Goal: Task Accomplishment & Management: Contribute content

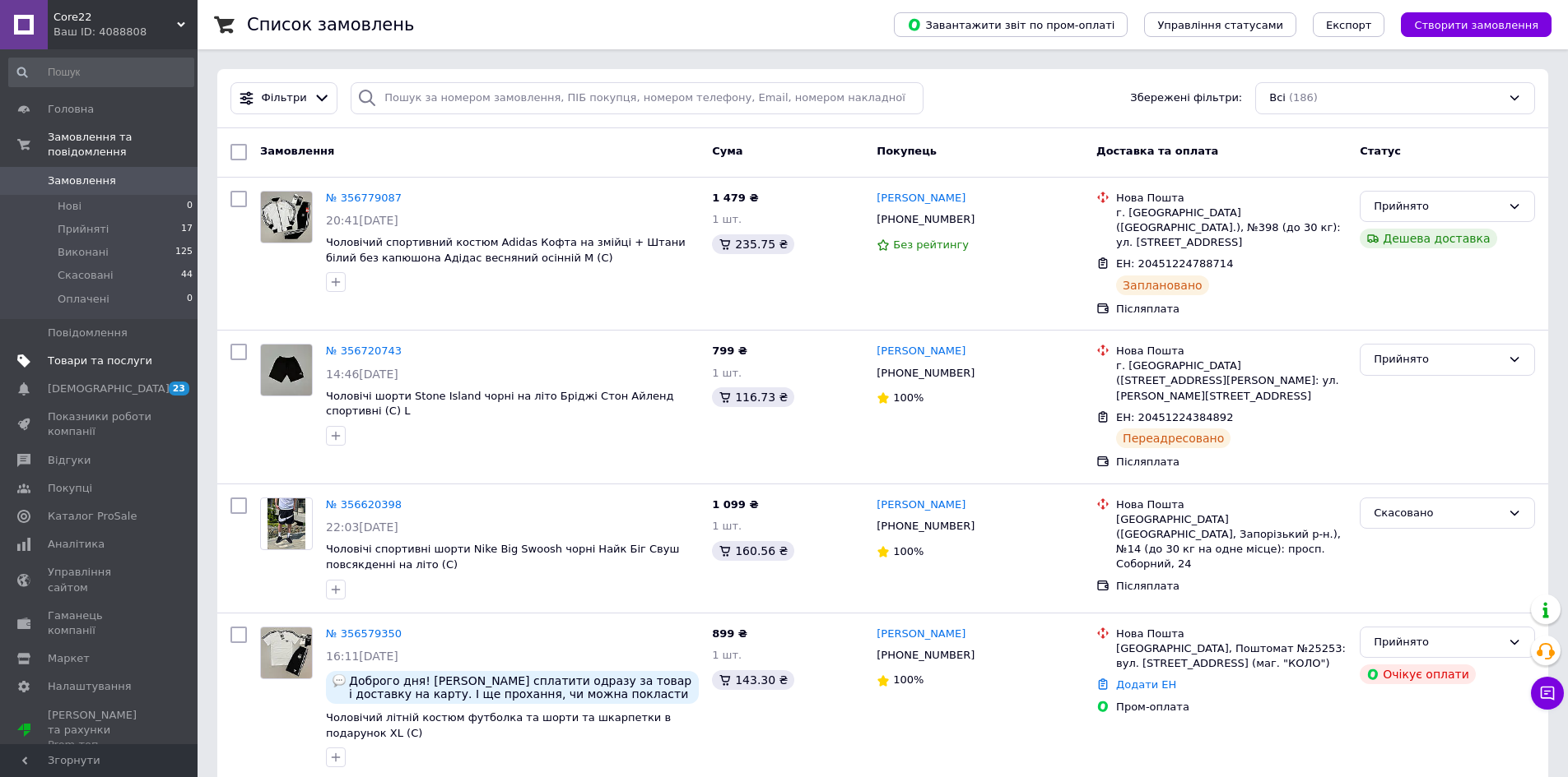
click at [104, 354] on span "Товари та послуги" at bounding box center [100, 362] width 105 height 15
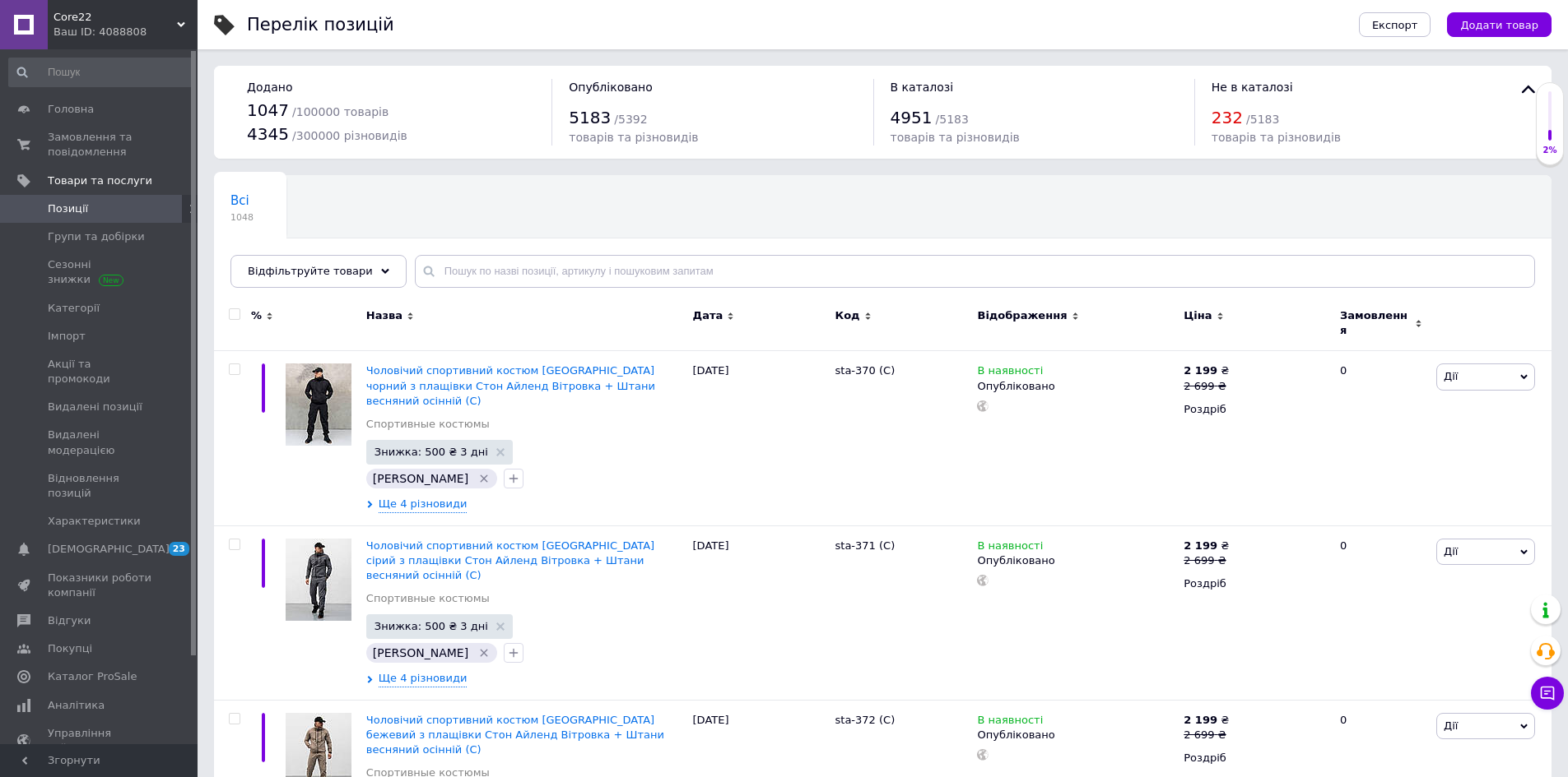
click at [1498, 28] on span "Додати товар" at bounding box center [1499, 25] width 78 height 12
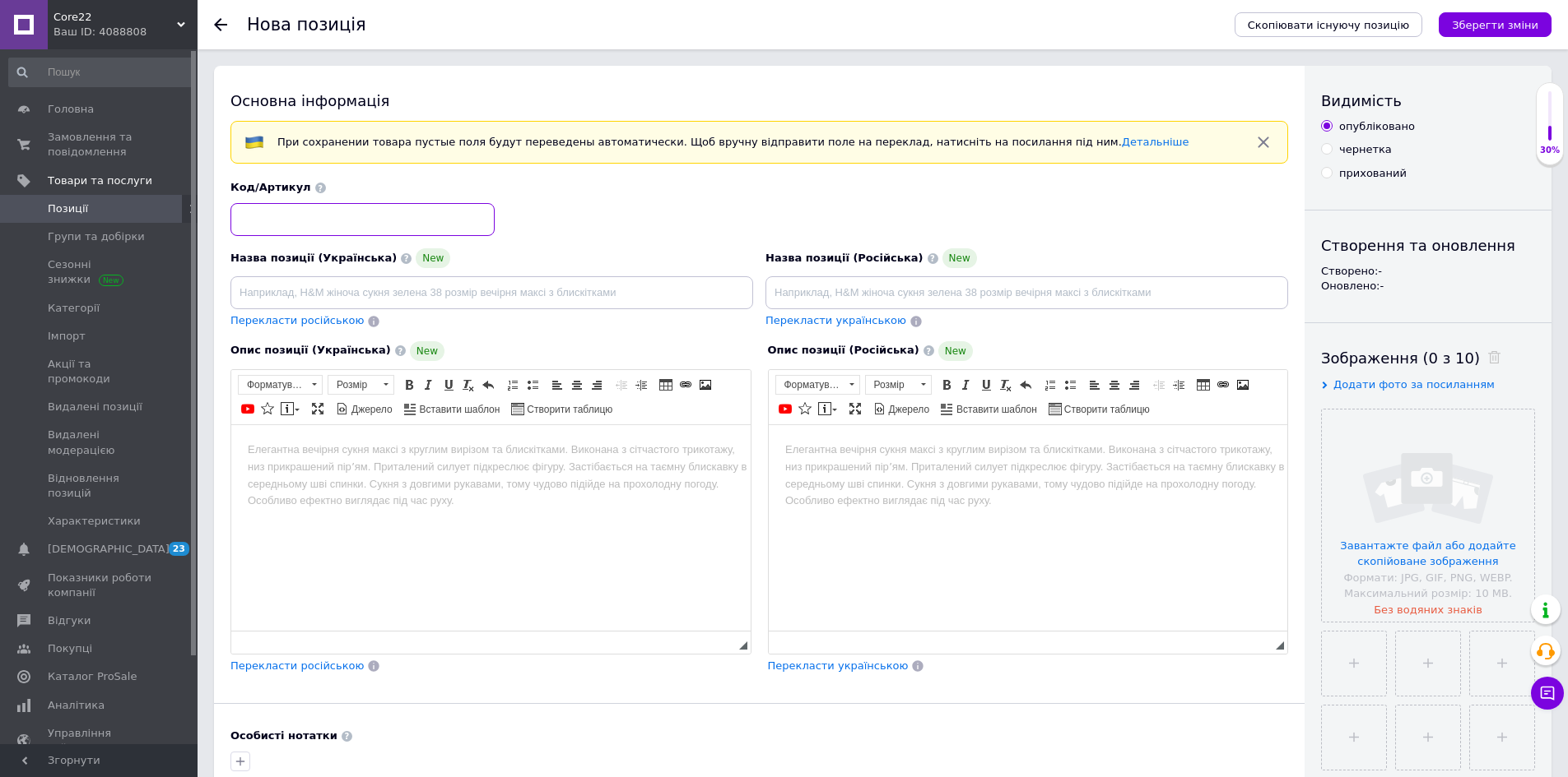
click at [429, 219] on input at bounding box center [363, 219] width 264 height 33
paste input "Хар-603"
type input "Хар-603 (C)"
click at [977, 290] on input at bounding box center [1026, 293] width 522 height 33
paste input "Мужской спортивный костюм Nike + Жилетка + Кепка + Носки мятный с лампасами Най…"
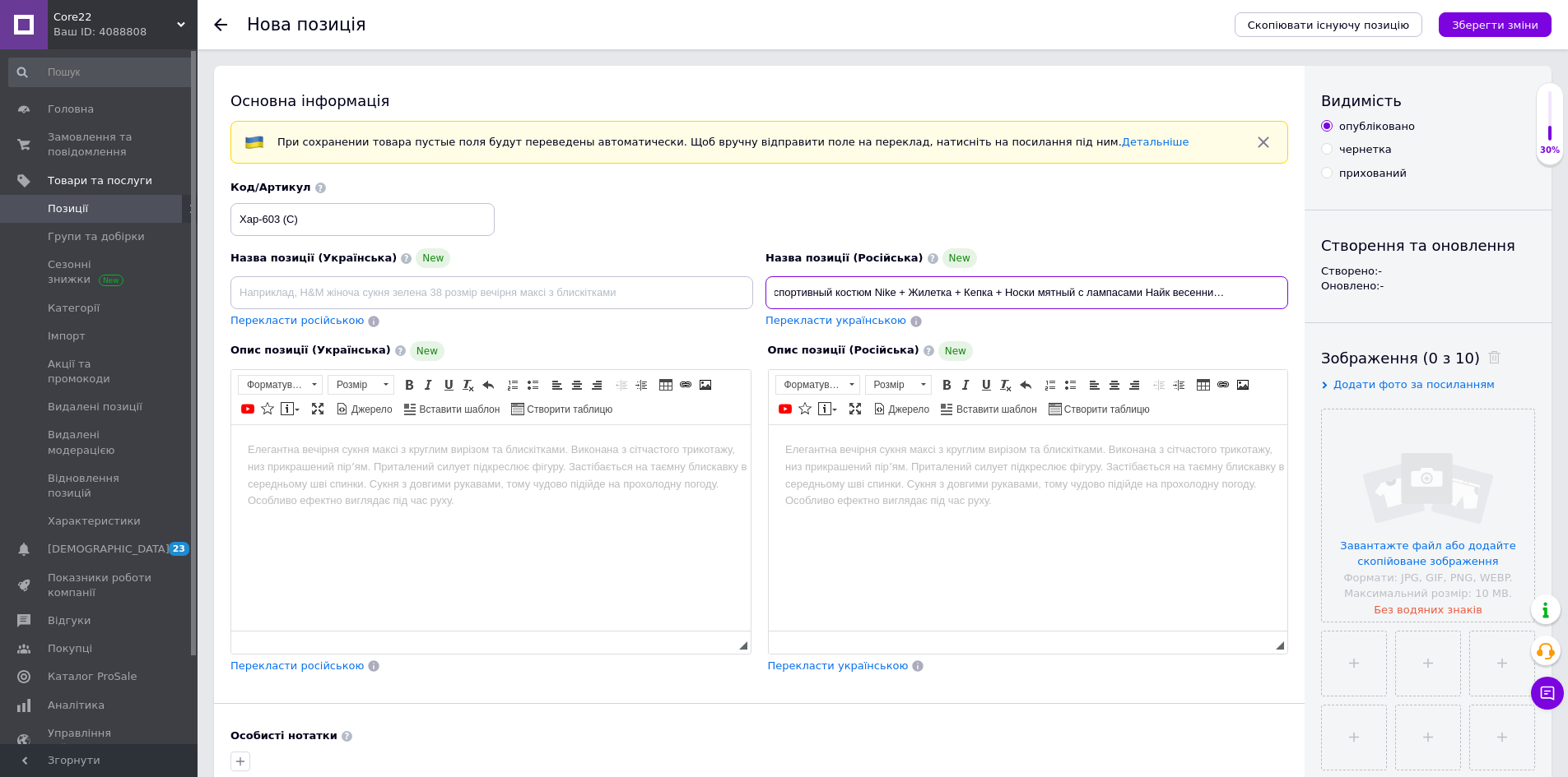
scroll to position [0, 51]
type input "Мужской спортивный костюм Nike + Жилетка + Кепка + Носки мятный с лампасами Най…"
click at [561, 305] on input at bounding box center [491, 293] width 522 height 33
paste input "Чоловічий спортивний костюм Nike + Жилетка + Кепка + Шкарпетки м'ятний з лампас…"
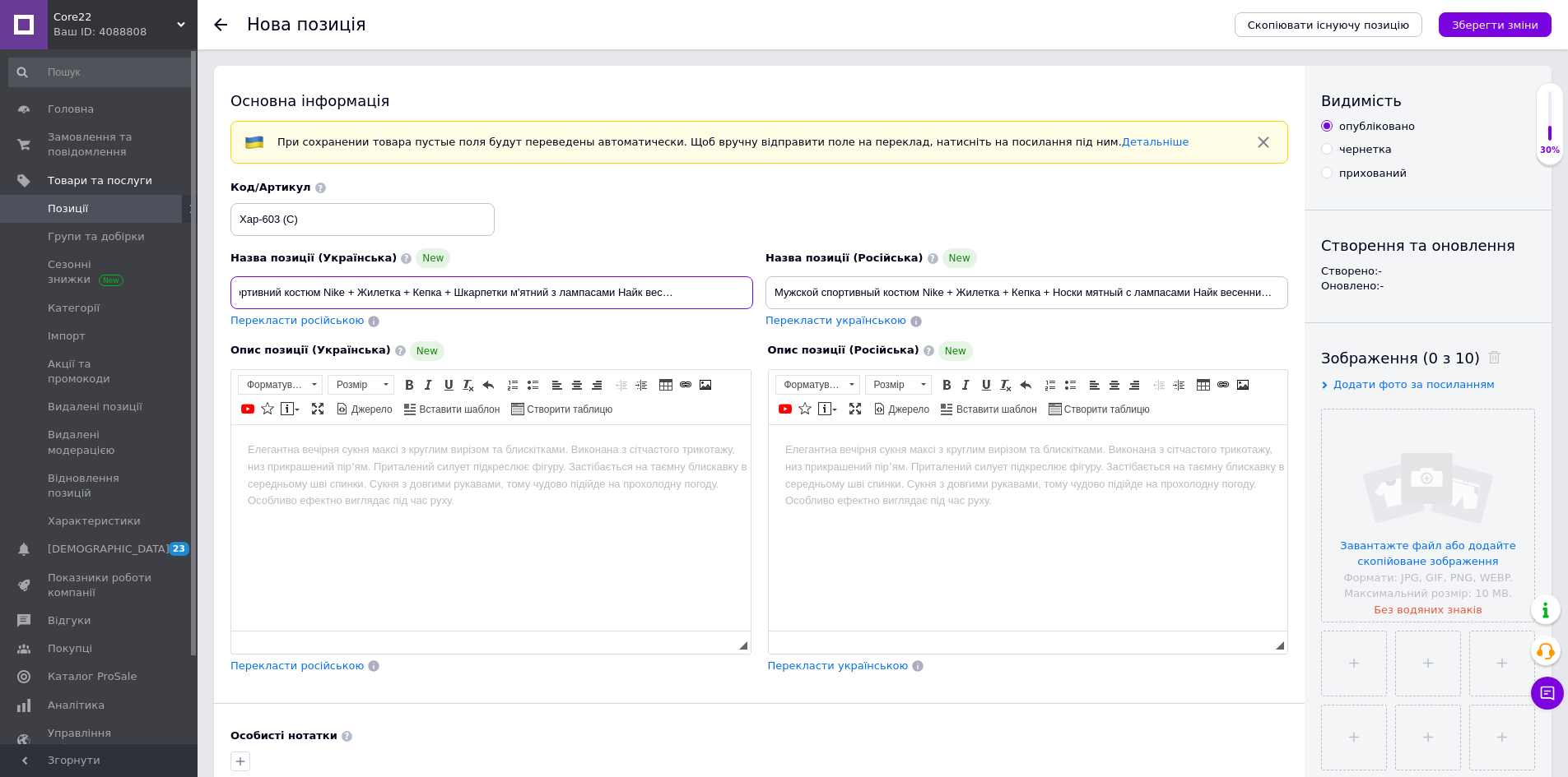
scroll to position [0, 73]
type input "Чоловічий спортивний костюм Nike + Жилетка + Кепка + Шкарпетки м'ятний з лампас…"
click at [1013, 475] on html at bounding box center [1028, 449] width 520 height 50
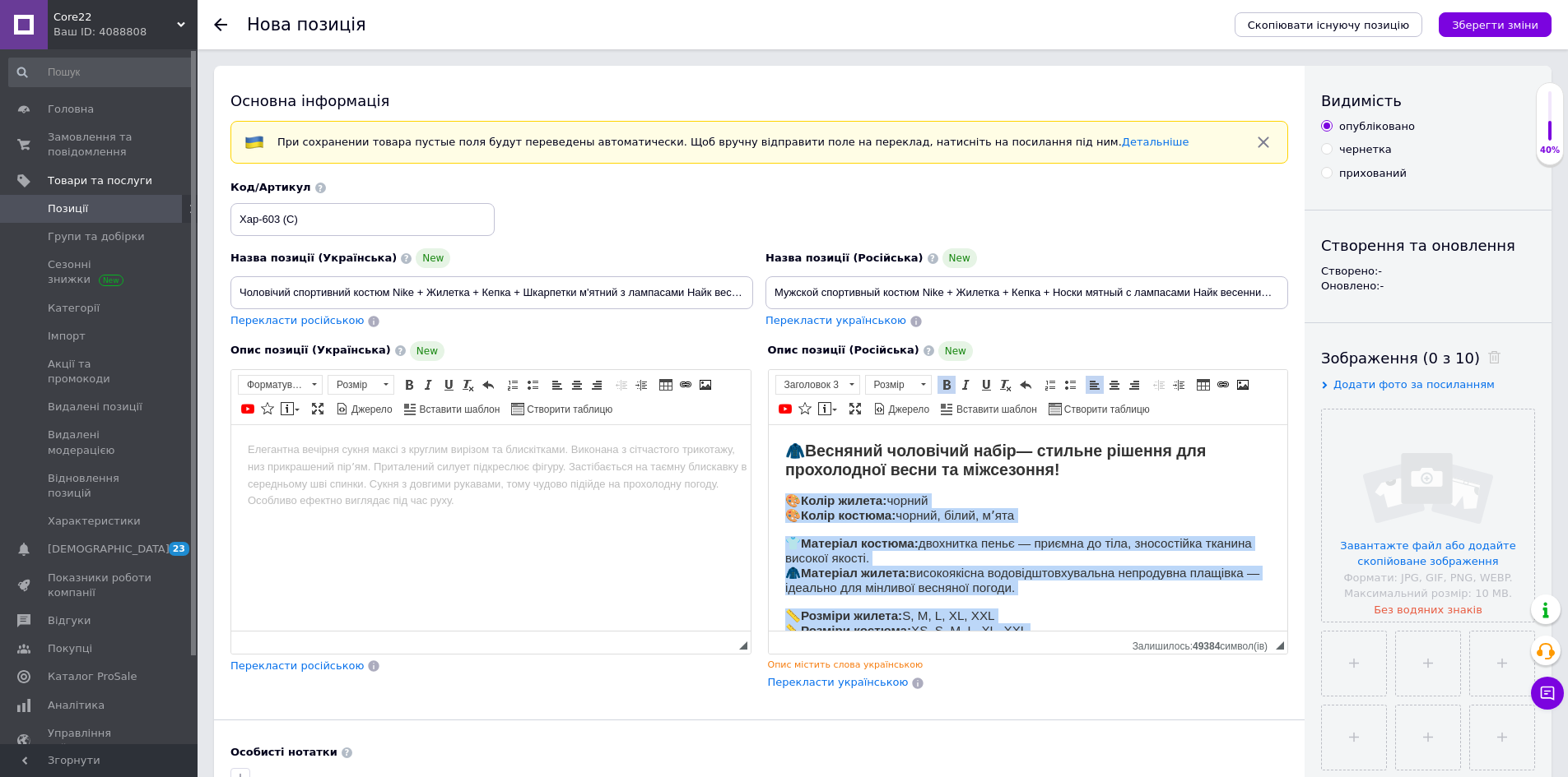
drag, startPoint x: 1073, startPoint y: 624, endPoint x: 1634, endPoint y: 833, distance: 598.7
click at [771, 495] on html "🧥 Весняний чоловічий набір — стильне рішення для прохолодної весни та міжсезонн…" at bounding box center [1028, 597] width 520 height 345
click at [904, 381] on span "Розмір" at bounding box center [891, 384] width 49 height 18
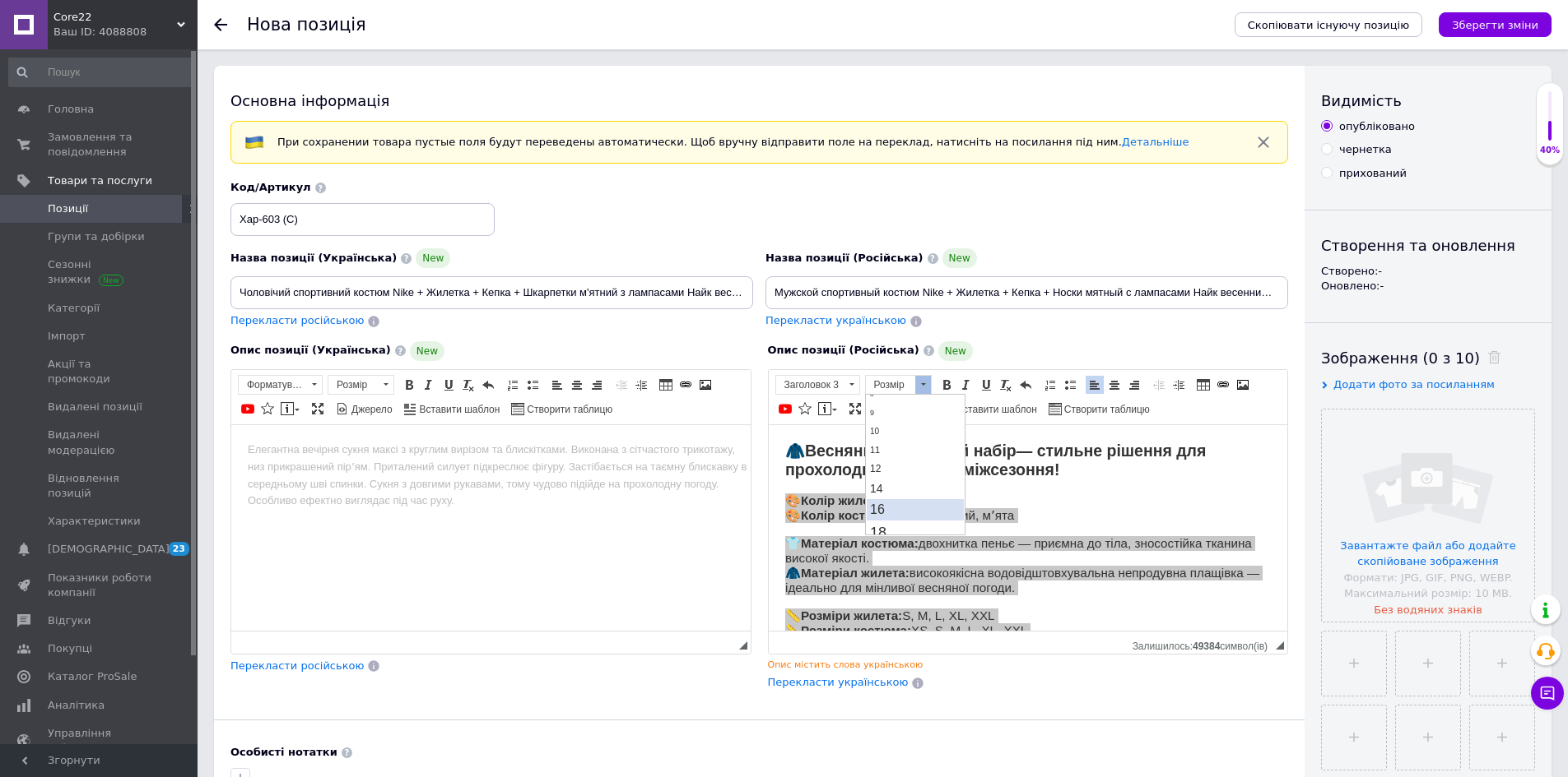
scroll to position [82, 0]
drag, startPoint x: 911, startPoint y: 500, endPoint x: 1030, endPoint y: 444, distance: 131.5
click at [911, 500] on link "18" at bounding box center [914, 504] width 97 height 24
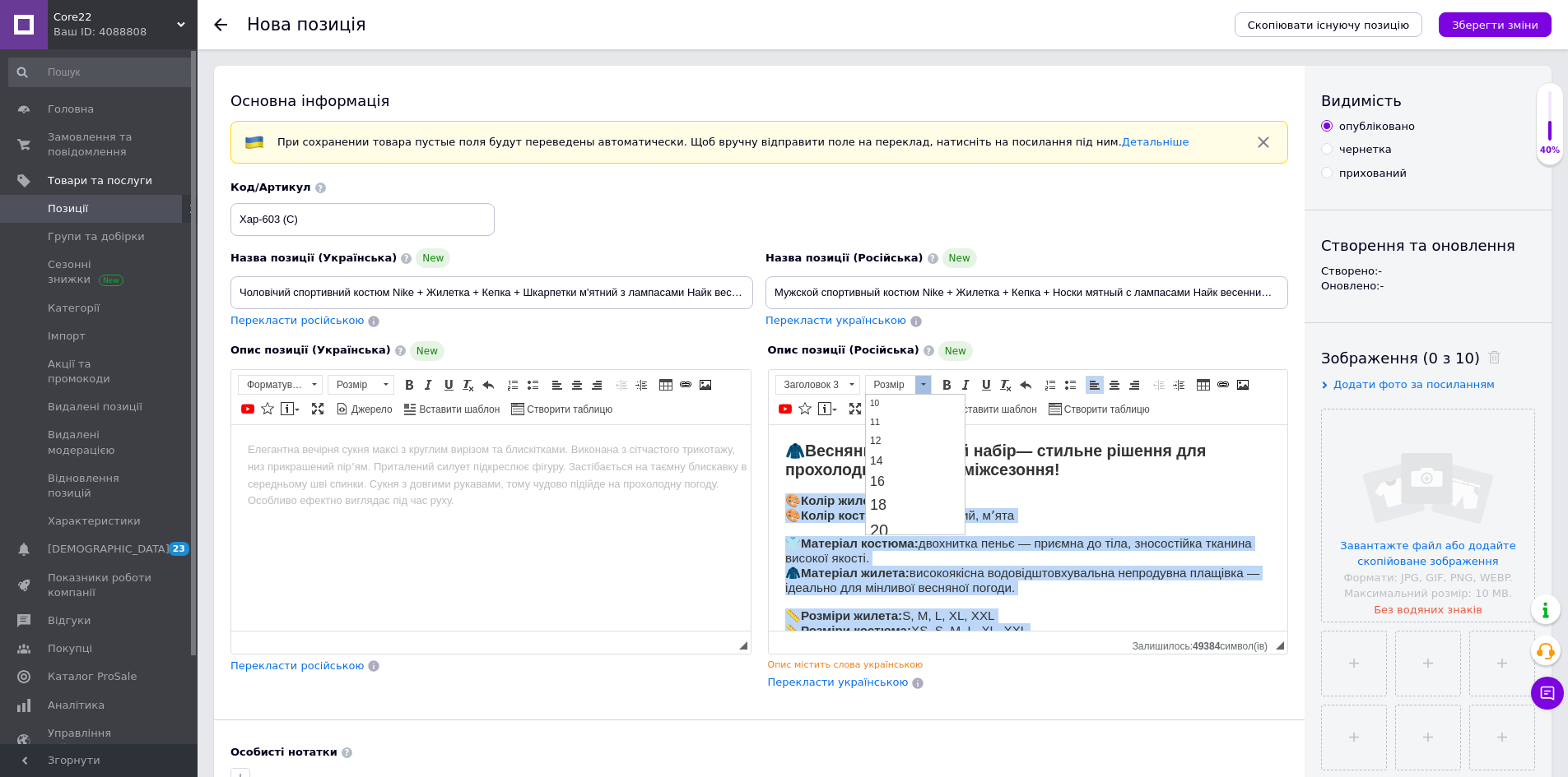
scroll to position [0, 0]
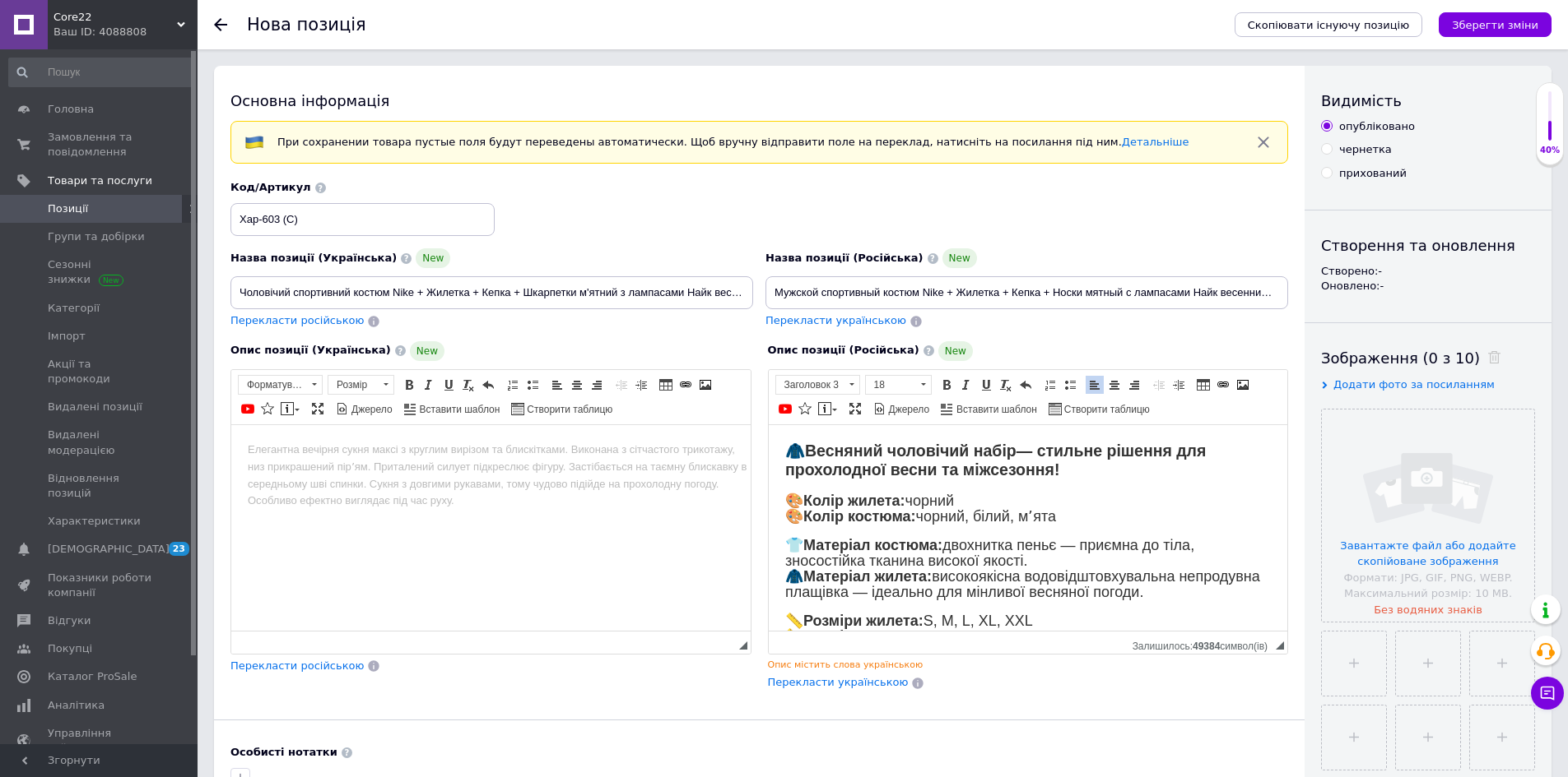
click at [977, 450] on strong "Весняний чоловічий набір" at bounding box center [910, 449] width 212 height 18
click at [1111, 387] on span at bounding box center [1115, 385] width 13 height 13
click at [1061, 447] on strong "🧥 Весняний чоловіч ий набір — стильне рішення для прохолодної весни та міжсезон…" at bounding box center [1027, 459] width 420 height 37
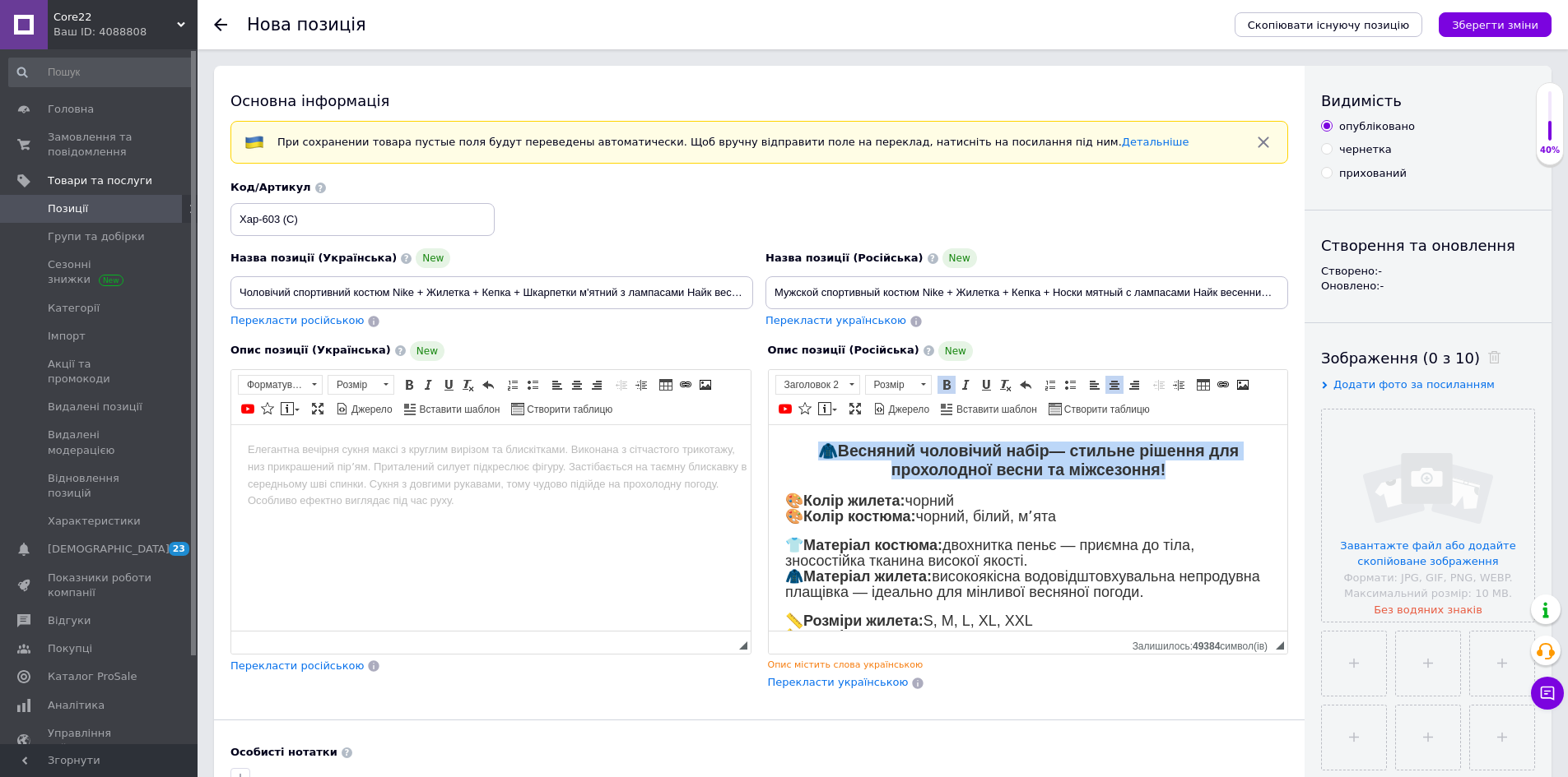
click at [1061, 447] on strong "🧥 Весняний чоловіч ий набір — стильне рішення для прохолодної весни та міжсезон…" at bounding box center [1027, 459] width 420 height 37
click at [896, 385] on span "Розмір" at bounding box center [891, 384] width 49 height 18
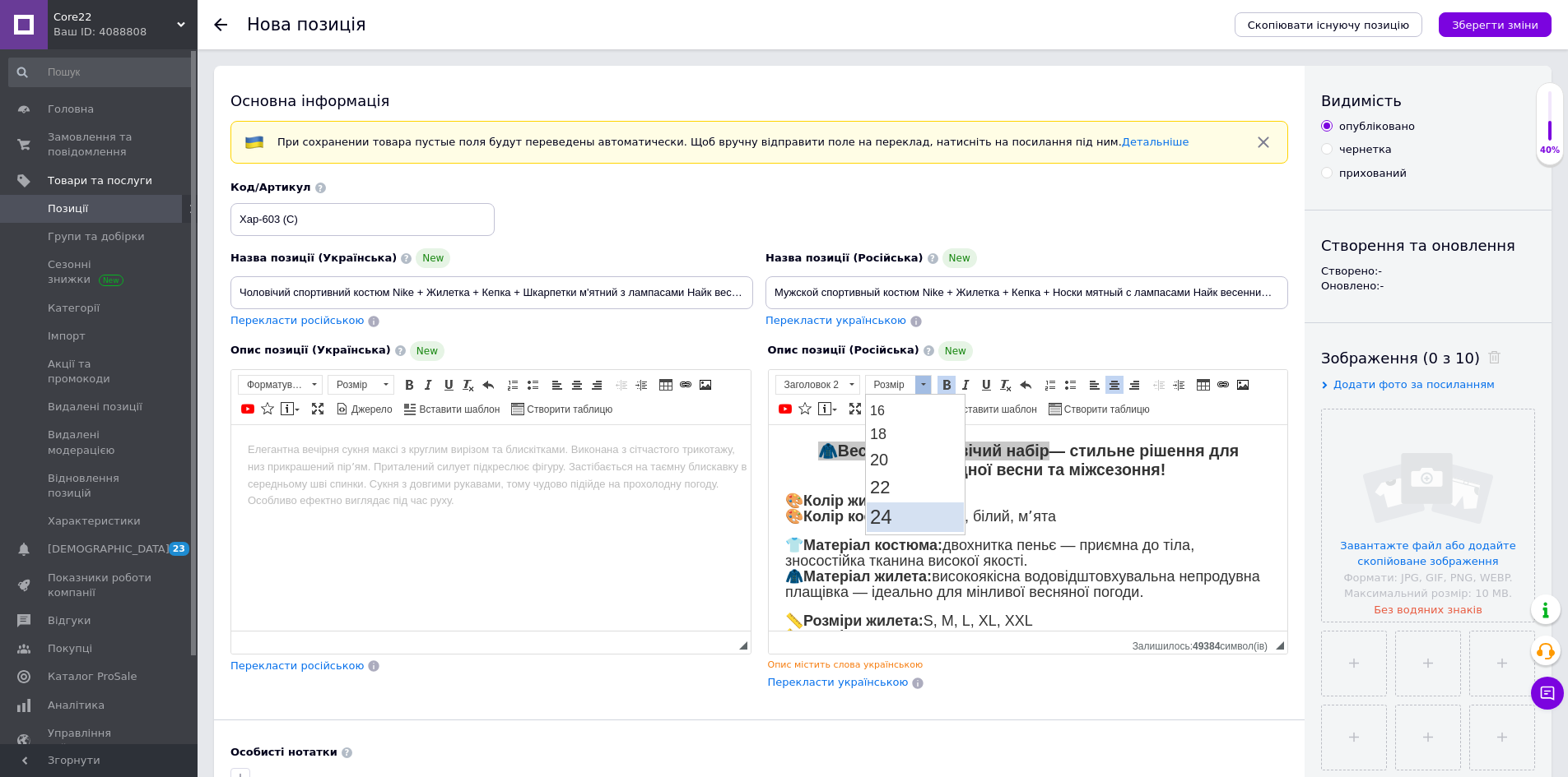
scroll to position [164, 0]
drag, startPoint x: 1020, startPoint y: 466, endPoint x: 923, endPoint y: 496, distance: 101.5
click at [923, 496] on link "24" at bounding box center [914, 504] width 97 height 29
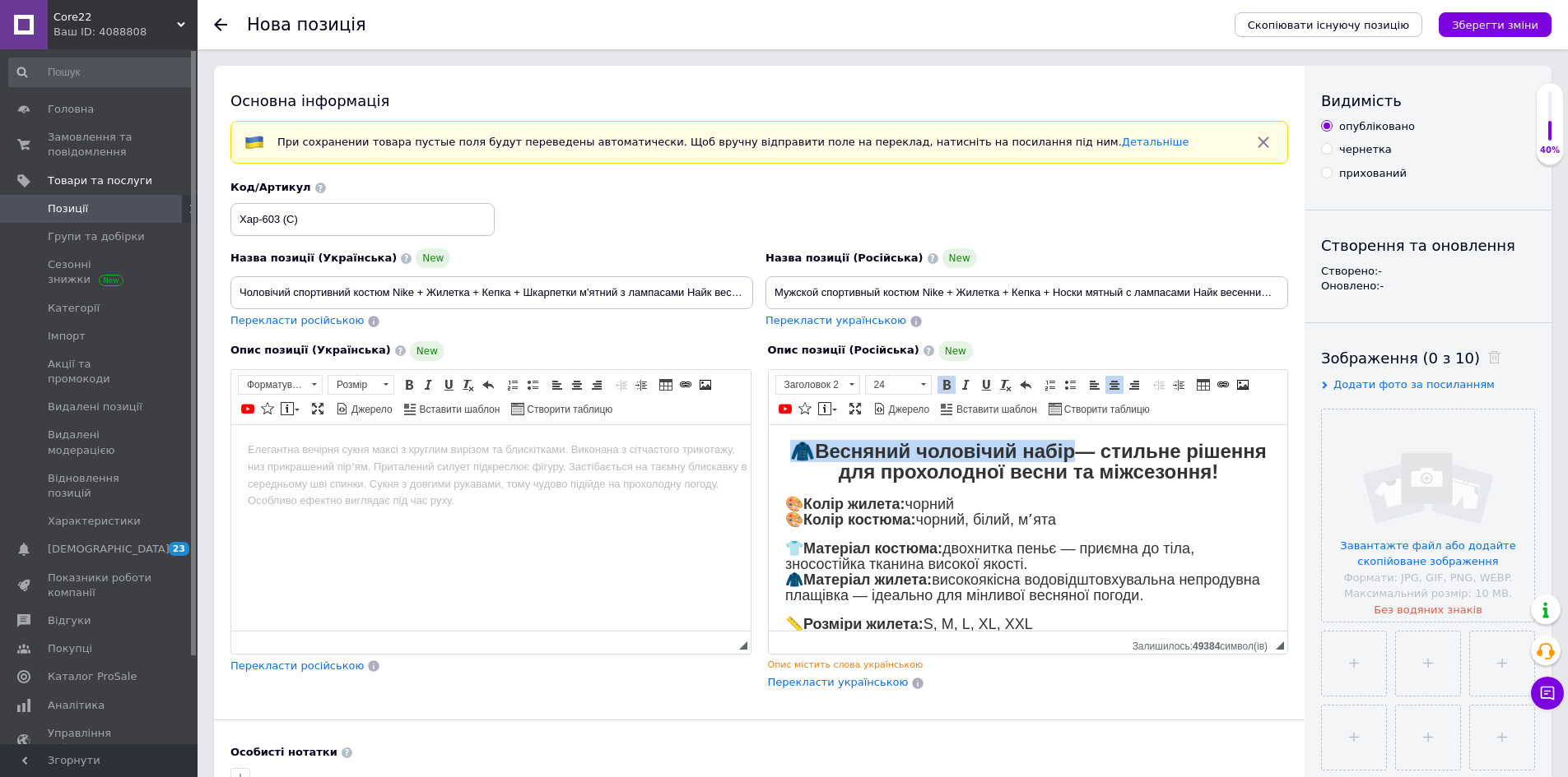
scroll to position [0, 0]
click at [923, 502] on span "🎨 Колір жилета: чорний 🎨 Колір костюма: чорний, білий, мʼята" at bounding box center [919, 512] width 271 height 32
click at [992, 449] on strong "Весняний чоловічий набір" at bounding box center [944, 450] width 260 height 23
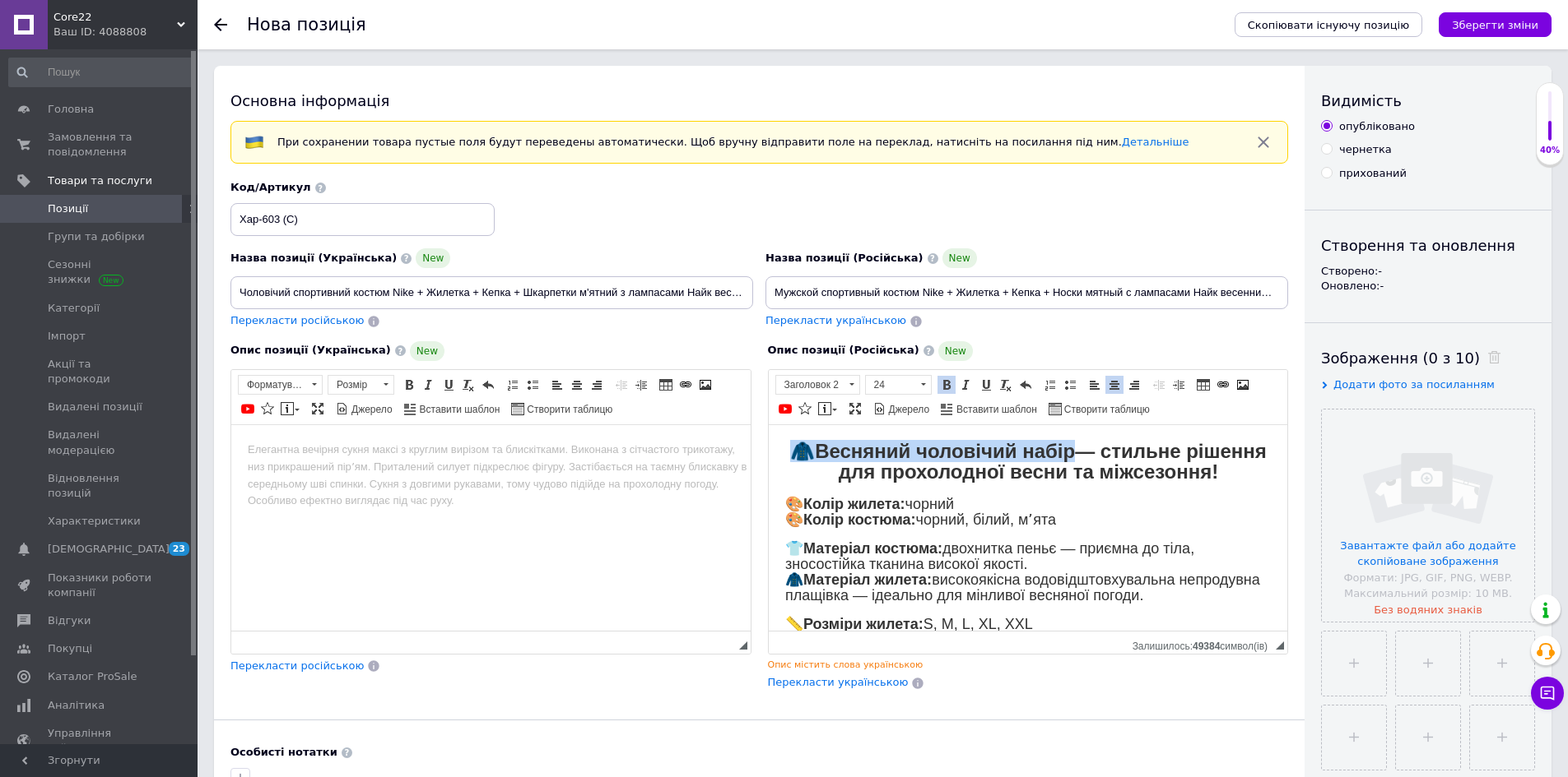
click at [950, 385] on span at bounding box center [946, 385] width 13 height 13
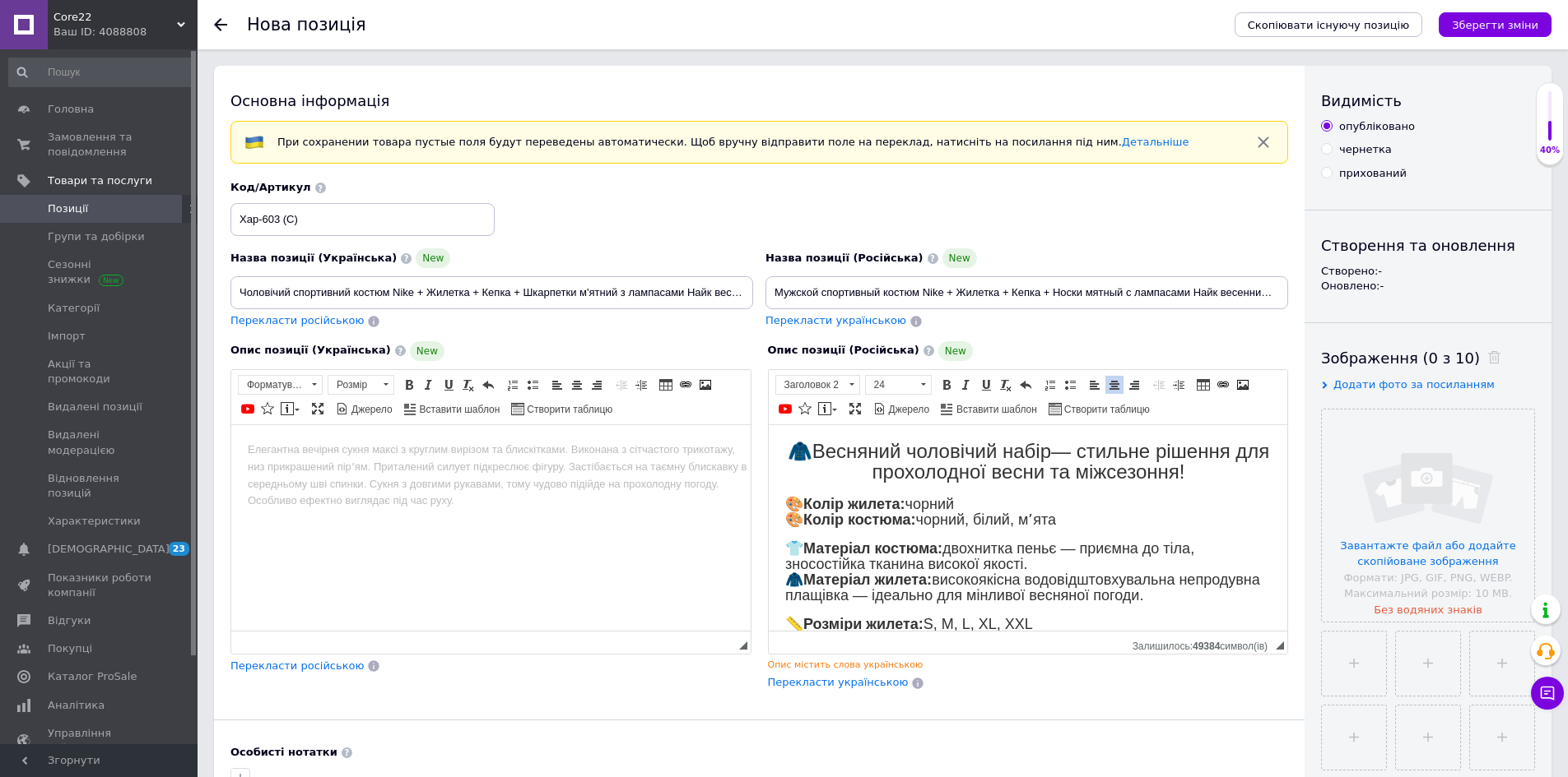
click at [1013, 521] on span "🎨 Колір жилета: чорний 🎨 Колір костюма: чорний, білий, мʼята" at bounding box center [919, 512] width 271 height 32
click at [999, 470] on span "🧥 Весняний чоловічий набір — стильне рішення для прохолодної весни та міжсезонн…" at bounding box center [1028, 460] width 483 height 42
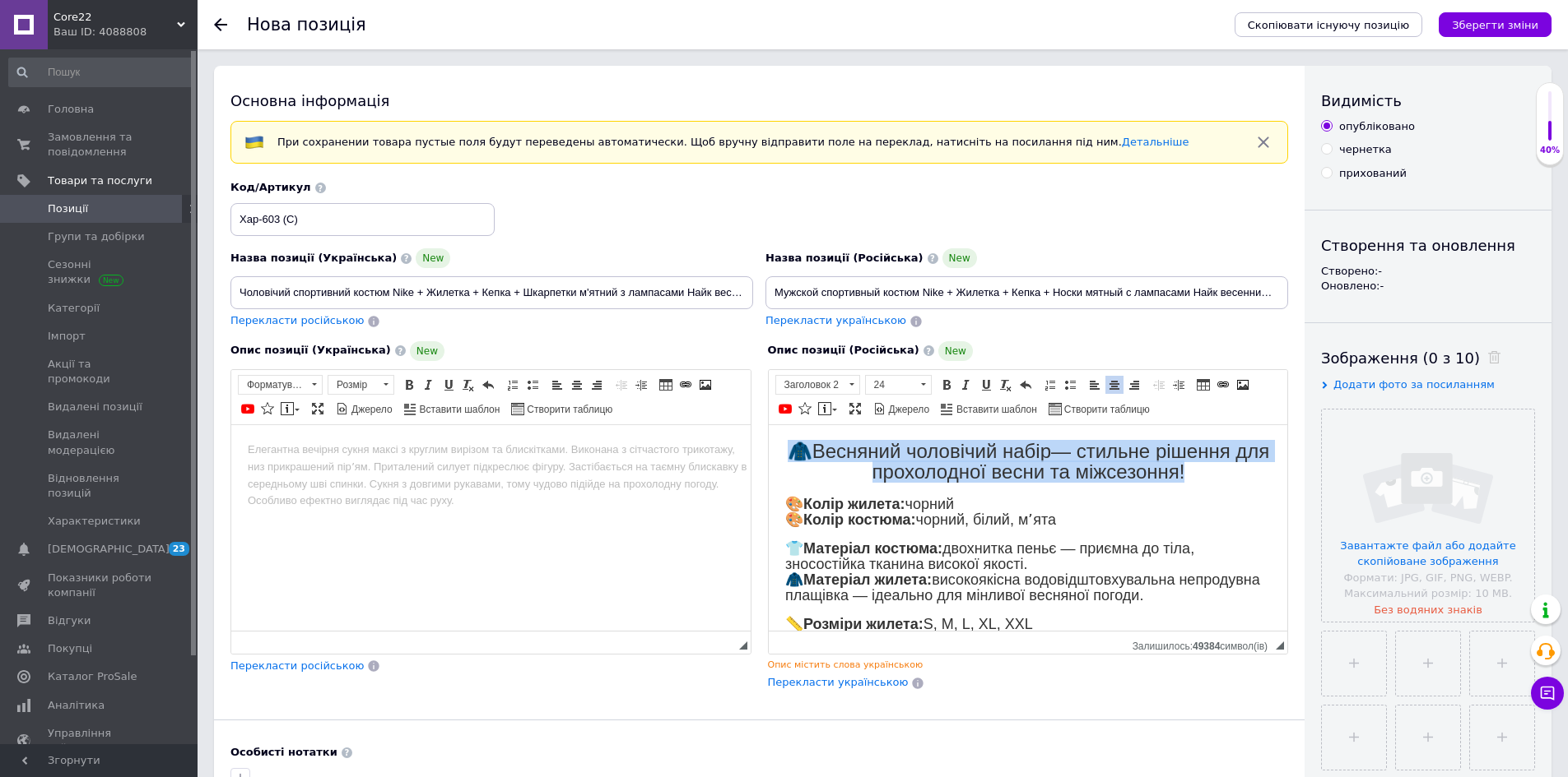
click at [999, 470] on span "🧥 Весняний чоловічий набір — стильне рішення для прохолодної весни та міжсезонн…" at bounding box center [1028, 460] width 483 height 42
click at [949, 380] on span at bounding box center [946, 385] width 13 height 13
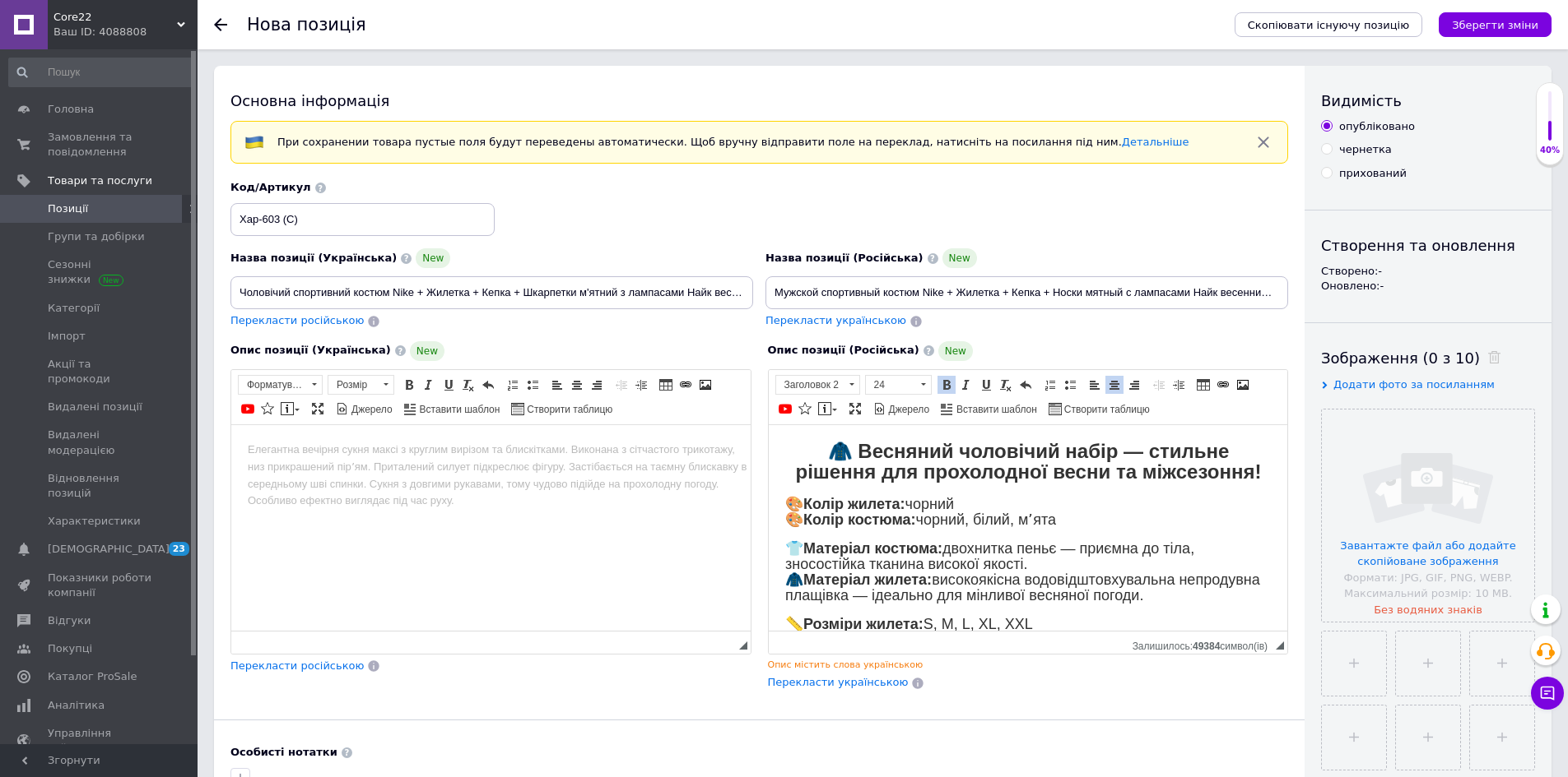
click at [1007, 513] on span "🎨 Колір жилета: чорний 🎨 Колір костюма: чорний, білий, мʼята" at bounding box center [919, 512] width 271 height 32
click at [399, 475] on html at bounding box center [491, 449] width 520 height 50
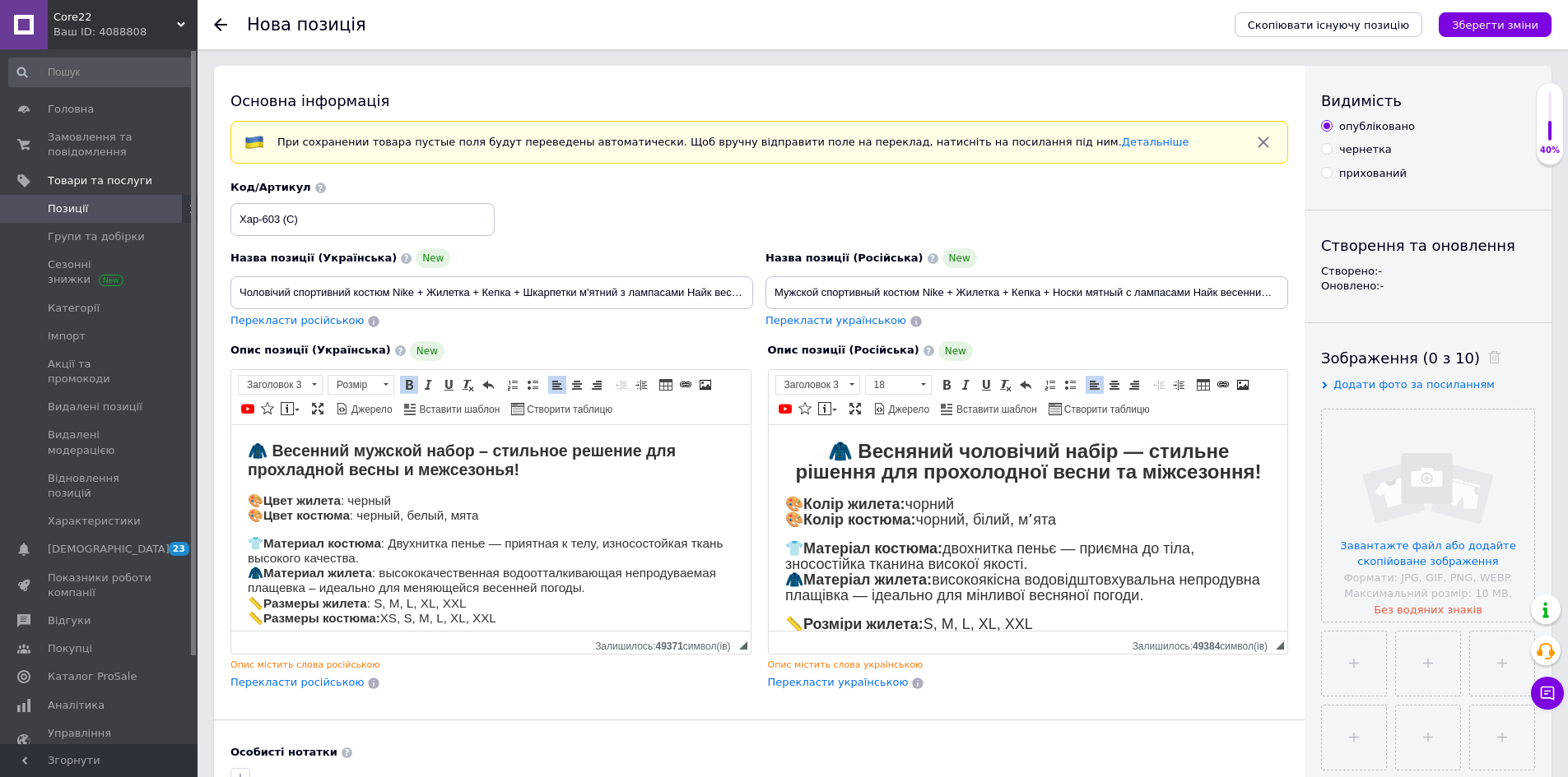
click at [239, 502] on html "🧥 Весенний мужской набор – стильное решение для прохладной весны и межсезонья! …" at bounding box center [491, 591] width 520 height 332
click at [241, 502] on html "🧥 Весенний мужской набор – стильное решение для прохладной весны и межсезонья! …" at bounding box center [491, 591] width 520 height 332
click at [241, 500] on html "🧥 Весенний мужской набор – стильное решение для прохладной весны и межсезонья! …" at bounding box center [491, 591] width 520 height 332
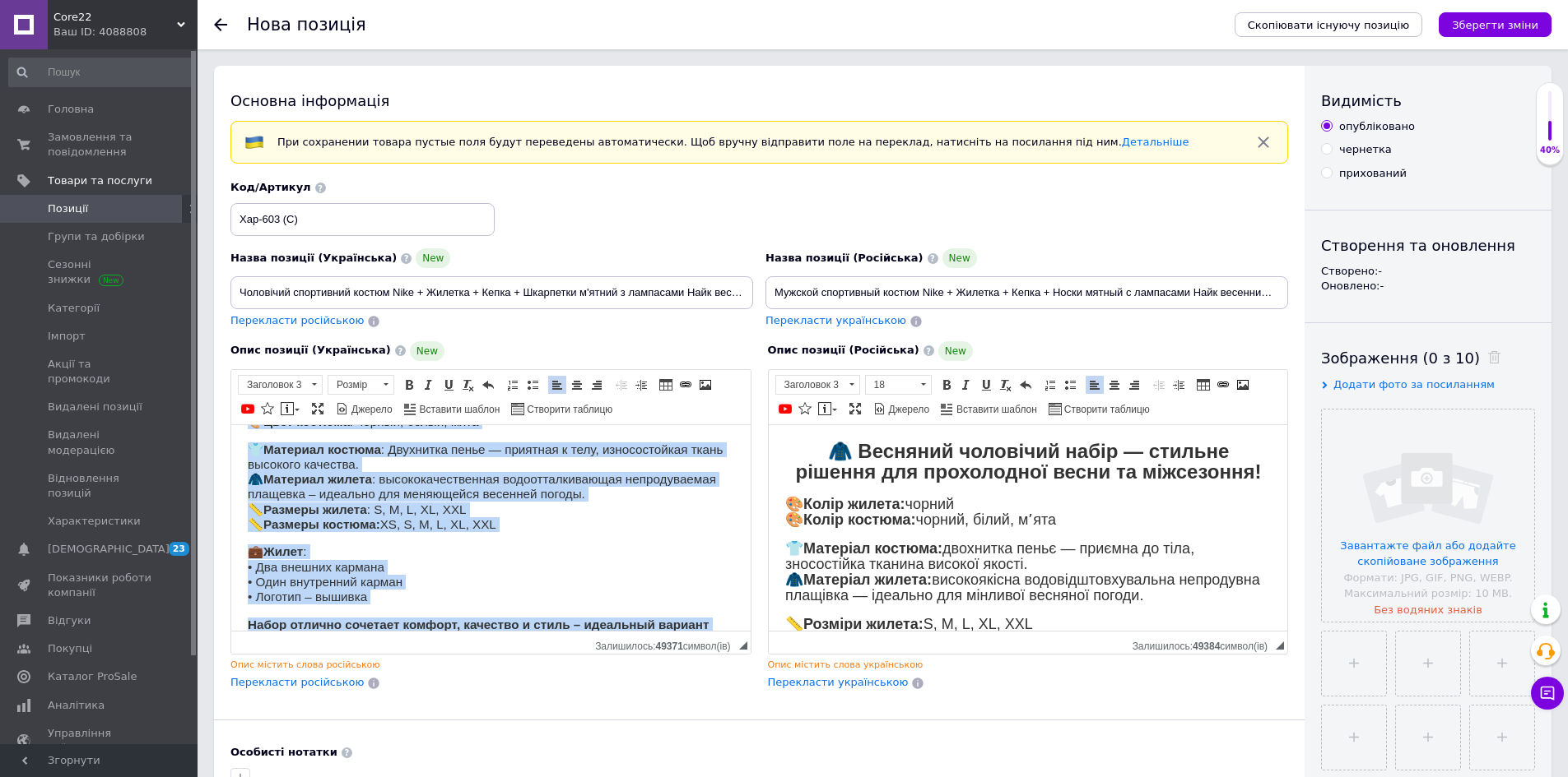
scroll to position [127, 0]
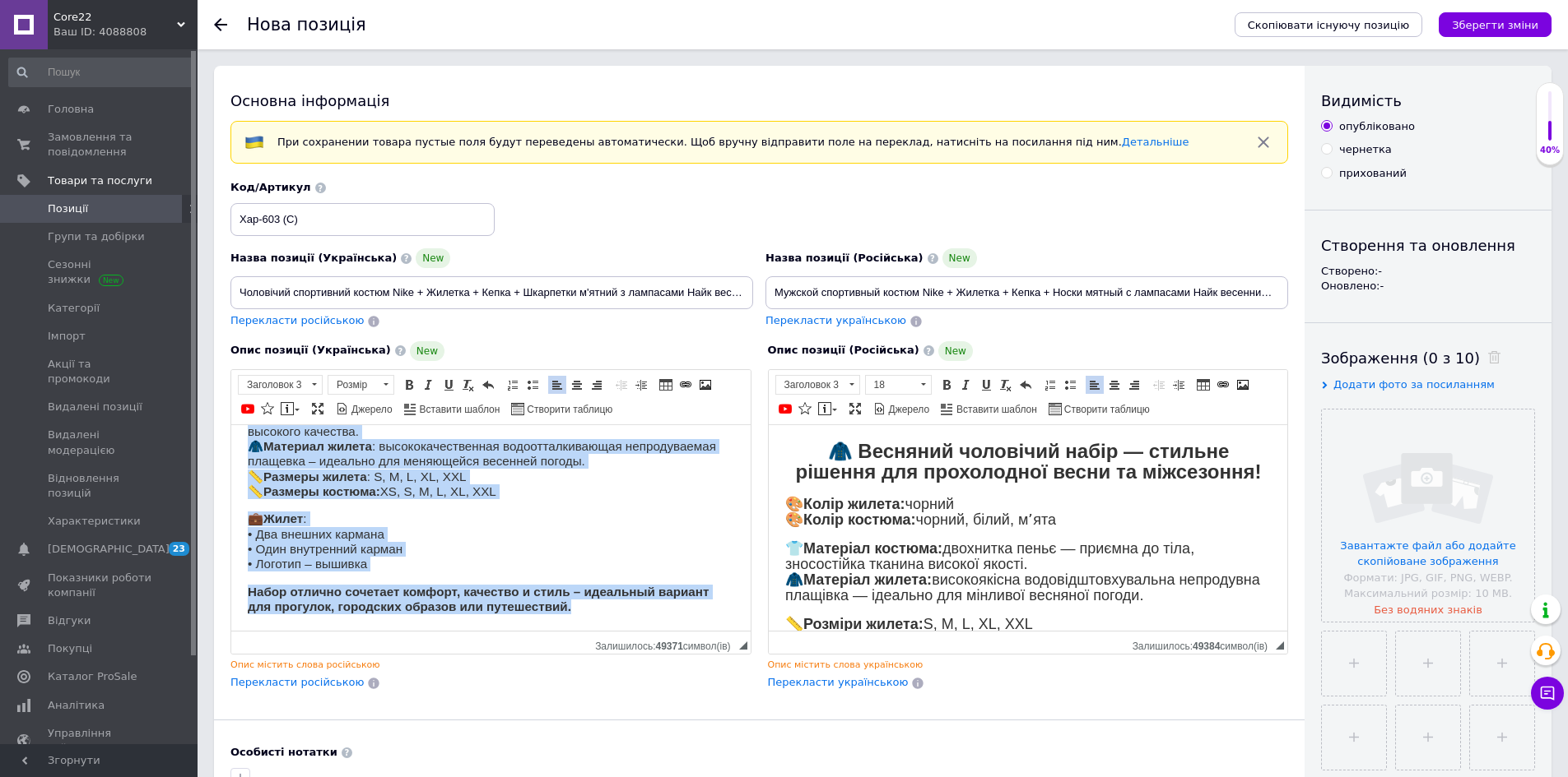
drag, startPoint x: 244, startPoint y: 496, endPoint x: 586, endPoint y: 603, distance: 358.3
click at [586, 603] on html "🧥 Весенний мужской набор – стильное решение для прохладной весны и межсезонья! …" at bounding box center [491, 464] width 520 height 332
click at [356, 382] on span "Розмір" at bounding box center [353, 384] width 49 height 18
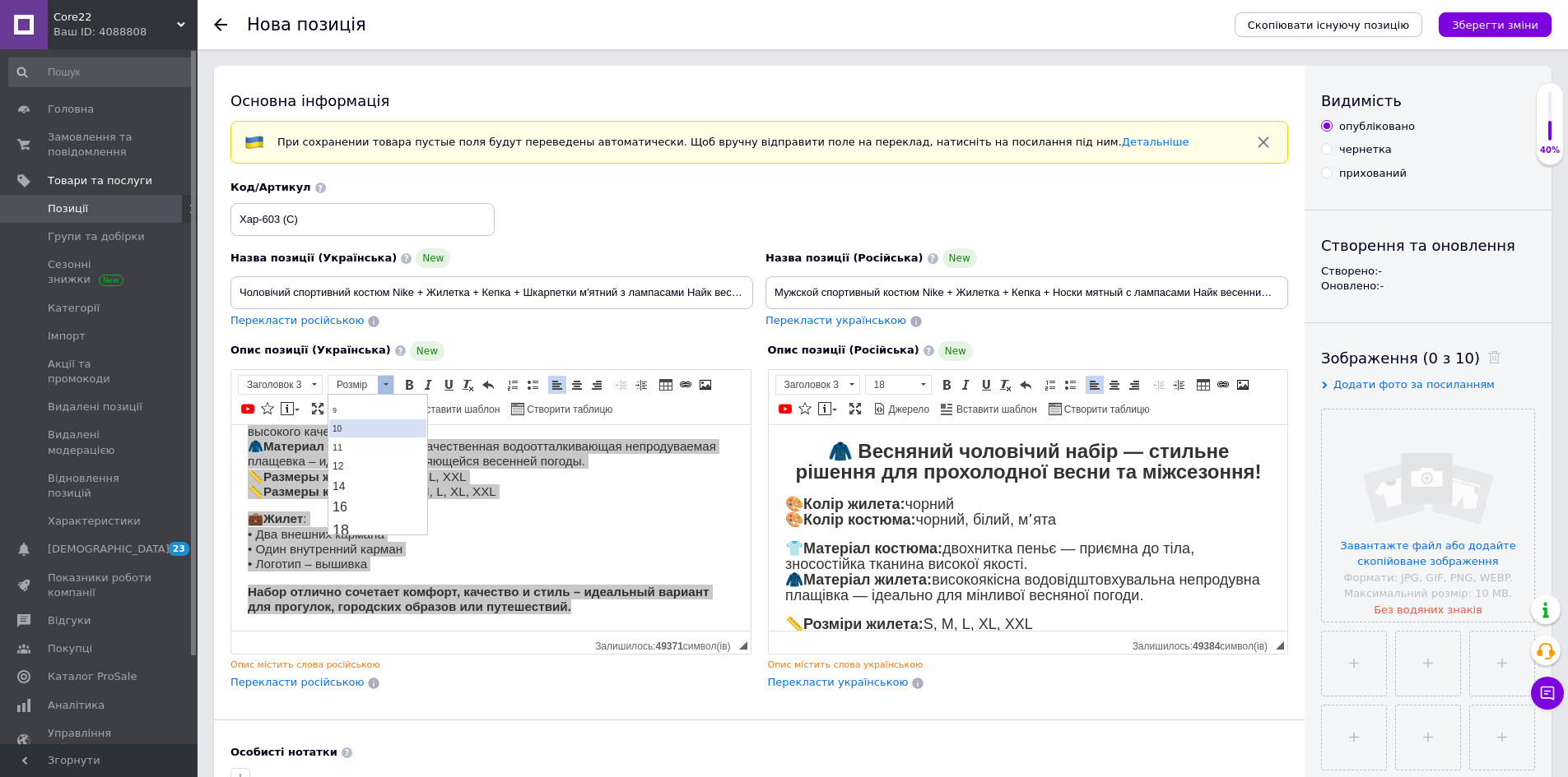
scroll to position [82, 0]
click at [378, 500] on link "18" at bounding box center [378, 504] width 97 height 24
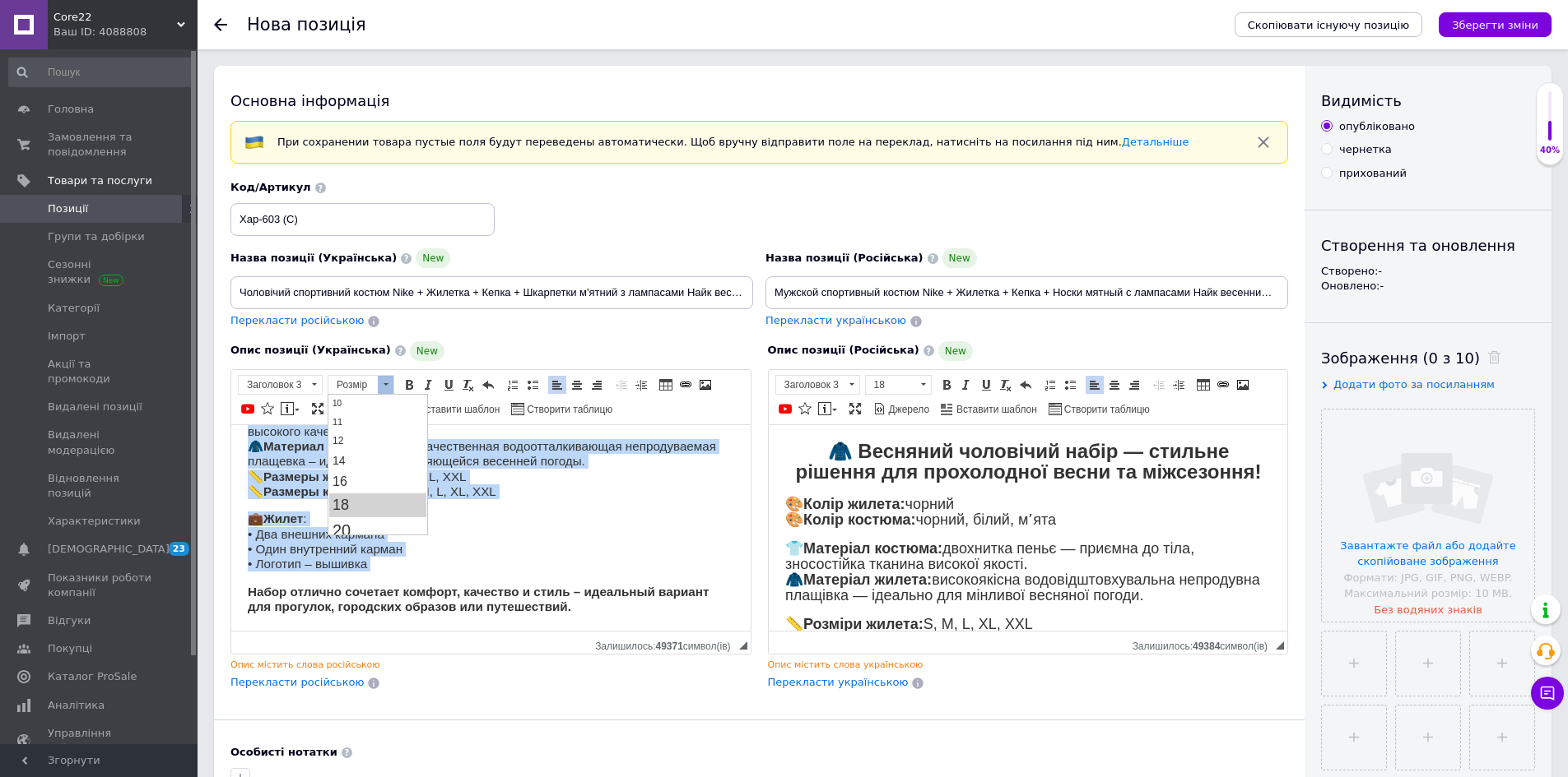
scroll to position [0, 0]
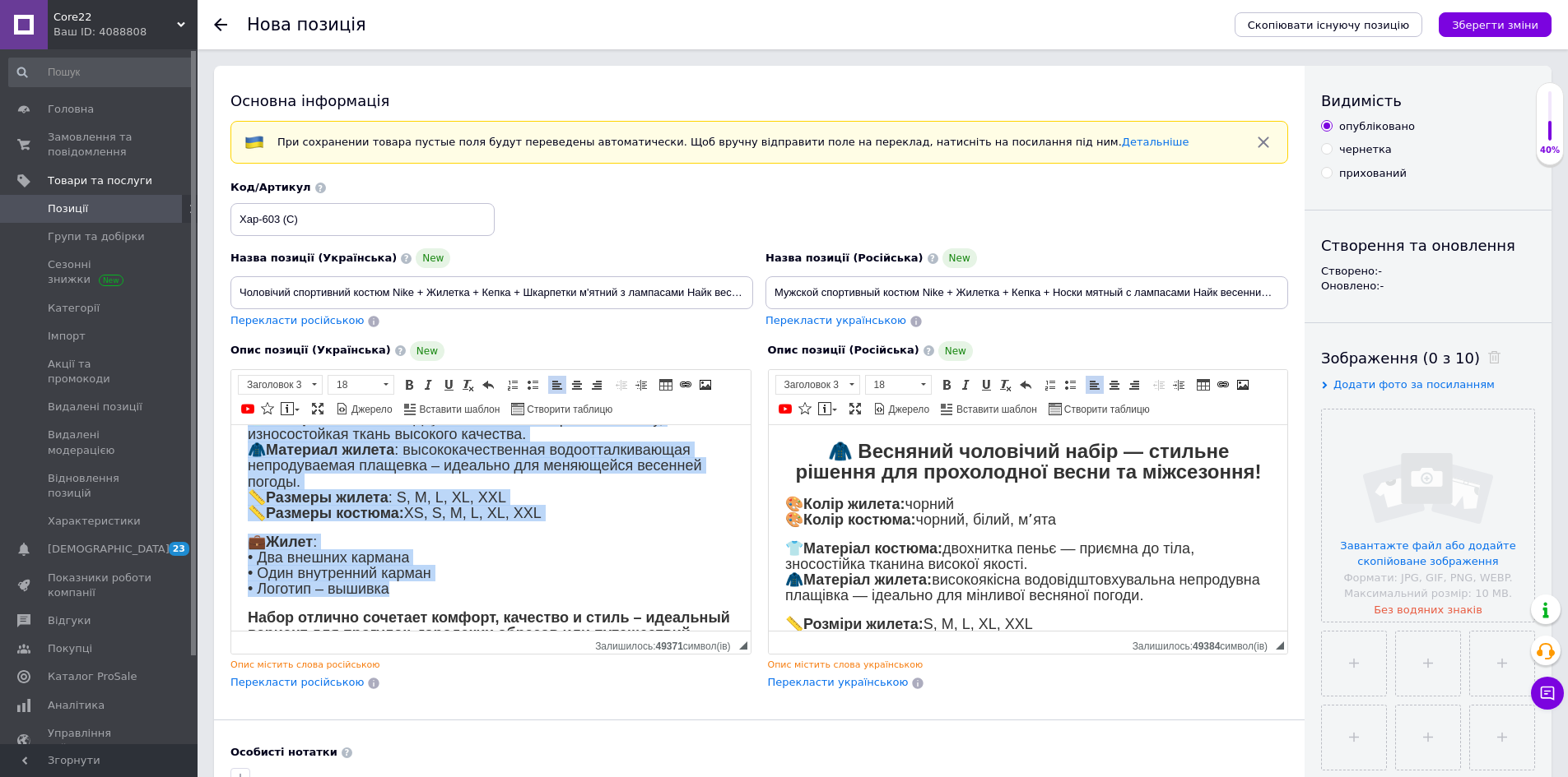
click at [405, 521] on body "🧥 Весенний мужской набор – стильное решение для прохладной весны и межсезонья! …" at bounding box center [490, 478] width 486 height 327
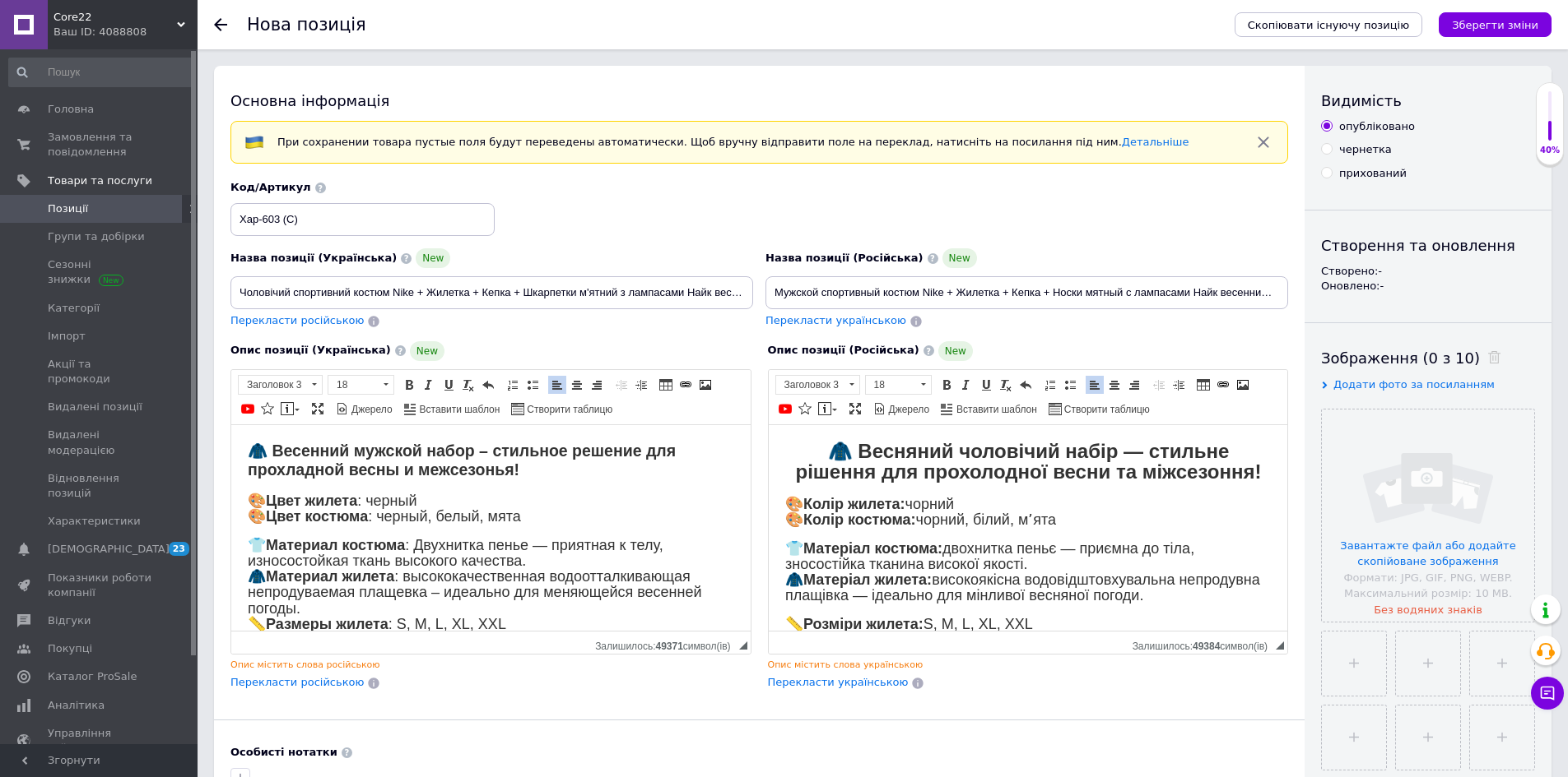
click at [411, 470] on strong "🧥 Весенний мужской набор – стильное решение для прохладной весны и межсезонья!" at bounding box center [461, 459] width 428 height 37
click at [454, 457] on strong "🧥 Весенний мужской набор – стильное решение для прохладной весны и межсезонья!" at bounding box center [461, 459] width 428 height 37
click at [579, 392] on link "По центру" at bounding box center [576, 384] width 18 height 18
click at [525, 456] on strong "🧥 Весенний мужской наб ор – стильное решение для прохладной весны и межсезонья!" at bounding box center [490, 459] width 428 height 37
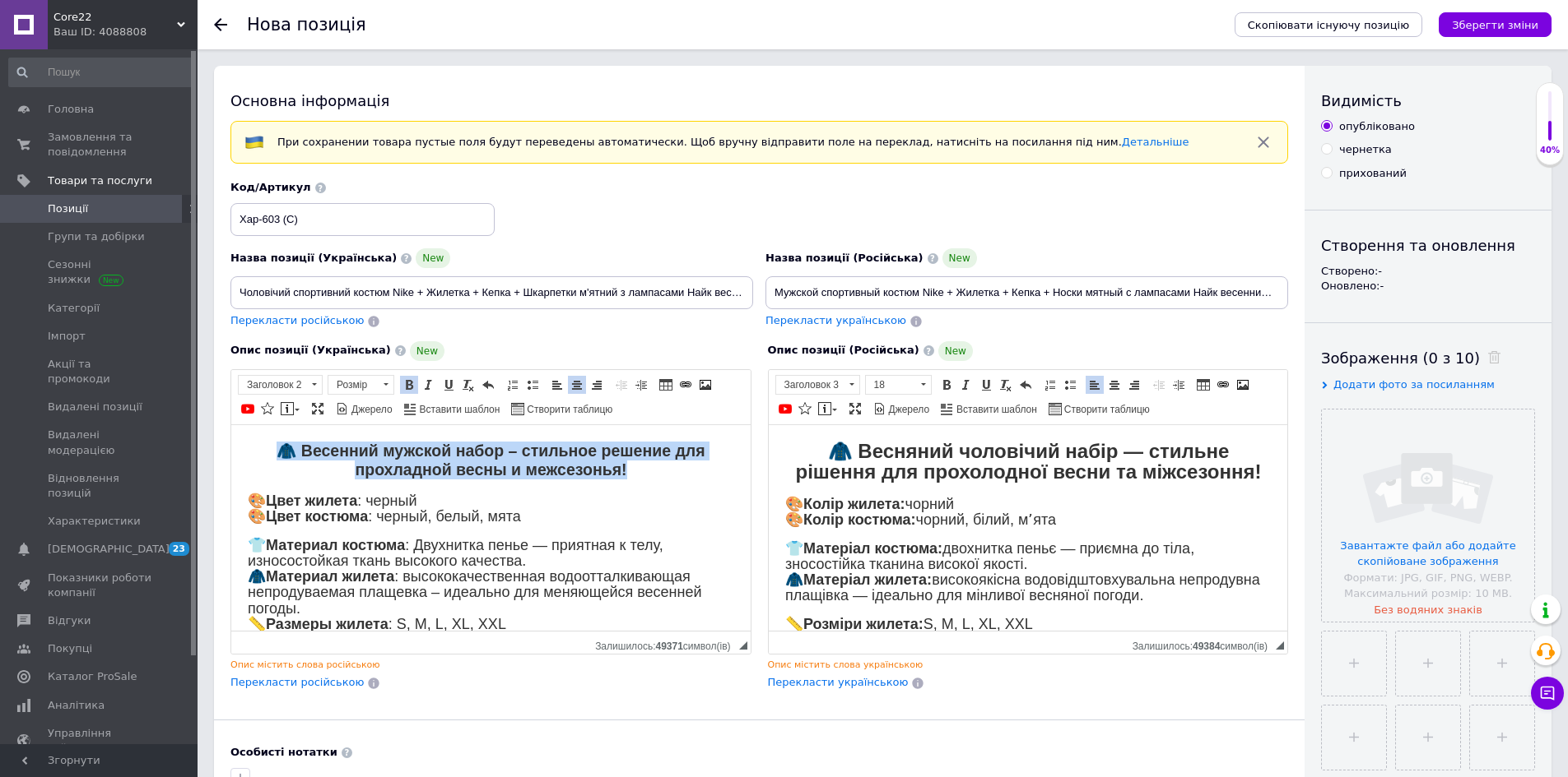
click at [525, 456] on strong "🧥 Весенний мужской наб ор – стильное решение для прохладной весны и межсезонья!" at bounding box center [490, 459] width 428 height 37
click at [355, 380] on span "Розмір" at bounding box center [353, 384] width 49 height 18
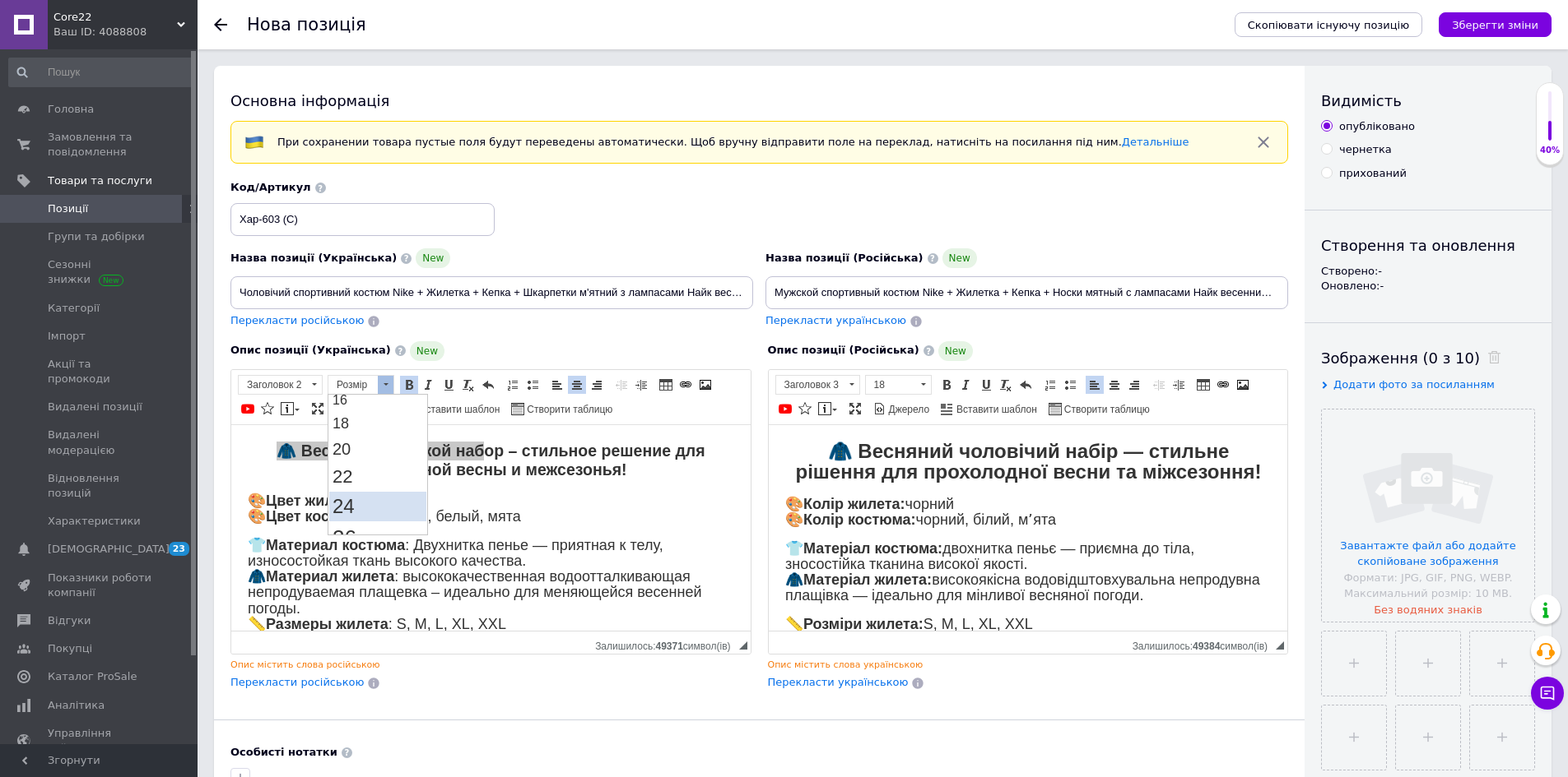
scroll to position [164, 0]
click at [392, 503] on link "24" at bounding box center [378, 504] width 97 height 29
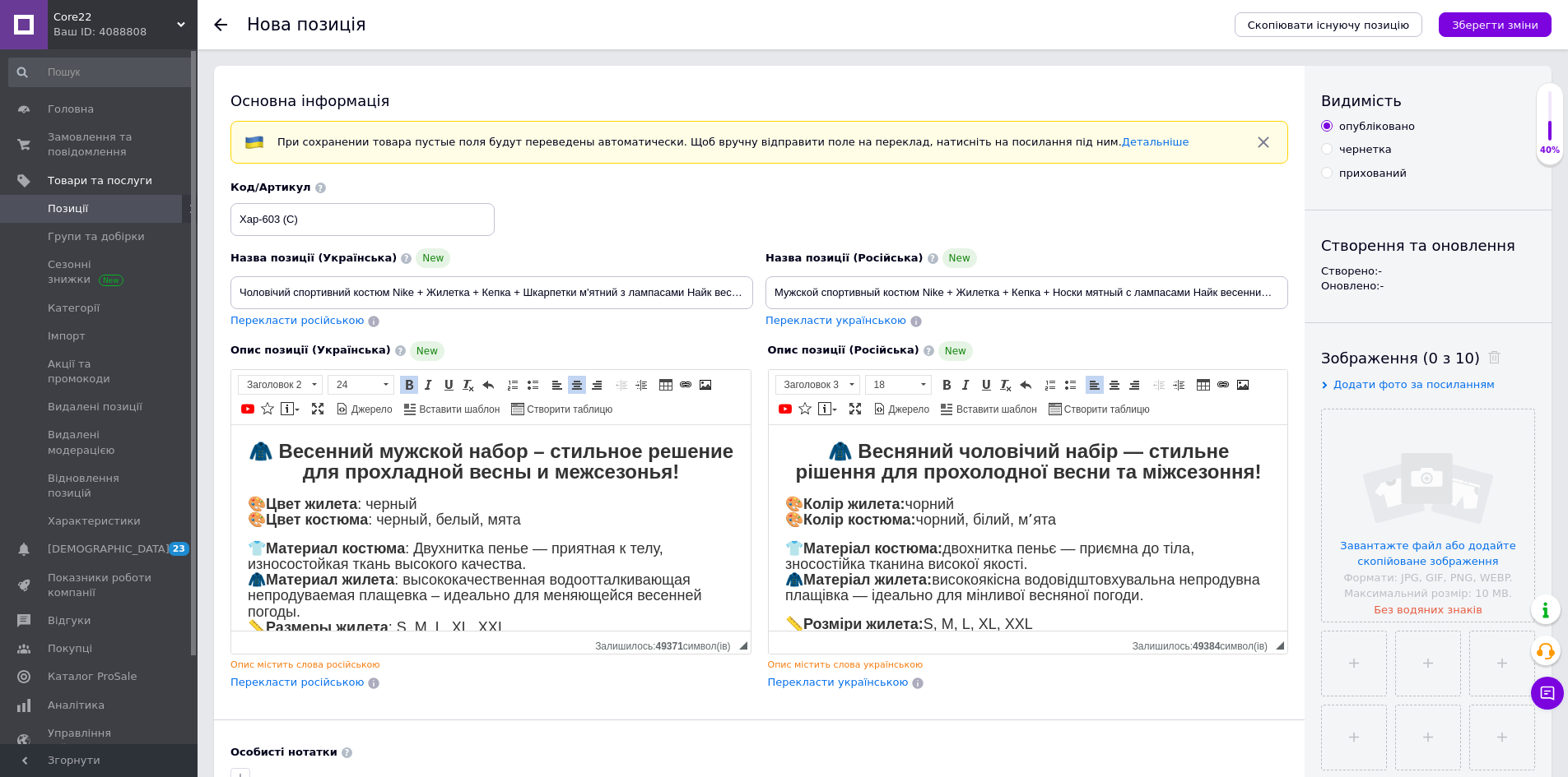
scroll to position [0, 0]
click at [393, 534] on body "🧥 Весенний мужской набор – стильное решение для прохладной весны и межсезонья! …" at bounding box center [490, 605] width 486 height 329
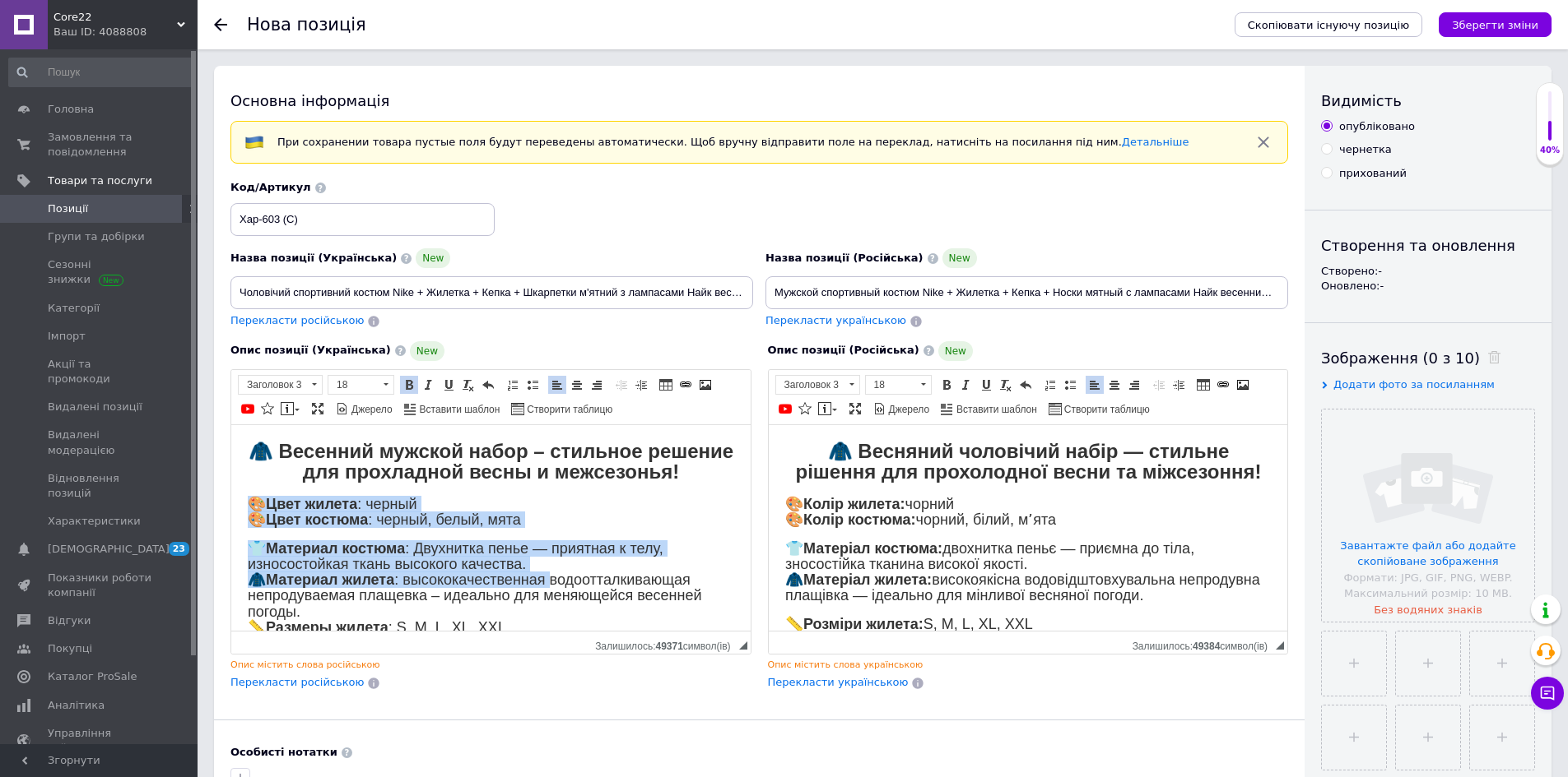
drag, startPoint x: 251, startPoint y: 501, endPoint x: 555, endPoint y: 582, distance: 314.6
click at [555, 582] on body "🧥 Весенний мужской набор – стильное решение для прохладной весны и межсезонья! …" at bounding box center [490, 605] width 486 height 329
click at [530, 541] on span "👕 Материал костюма : Двухнитка пенье — приятная к телу, износостойкая ткань выс…" at bounding box center [474, 596] width 454 height 112
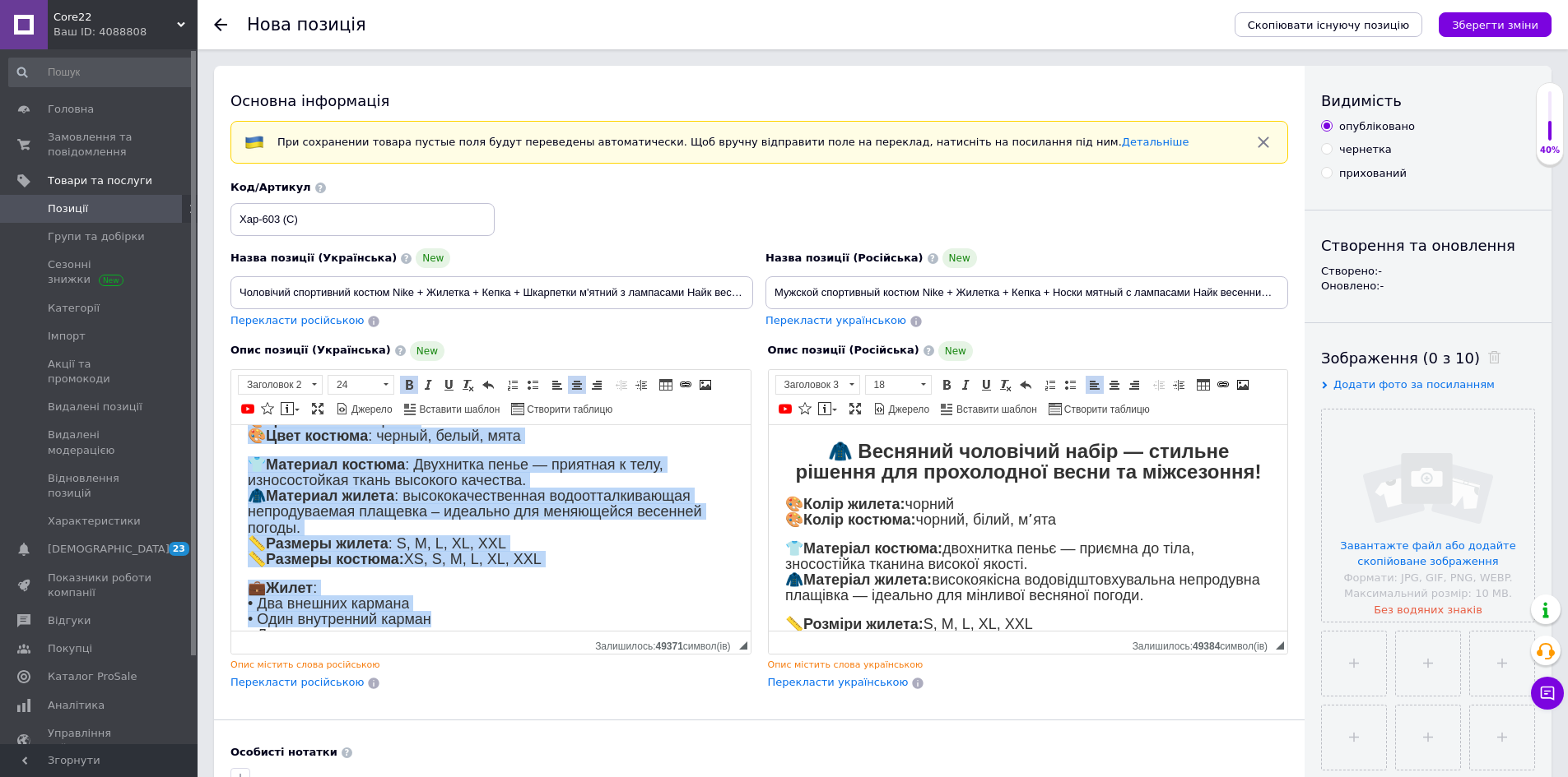
scroll to position [174, 0]
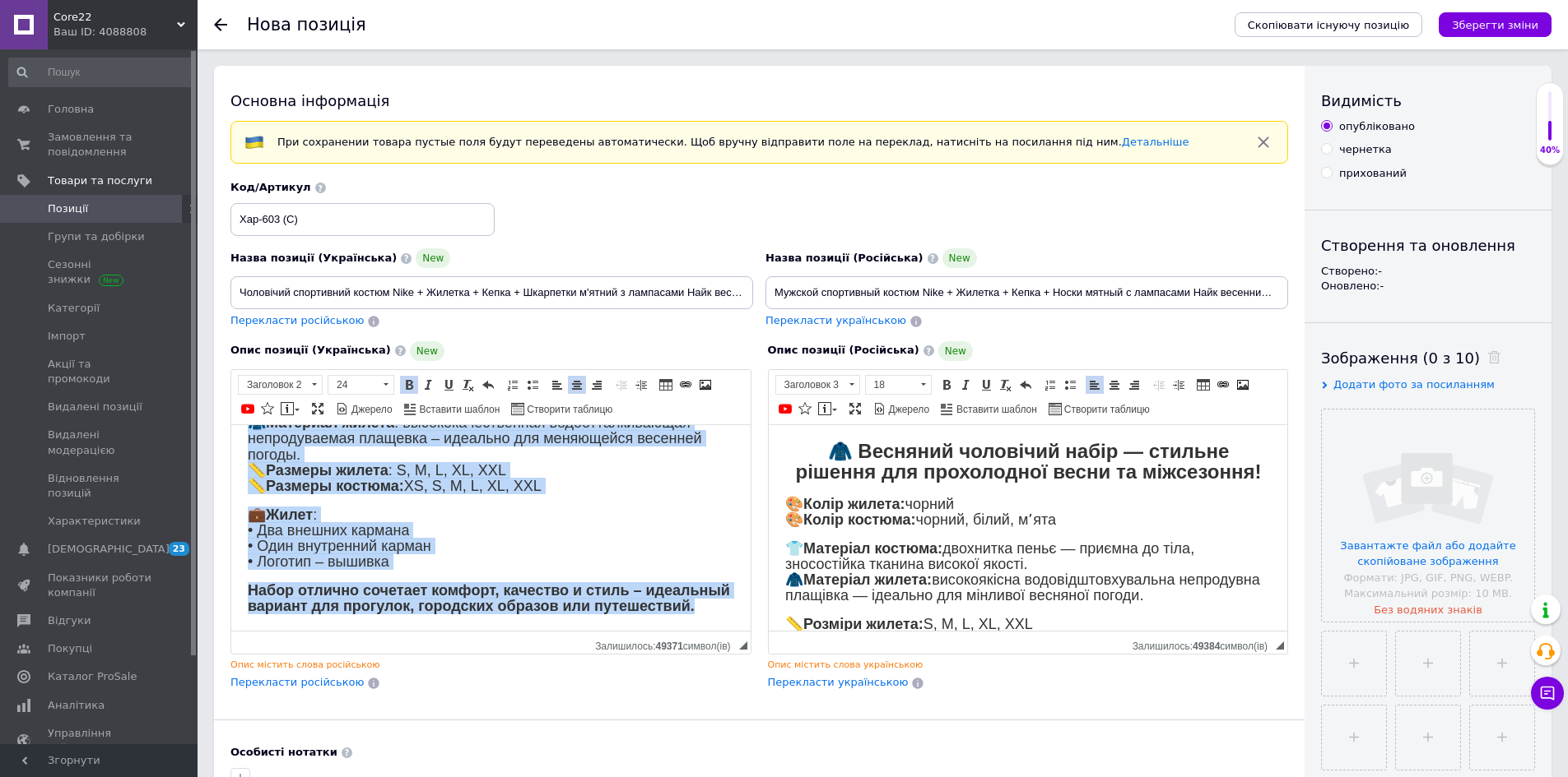
drag, startPoint x: 268, startPoint y: 436, endPoint x: 643, endPoint y: 604, distance: 410.9
click at [643, 604] on html "🧥 Весенний мужской набор – стильное решение для прохладной весны и межсезонья! …" at bounding box center [491, 448] width 520 height 363
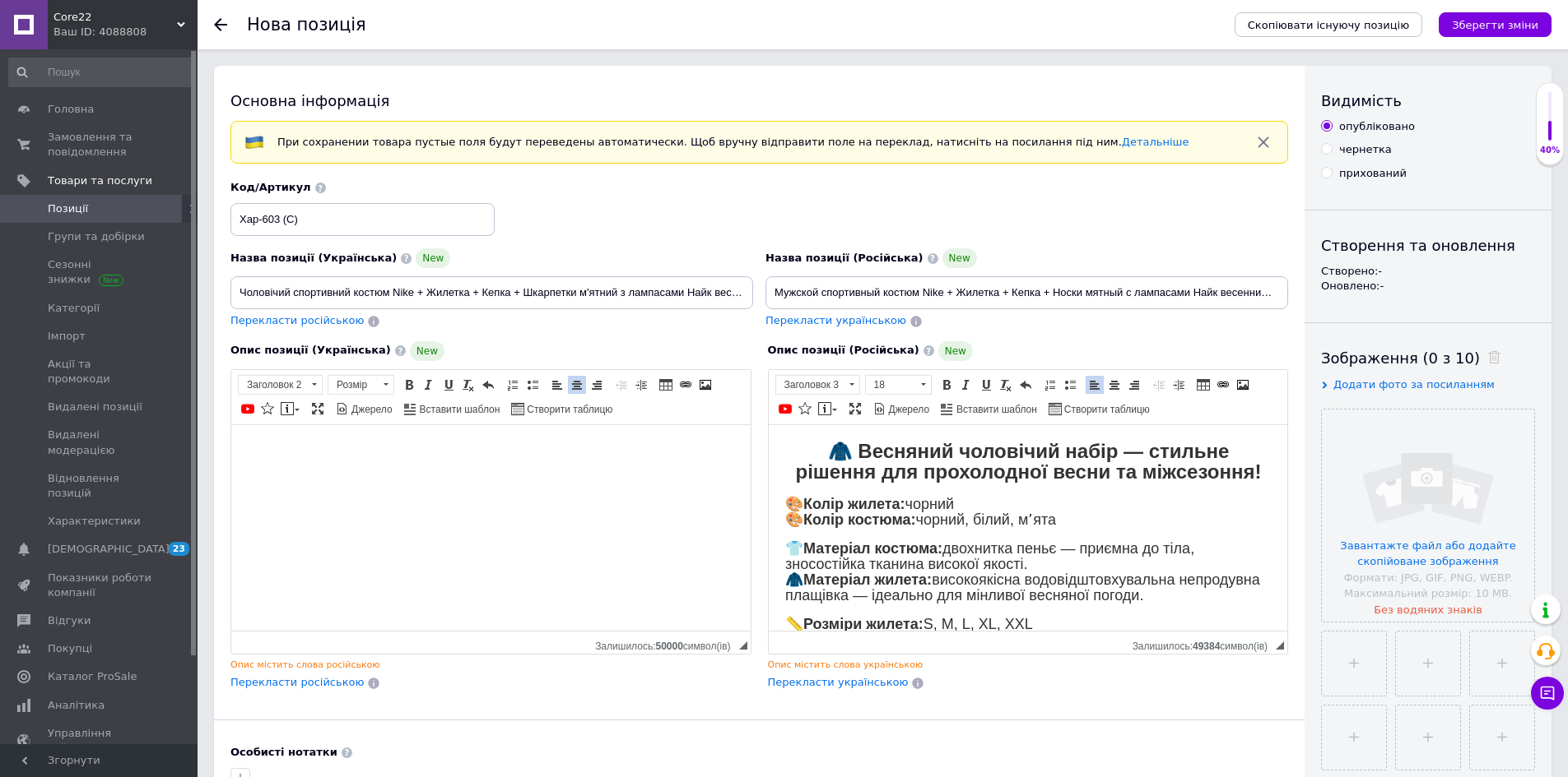
click at [817, 452] on h2 "🧥 Весняний чоловічий набір — стильне рішення для прохолодної весни та міжсезонн…" at bounding box center [1027, 462] width 486 height 42
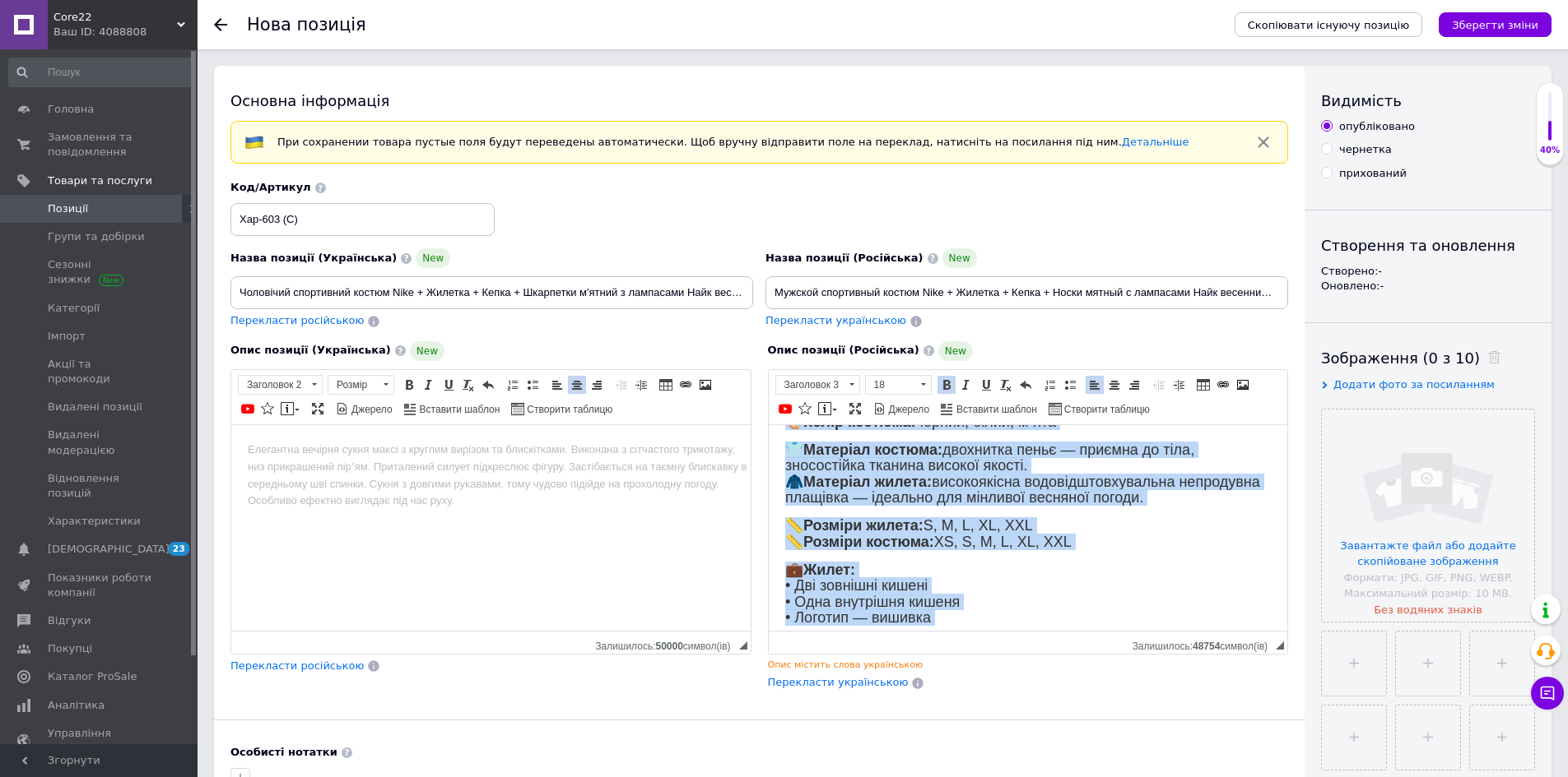
scroll to position [514, 0]
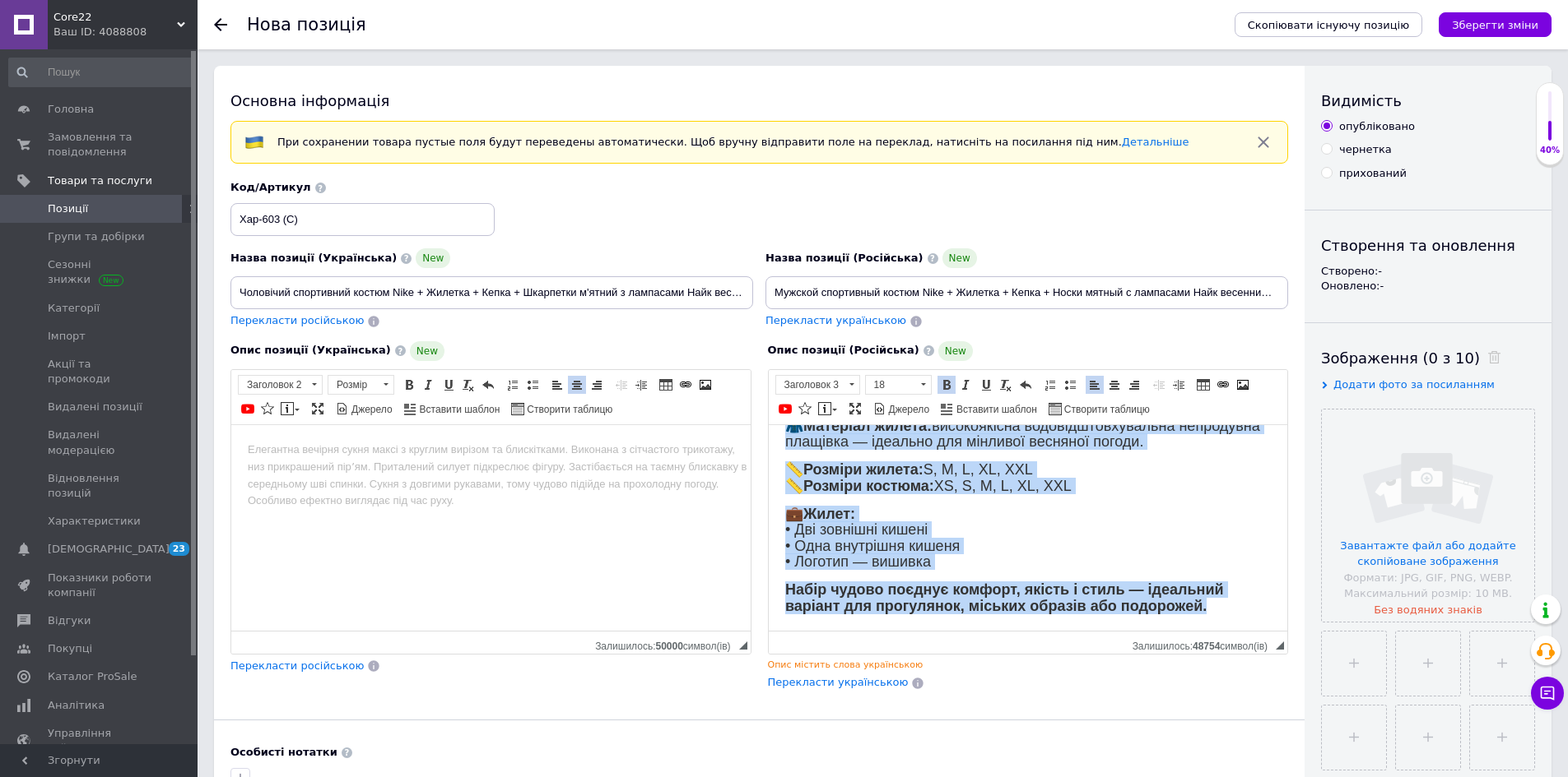
drag, startPoint x: 810, startPoint y: 481, endPoint x: 1225, endPoint y: 603, distance: 432.6
click at [1225, 603] on body "🧥 Весенний мужской набор – стильное решение для прохладной весны и межсезонья! …" at bounding box center [1027, 279] width 486 height 670
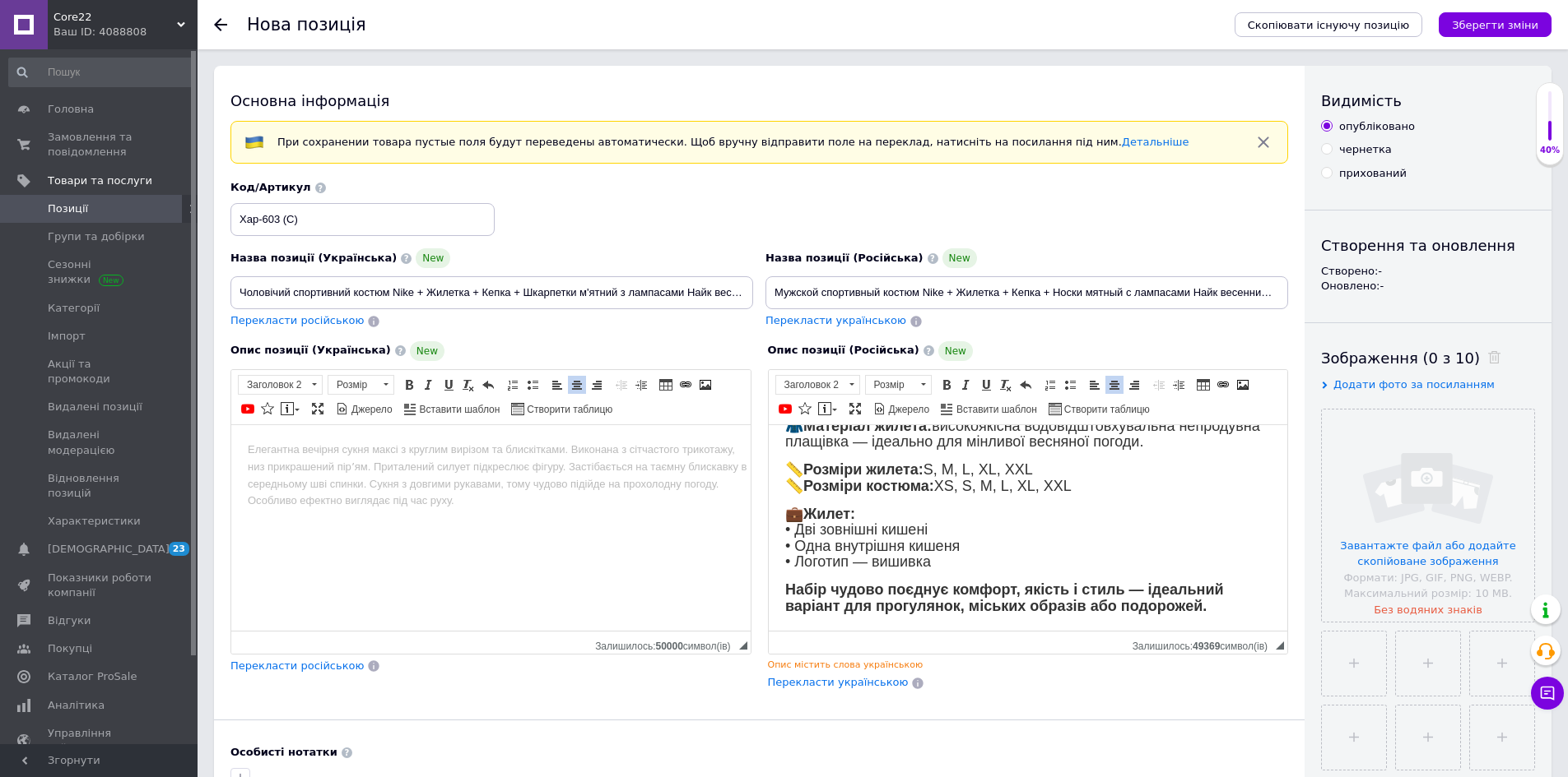
scroll to position [206, 0]
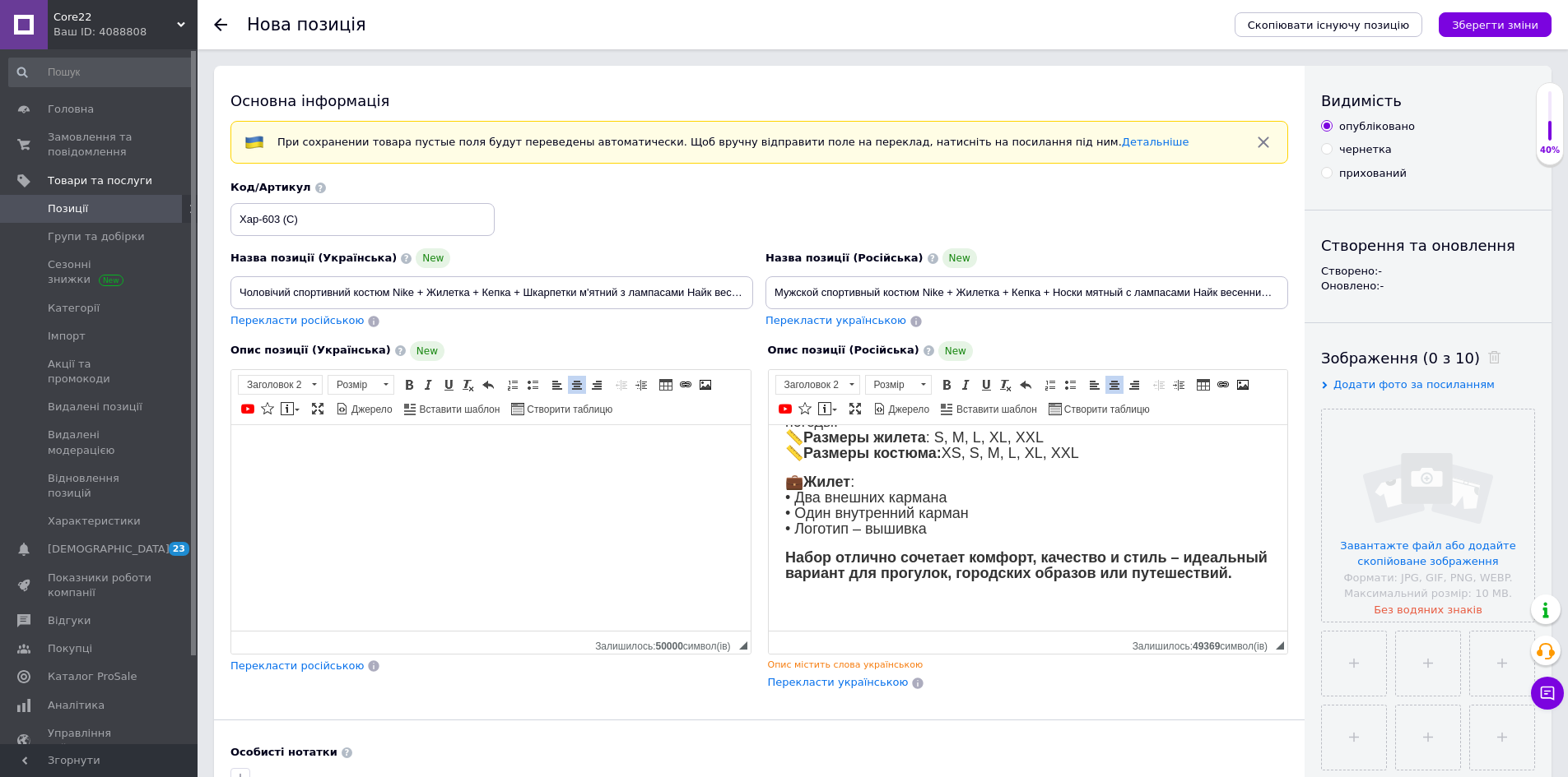
click at [506, 477] on html at bounding box center [491, 450] width 520 height 52
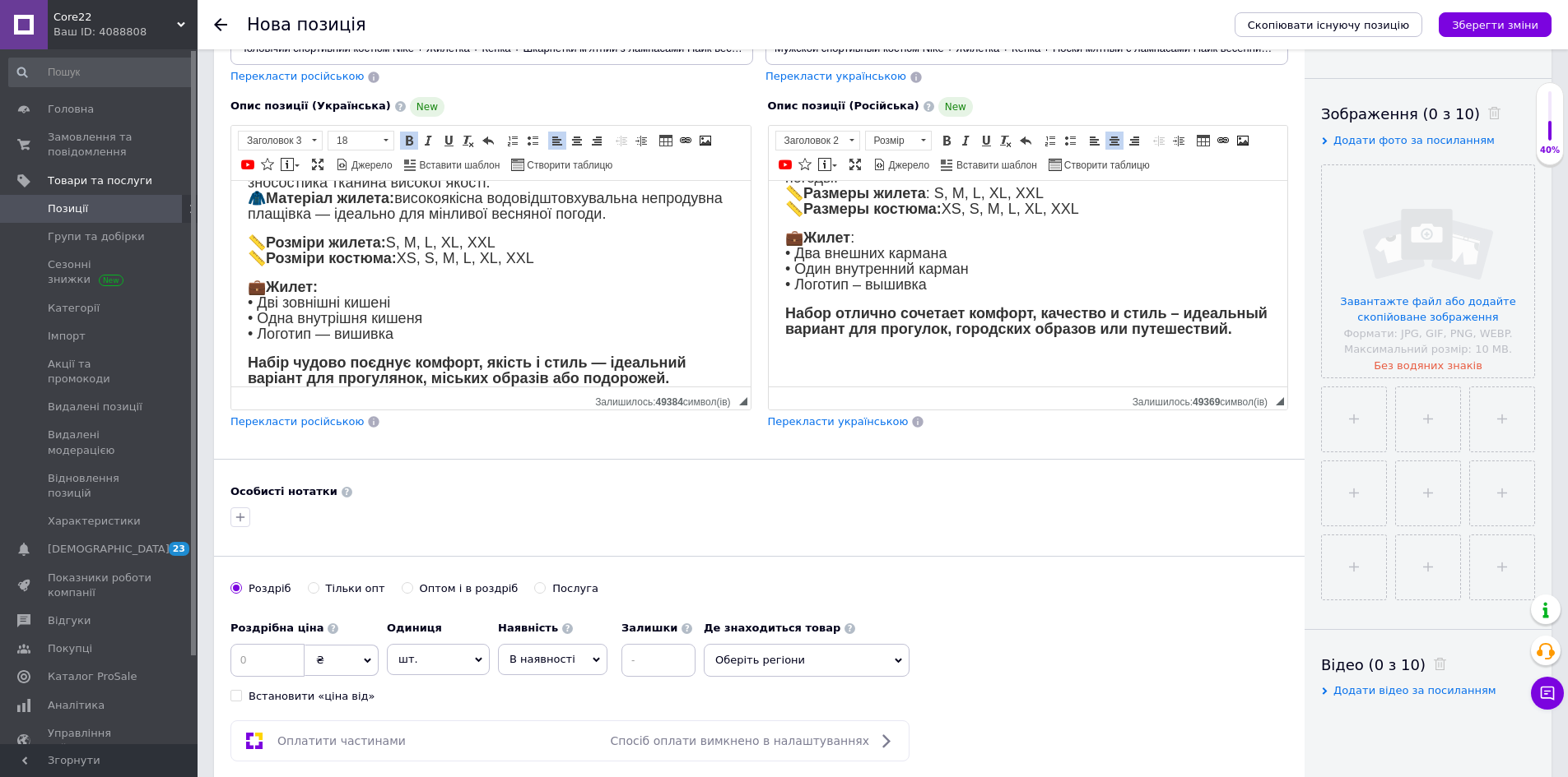
scroll to position [82, 0]
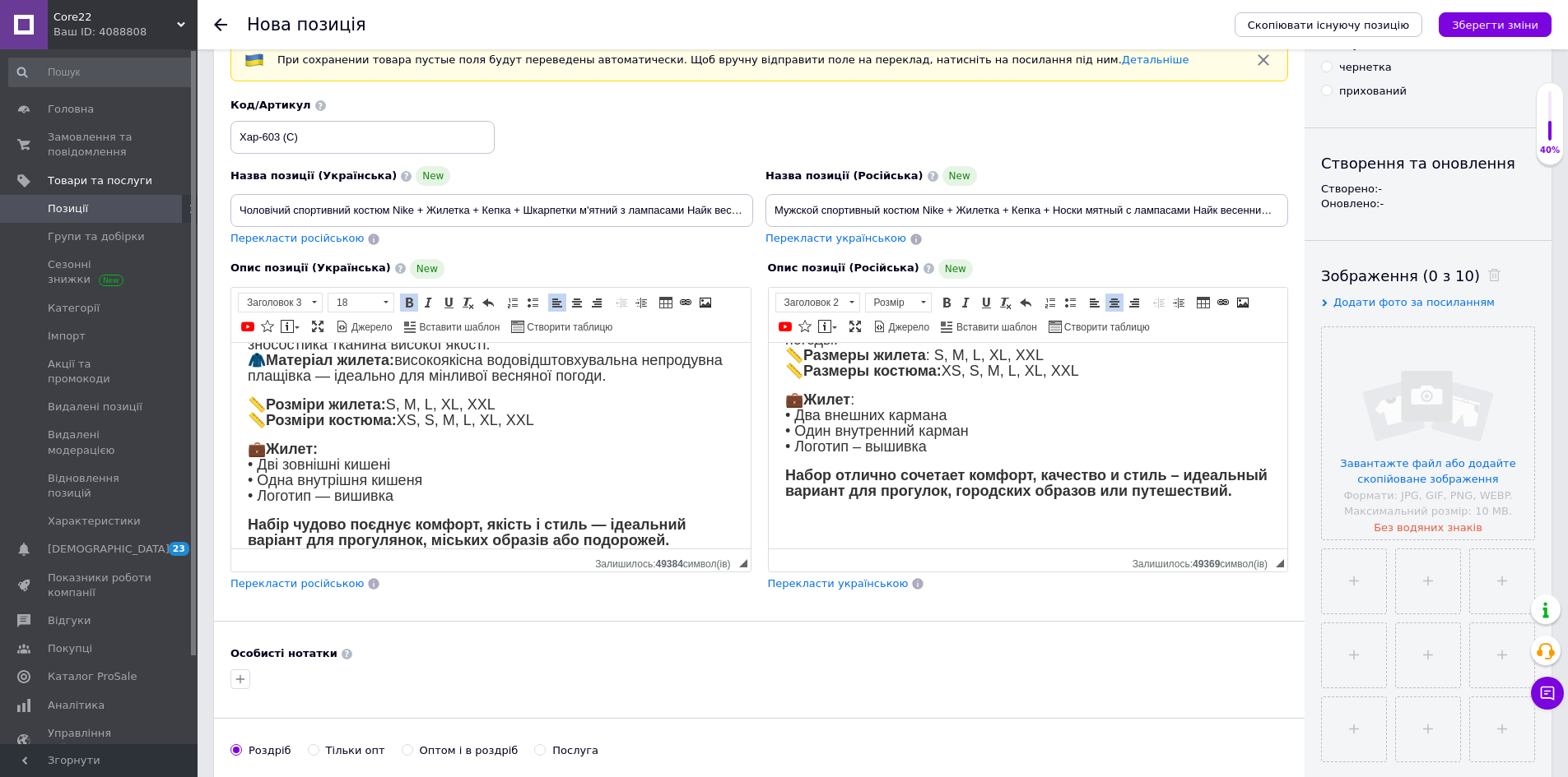
click at [971, 532] on h2 "Редактор, 6FE7EB1A-1BA1-4F6F-96E2-AB0C71E3D88A" at bounding box center [1027, 522] width 486 height 19
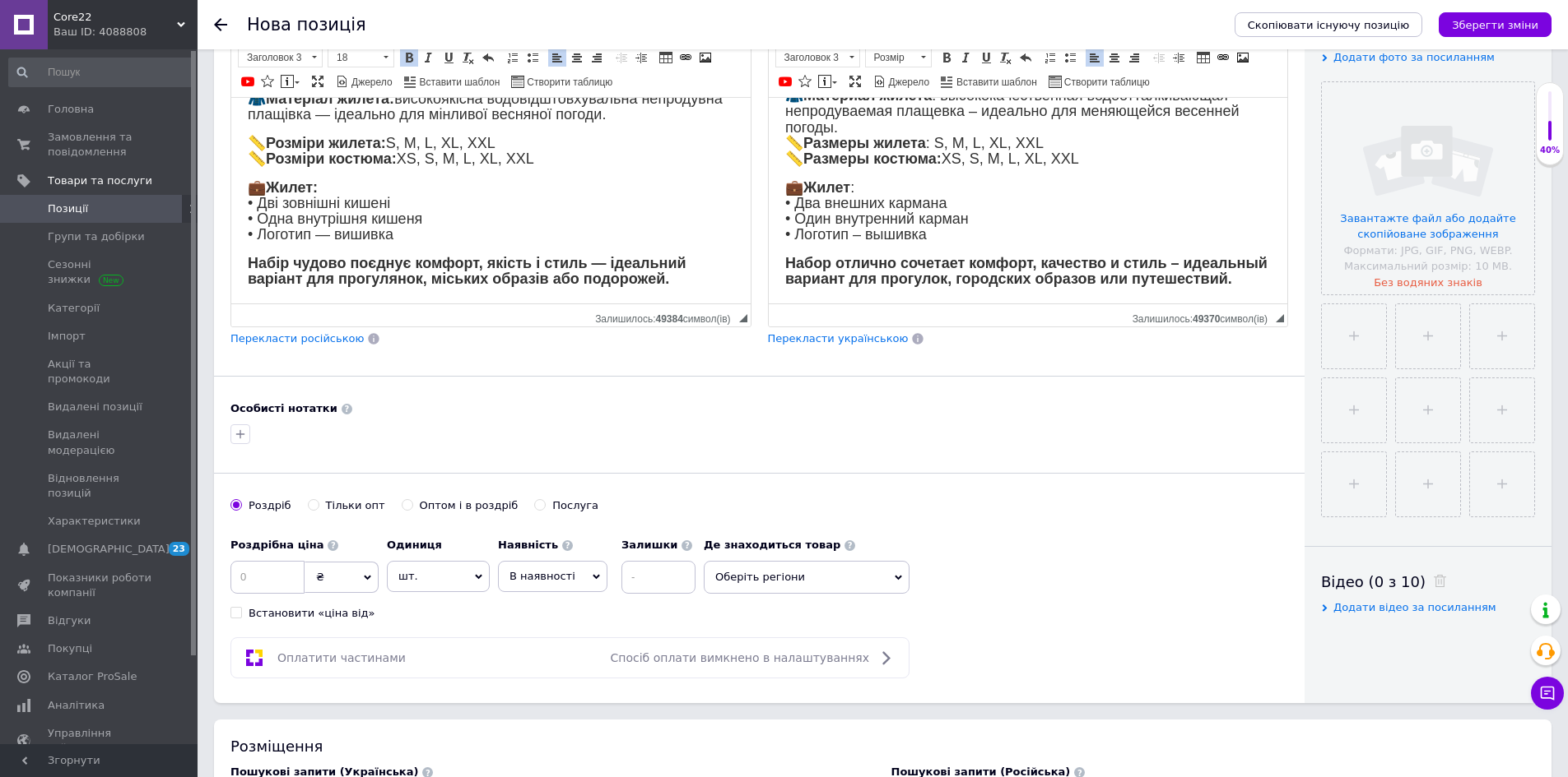
scroll to position [329, 0]
click at [272, 576] on input at bounding box center [267, 576] width 74 height 33
type input "4999"
click at [233, 434] on button "button" at bounding box center [240, 432] width 20 height 20
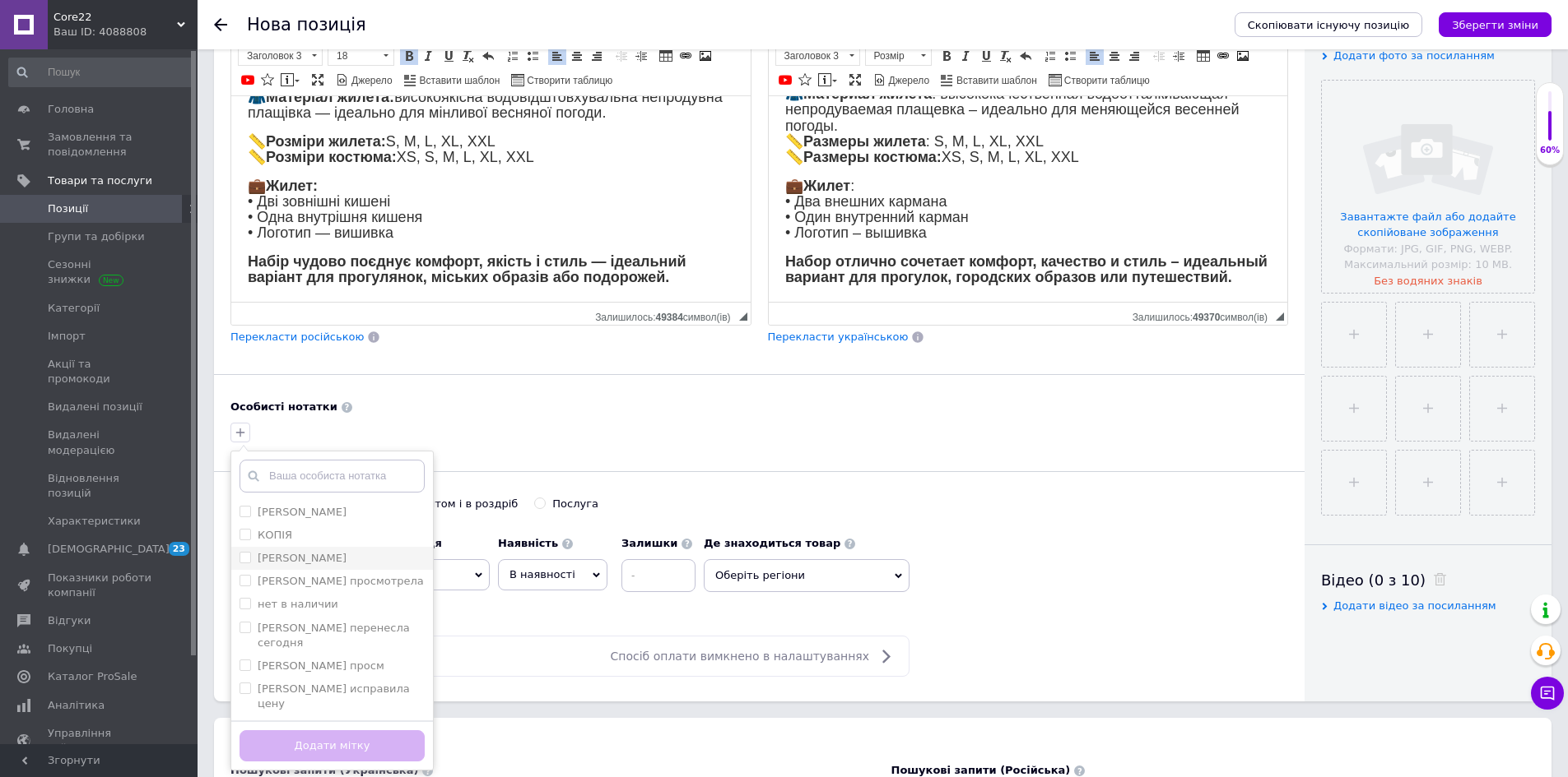
click at [355, 562] on div "[PERSON_NAME]" at bounding box center [332, 559] width 185 height 15
checkbox input "true"
click at [390, 731] on button "Додати мітку" at bounding box center [332, 747] width 185 height 32
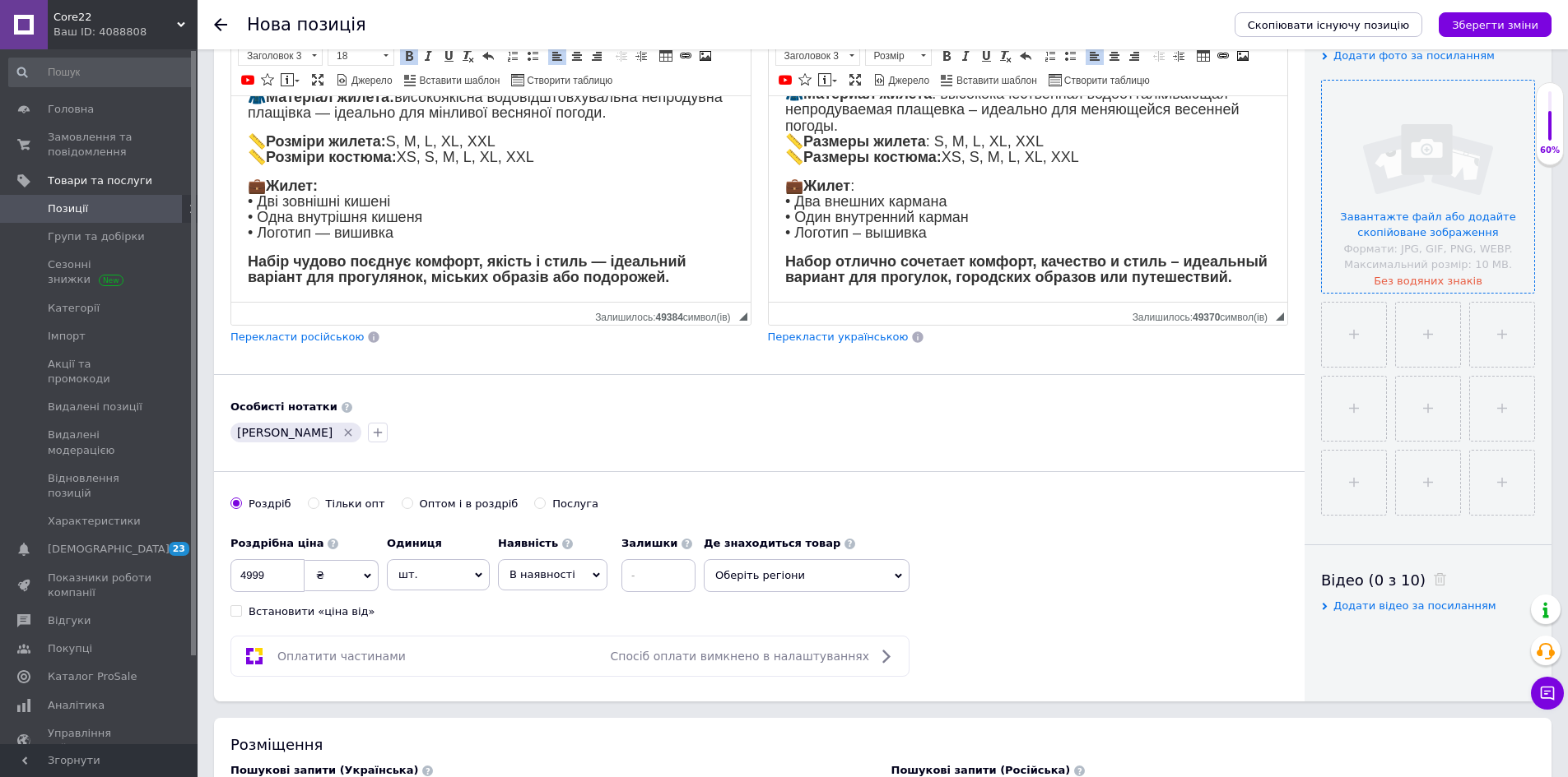
click at [1444, 153] on input "file" at bounding box center [1427, 186] width 213 height 212
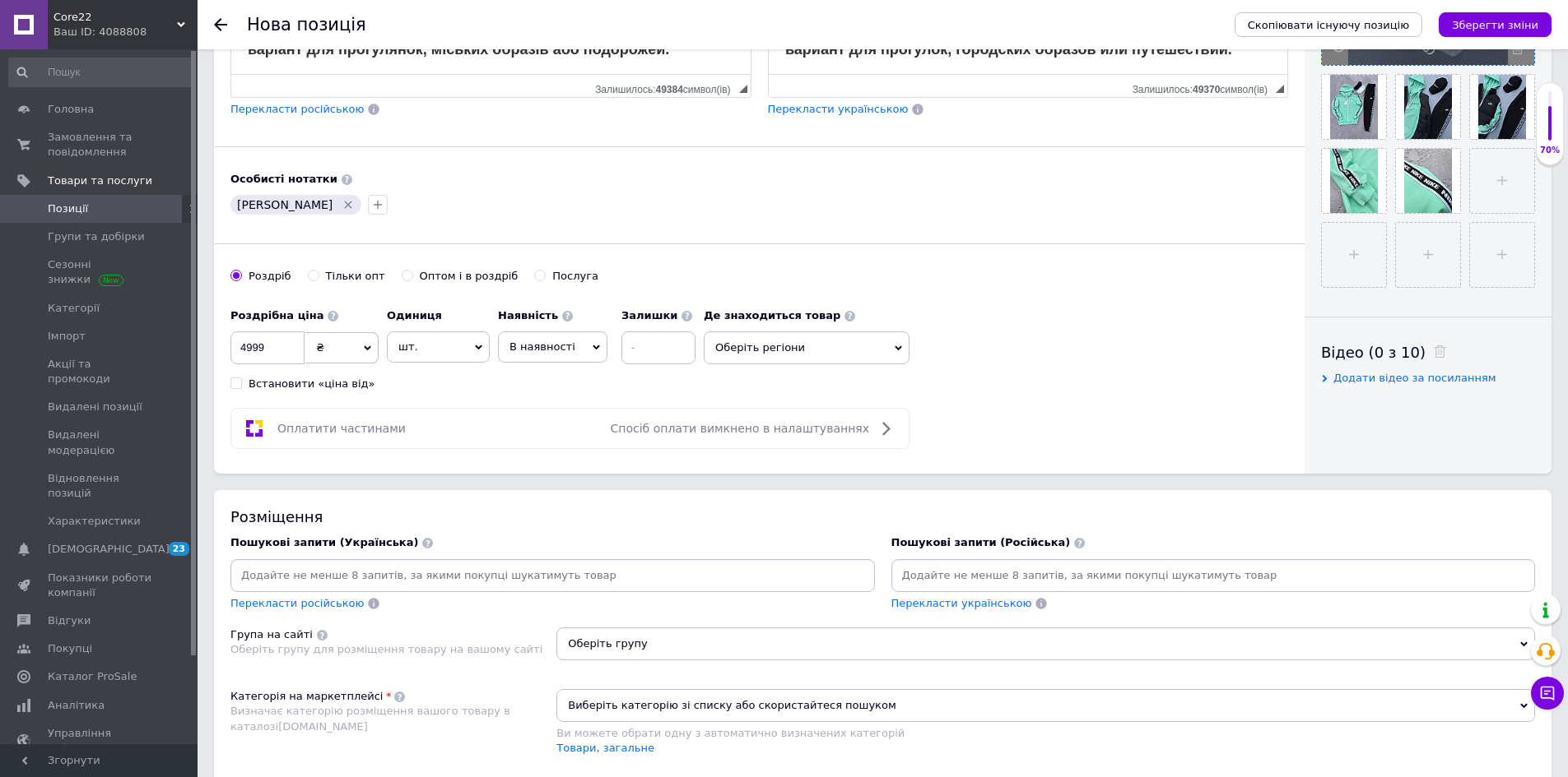
scroll to position [904, 0]
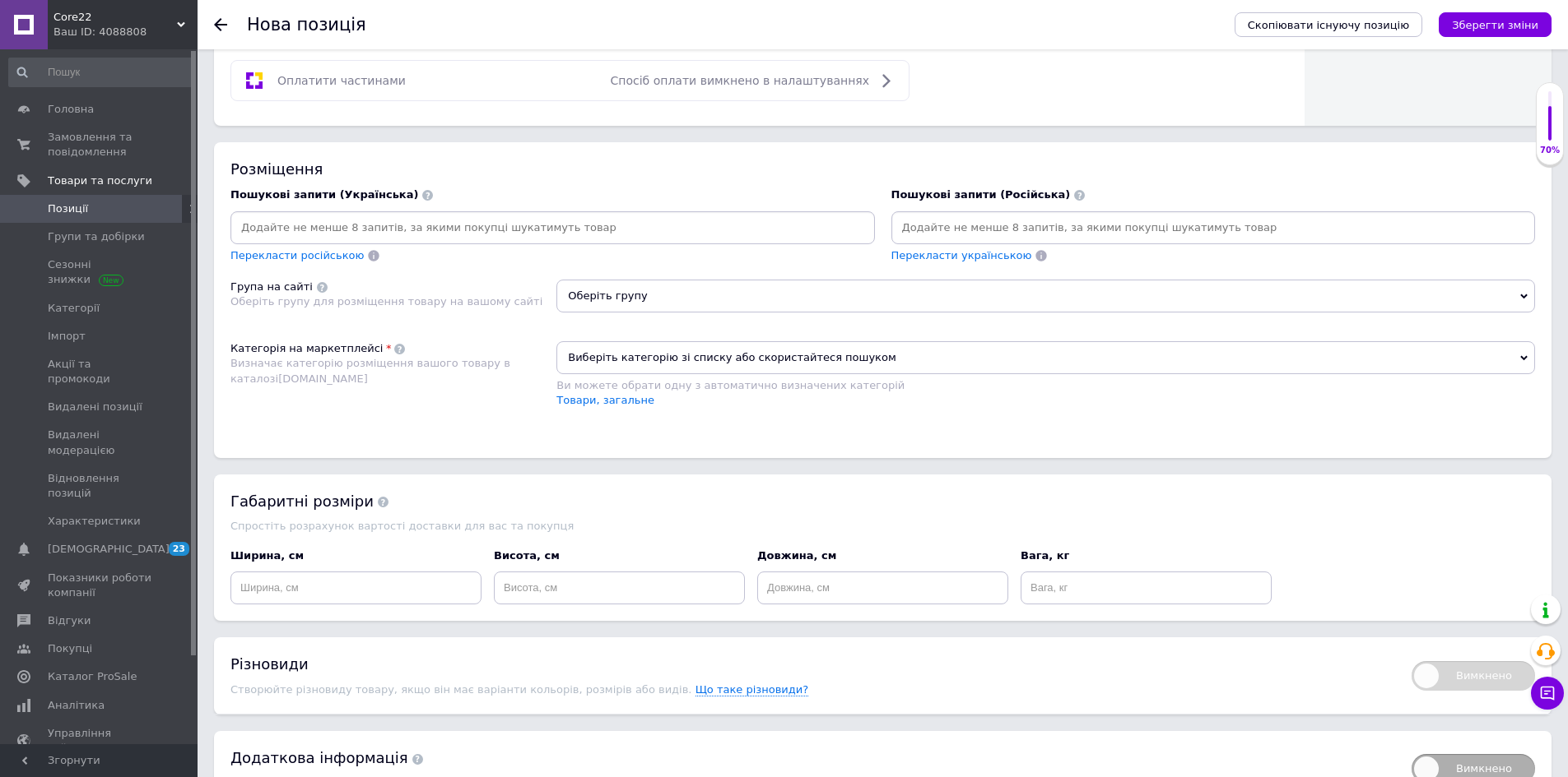
click at [1043, 220] on input at bounding box center [1213, 228] width 638 height 25
paste input "мужской спортивный костюм nike×"
type input "мужской спортивный костюм nike"
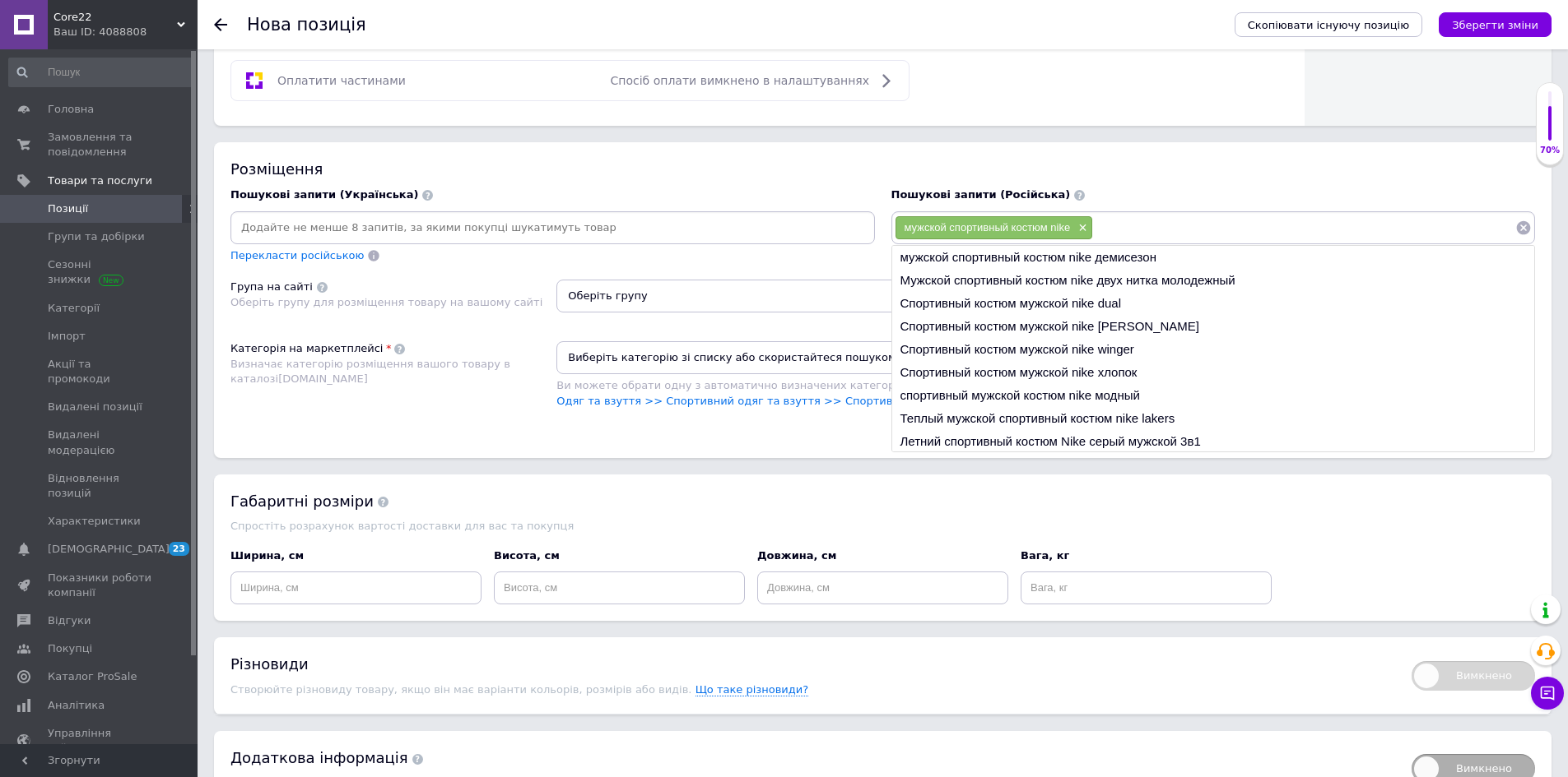
paste input "спортивный костюм найк мужской×"
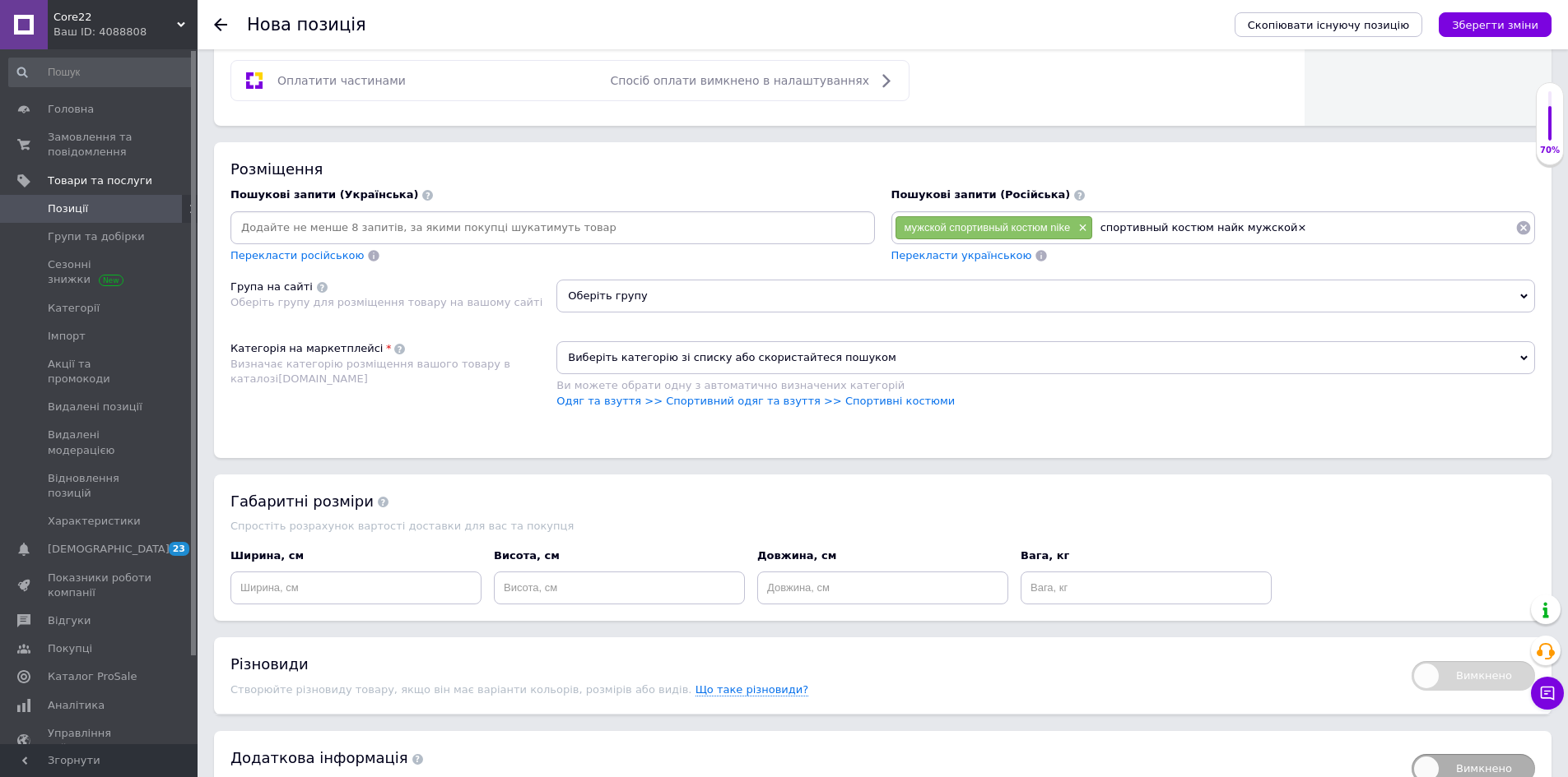
type input "спортивный костюм найк мужской"
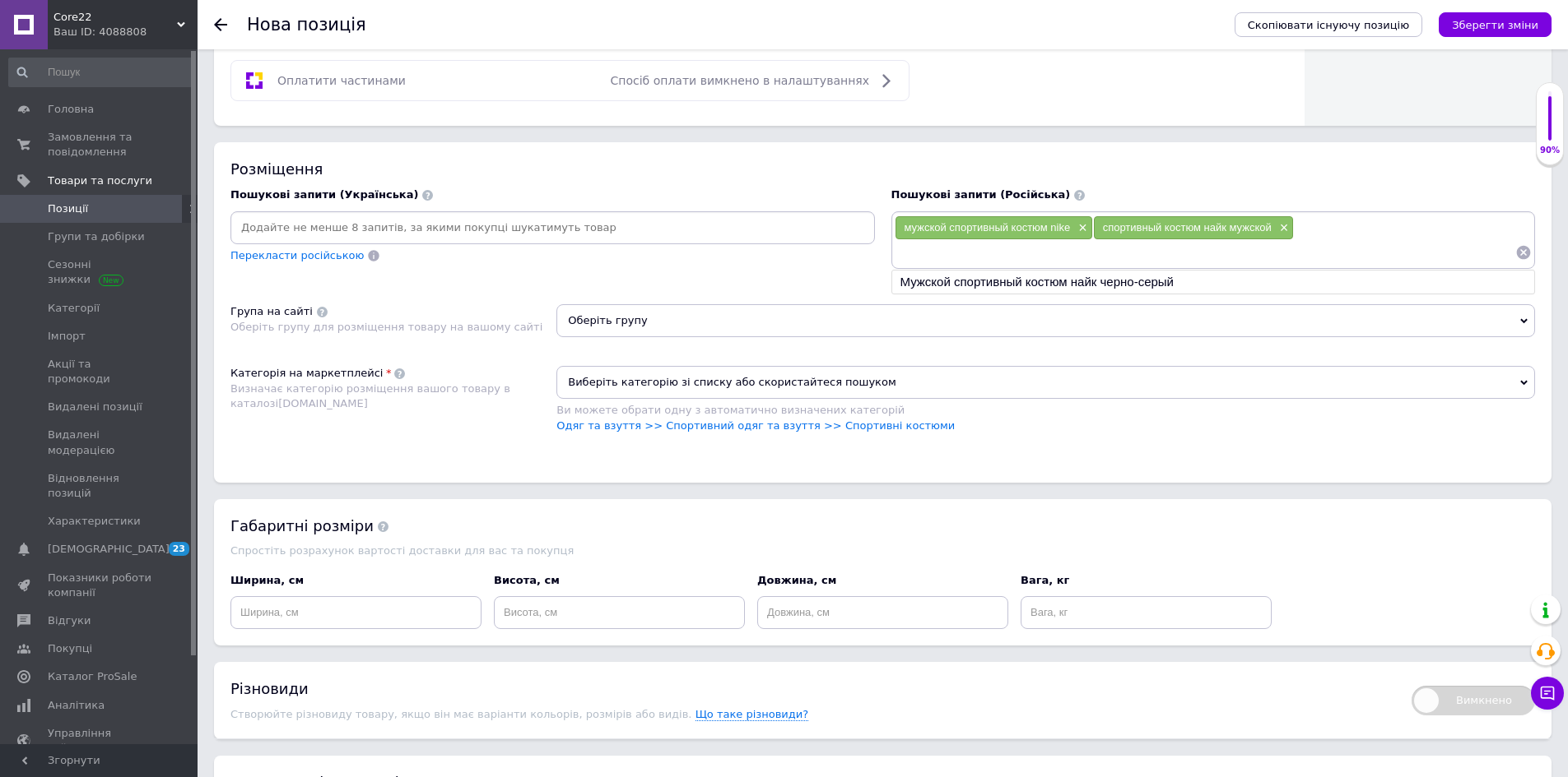
paste input "спортивный костюм nike мужской×"
type input "спортивный костюм nike мужской"
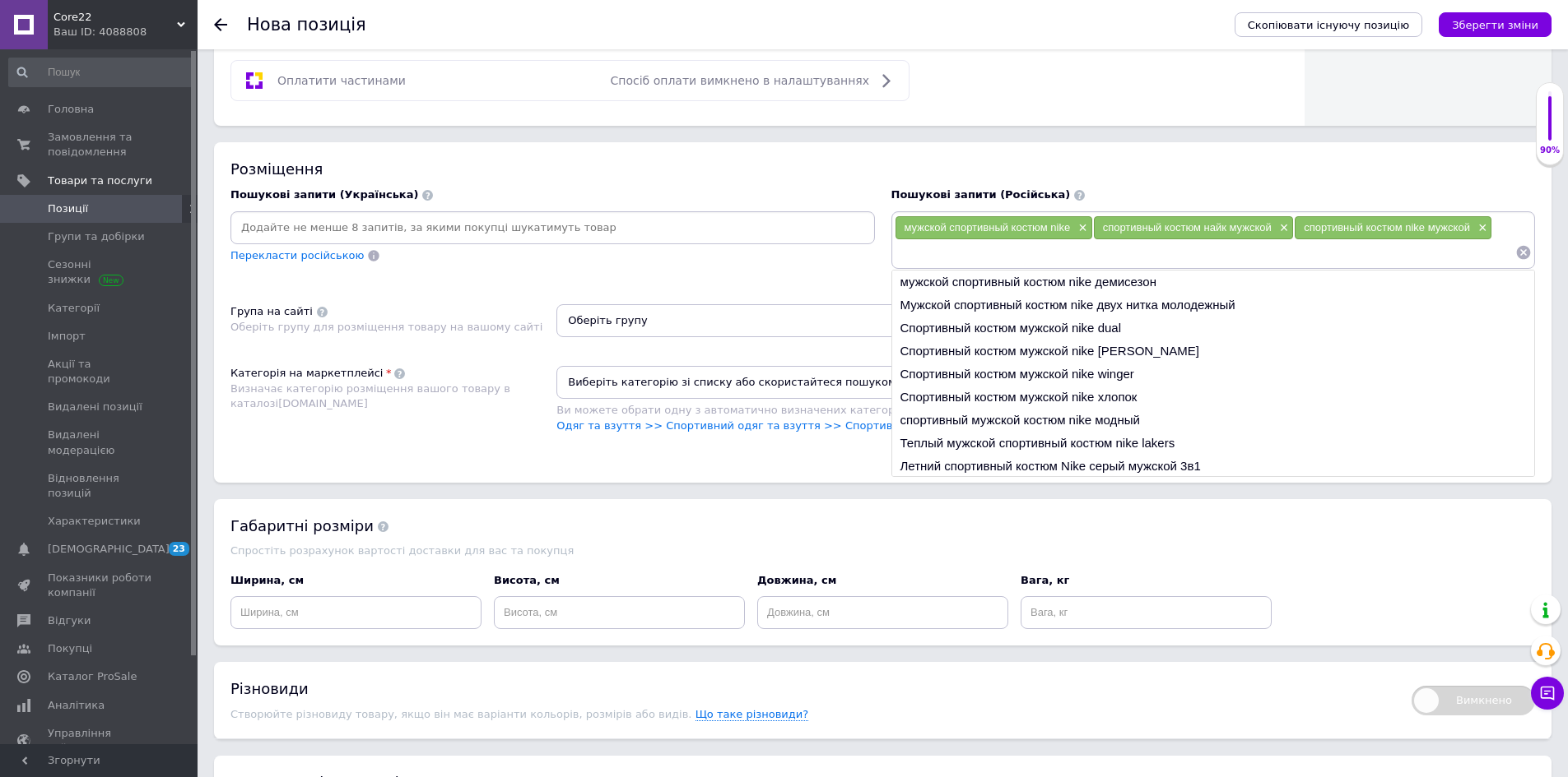
paste input "nike спортивный костюм мужской×"
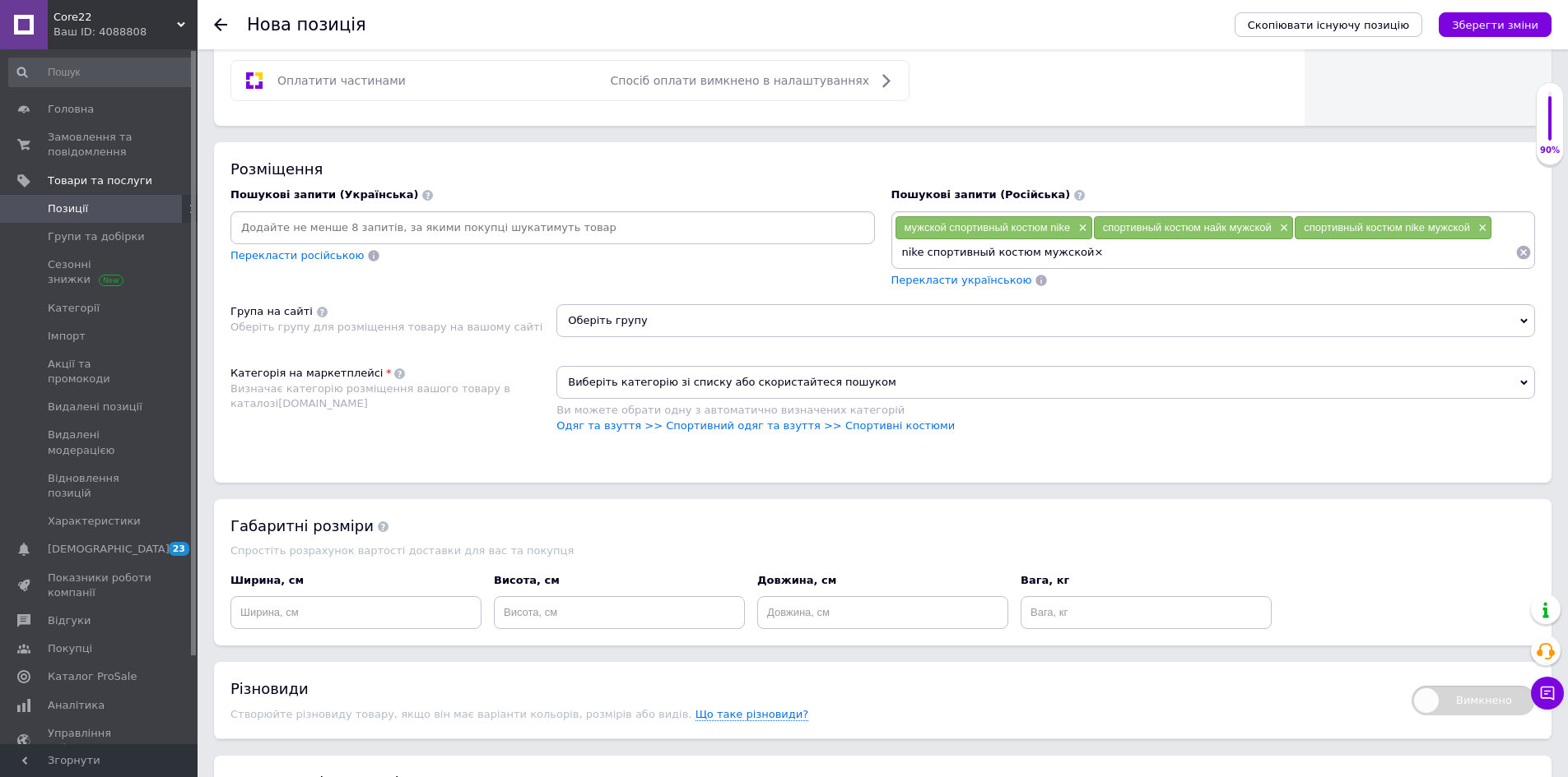
type input "nike спортивный костюм мужской"
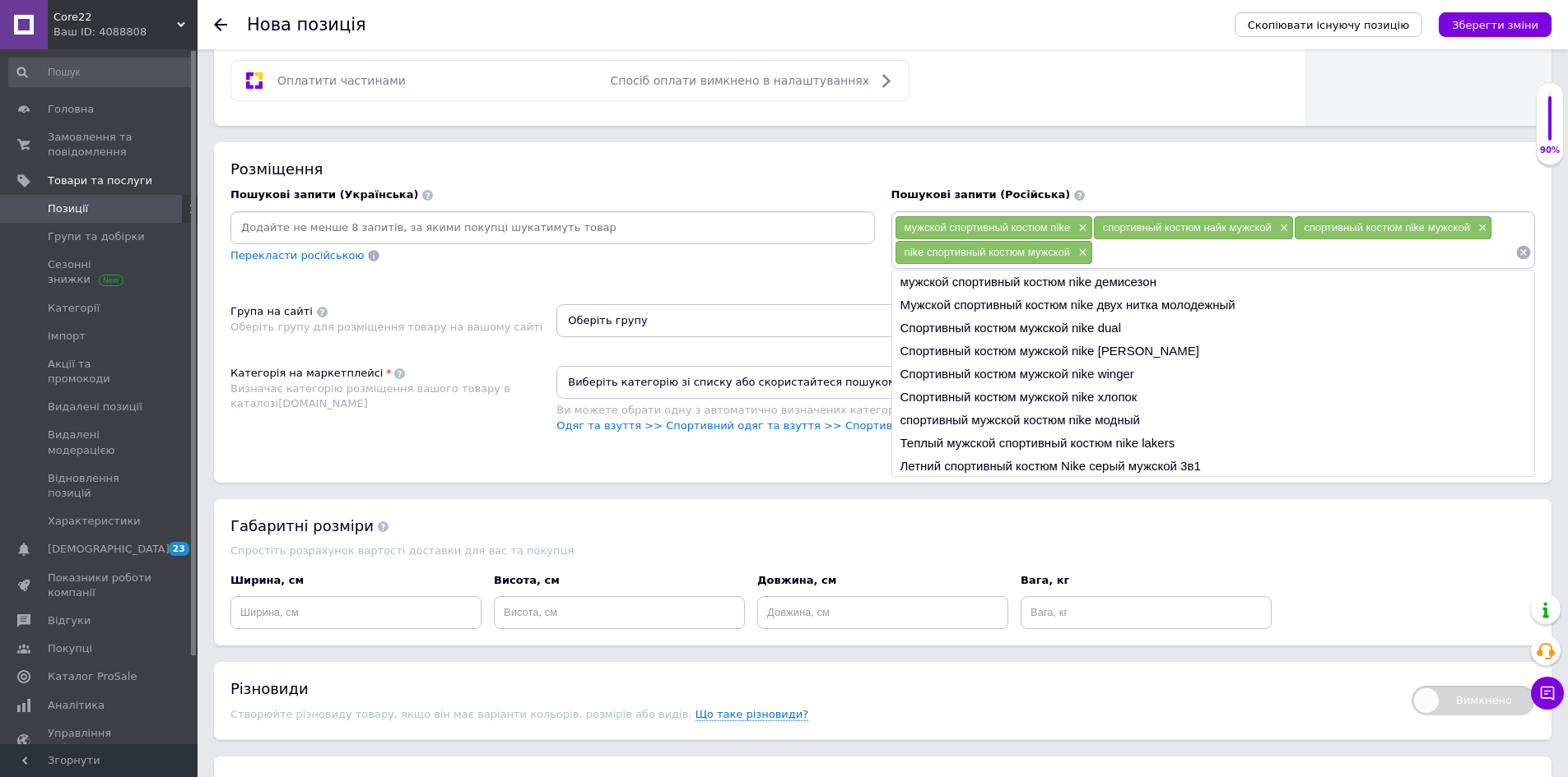
paste input "мужской спортивный костюм найк×"
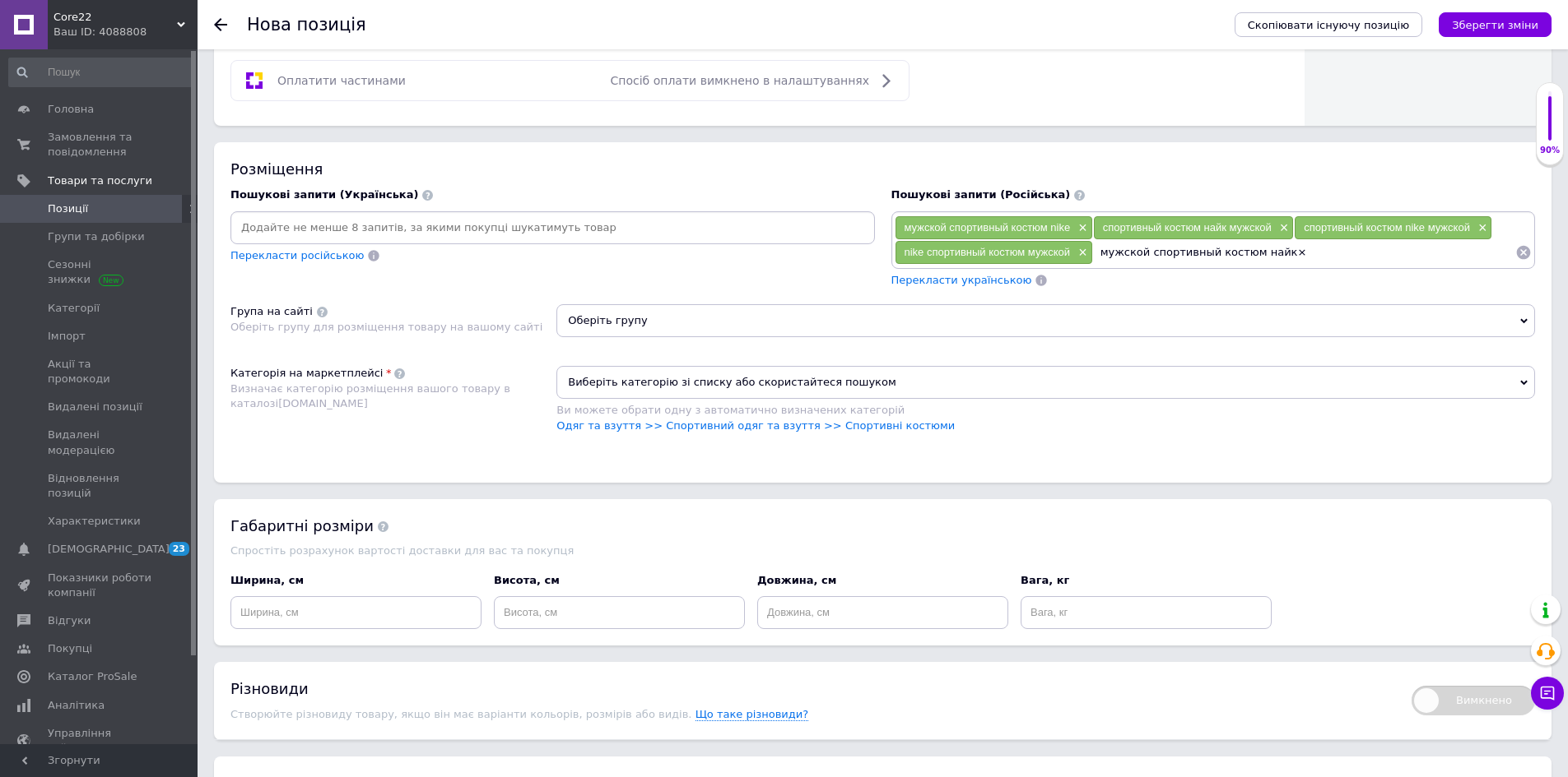
type input "мужской спортивный костюм найк"
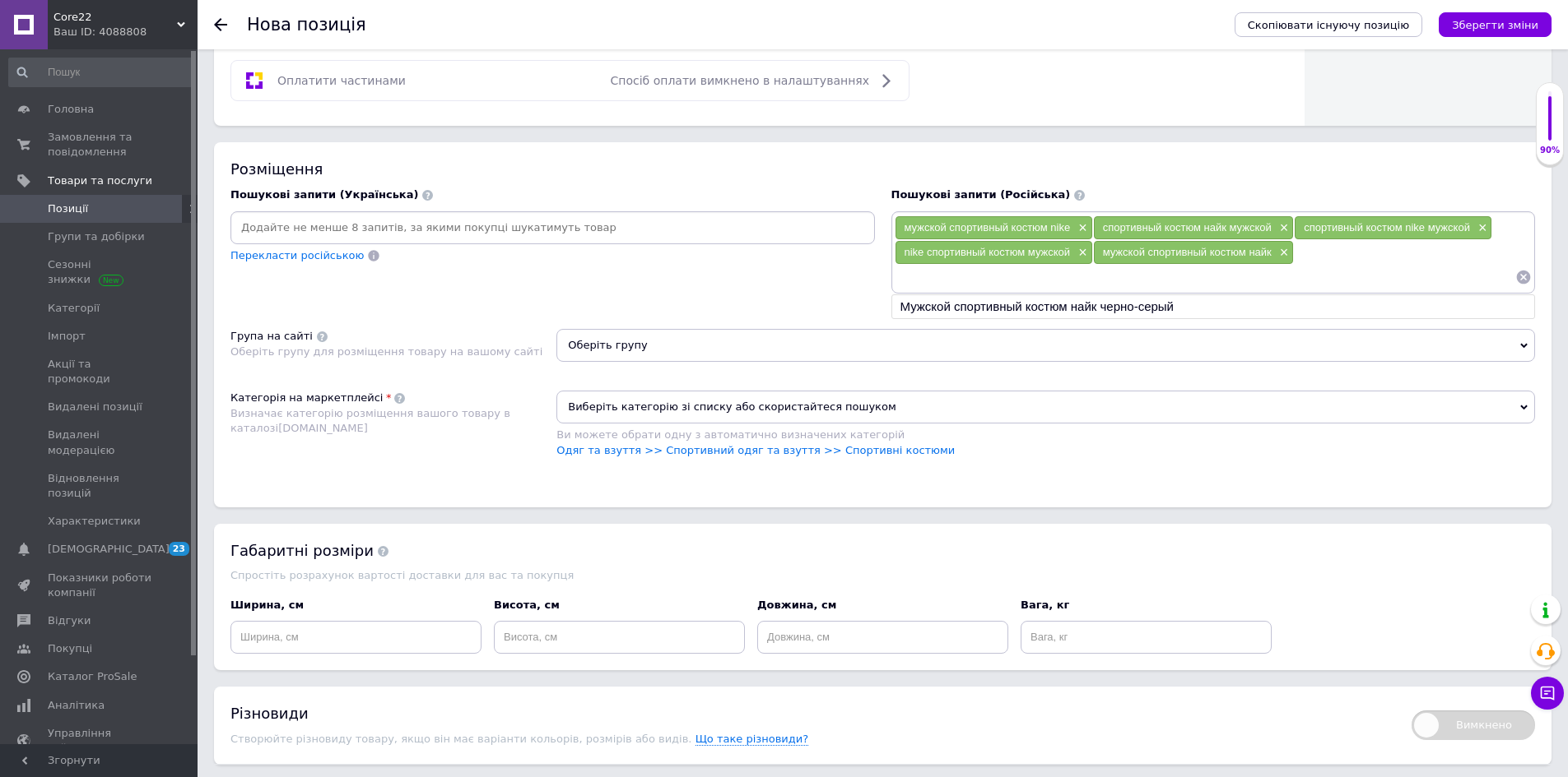
paste input "найк спортивный костюм мужской×"
type input "найк спортивный костюм мужской"
paste input "nike мужской спортивный костюм×"
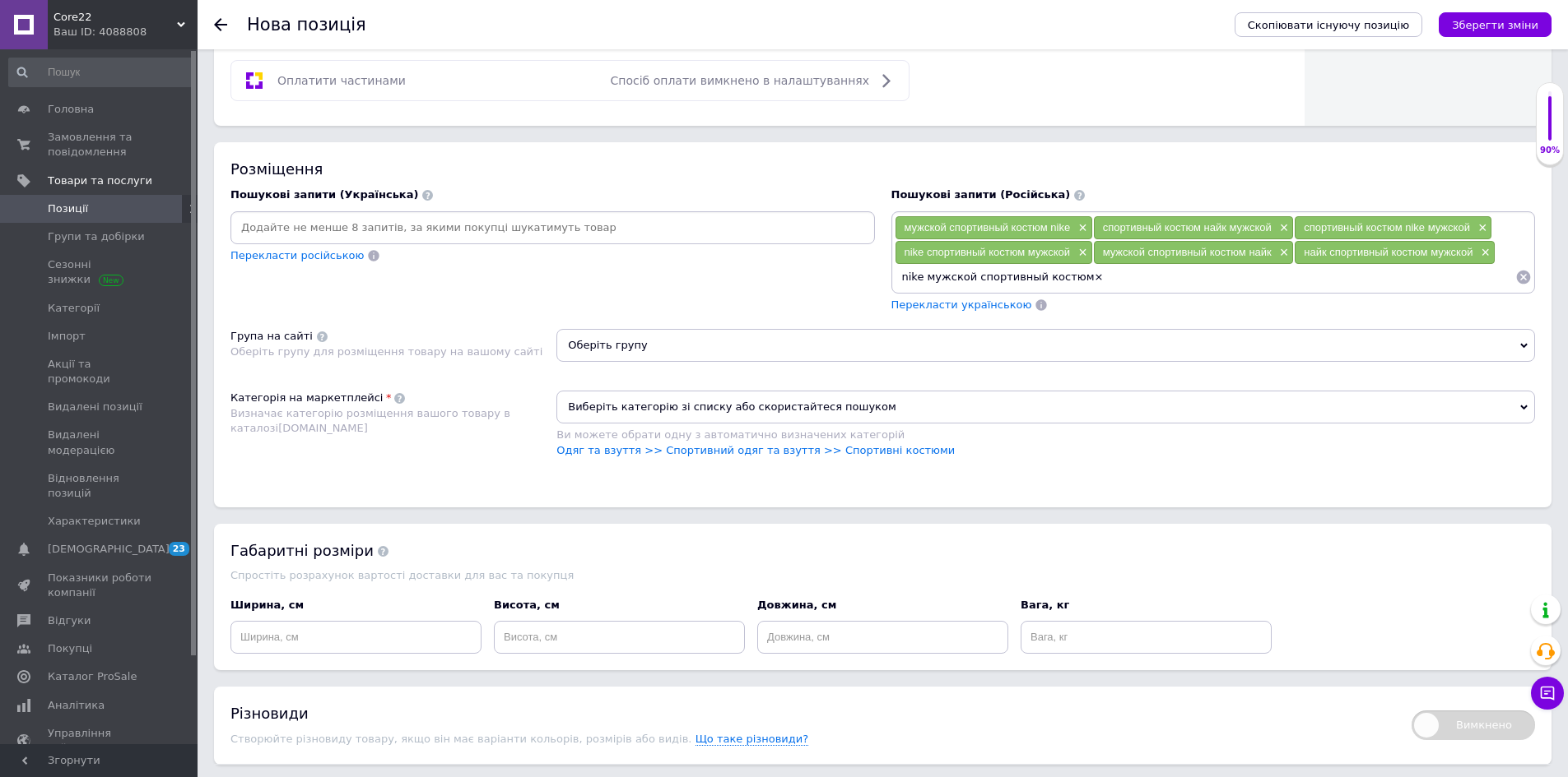
type input "nike мужской спортивный костюм"
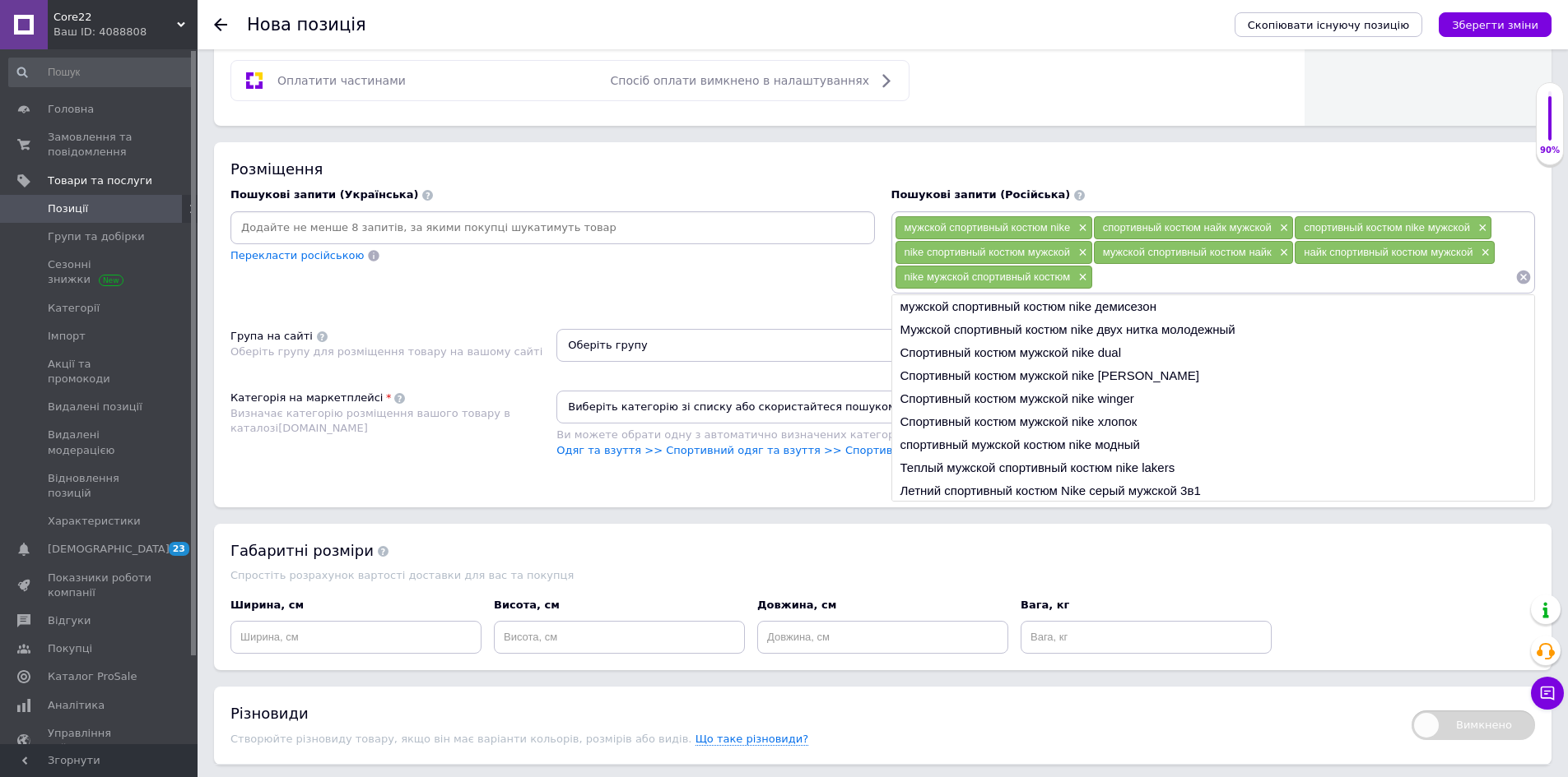
paste input "костюм спортивный мужской найк×"
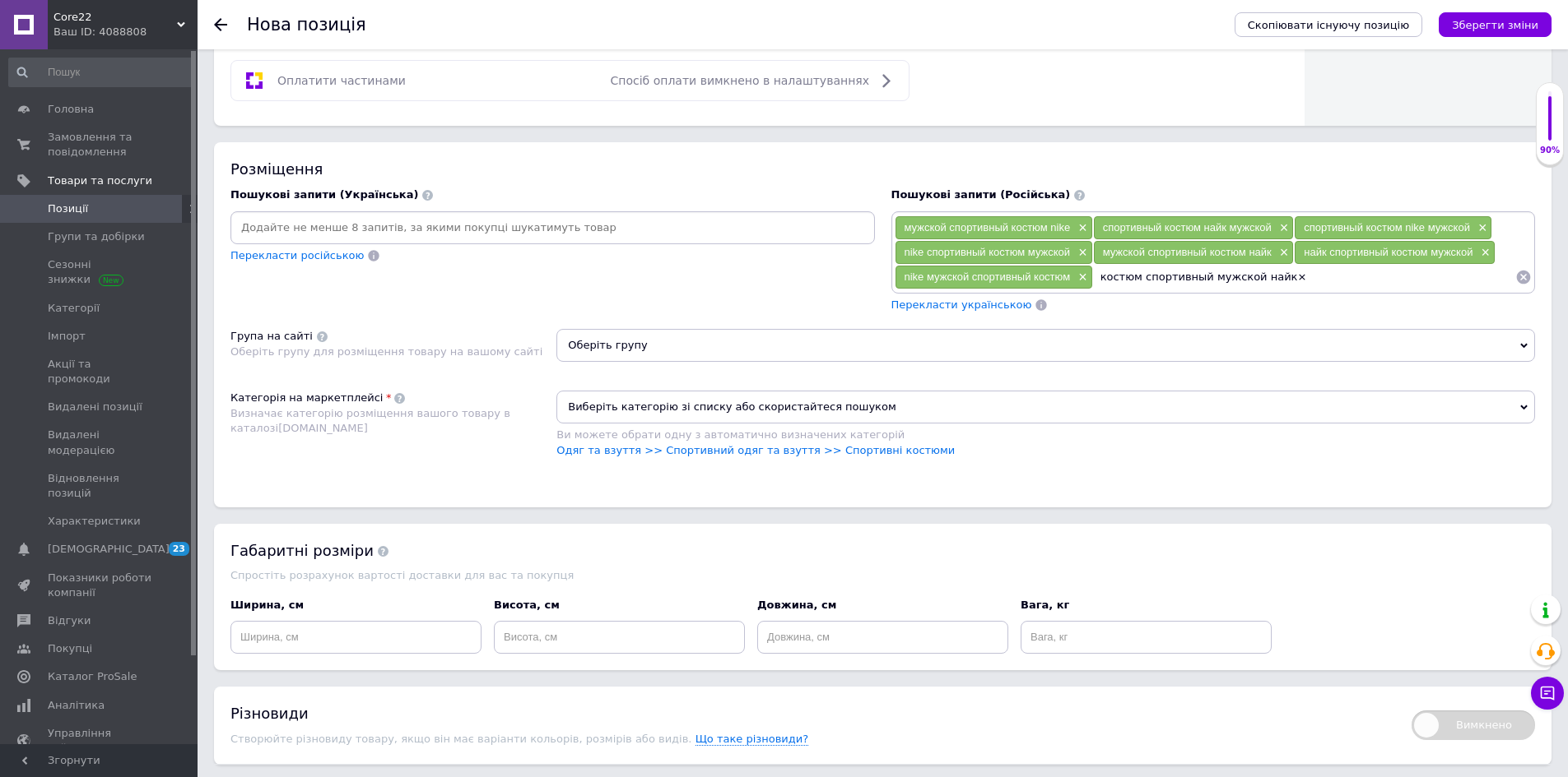
type input "костюм спортивный мужской найк"
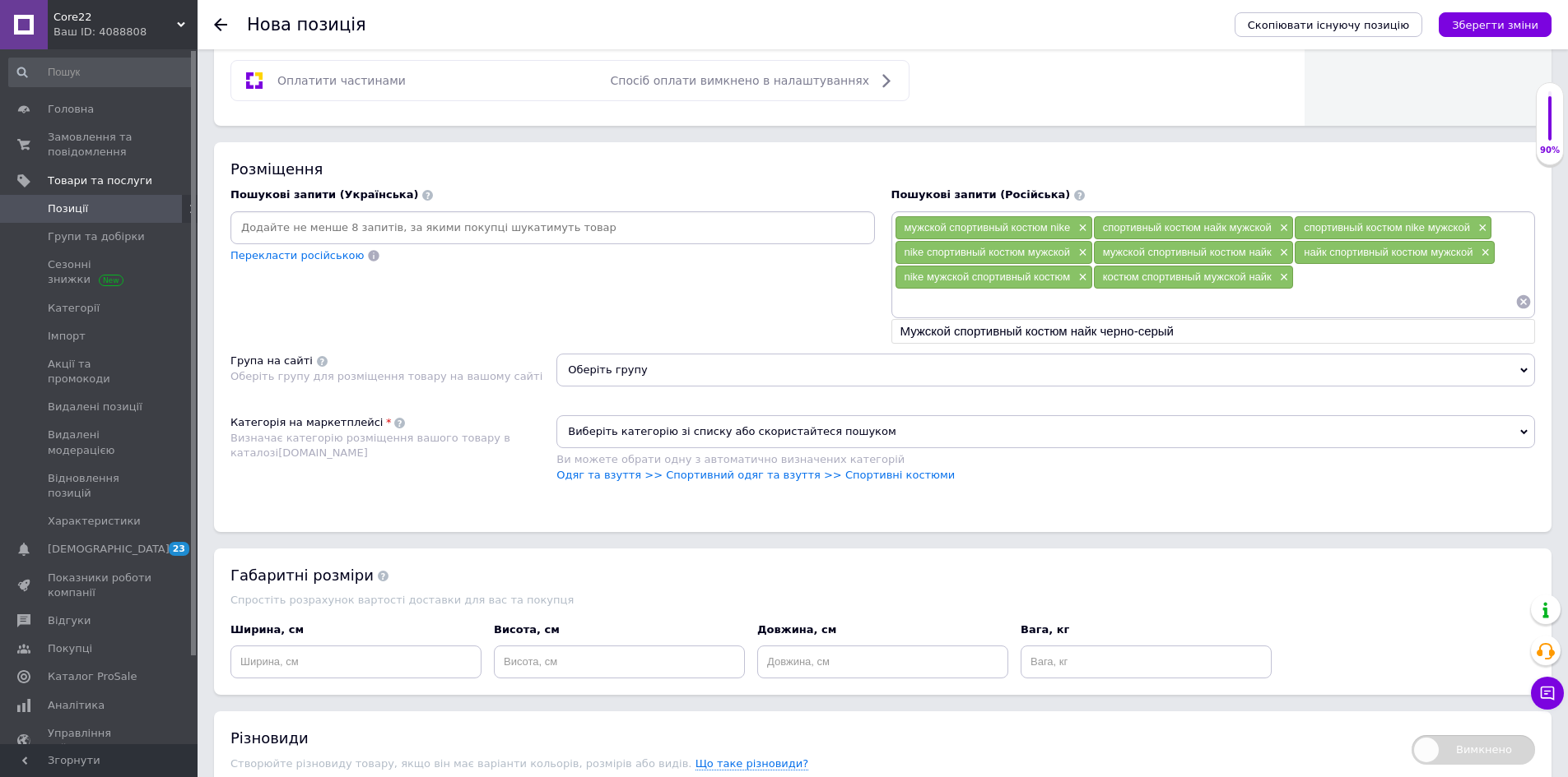
paste input "спортивный костюм найк мужской черный×"
type input "спортивный костюм найк мужской мятный"
paste input "спортивный мужской костюм найк×"
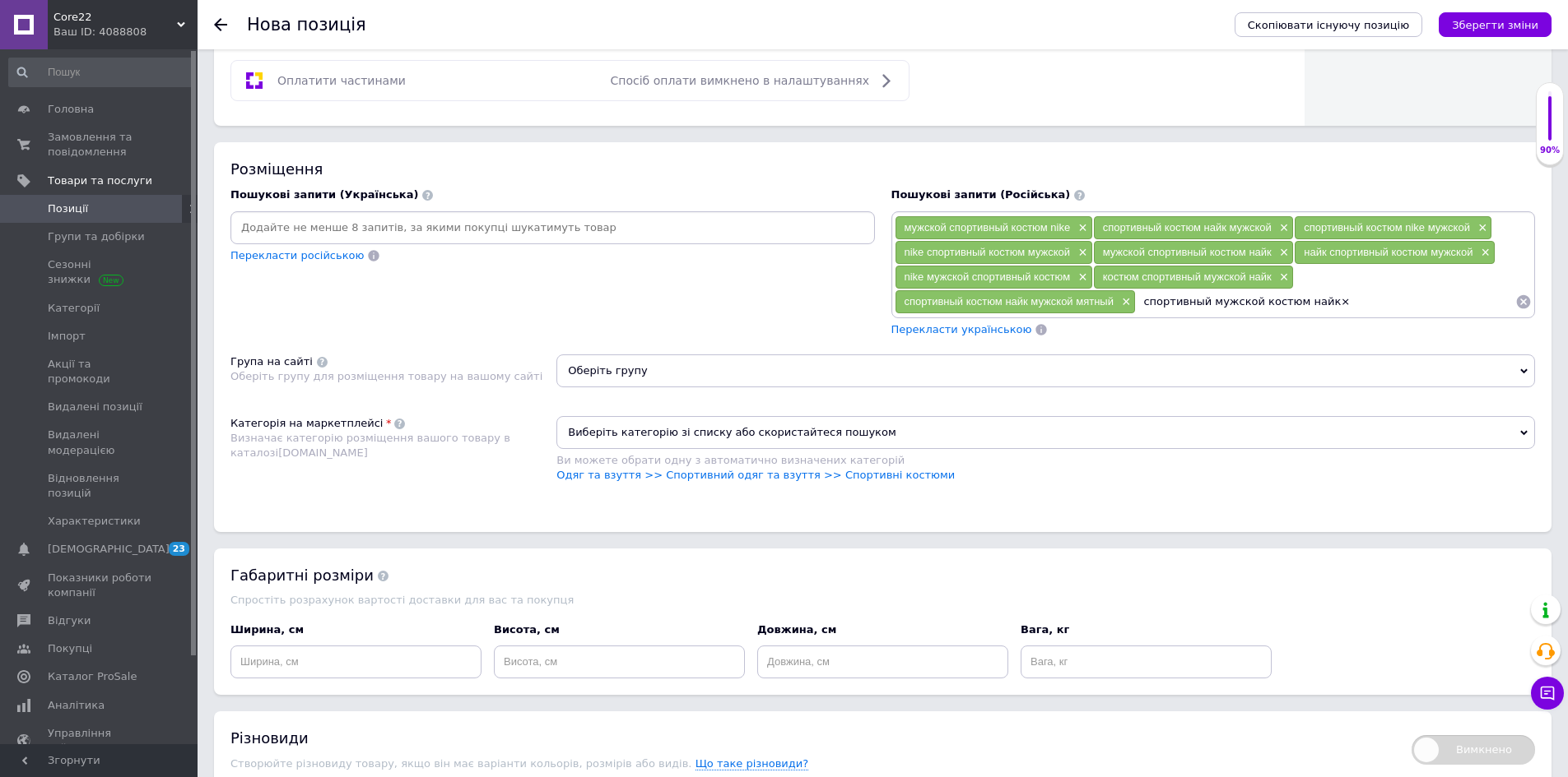
type input "спортивный мужской костюм найк"
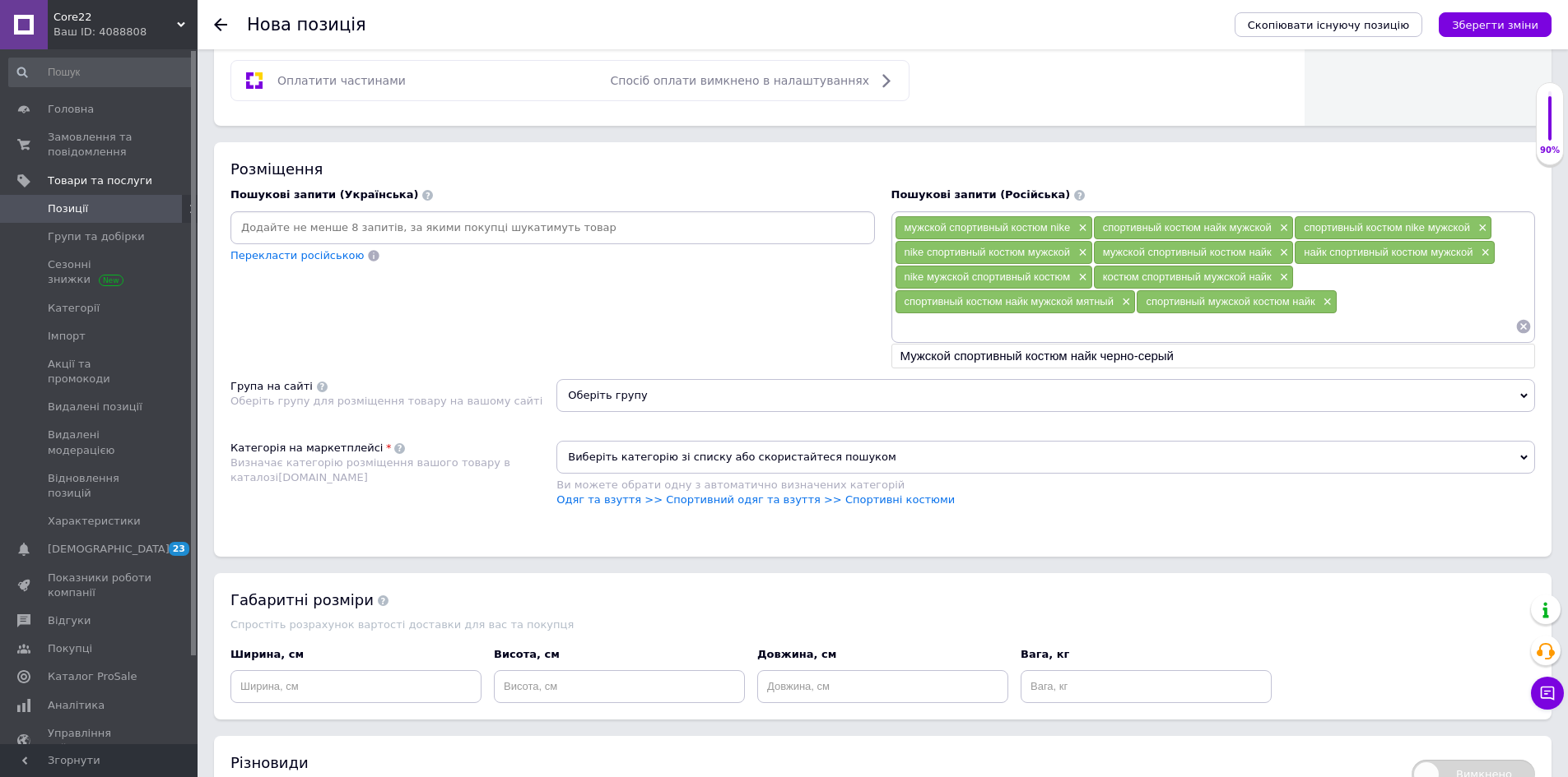
paste input "костюм спортивный найк мужской×"
type input "костюм спортивный найк мужской"
paste input "мужской спортивный костюм nike с жилеткой×"
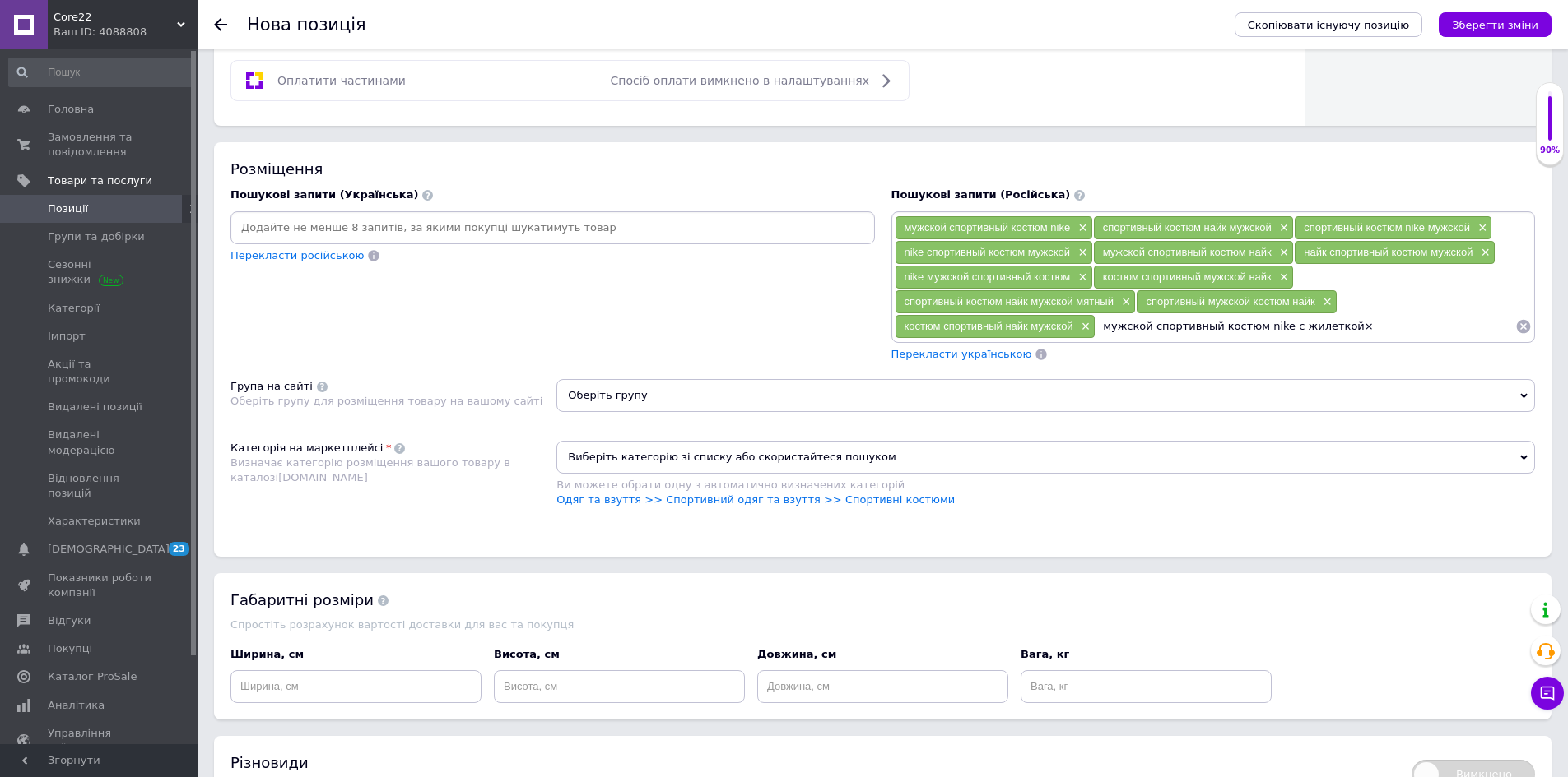
type input "мужской спортивный костюм nike с жилеткой"
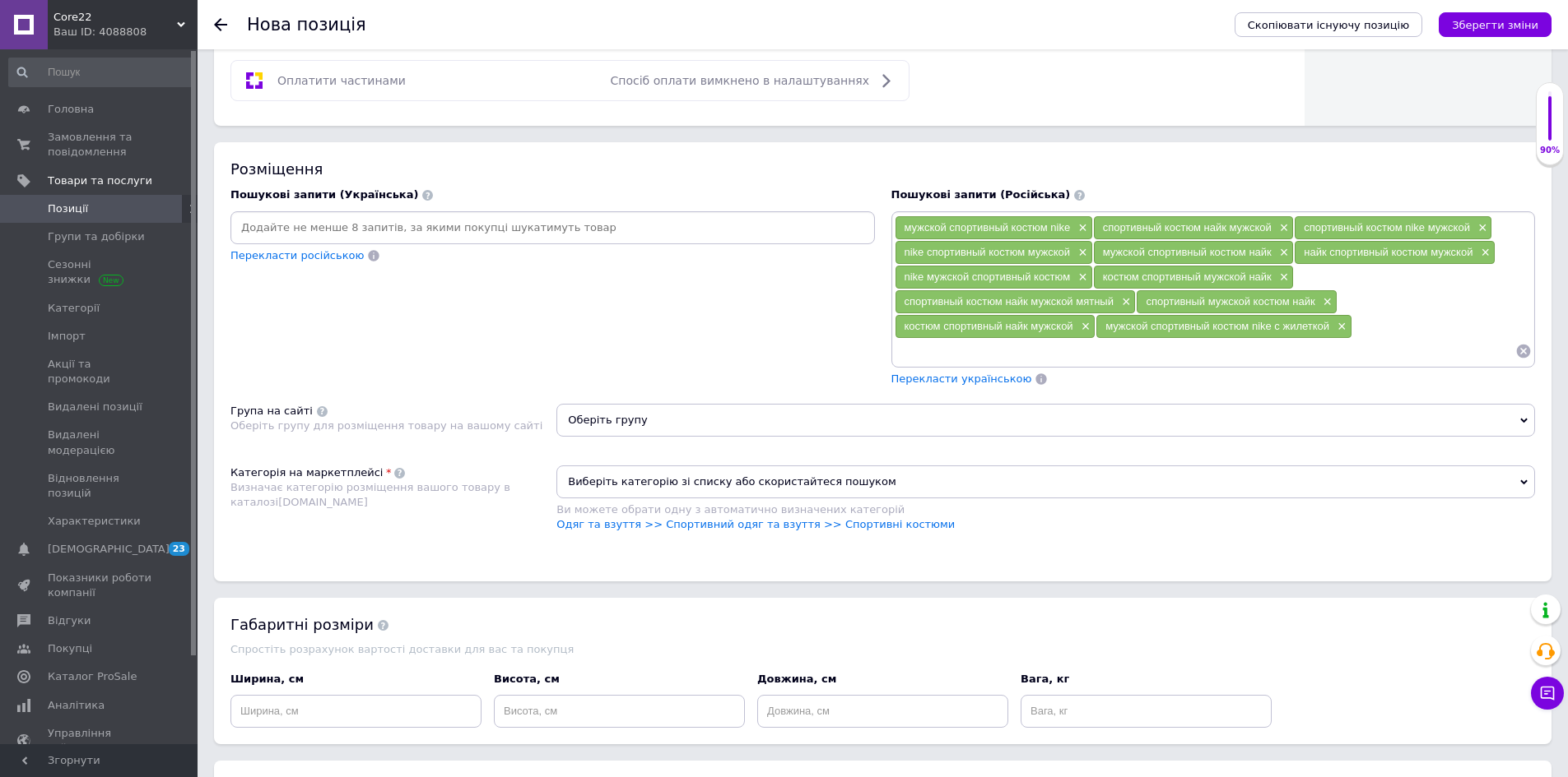
paste input "мужской спортивный костюм найк с жилеткой×"
type input "мужской спортивный костюм найк с жилеткой"
paste input "мужской костюм nike с жилеткой×"
type input "мужской костюм nike с жилеткой"
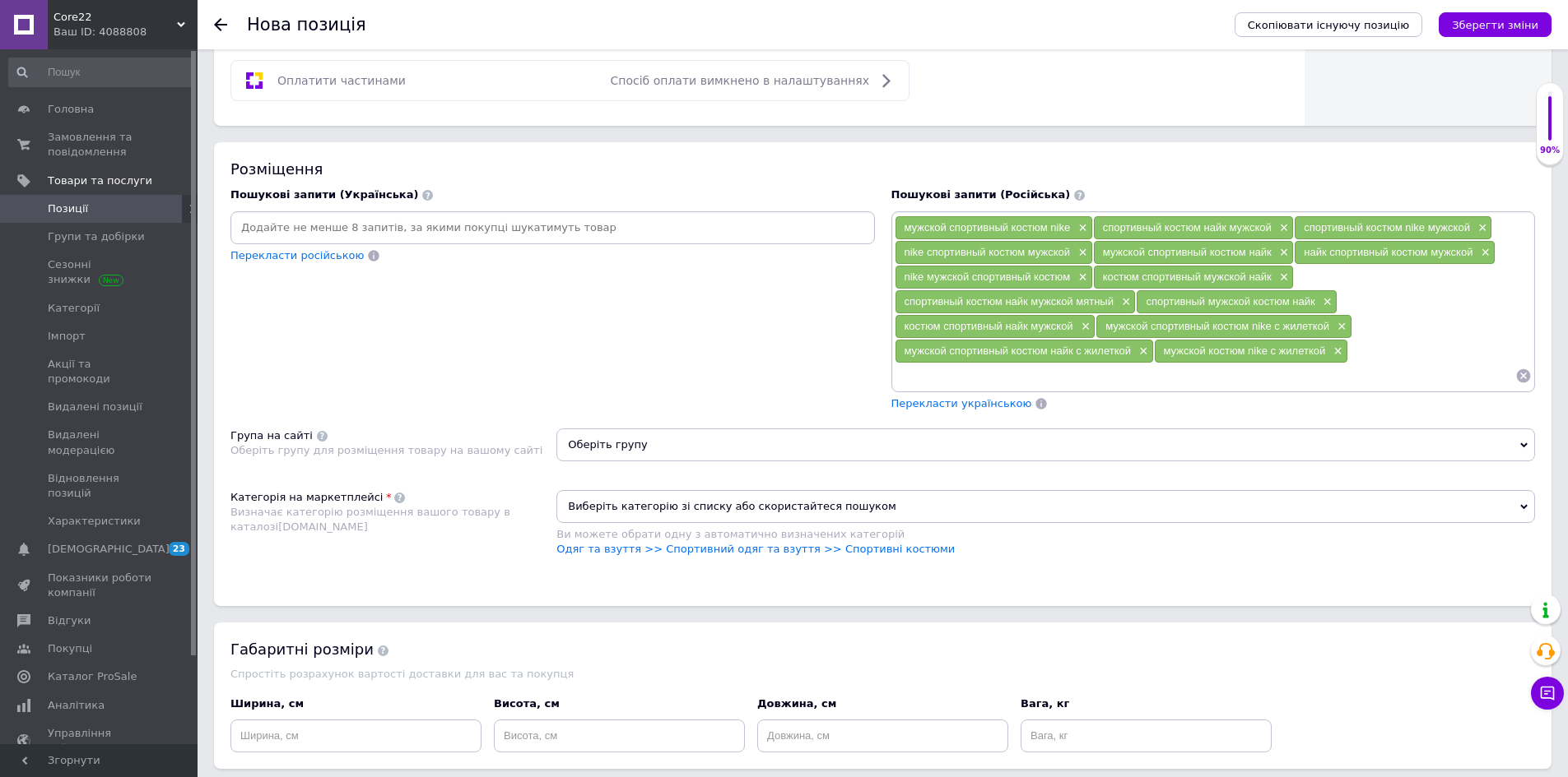
paste input "мужской костюм найк с жилеткой×"
type input "мужской костюм найк с жилеткой"
paste input "мужской комплект nike с жилеткой×"
type input "мужской комплект nike с жилеткой"
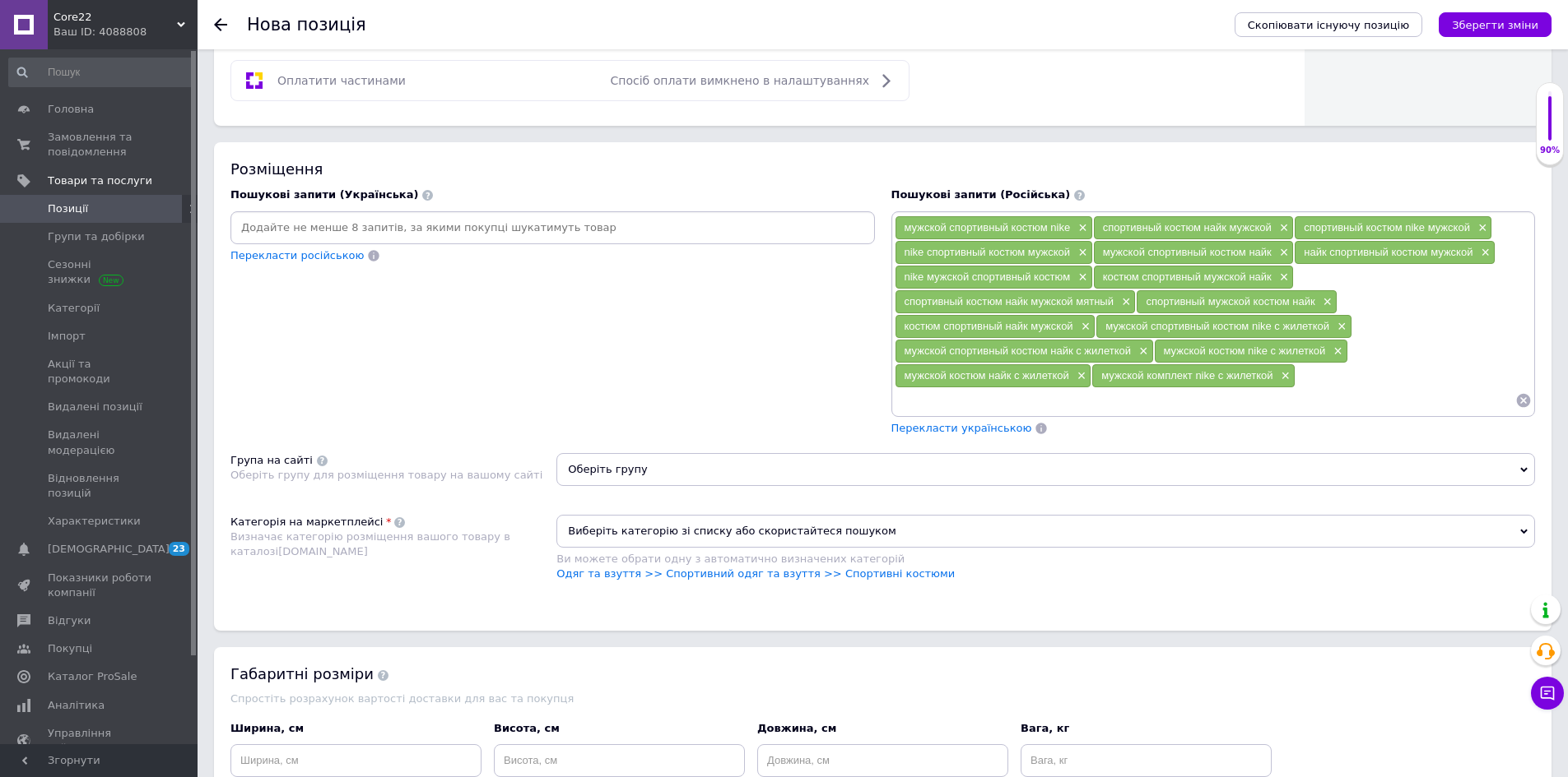
paste input "мужской комплект найк с жилеткой×"
type input "мужской комплект найк с жилеткой"
paste input "мужской костюм nike с жилеткой без капюшона×"
type input "мужской костюм nike с жилеткой без капюшона"
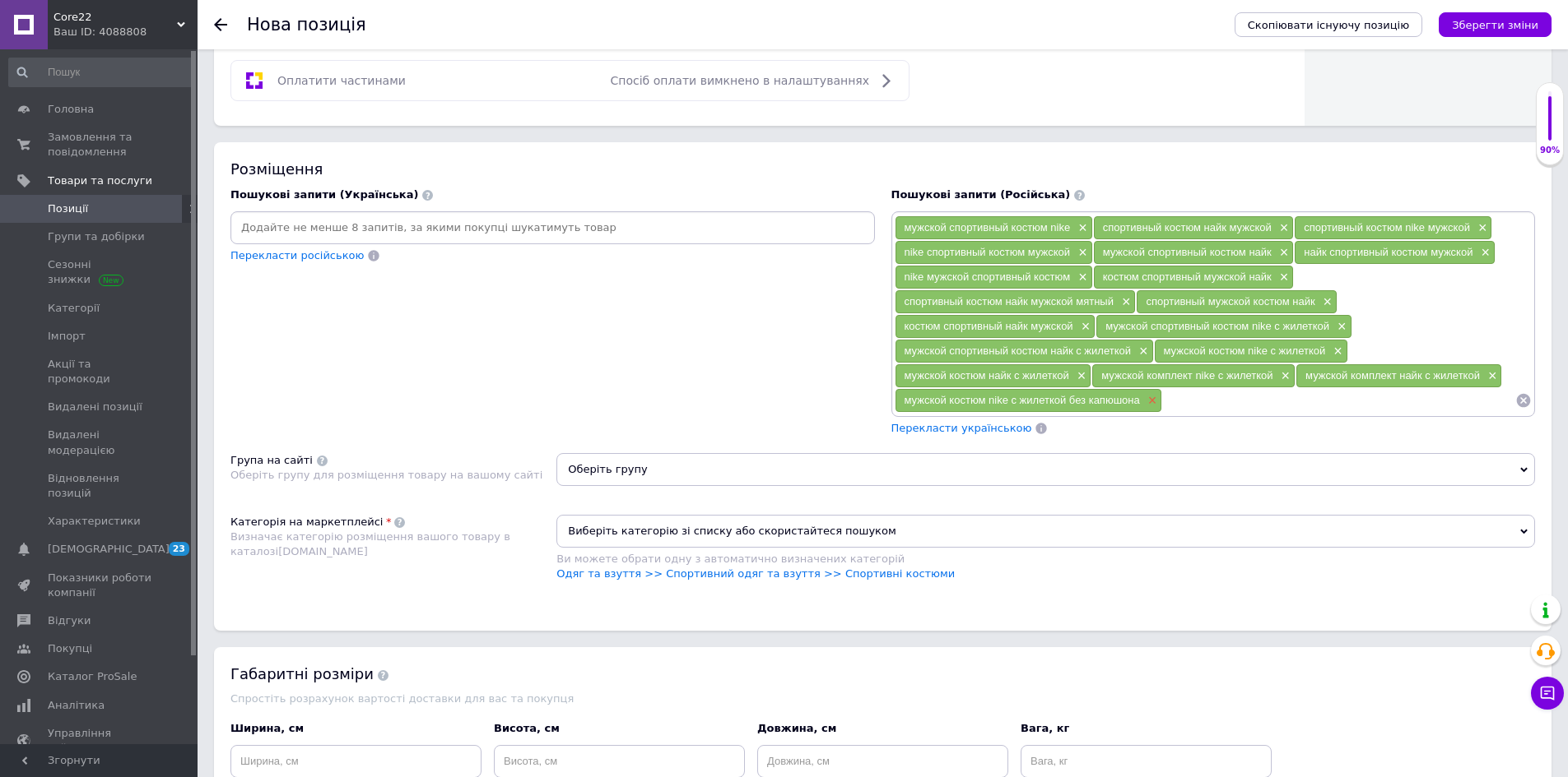
click at [1149, 402] on span "×" at bounding box center [1150, 400] width 13 height 14
click at [1117, 402] on input at bounding box center [1205, 400] width 622 height 25
paste input "мужской спортивный костюм nike с лампасами×"
type input "мужской спортивный костюм nike с лампасами"
paste input "спортивный костюм найк мужской с лампасами×"
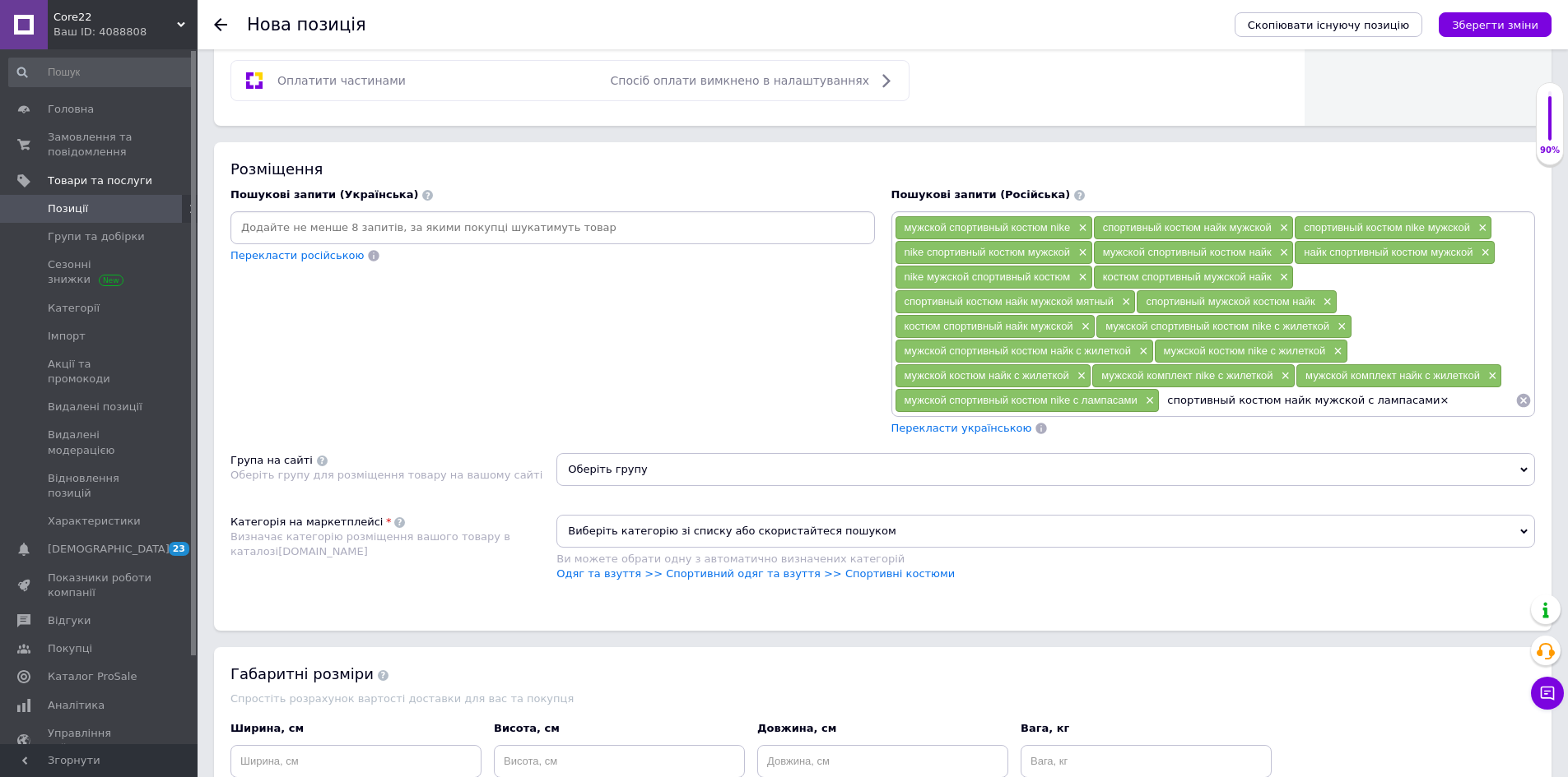
type input "спортивный костюм найк мужской с лампасами"
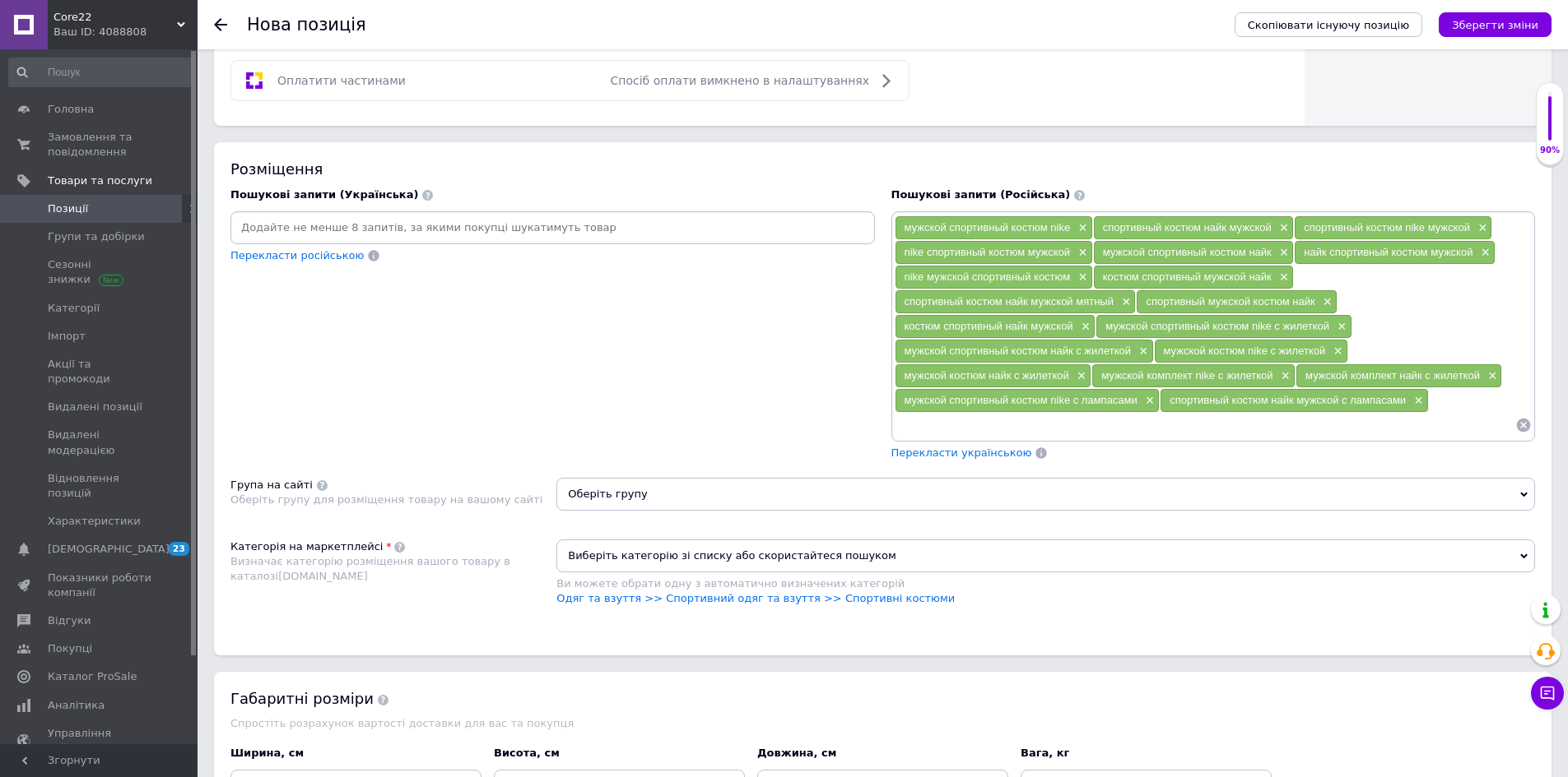
paste input "nike мужской спортивный костюм с лампасами×"
type input "nike мужской спортивный костюм с лампасами"
click at [556, 206] on div "Пошукові запити (Українська) Перекласти російською" at bounding box center [553, 226] width 644 height 76
click at [585, 233] on input at bounding box center [552, 228] width 638 height 25
paste input "чоловічий спортивний костюм nike×"
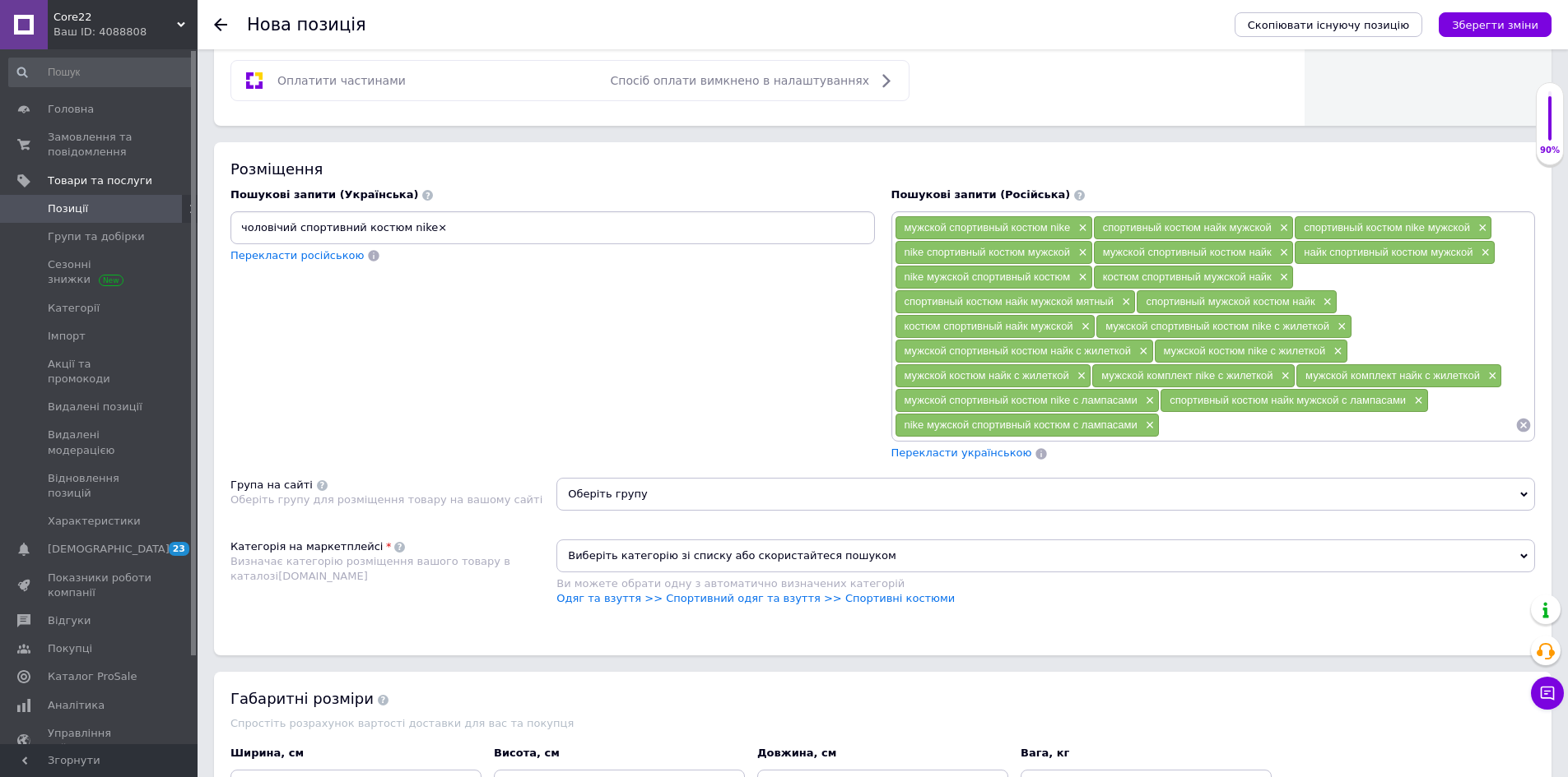
type input "чоловічий спортивний костюм nike"
paste input "спортивний костюм найк чоловічий×"
type input "спортивний костюм найк чоловічий"
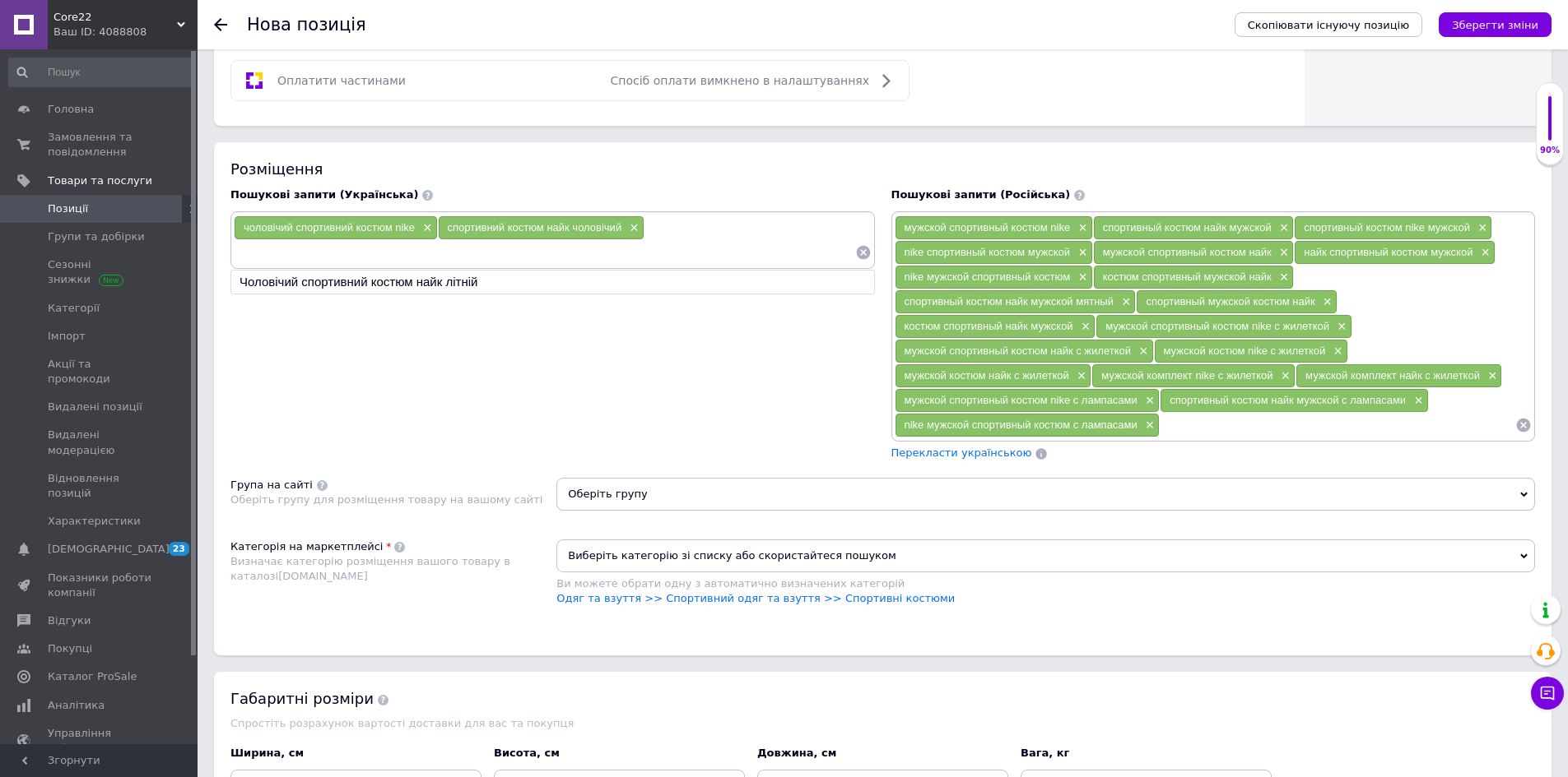
paste input "спортивний костюм nike чоловічий×"
type input "спортивний костюм nike чоловічий"
paste input "nike спортивний костюм чоловічий×"
type input "nike спортивний костюм чоловічий"
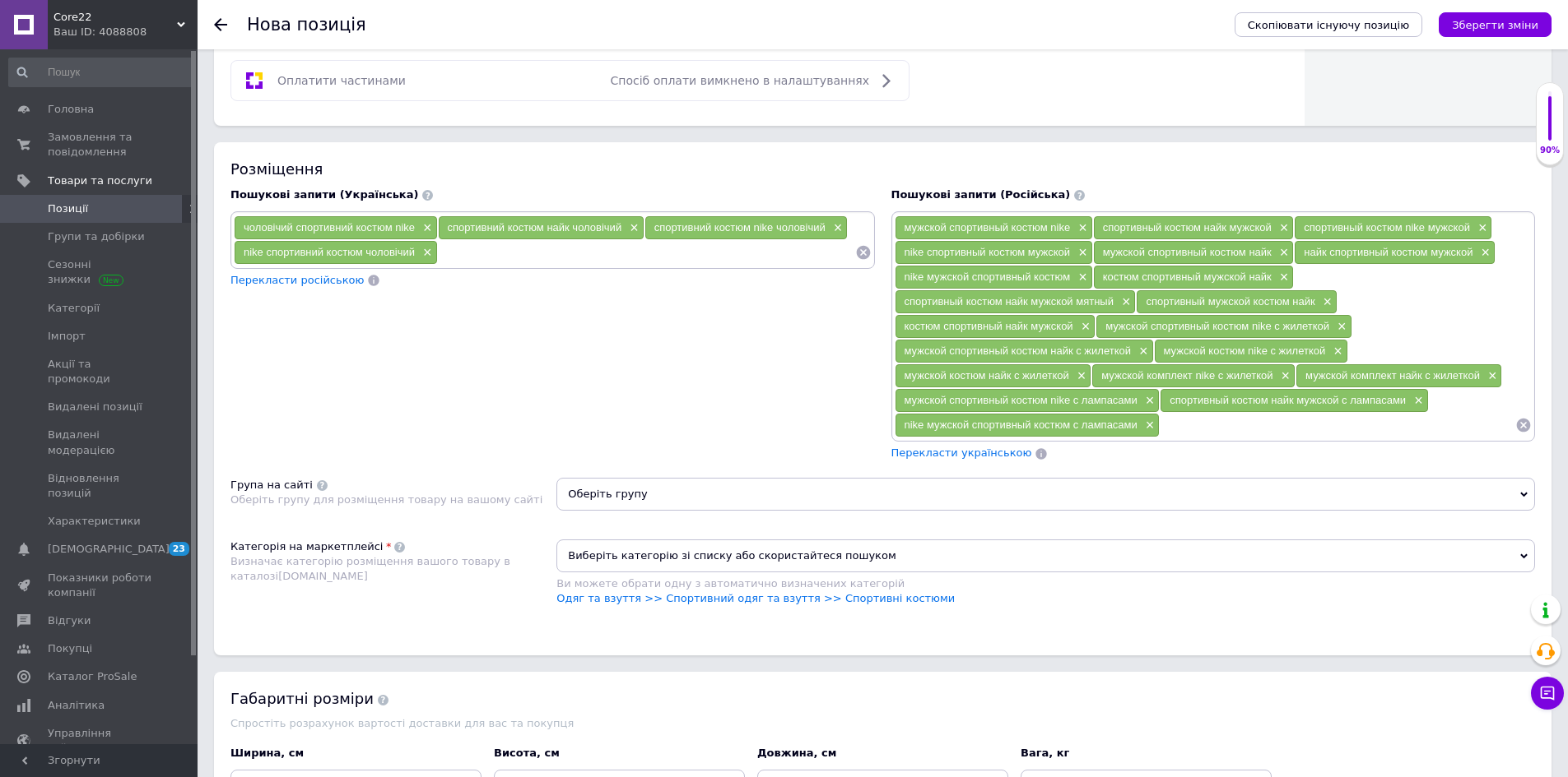
paste input "чоловічий спортивний костюм найк×"
type input "чоловічий спортивний костюм найк"
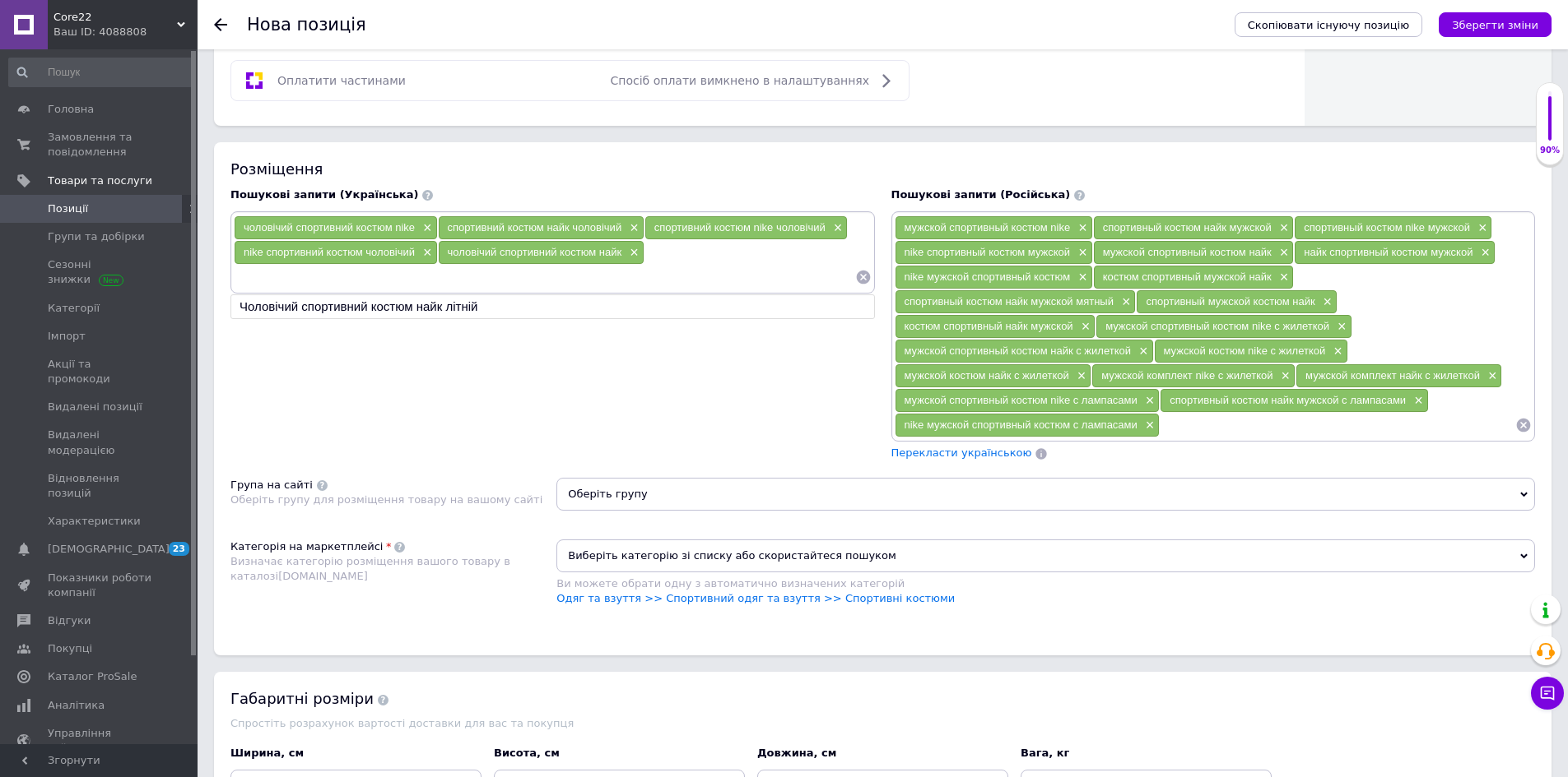
paste input "найк спортивний костюм чоловічий×"
type input "найк спортивний костюм чоловічий"
paste input "nike чоловічий спортивний костюм×"
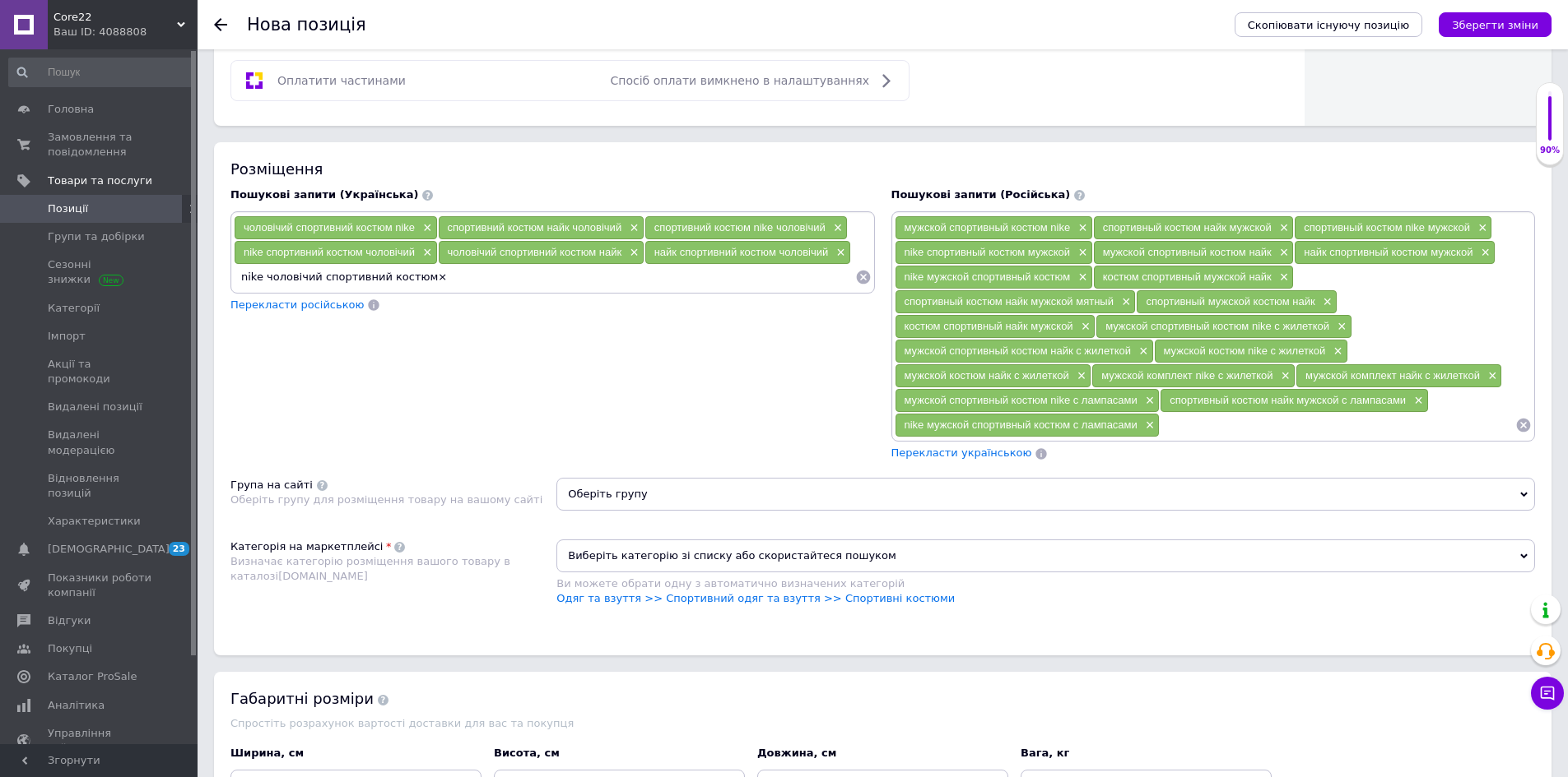
type input "nike чоловічий спортивний костюм"
paste input "костюм спортивний чоловічий найк×"
type input "костюм спортивний чоловічий найк"
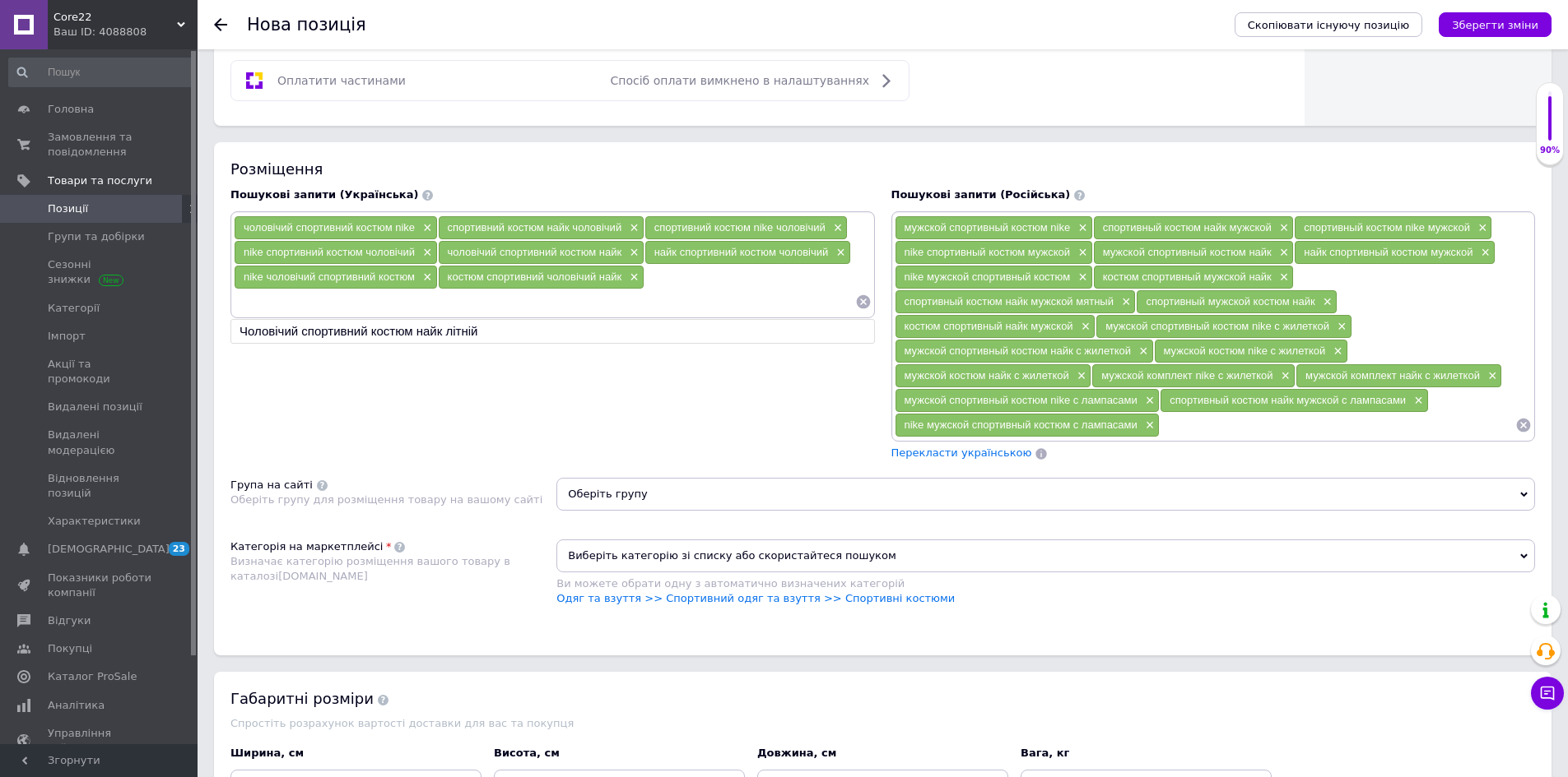
paste input "спортивний костюм найк чоловічий чорний×"
type input "спортивний костюм найк чоловічий м'ятний"
paste input "спортивний чоловічий костюм найк×"
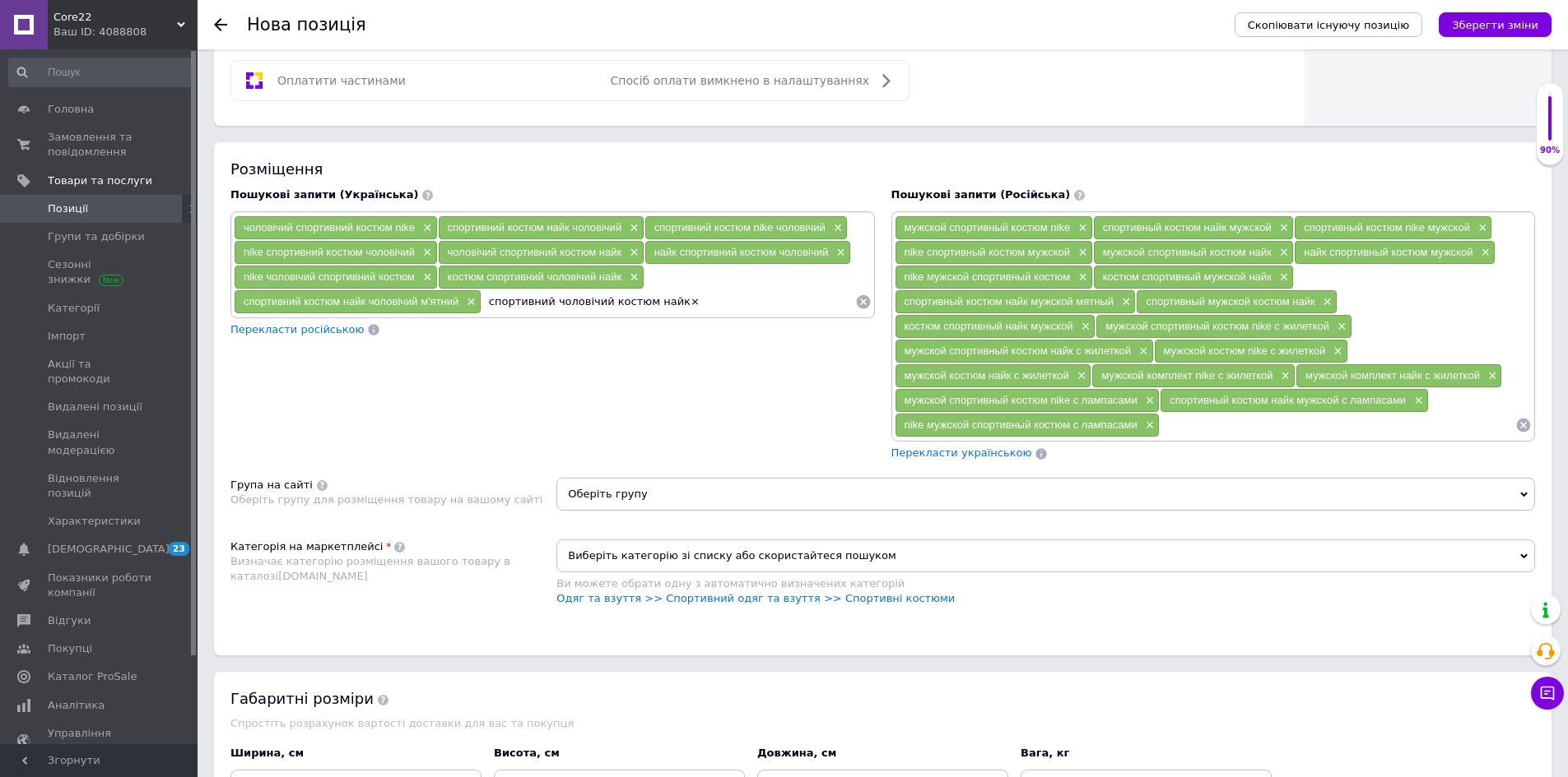
type input "спортивний чоловічий костюм найк"
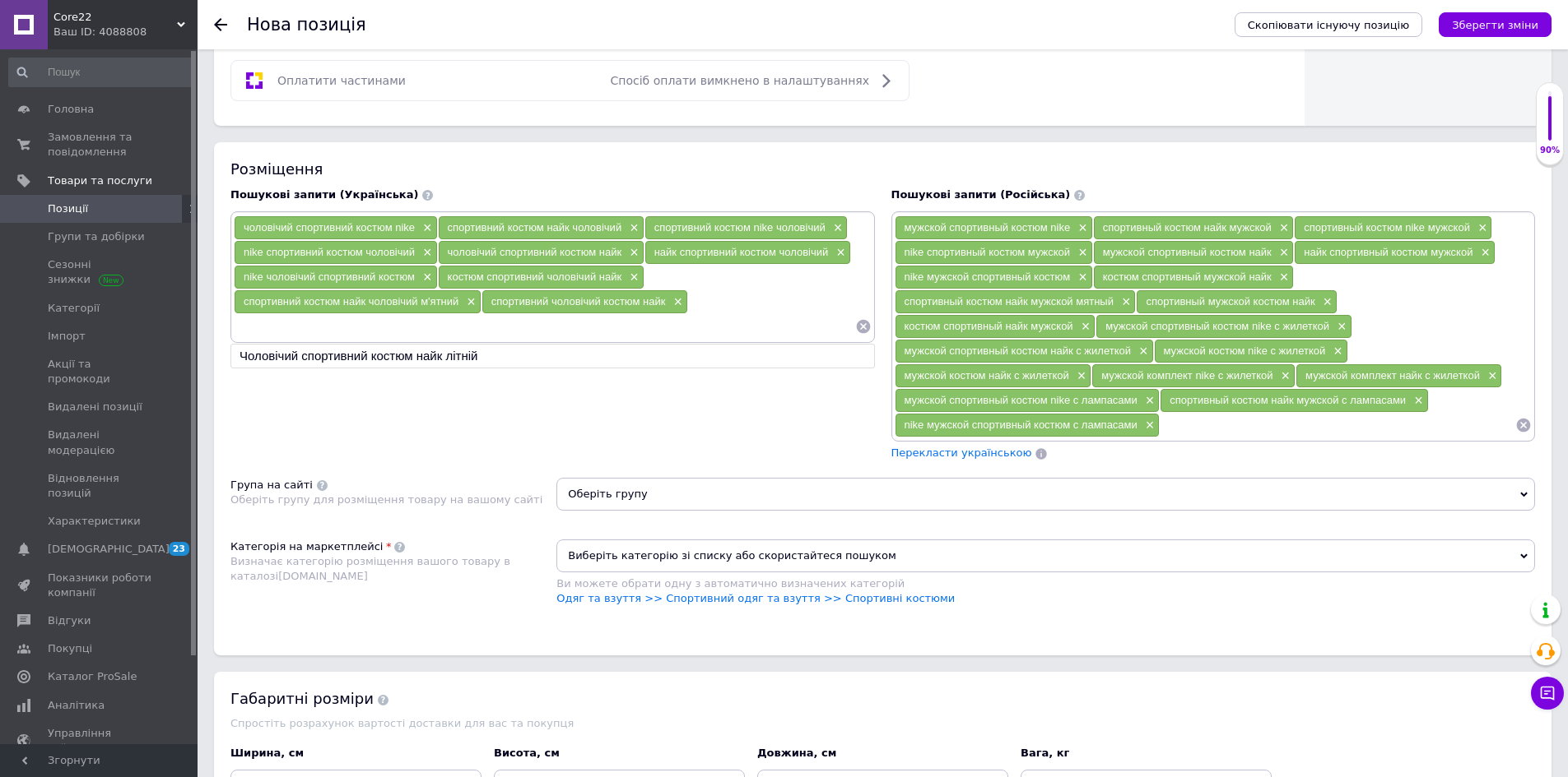
paste input "костюм спортивний найк чоловічий×"
type input "костюм спортивний найк чоловічий"
paste input "чоловічий спортивний костюм nike з жилеткою×"
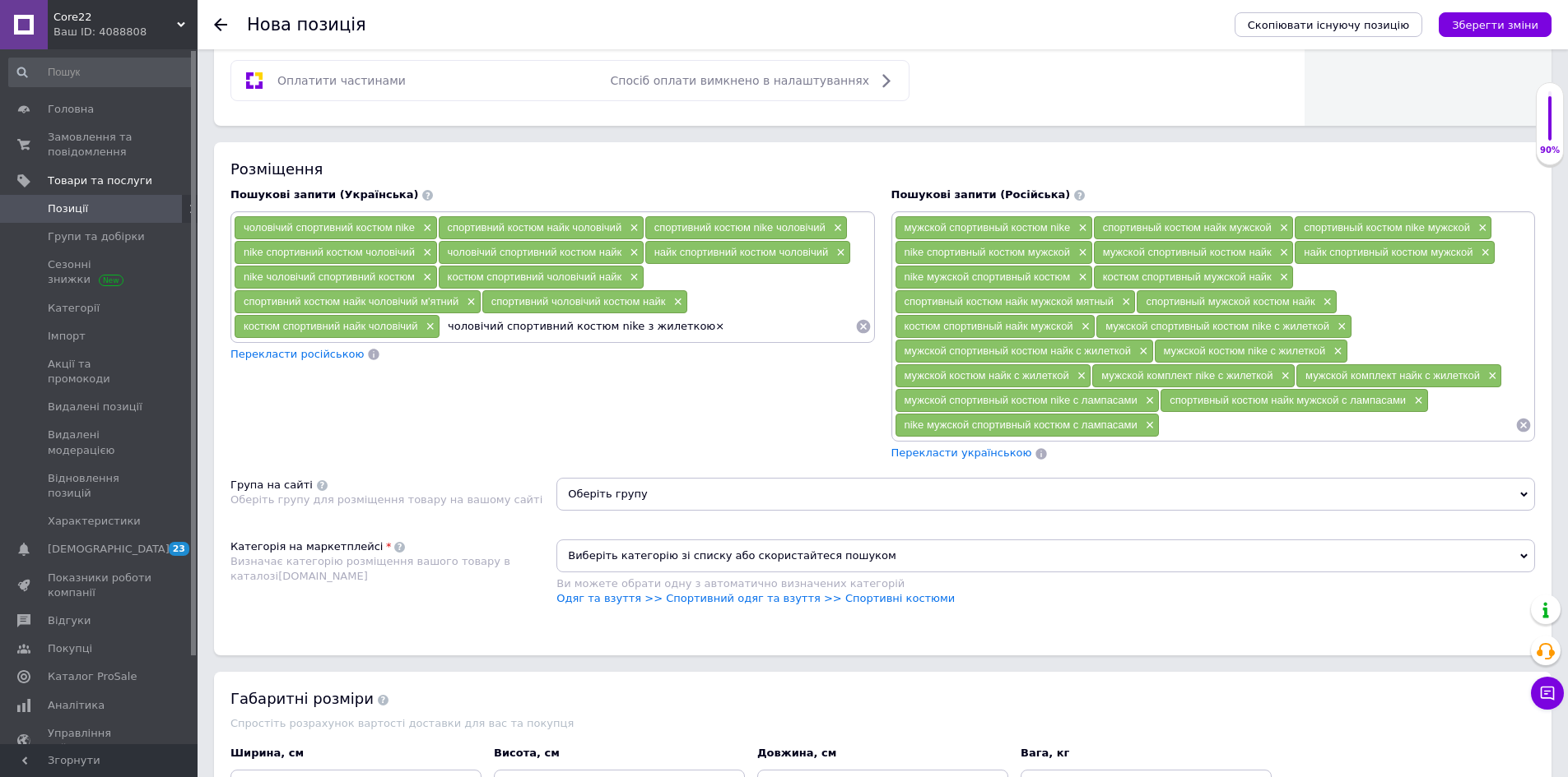
type input "чоловічий спортивний костюм nike з жилеткою"
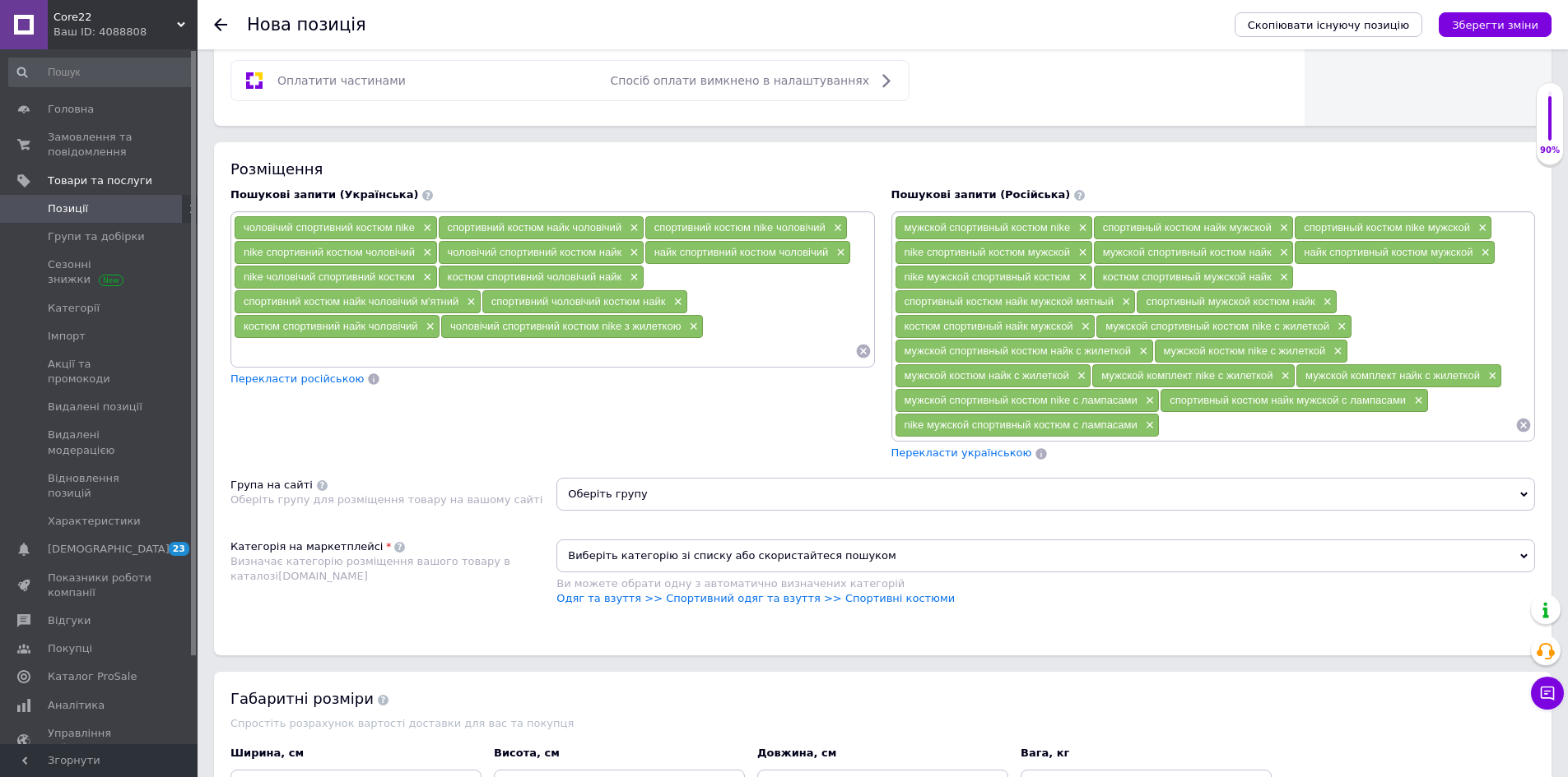
paste input "чоловічий костюм nike з жилеткою×"
type input "чоловічий костюм nike з жилеткою"
paste input "чоловічий костюм найк із жилеткою×"
type input "чоловічий костюм найк із жилеткою"
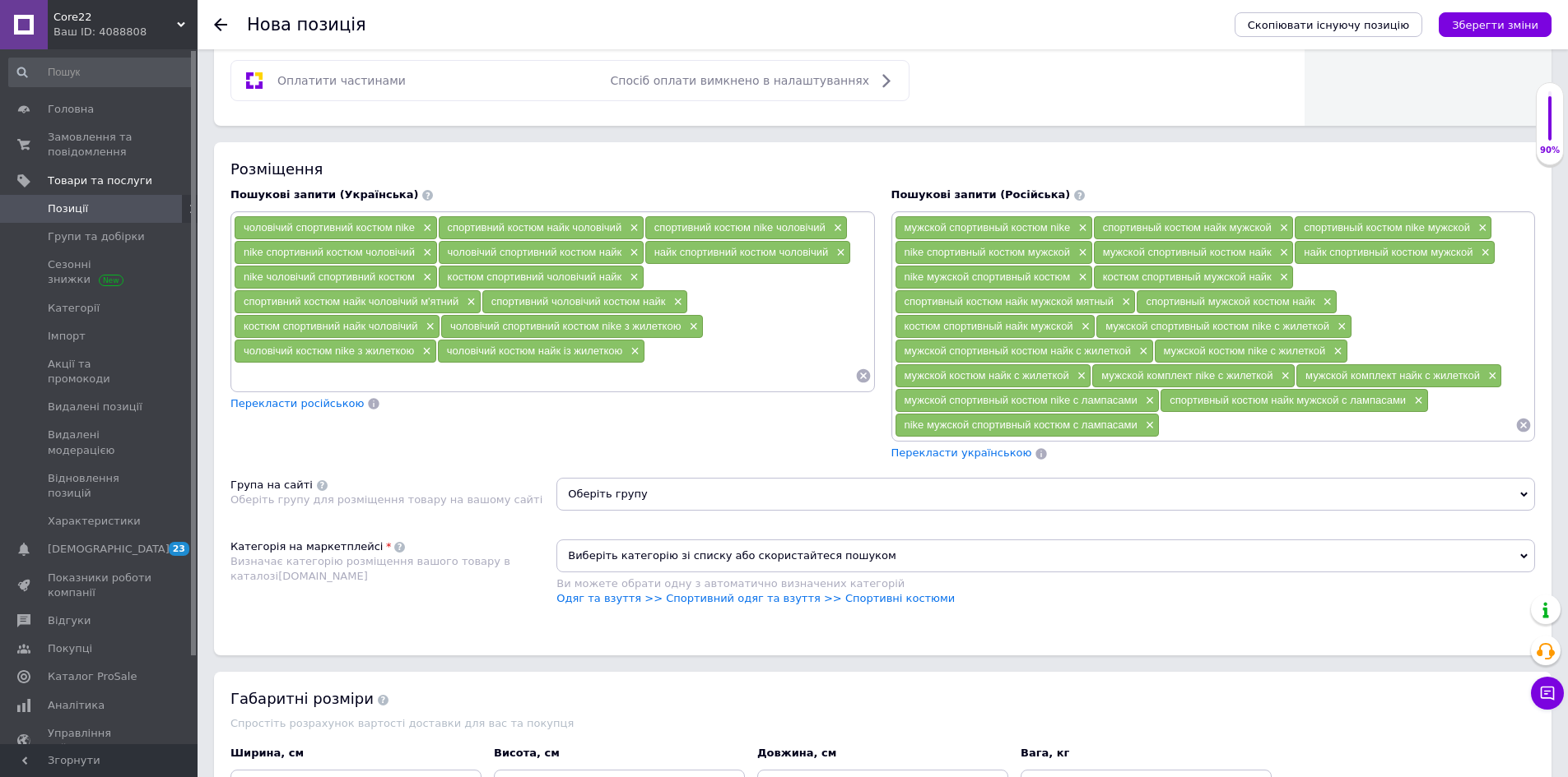
paste input "чоловічий комплект nike із жилеткою×"
type input "чоловічий комплект nike із жилеткою"
paste input "найк спортивний костюм жилеткою чоловічий×"
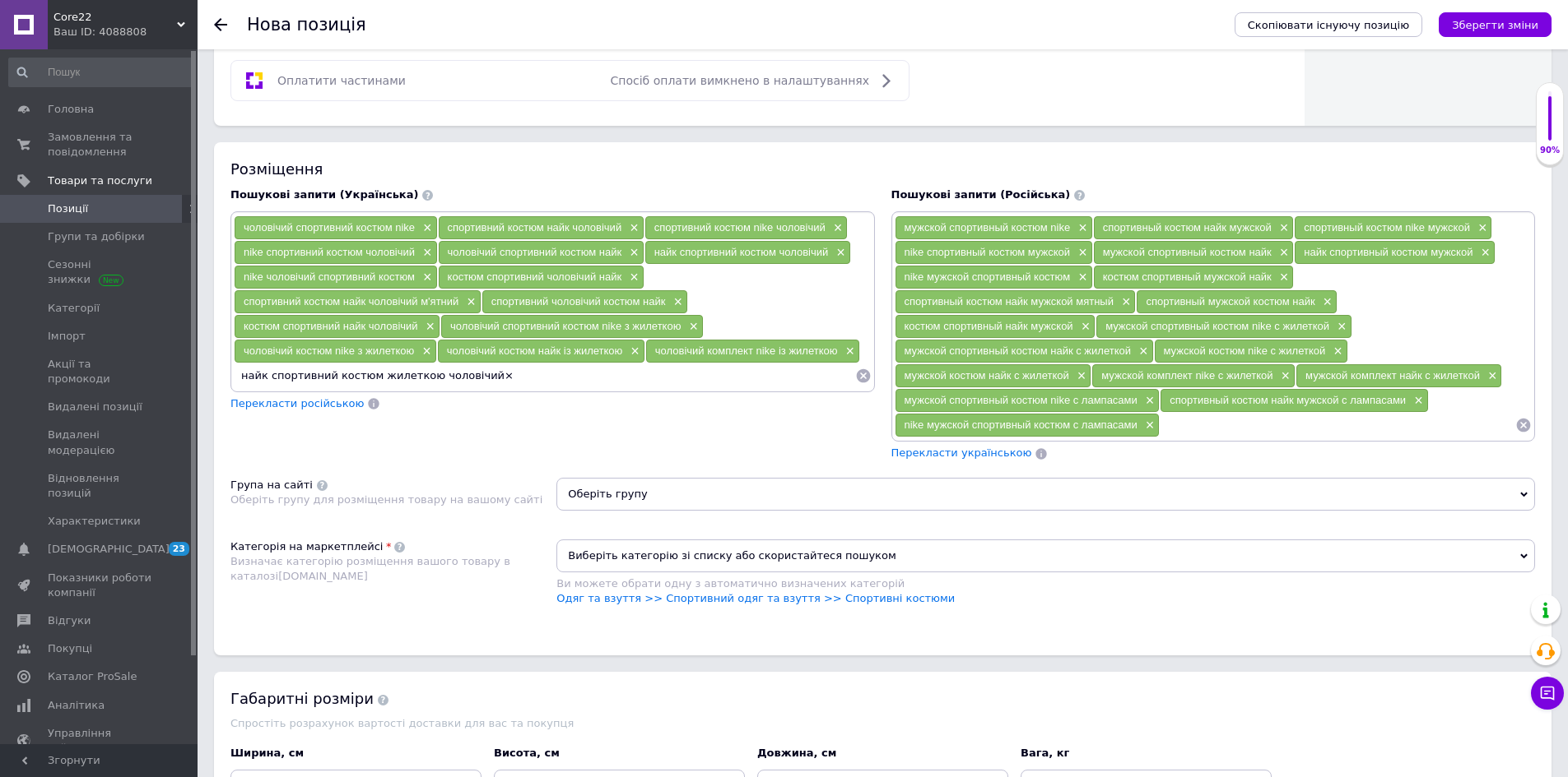
type input "найк спортивний костюм жилеткою чоловічий"
paste input "чоловічий спортивний костюм nike з лампасами×"
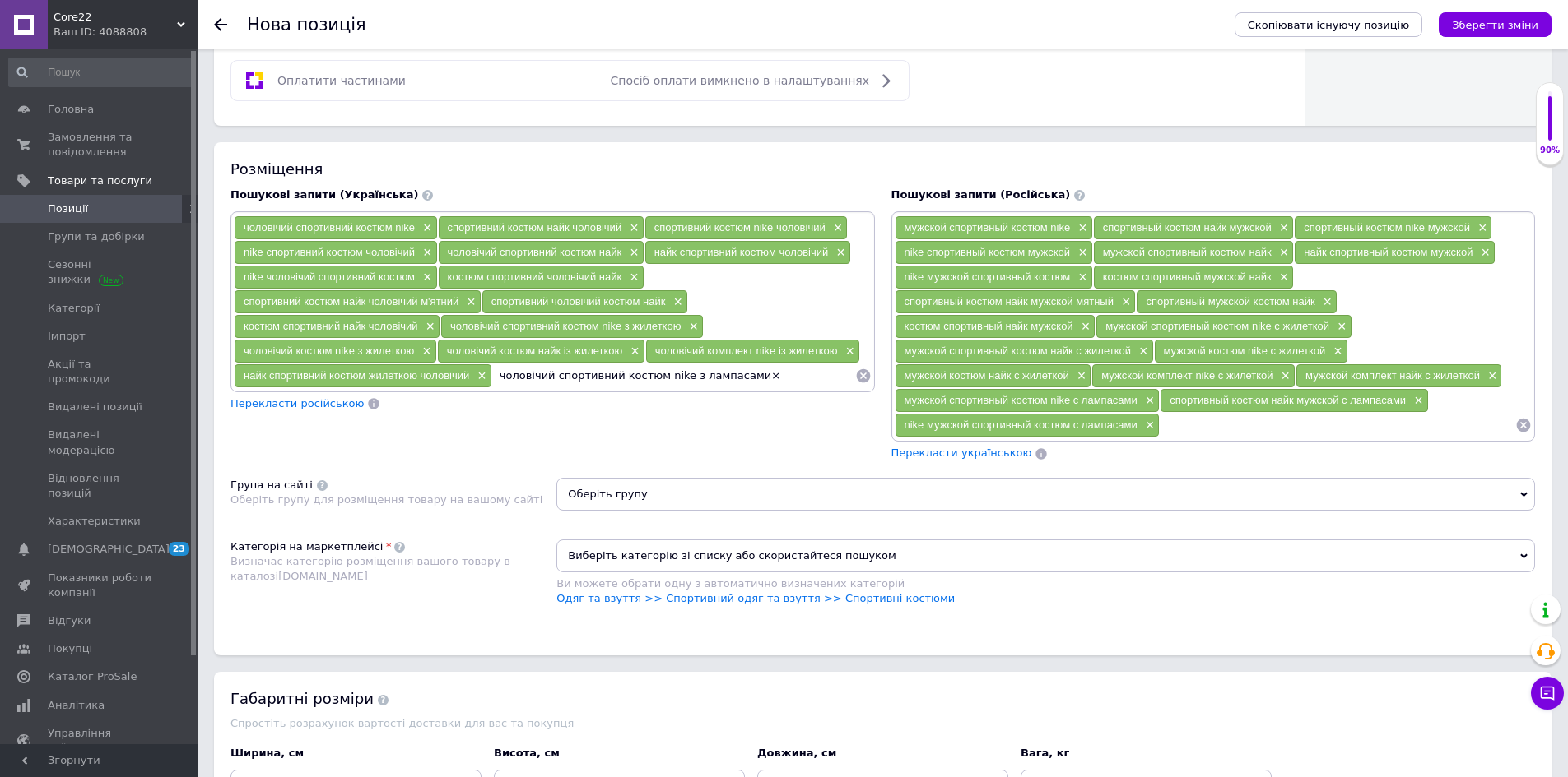
type input "чоловічий спортивний костюм nike з лампасами"
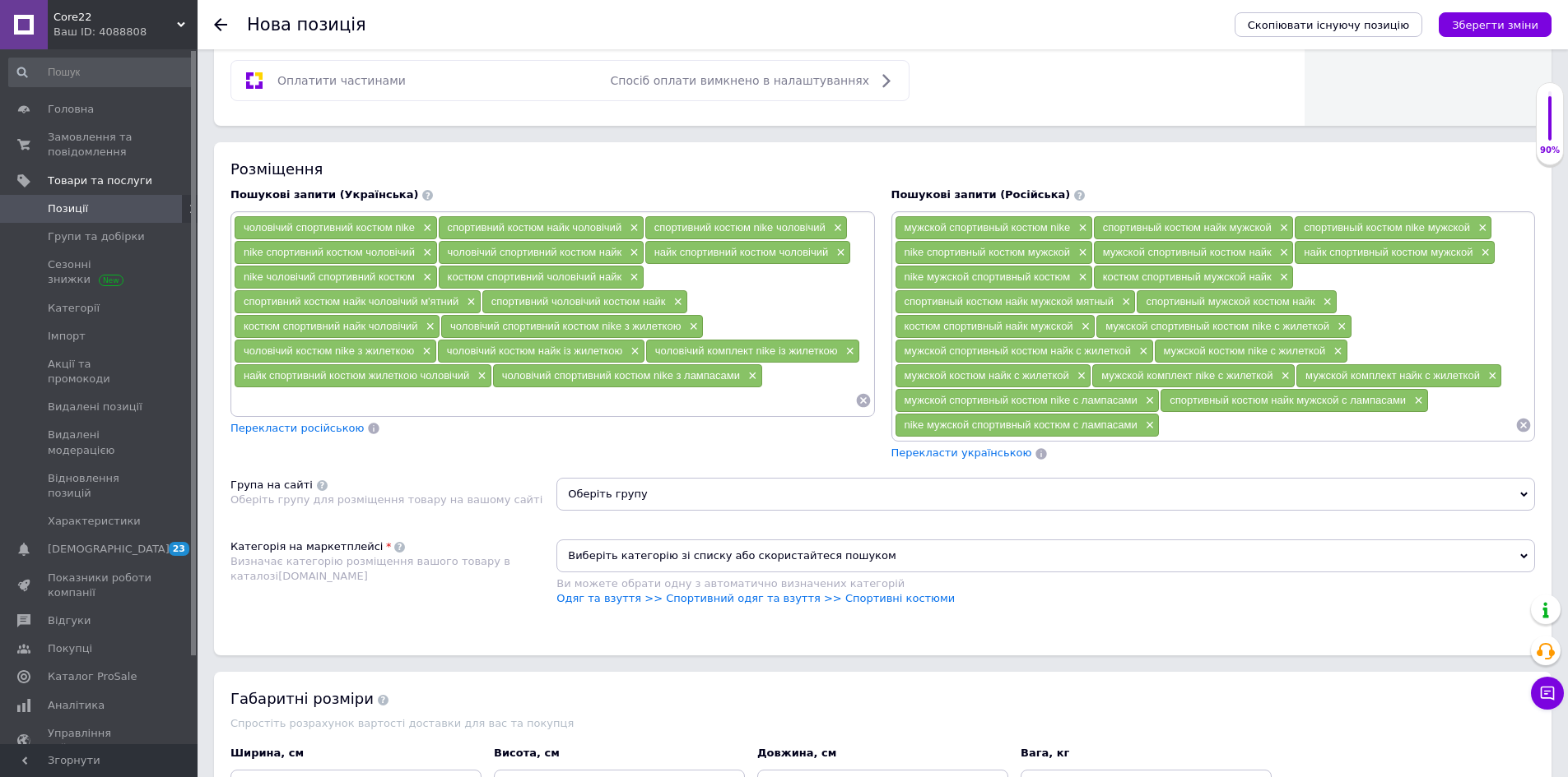
paste input "спортивний костюм найк чоловічий з лампасами×"
type input "спортивний костюм найк чоловічий з лампасами"
paste input "nike чоловічий спортивний костюм з лампасами×"
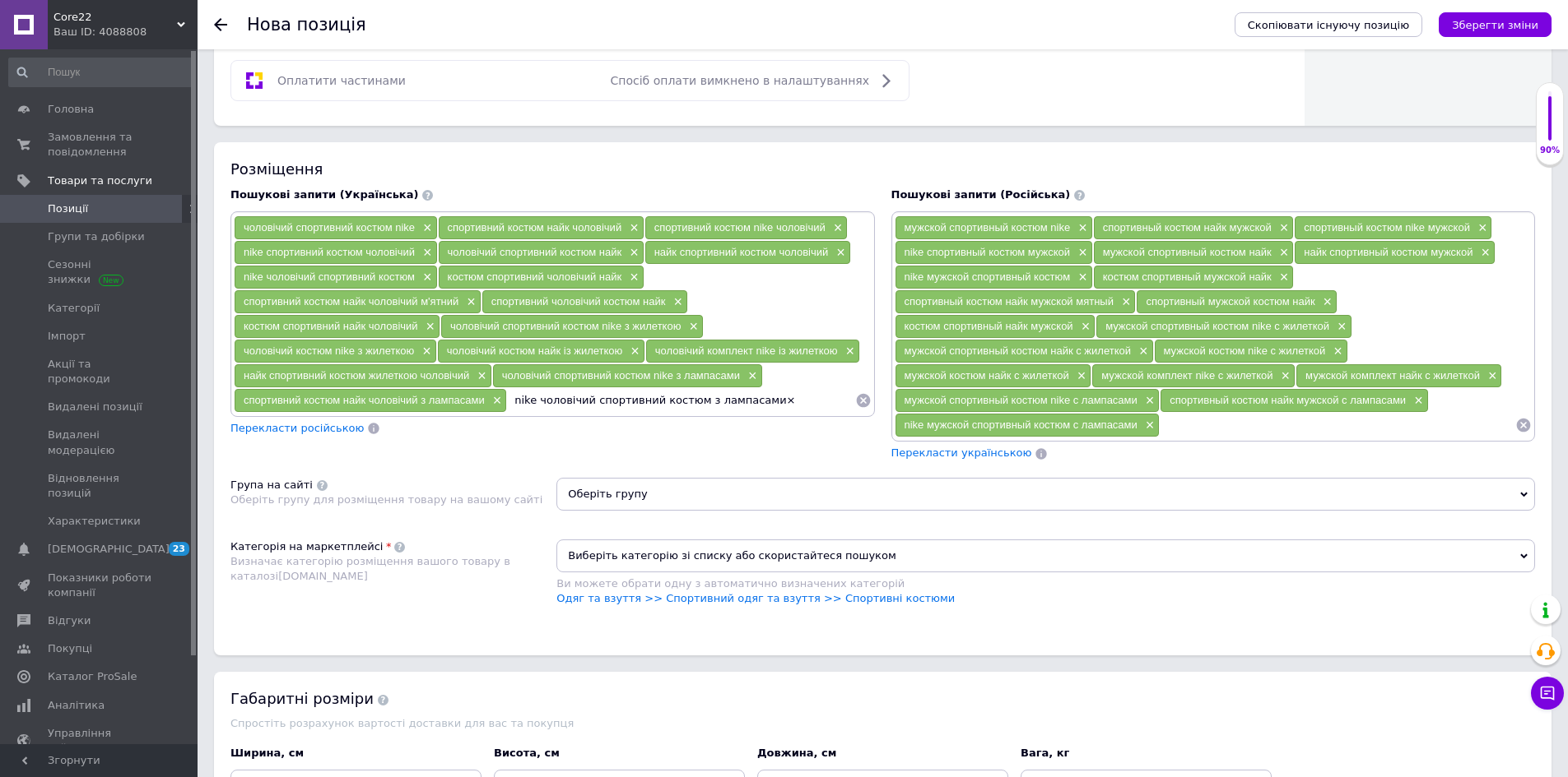
type input "nike чоловічий спортивний костюм з лампасами"
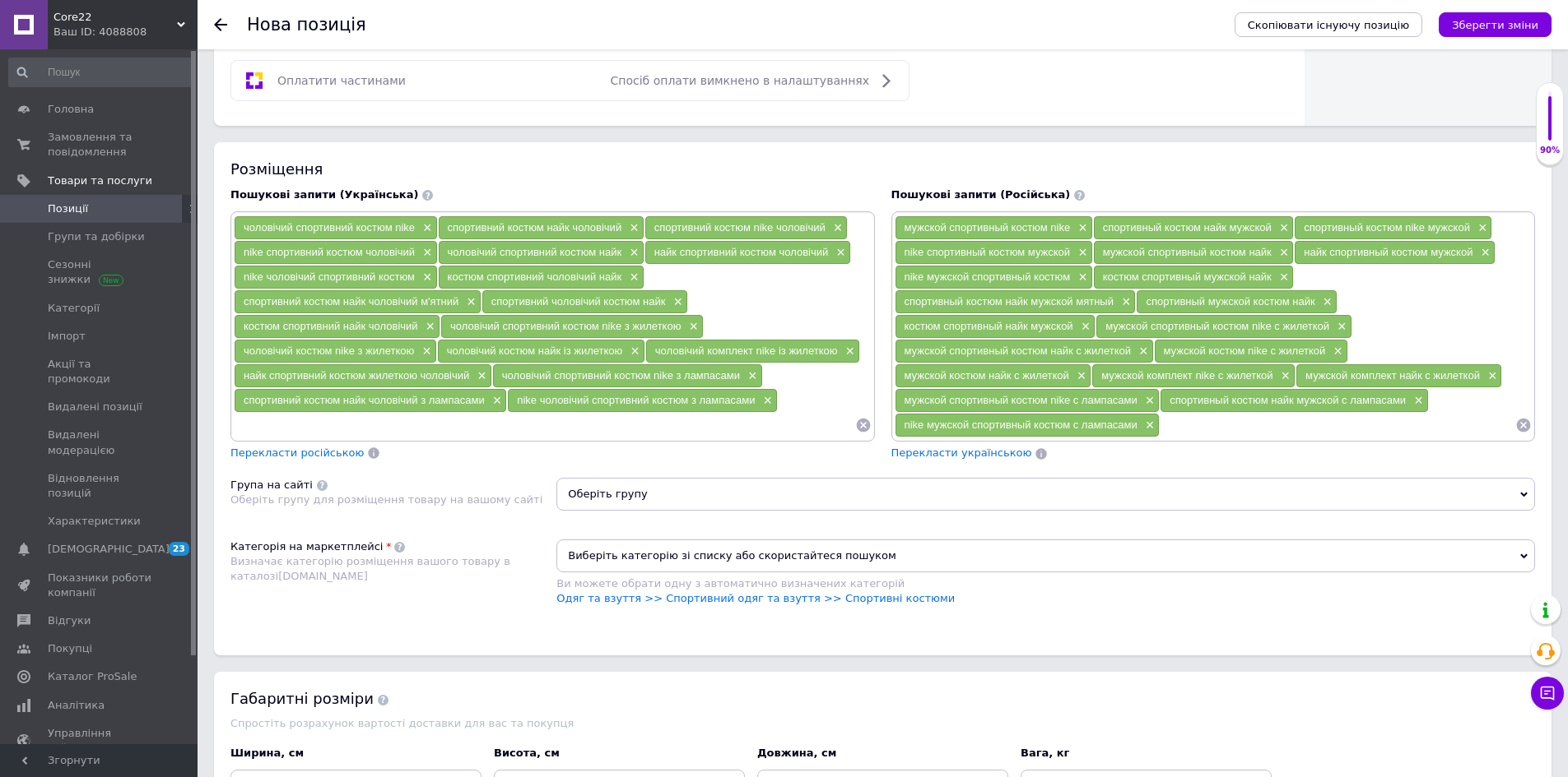
paste input "чоловічий костюм найк із жилеткою м'ятний×"
type input "чоловічий костюм найк із жилеткою м'ятний"
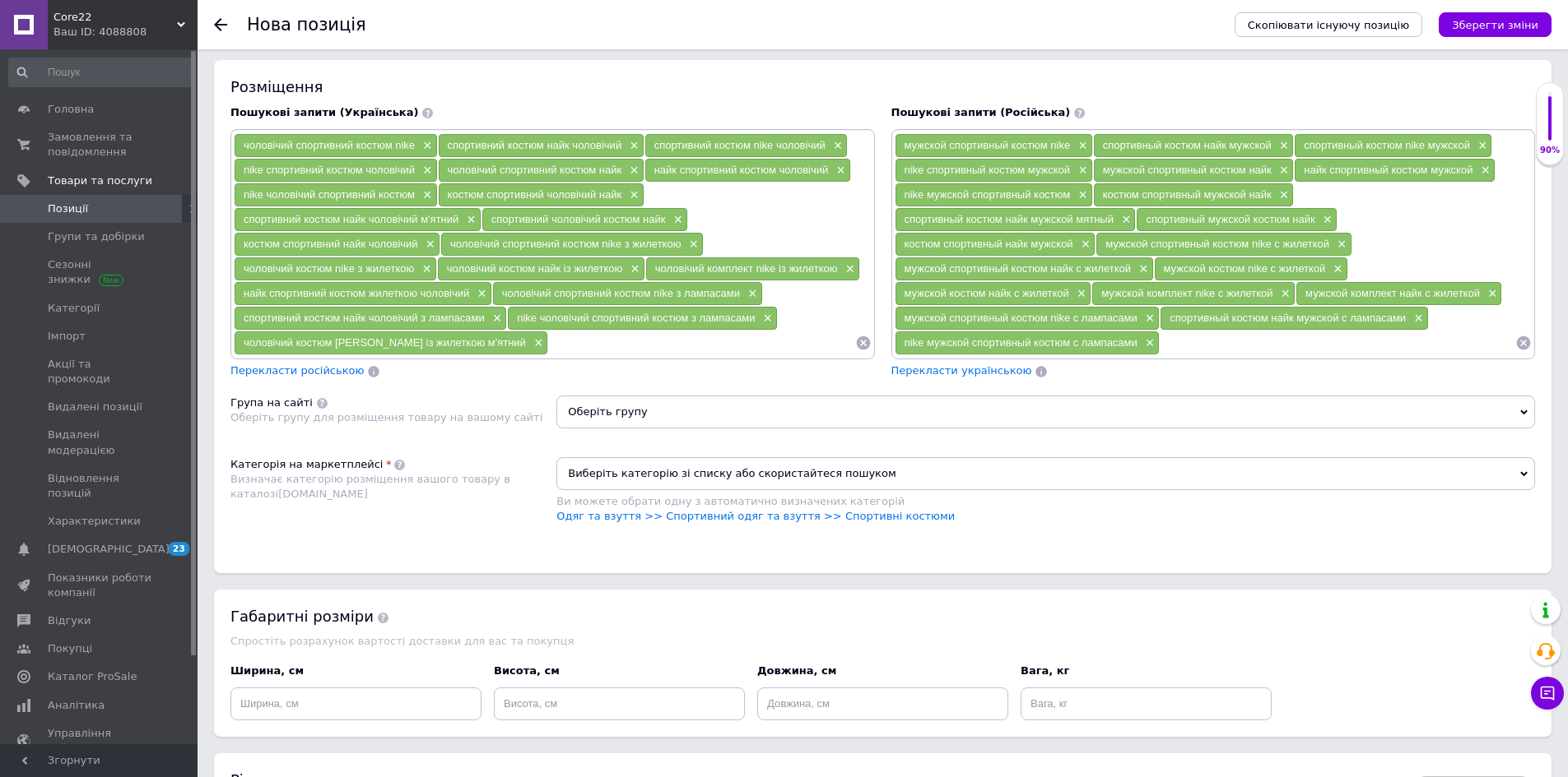
click at [701, 422] on span "Оберіть групу" at bounding box center [1046, 412] width 979 height 33
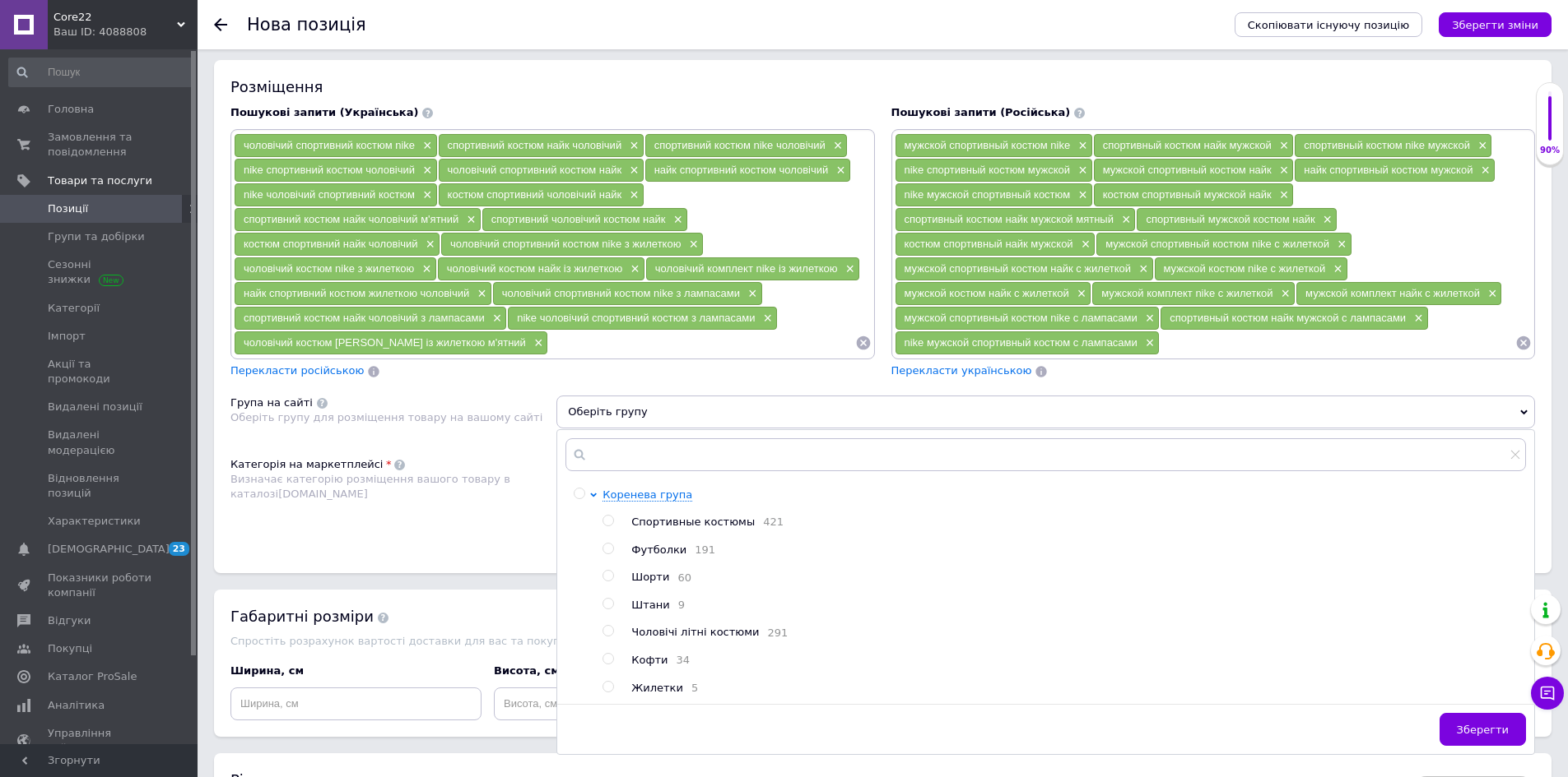
click at [726, 524] on span "Спортивные костюмы" at bounding box center [692, 521] width 124 height 12
radio input "true"
click at [1514, 733] on button "Зберегти" at bounding box center [1482, 729] width 86 height 33
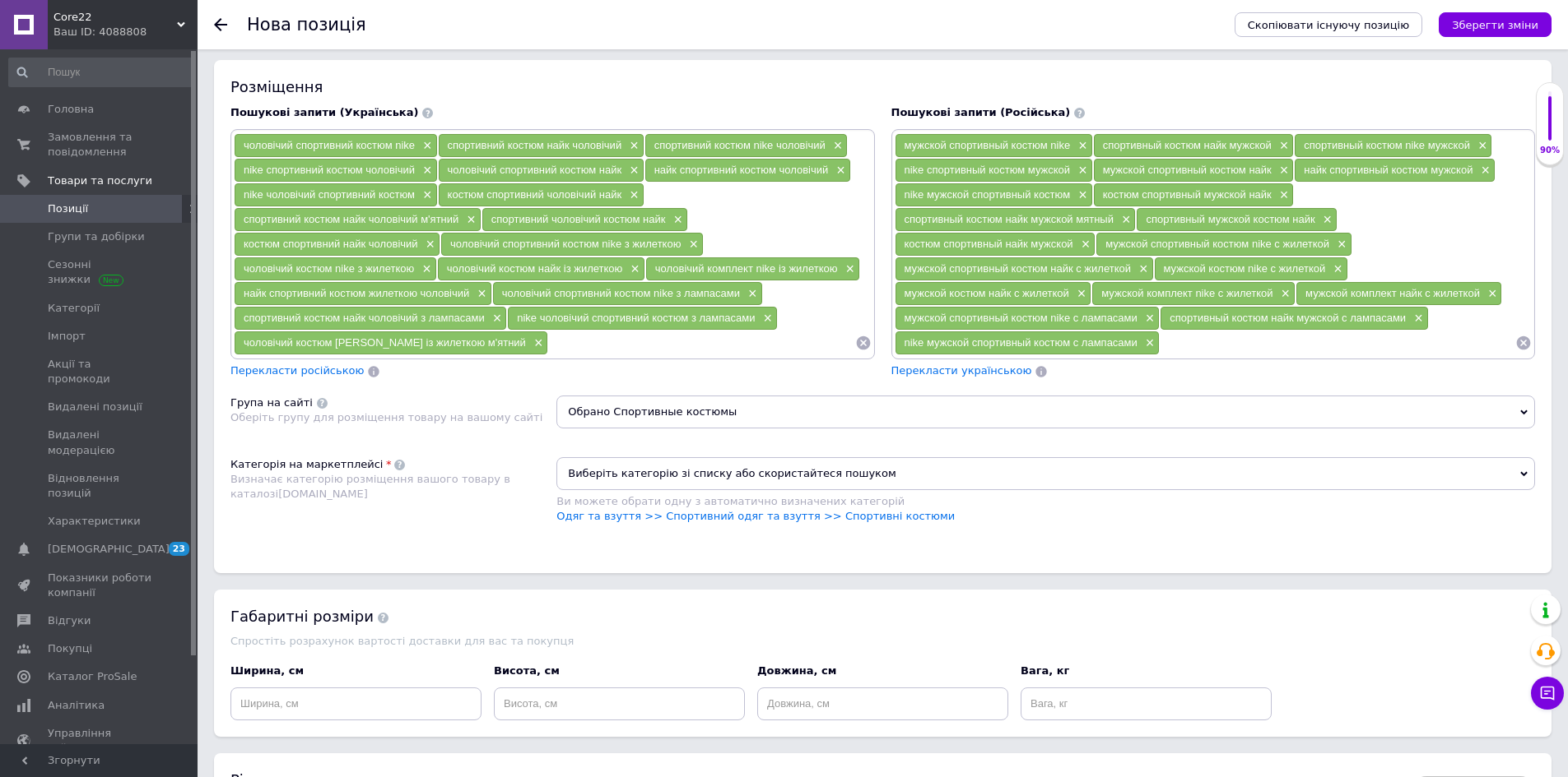
click at [700, 470] on span "Виберіть категорію зі списку або скористайтеся пошуком" at bounding box center [1046, 473] width 979 height 33
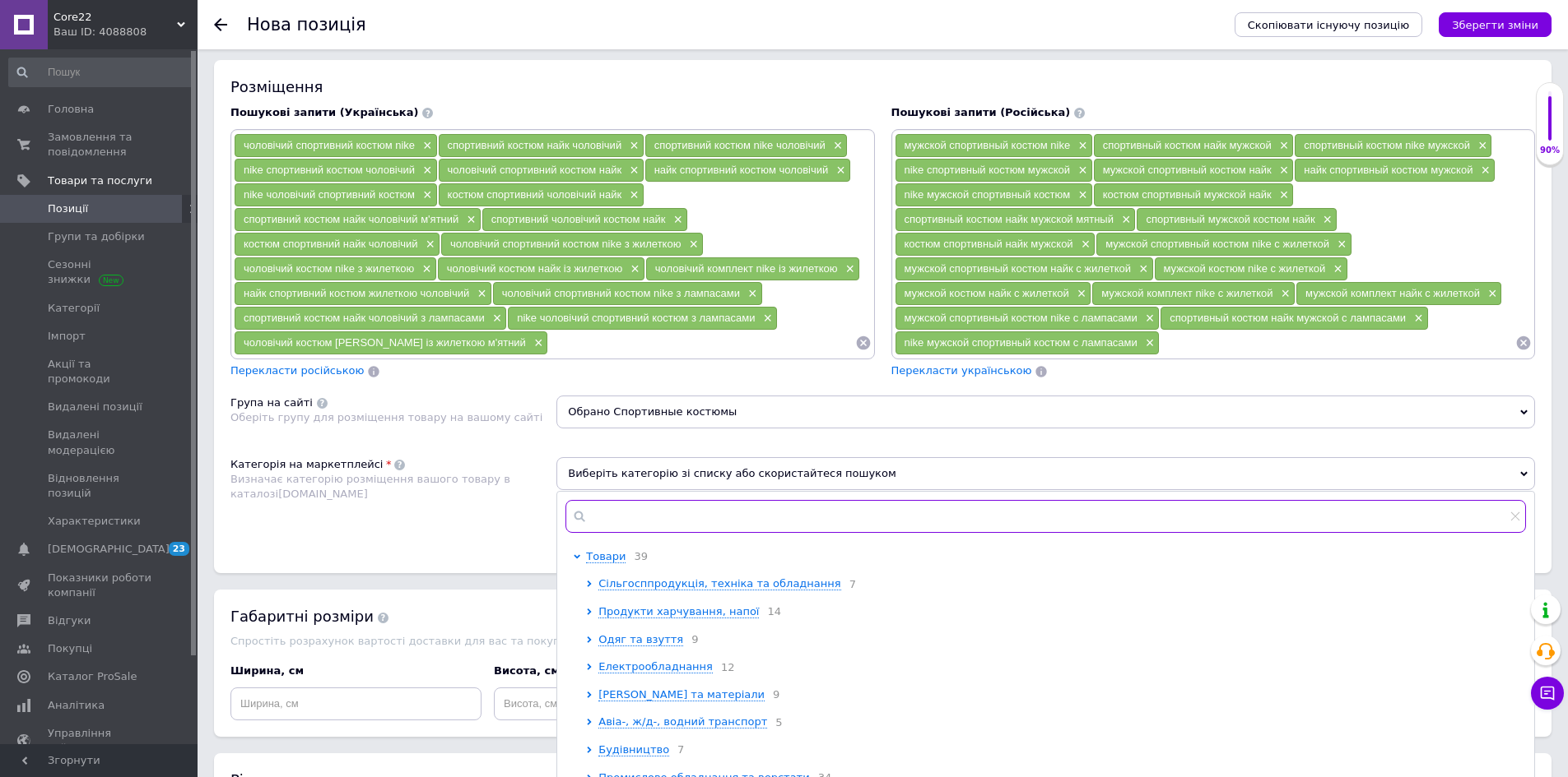
click at [698, 521] on input "text" at bounding box center [1046, 516] width 961 height 33
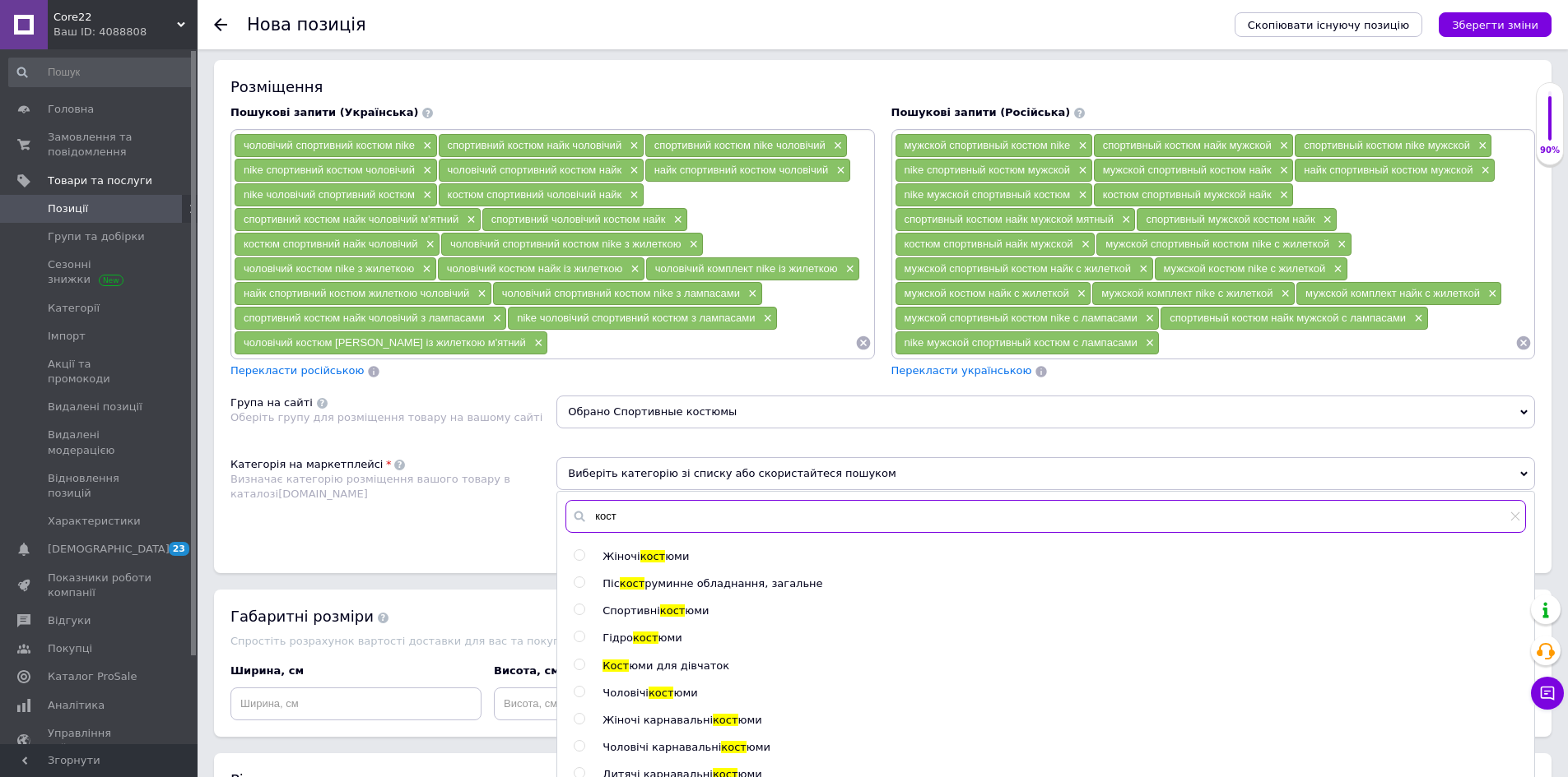
type input "кост"
click at [660, 617] on span "кост" at bounding box center [673, 610] width 26 height 12
radio input "true"
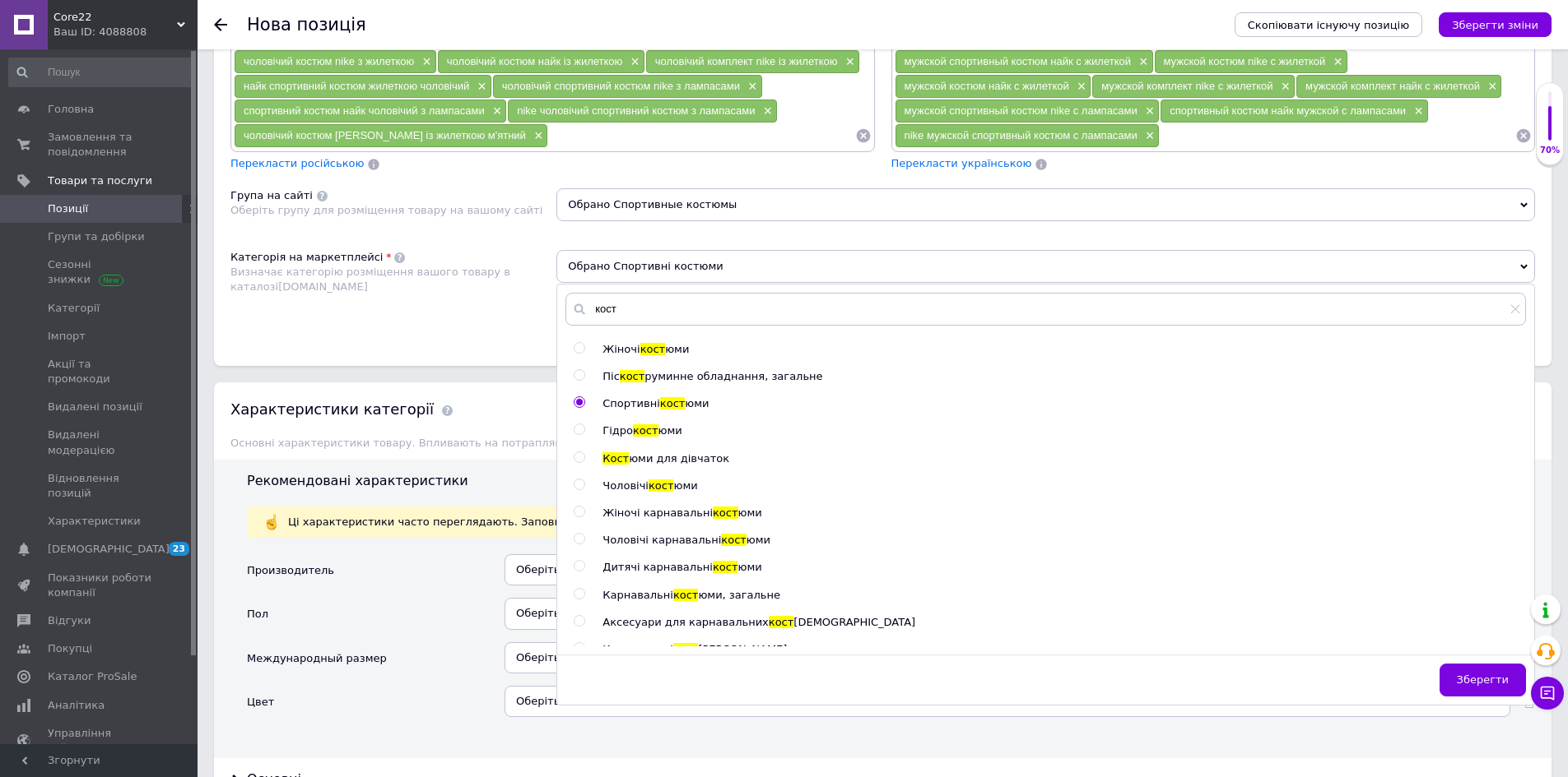
scroll to position [1316, 0]
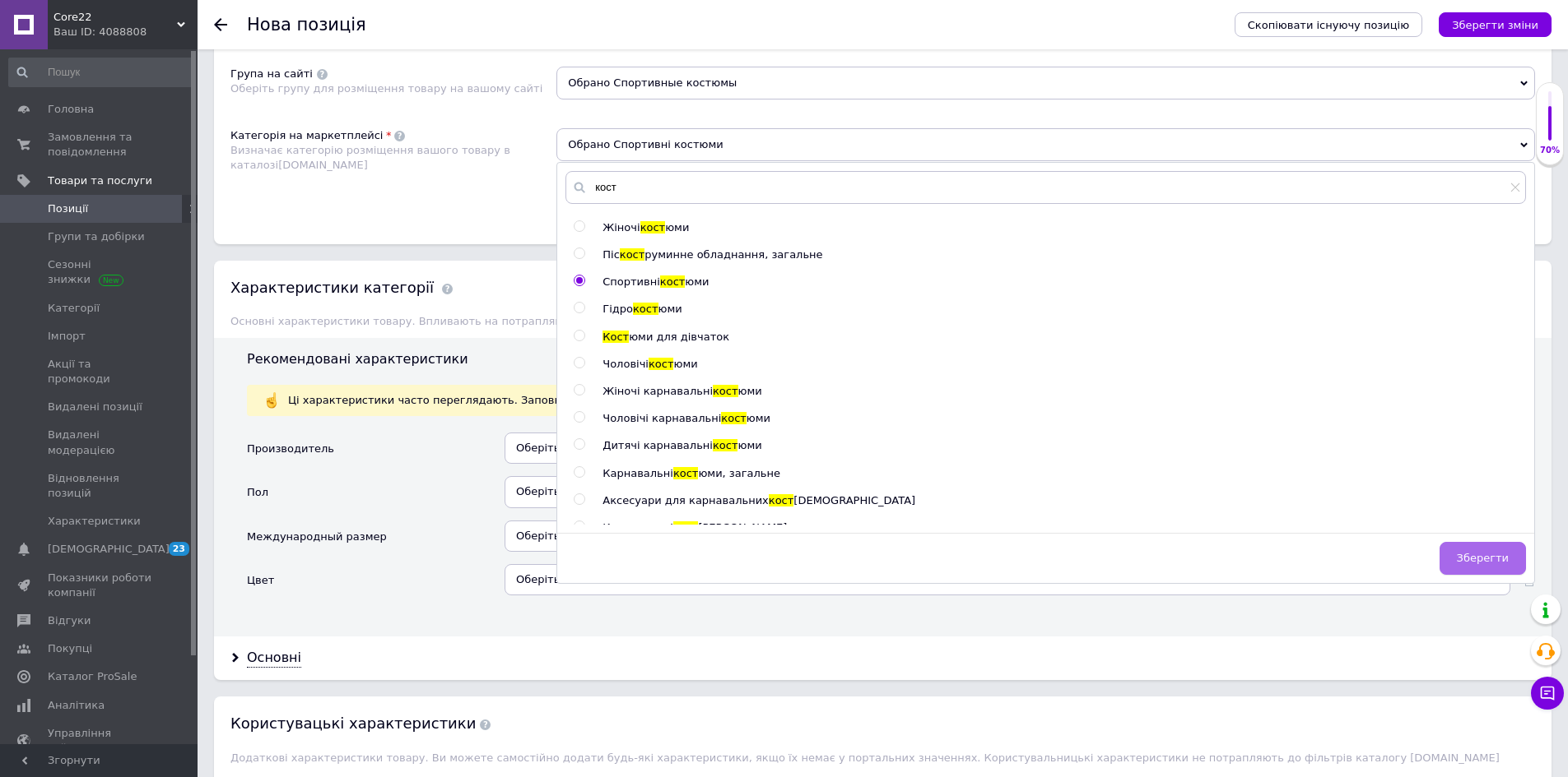
click at [1485, 567] on button "Зберегти" at bounding box center [1482, 558] width 86 height 33
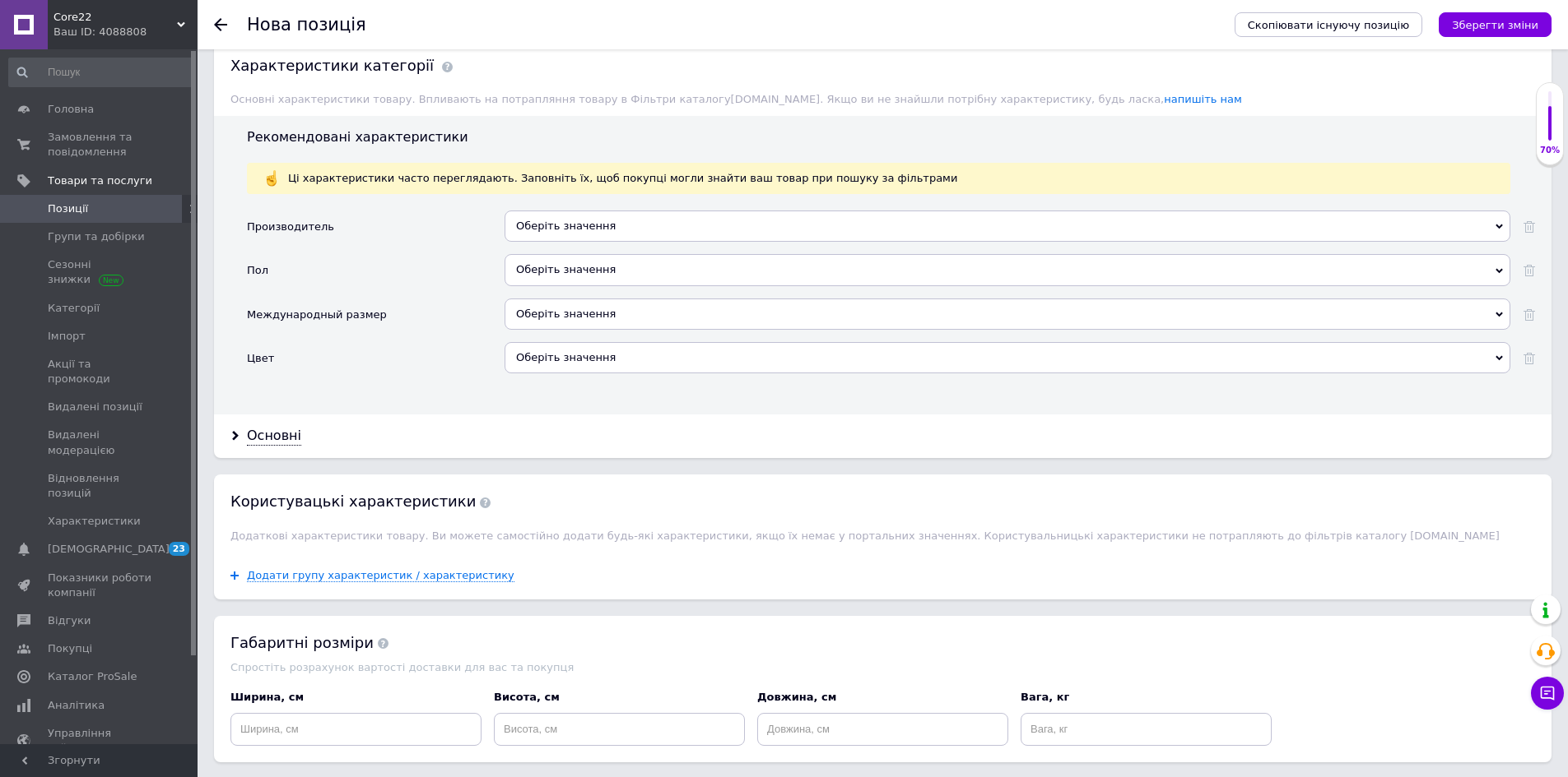
scroll to position [1398, 0]
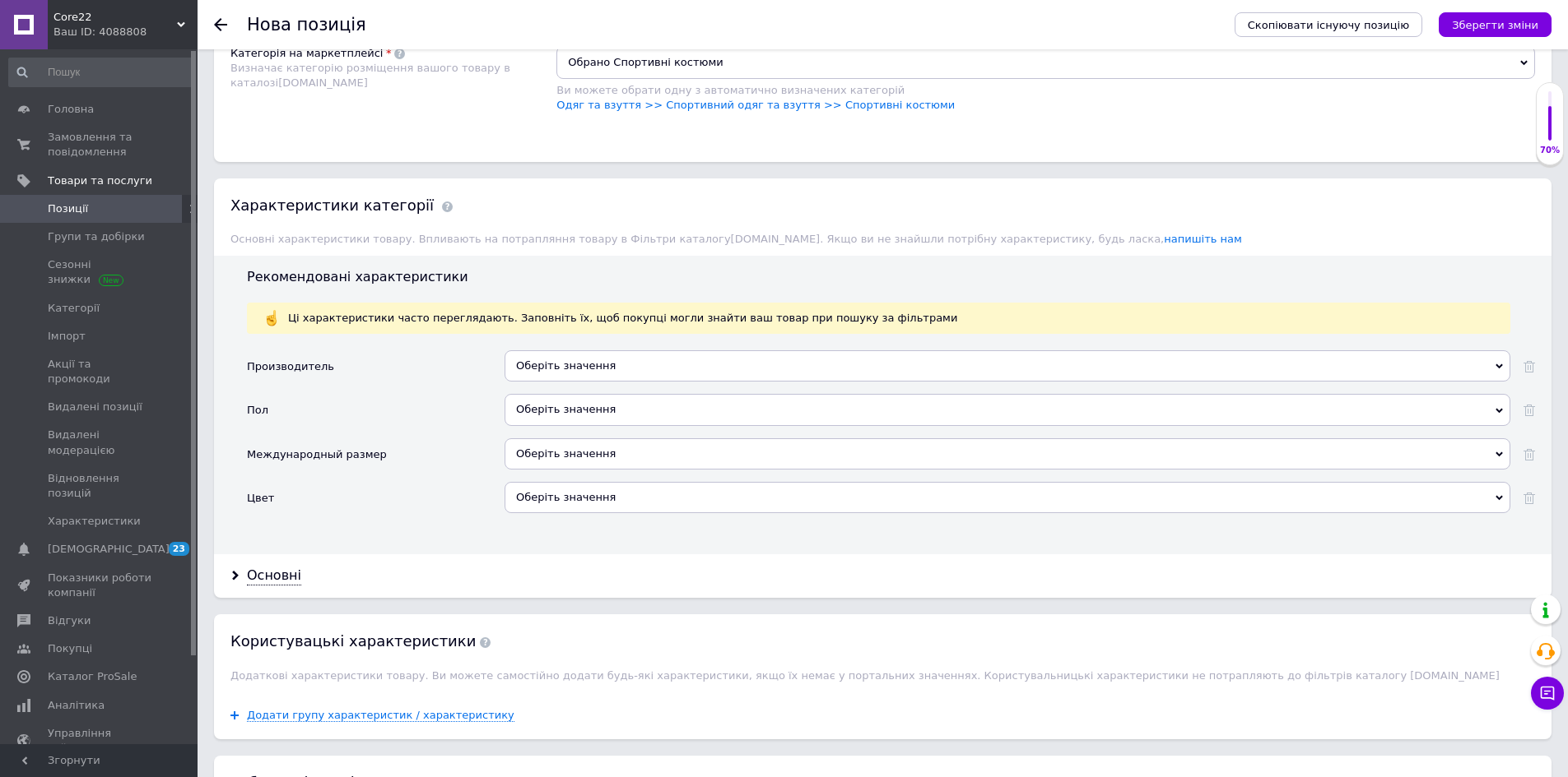
click at [621, 362] on div "Оберіть значення" at bounding box center [1007, 365] width 1006 height 31
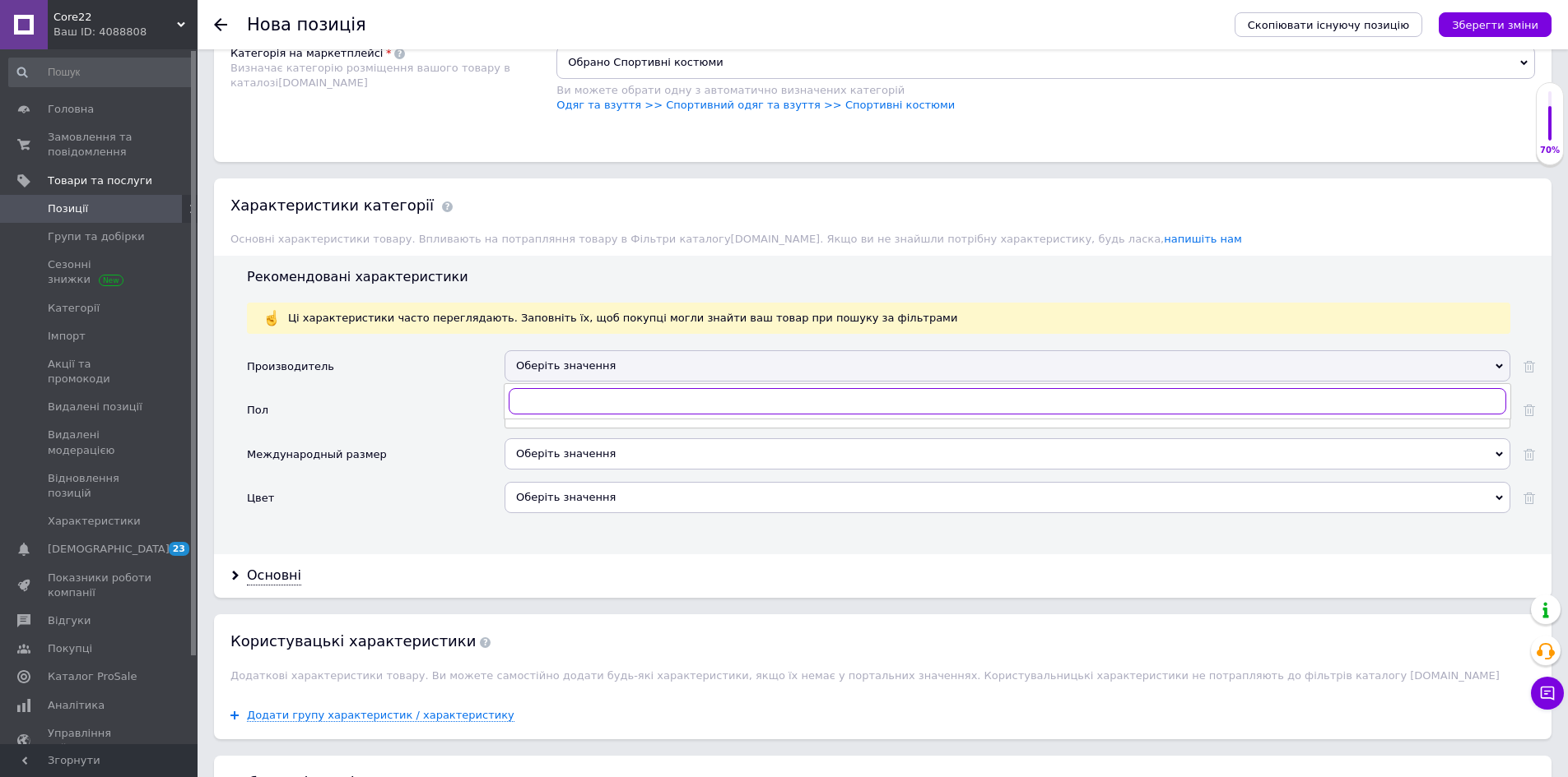
paste input "nike"
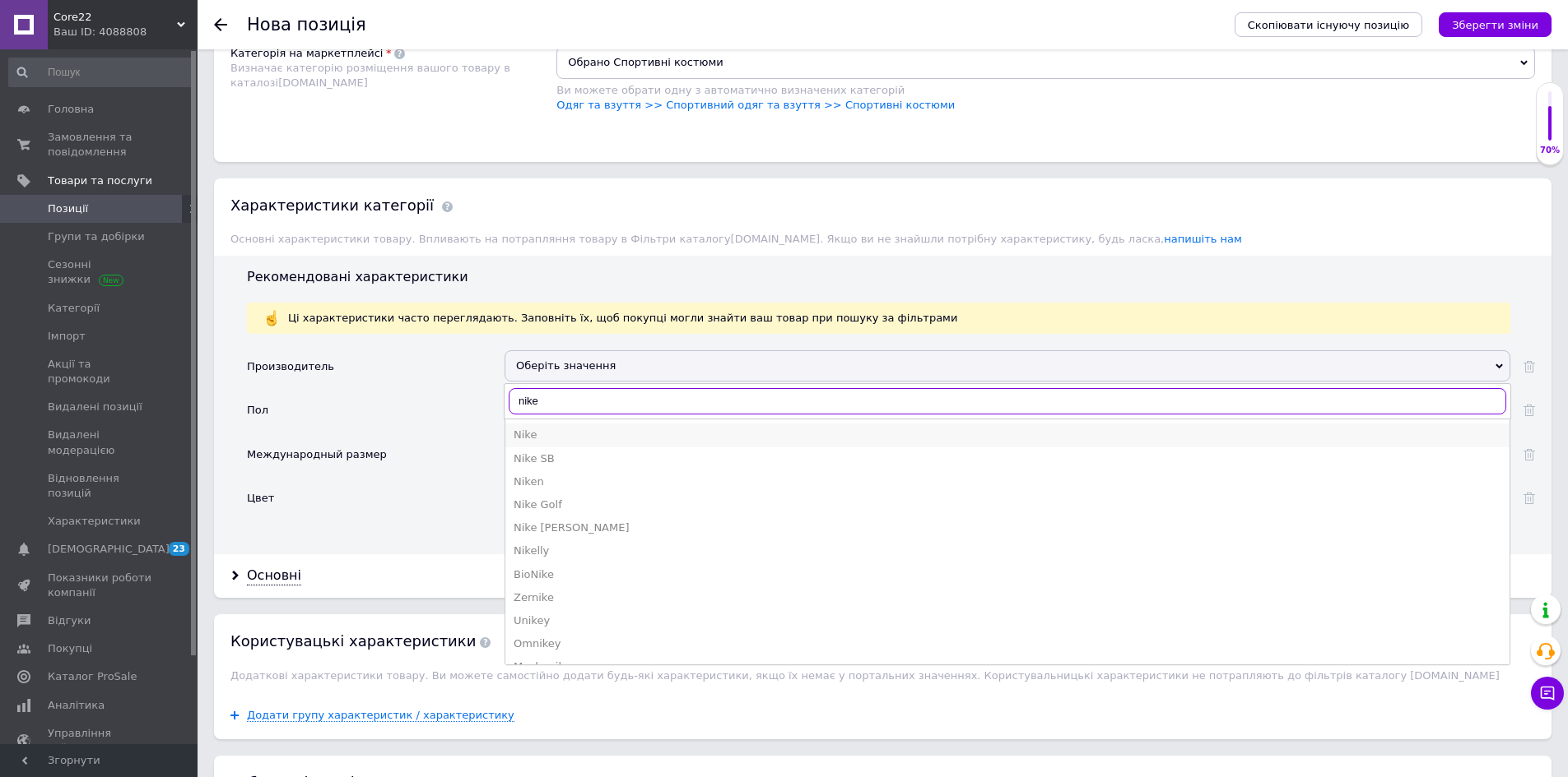
type input "nike"
click at [574, 432] on div "Nike" at bounding box center [1008, 435] width 988 height 15
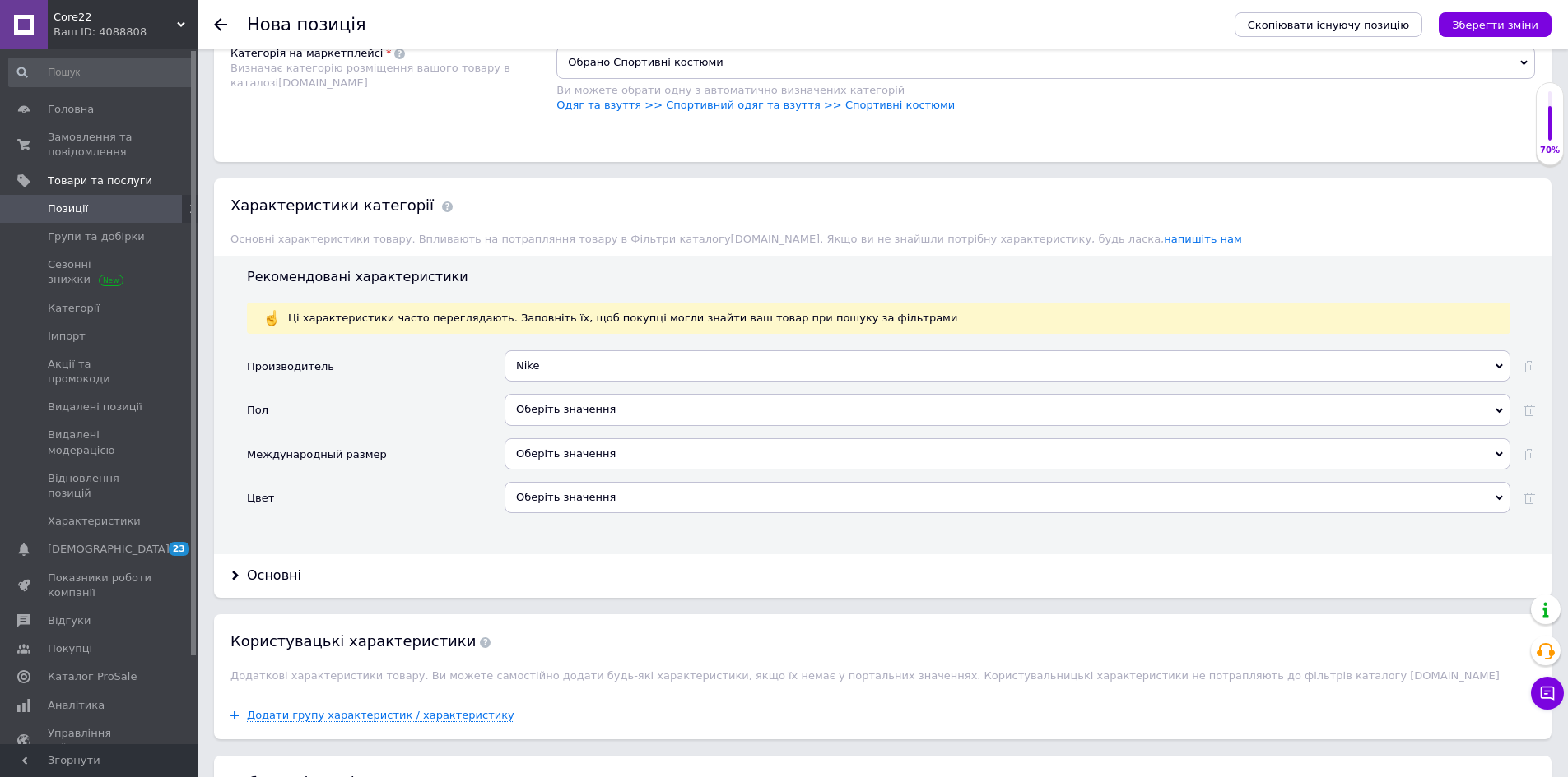
click at [539, 415] on div "Оберіть значення" at bounding box center [1007, 409] width 1006 height 31
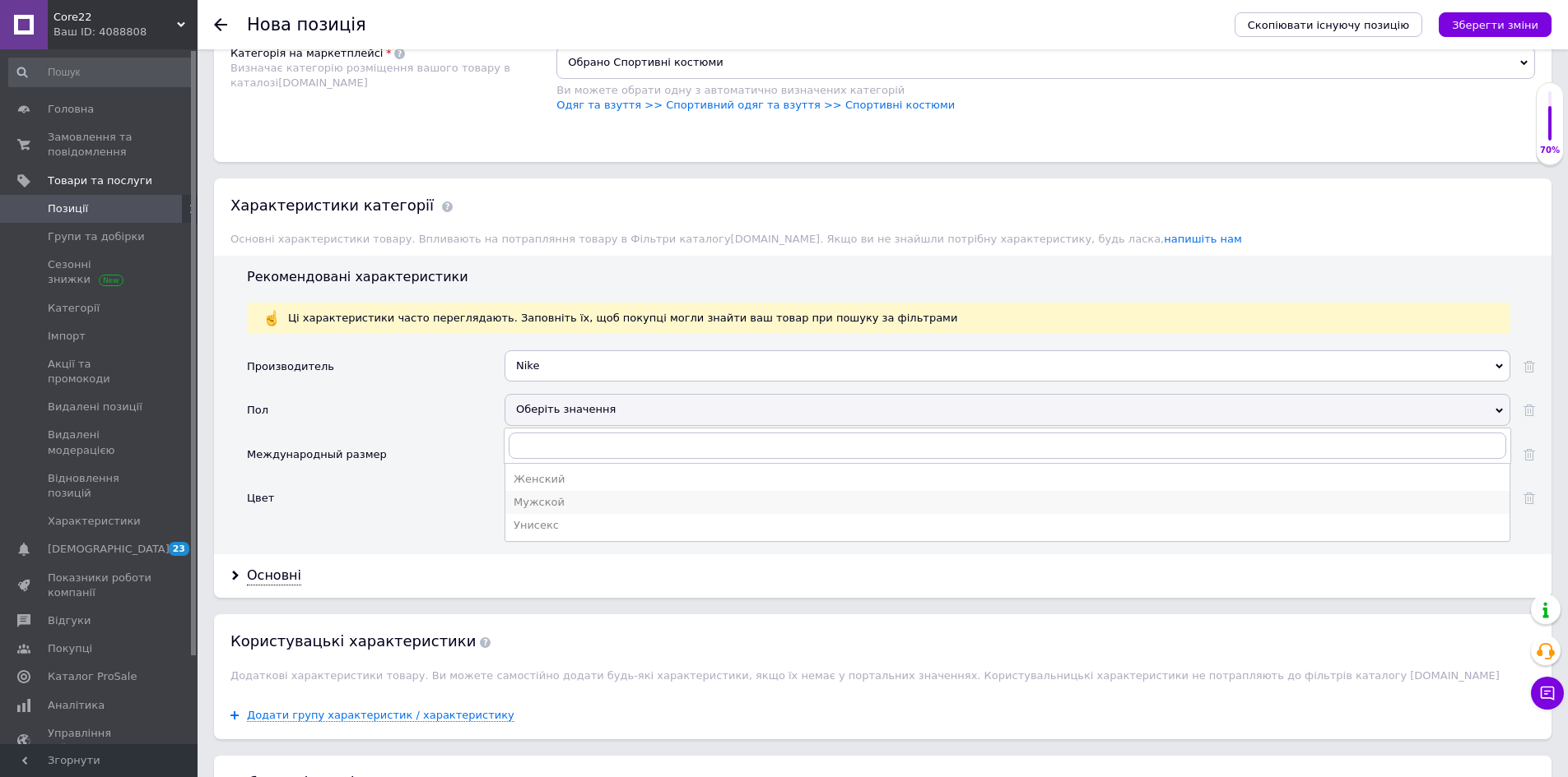
click at [558, 498] on div "Мужской" at bounding box center [1008, 503] width 988 height 15
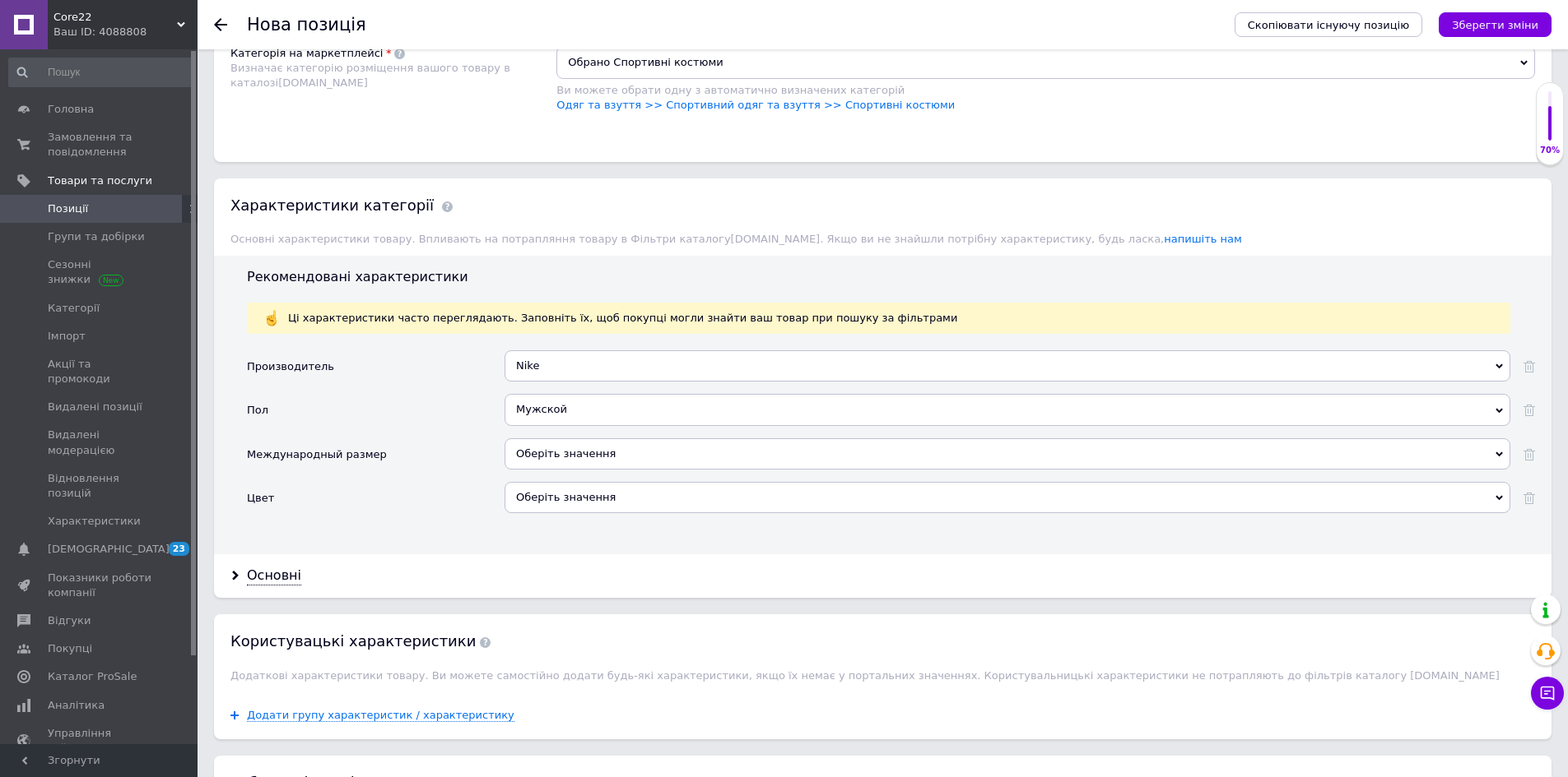
click at [553, 447] on div "Оберіть значення" at bounding box center [1007, 453] width 1006 height 31
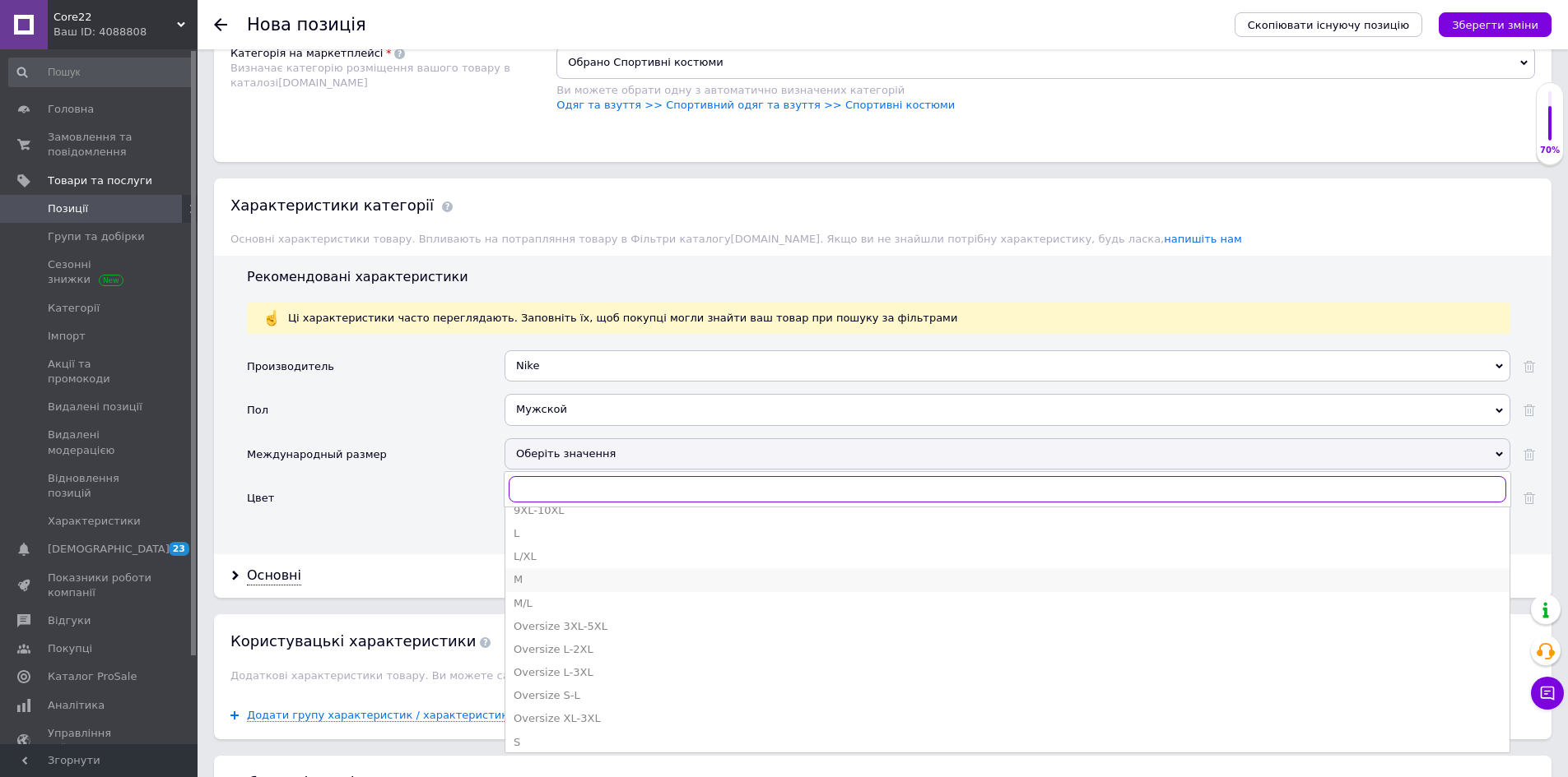
scroll to position [494, 0]
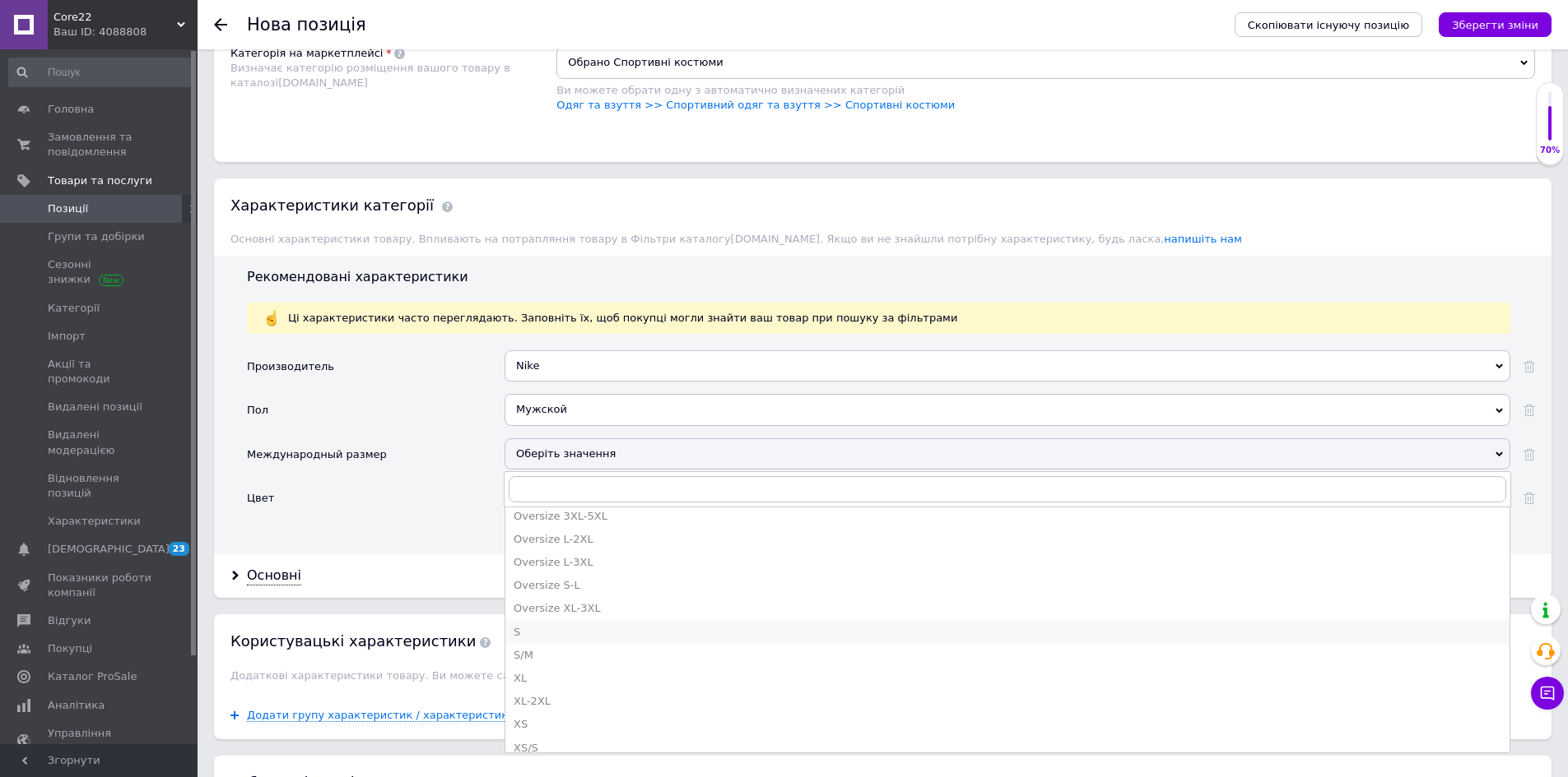
click at [591, 634] on div "S" at bounding box center [1008, 633] width 988 height 15
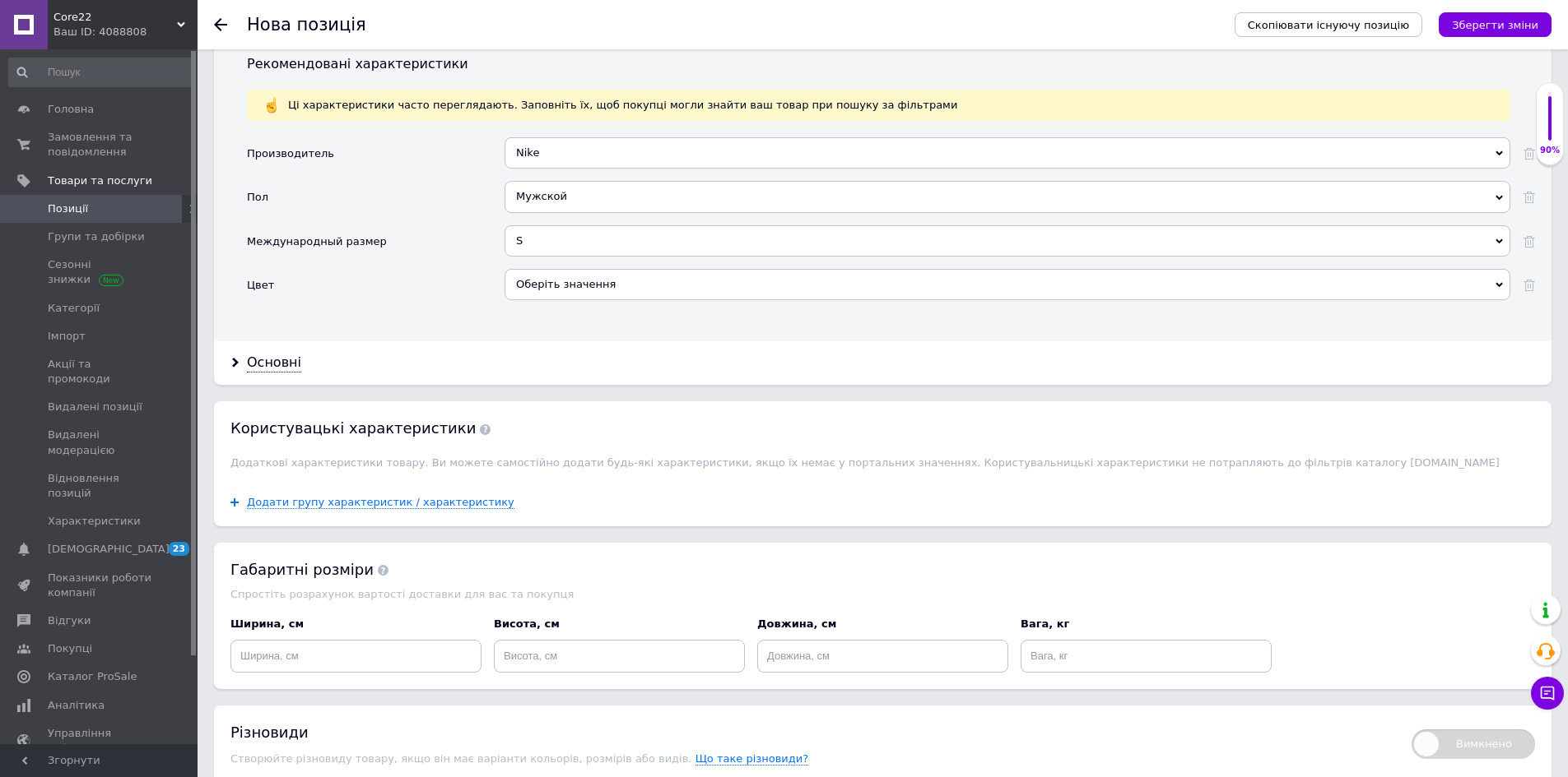
scroll to position [1448, 0]
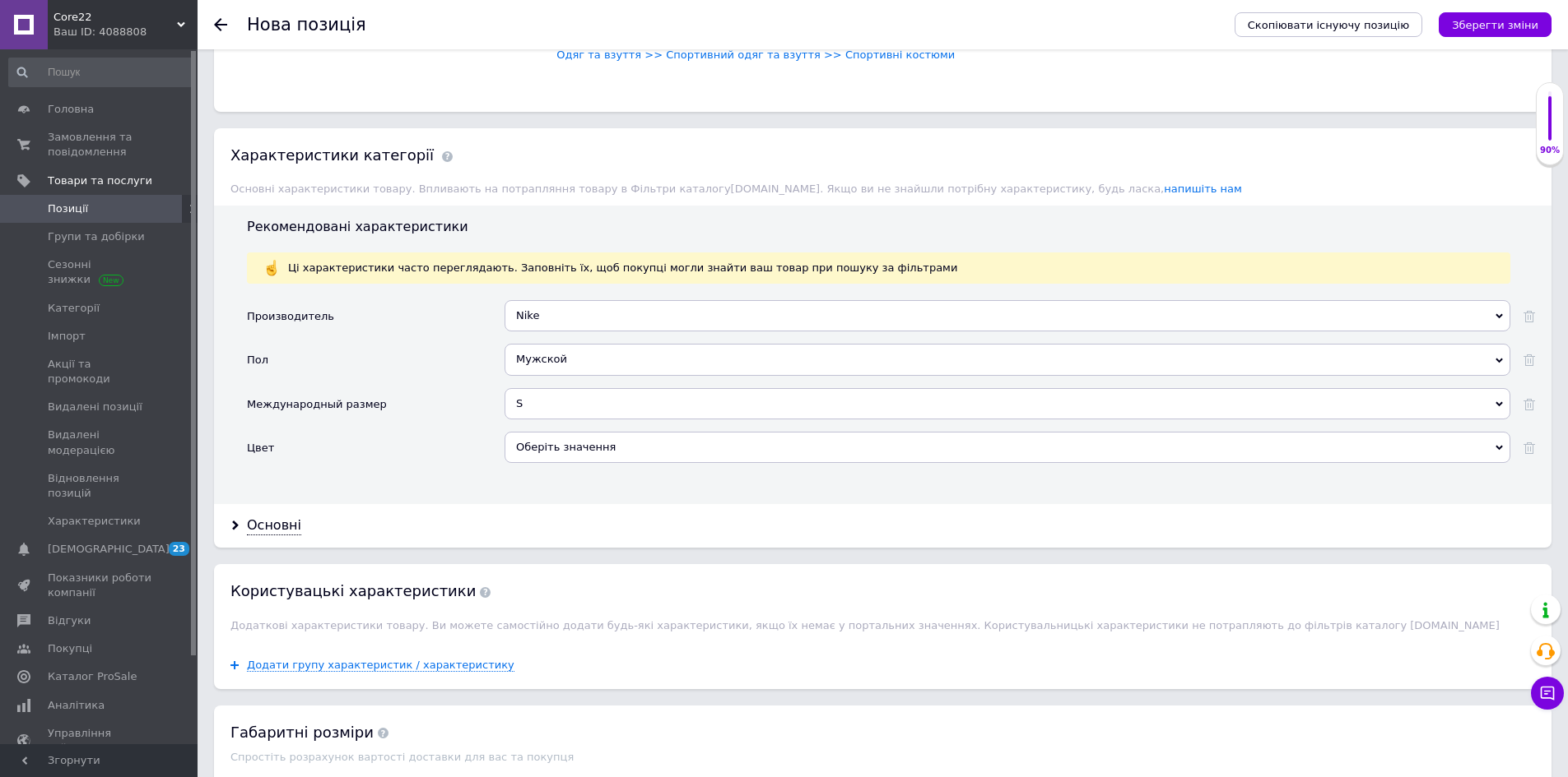
click at [555, 456] on div "Оберіть значення" at bounding box center [1007, 447] width 1006 height 31
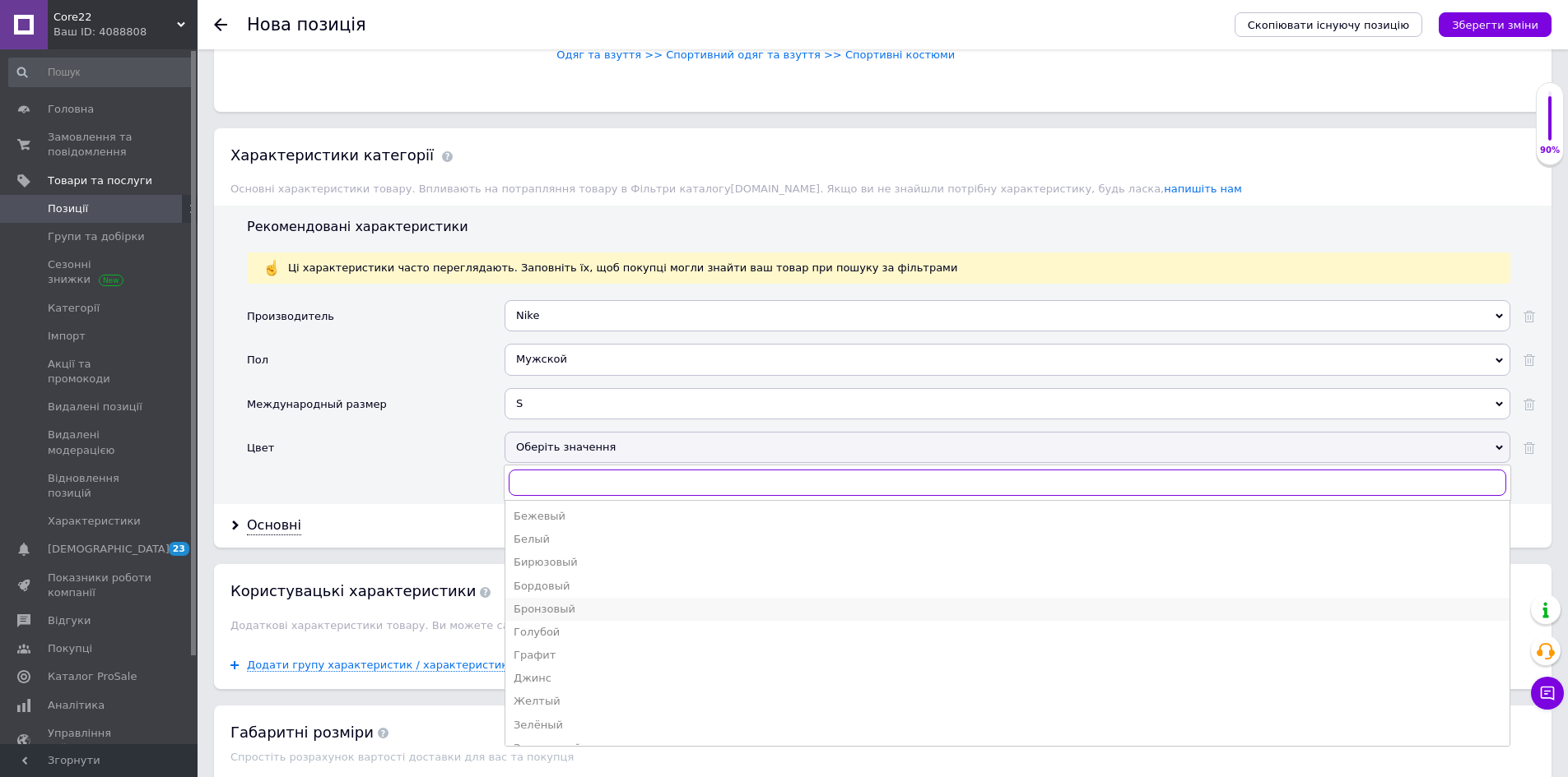
scroll to position [329, 0]
drag, startPoint x: 596, startPoint y: 677, endPoint x: 573, endPoint y: 656, distance: 31.1
click at [595, 678] on div "Мятный" at bounding box center [1008, 675] width 988 height 15
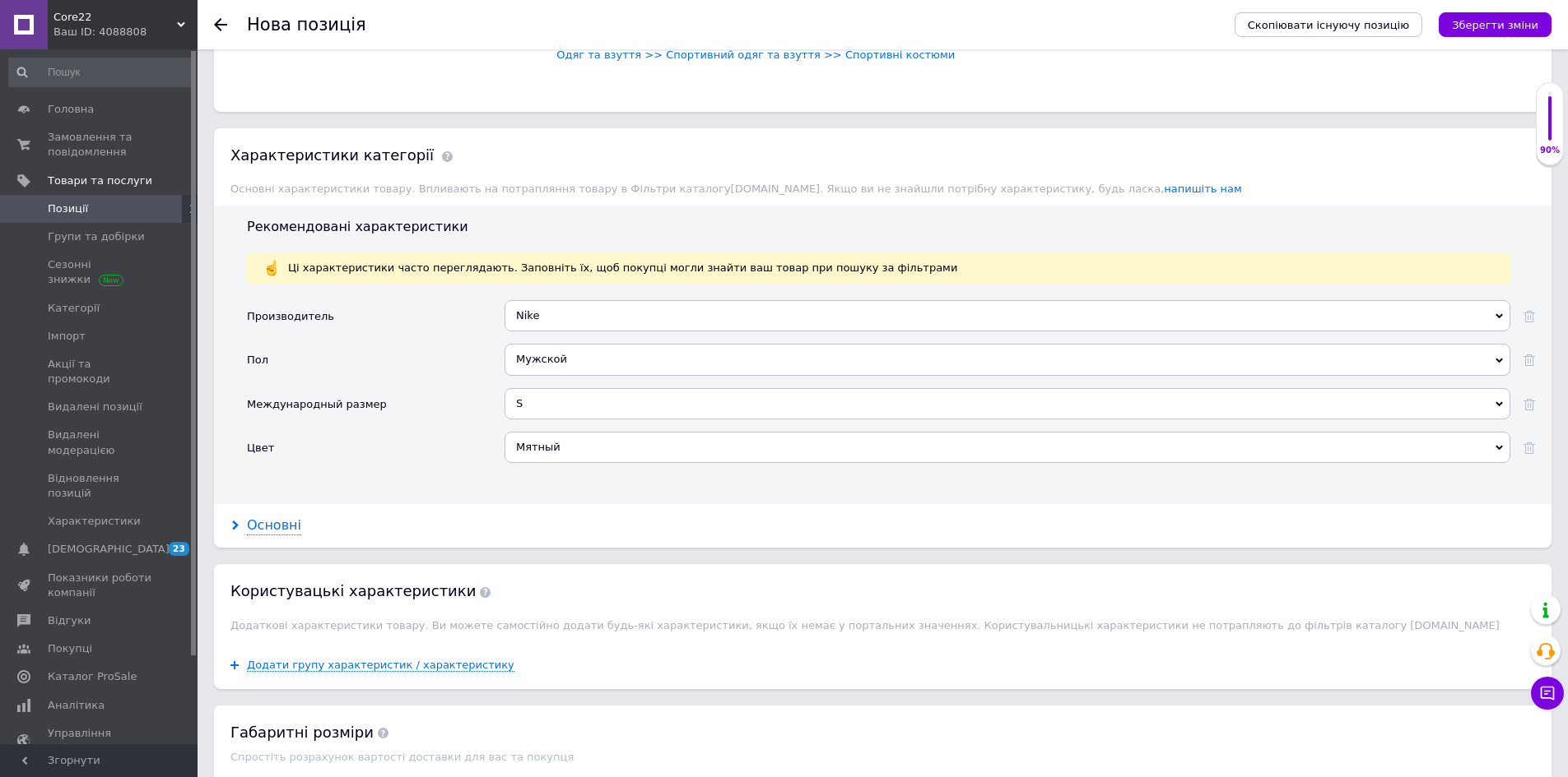
click at [294, 536] on div "Основні" at bounding box center [883, 526] width 1338 height 43
click at [259, 531] on div "Основні" at bounding box center [274, 526] width 55 height 19
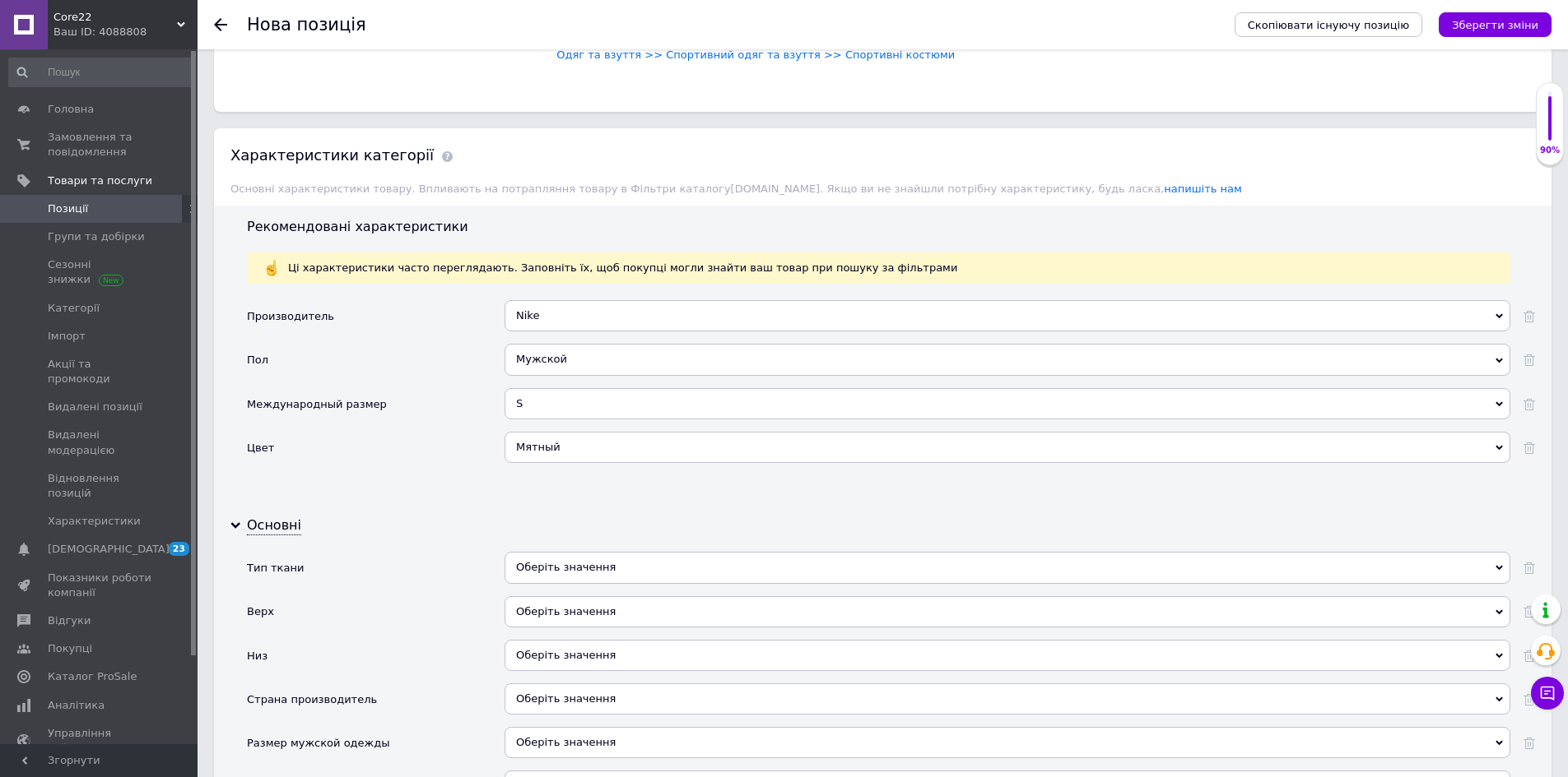
scroll to position [1613, 0]
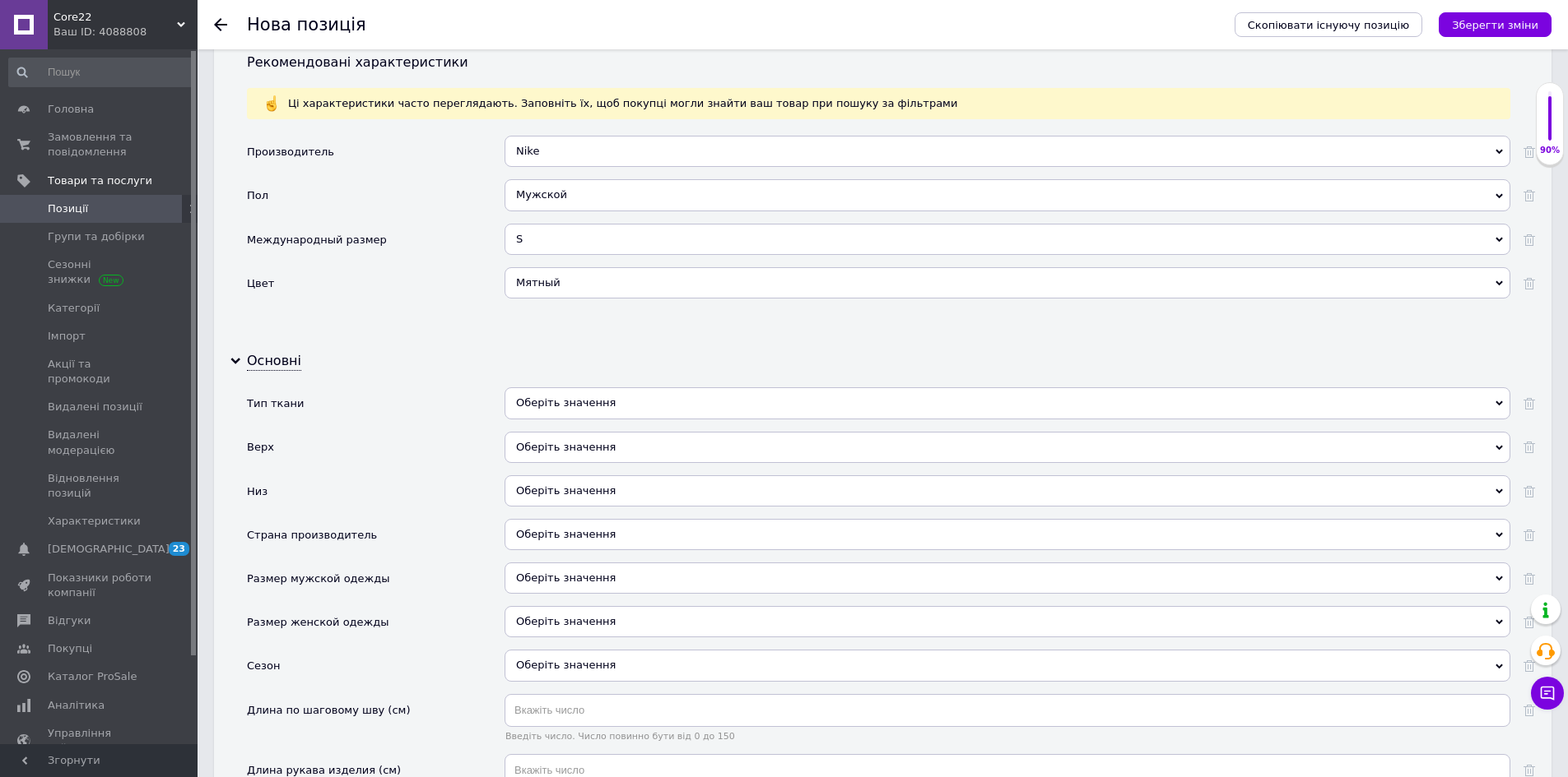
click at [618, 389] on div "Оберіть значення" at bounding box center [1007, 402] width 1006 height 31
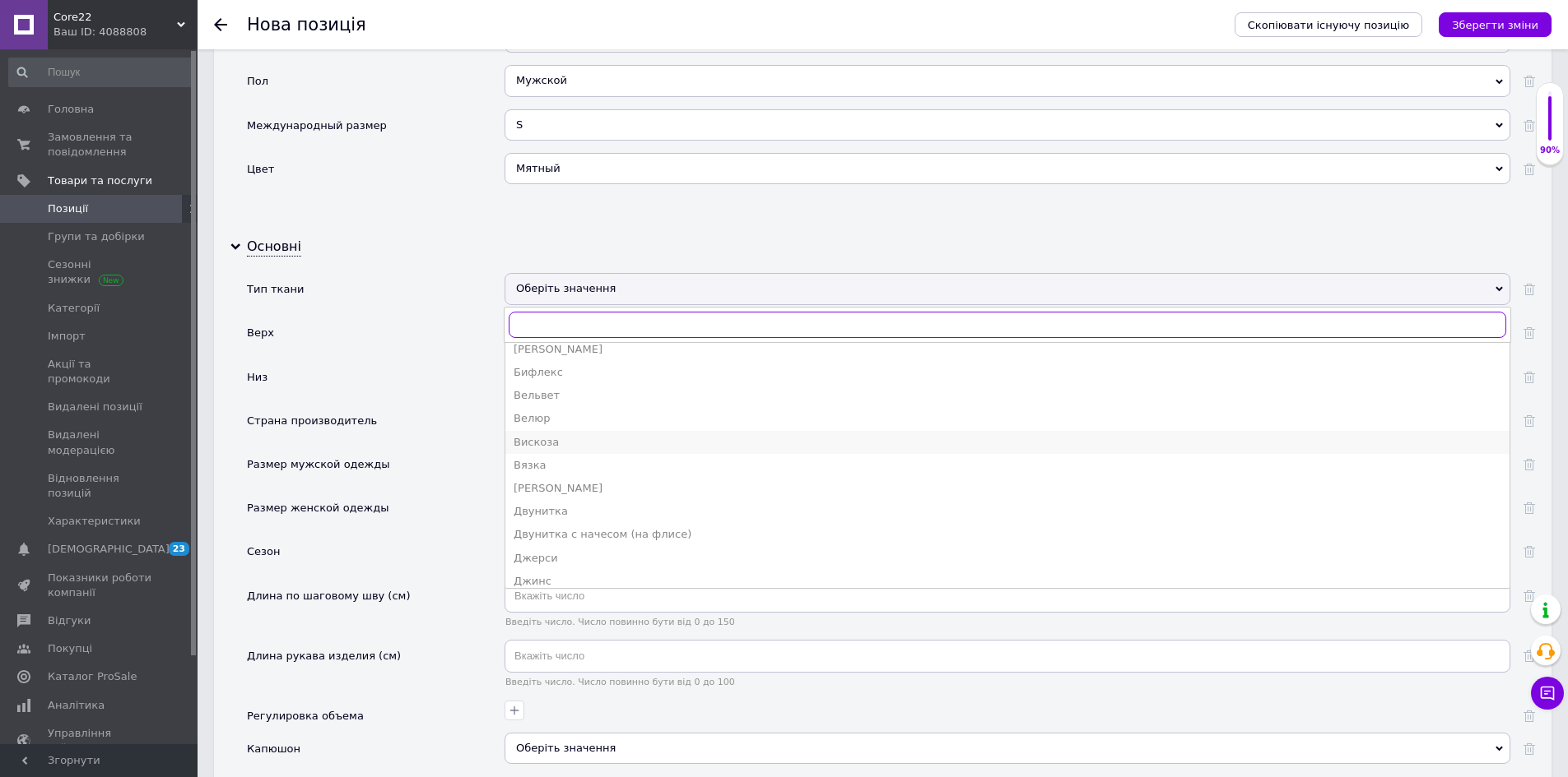
scroll to position [82, 0]
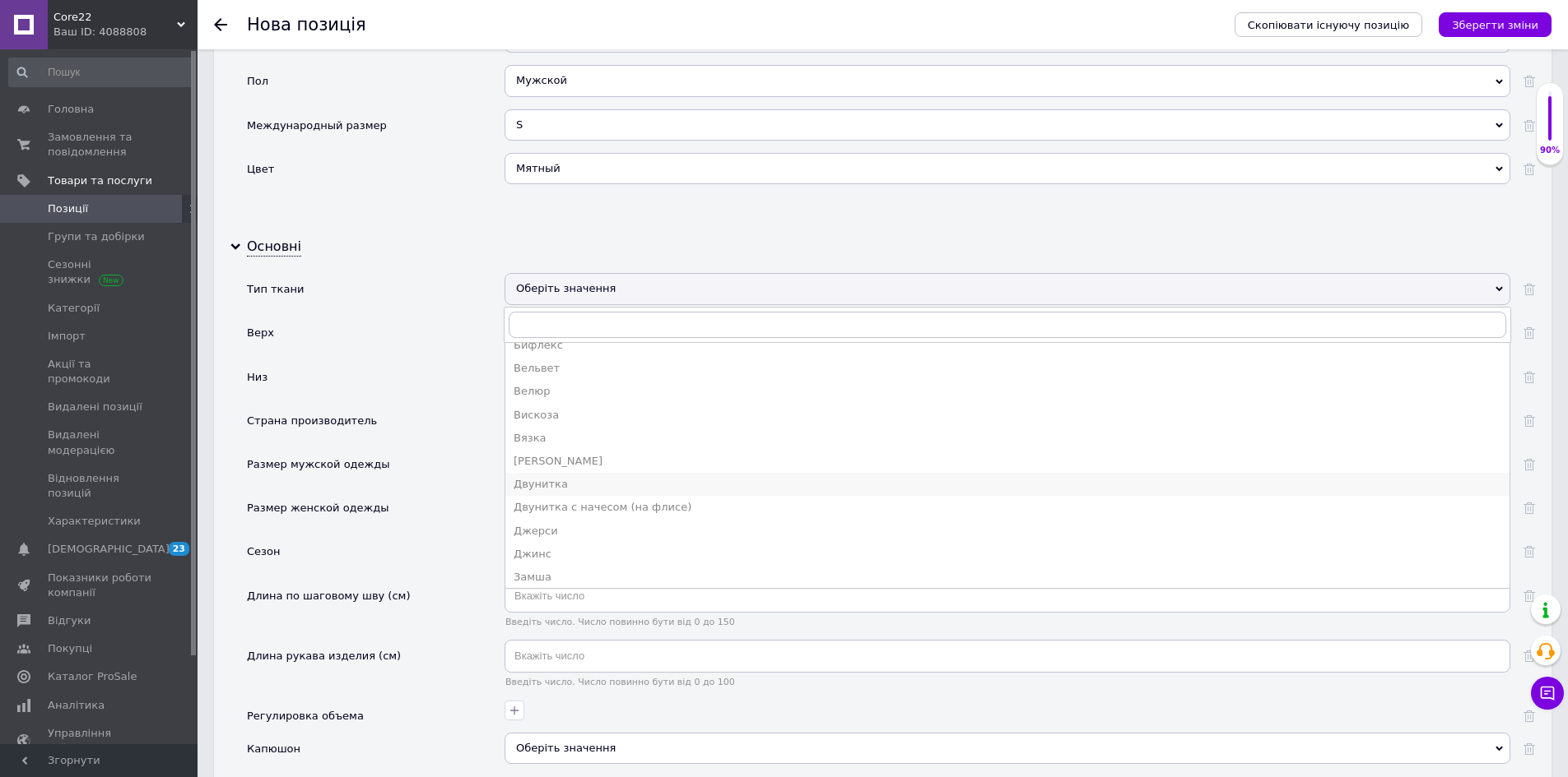
click at [584, 488] on div "Двунитка" at bounding box center [1008, 484] width 988 height 15
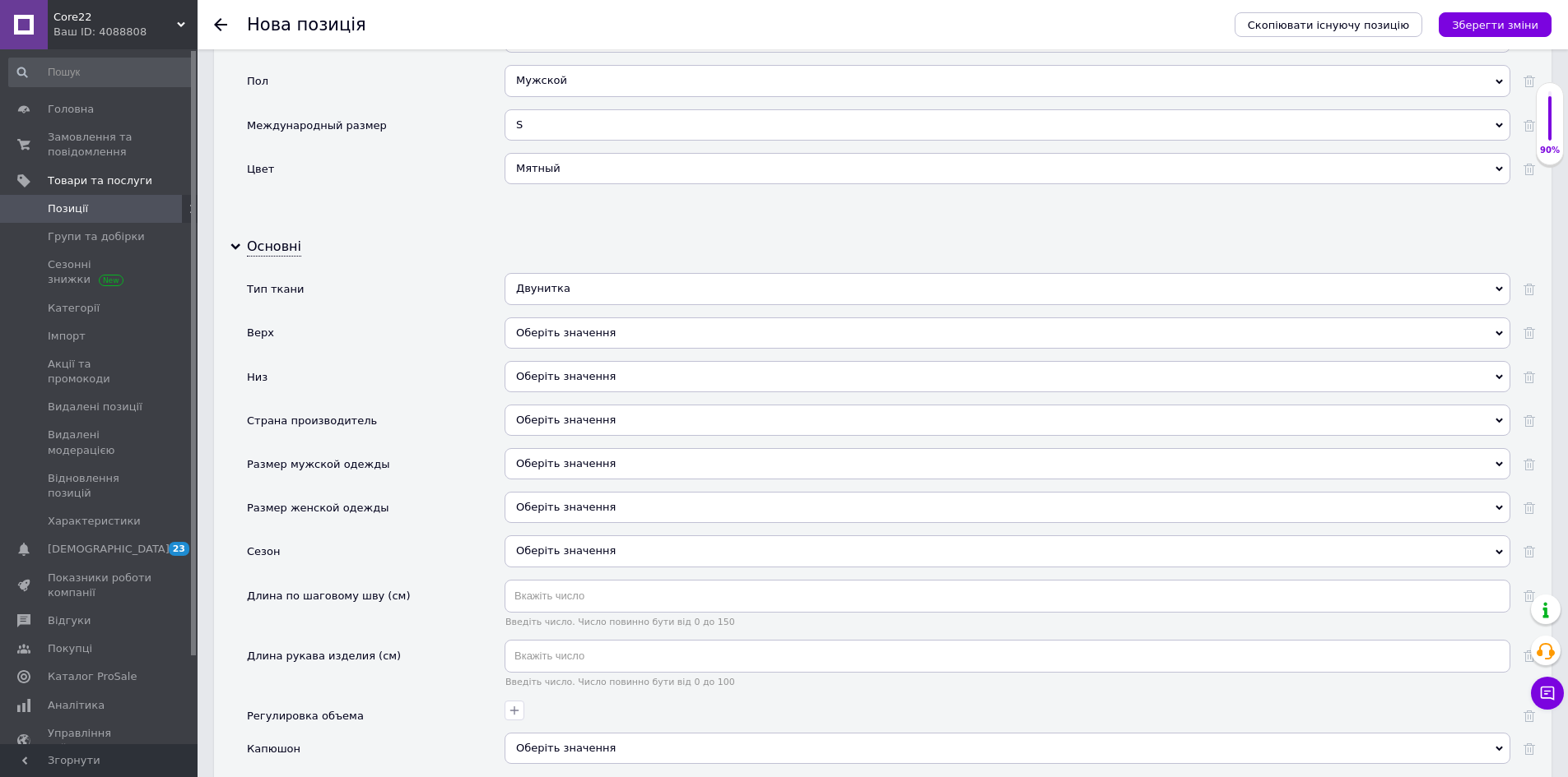
click at [572, 328] on div "Оберіть значення" at bounding box center [1007, 332] width 1006 height 31
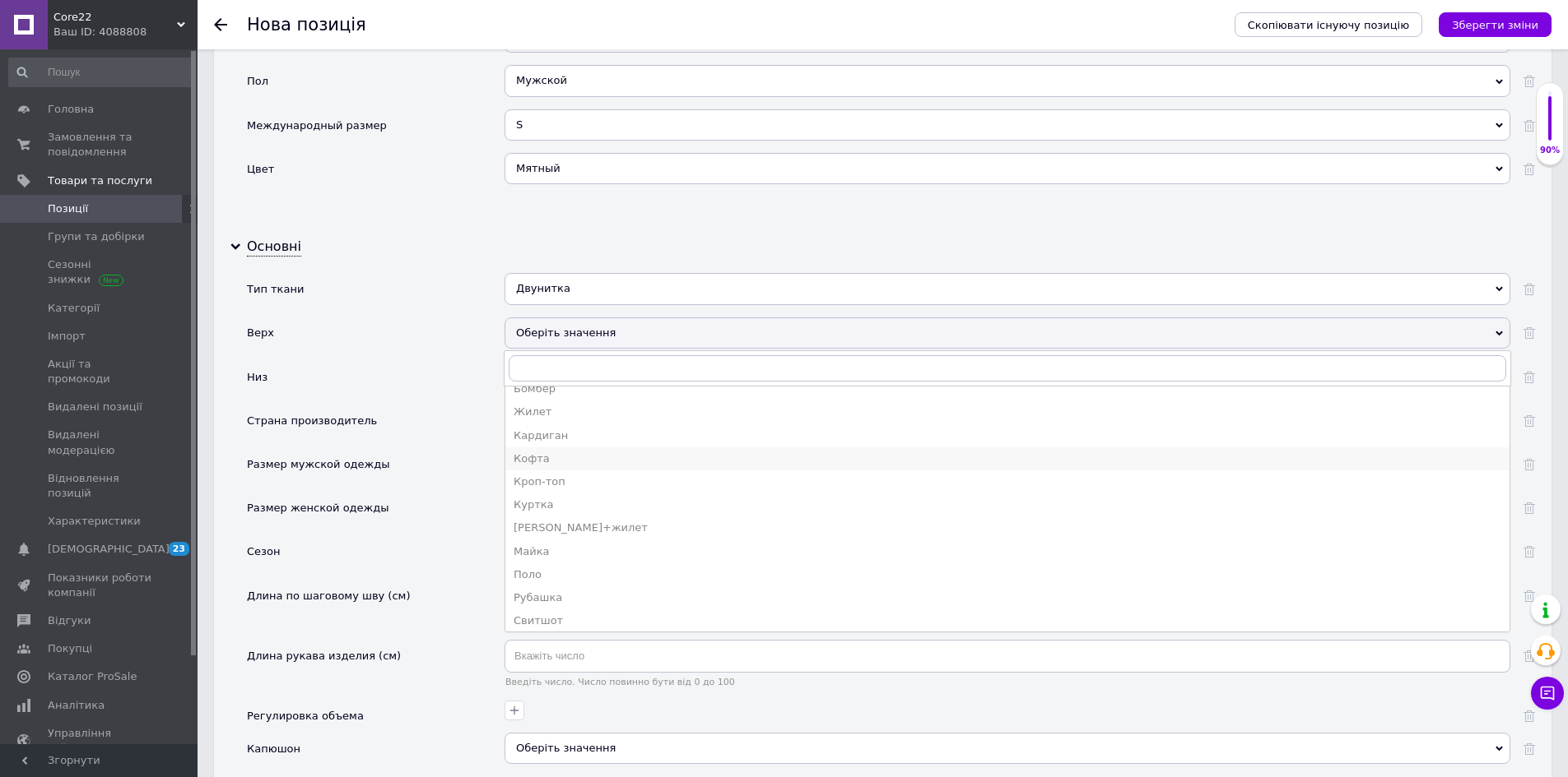
click at [555, 457] on div "Кофта" at bounding box center [1008, 459] width 988 height 15
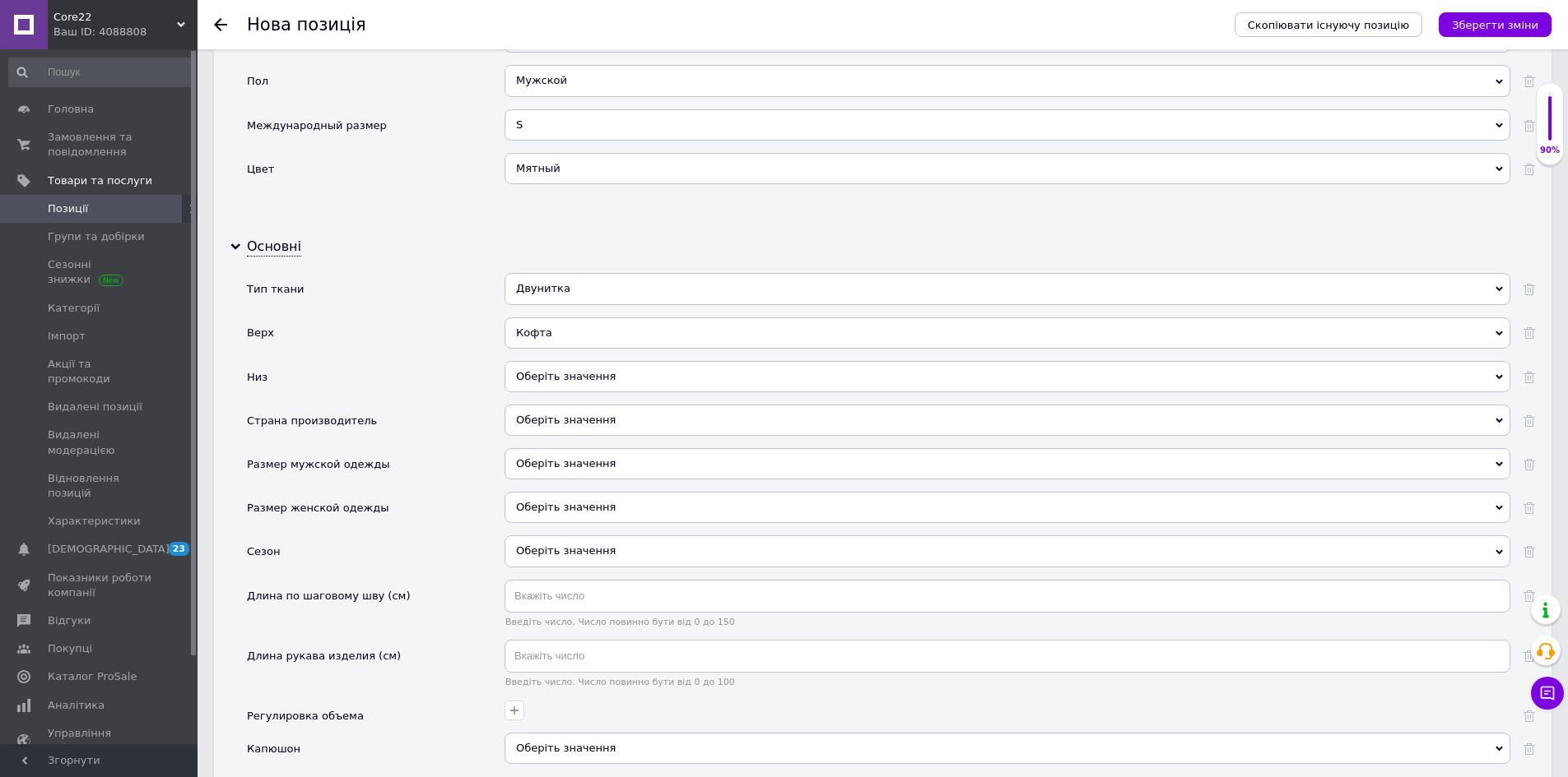
click at [546, 376] on div "Оберіть значення" at bounding box center [1007, 377] width 1006 height 31
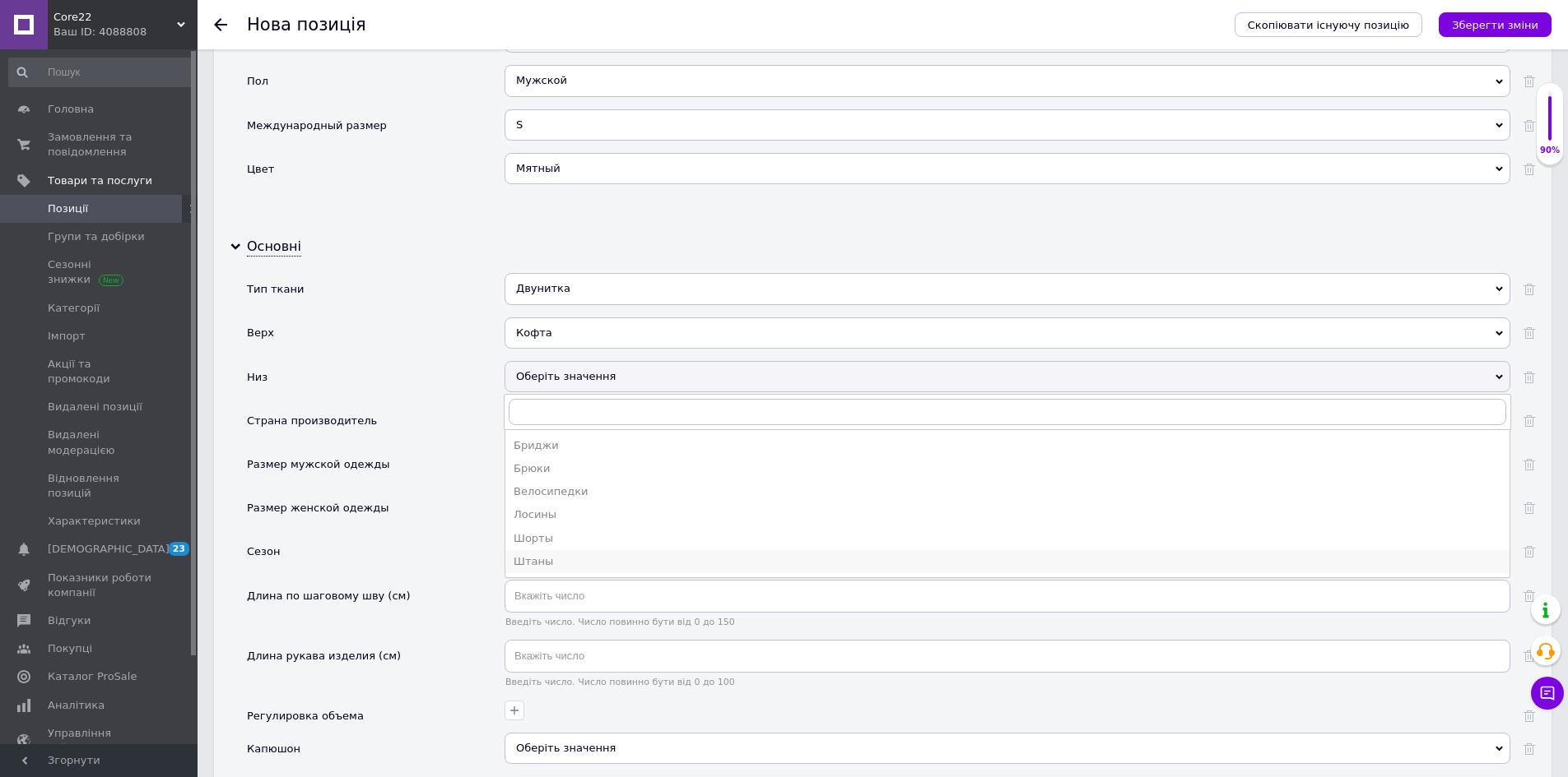
click at [556, 566] on div "Штаны" at bounding box center [1008, 562] width 988 height 15
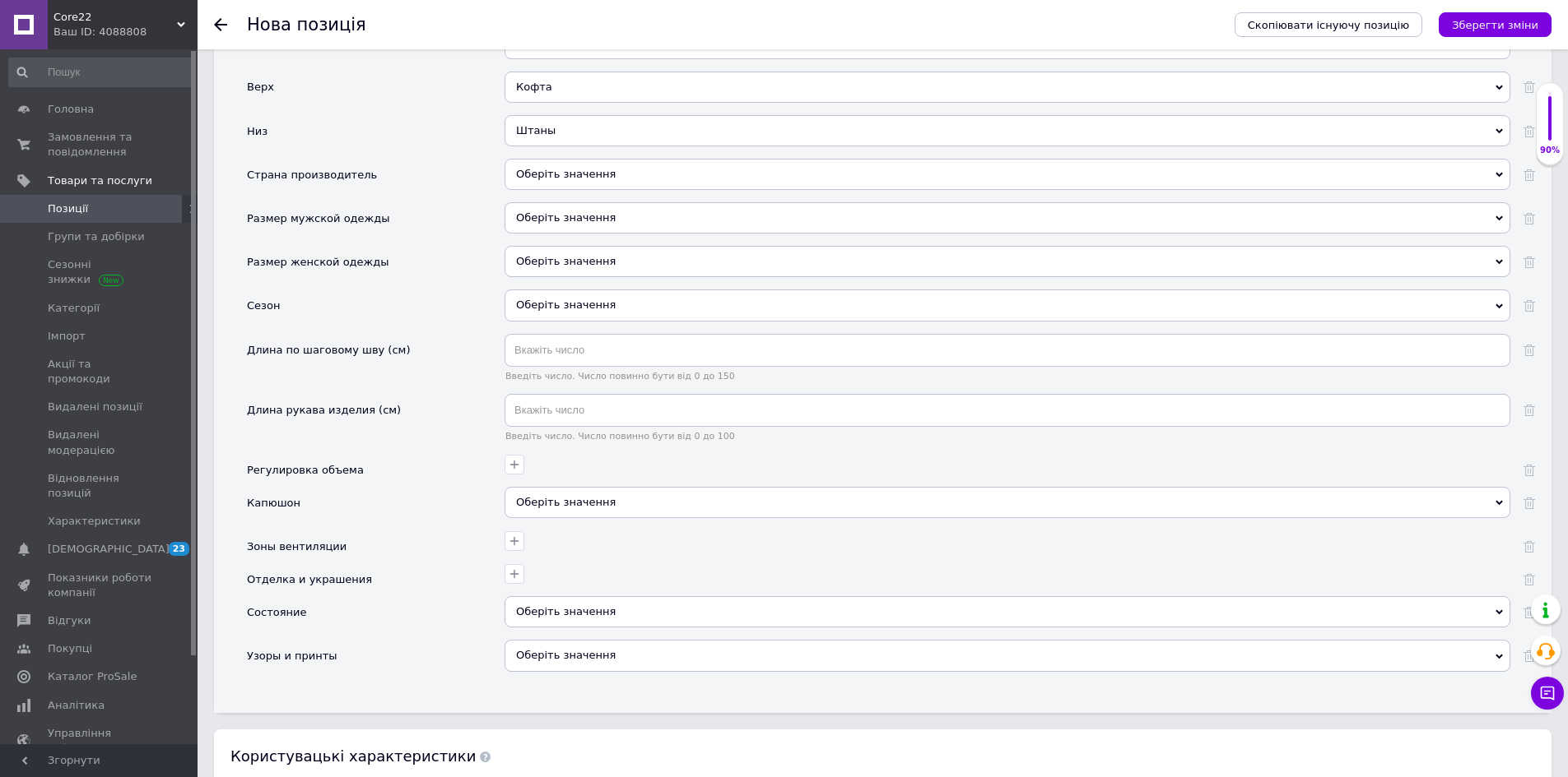
scroll to position [1974, 0]
click at [605, 496] on div "Оберіть значення" at bounding box center [1007, 501] width 1006 height 31
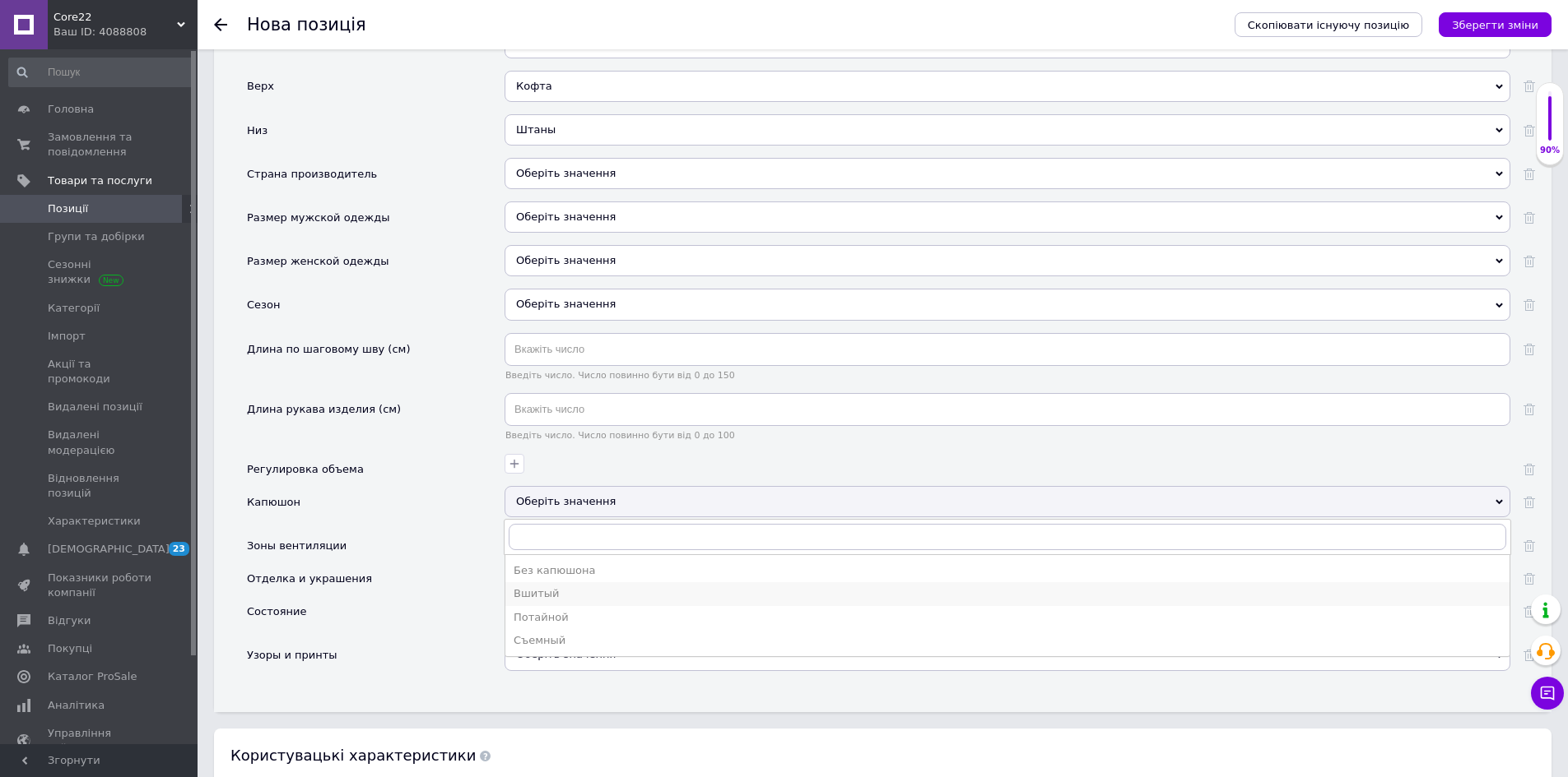
click at [575, 592] on div "Вшитый" at bounding box center [1008, 594] width 988 height 15
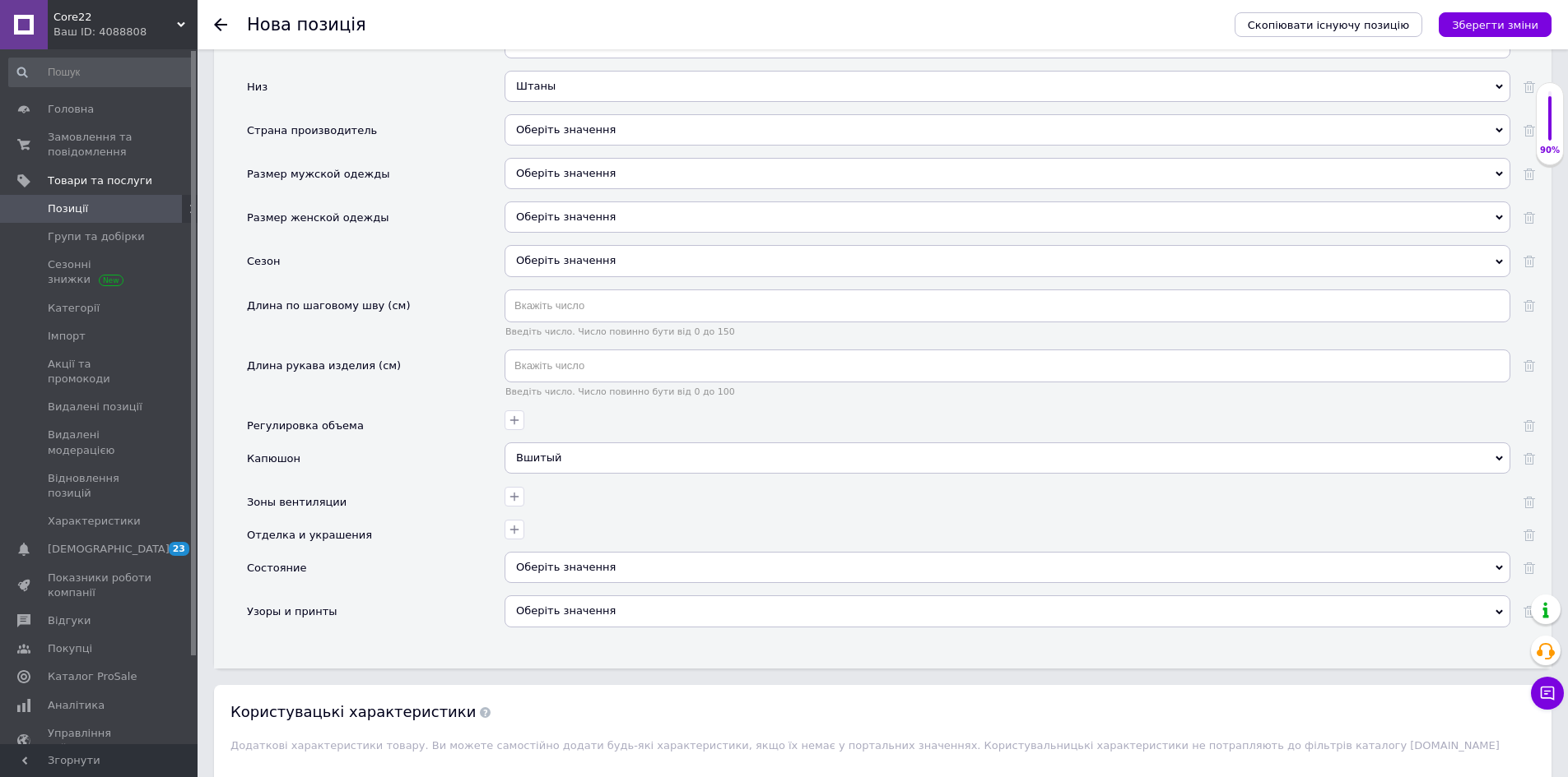
scroll to position [2056, 0]
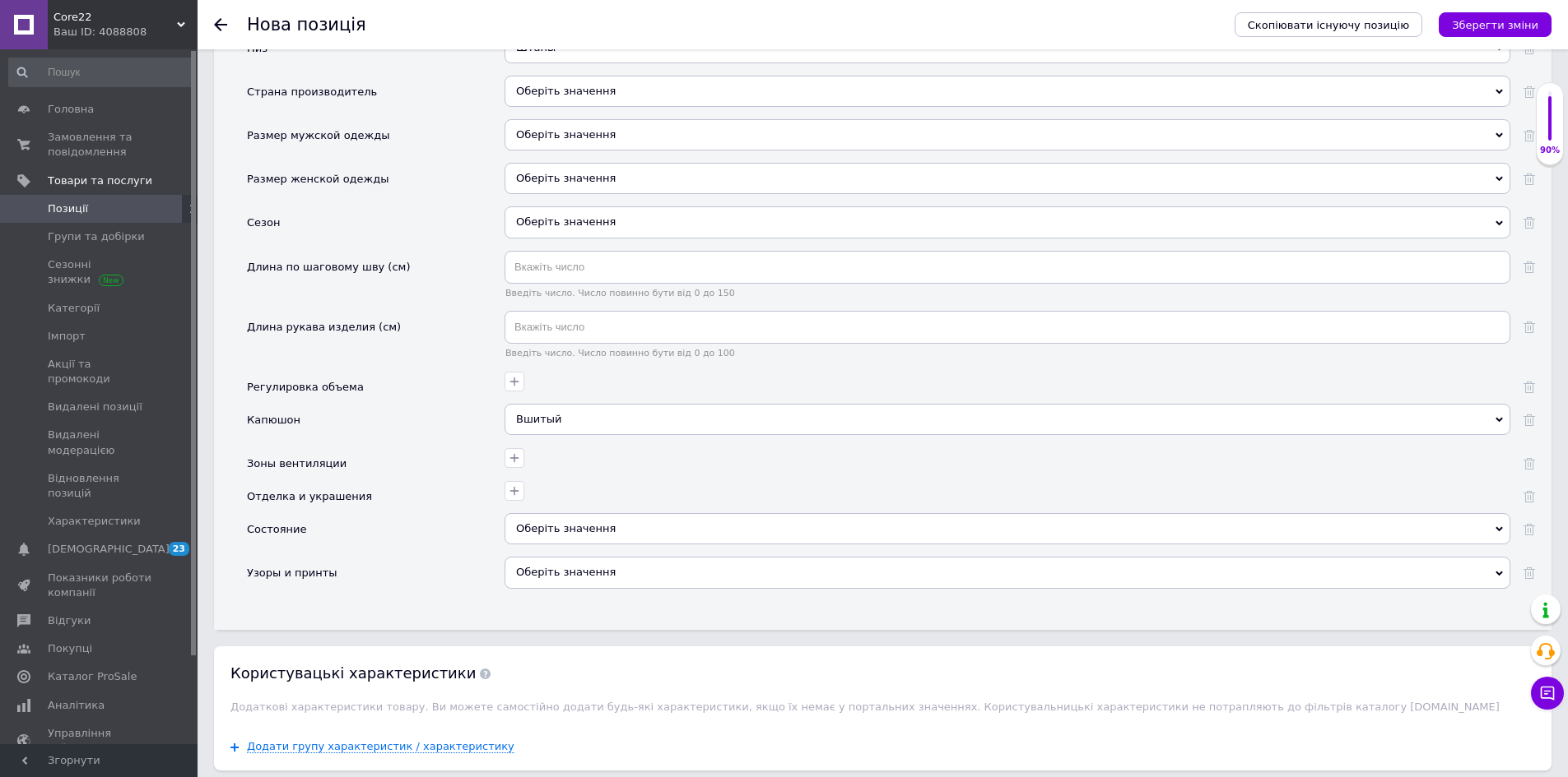
click at [554, 526] on div "Оберіть значення" at bounding box center [1007, 529] width 1006 height 31
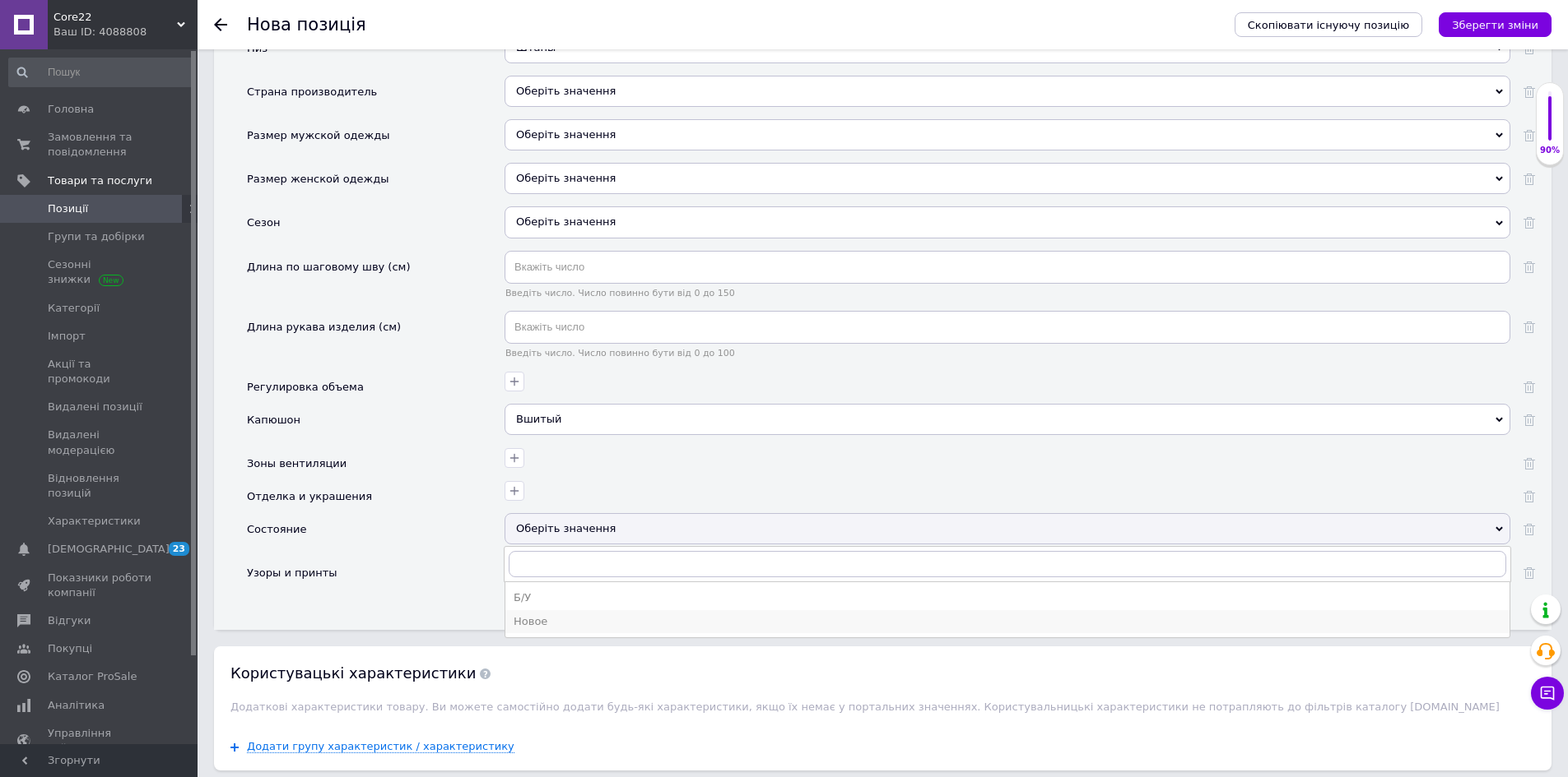
click at [554, 617] on div "Новое" at bounding box center [1008, 622] width 988 height 15
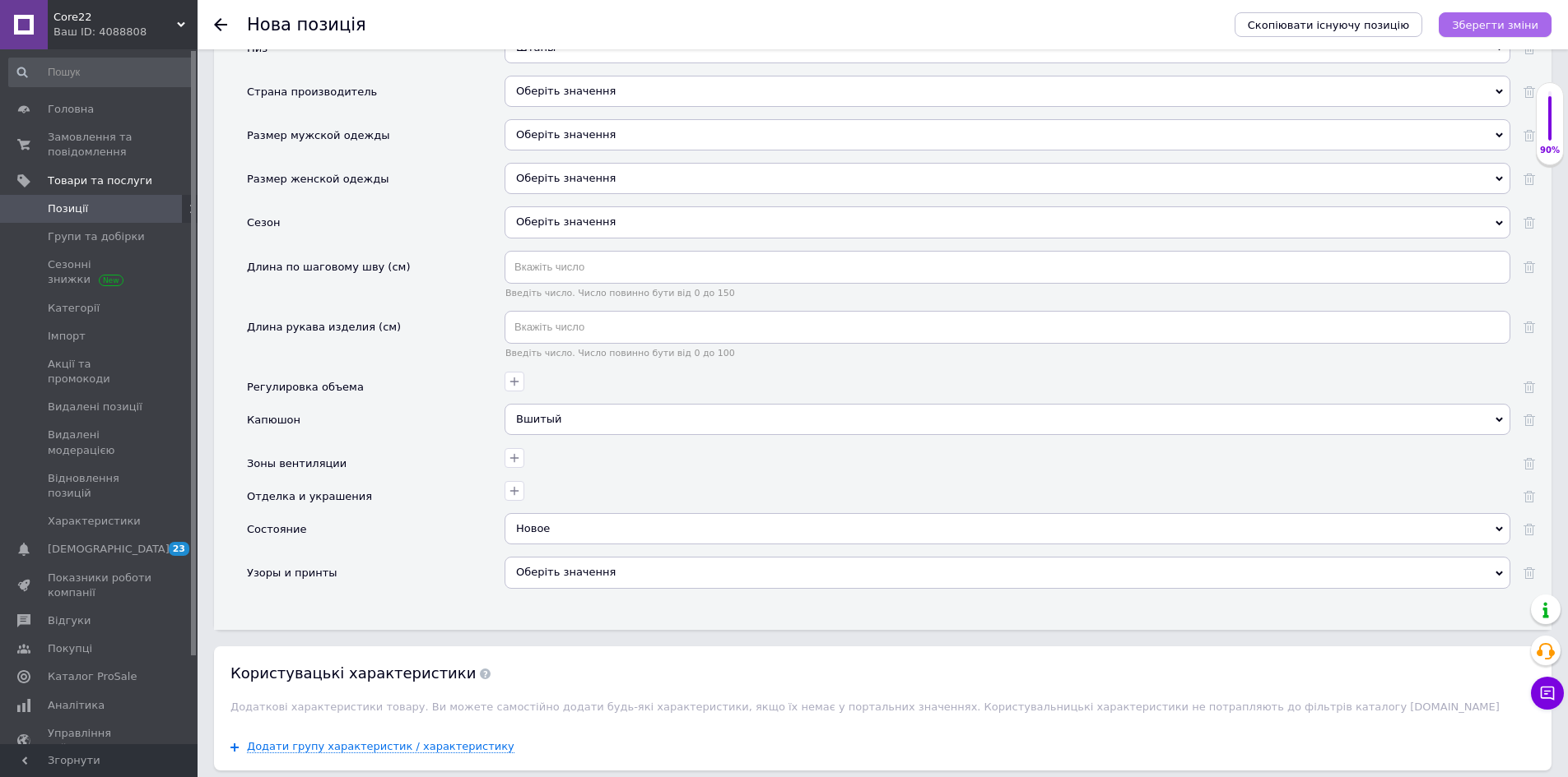
click at [1488, 35] on button "Зберегти зміни" at bounding box center [1494, 25] width 112 height 25
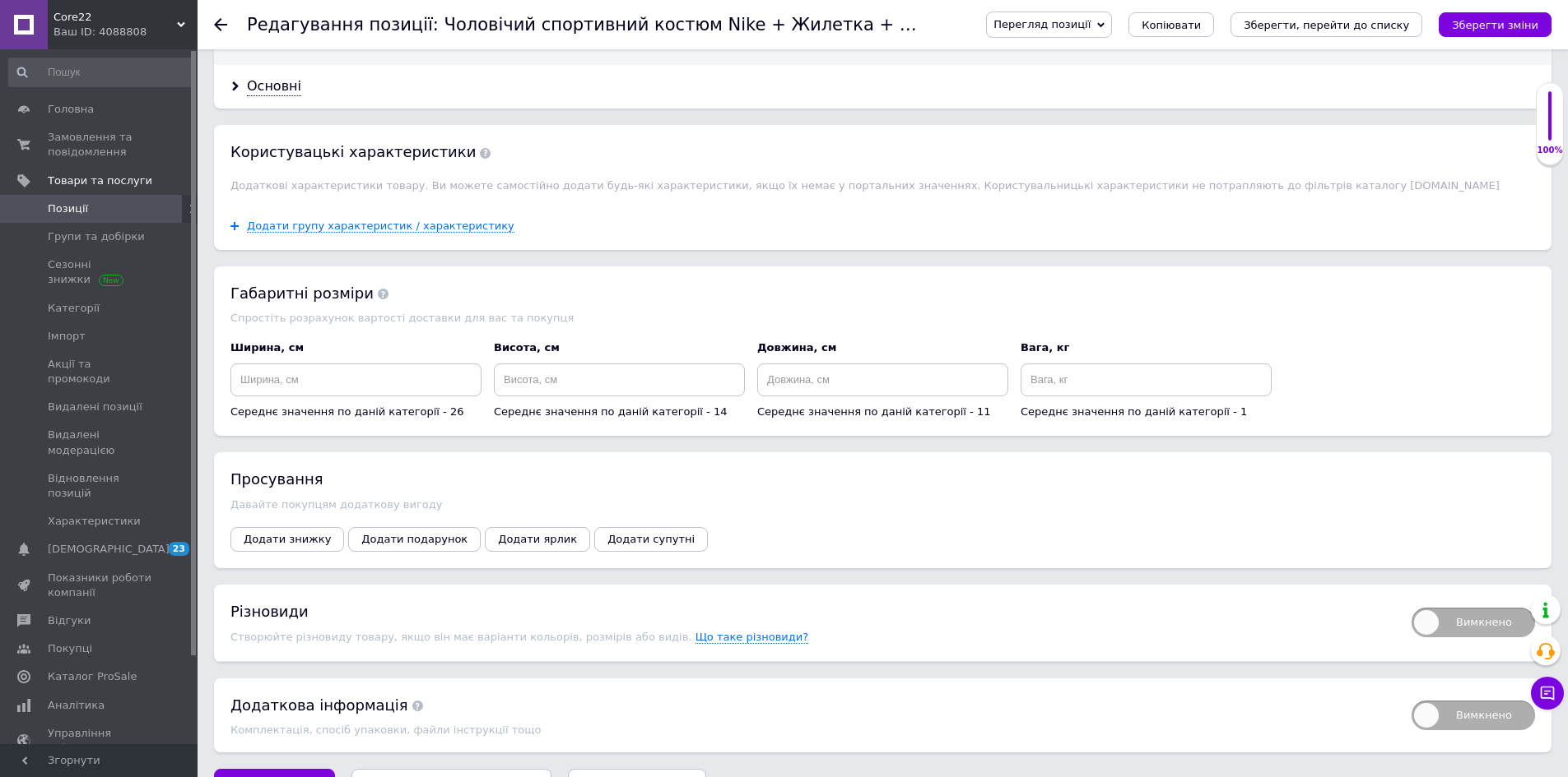
scroll to position [1921, 0]
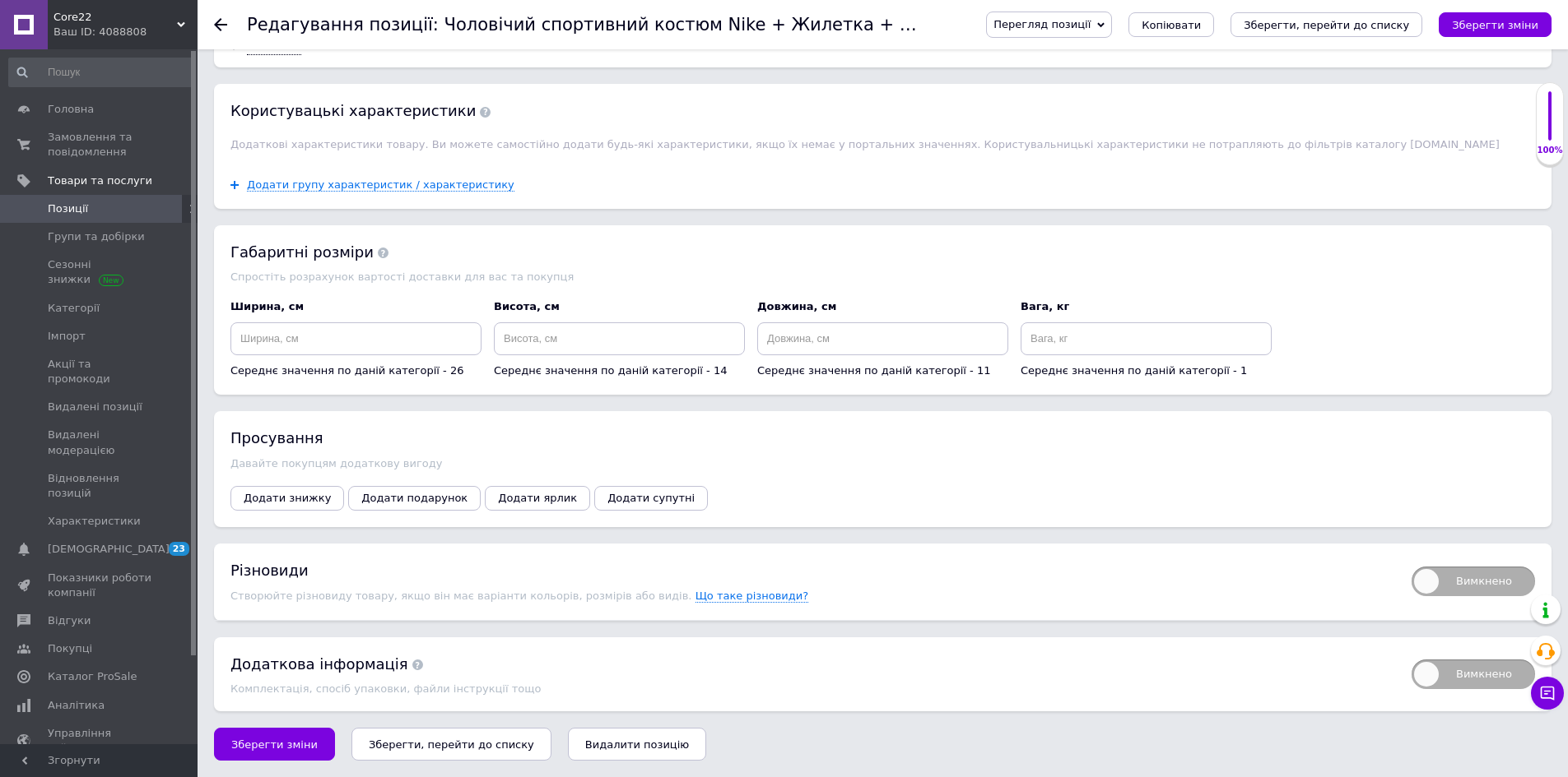
click at [1491, 580] on span "Вимкнено" at bounding box center [1473, 581] width 124 height 29
click at [1411, 566] on input "Вимкнено" at bounding box center [1406, 561] width 10 height 10
checkbox input "true"
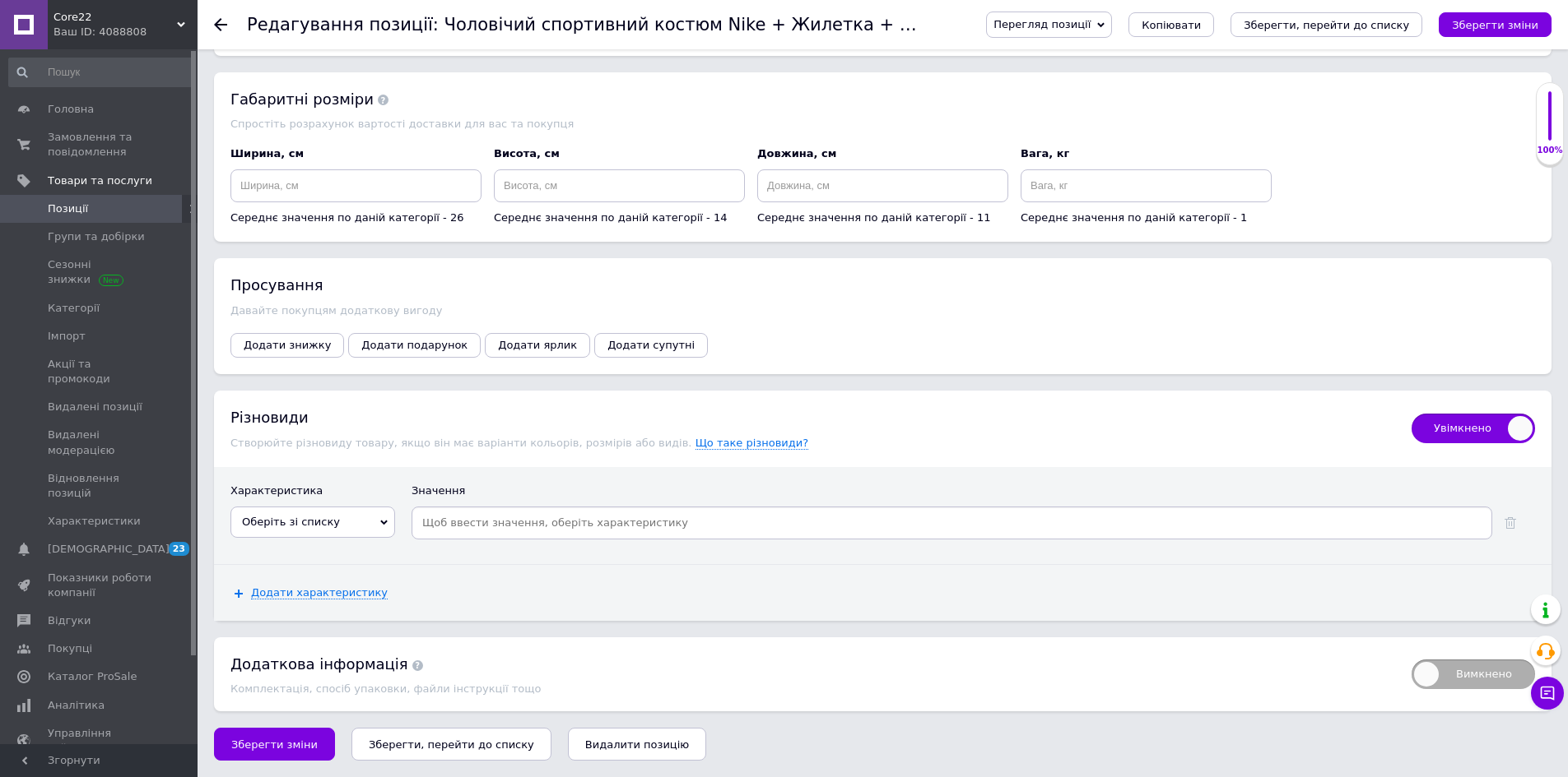
scroll to position [2075, 0]
click at [346, 514] on span "Оберіть зі списку" at bounding box center [313, 522] width 164 height 31
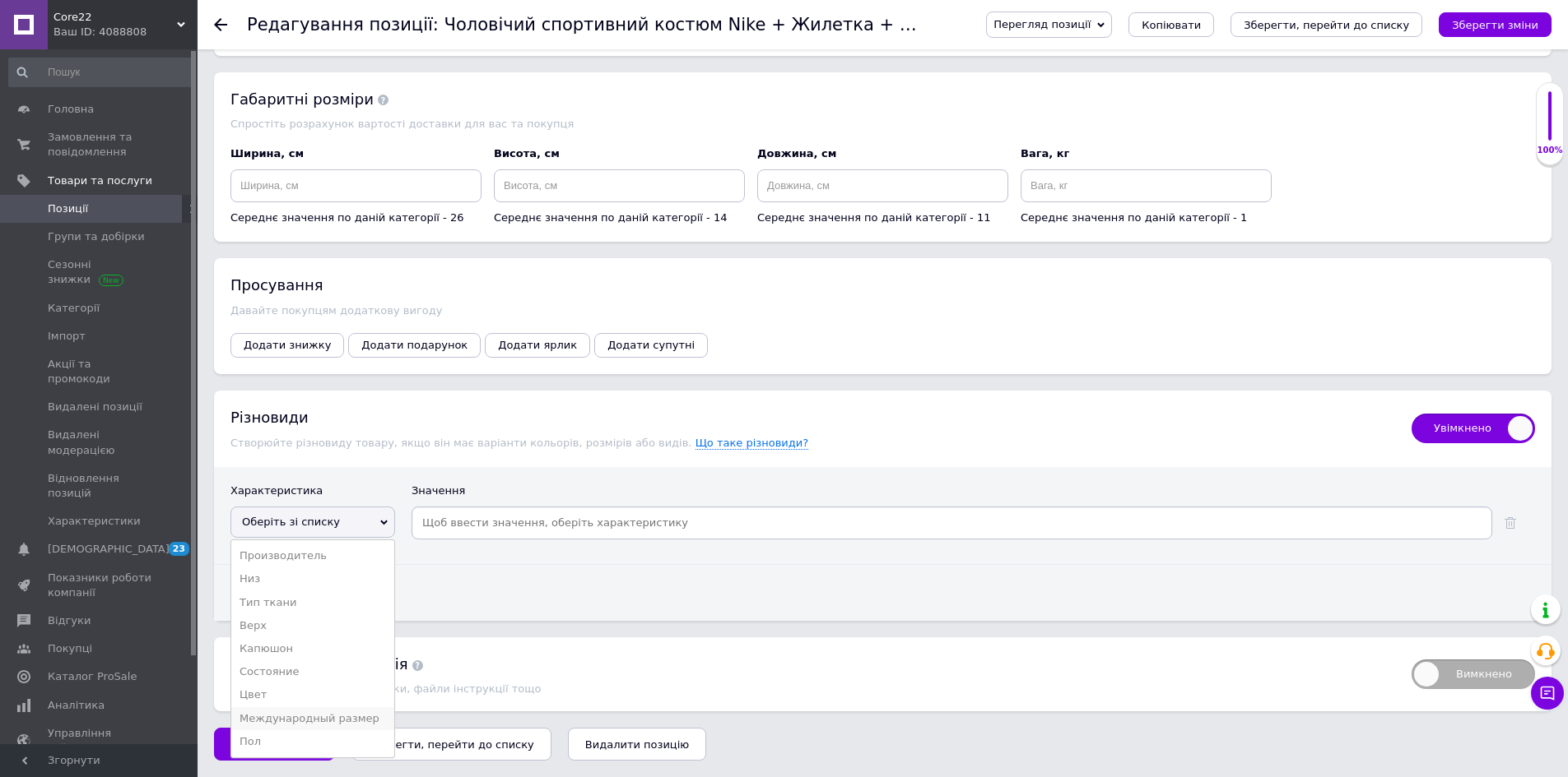
click at [361, 717] on li "Международный размер" at bounding box center [313, 718] width 163 height 23
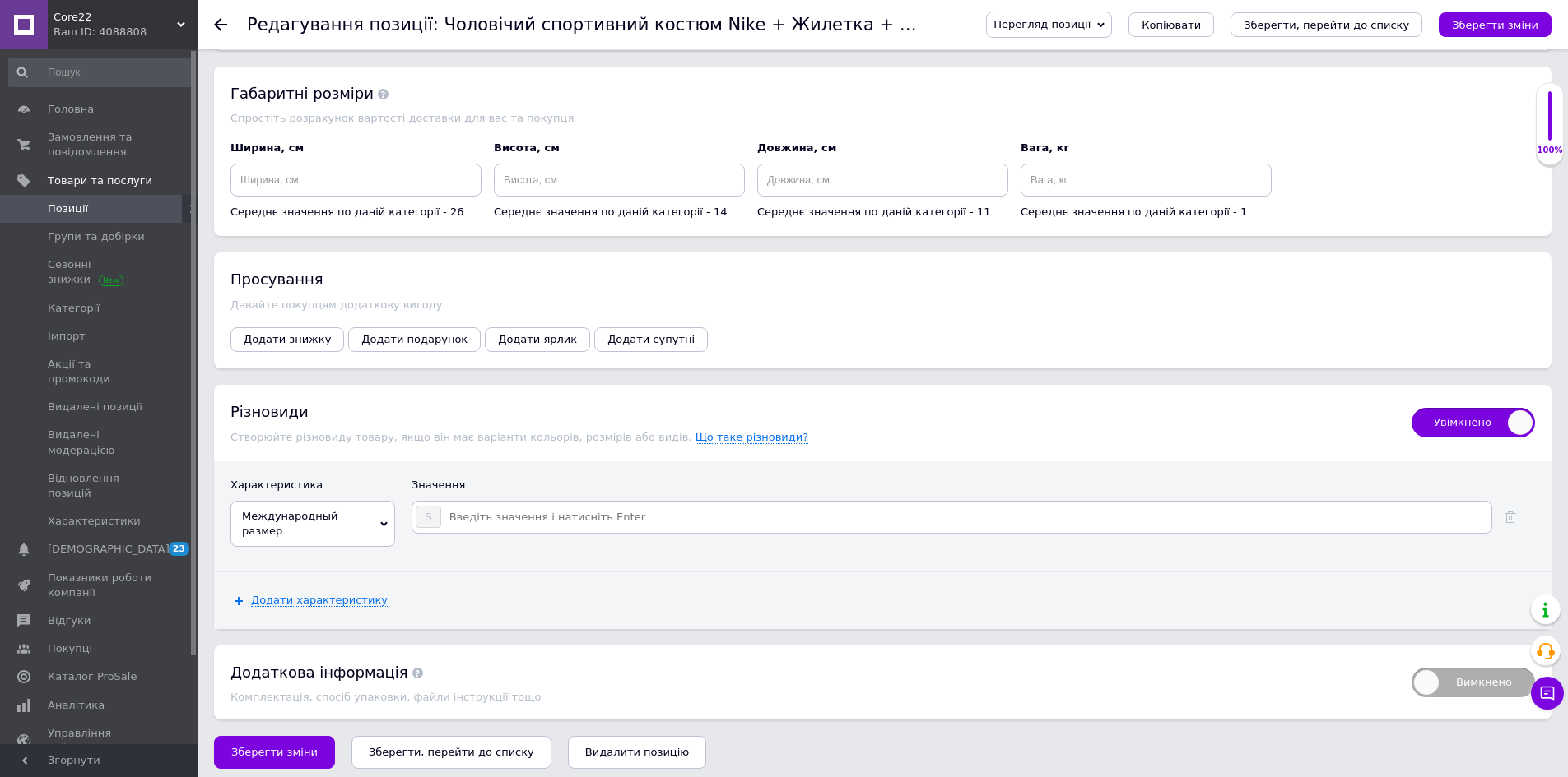
click at [536, 521] on input at bounding box center [965, 517] width 1047 height 25
type input "M"
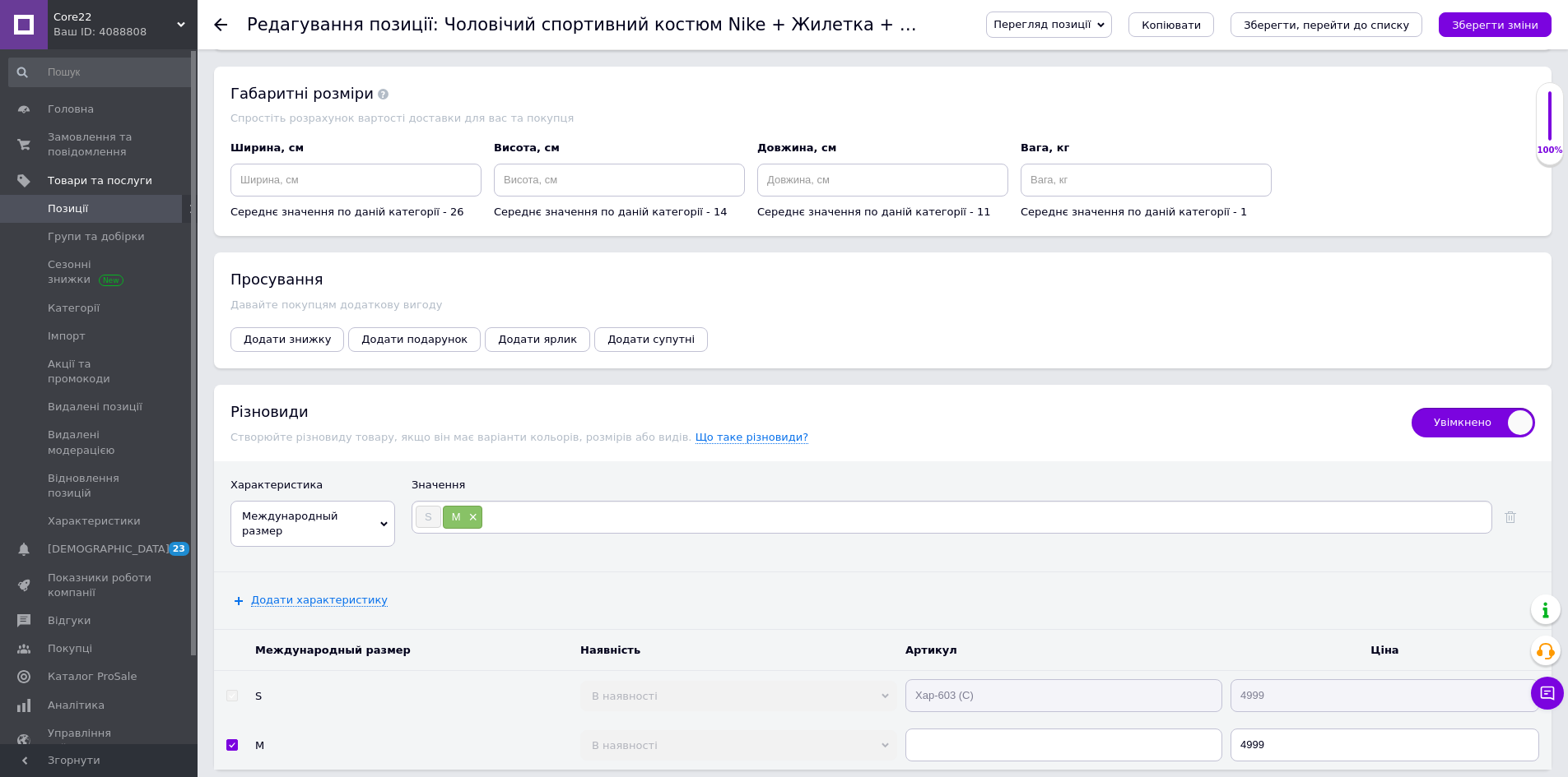
type input "L"
type input "Xl"
type input "XXL"
type input "X"
type input "XL"
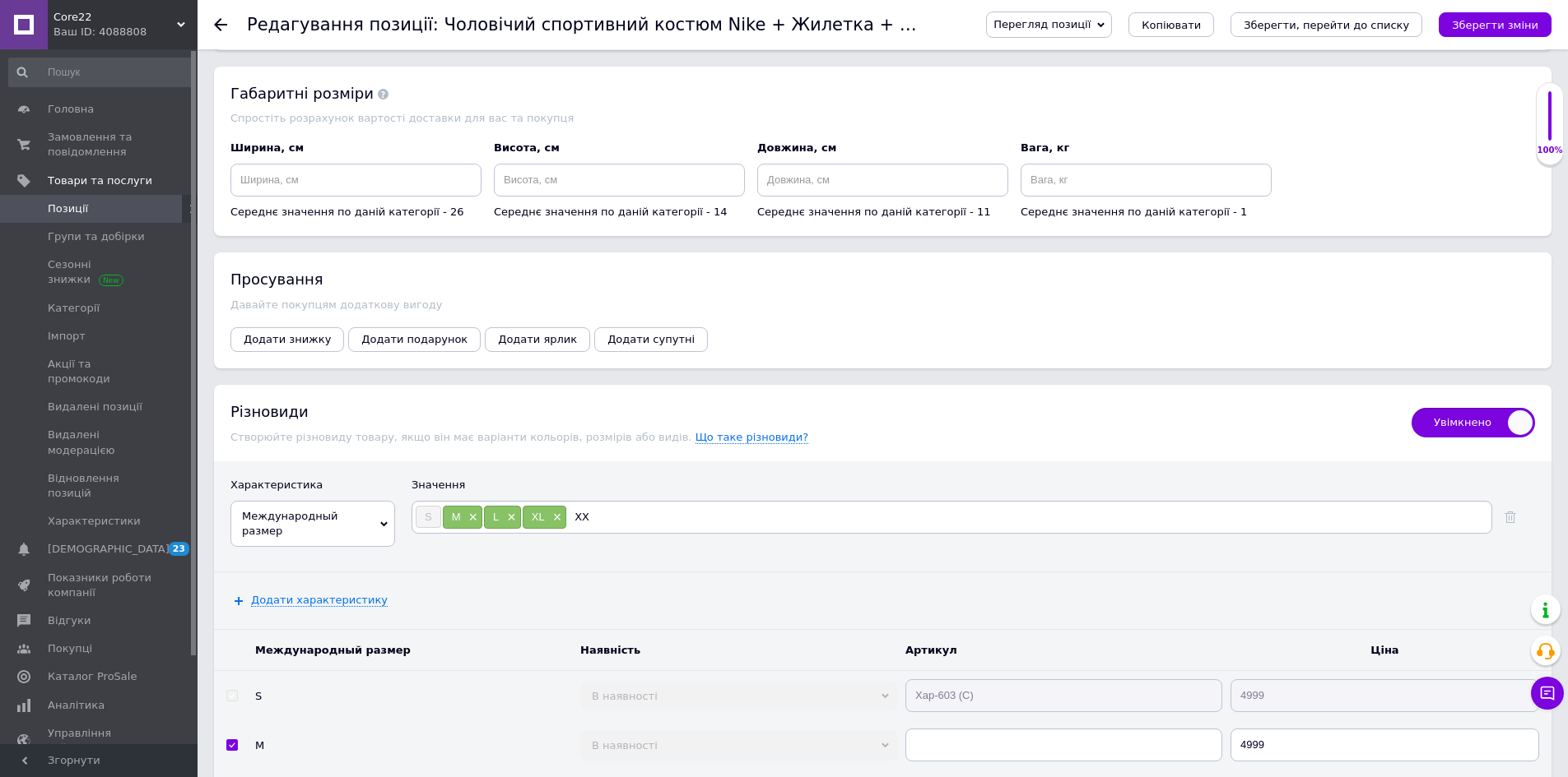
type input "XXL"
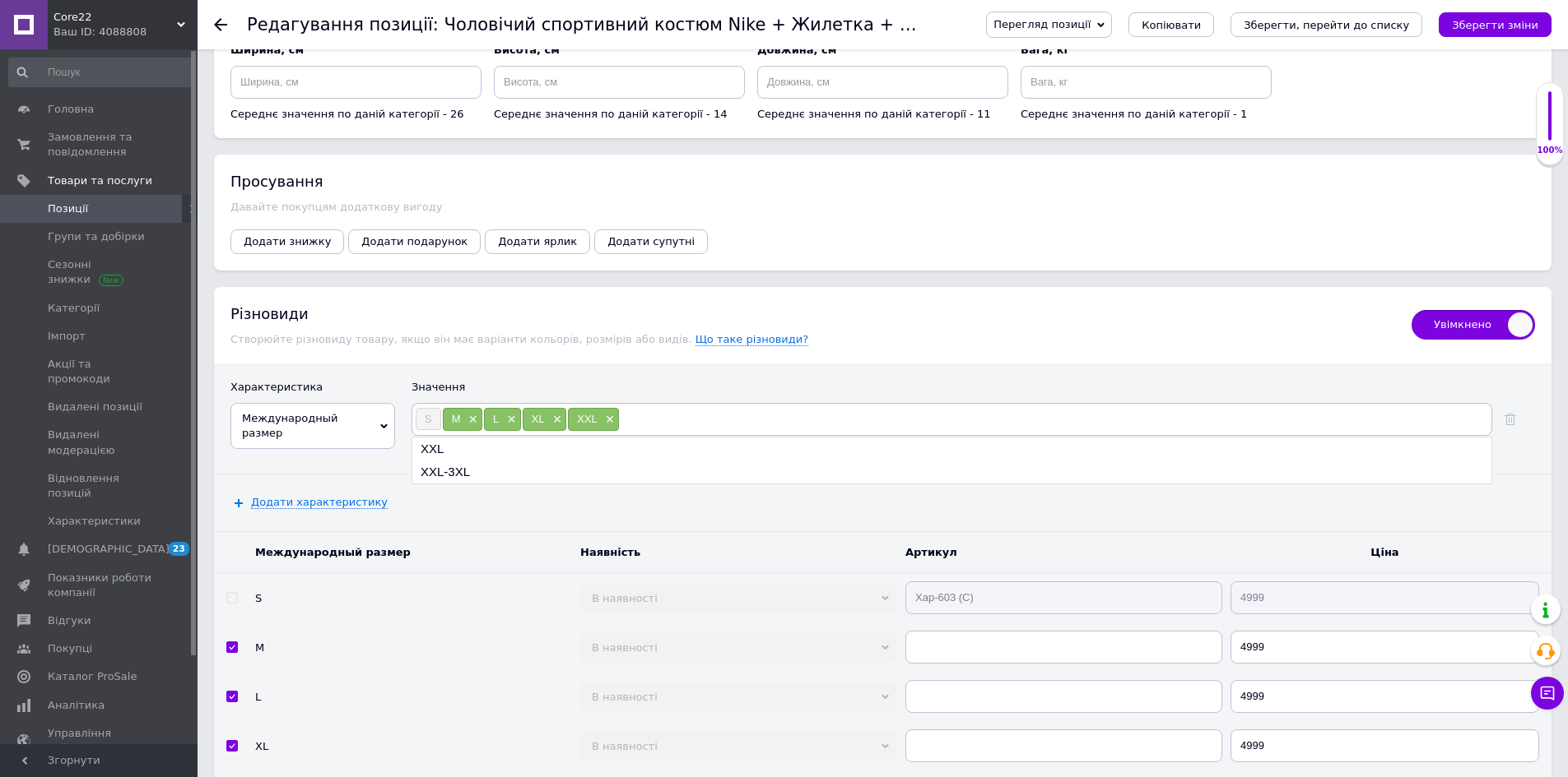
scroll to position [2322, 0]
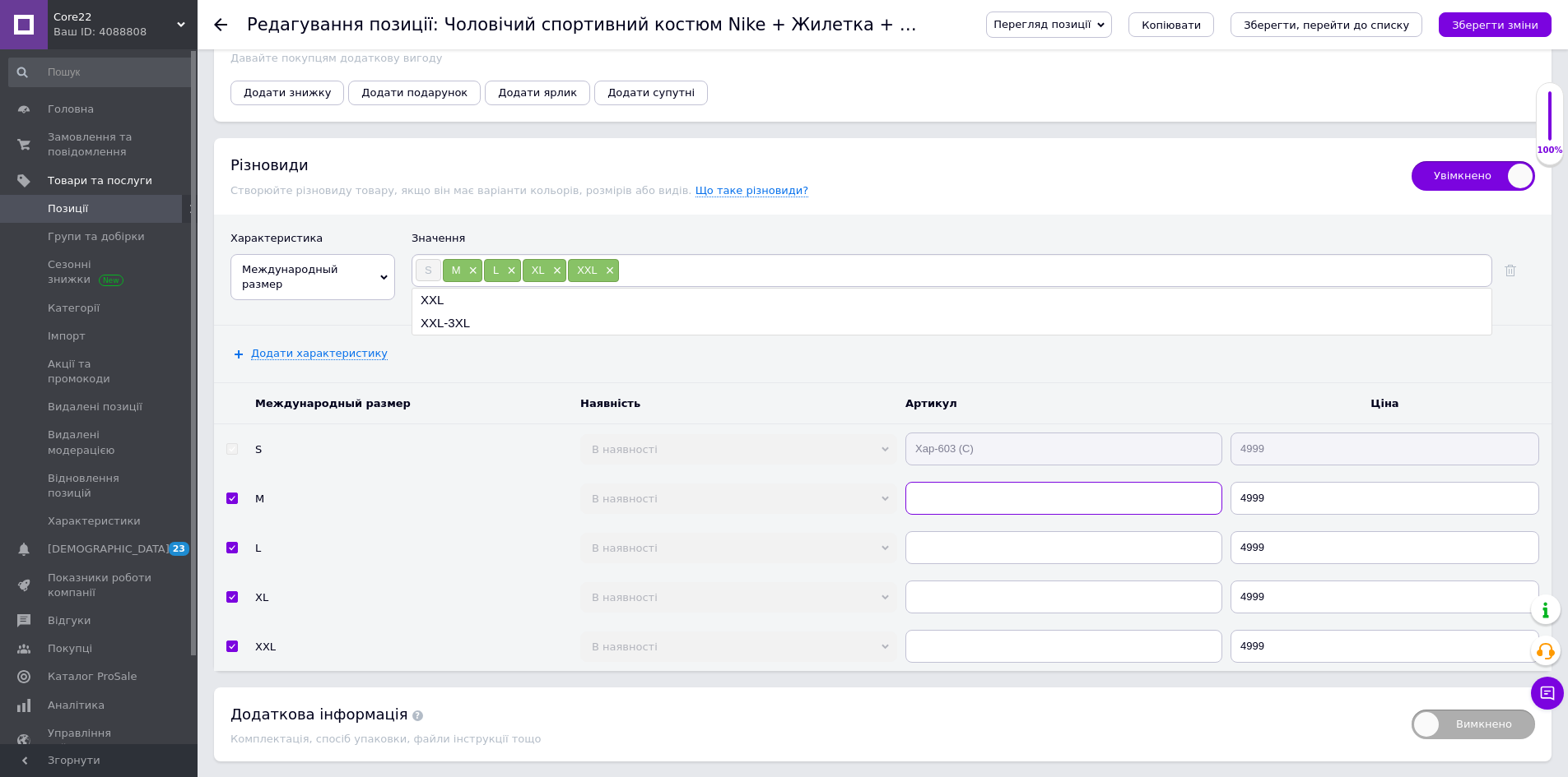
click at [984, 515] on input "text" at bounding box center [1063, 498] width 316 height 33
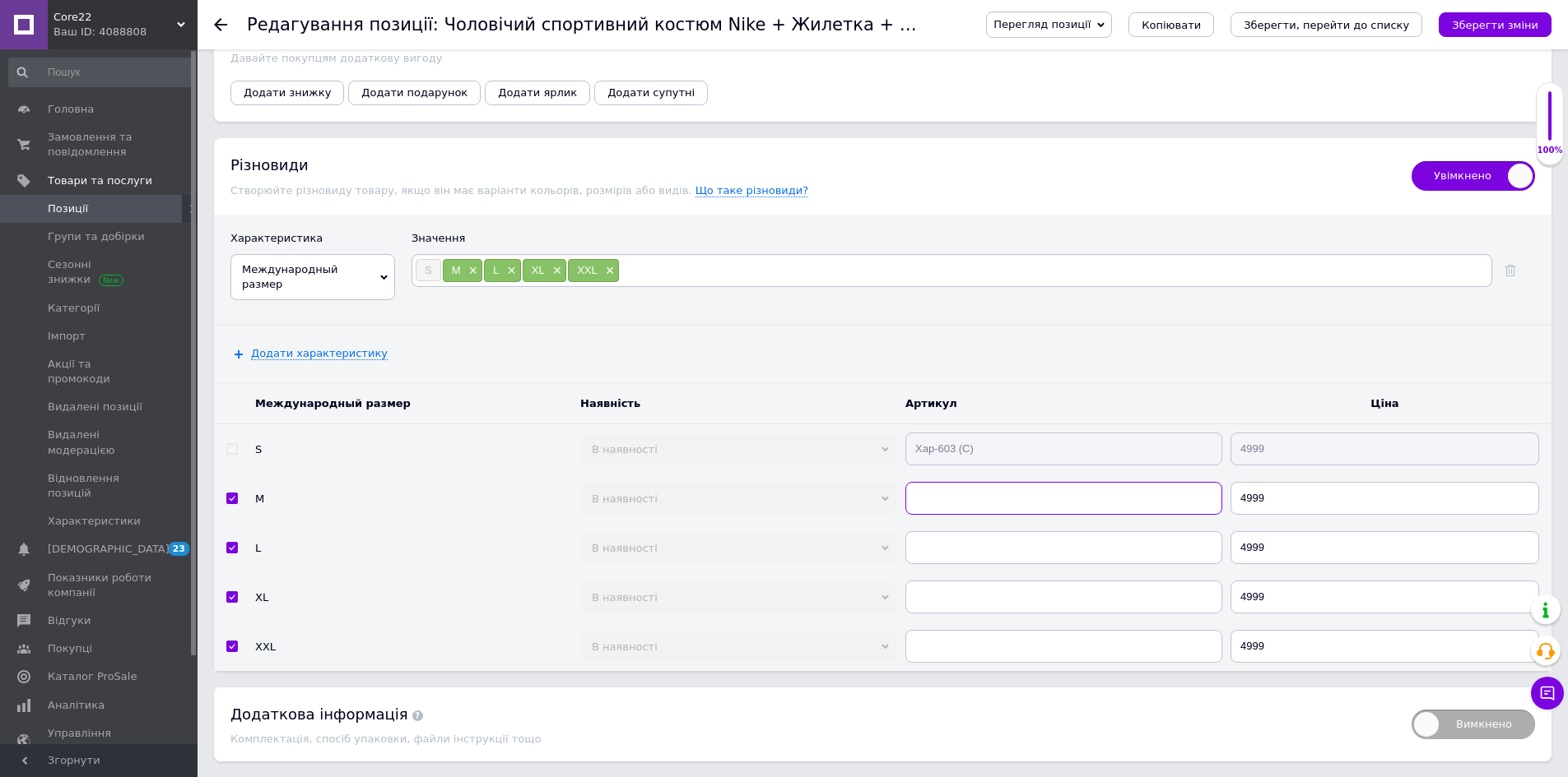
paste input "Хар-603 (C)"
type input "Хар-603 (C)"
click at [978, 553] on input "text" at bounding box center [1063, 548] width 316 height 33
paste input "Хар-603 (C)"
type input "Хар-603 (C)"
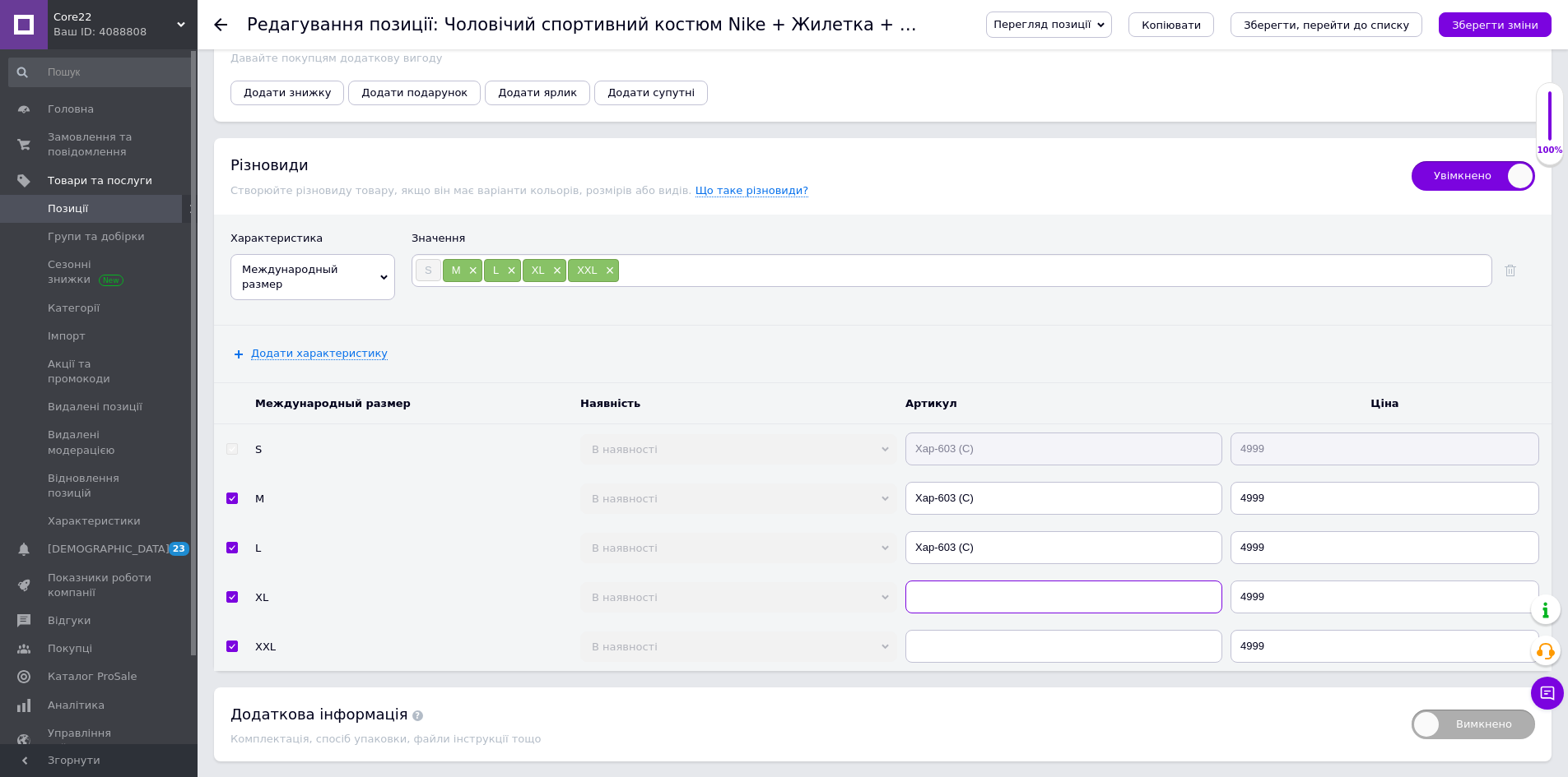
drag, startPoint x: 993, startPoint y: 599, endPoint x: 997, endPoint y: 640, distance: 41.2
click at [993, 600] on input "text" at bounding box center [1063, 597] width 316 height 33
paste input "Хар-603 (C)"
type input "Хар-603 (C)"
click at [996, 650] on input "text" at bounding box center [1063, 646] width 316 height 33
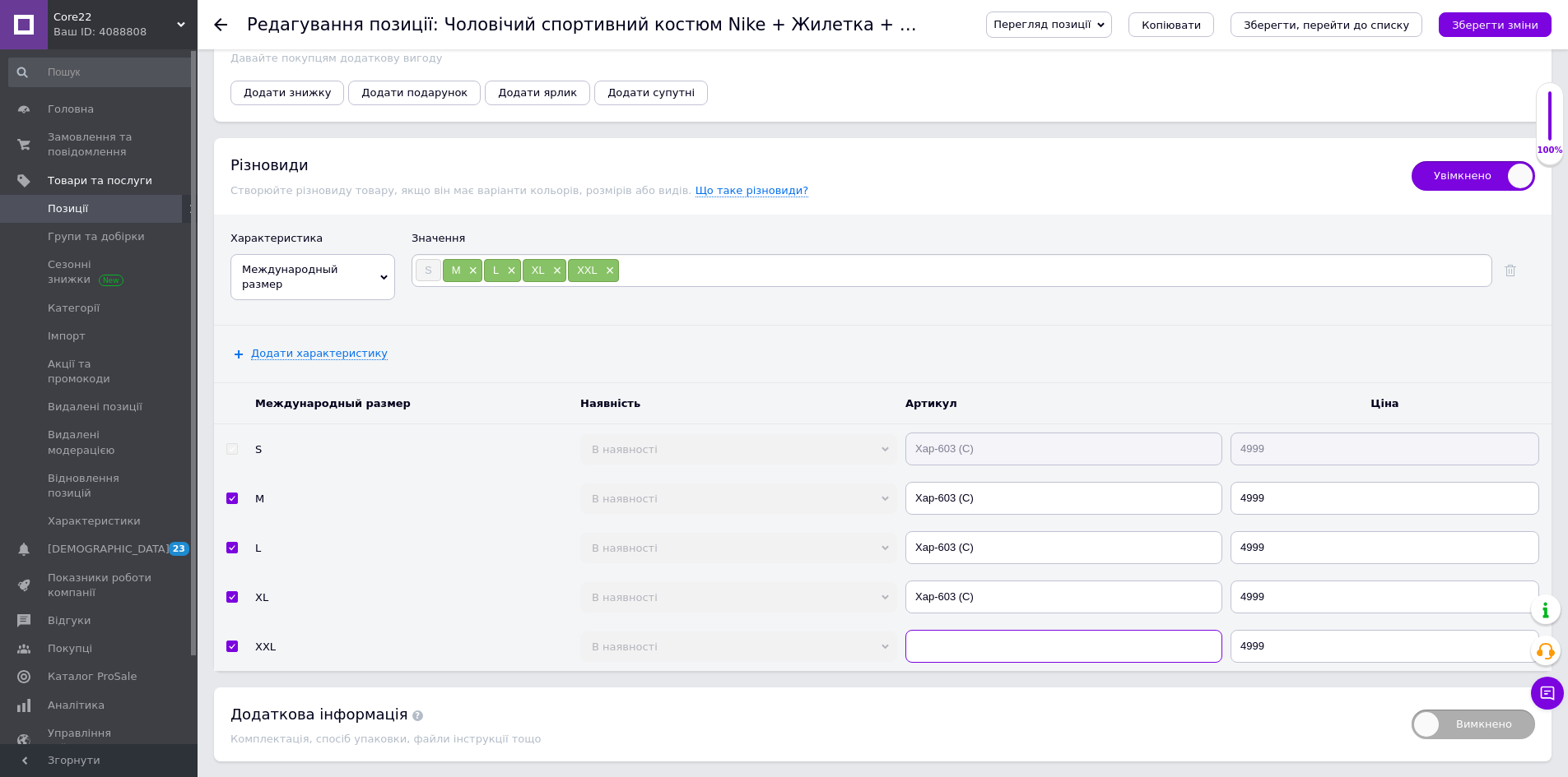
paste input "Хар-603 (C)"
type input "Хар-603 (C)"
click at [1507, 22] on icon "Зберегти зміни" at bounding box center [1494, 25] width 86 height 12
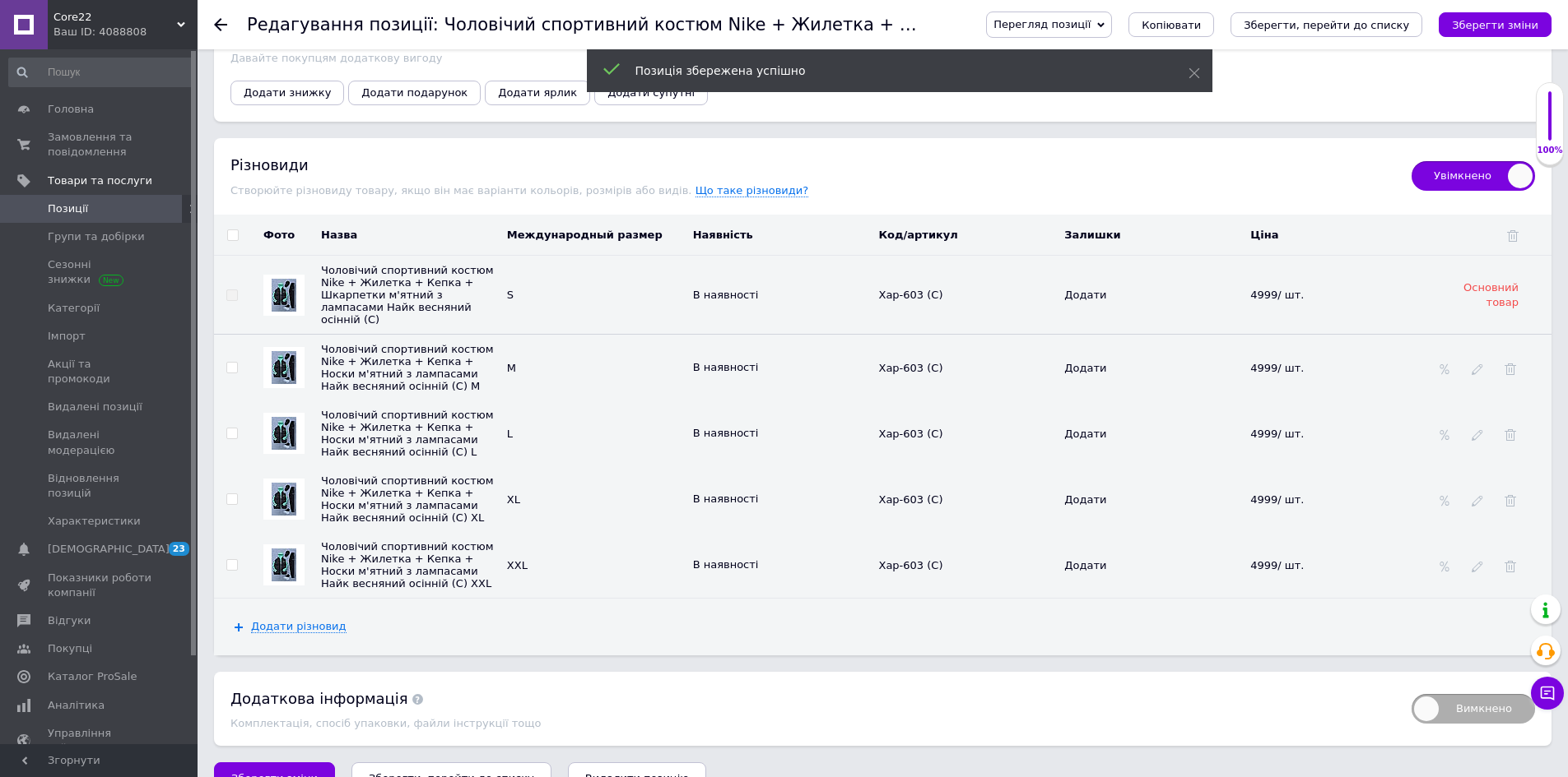
click at [285, 368] on img at bounding box center [284, 367] width 25 height 33
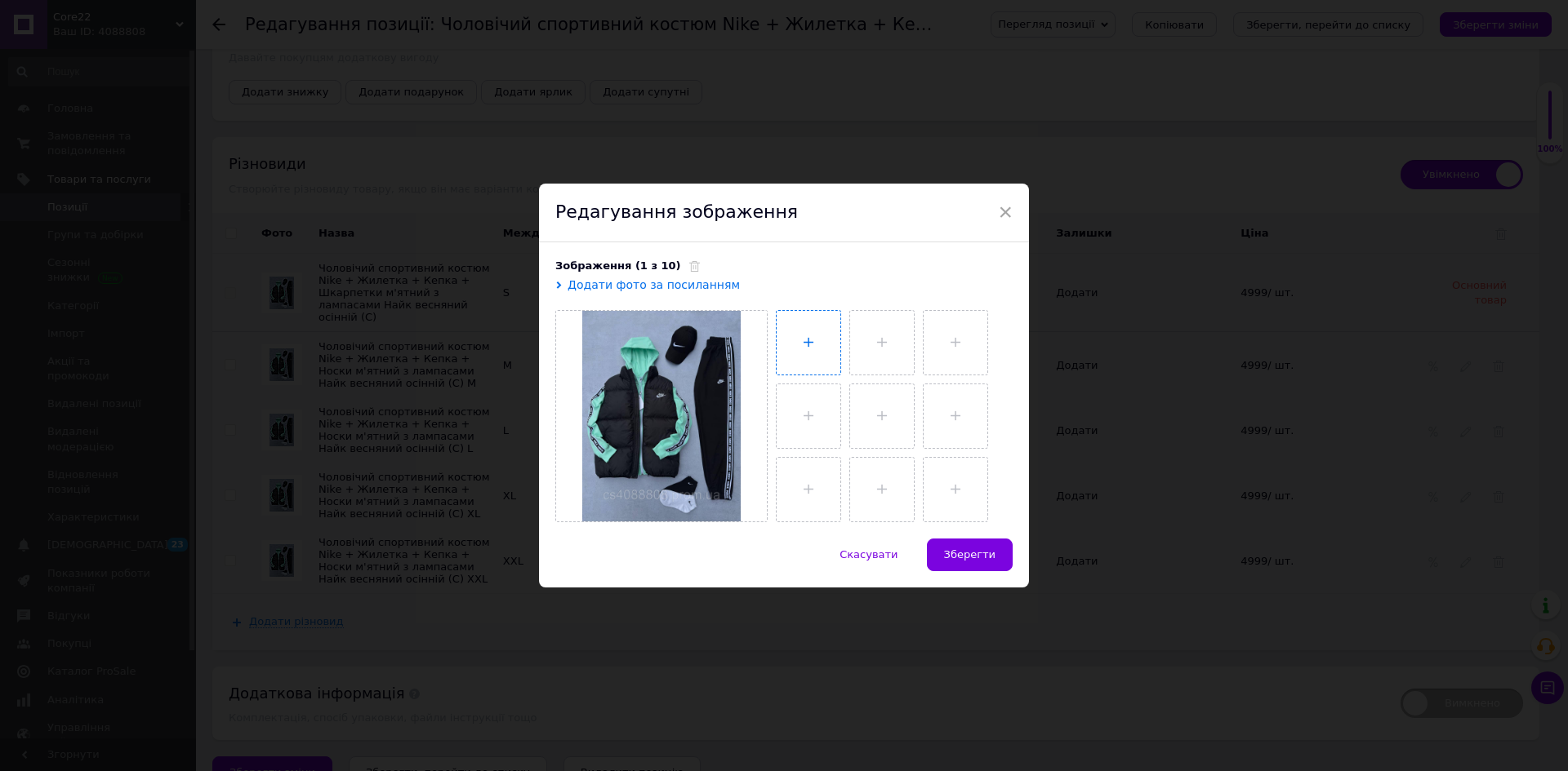
click at [811, 348] on input "file" at bounding box center [809, 343] width 64 height 64
type input "C:\fakepath\photo_2025-06-27_10-20-33.jpg"
click at [980, 556] on span "Зберегти" at bounding box center [969, 555] width 52 height 12
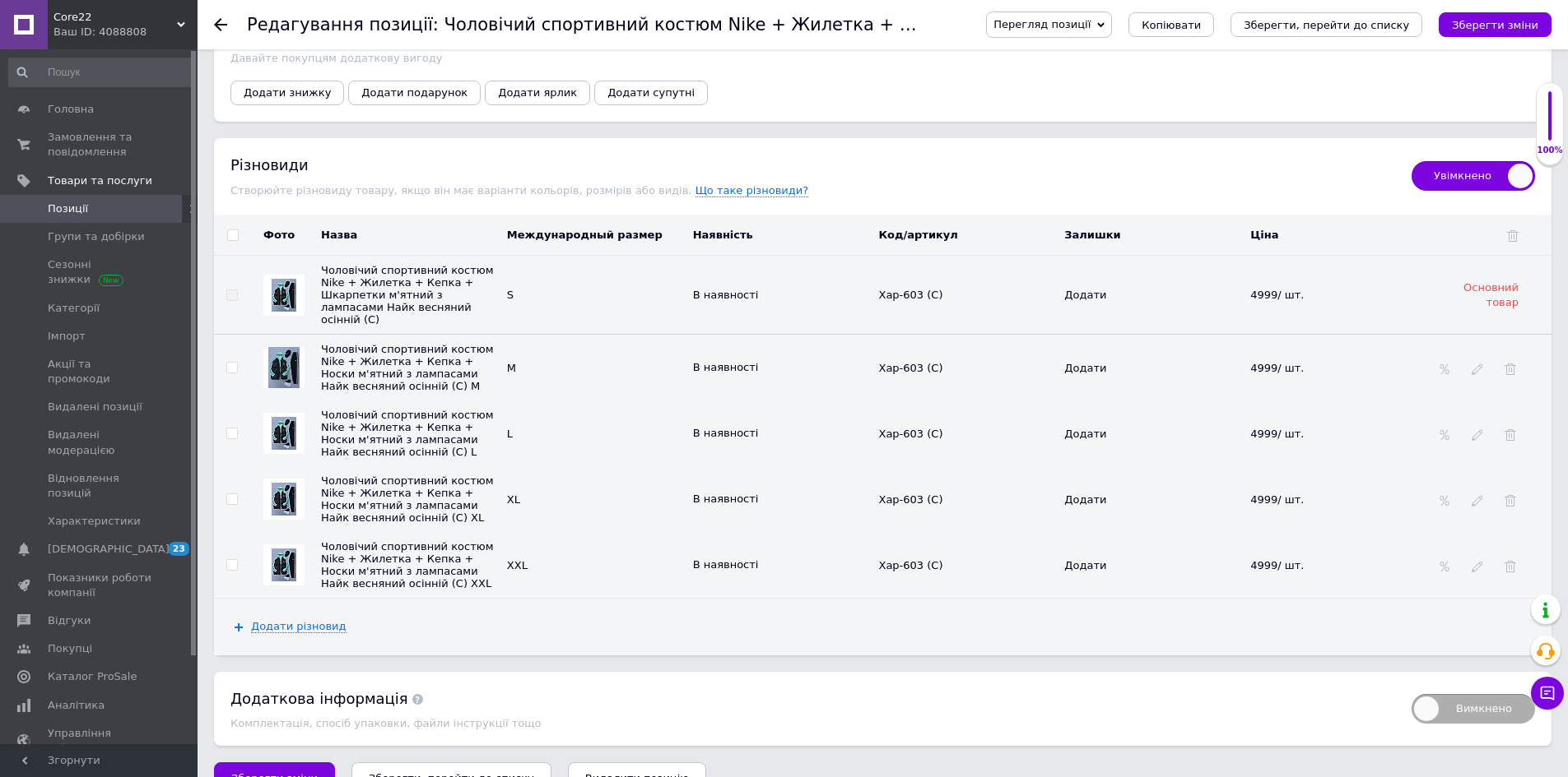
click at [298, 445] on div at bounding box center [284, 433] width 42 height 42
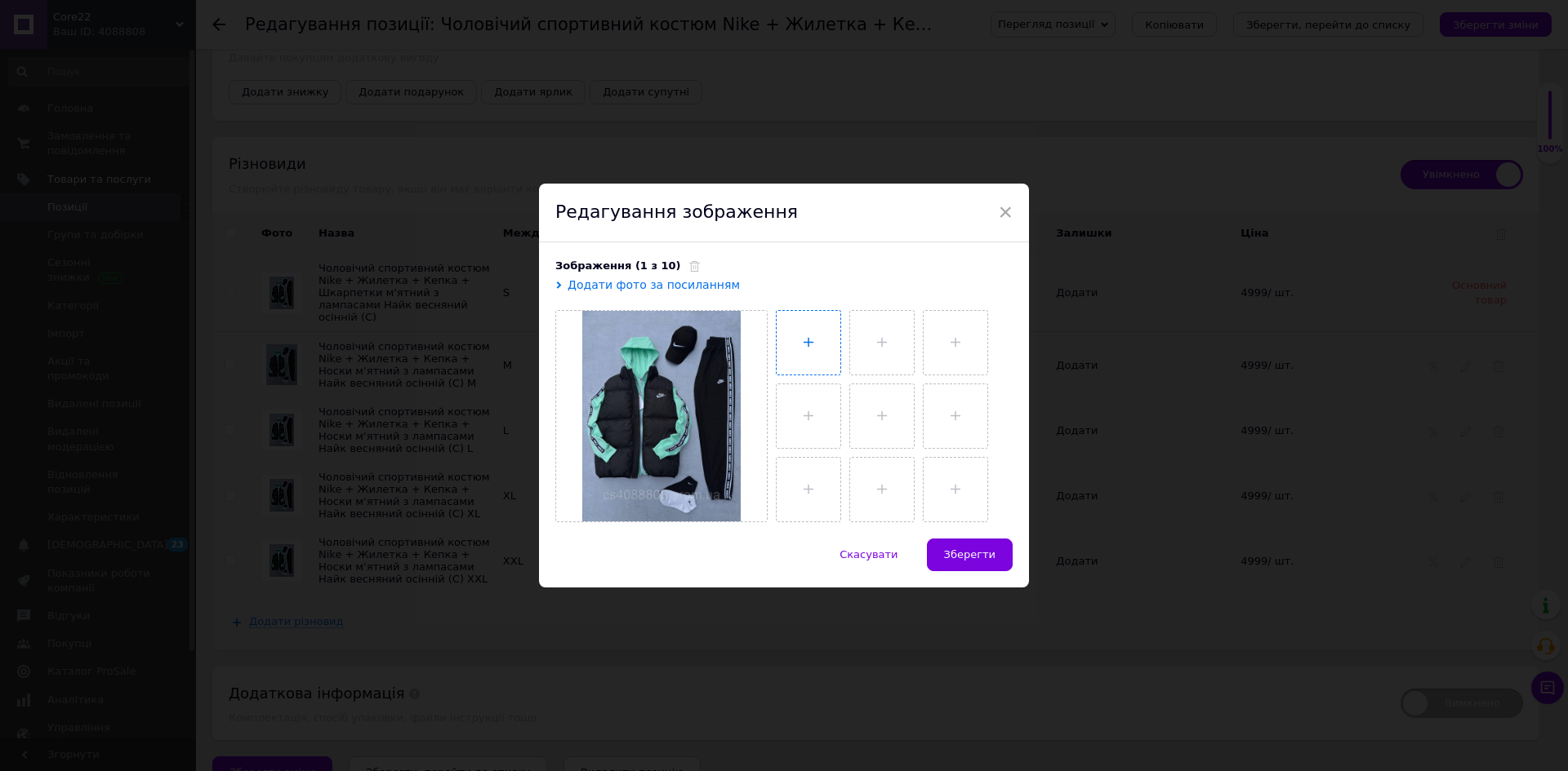
click at [786, 352] on input "file" at bounding box center [809, 343] width 64 height 64
type input "C:\fakepath\photo_2025-06-27_10-20-33.jpg"
click at [988, 552] on span "Зберегти" at bounding box center [969, 555] width 52 height 12
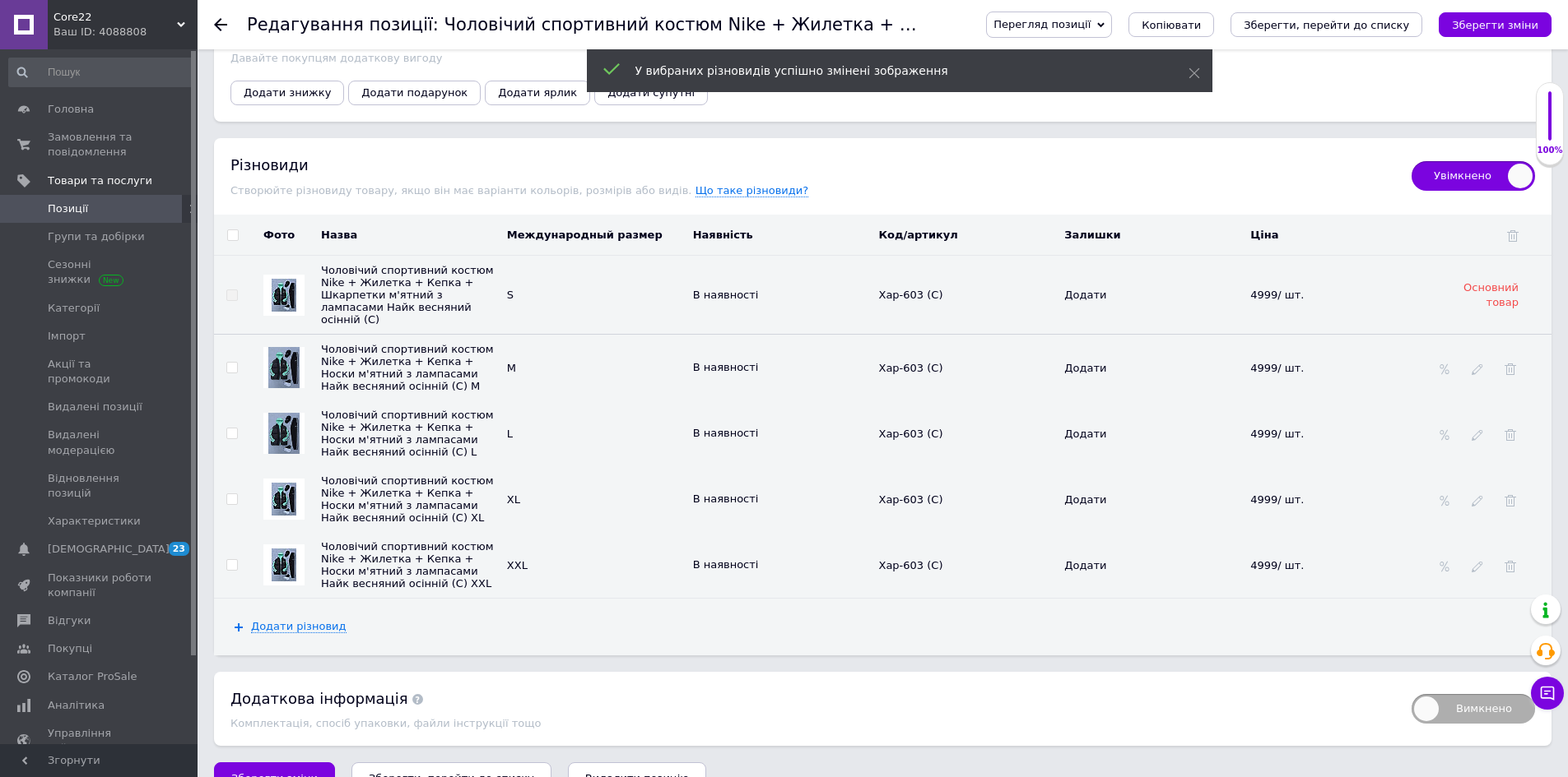
click at [281, 512] on img at bounding box center [284, 498] width 25 height 33
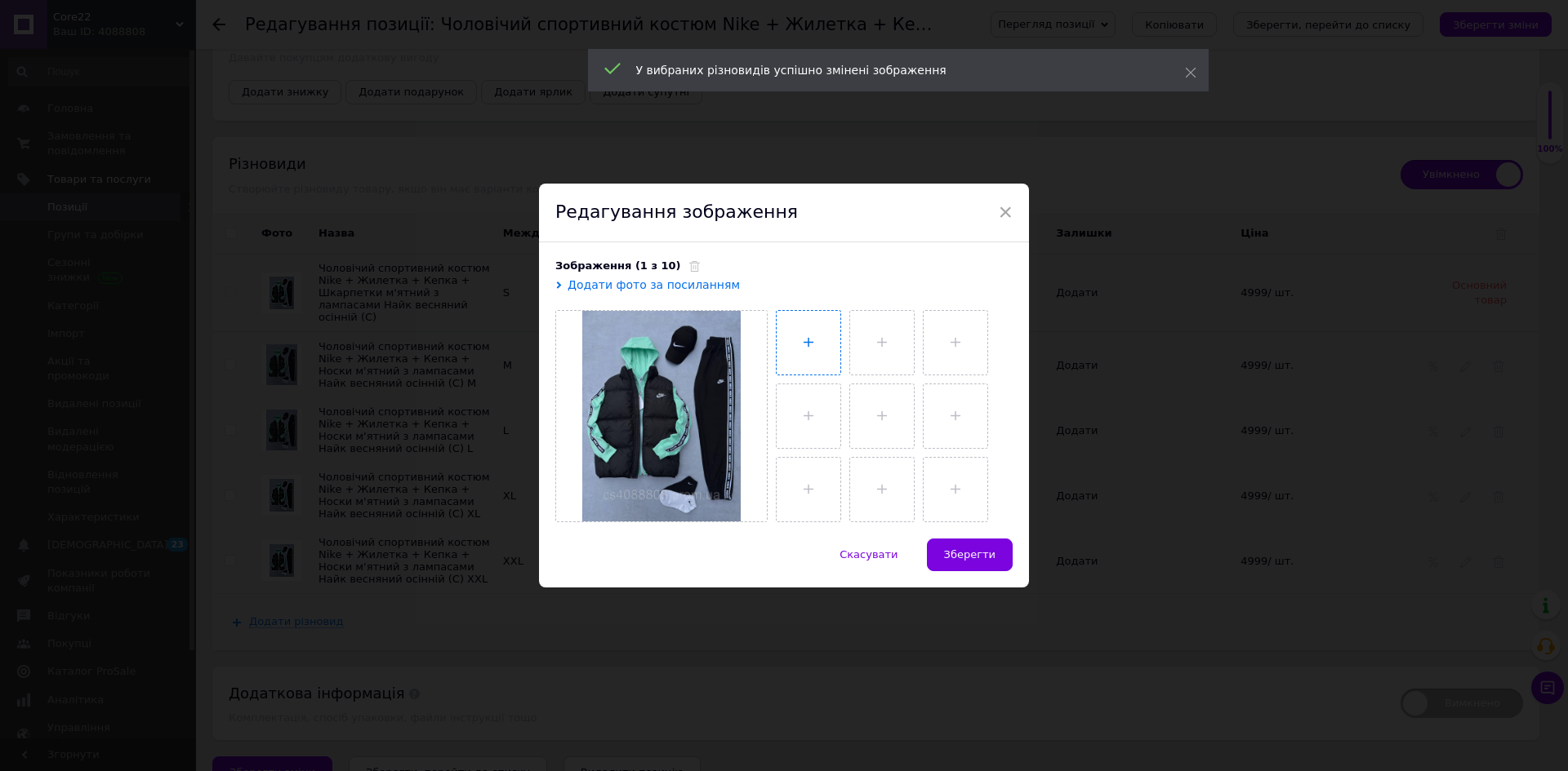
click at [812, 356] on input "file" at bounding box center [809, 343] width 64 height 64
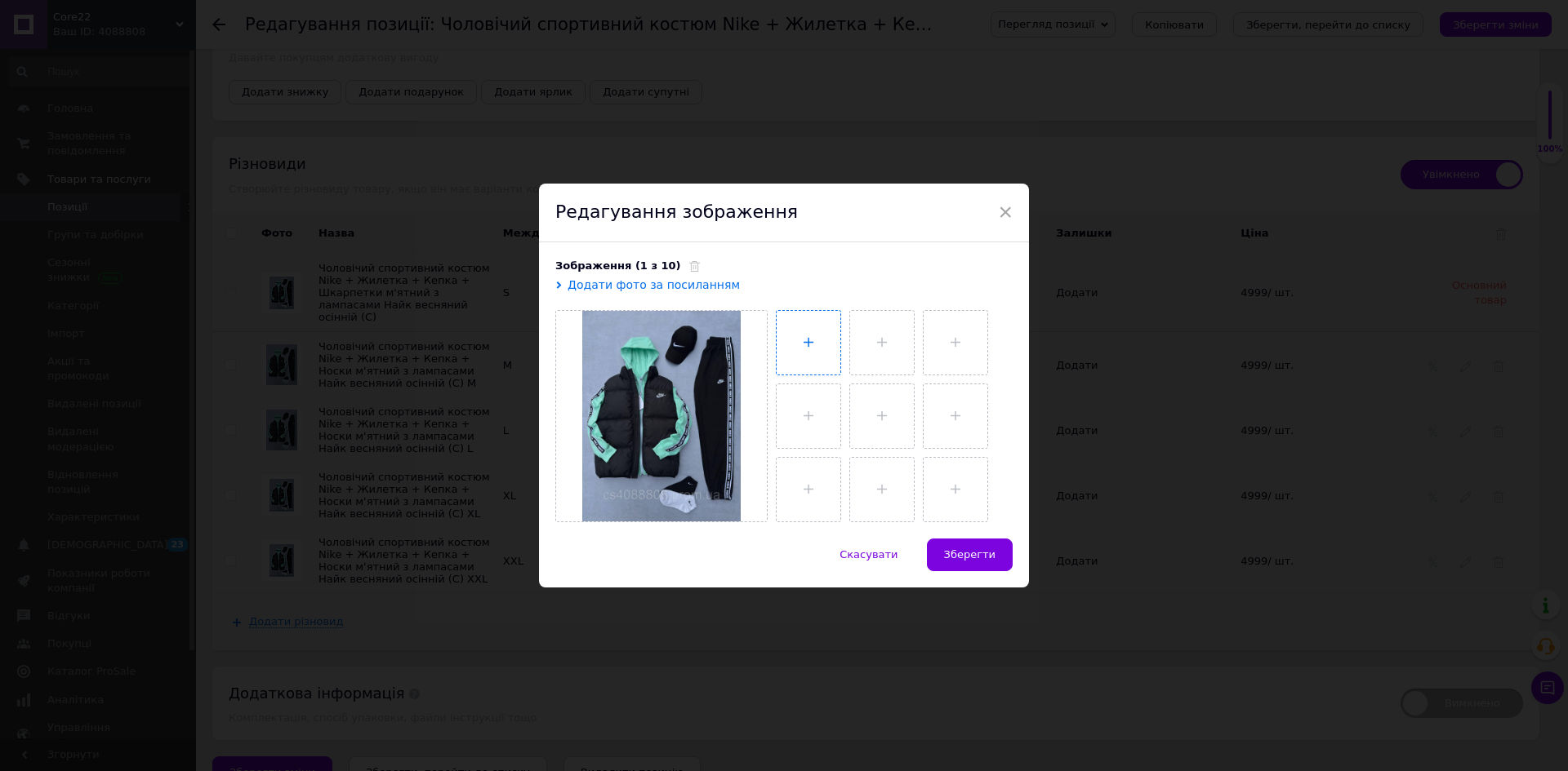
type input "C:\fakepath\photo_2025-06-27_10-20-33.jpg"
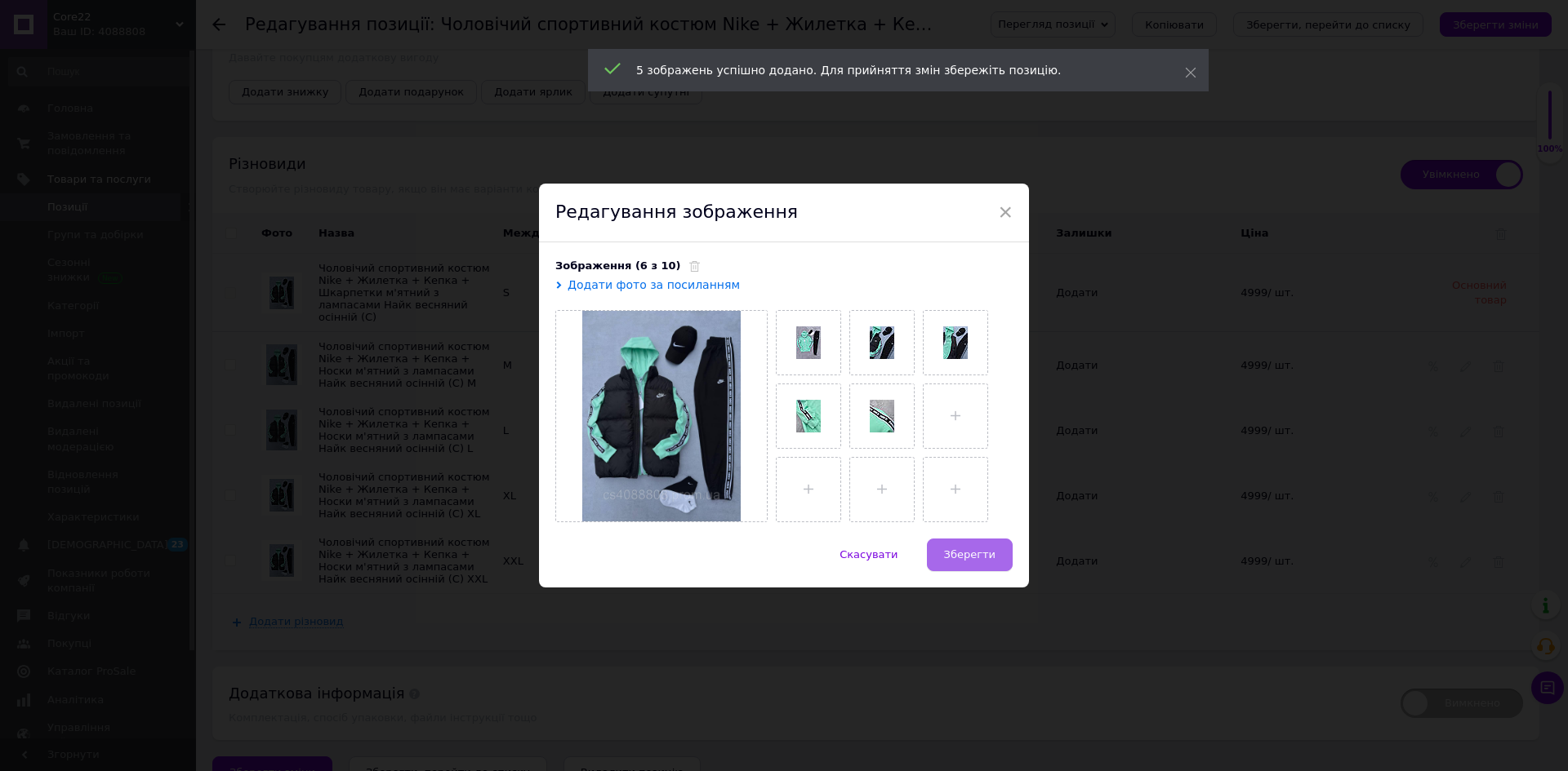
click at [975, 555] on span "Зберегти" at bounding box center [969, 555] width 52 height 12
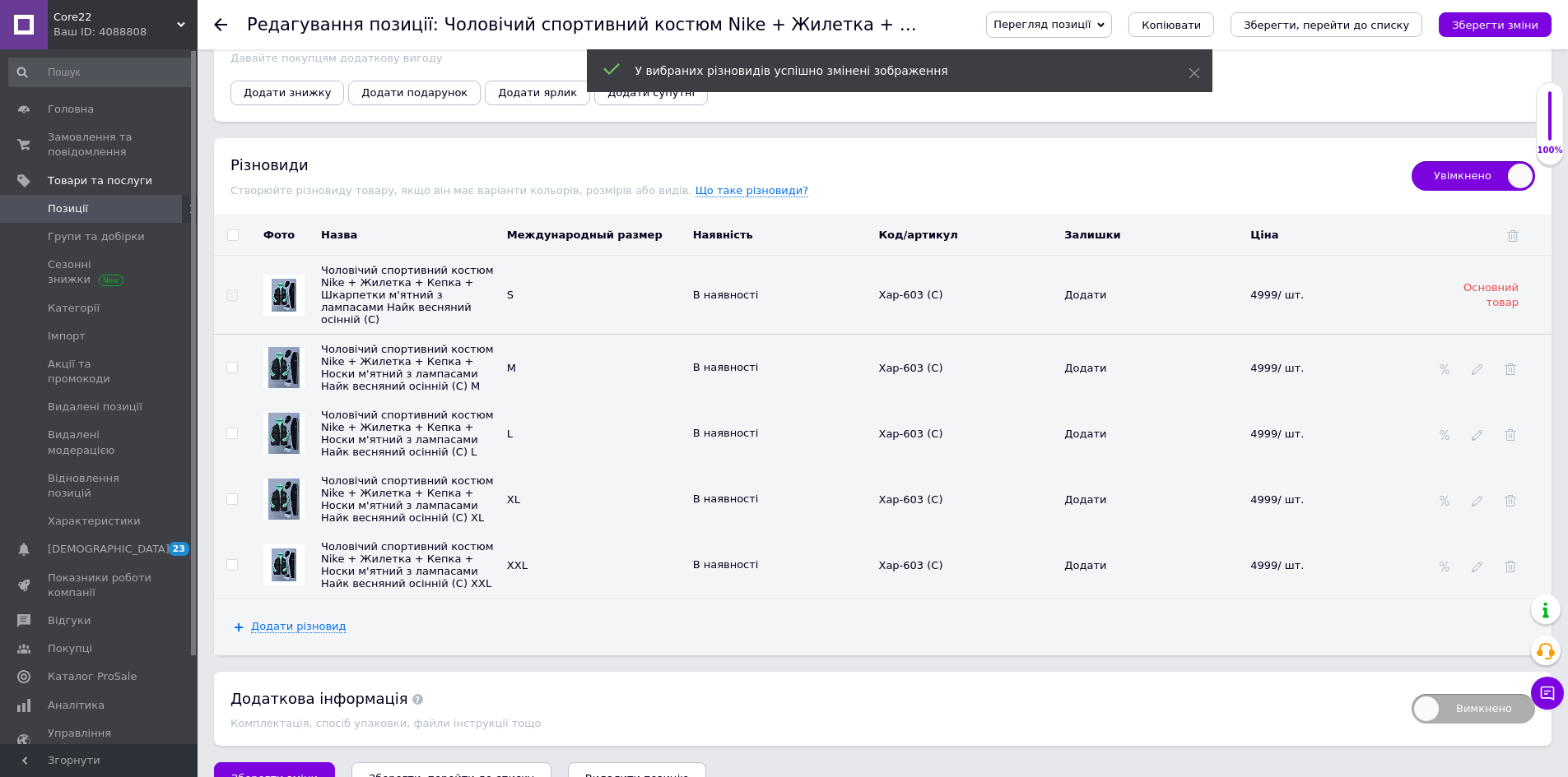
click at [279, 582] on img at bounding box center [284, 565] width 25 height 33
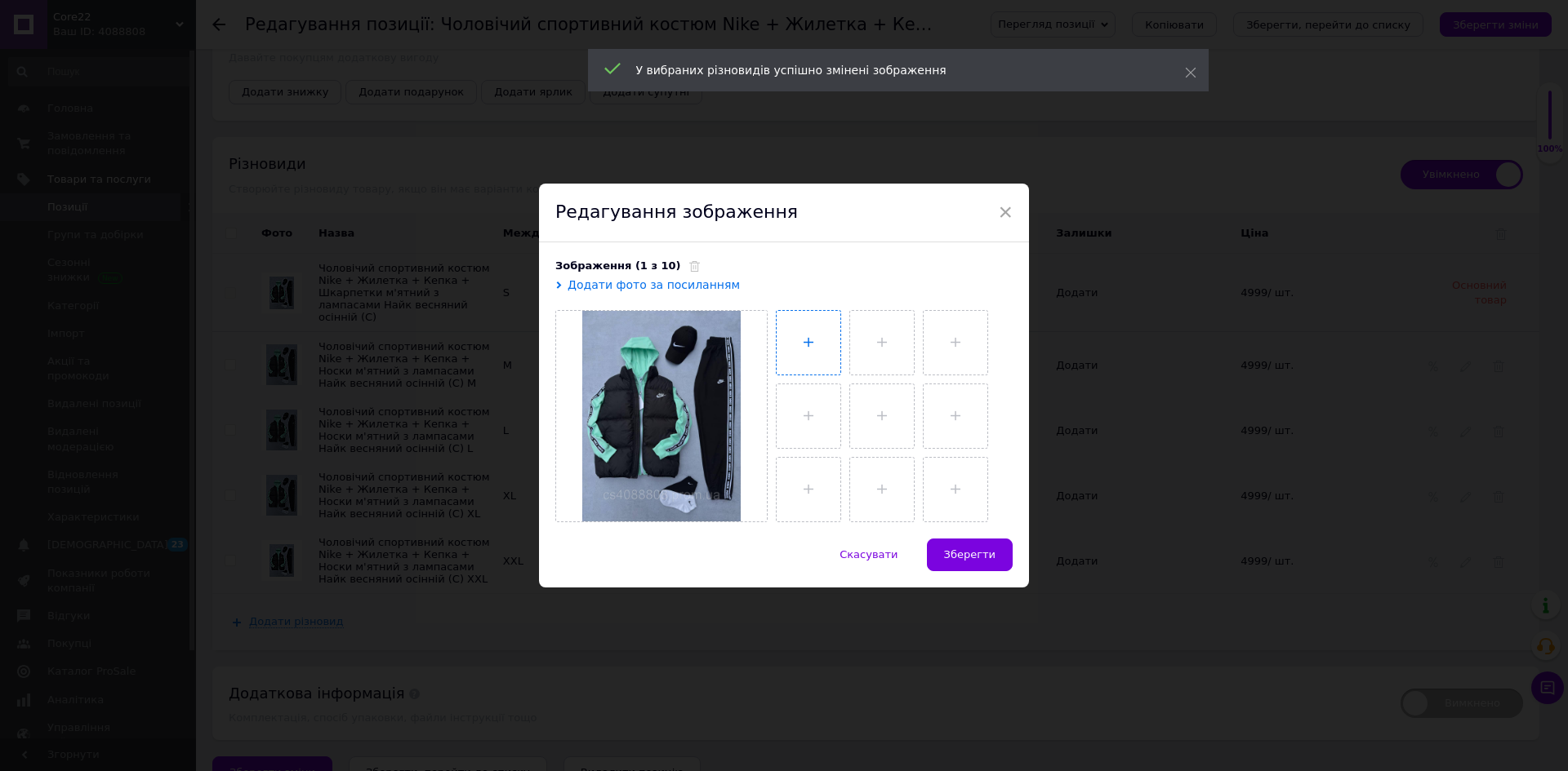
click at [804, 334] on input "file" at bounding box center [809, 343] width 64 height 64
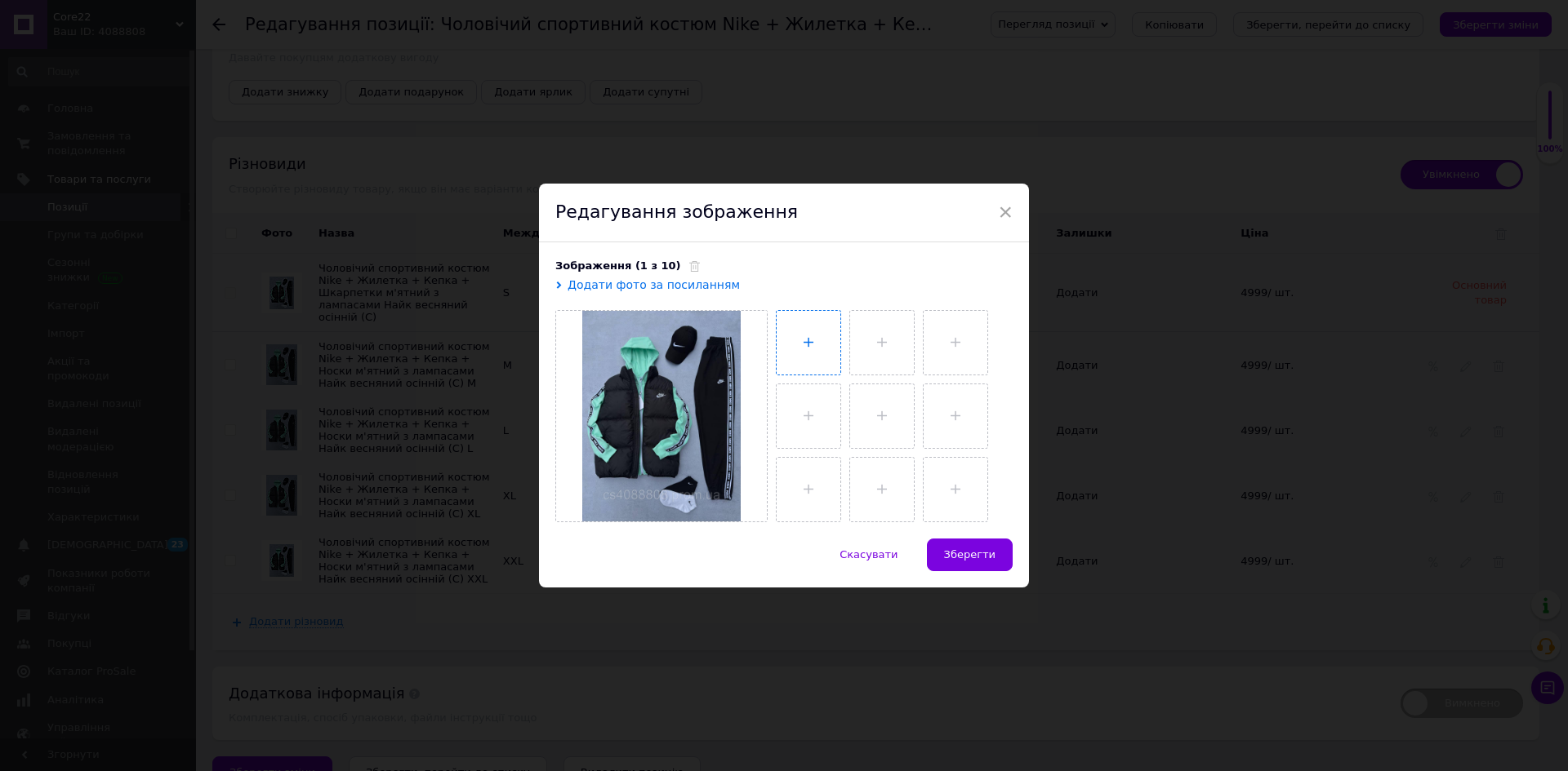
type input "C:\fakepath\photo_2025-06-27_10-20-33.jpg"
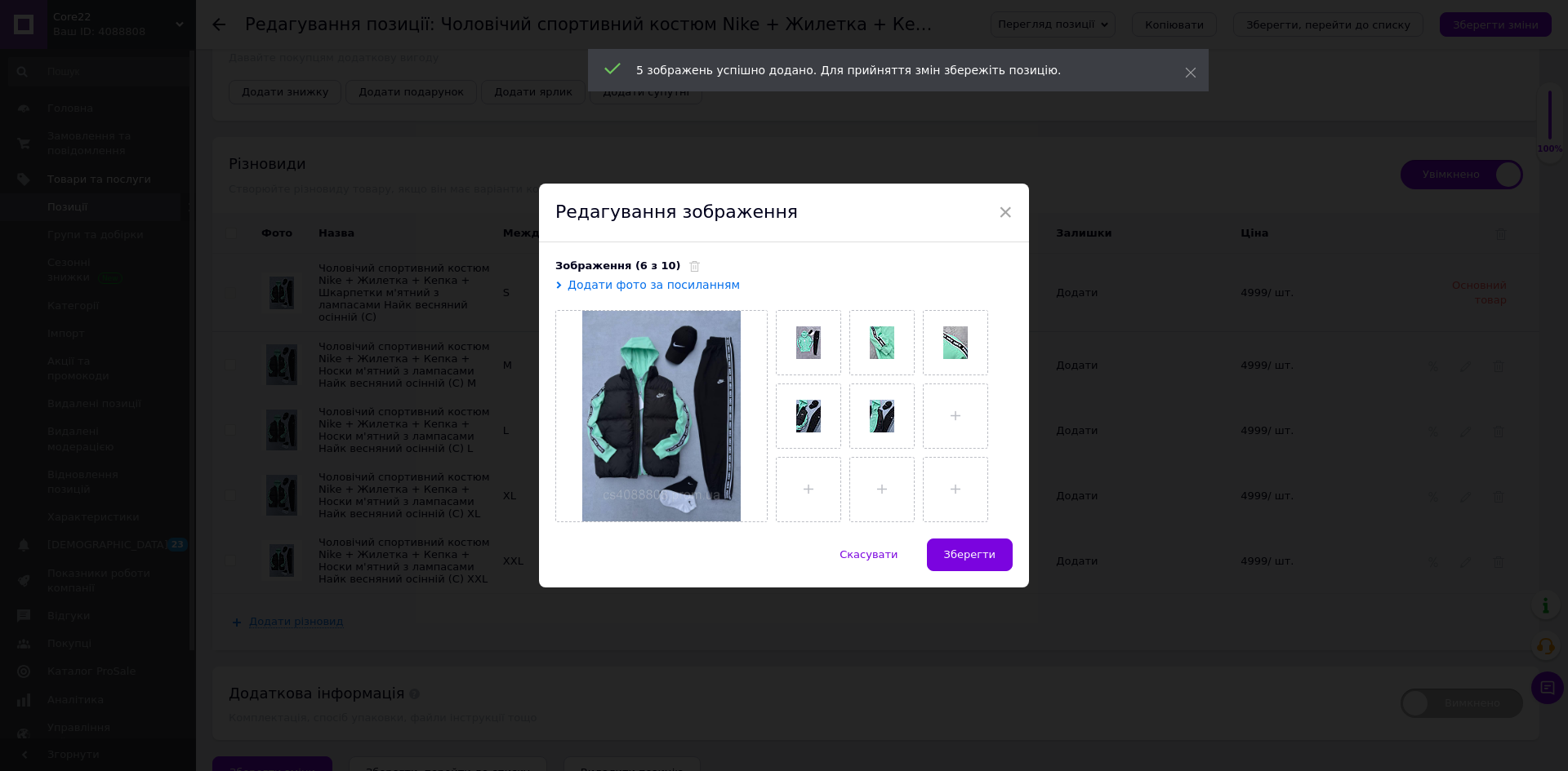
click at [970, 549] on button "Зберегти" at bounding box center [969, 555] width 85 height 33
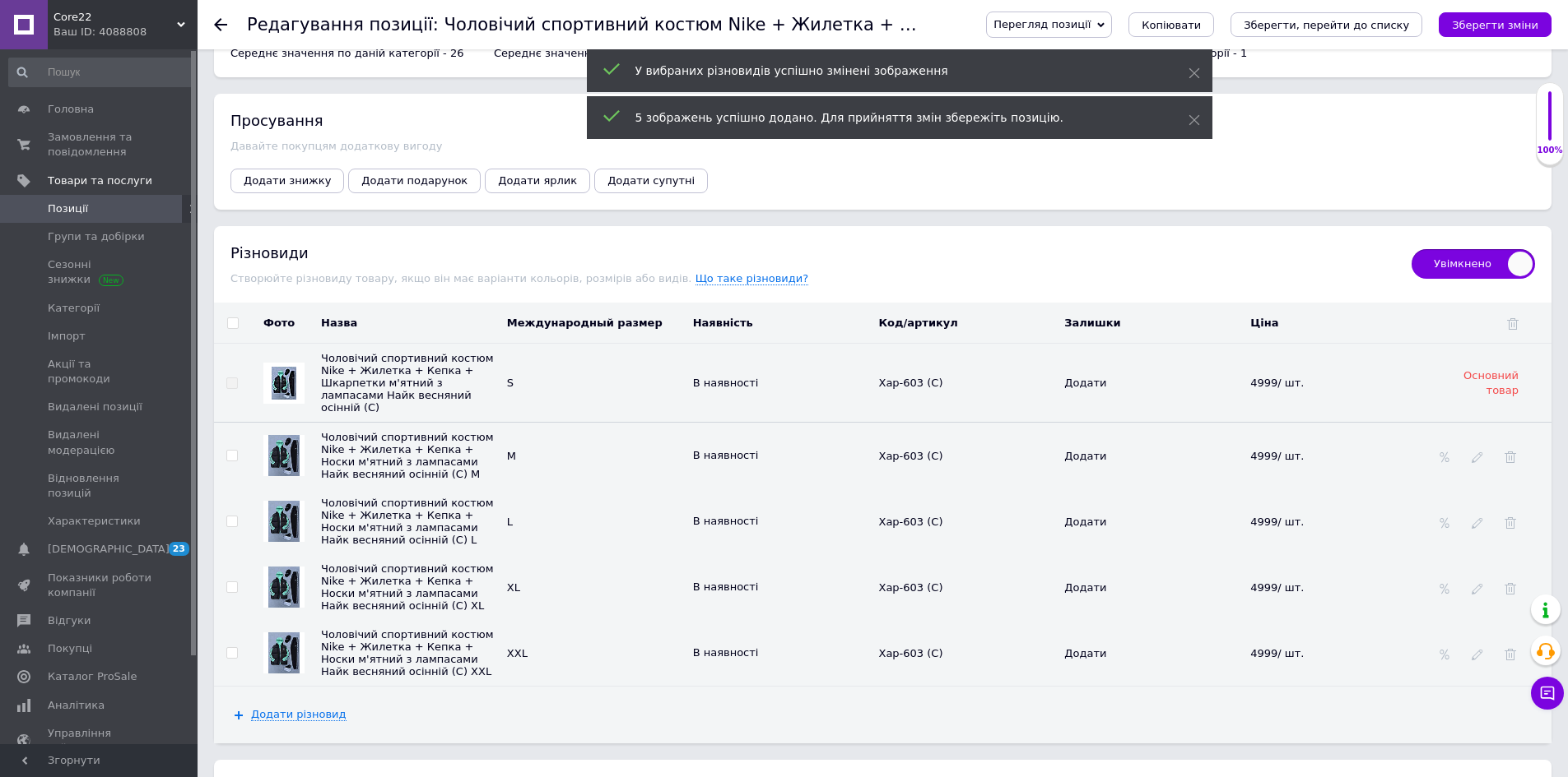
scroll to position [2157, 0]
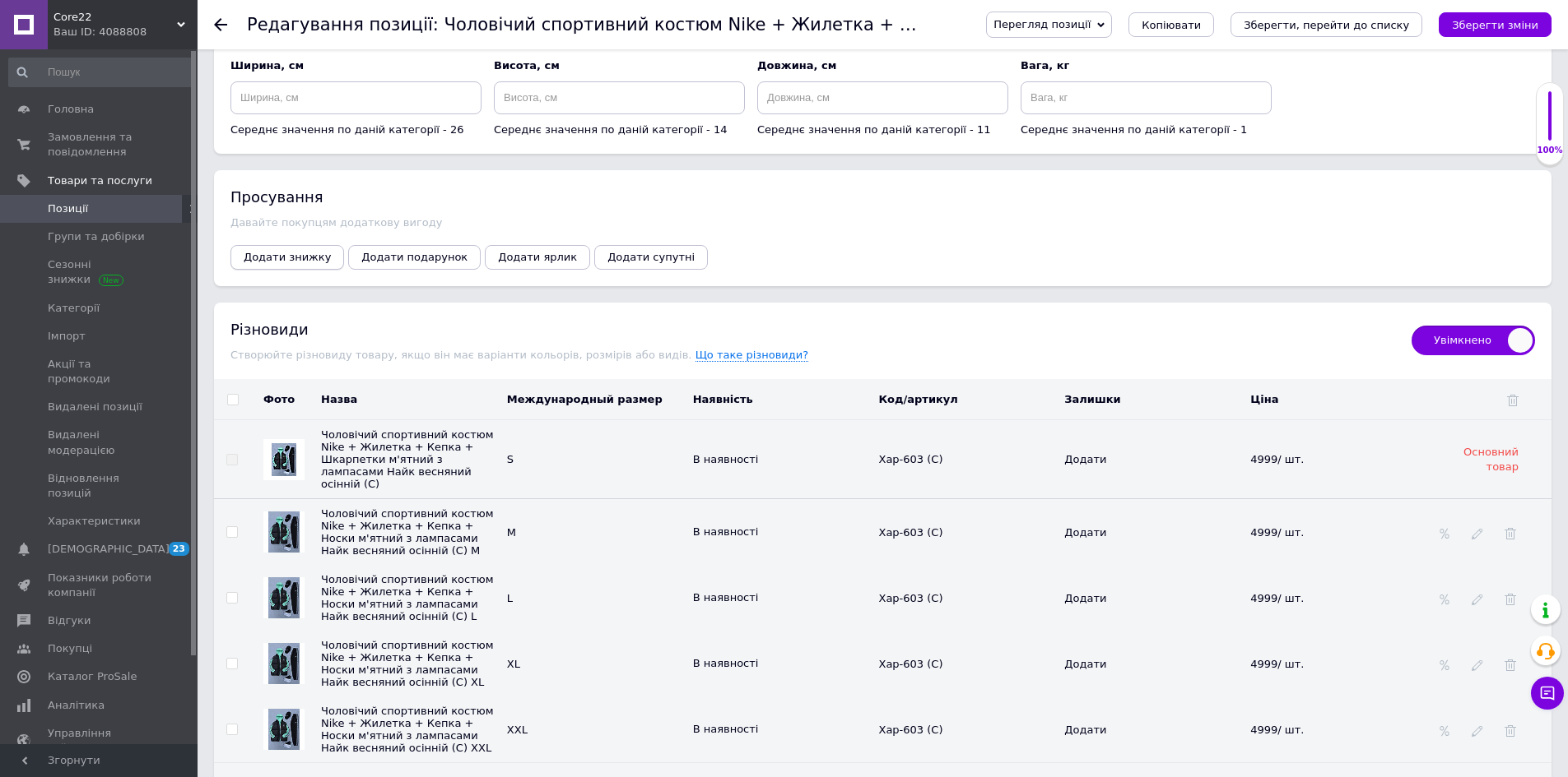
click at [265, 255] on span "Додати знижку" at bounding box center [287, 257] width 87 height 12
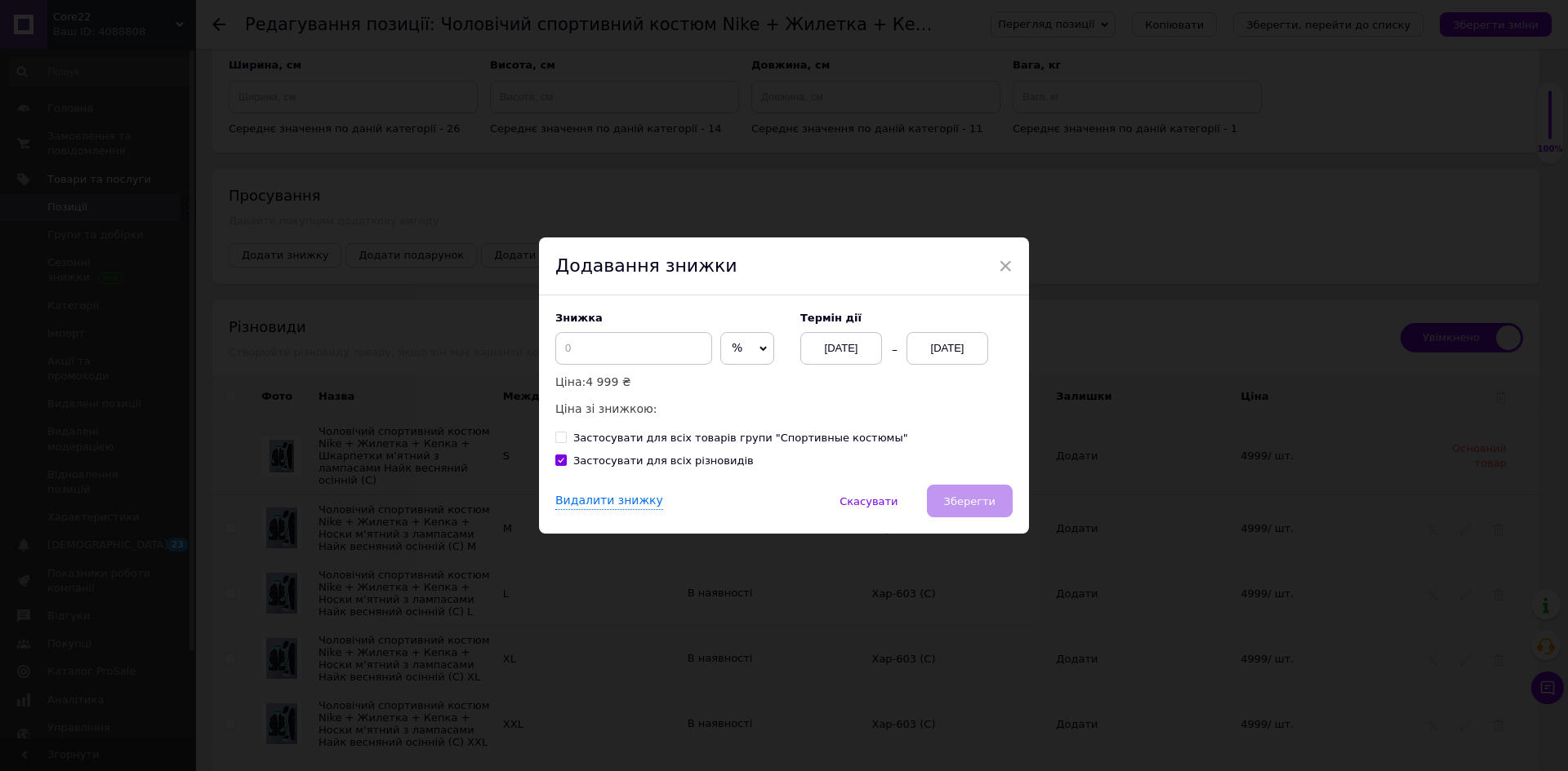
click at [978, 359] on div "[DATE]" at bounding box center [947, 348] width 82 height 33
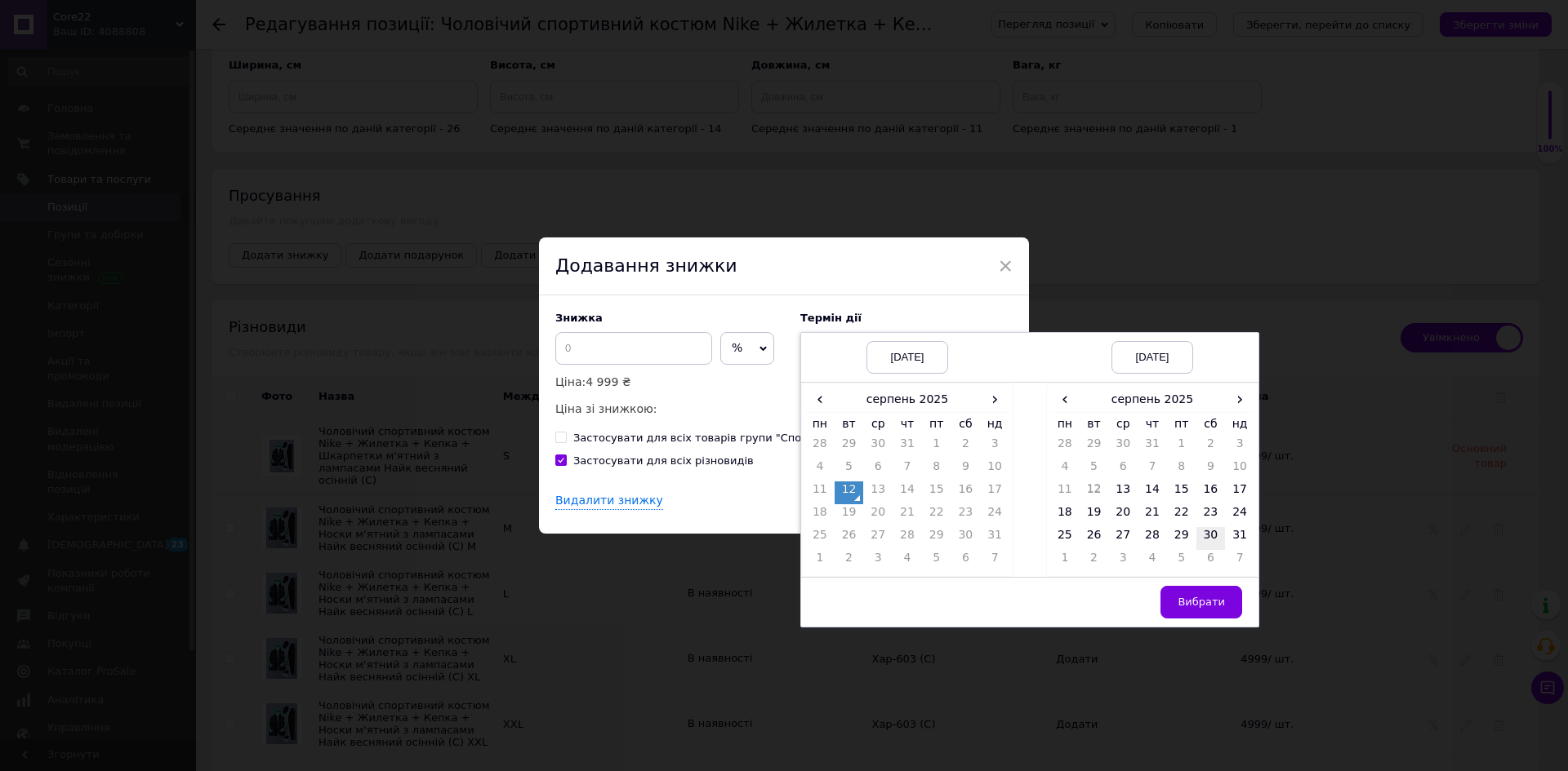
click at [1177, 487] on td "15" at bounding box center [1181, 493] width 29 height 22
click at [1212, 593] on button "Вибрати" at bounding box center [1201, 602] width 82 height 33
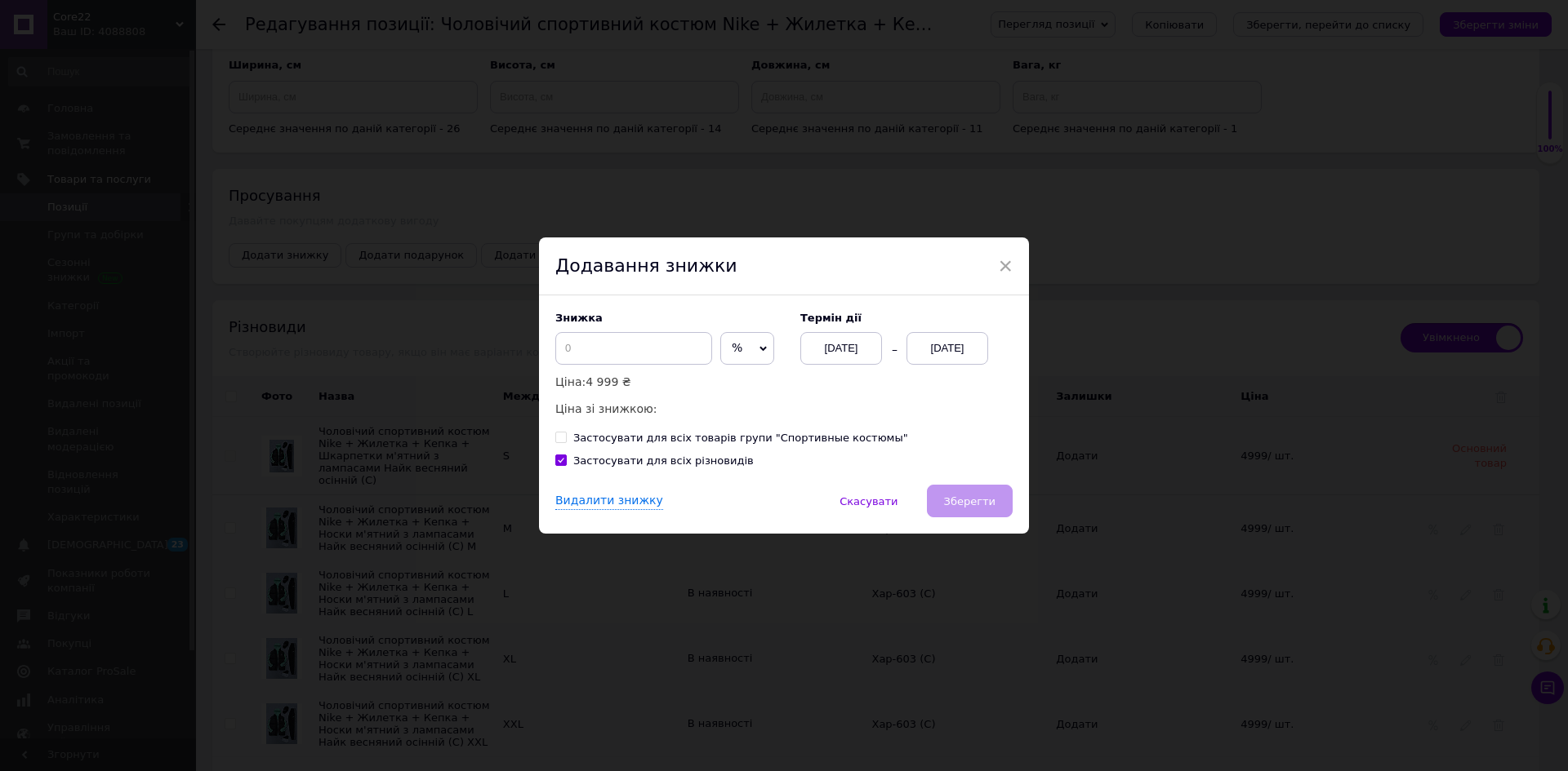
click at [732, 348] on span "%" at bounding box center [737, 348] width 10 height 13
click at [744, 383] on li "₴" at bounding box center [747, 382] width 52 height 22
click at [656, 344] on input at bounding box center [634, 348] width 157 height 33
type input "800"
click at [971, 490] on button "Зберегти" at bounding box center [969, 501] width 85 height 33
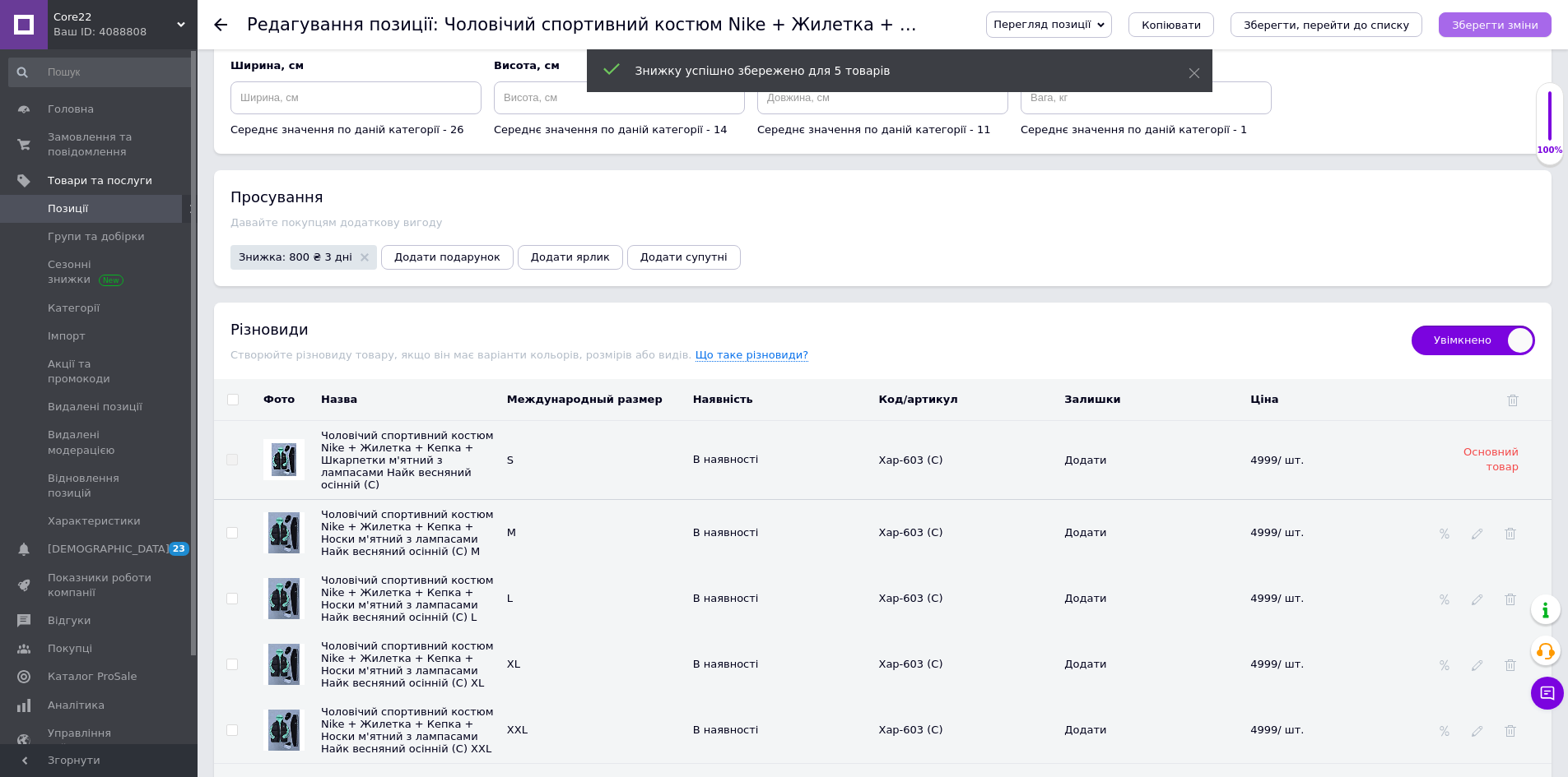
click at [1491, 20] on icon "Зберегти зміни" at bounding box center [1494, 25] width 86 height 12
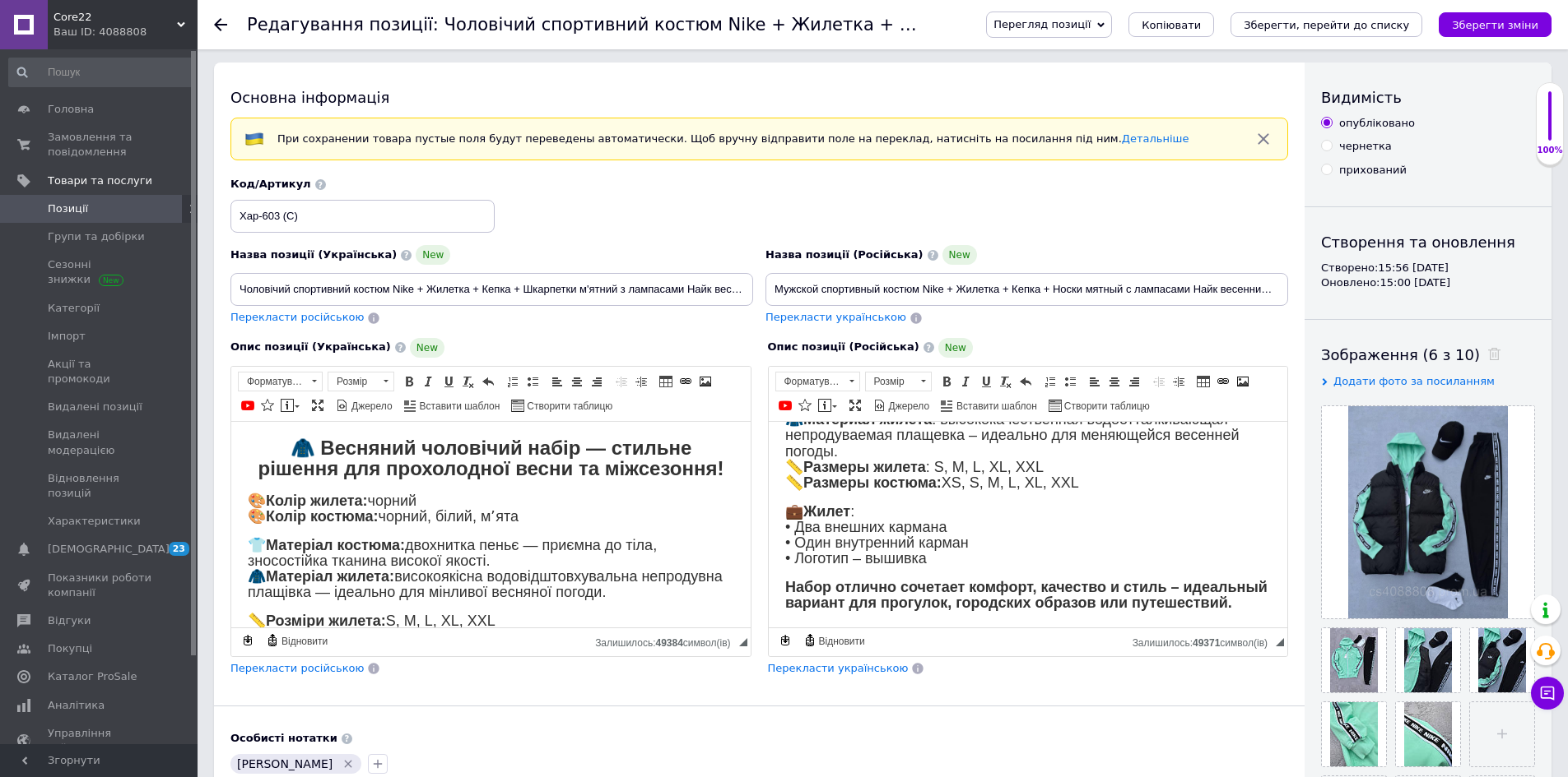
scroll to position [0, 0]
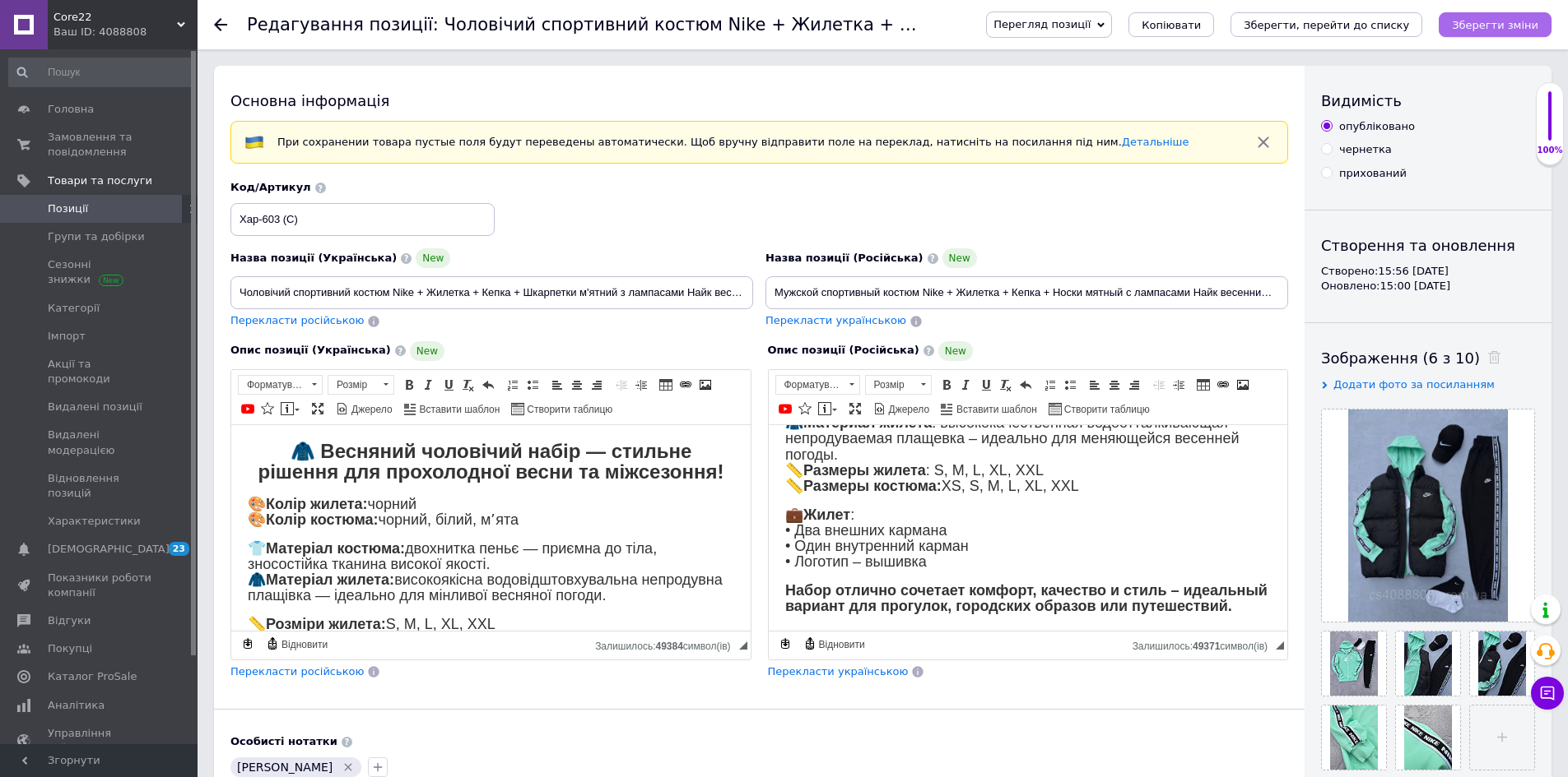
click at [1487, 24] on icon "Зберегти зміни" at bounding box center [1494, 25] width 86 height 12
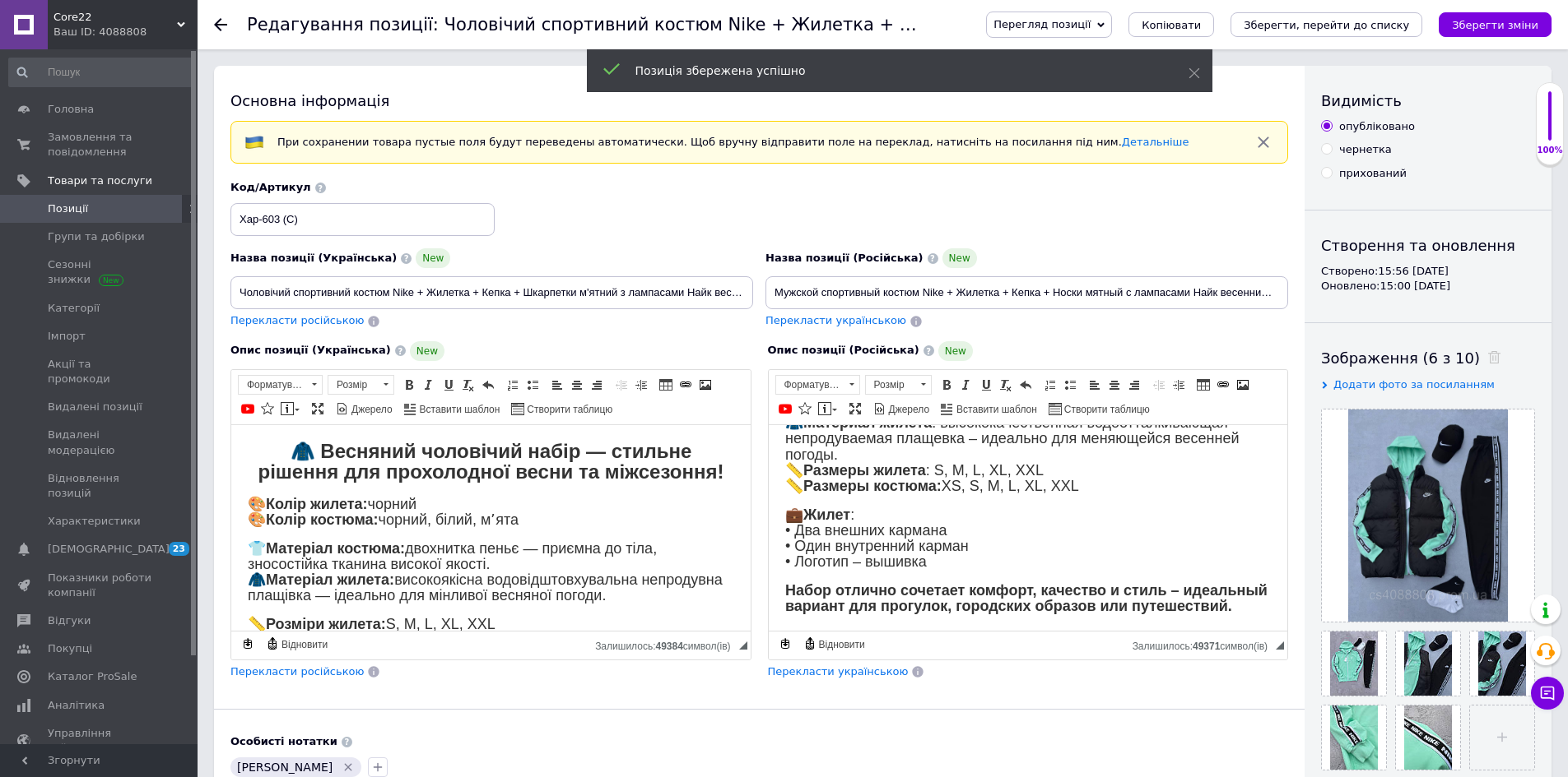
click at [1201, 22] on span "Копіювати" at bounding box center [1171, 25] width 60 height 12
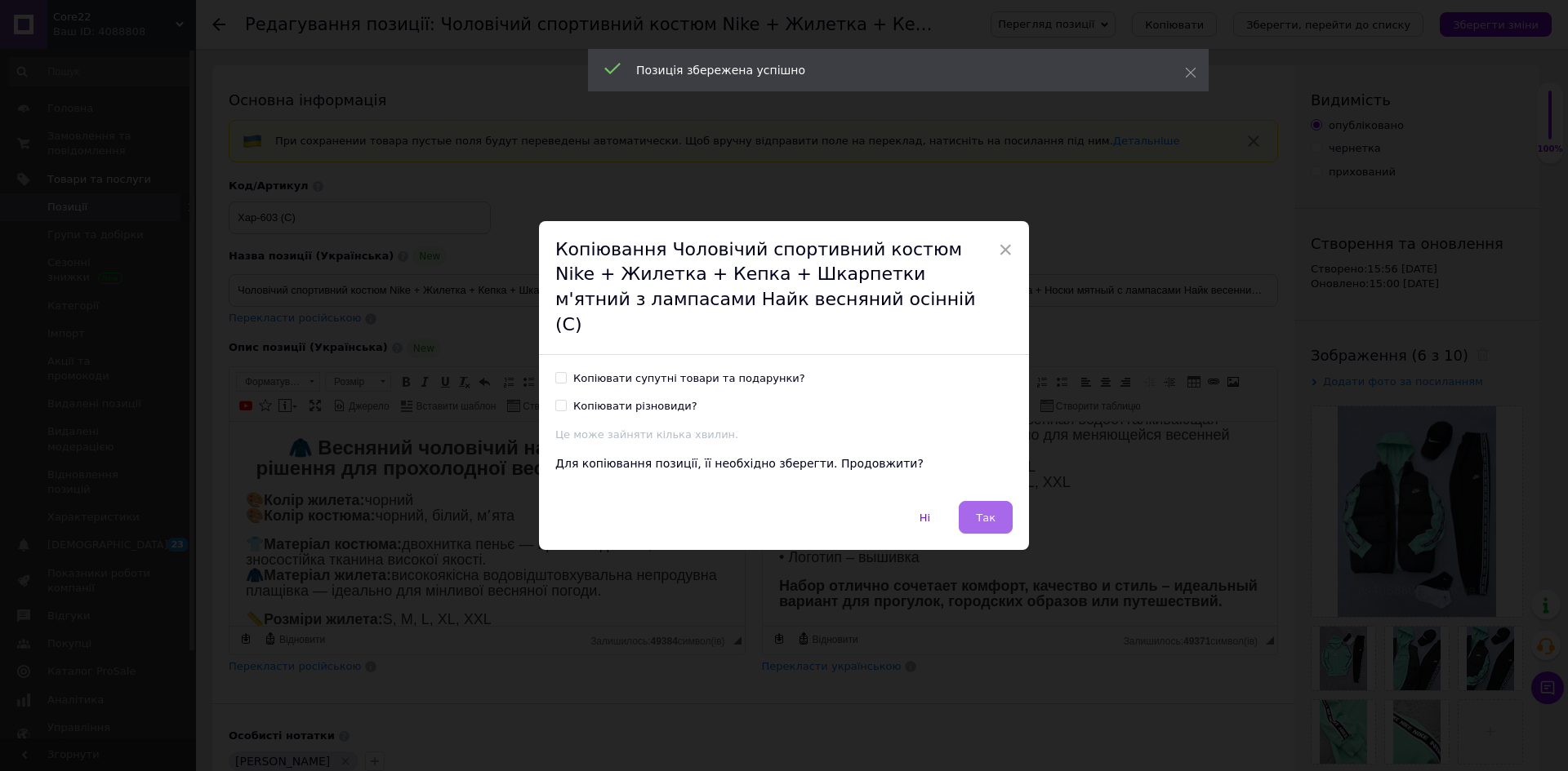
click at [986, 512] on span "Так" at bounding box center [985, 517] width 20 height 12
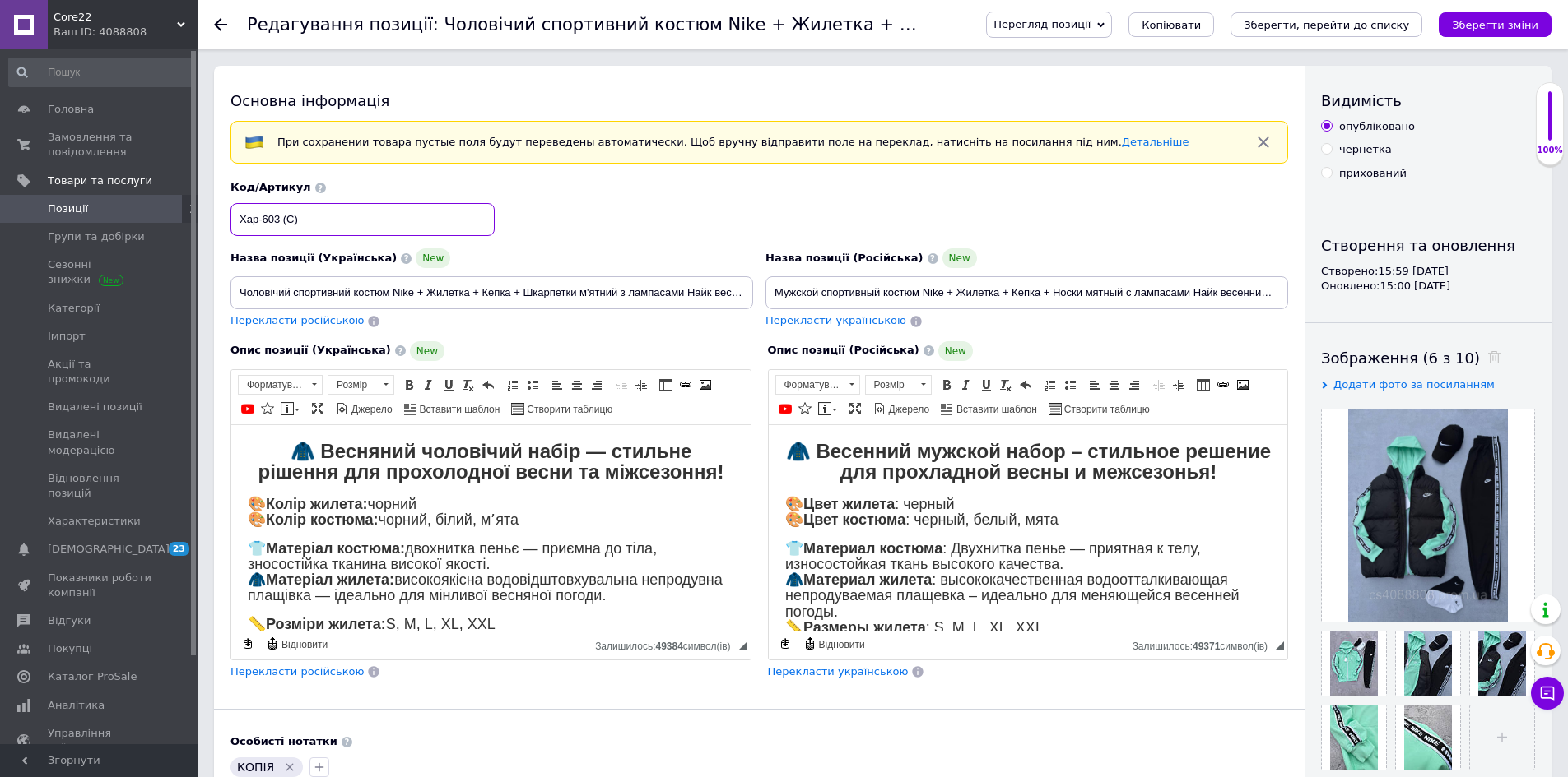
click at [279, 227] on input "Хар-603 (C)" at bounding box center [363, 219] width 264 height 33
type input "Хар-602 (C)"
click at [592, 293] on input "Чоловічий спортивний костюм Nike + Жилетка + Кепка + Шкарпетки м'ятний з лампас…" at bounding box center [491, 293] width 522 height 33
click at [1088, 291] on input "Мужской спортивный костюм Nike + Жилетка + Кепка + Носки мятный с лампасами Най…" at bounding box center [1026, 293] width 522 height 33
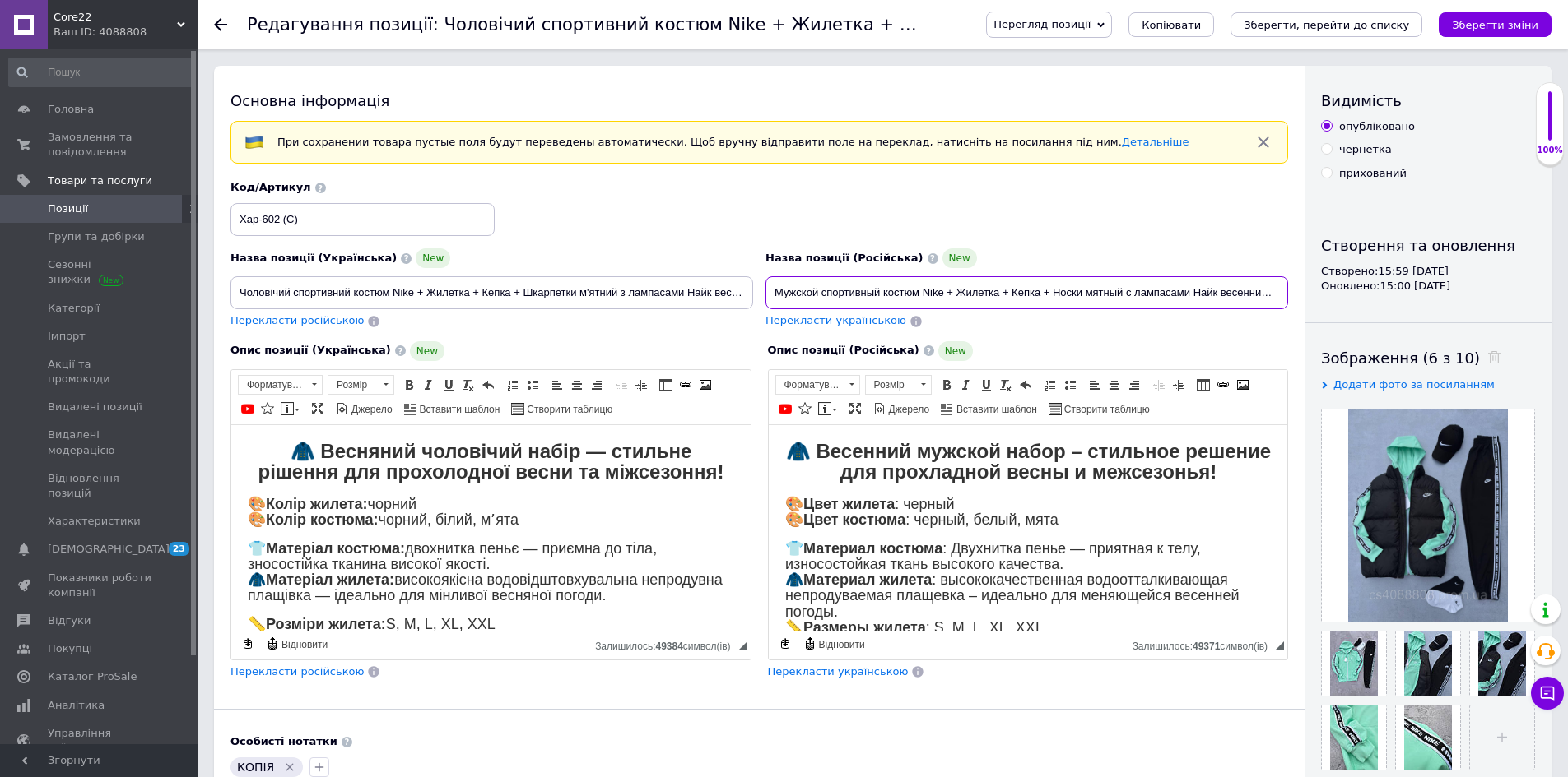
click at [1088, 291] on input "Мужской спортивный костюм Nike + Жилетка + Кепка + Носки мятный с лампасами Най…" at bounding box center [1026, 293] width 522 height 33
type input "Мужской спортивный костюм Nike + Жилетка + Кепка + Носки белый с лампасами Найк…"
click at [597, 290] on input "Чоловічий спортивний костюм Nike + Жилетка + Кепка + Шкарпетки м'ятний з лампас…" at bounding box center [491, 293] width 522 height 33
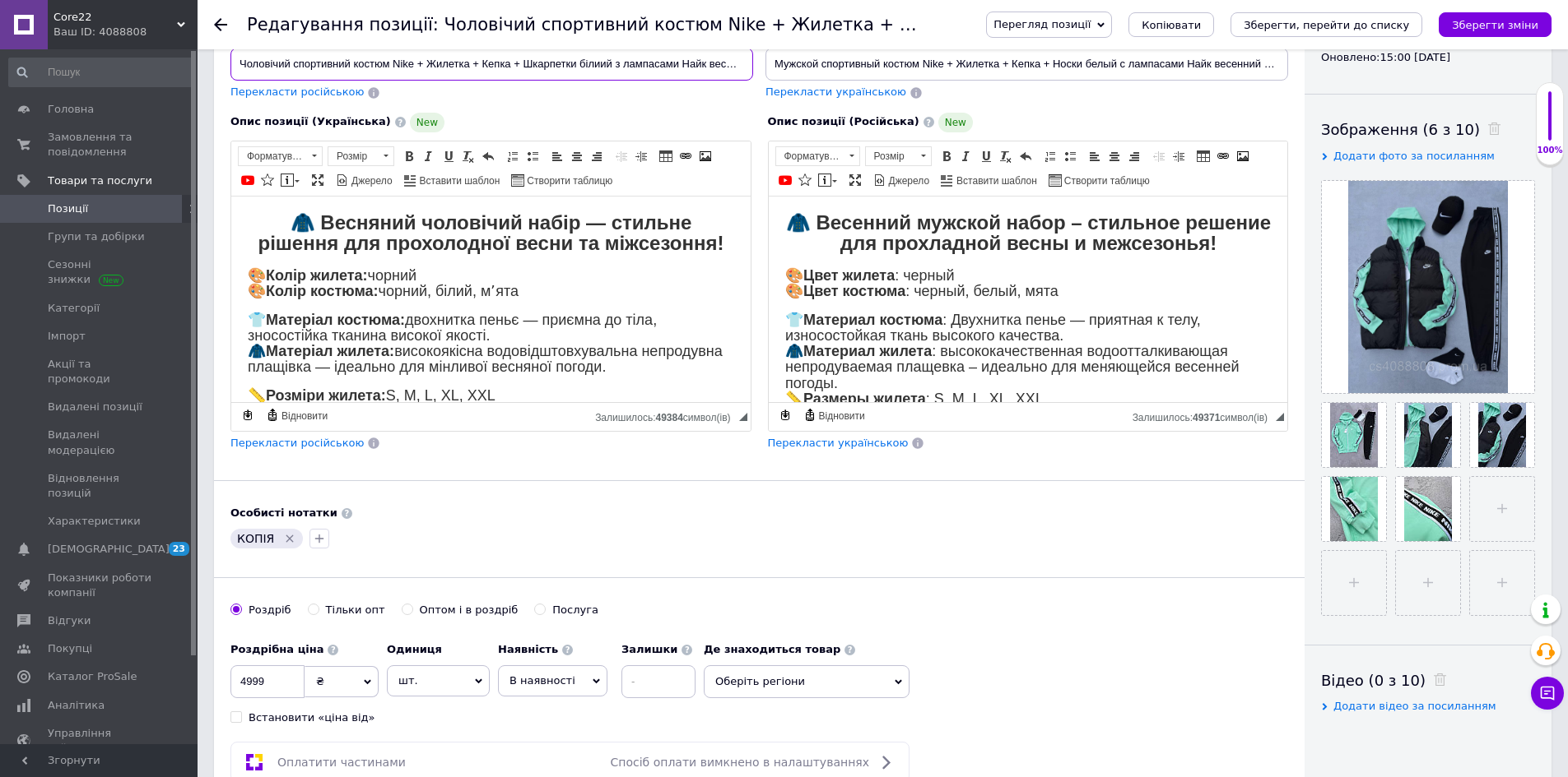
scroll to position [329, 0]
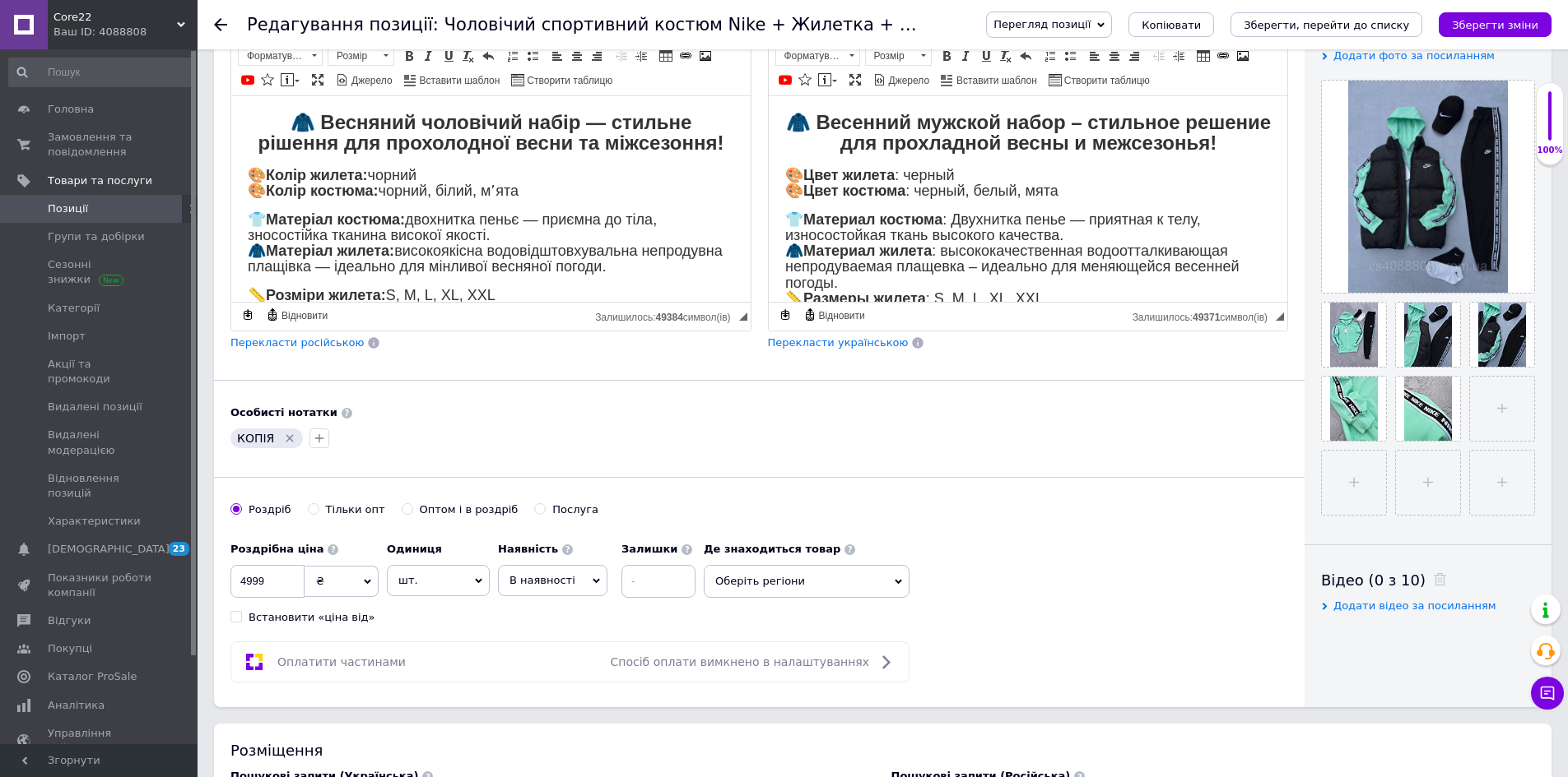
type input "Чоловічий спортивний костюм Nike + Жилетка + Кепка + Шкарпетки білиий з лампаса…"
click at [287, 438] on icon "Видалити мітку" at bounding box center [290, 438] width 8 height 8
click at [238, 441] on icon "button" at bounding box center [240, 438] width 13 height 13
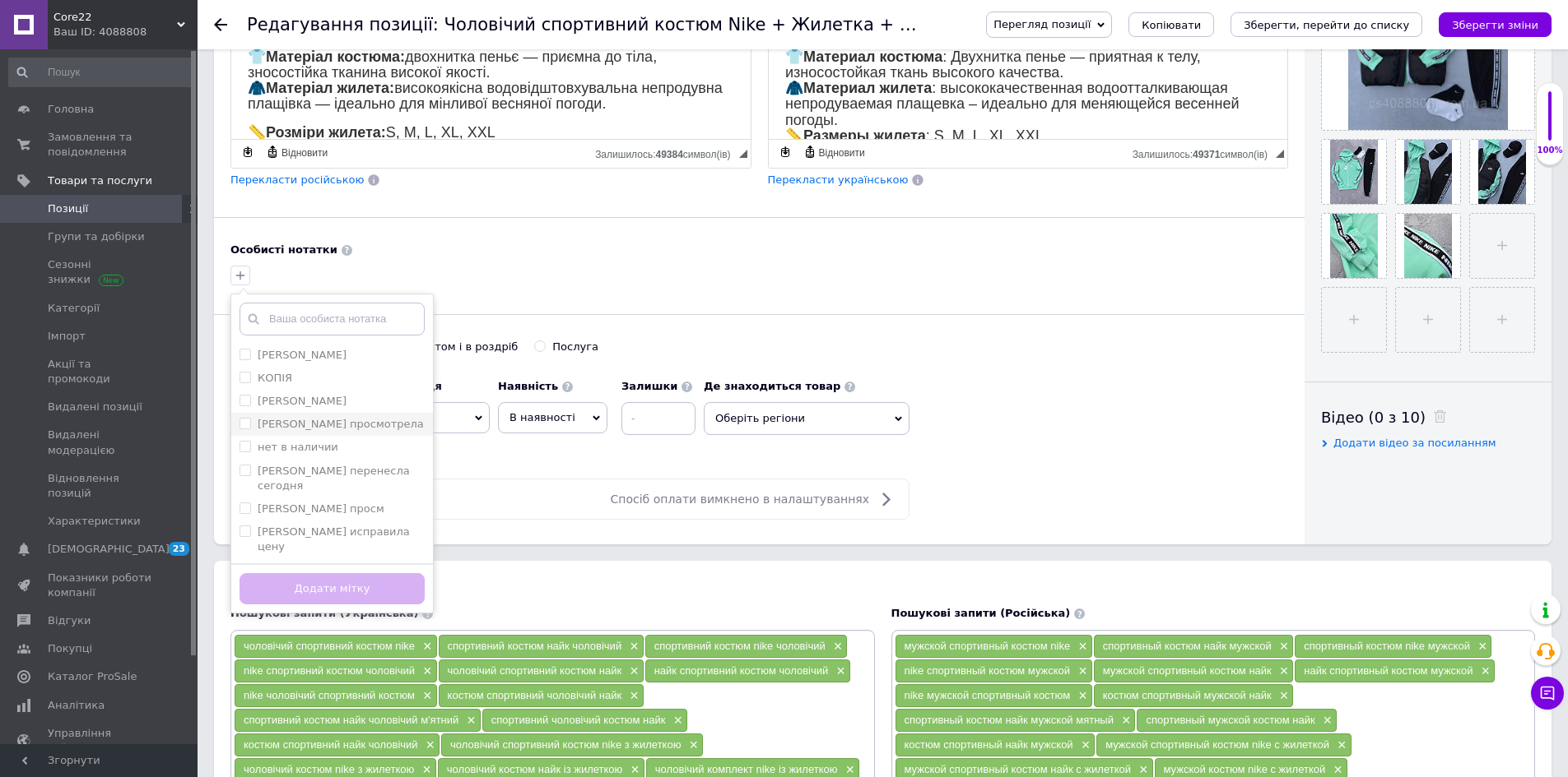
scroll to position [494, 0]
click at [298, 408] on li "[PERSON_NAME]" at bounding box center [332, 399] width 201 height 23
checkbox input "true"
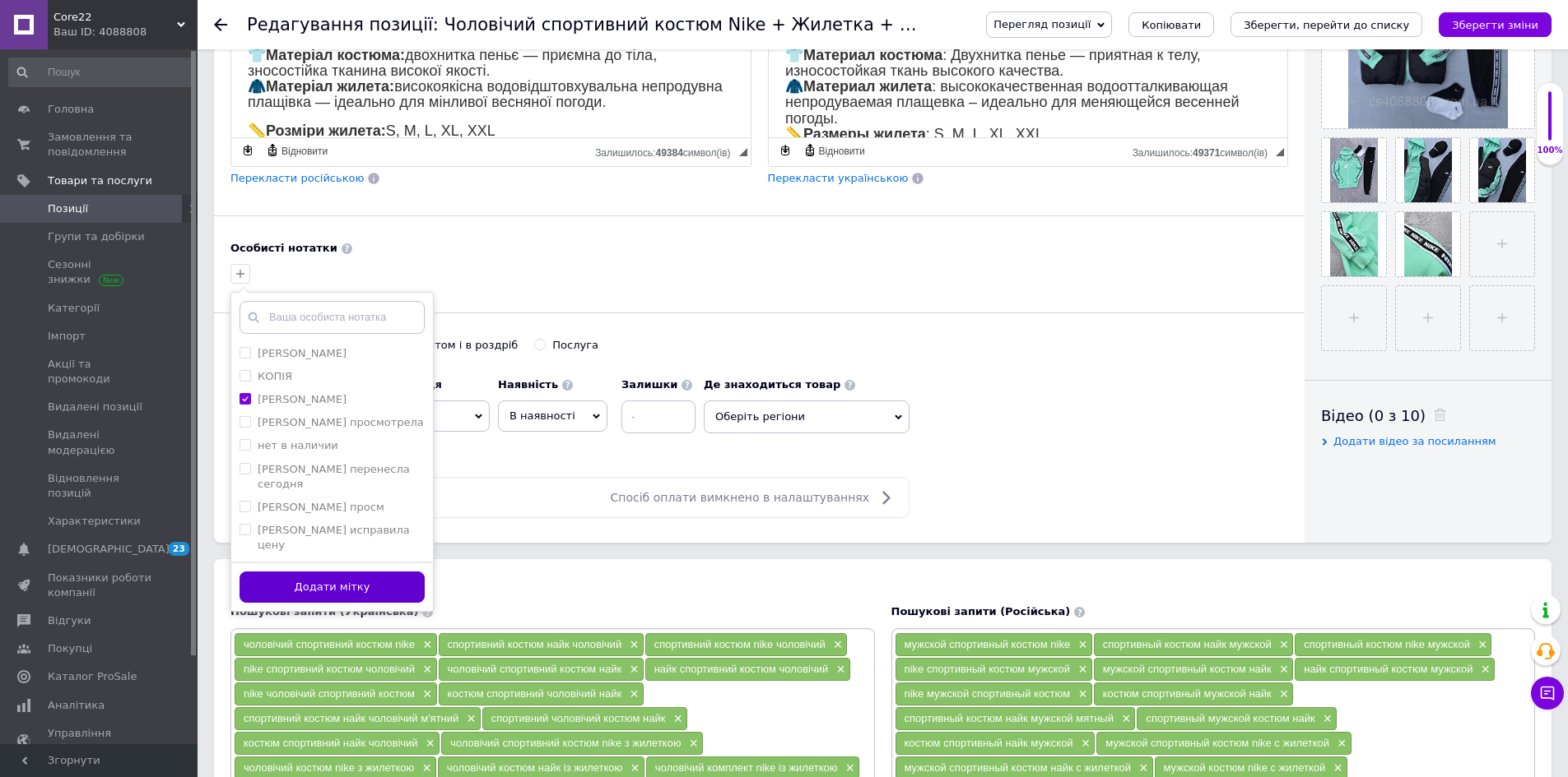
click at [366, 572] on button "Додати мітку" at bounding box center [332, 588] width 185 height 32
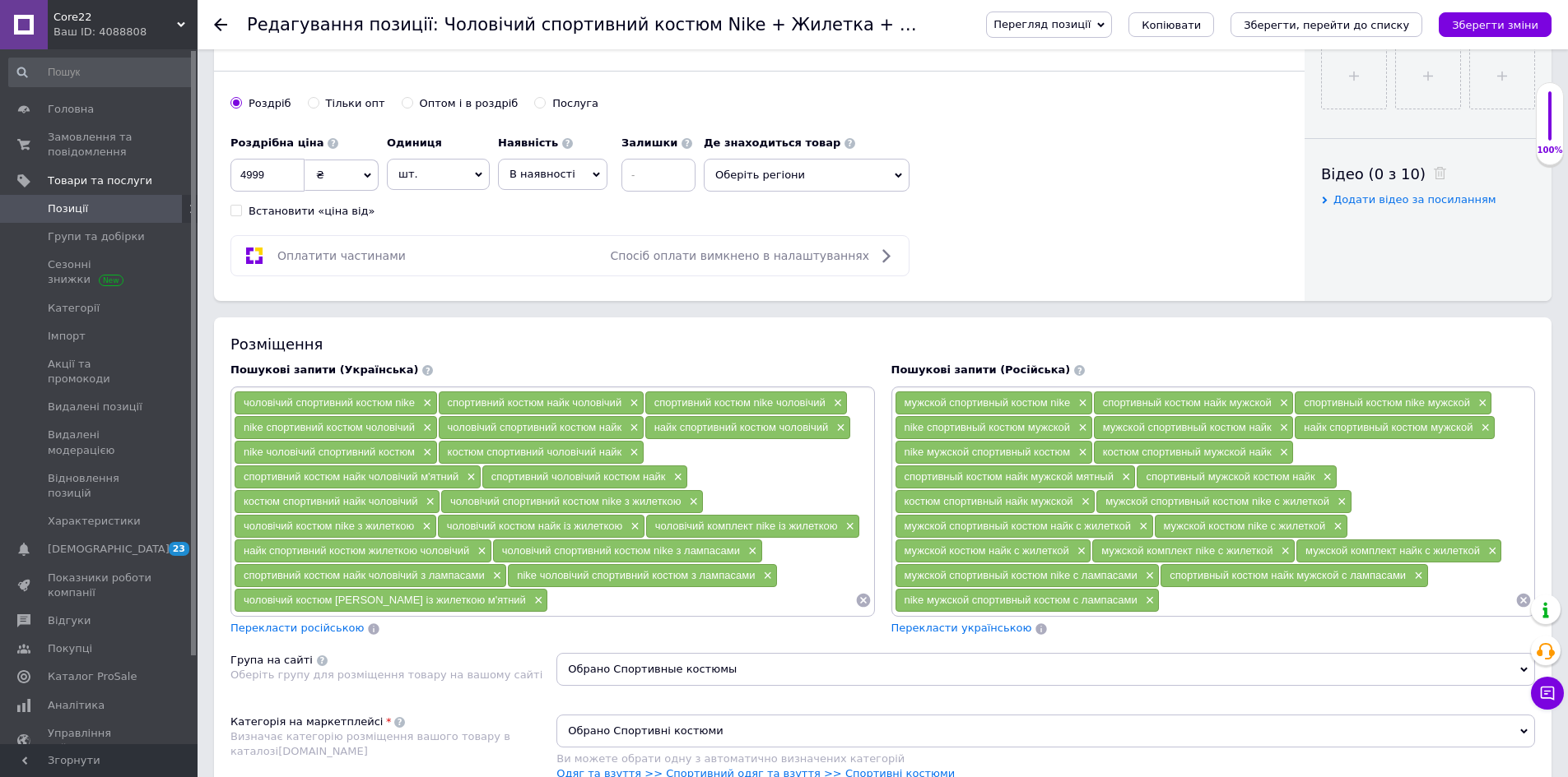
scroll to position [740, 0]
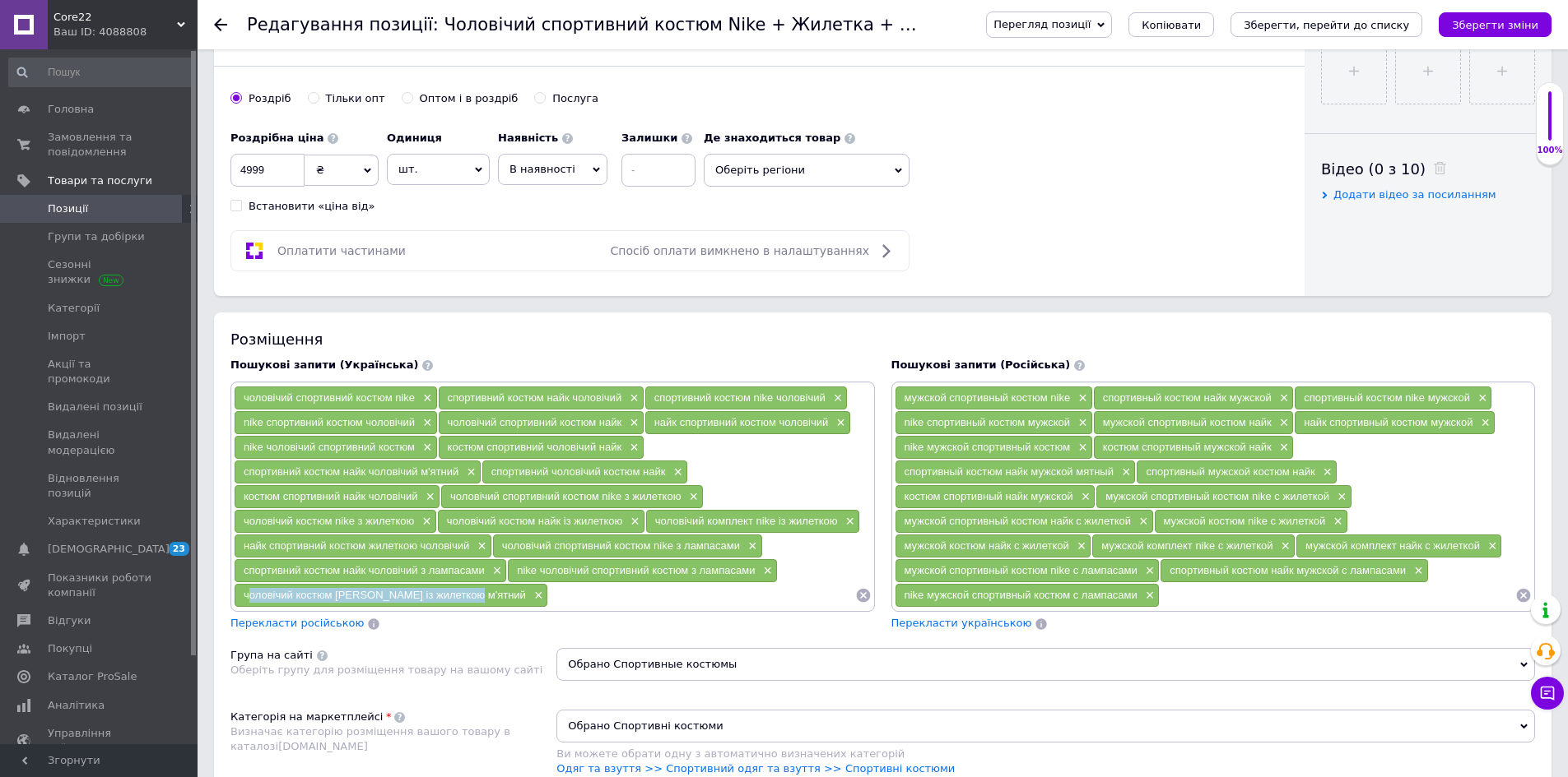
drag, startPoint x: 244, startPoint y: 593, endPoint x: 458, endPoint y: 594, distance: 214.0
click at [458, 594] on span "чоловічий костюм найк із жилеткою м'ятний" at bounding box center [384, 595] width 282 height 12
copy span "чоловічий костюм найк із жилеткою м'ятний"
click at [530, 594] on span "×" at bounding box center [537, 596] width 13 height 14
click at [438, 596] on input at bounding box center [544, 596] width 622 height 25
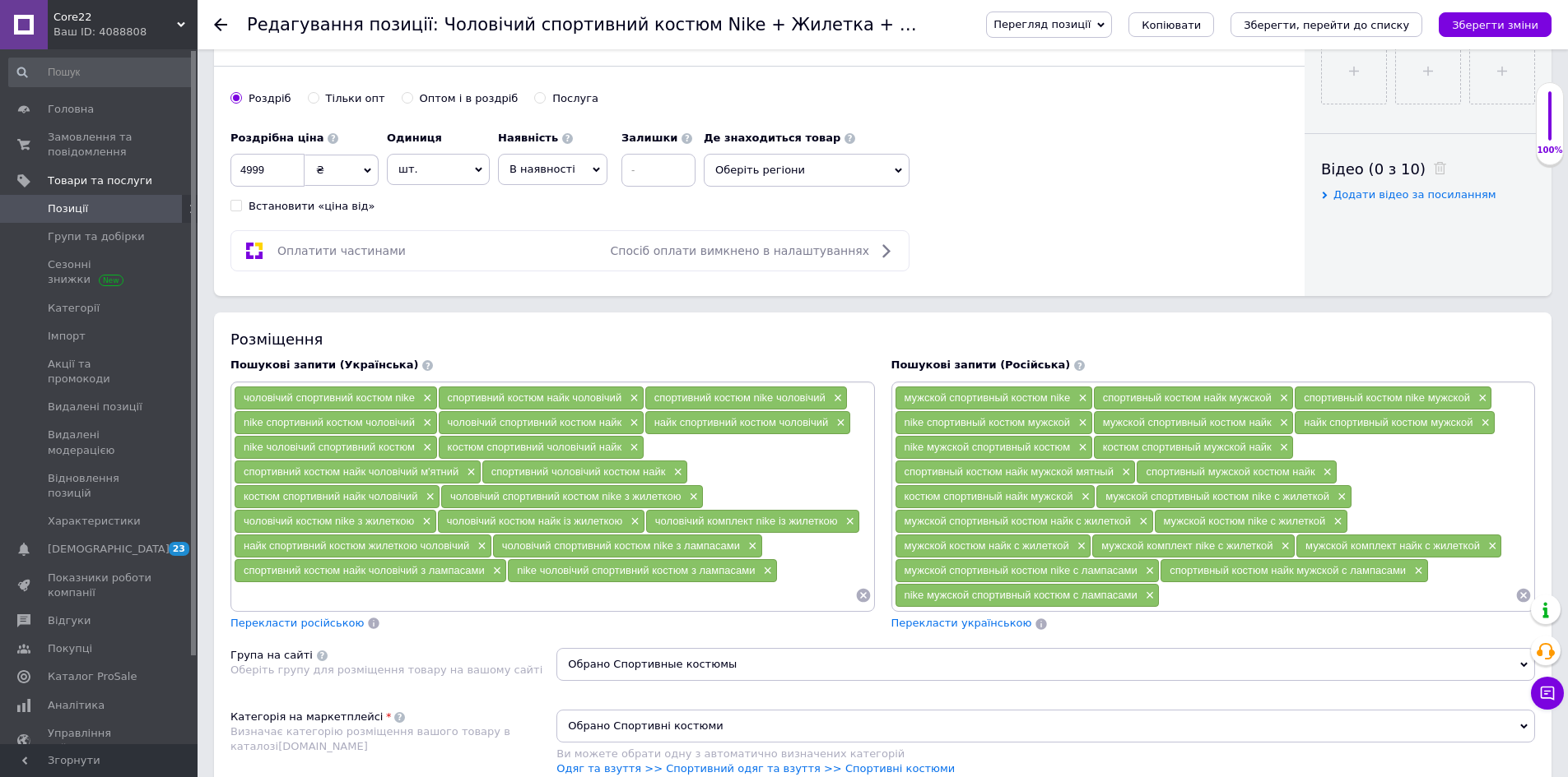
paste input "чоловічий костюм найк із жилеткою м'ятний"
type input "чоловічий костюм найк із жилеткою білий"
click at [287, 470] on span "спортивний костюм найк чоловічий м'ятний" at bounding box center [350, 471] width 214 height 12
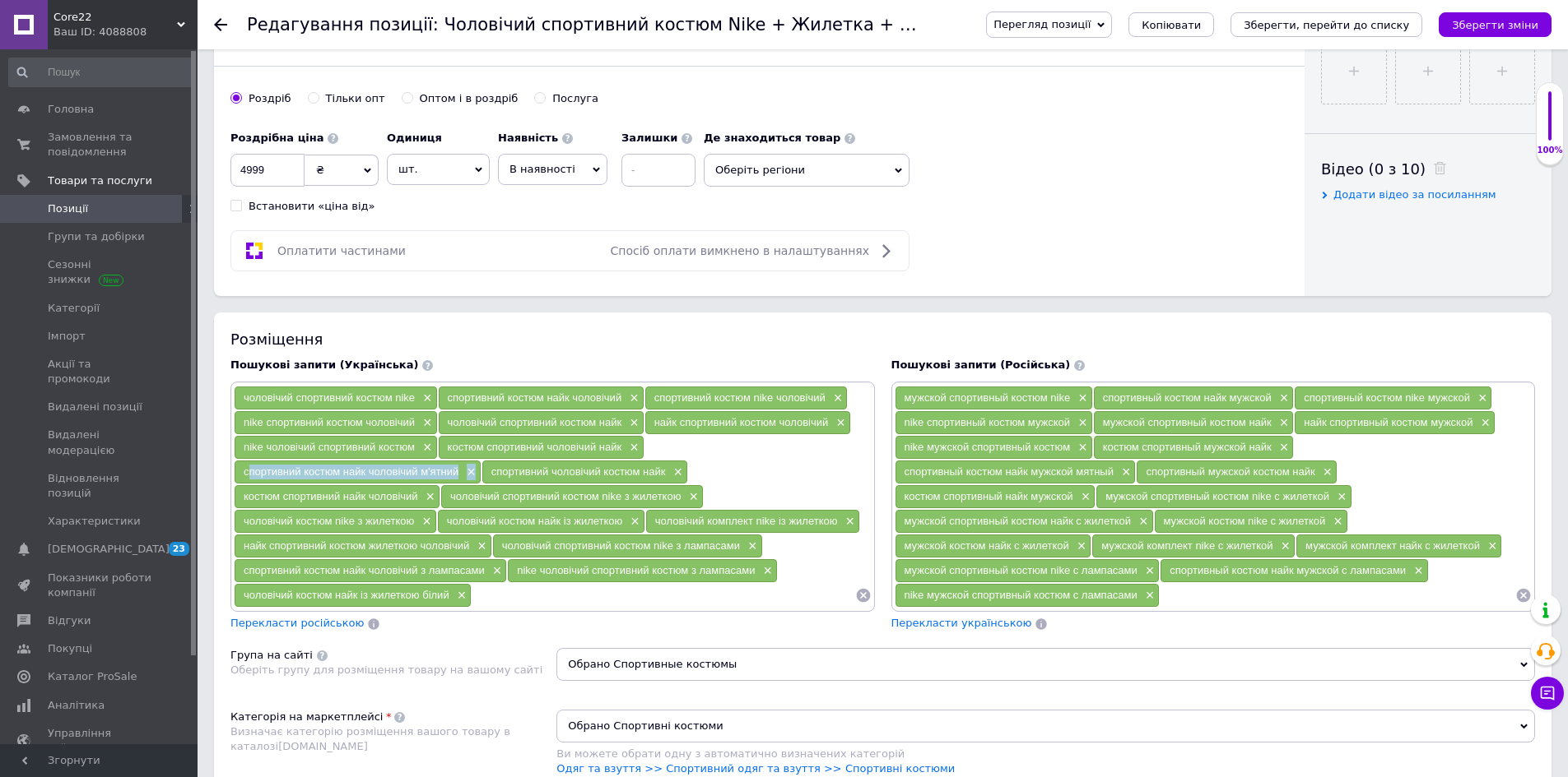
click at [287, 470] on span "спортивний костюм найк чоловічий м'ятний" at bounding box center [350, 471] width 214 height 12
copy div "спортивний костюм найк чоловічий м'ятний ×"
click at [470, 471] on span "×" at bounding box center [469, 472] width 13 height 14
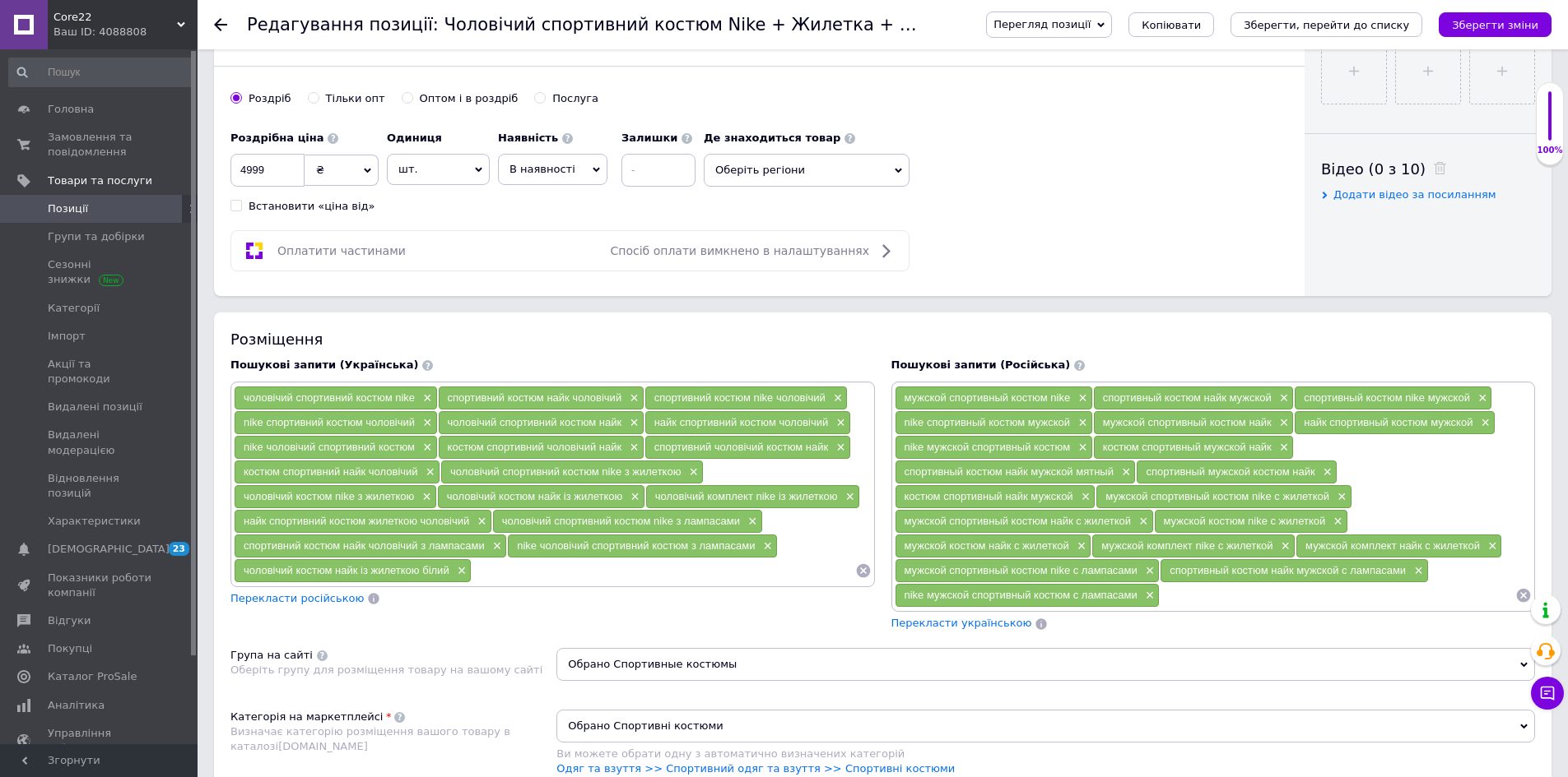
click at [492, 572] on input at bounding box center [662, 571] width 383 height 25
paste input "спортивний костюм найк чоловічий м'ятний×"
type input "спортивний костюм найк чоловічий білий"
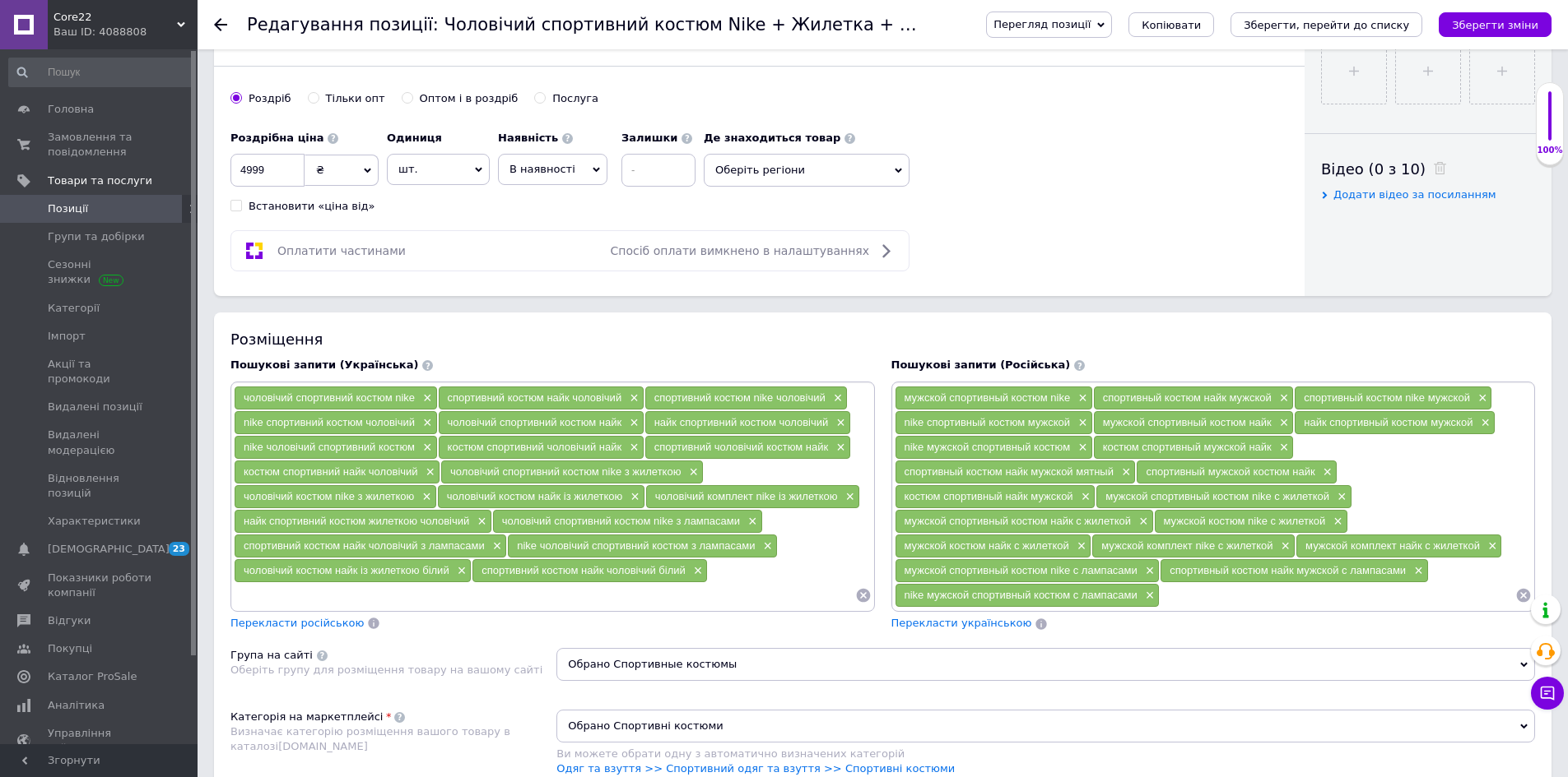
click at [1082, 467] on span "спортивный костюм найк мужской мятный" at bounding box center [1009, 471] width 209 height 12
copy div "спортивный костюм найк мужской мятный ×"
click at [1122, 469] on span "×" at bounding box center [1124, 472] width 13 height 14
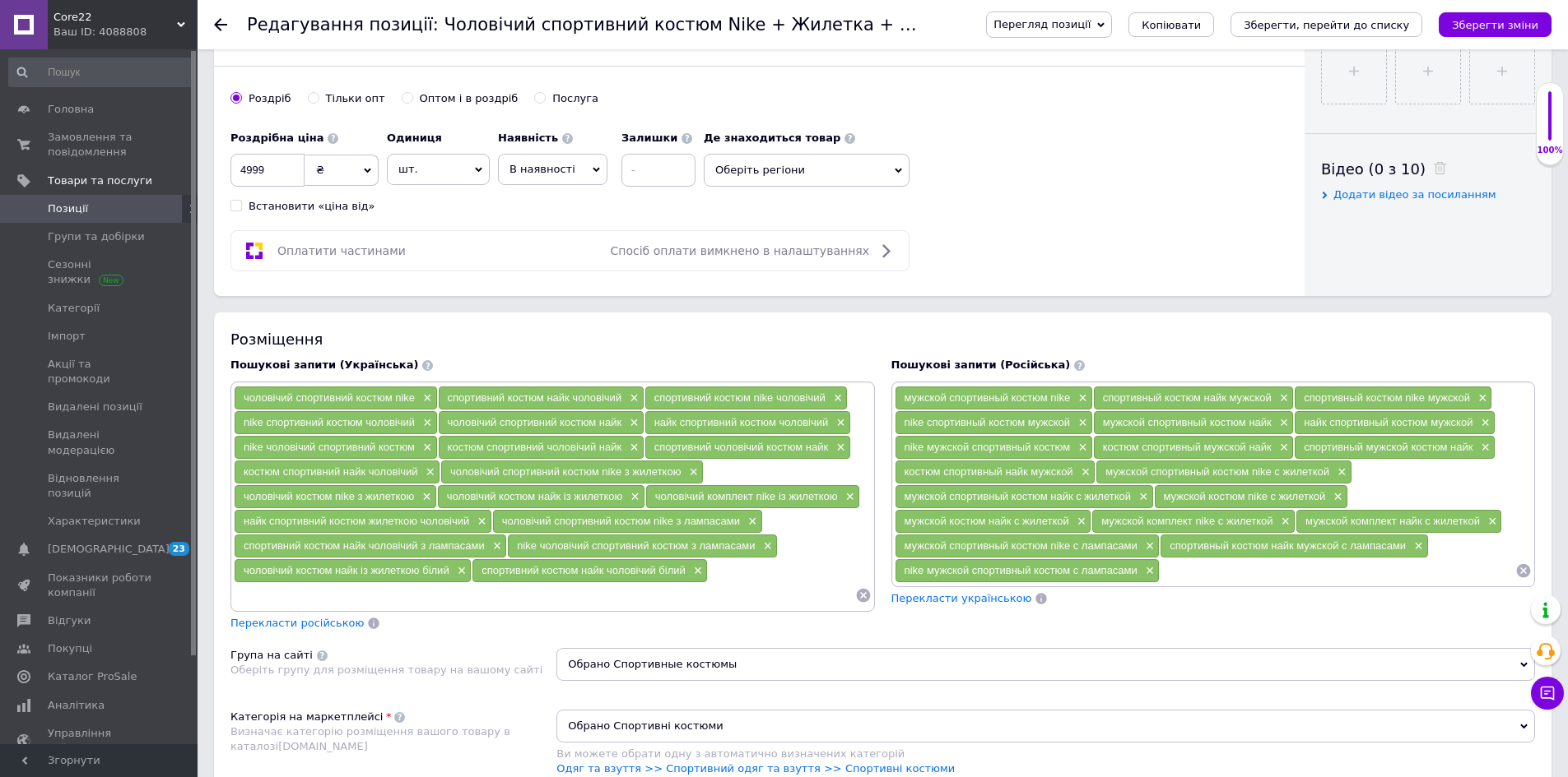
click at [1174, 565] on input at bounding box center [1338, 571] width 355 height 25
paste input "спортивный костюм найк мужской мятный×"
type input "спортивный костюм найк мужской белый"
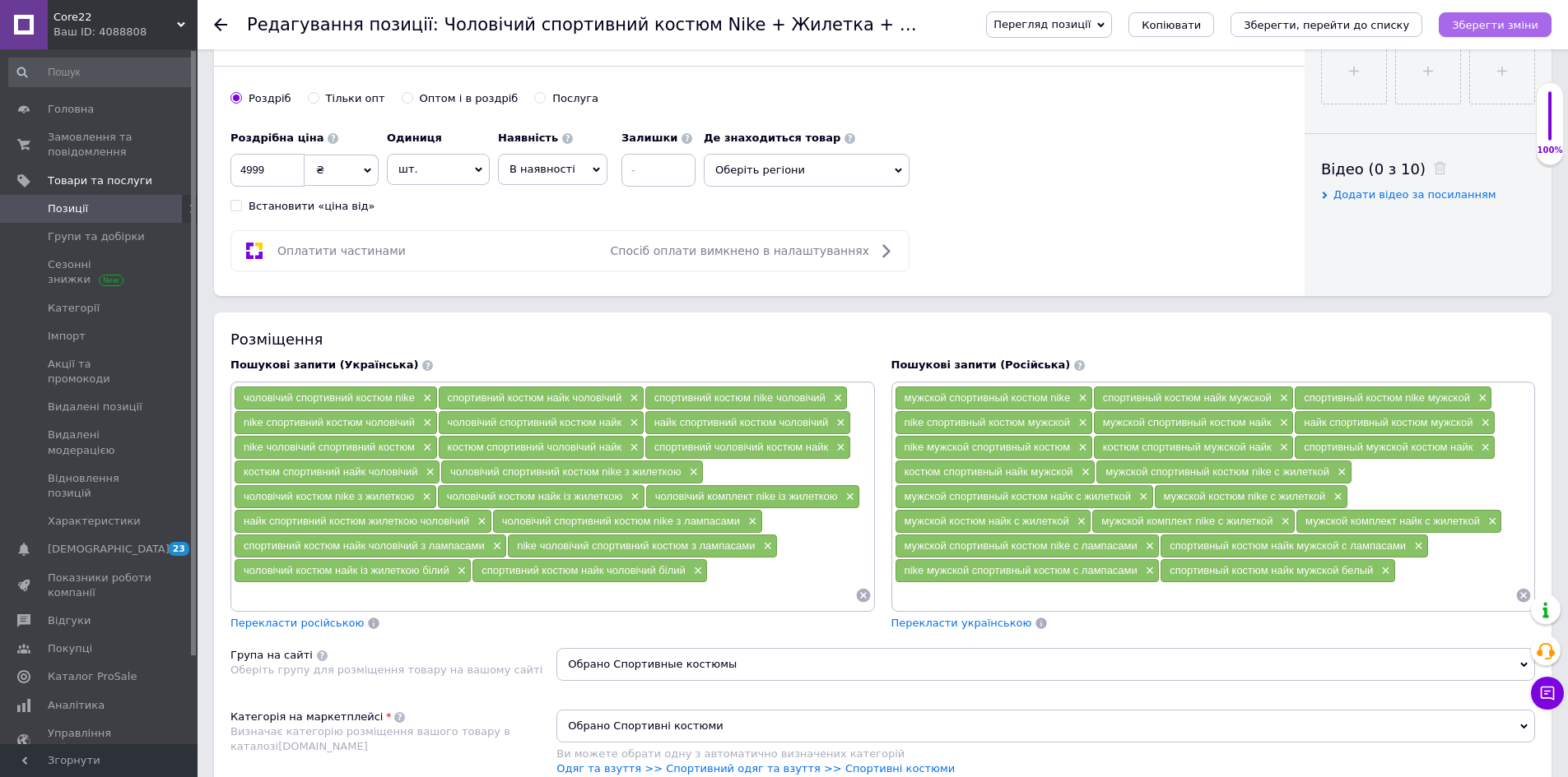
click at [1473, 22] on icon "Зберегти зміни" at bounding box center [1494, 25] width 86 height 12
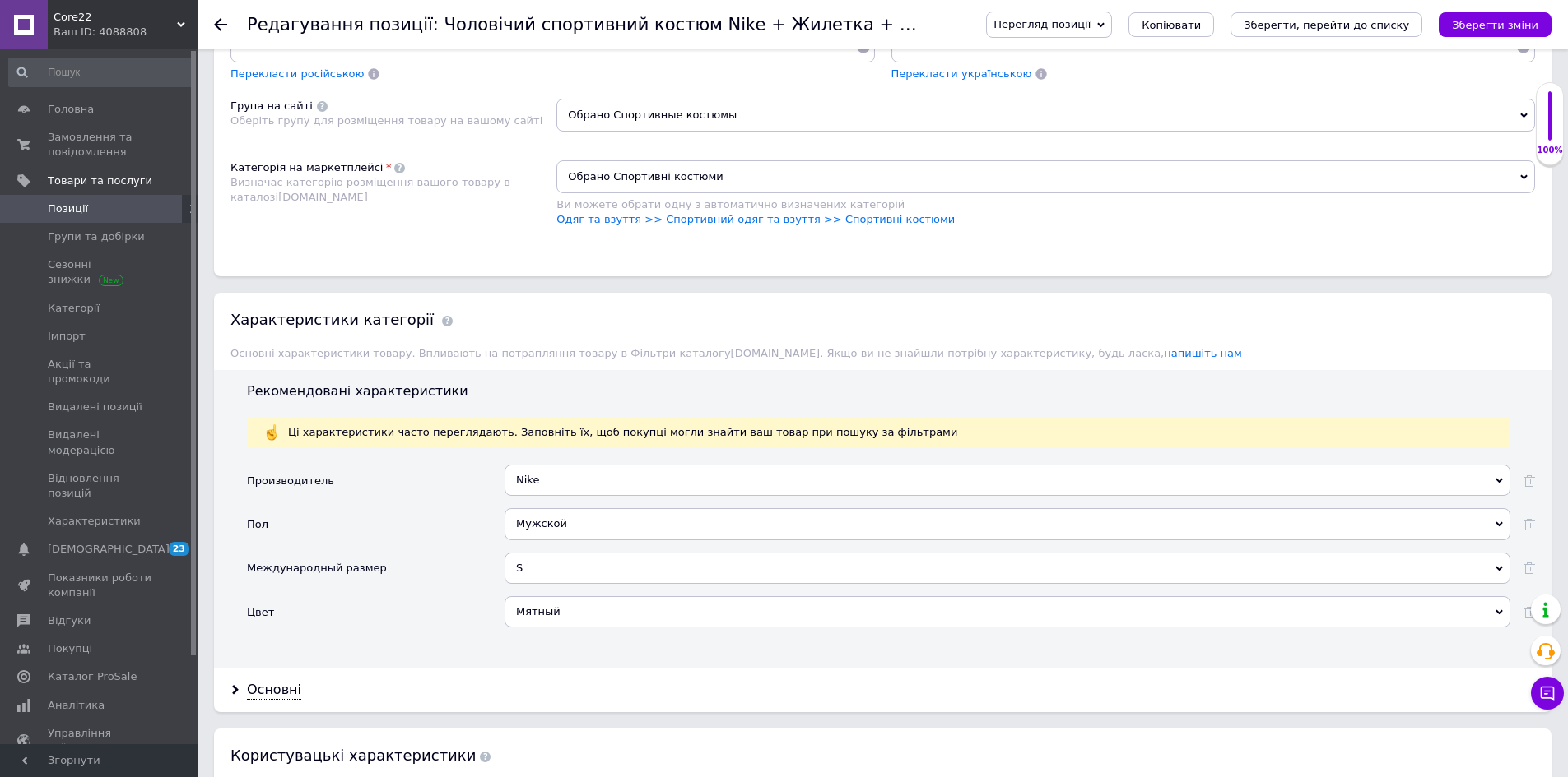
scroll to position [1316, 0]
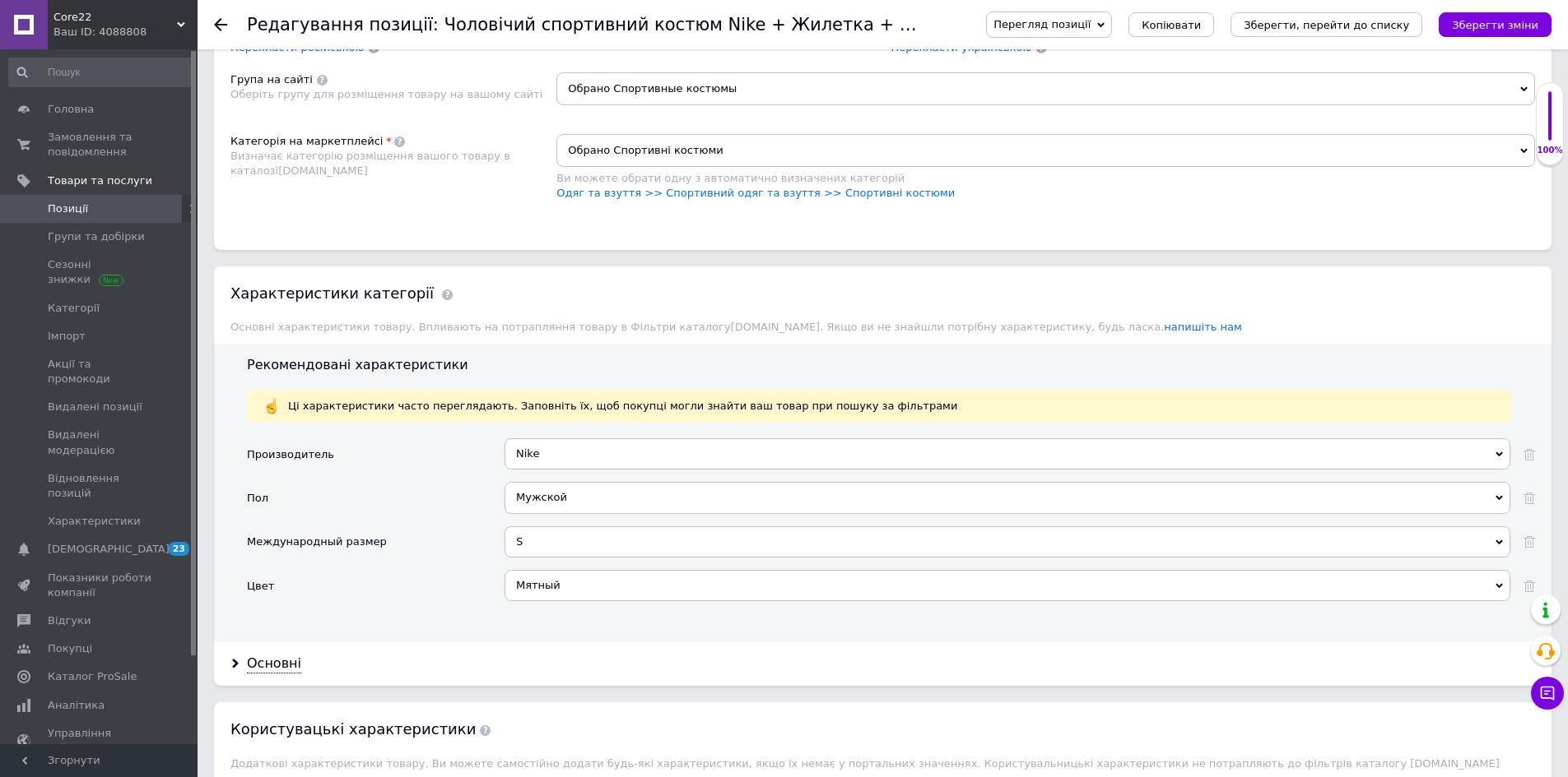
click at [615, 584] on div "Мятный" at bounding box center [1007, 585] width 1006 height 31
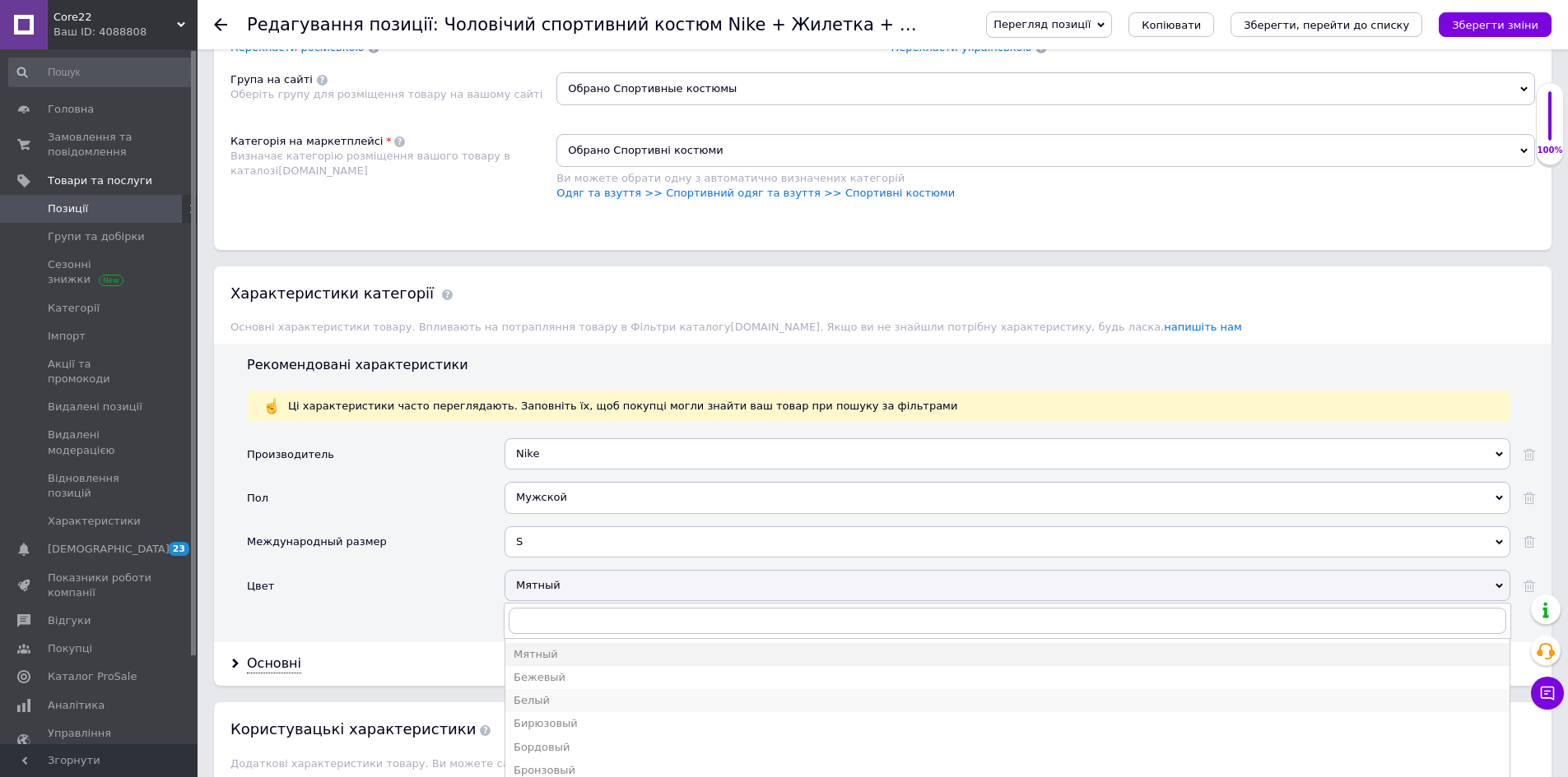
click at [567, 701] on div "Белый" at bounding box center [1008, 701] width 988 height 15
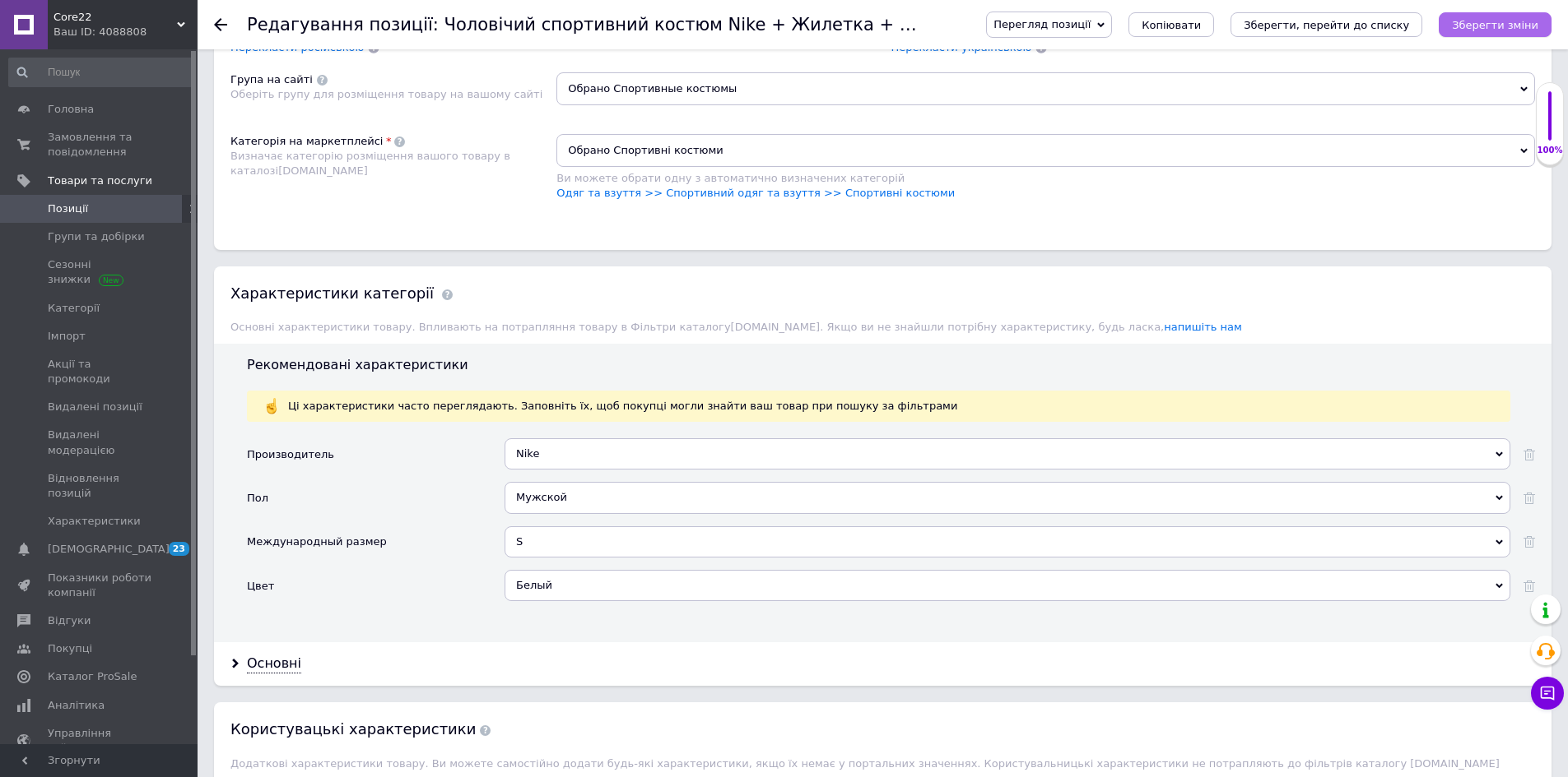
click at [1507, 28] on icon "Зберегти зміни" at bounding box center [1494, 25] width 86 height 12
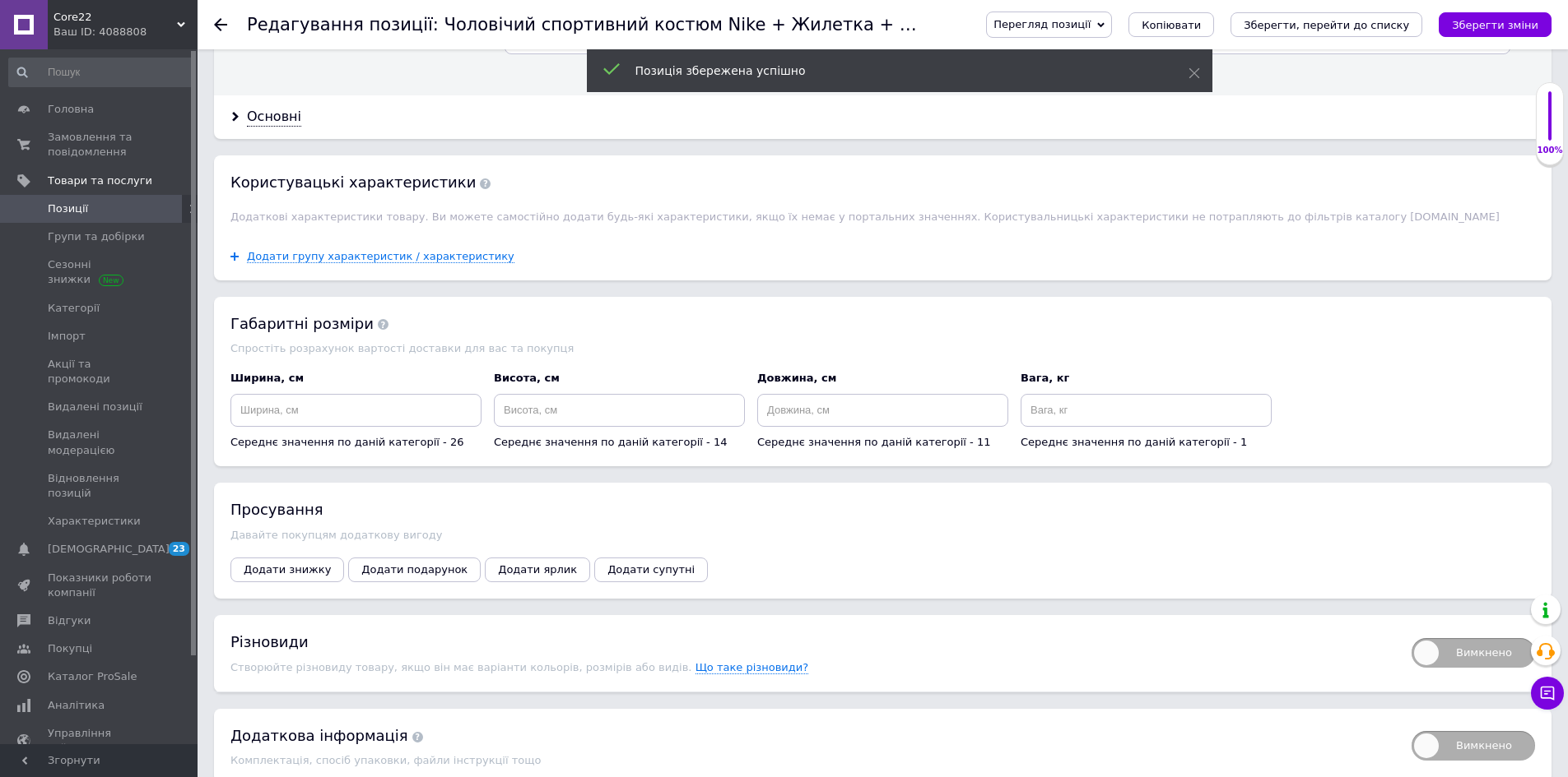
scroll to position [1940, 0]
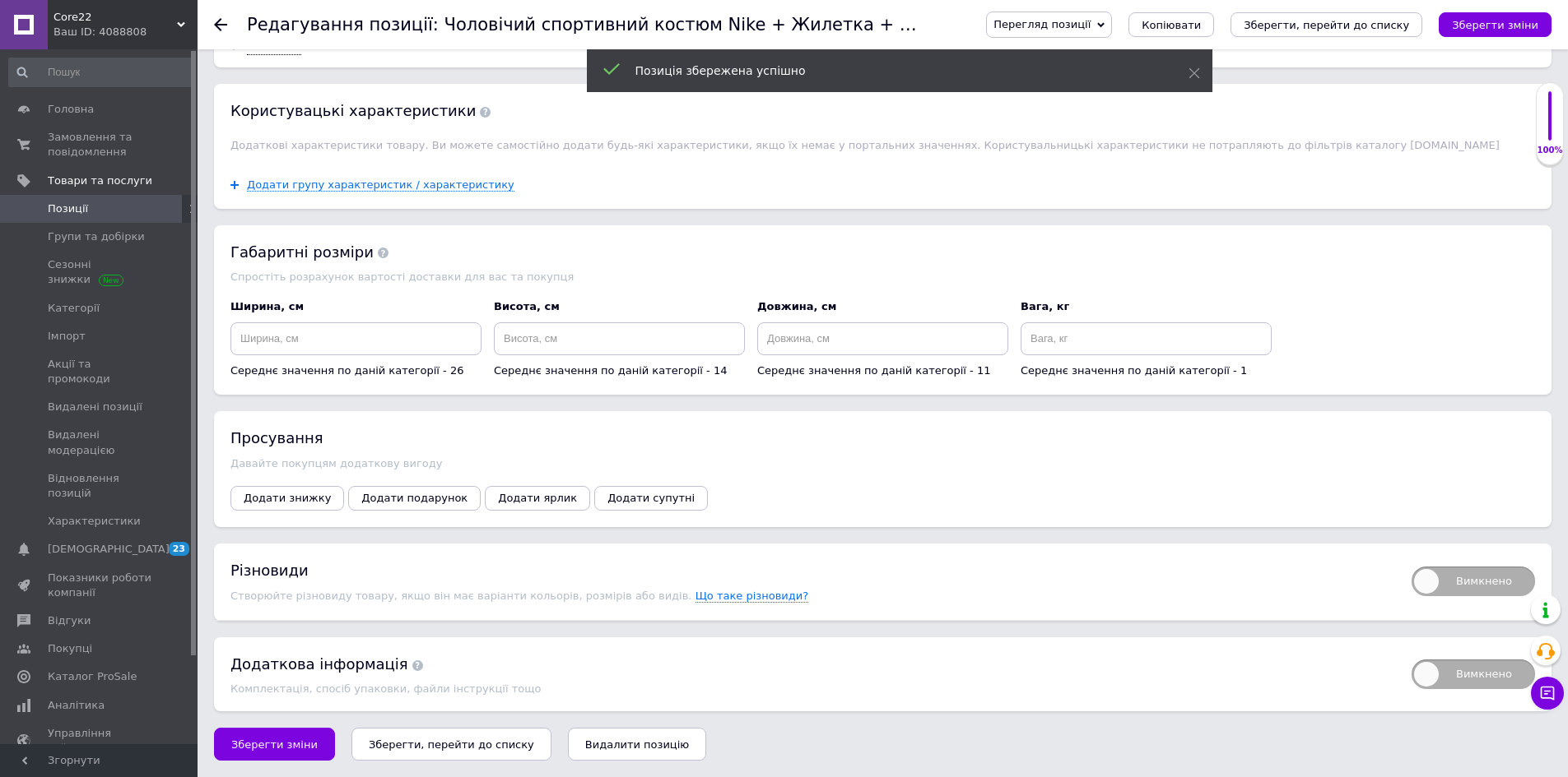
click at [1477, 581] on span "Вимкнено" at bounding box center [1473, 581] width 124 height 29
click at [1411, 566] on input "Вимкнено" at bounding box center [1406, 561] width 10 height 10
checkbox input "true"
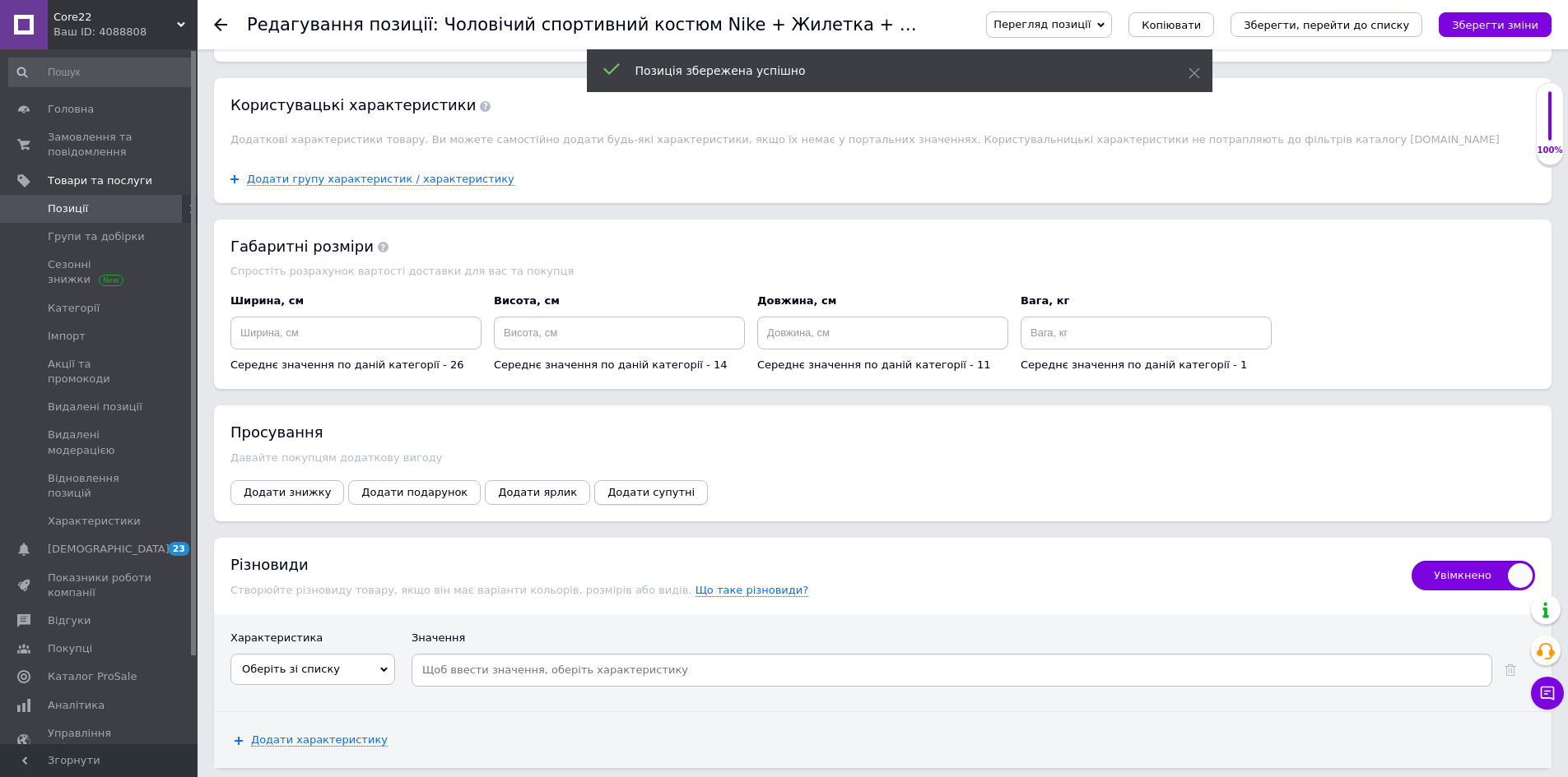
scroll to position [2094, 0]
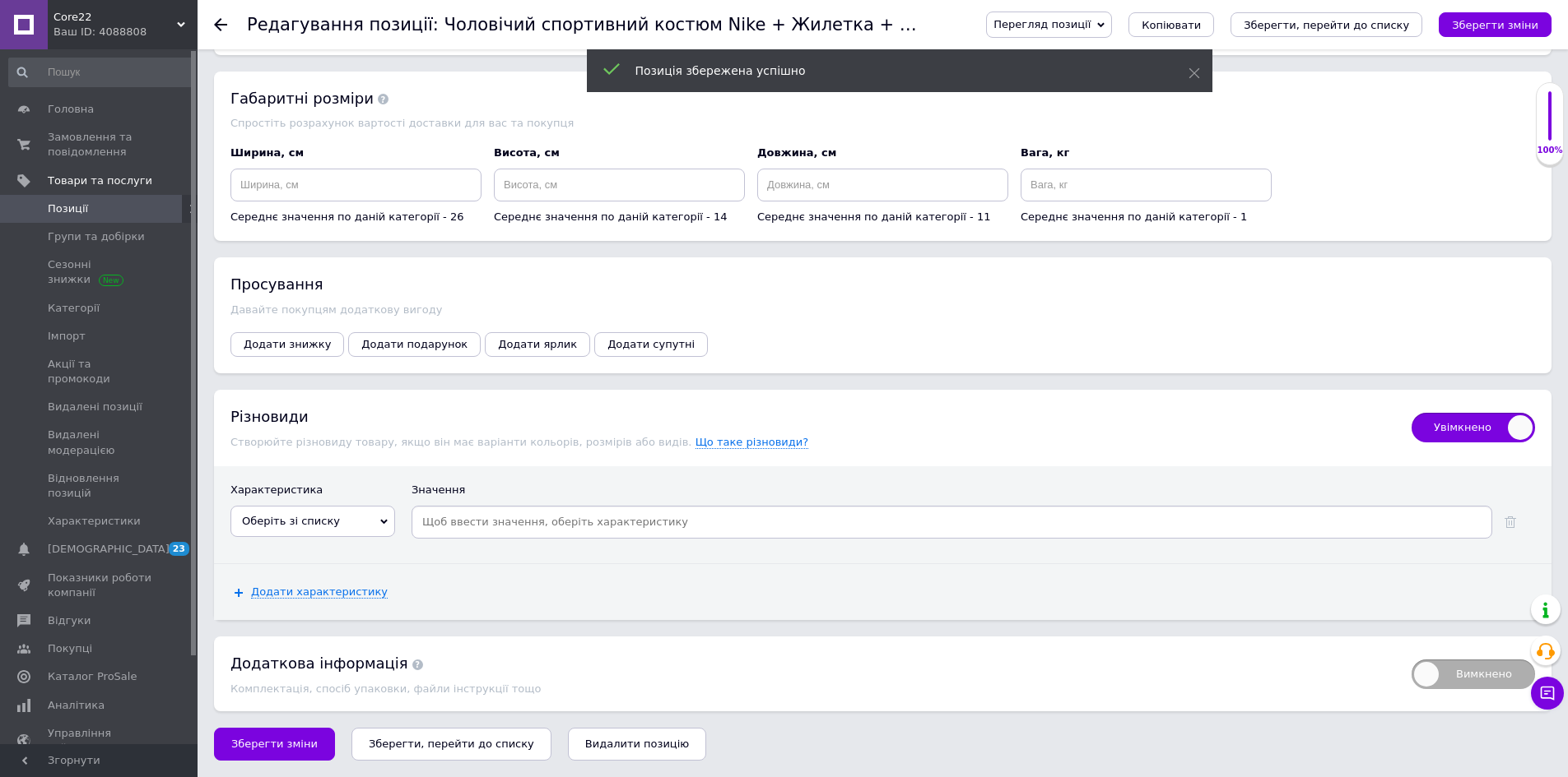
click at [336, 540] on div "Оберіть зі списку Производитель Низ Тип ткани Верх Капюшон Состояние Цвет Между…" at bounding box center [313, 527] width 164 height 42
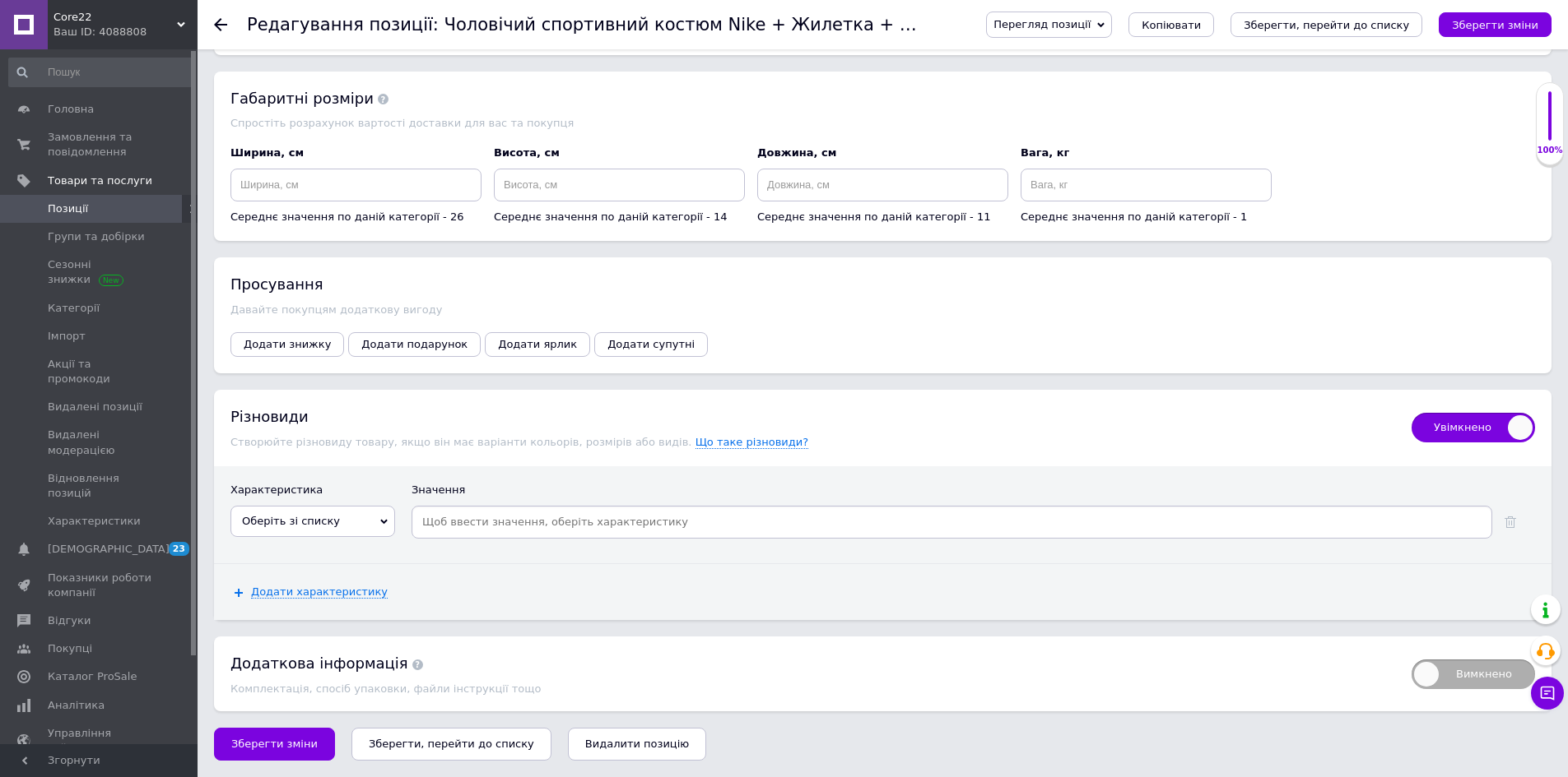
click at [355, 512] on span "Оберіть зі списку" at bounding box center [313, 521] width 164 height 31
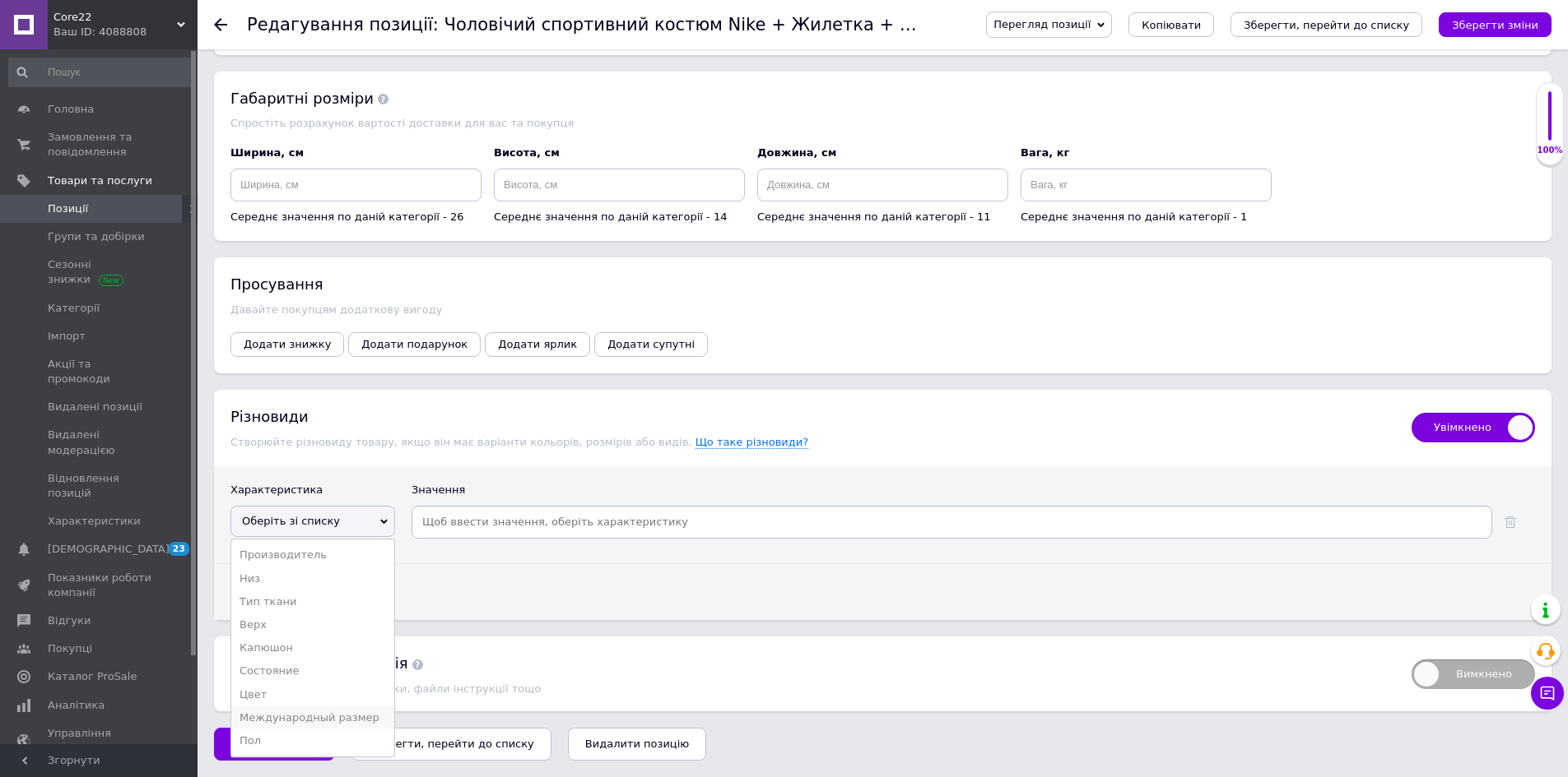
click at [360, 718] on li "Международный размер" at bounding box center [313, 718] width 163 height 23
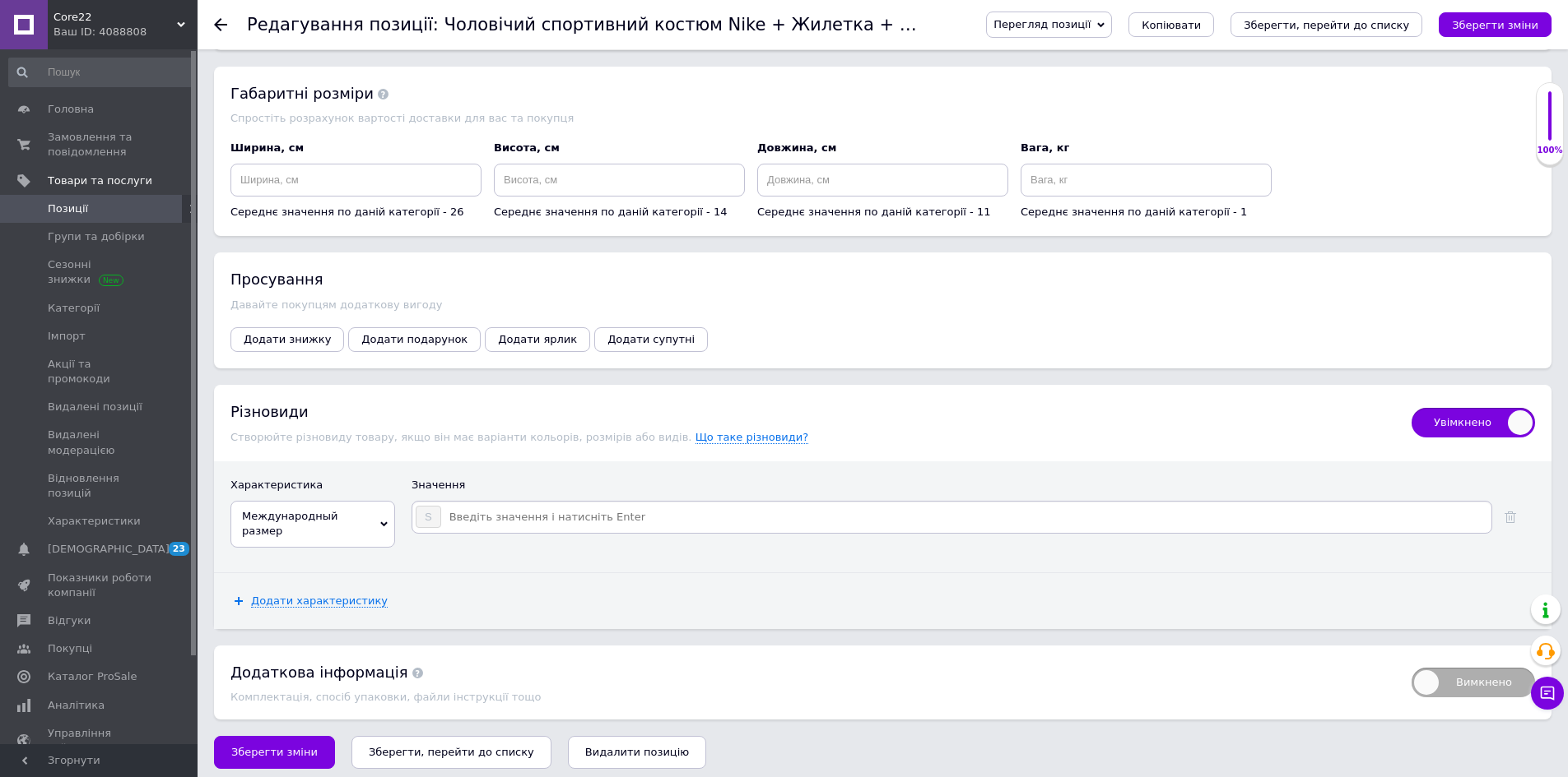
click at [508, 528] on input at bounding box center [965, 517] width 1047 height 25
type input "M"
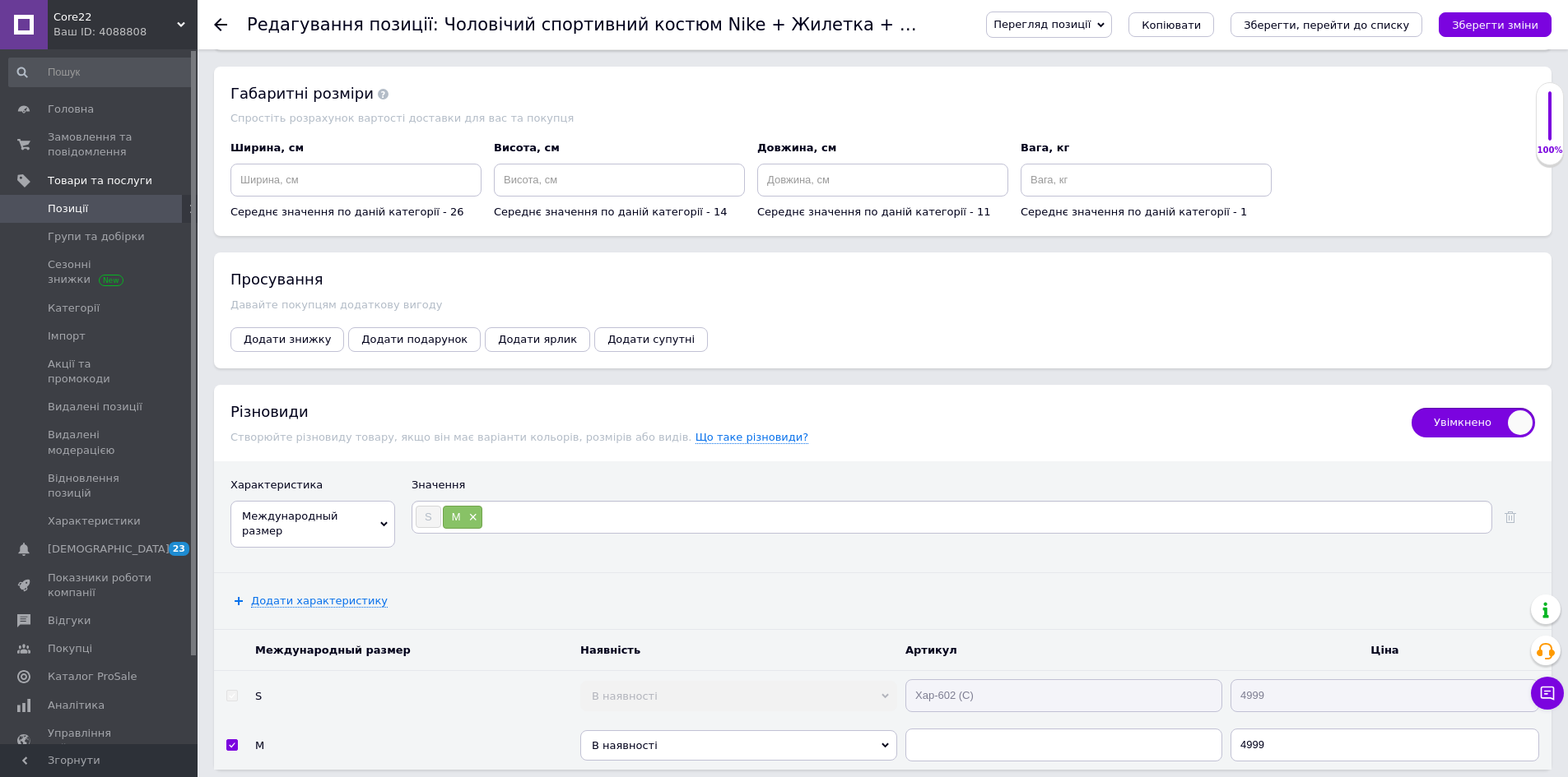
type input "L"
type input "XL"
type input "XXL"
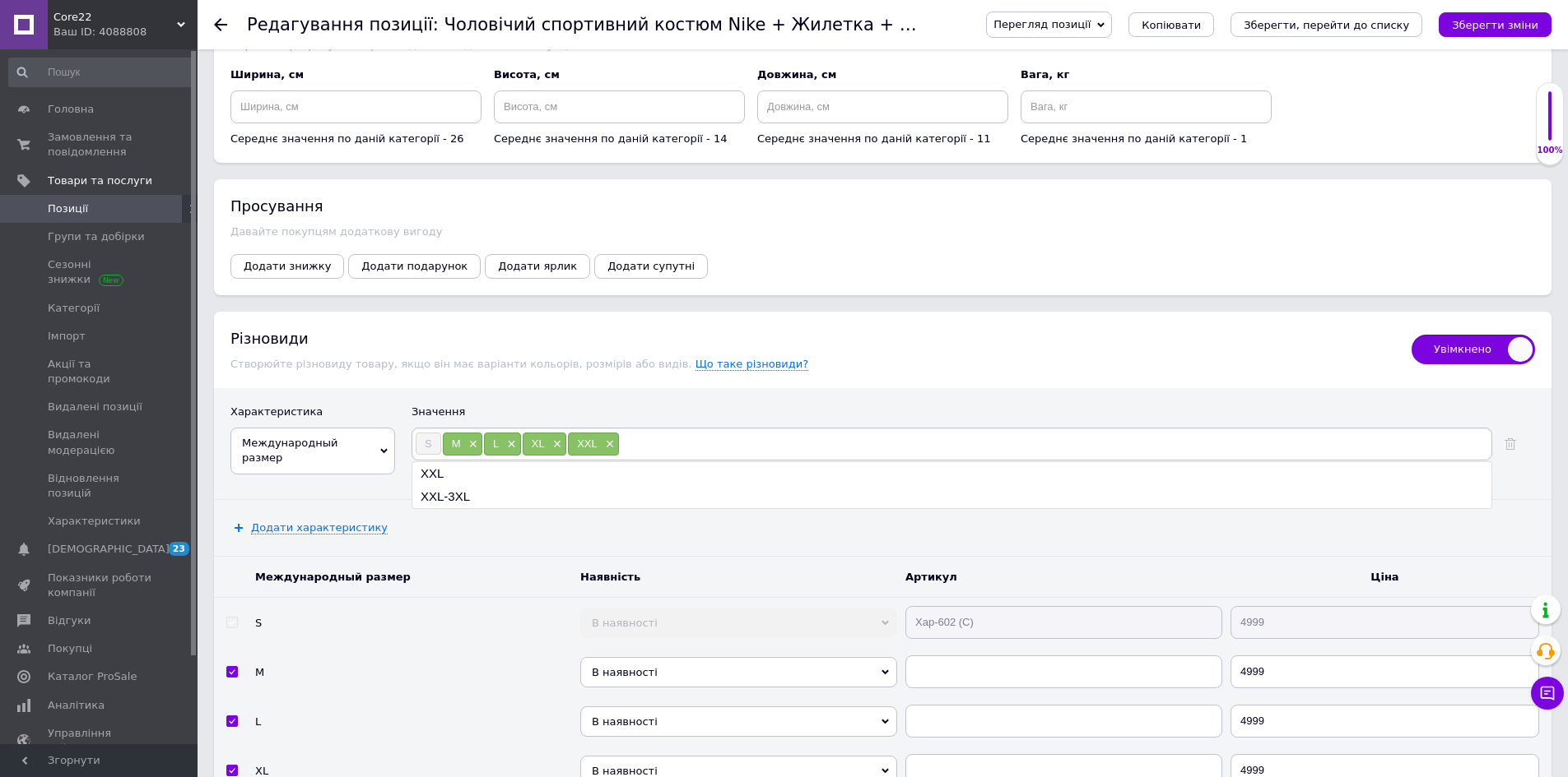
scroll to position [2258, 0]
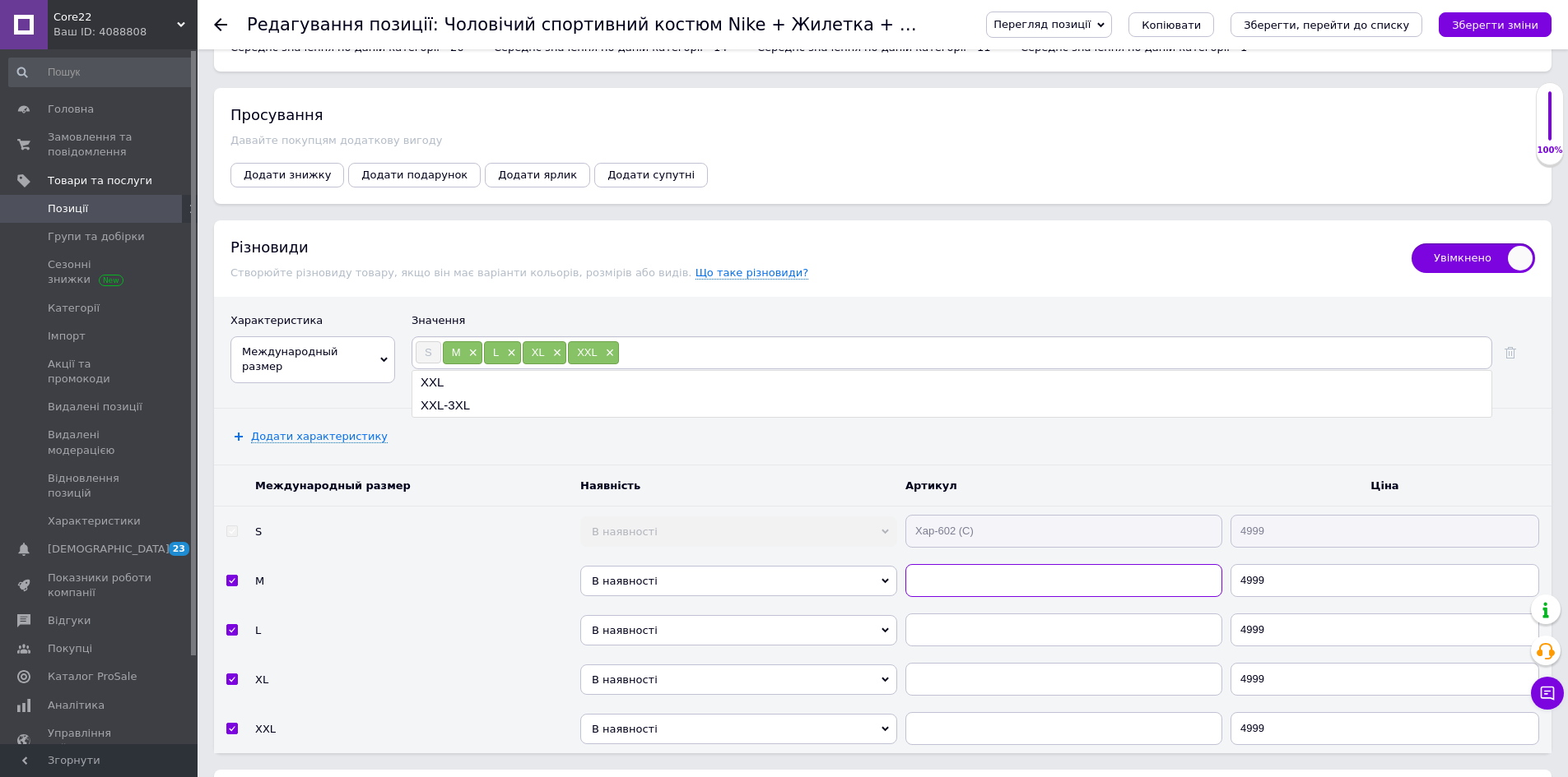
drag, startPoint x: 954, startPoint y: 585, endPoint x: 958, endPoint y: 637, distance: 52.2
click at [953, 585] on input "text" at bounding box center [1063, 581] width 316 height 33
paste input "Хар-602 (C)"
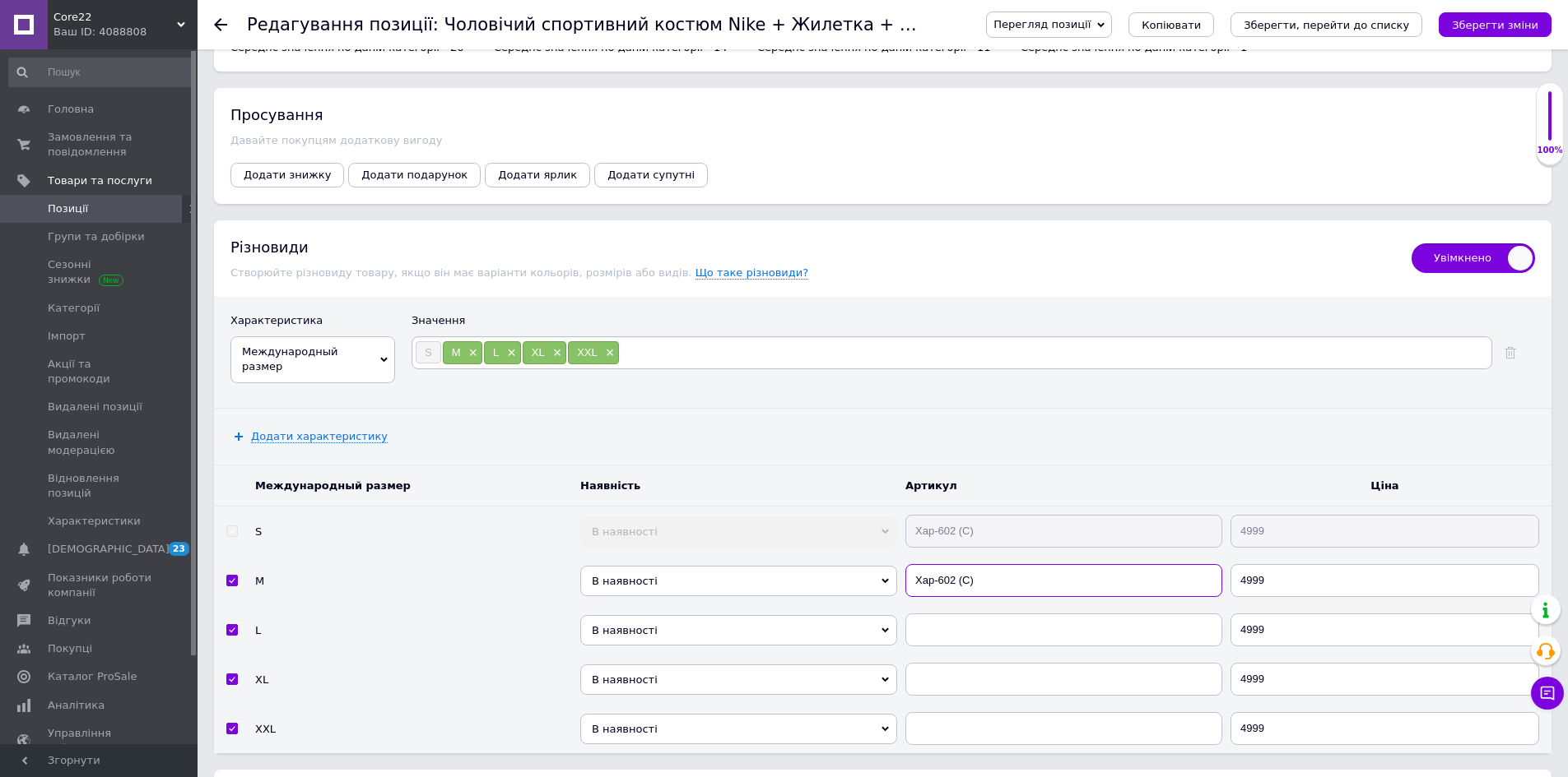
type input "Хар-602 (C)"
drag, startPoint x: 958, startPoint y: 643, endPoint x: 969, endPoint y: 683, distance: 41.5
click at [958, 646] on input "text" at bounding box center [1063, 630] width 316 height 33
paste input "Хар-602 (C)"
type input "Хар-602 (C)"
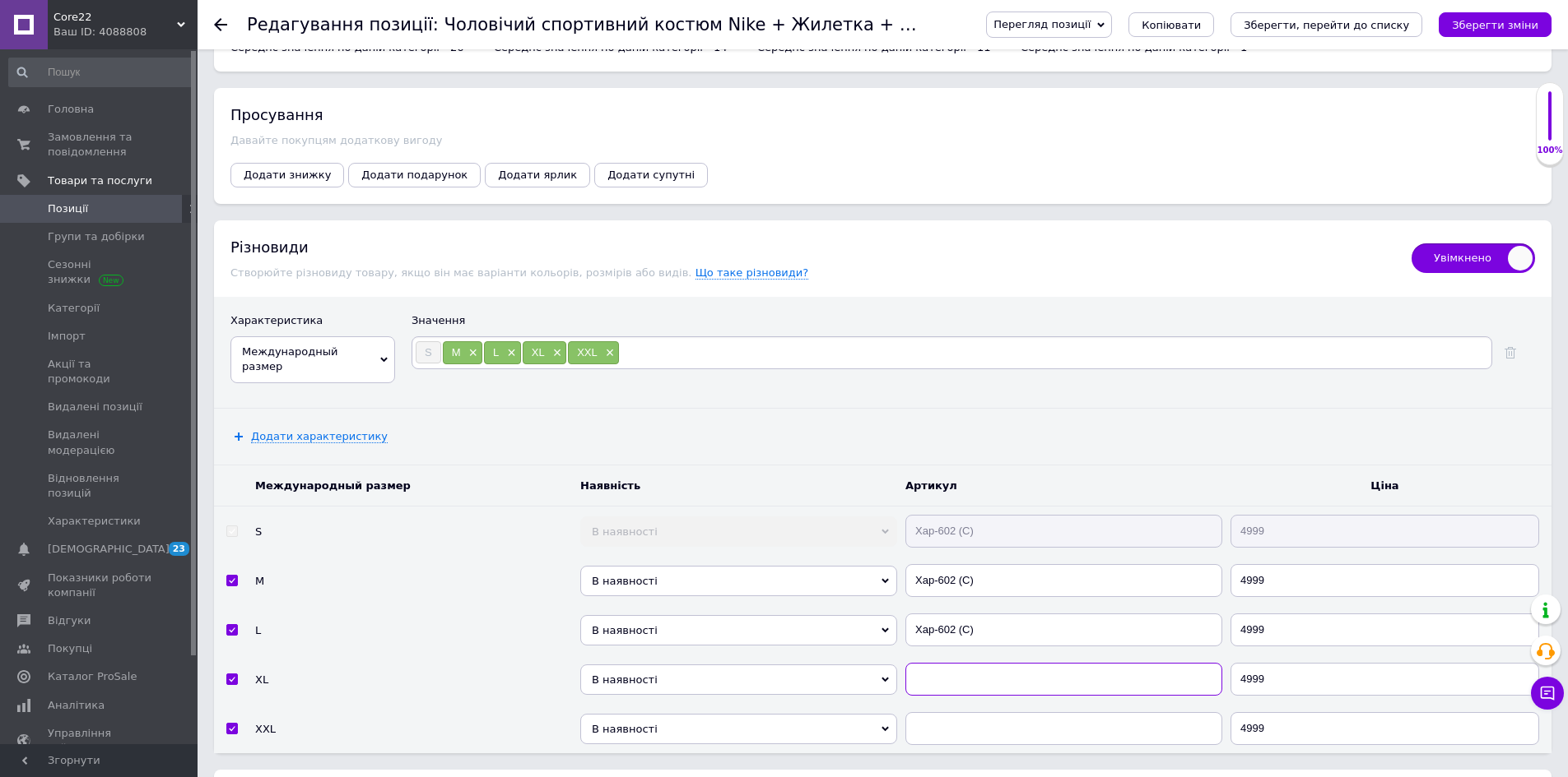
click at [969, 684] on input "text" at bounding box center [1063, 679] width 316 height 33
paste input "Хар-602 (C)"
type input "Хар-602 (C)"
click at [995, 753] on td at bounding box center [1064, 729] width 325 height 49
click at [999, 731] on input "text" at bounding box center [1063, 729] width 316 height 33
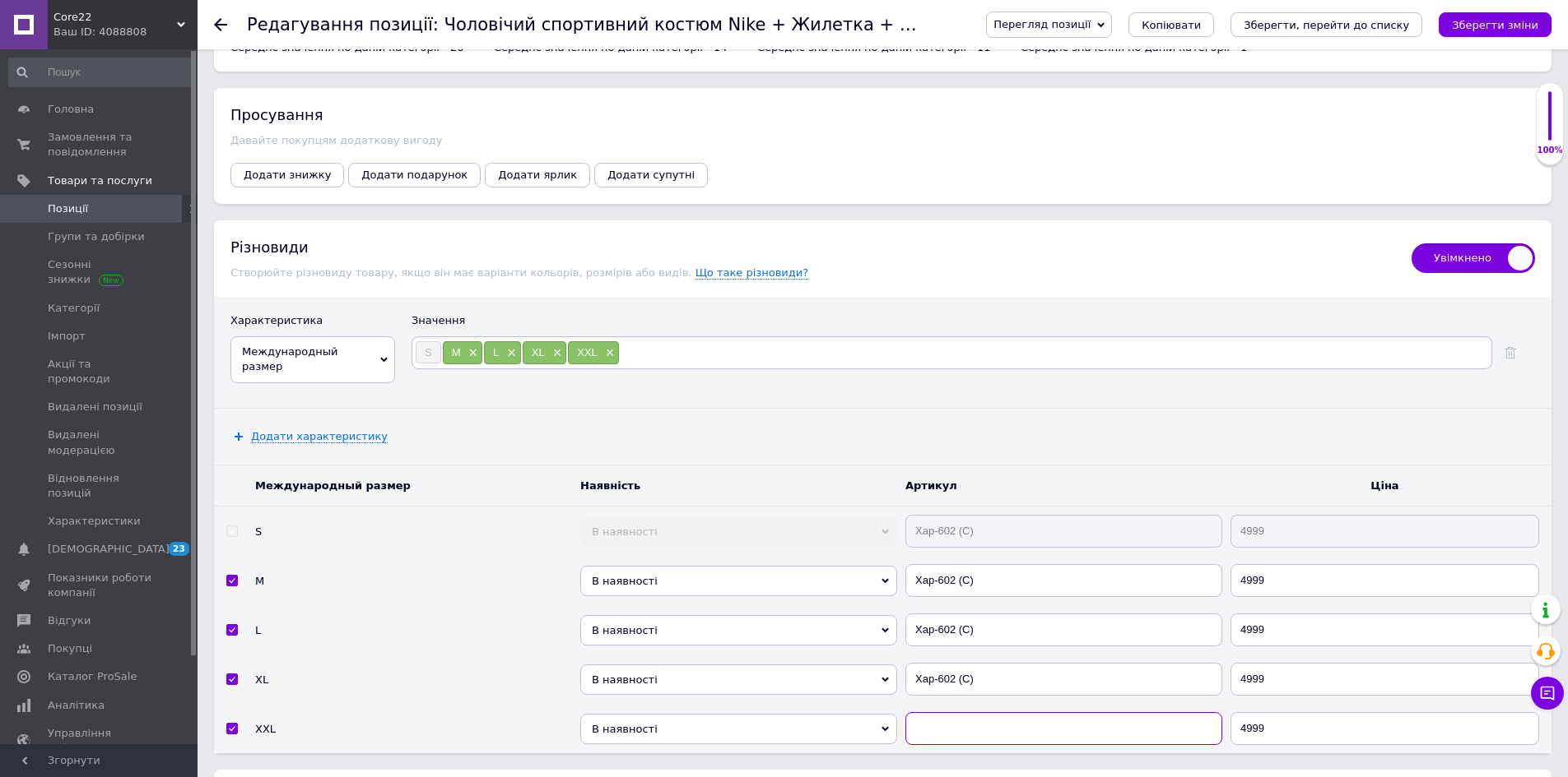
paste input "Хар-602 (C)"
type input "Хар-602 (C)"
click at [1537, 21] on icon "Зберегти зміни" at bounding box center [1494, 25] width 86 height 12
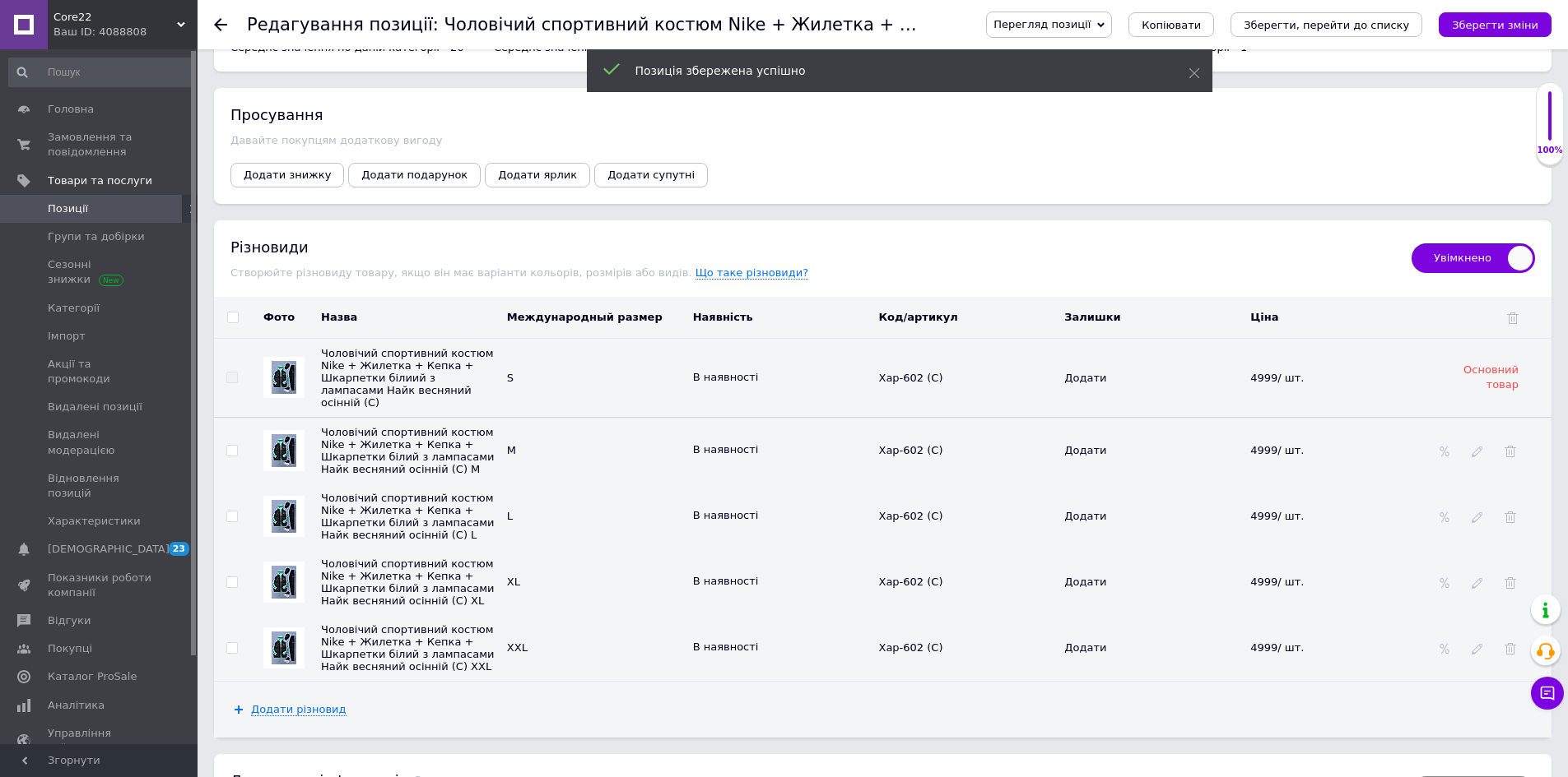
click at [304, 442] on div at bounding box center [284, 451] width 42 height 42
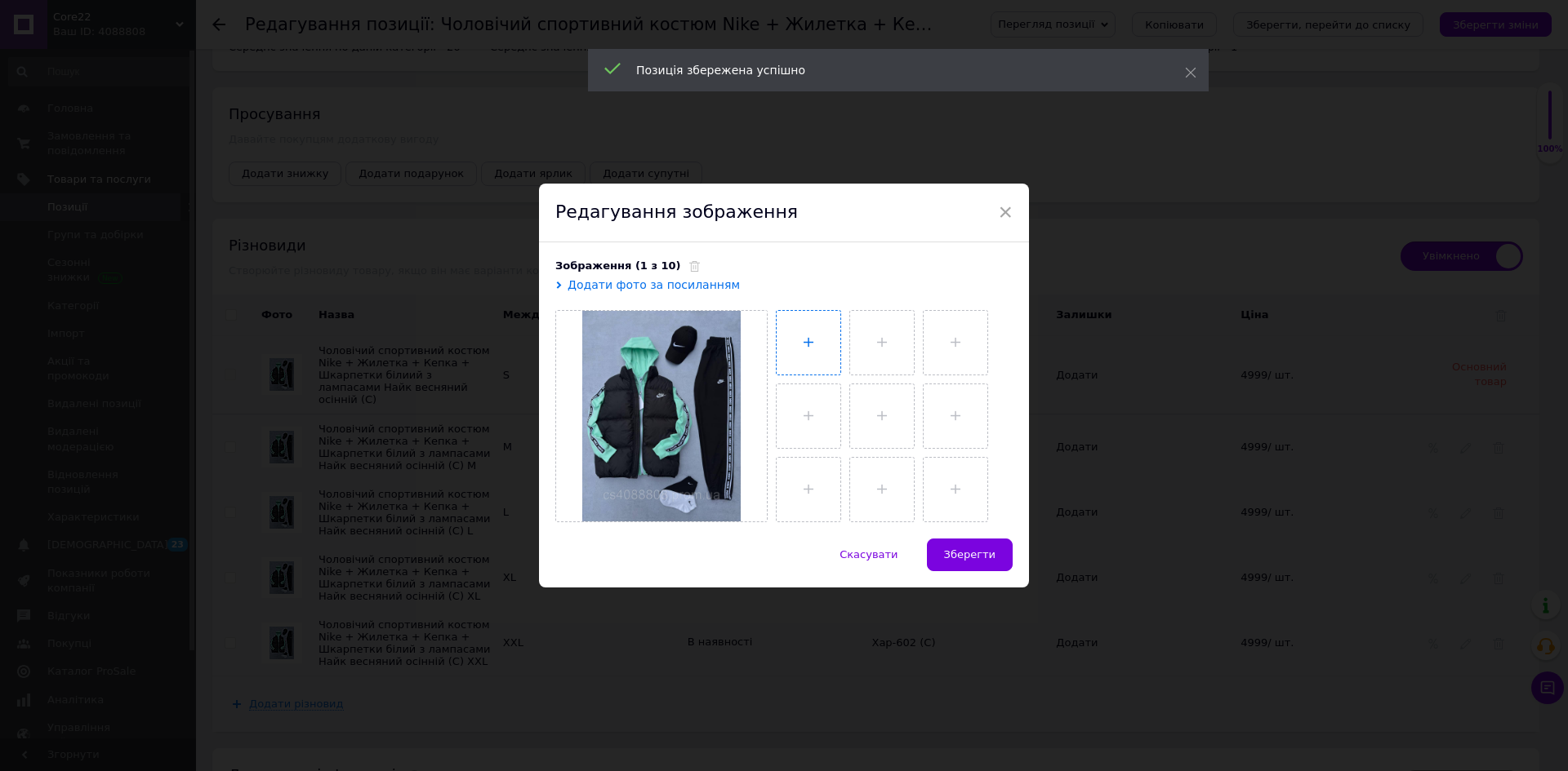
click at [817, 338] on input "file" at bounding box center [809, 343] width 64 height 64
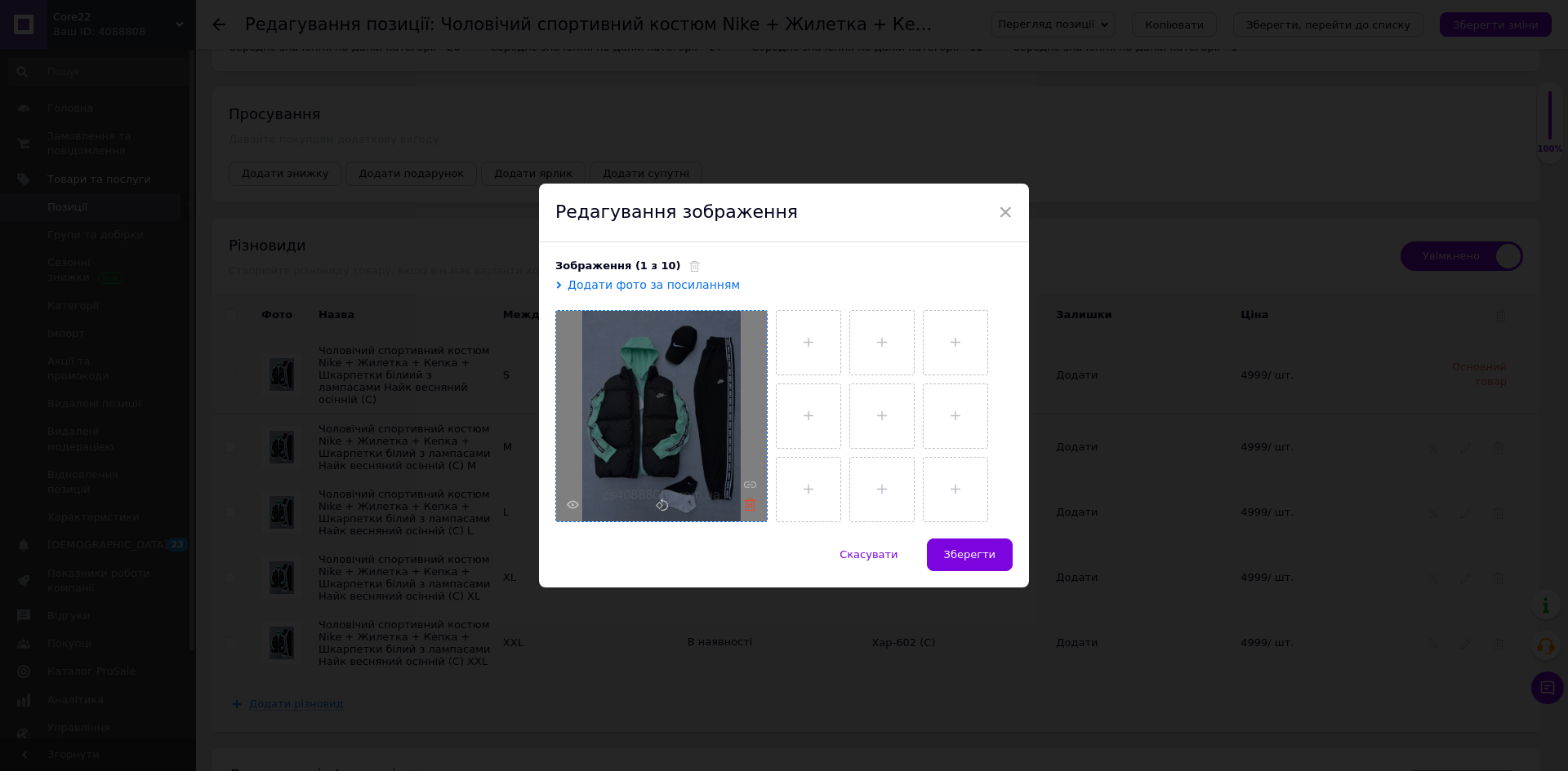
click at [746, 506] on use at bounding box center [750, 504] width 12 height 12
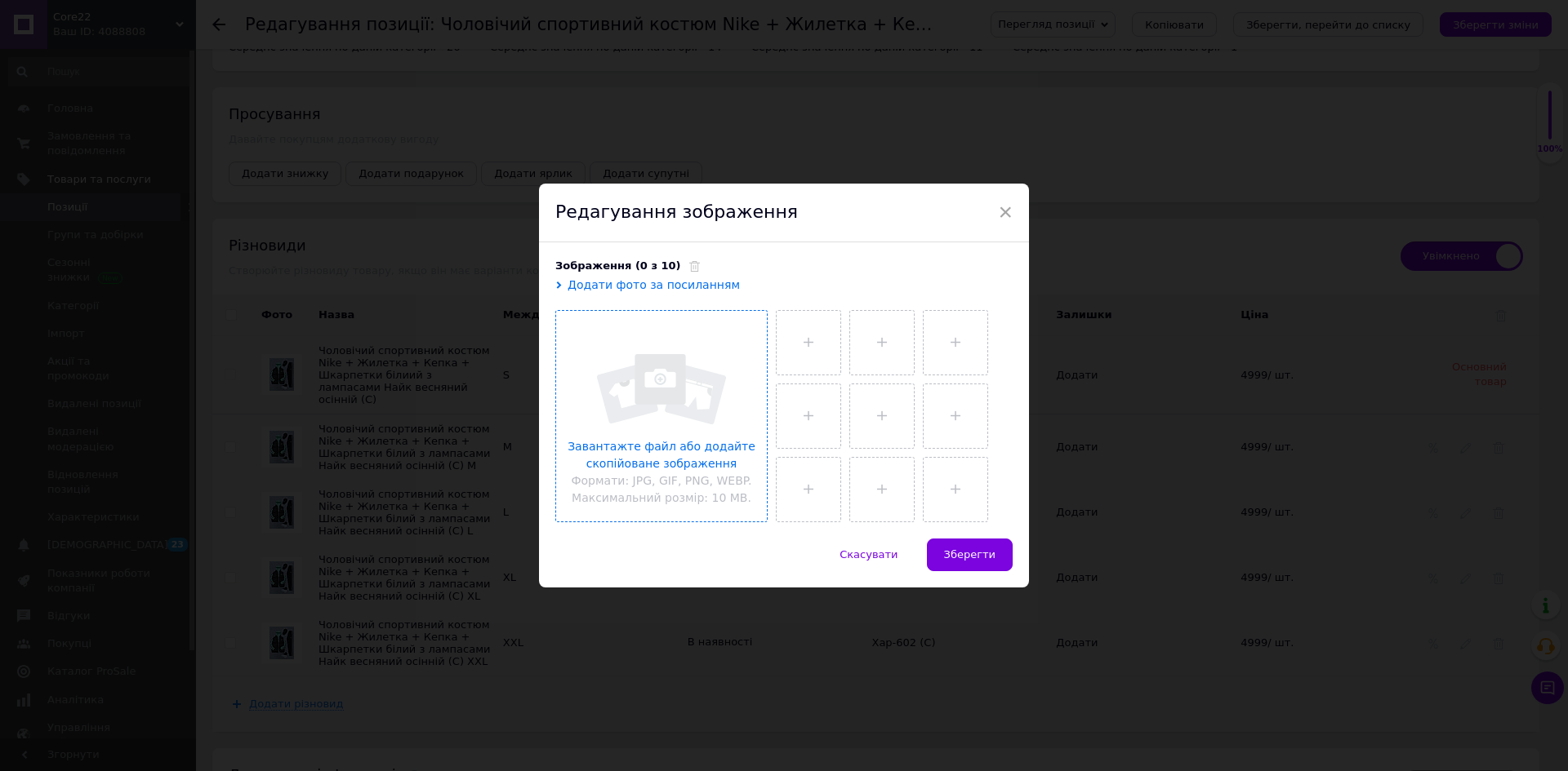
click at [662, 408] on input "file" at bounding box center [661, 416] width 211 height 211
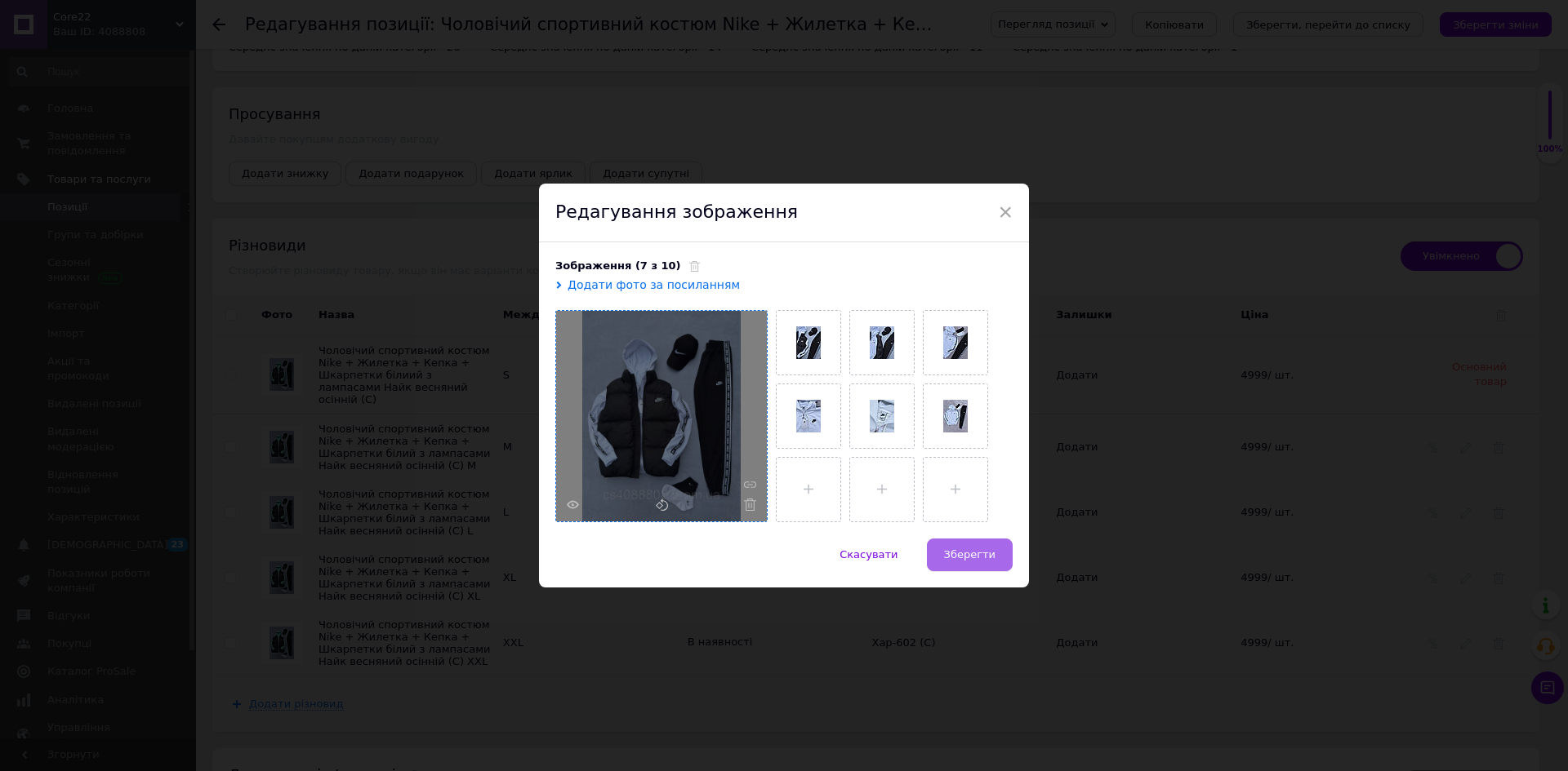
click at [975, 549] on span "Зберегти" at bounding box center [969, 555] width 52 height 12
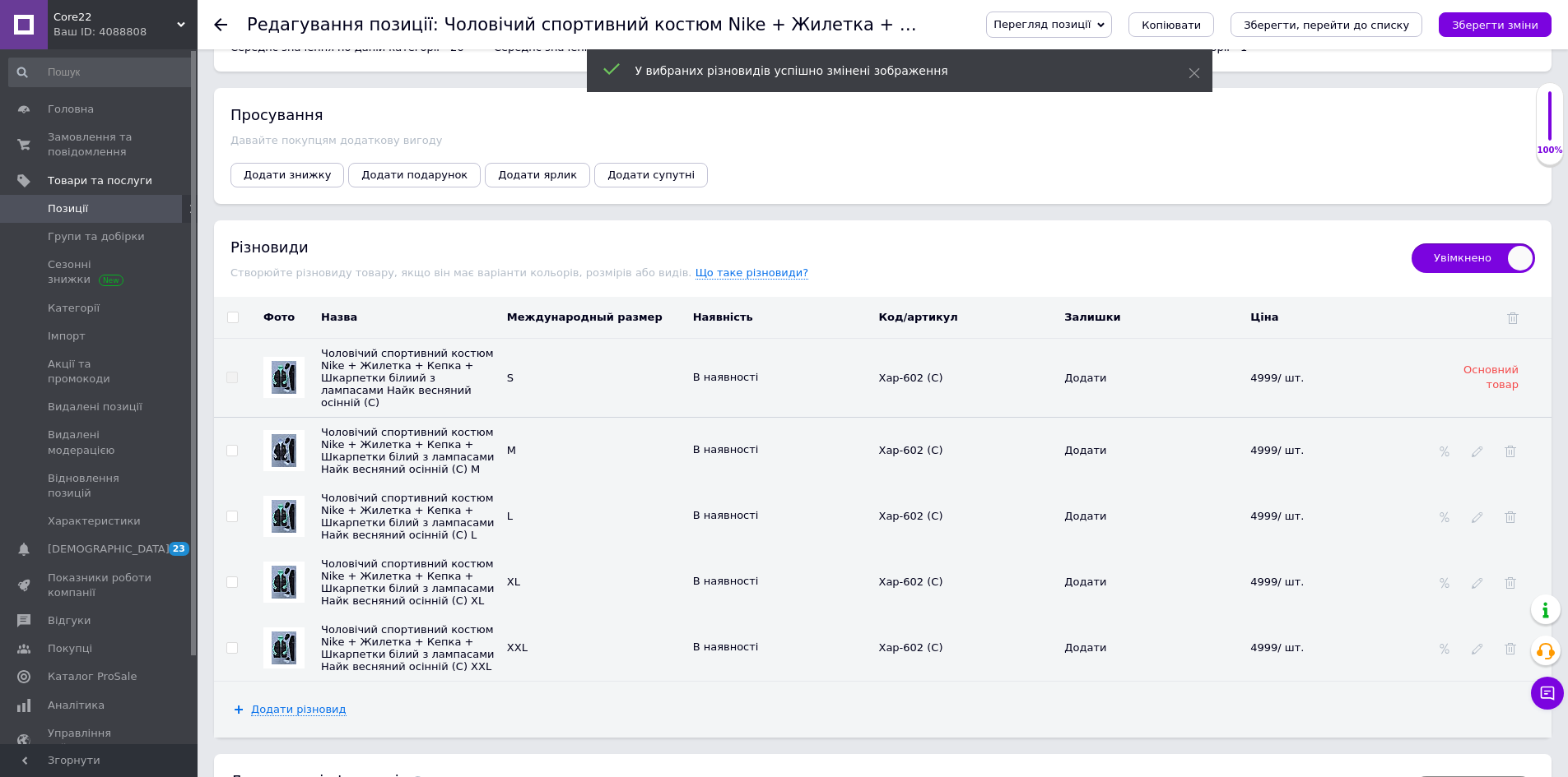
click at [284, 513] on img at bounding box center [284, 516] width 25 height 33
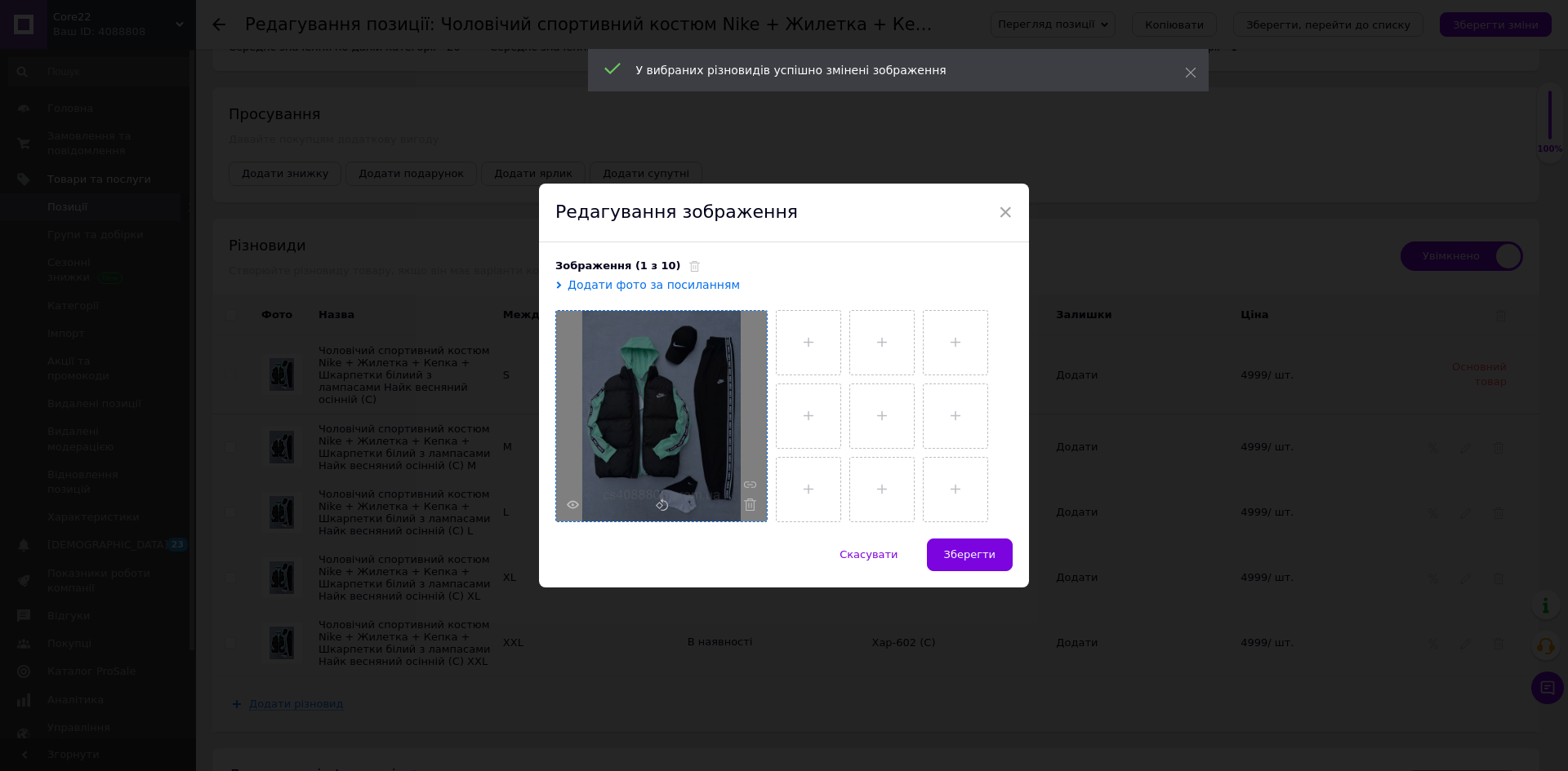
click at [744, 506] on icon at bounding box center [750, 504] width 12 height 12
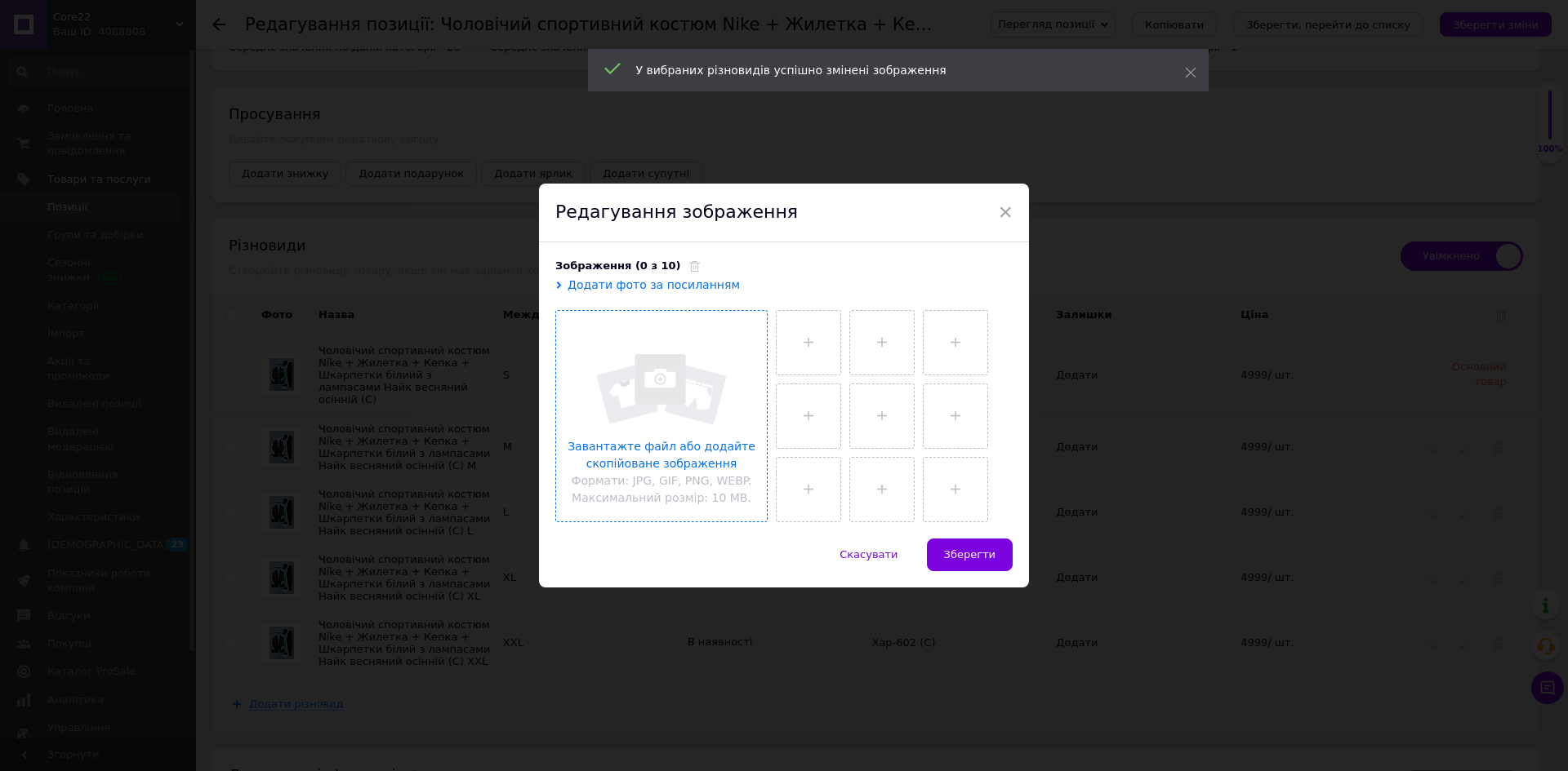
click at [670, 420] on input "file" at bounding box center [661, 416] width 211 height 211
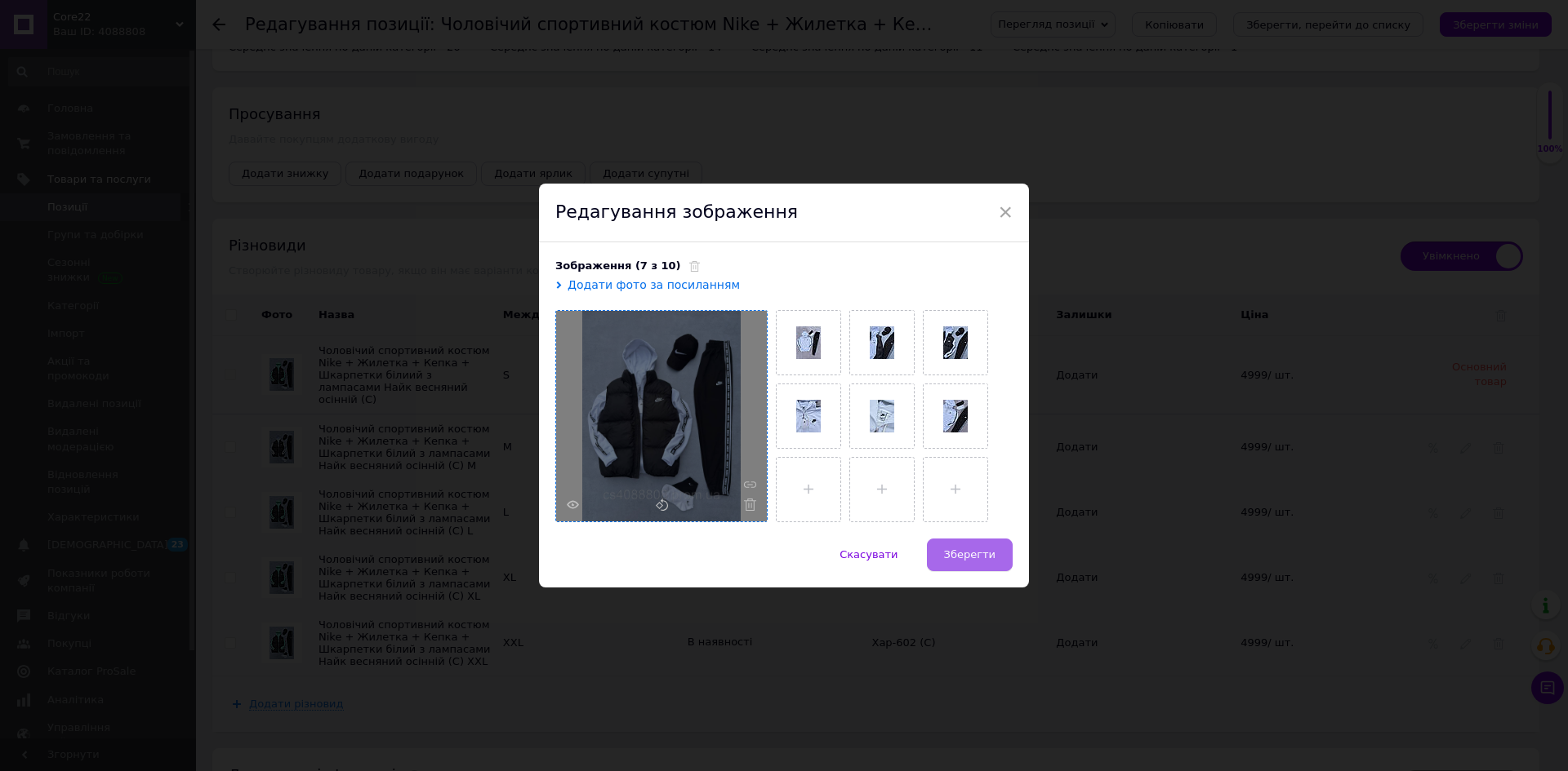
click at [981, 552] on span "Зберегти" at bounding box center [969, 555] width 52 height 12
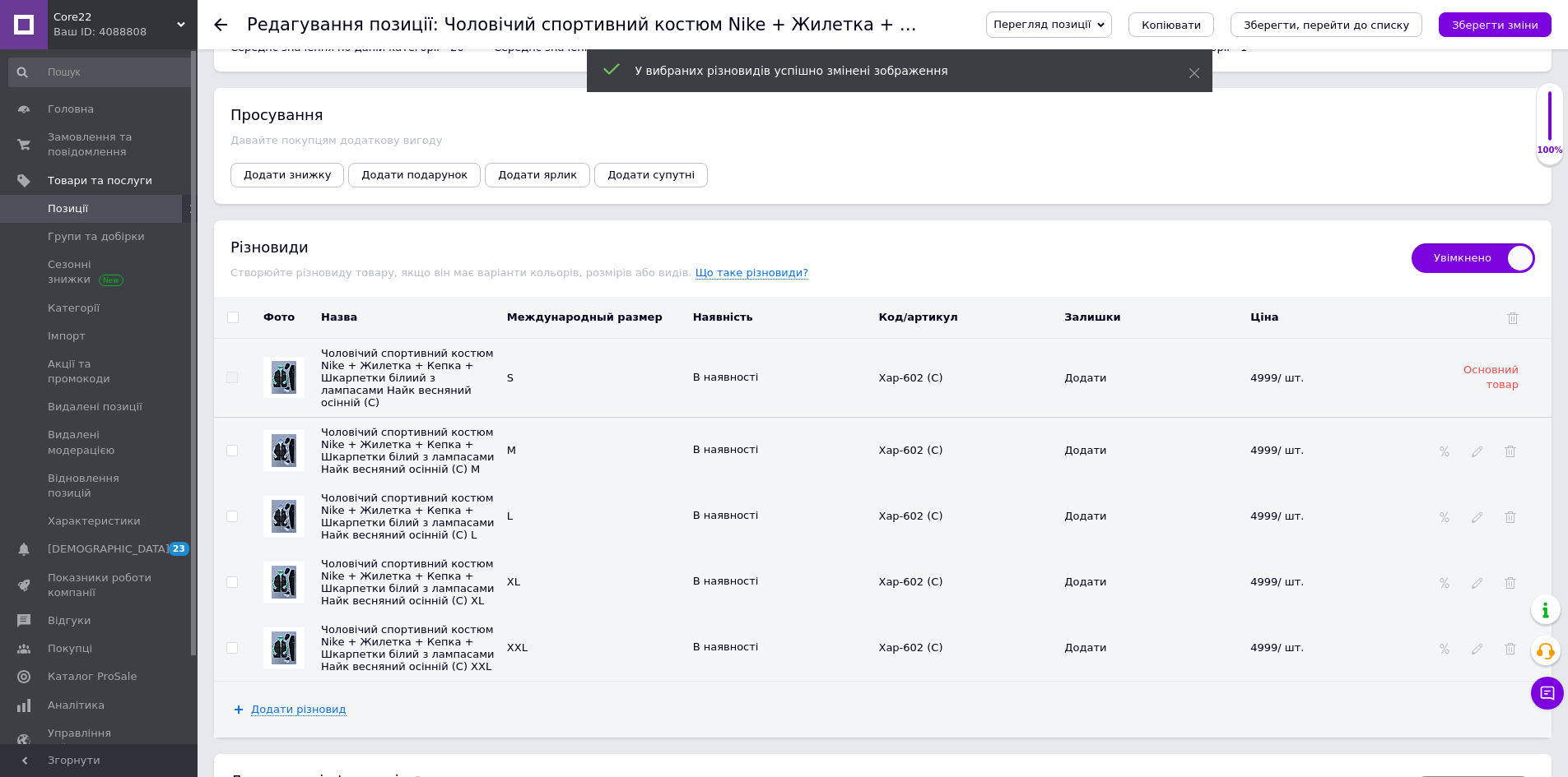
click at [290, 597] on img at bounding box center [284, 582] width 25 height 33
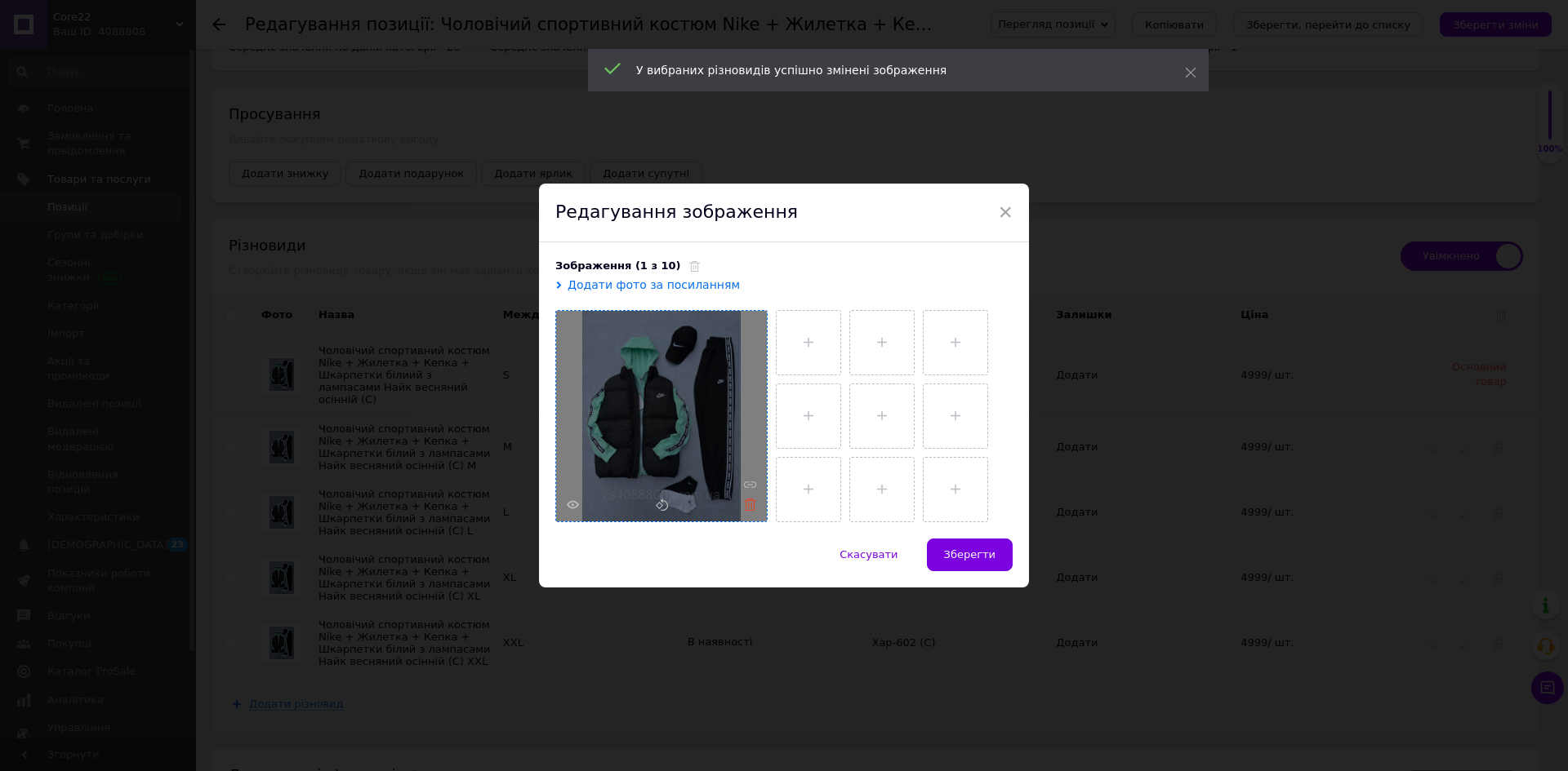
click at [744, 505] on icon at bounding box center [750, 504] width 12 height 12
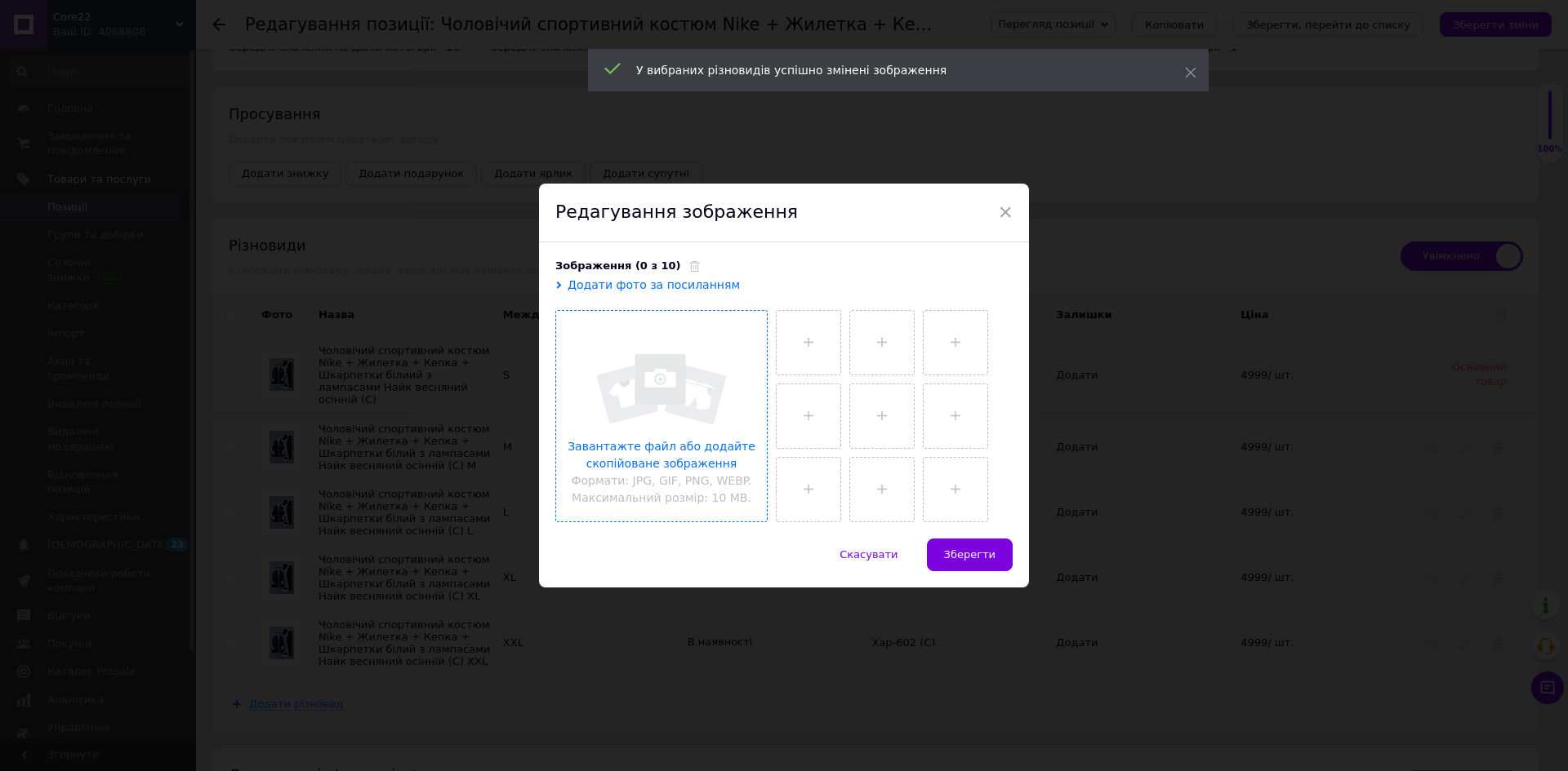
click at [690, 402] on input "file" at bounding box center [661, 416] width 211 height 211
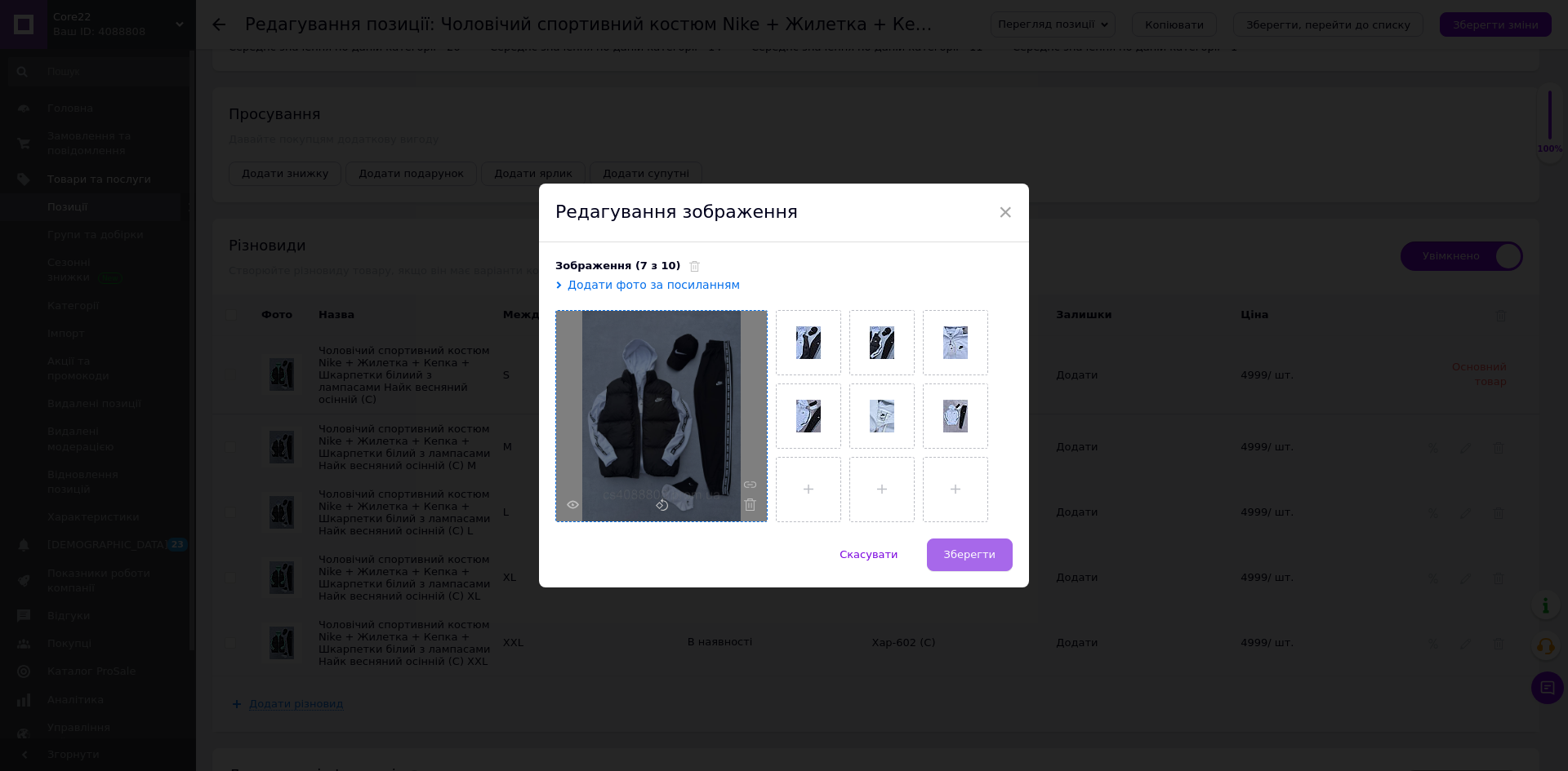
click at [972, 544] on button "Зберегти" at bounding box center [969, 555] width 85 height 33
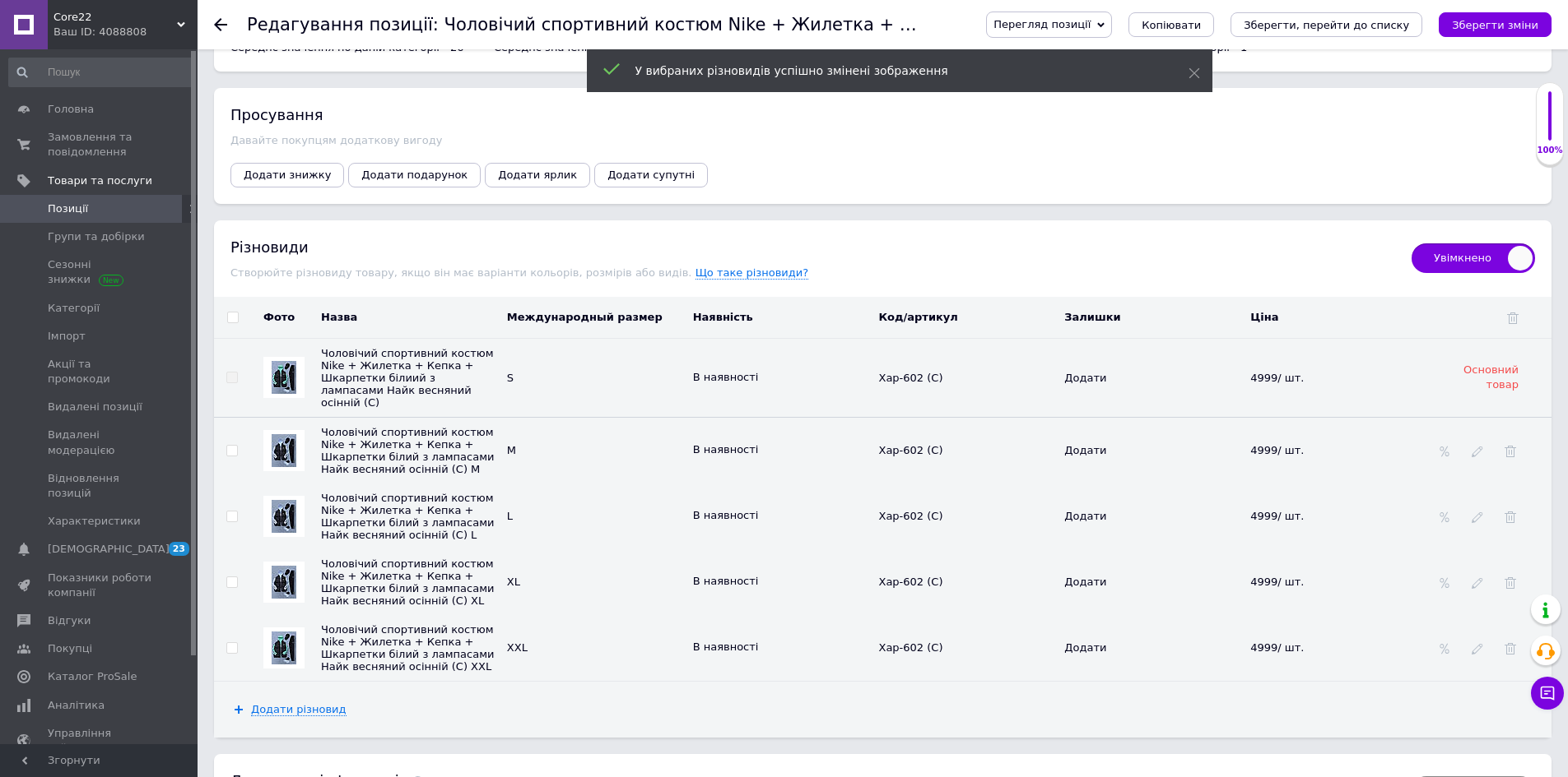
click at [286, 663] on img at bounding box center [284, 648] width 25 height 33
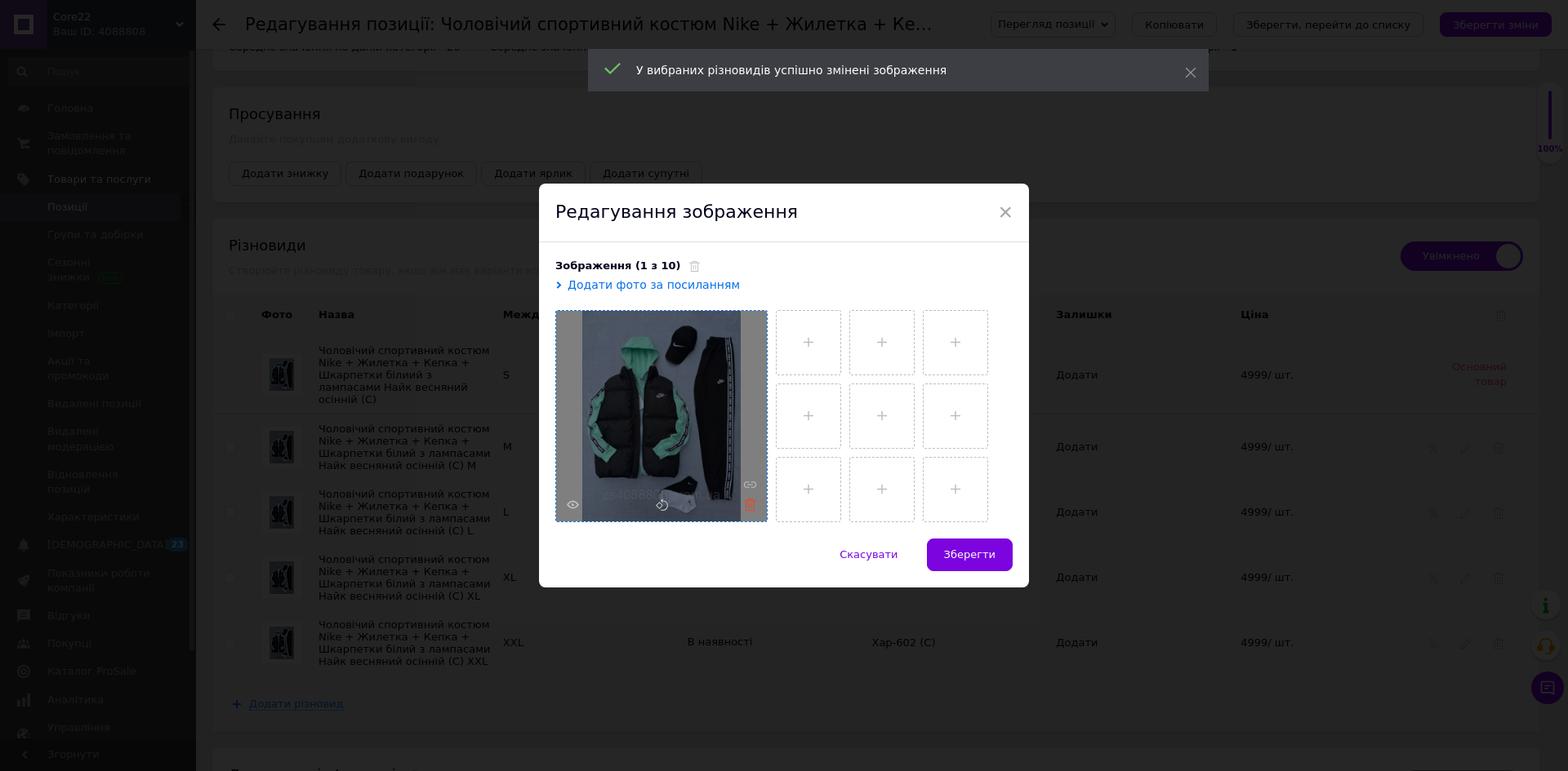
click at [746, 504] on use at bounding box center [750, 504] width 12 height 12
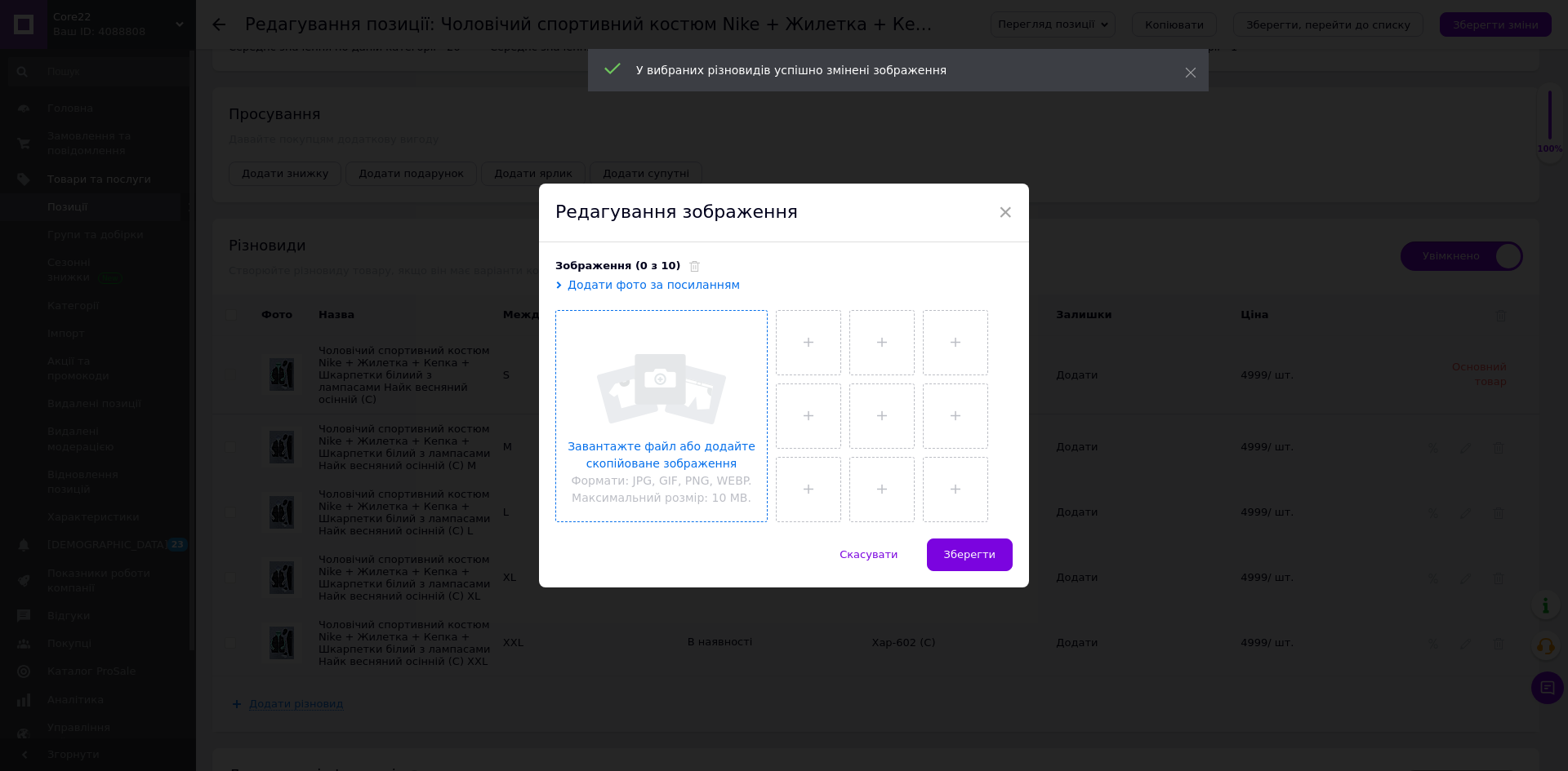
click at [640, 362] on input "file" at bounding box center [661, 416] width 211 height 211
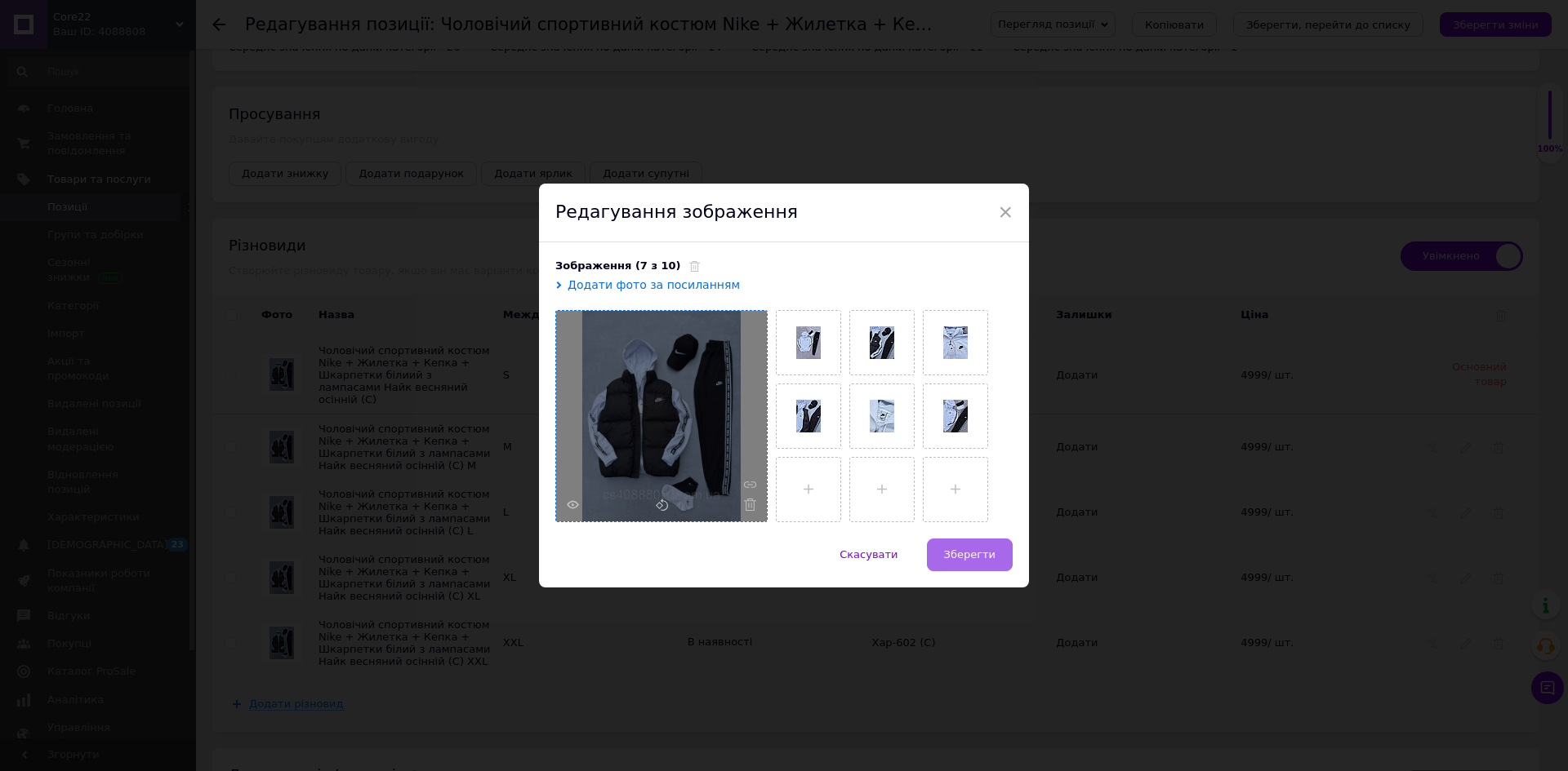
click at [989, 556] on span "Зберегти" at bounding box center [969, 555] width 52 height 12
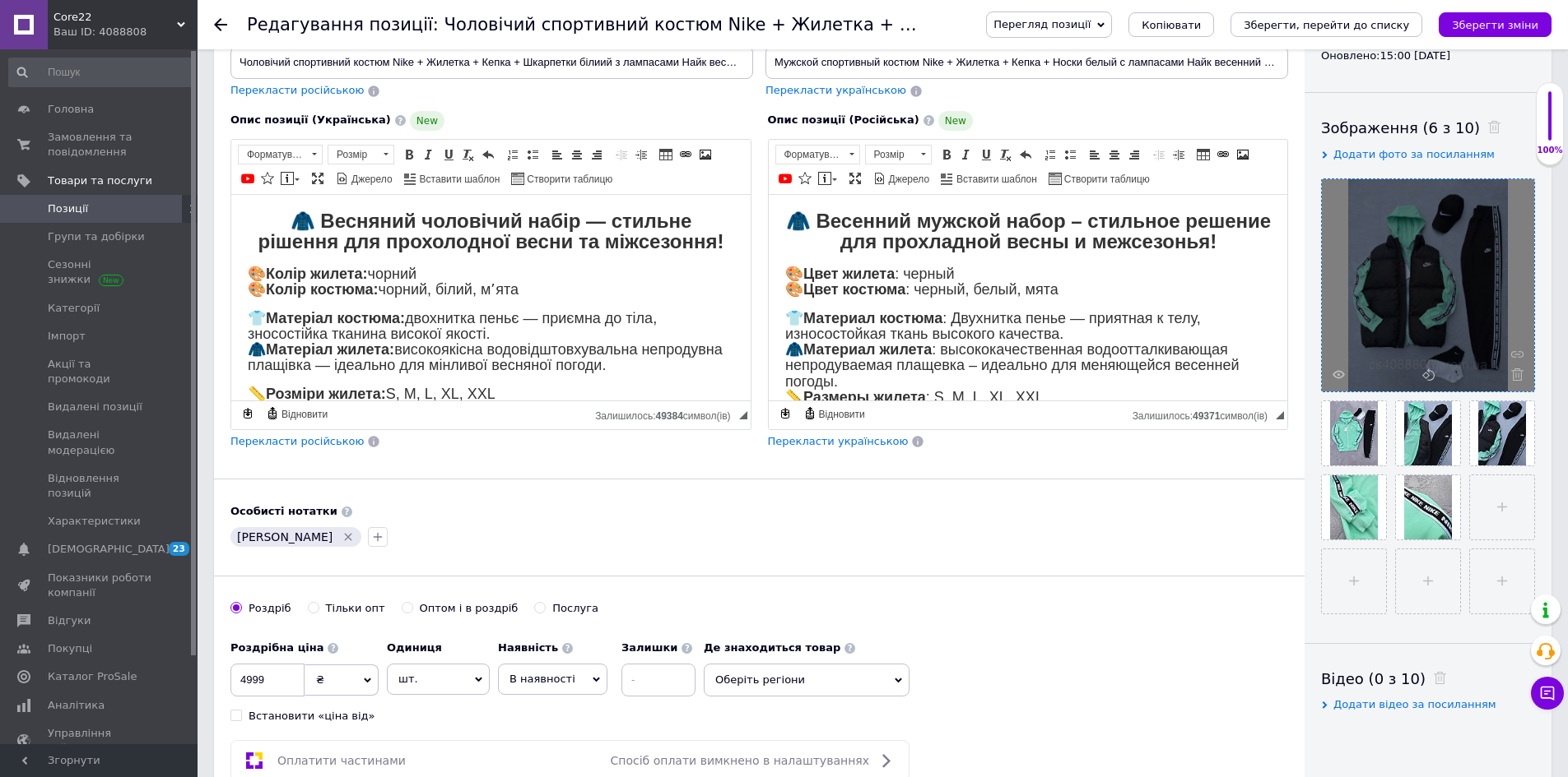
scroll to position [37, 0]
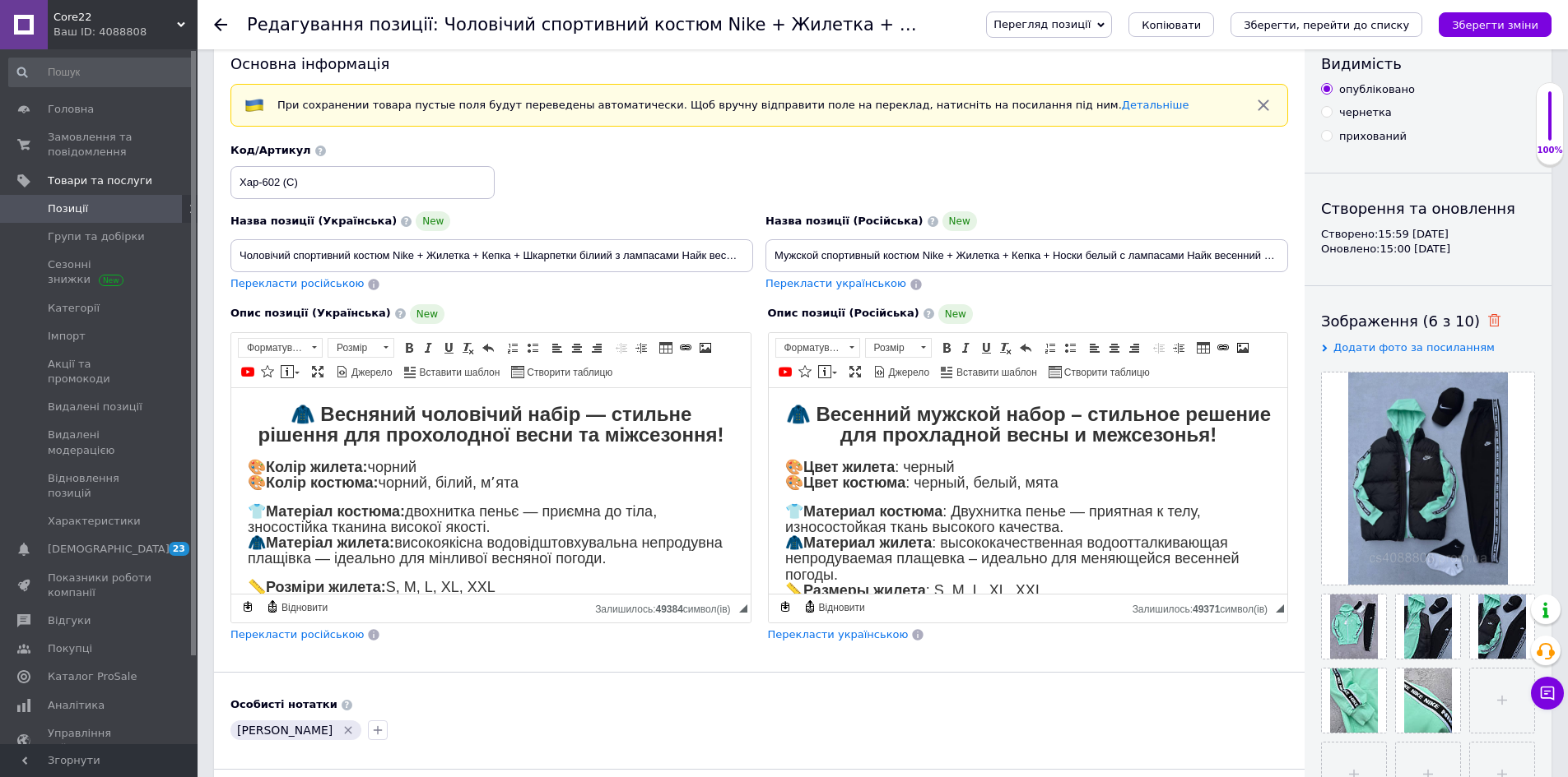
click at [1488, 325] on icon at bounding box center [1493, 320] width 12 height 12
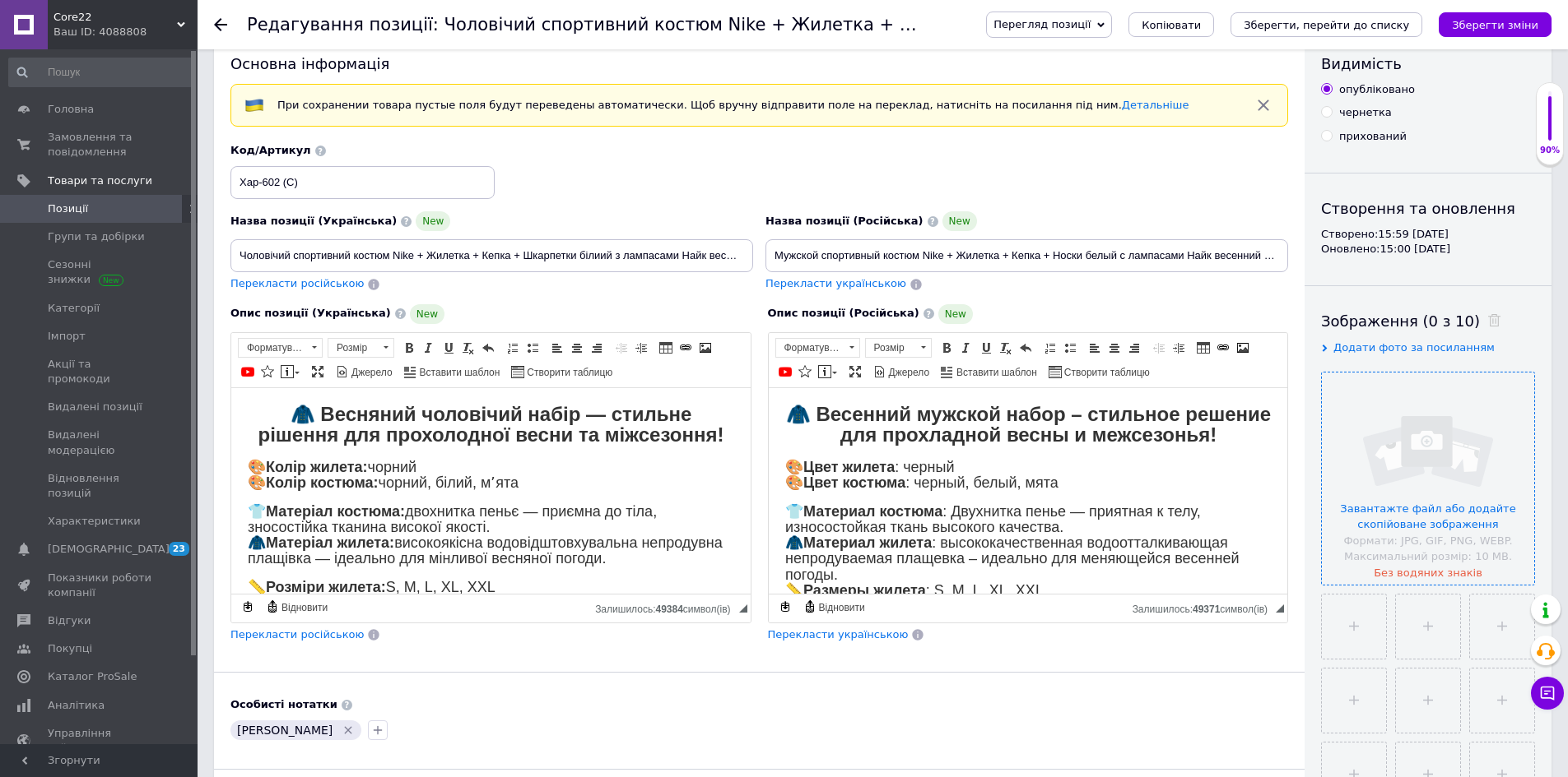
click at [1407, 443] on input "file" at bounding box center [1427, 479] width 213 height 212
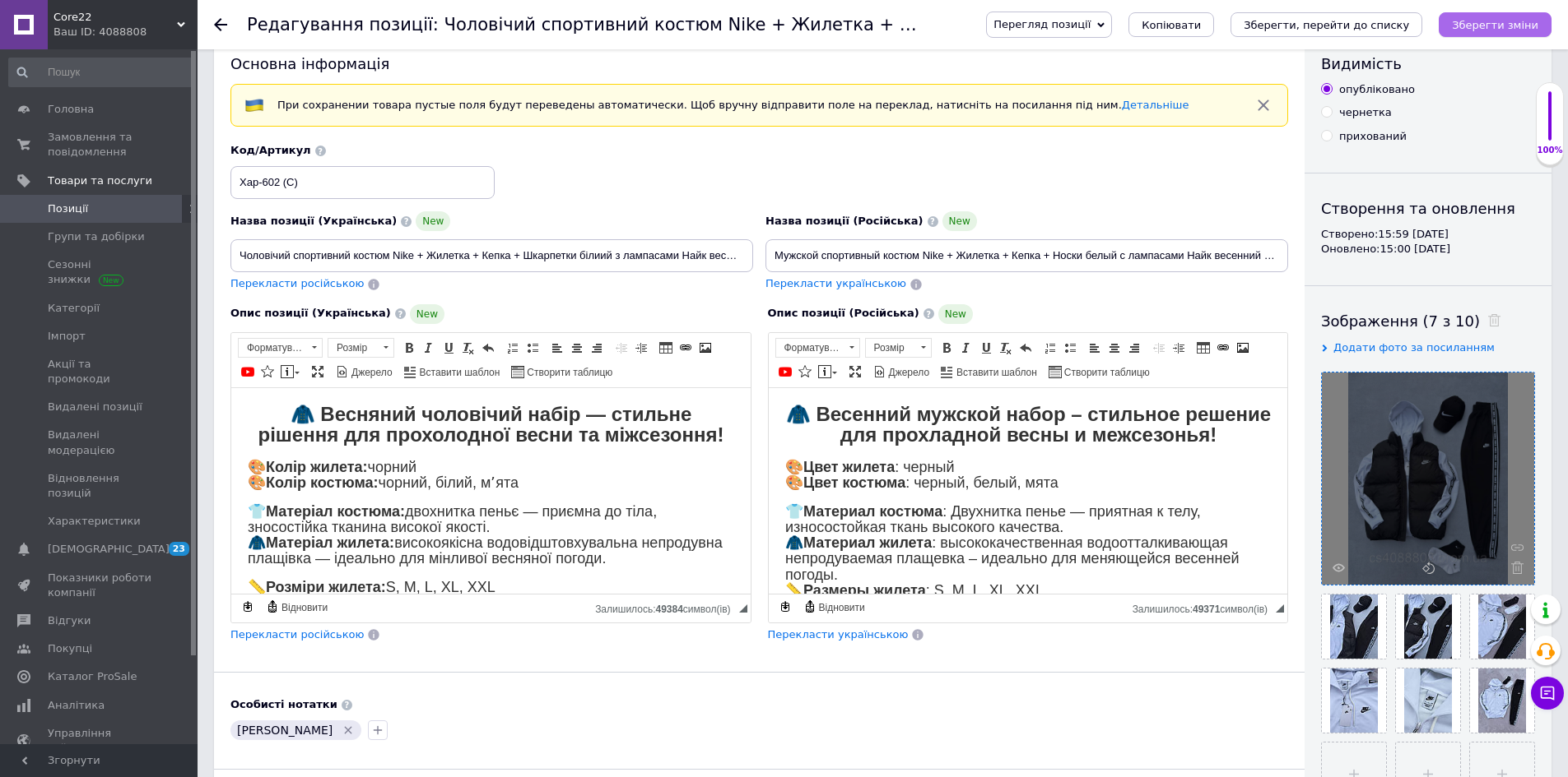
click at [1507, 25] on icon "Зберегти зміни" at bounding box center [1494, 25] width 86 height 12
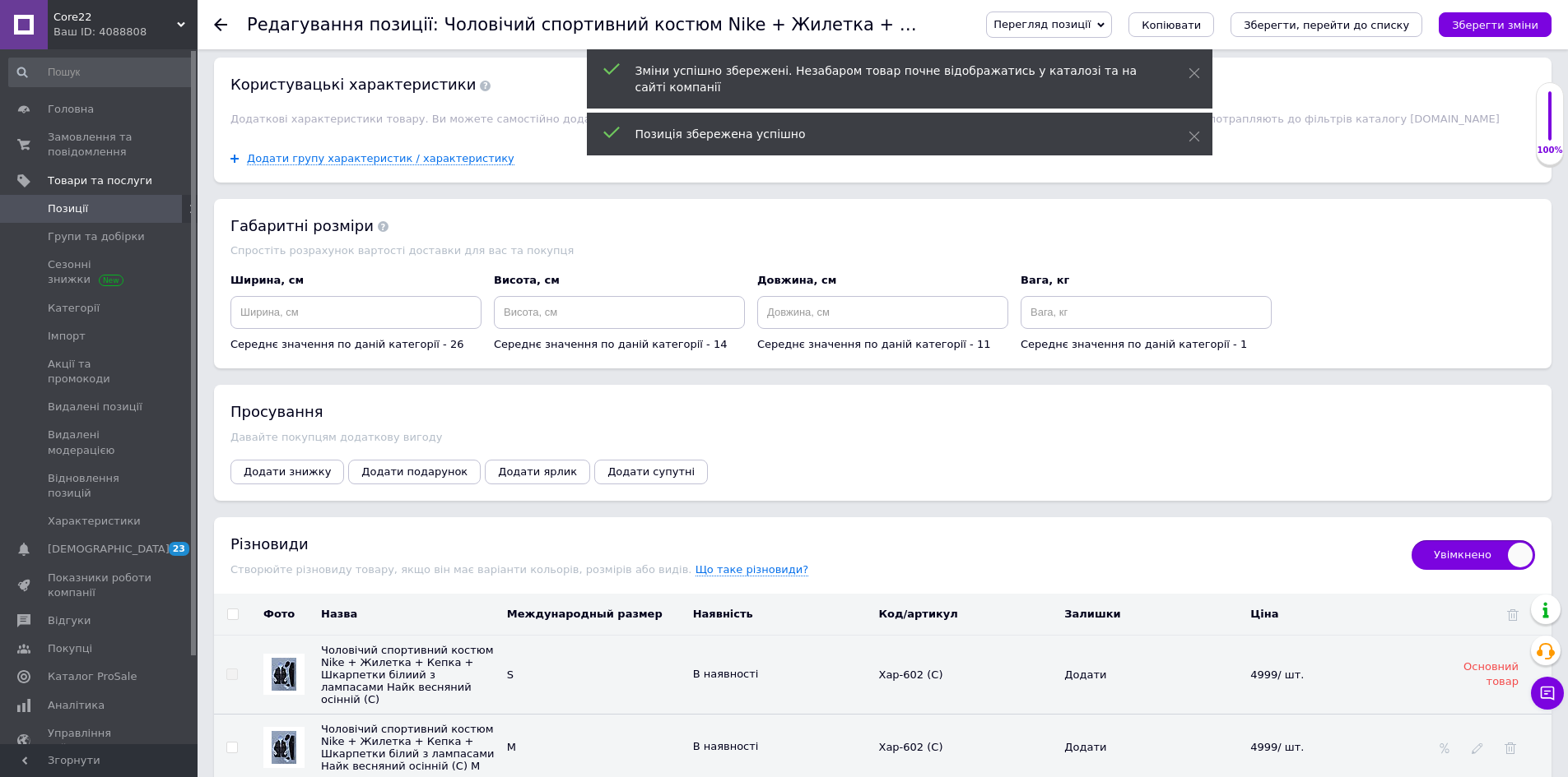
scroll to position [1907, 0]
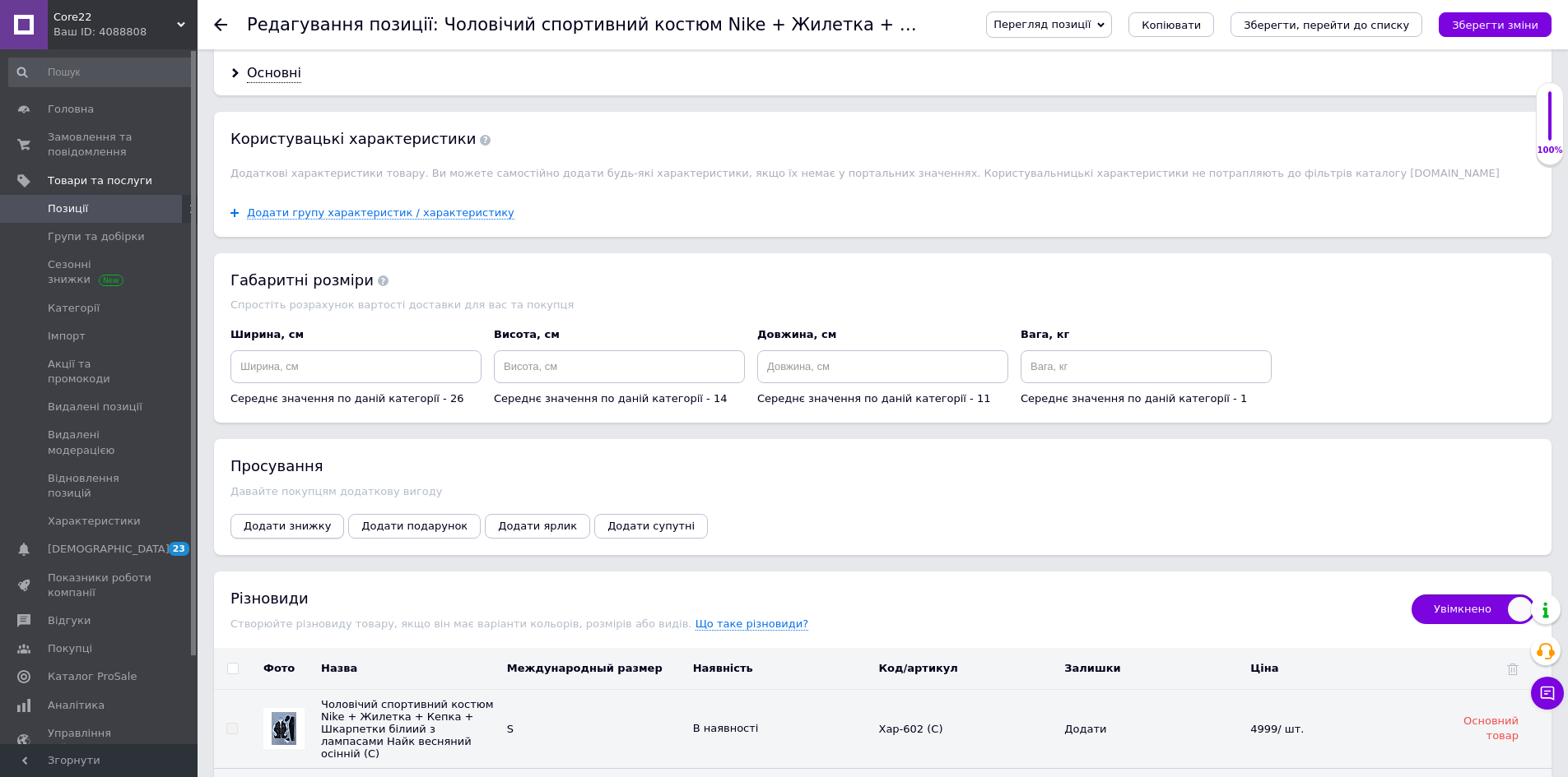
click at [323, 533] on button "Додати знижку" at bounding box center [287, 527] width 113 height 25
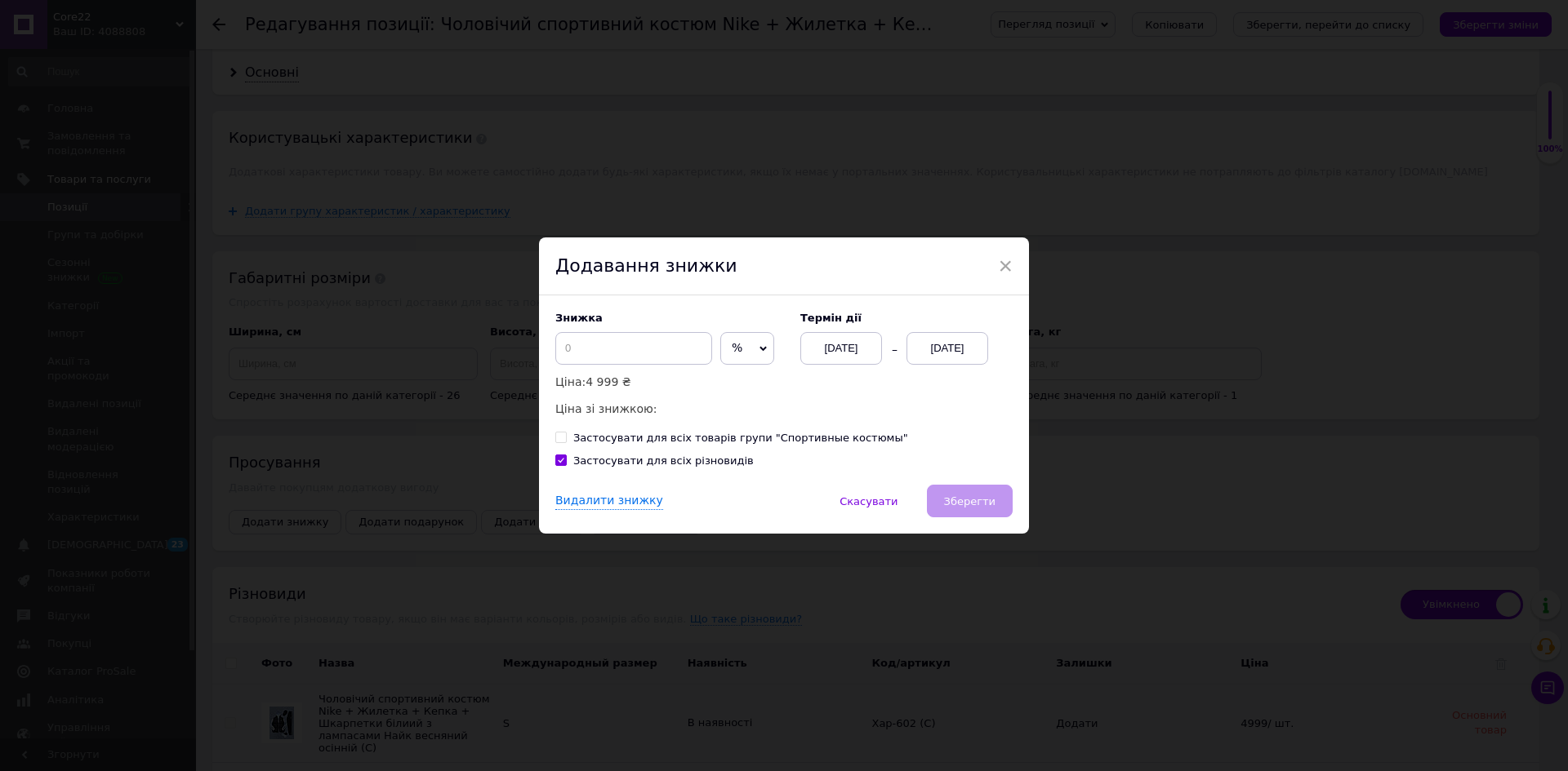
click at [933, 346] on div "[DATE]" at bounding box center [947, 348] width 82 height 33
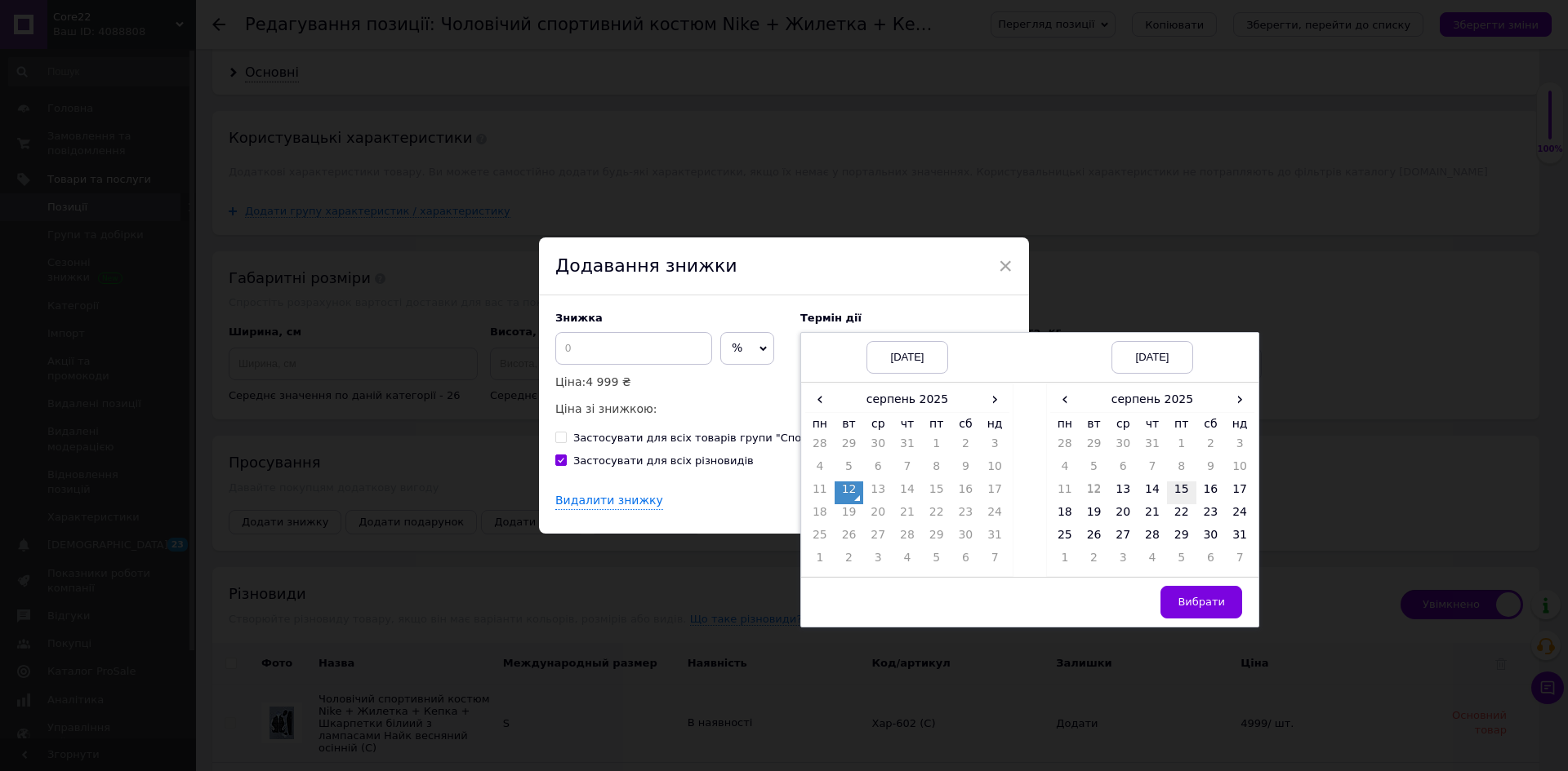
click at [1181, 494] on td "15" at bounding box center [1181, 493] width 29 height 22
click at [1225, 606] on button "Вибрати" at bounding box center [1201, 602] width 82 height 33
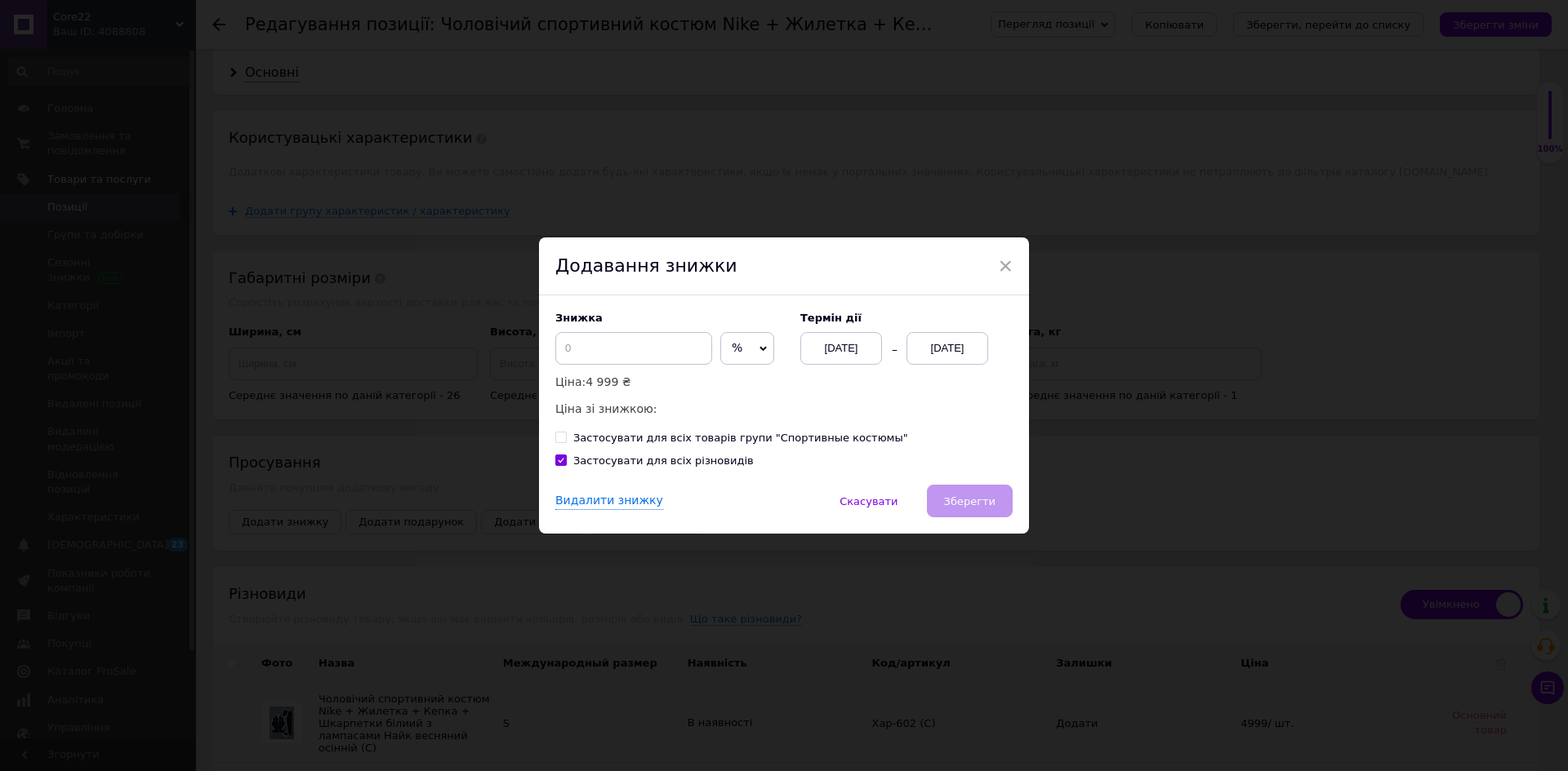
click at [748, 351] on span "%" at bounding box center [748, 348] width 54 height 33
click at [754, 384] on li "₴" at bounding box center [747, 382] width 52 height 22
click at [649, 339] on input at bounding box center [634, 348] width 157 height 33
type input "800"
click at [966, 492] on button "Зберегти" at bounding box center [969, 501] width 85 height 33
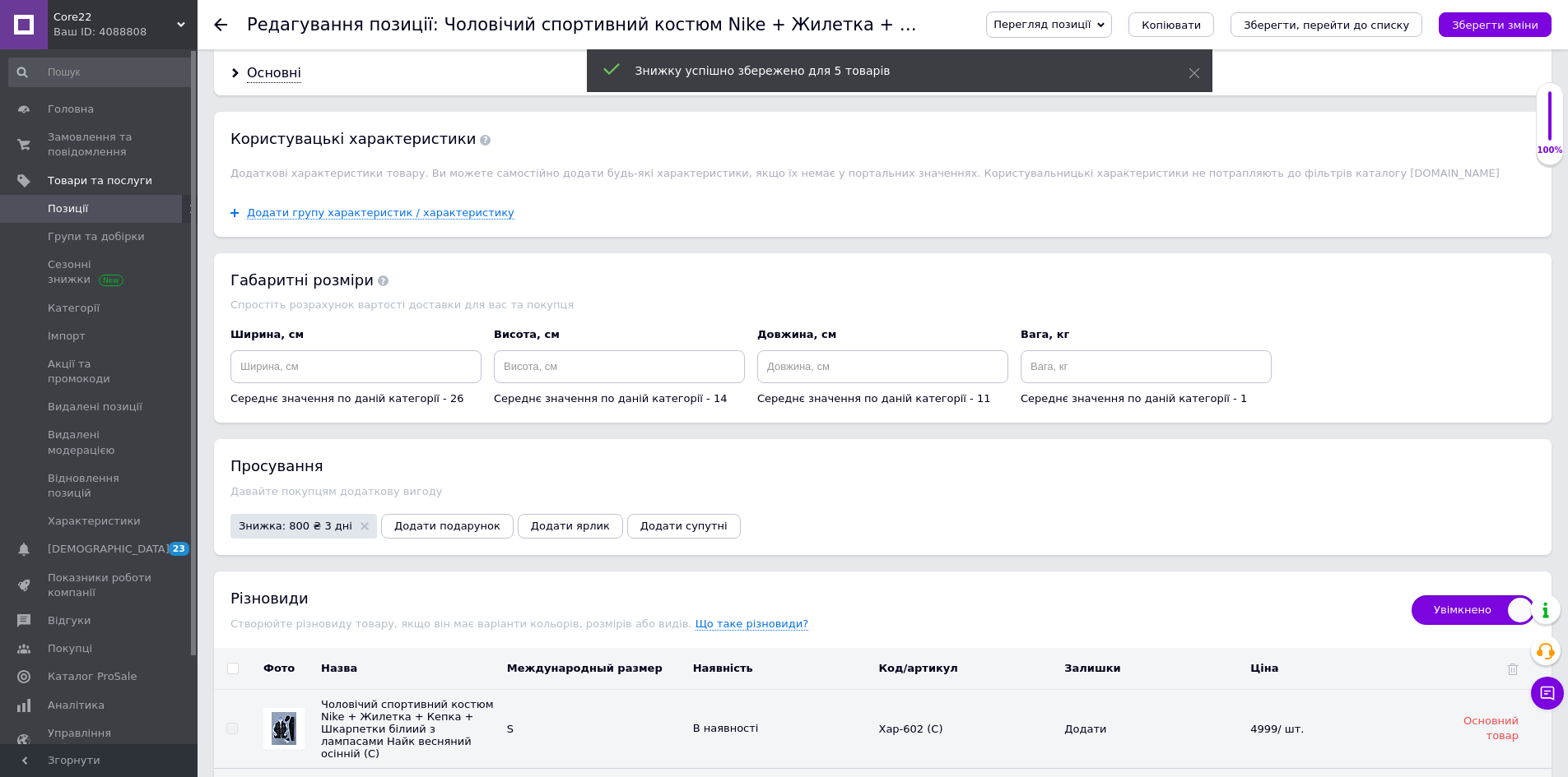
drag, startPoint x: 1532, startPoint y: 25, endPoint x: 1083, endPoint y: 3, distance: 449.5
click at [1531, 25] on icon "Зберегти зміни" at bounding box center [1494, 25] width 86 height 12
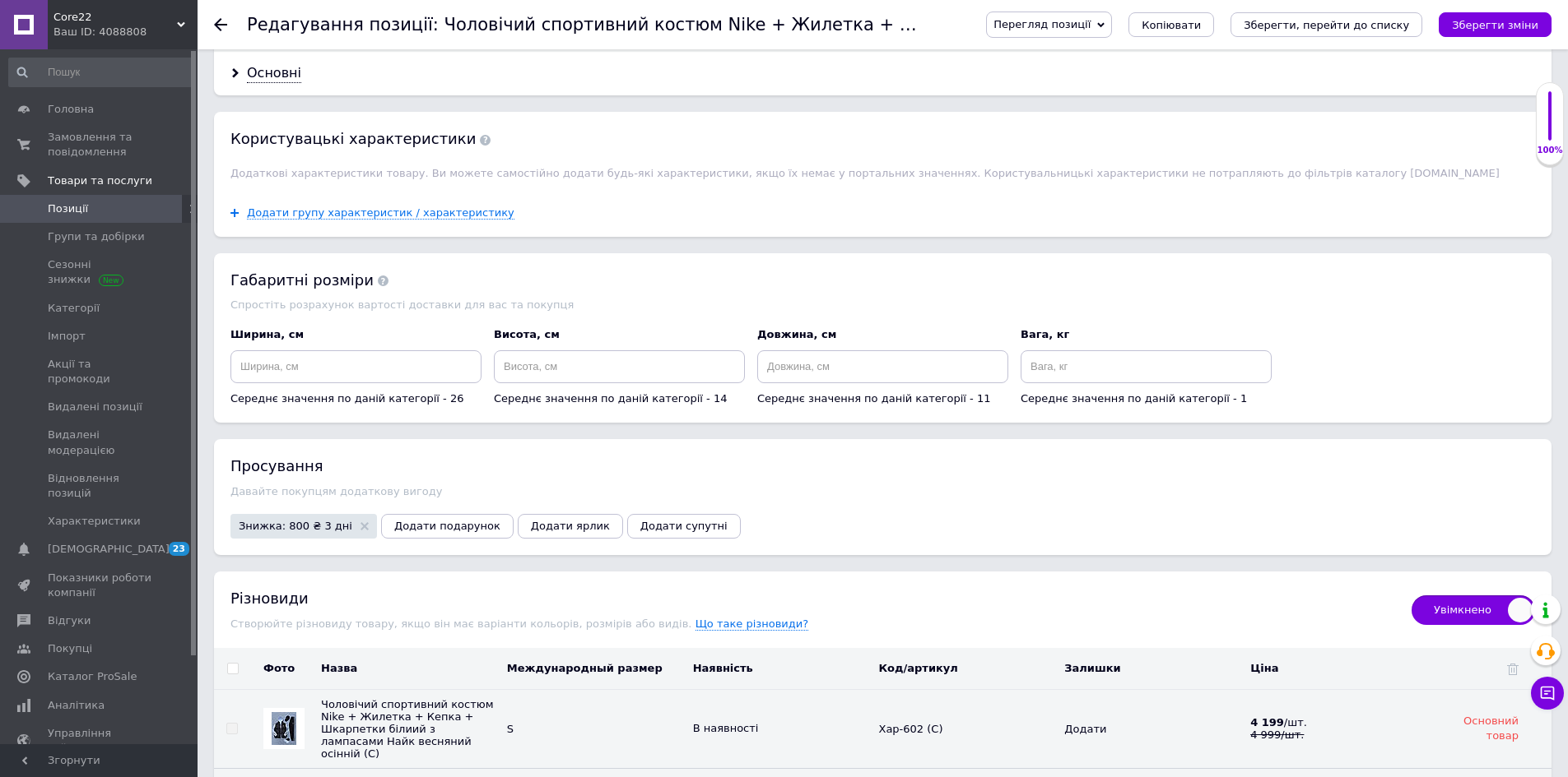
click at [111, 14] on span "Core22" at bounding box center [115, 17] width 124 height 15
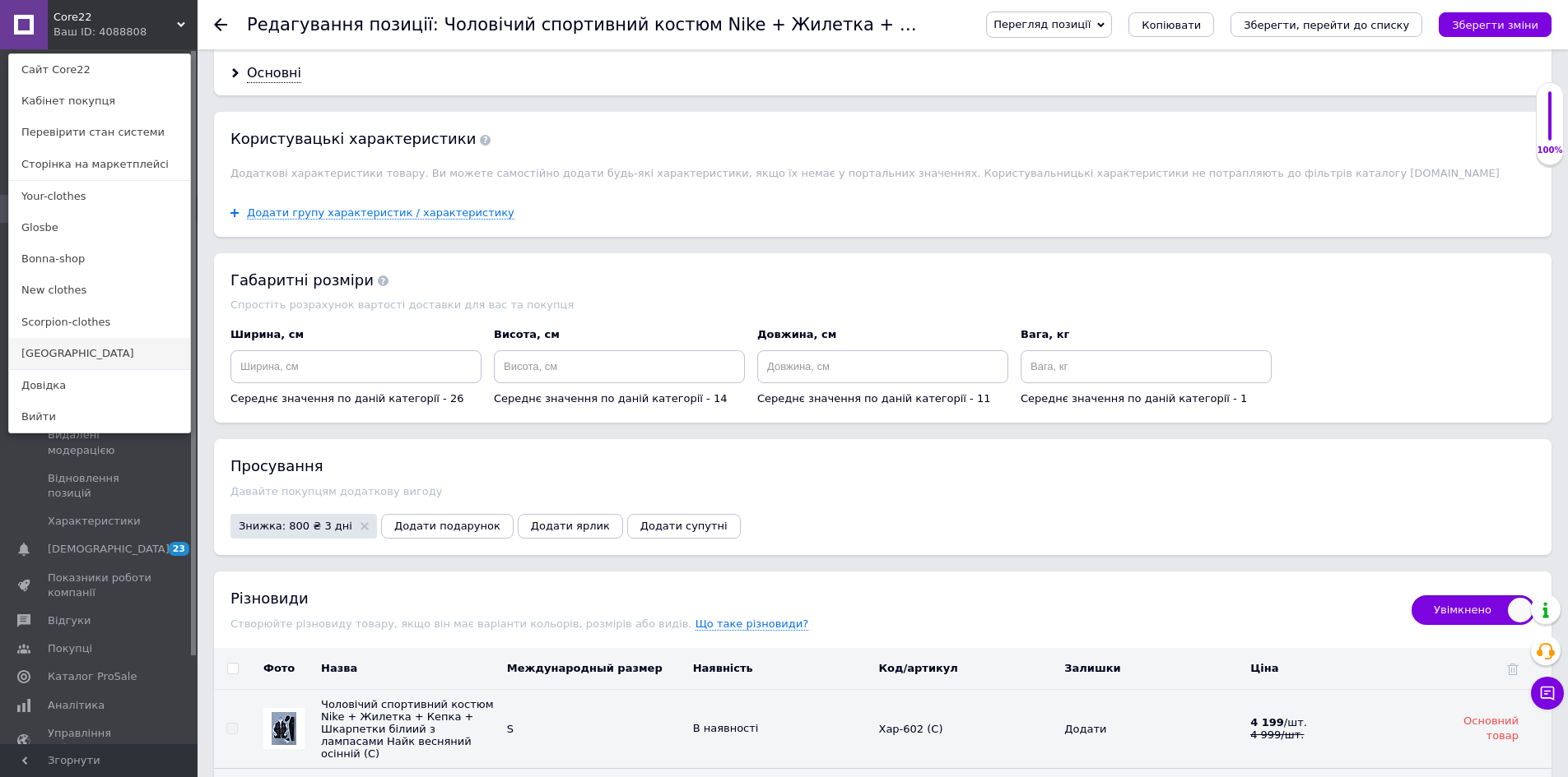
click at [96, 349] on link "[GEOGRAPHIC_DATA]" at bounding box center [100, 353] width 181 height 31
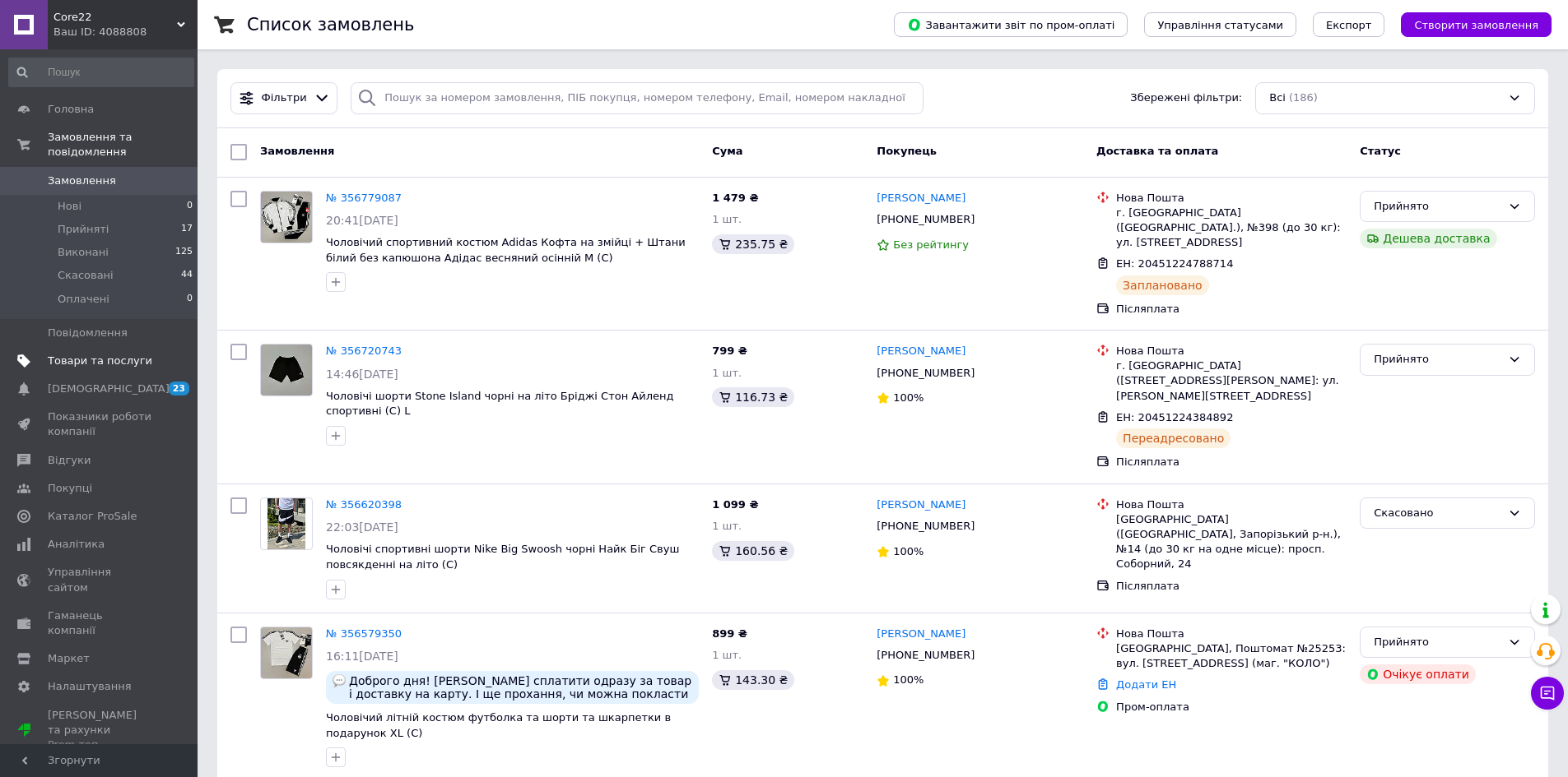
click at [131, 354] on span "Товари та послуги" at bounding box center [100, 362] width 105 height 15
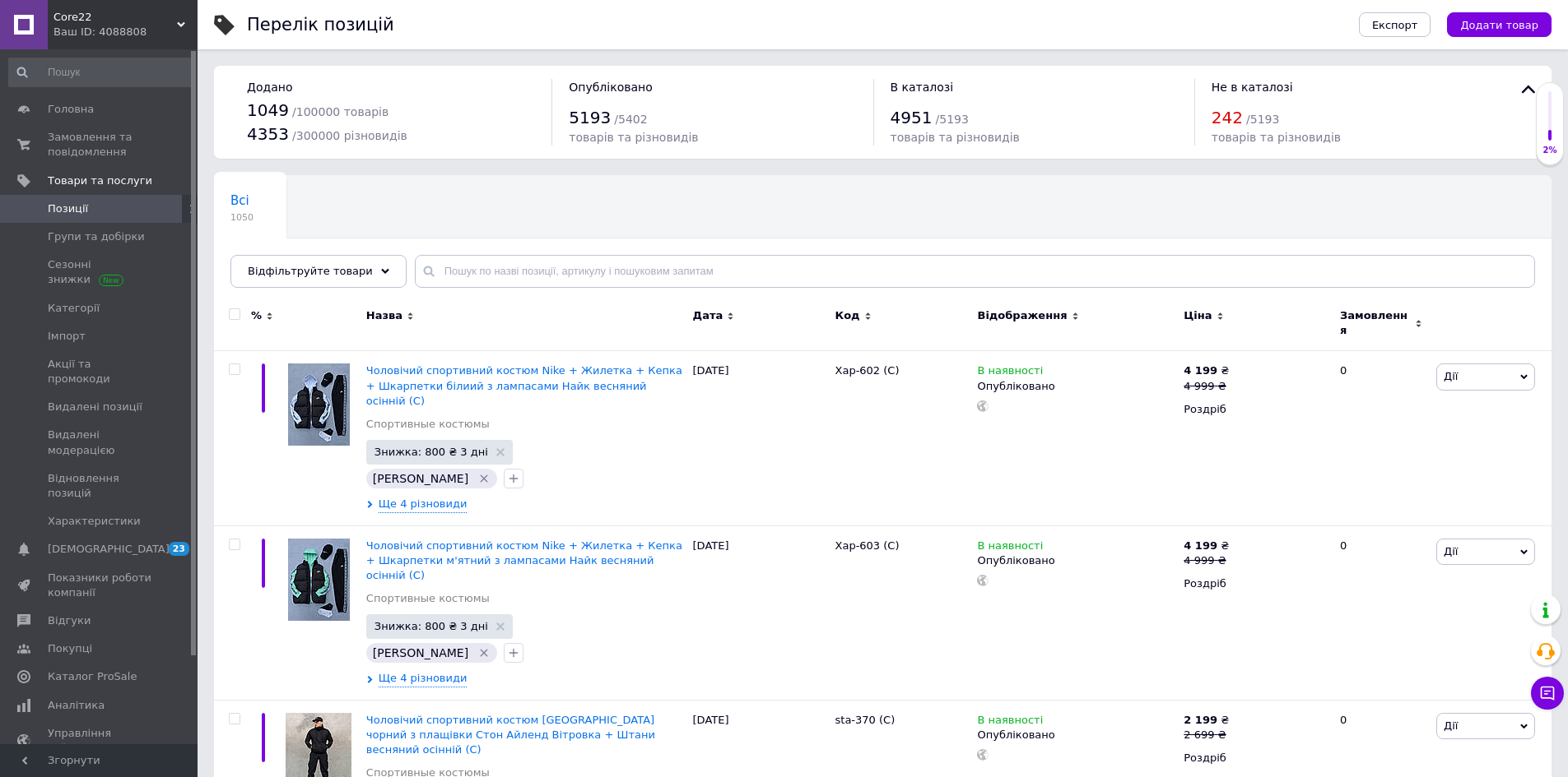
click at [1496, 23] on span "Додати товар" at bounding box center [1499, 25] width 78 height 12
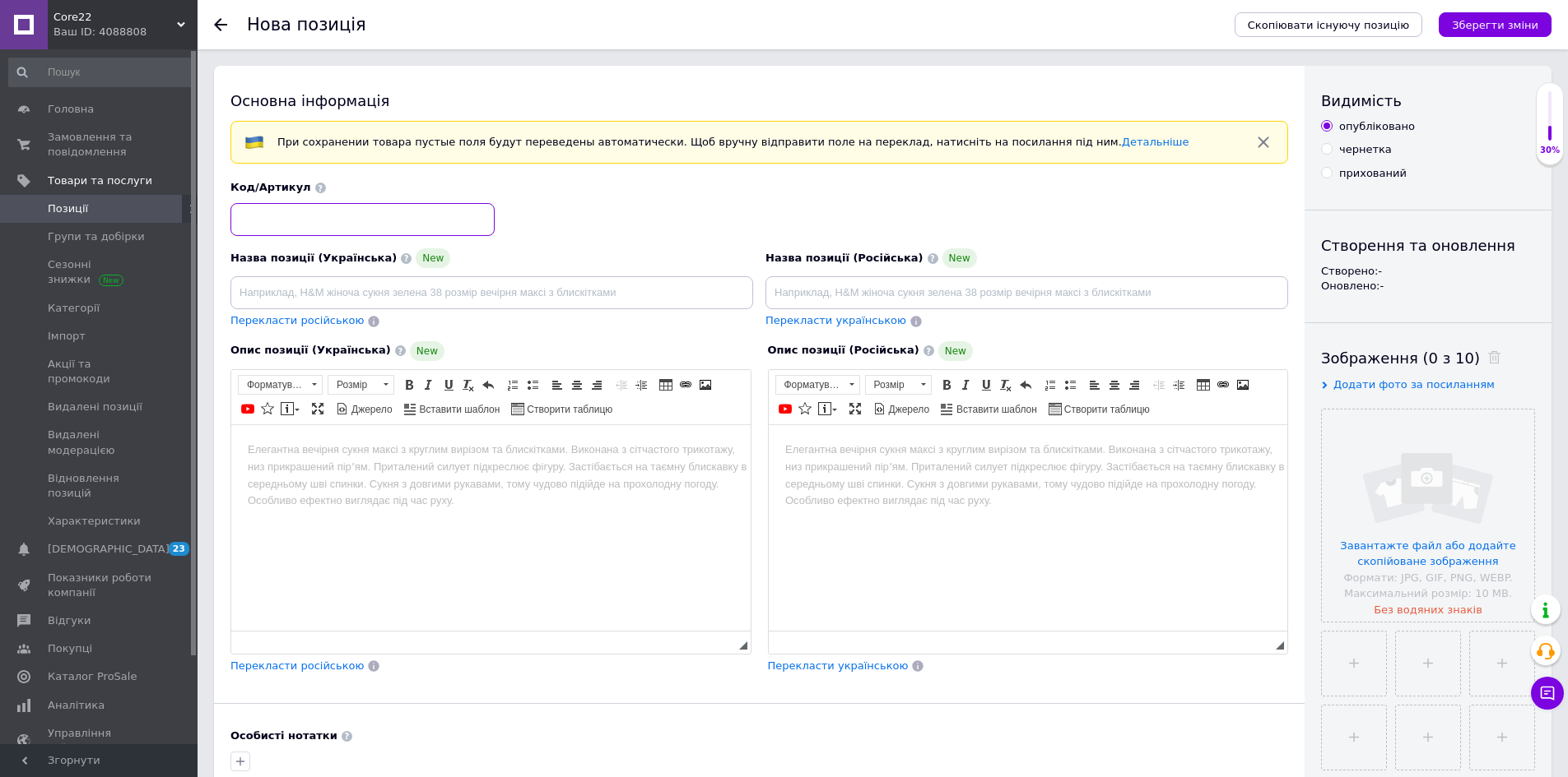
click at [414, 220] on input at bounding box center [363, 219] width 264 height 33
paste input "Хар-44"
type input "Хар-44 (C)"
click at [995, 284] on input at bounding box center [1026, 293] width 522 height 33
paste input "Мужской костюм Adidas 5в1 Кофта на змейке + Штаны + Шорты + Футболка + Кепка + …"
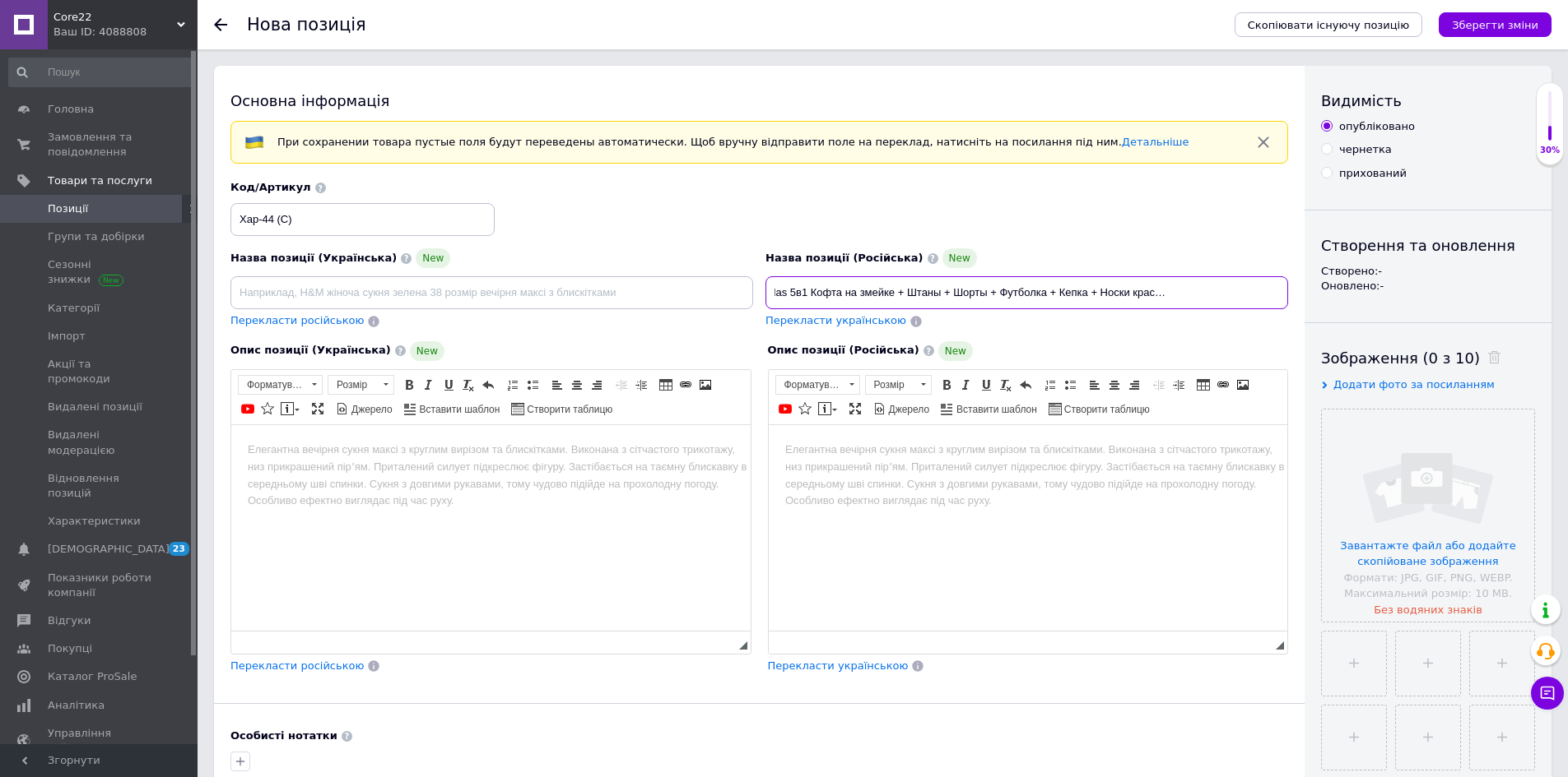
scroll to position [0, 111]
type input "Мужской костюм Adidas 5в1 Кофта на змейке + Штаны + Шорты + Футболка + Кепка + …"
click at [600, 284] on input at bounding box center [491, 293] width 522 height 33
paste input "Чоловічий костюм Adidas 5в1 Кофта на змійці + Штани + Шорти + Футболка + Кепка …"
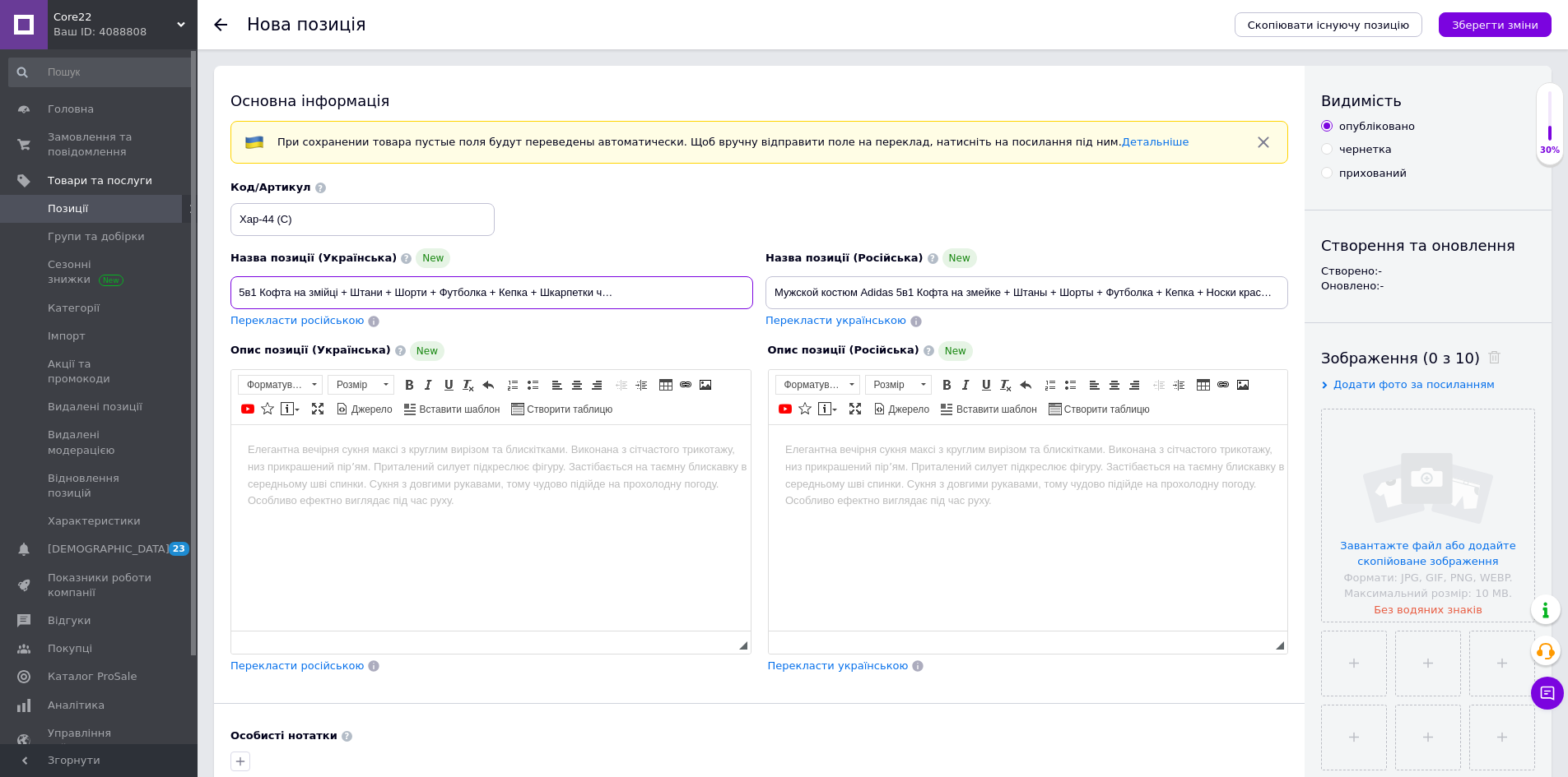
scroll to position [0, 133]
type input "Чоловічий костюм Adidas 5в1 Кофта на змійці + Штани + Шорти + Футболка + Кепка …"
click at [947, 475] on html at bounding box center [1028, 449] width 520 height 50
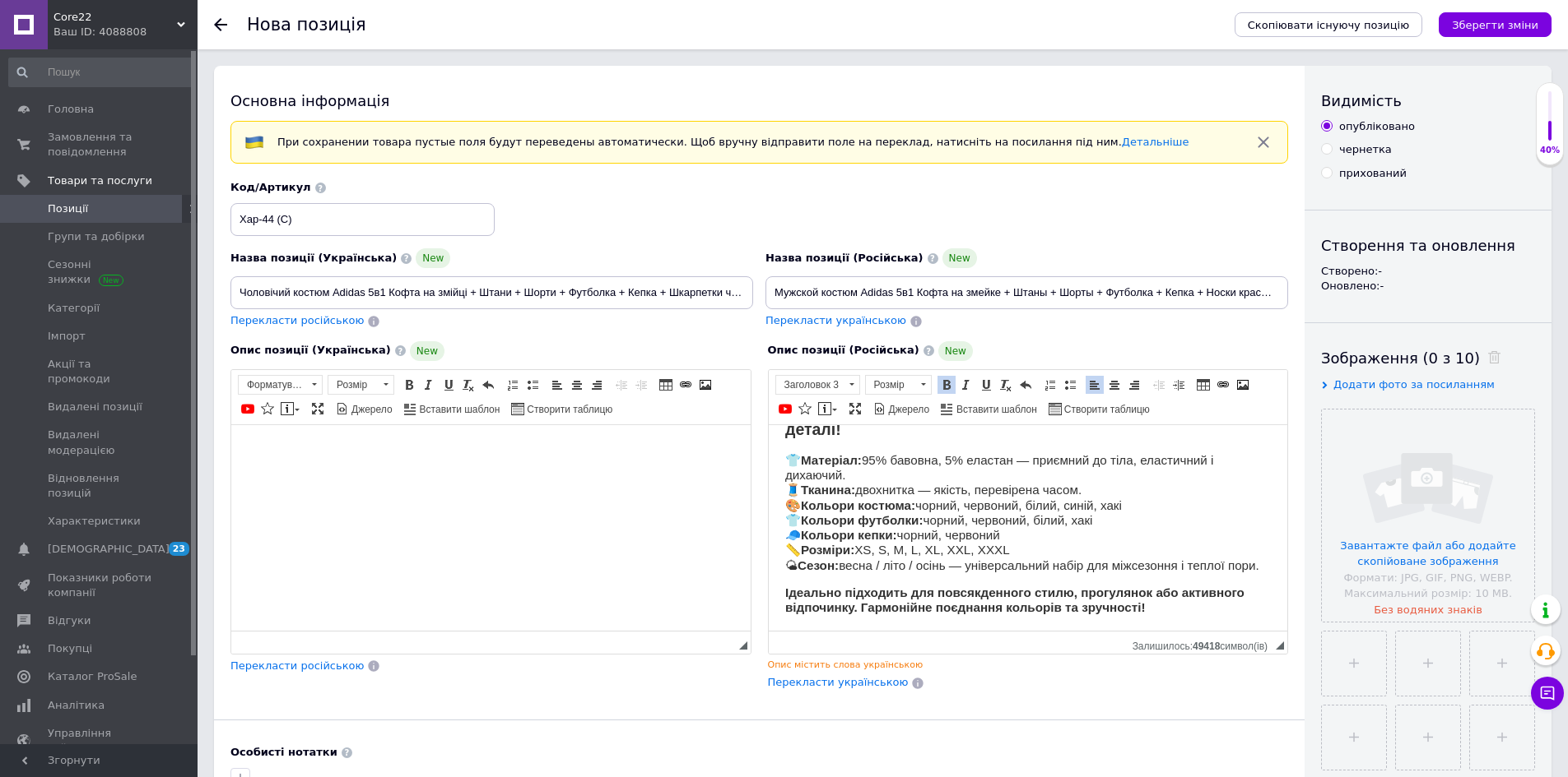
click at [401, 475] on html at bounding box center [491, 449] width 520 height 50
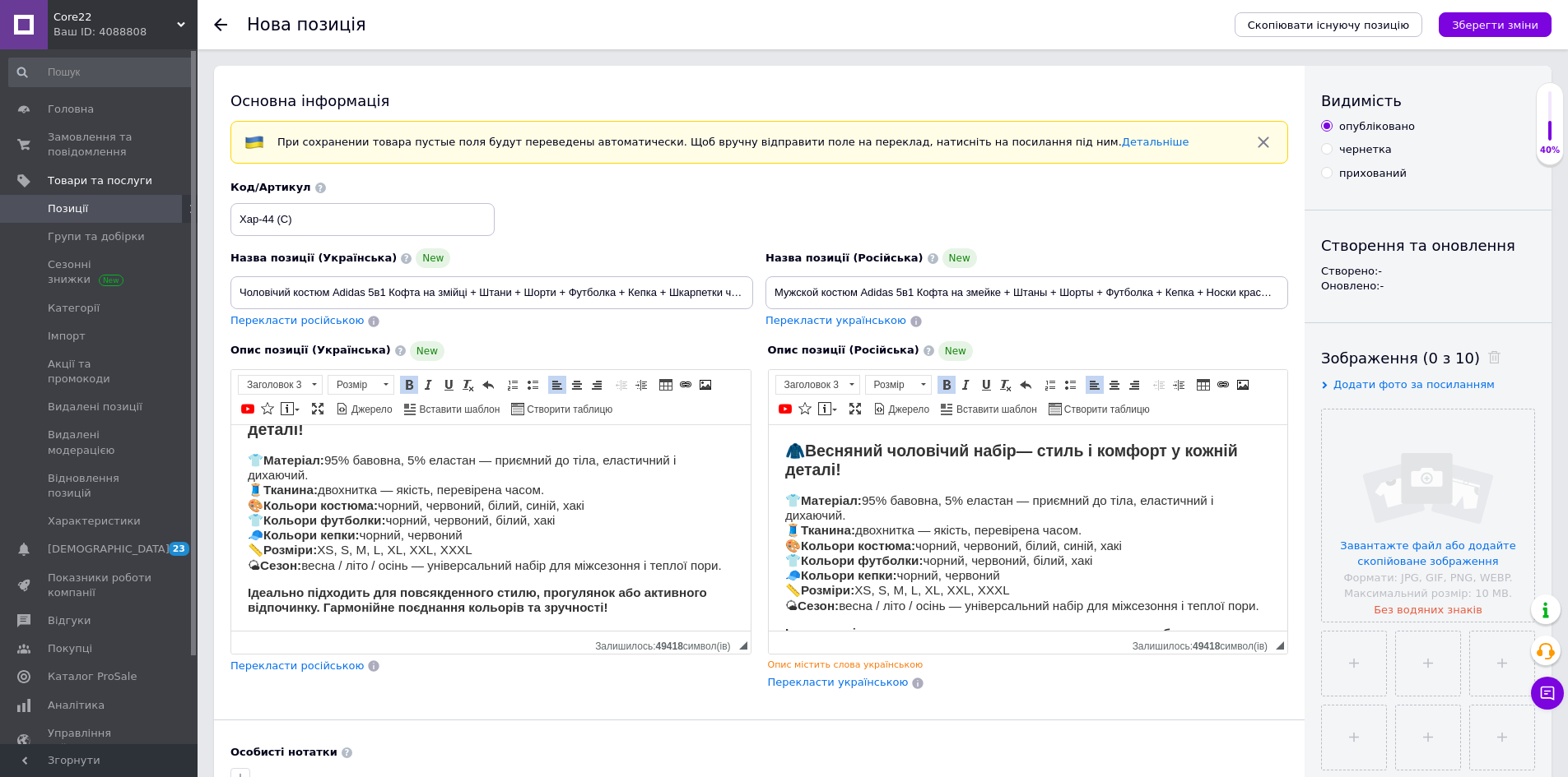
scroll to position [58, 0]
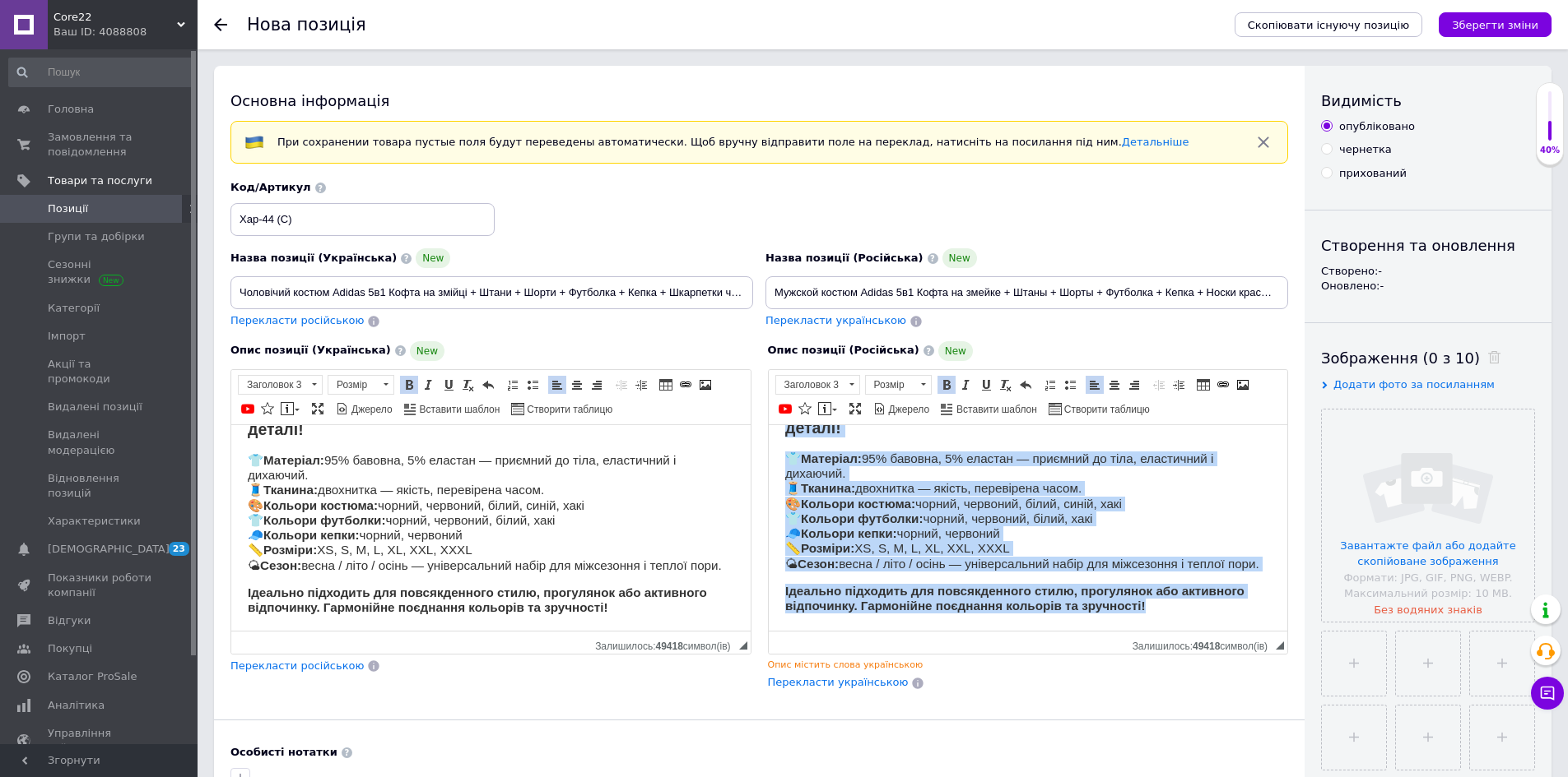
drag, startPoint x: 791, startPoint y: 450, endPoint x: 1200, endPoint y: 604, distance: 437.0
click at [1200, 604] on body "🧥 Весняний чоловічий набір — стиль і комфорт у кожній деталі! 👕 Матеріал: 95% б…" at bounding box center [1027, 506] width 486 height 214
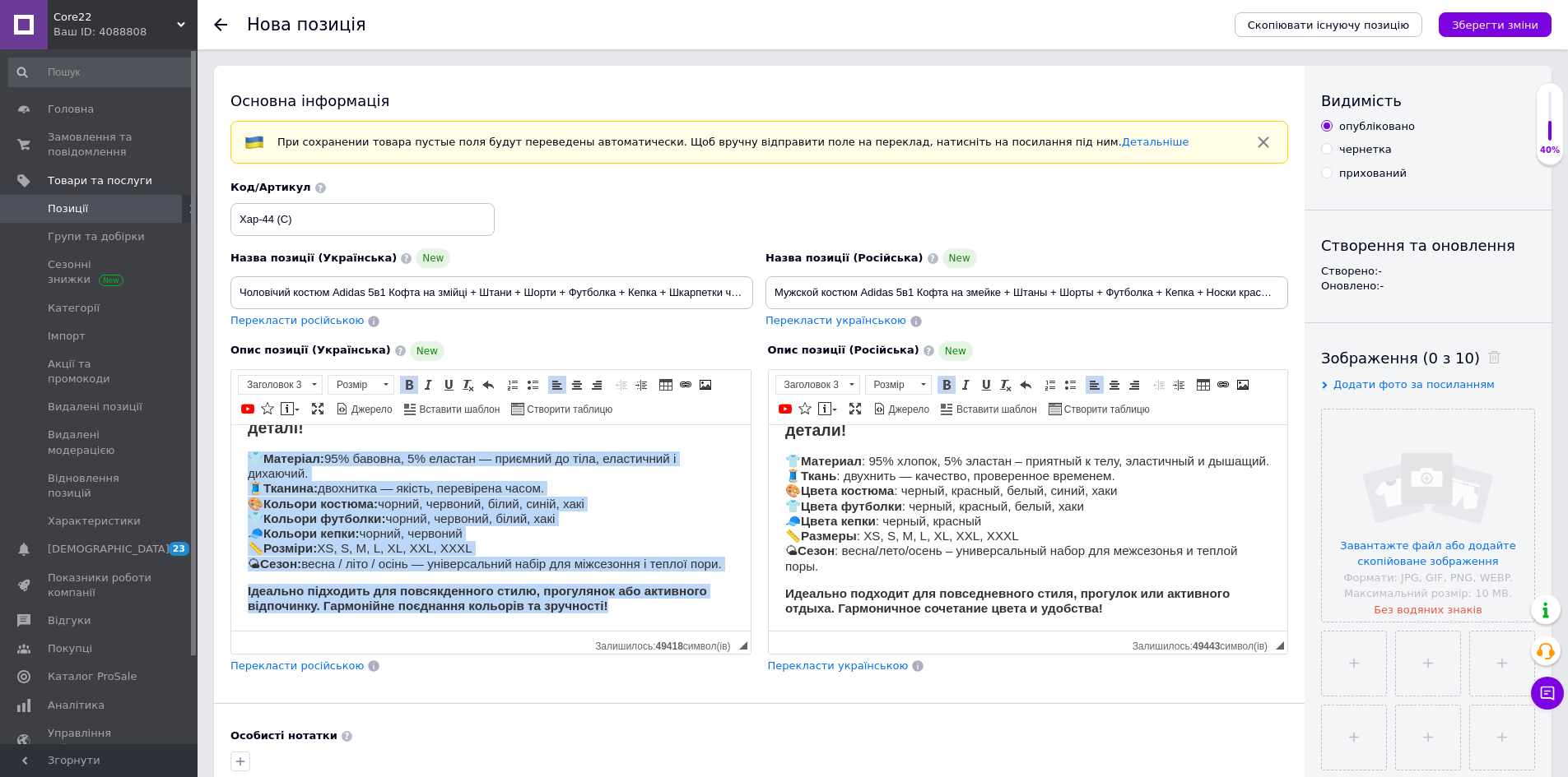
drag, startPoint x: 252, startPoint y: 503, endPoint x: 624, endPoint y: 611, distance: 387.4
click at [624, 611] on body "🧥 Весняний чоловічий набір — стиль і комфорт у кожній деталі! 👕 Матеріал: 95% б…" at bounding box center [490, 506] width 486 height 214
click at [357, 385] on span "Розмір" at bounding box center [353, 384] width 49 height 18
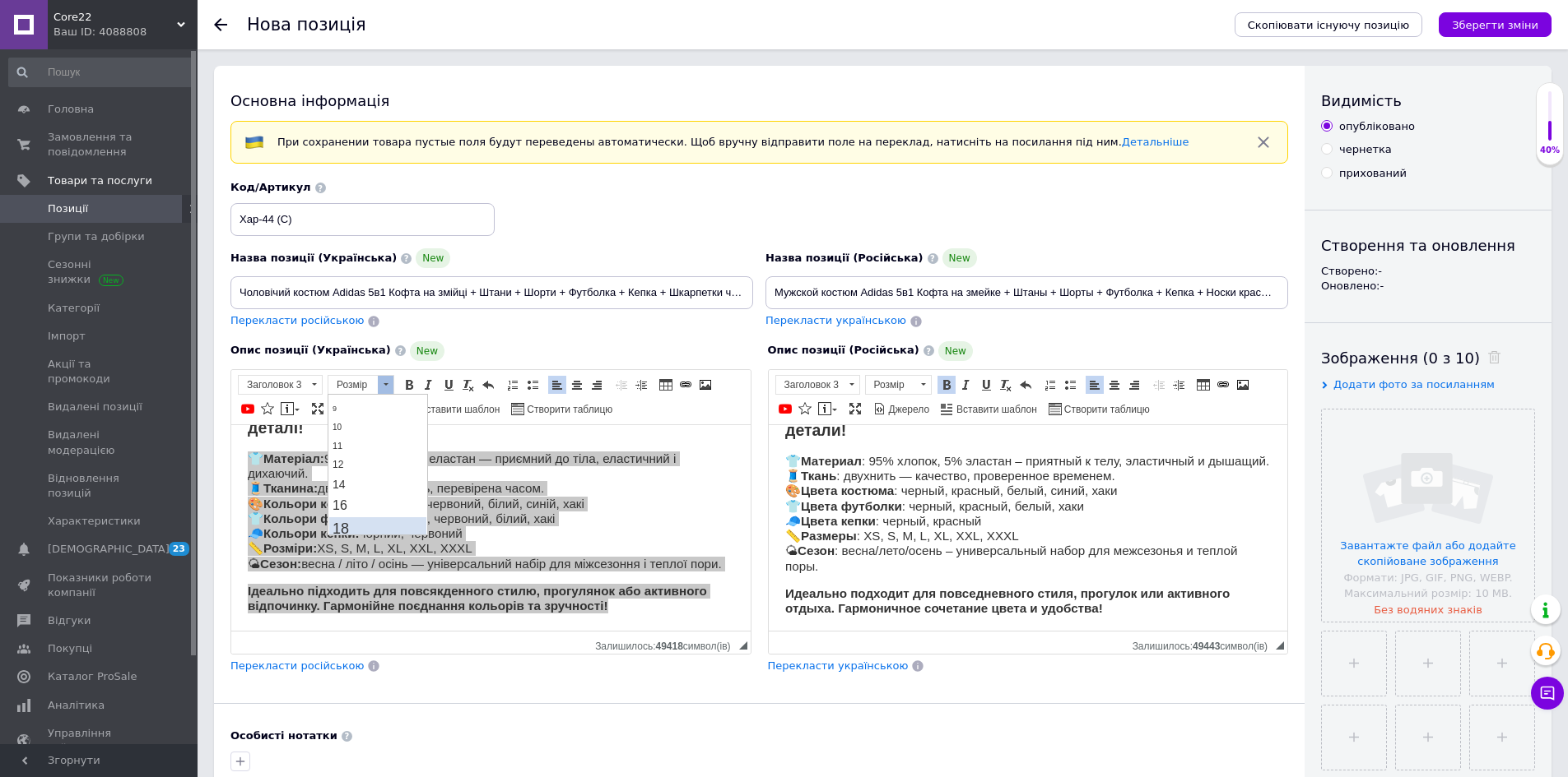
scroll to position [82, 0]
drag, startPoint x: 365, startPoint y: 503, endPoint x: 500, endPoint y: 474, distance: 138.1
click at [365, 503] on link "18" at bounding box center [378, 504] width 97 height 24
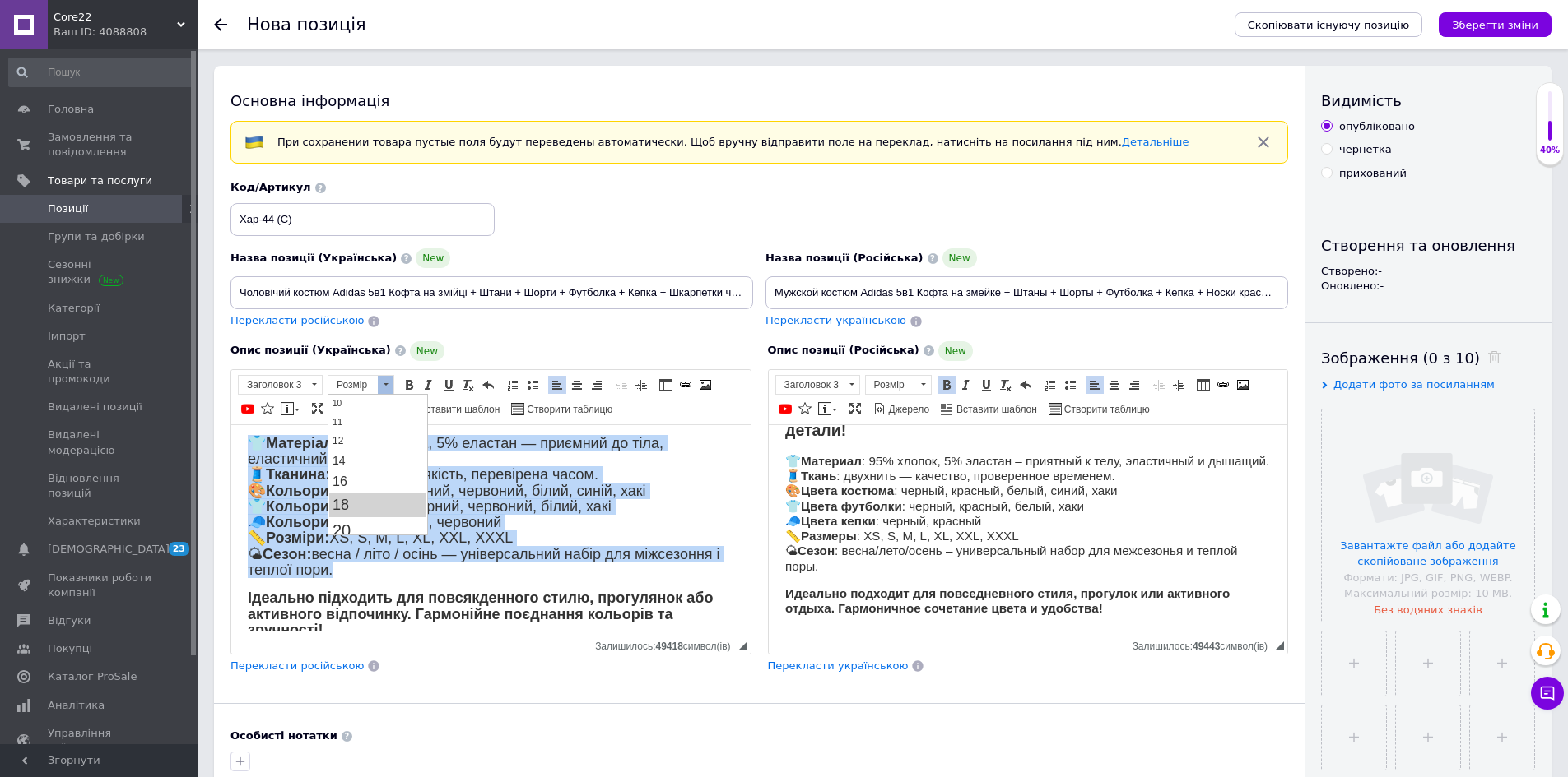
scroll to position [0, 0]
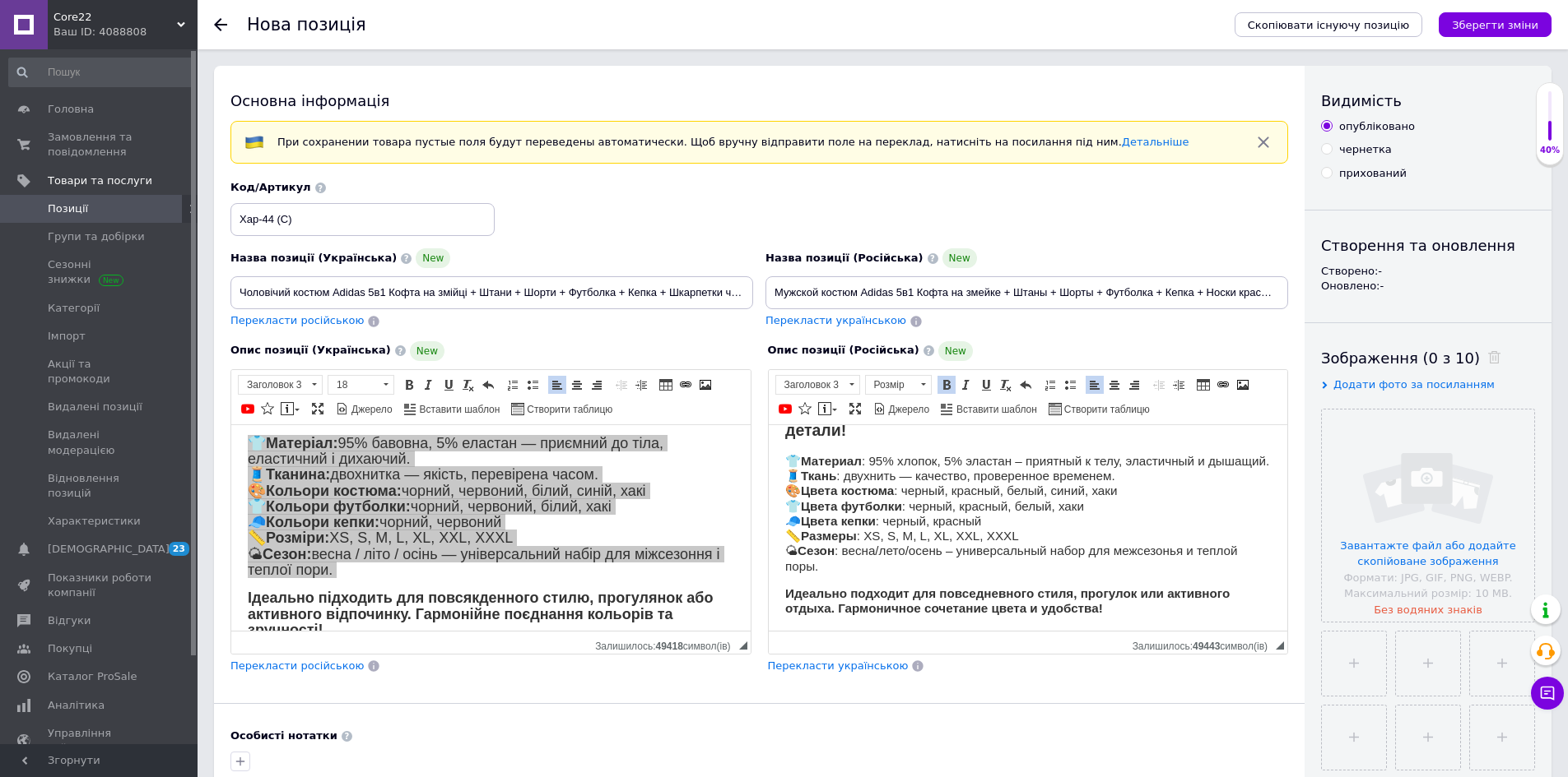
click at [783, 474] on html "🧥 Весенний мужской набор – стиль и комфорт в каждой детали! 👕 Материал : 95% хл…" at bounding box center [1028, 509] width 520 height 247
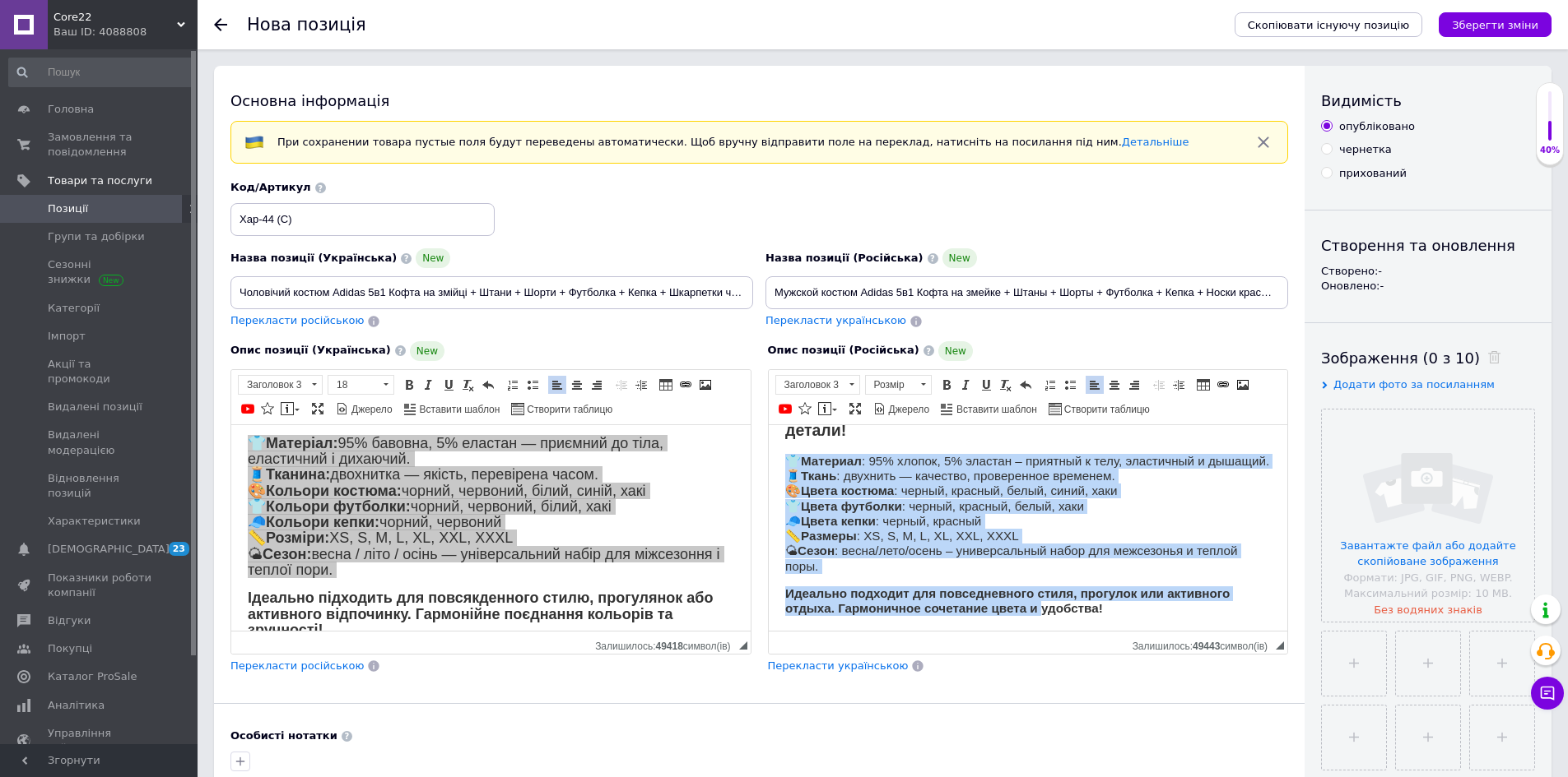
scroll to position [57, 0]
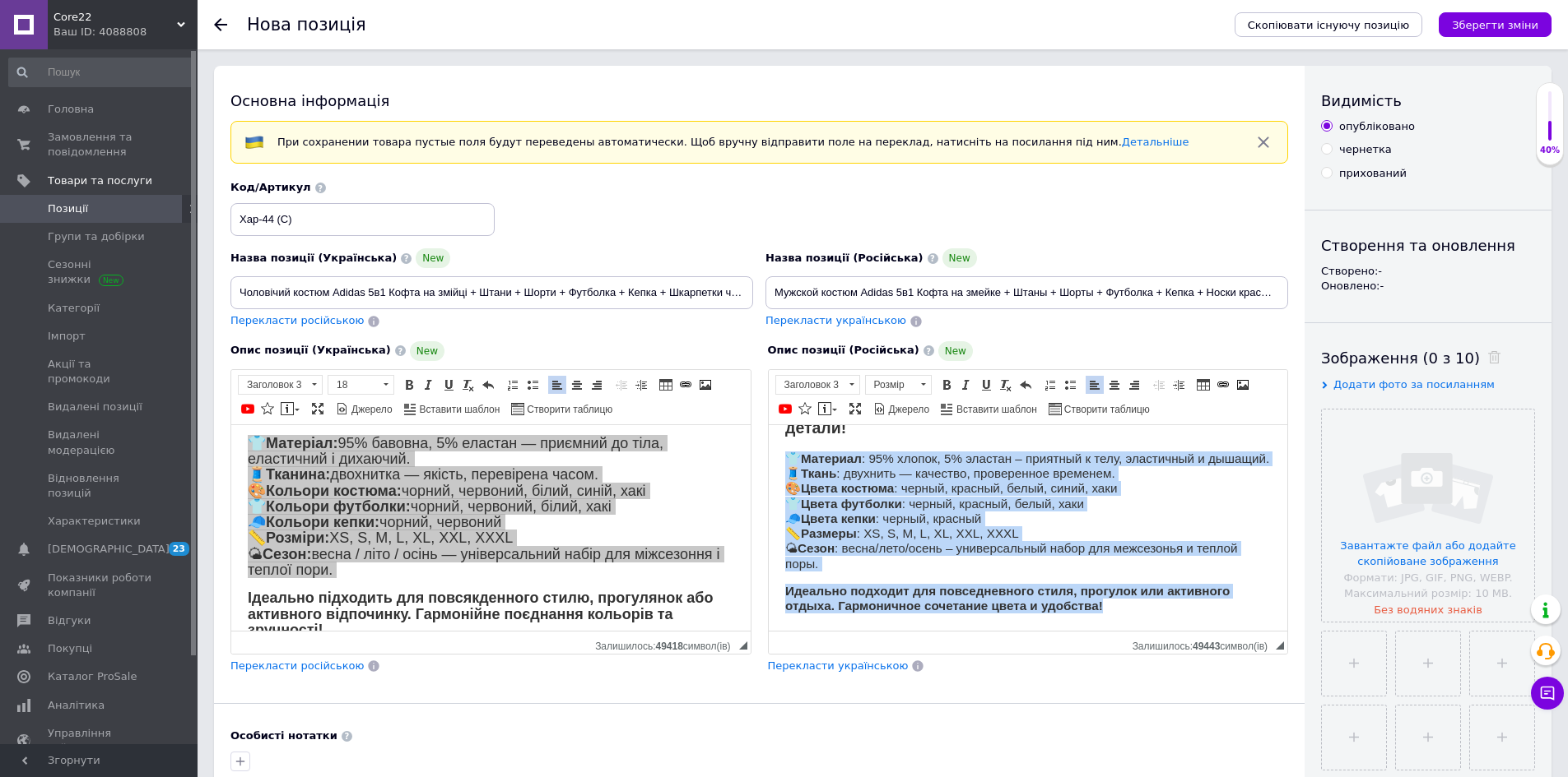
drag, startPoint x: 786, startPoint y: 462, endPoint x: 1110, endPoint y: 616, distance: 358.7
click at [1110, 616] on html "🧥 Весенний мужской набор – стиль и комфорт в каждой детали! 👕 Материал : 95% хл…" at bounding box center [1028, 506] width 520 height 247
click at [889, 388] on span "Розмір" at bounding box center [891, 384] width 49 height 18
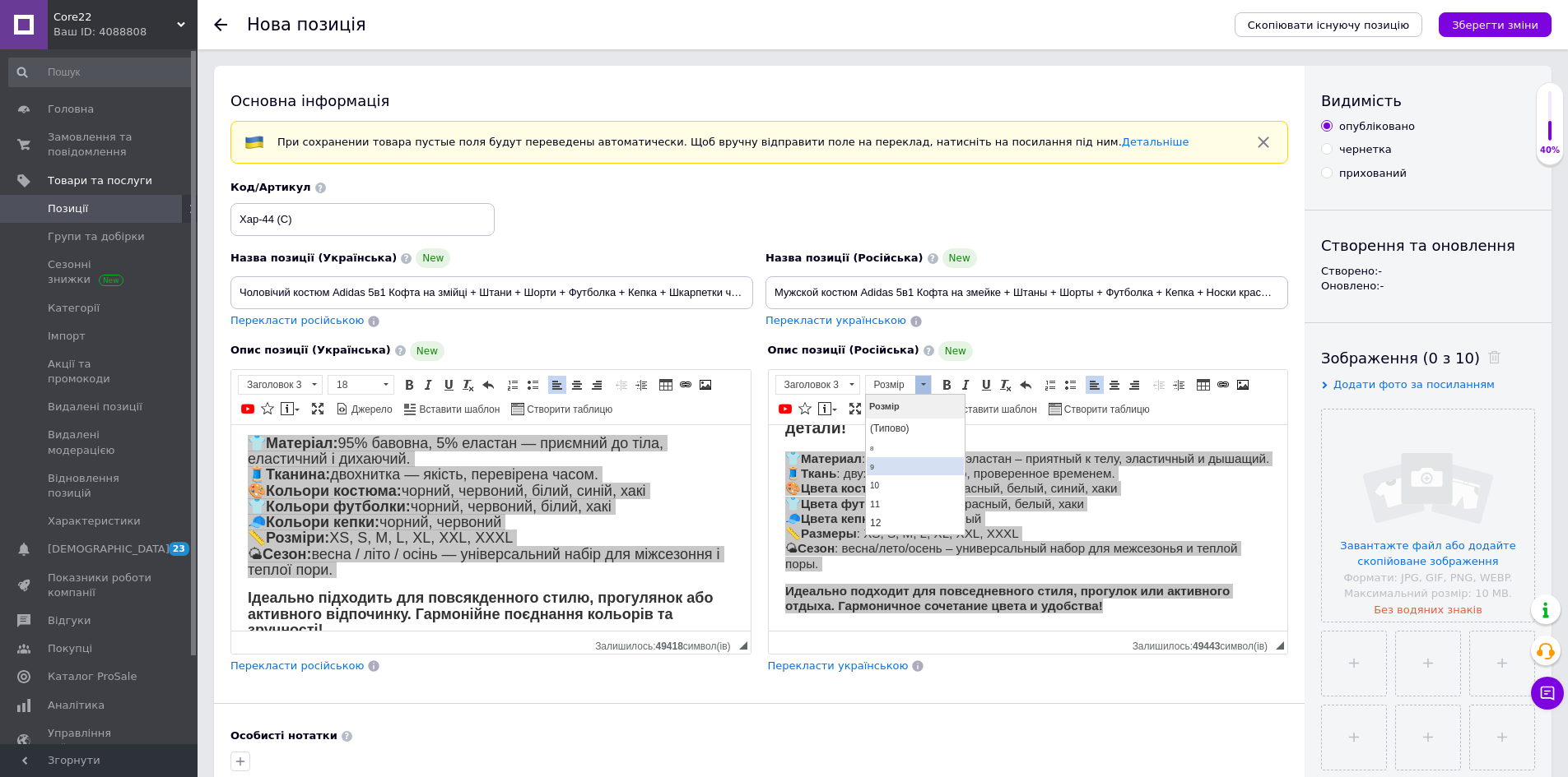
scroll to position [82, 0]
click at [904, 498] on link "18" at bounding box center [914, 504] width 97 height 24
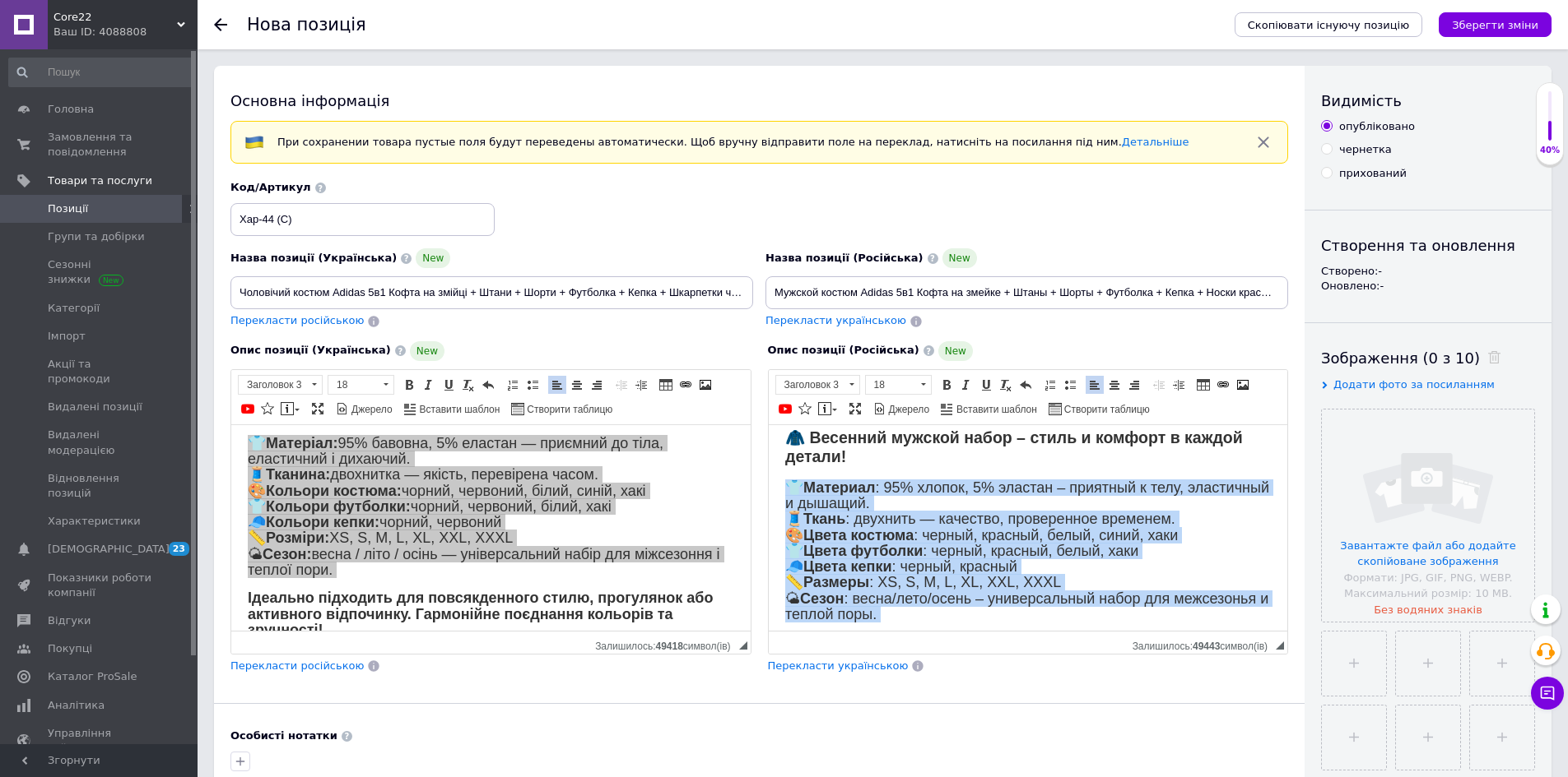
scroll to position [0, 0]
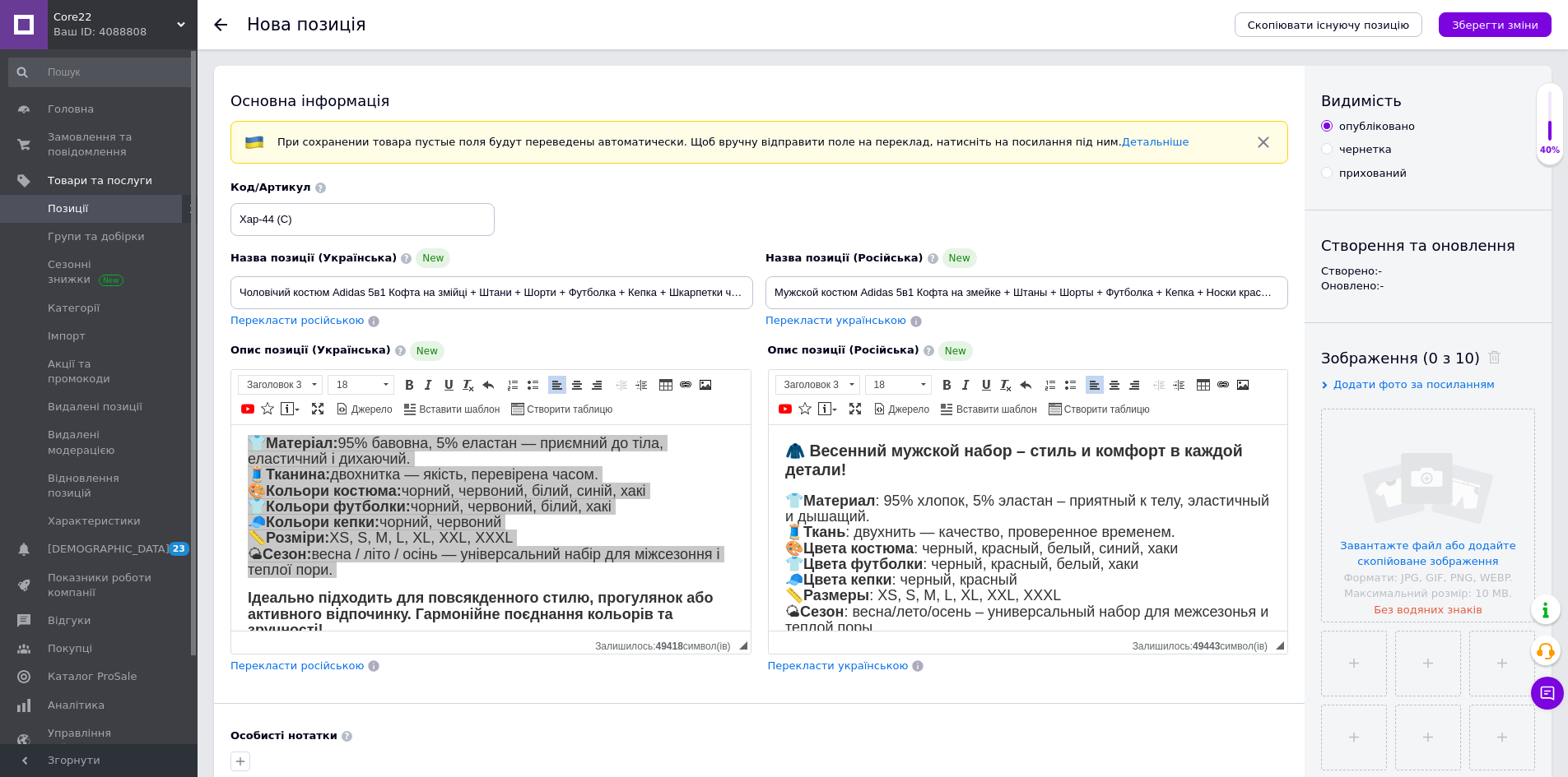
click at [954, 452] on strong "🧥 Весенний мужской набор – стиль и комфорт в каждой детали!" at bounding box center [1013, 459] width 457 height 37
click at [1110, 387] on span at bounding box center [1115, 385] width 13 height 13
click at [1024, 448] on strong "🧥 Весенний мужско й набор – стиль и комфорт в каждой детали!" at bounding box center [1028, 459] width 457 height 37
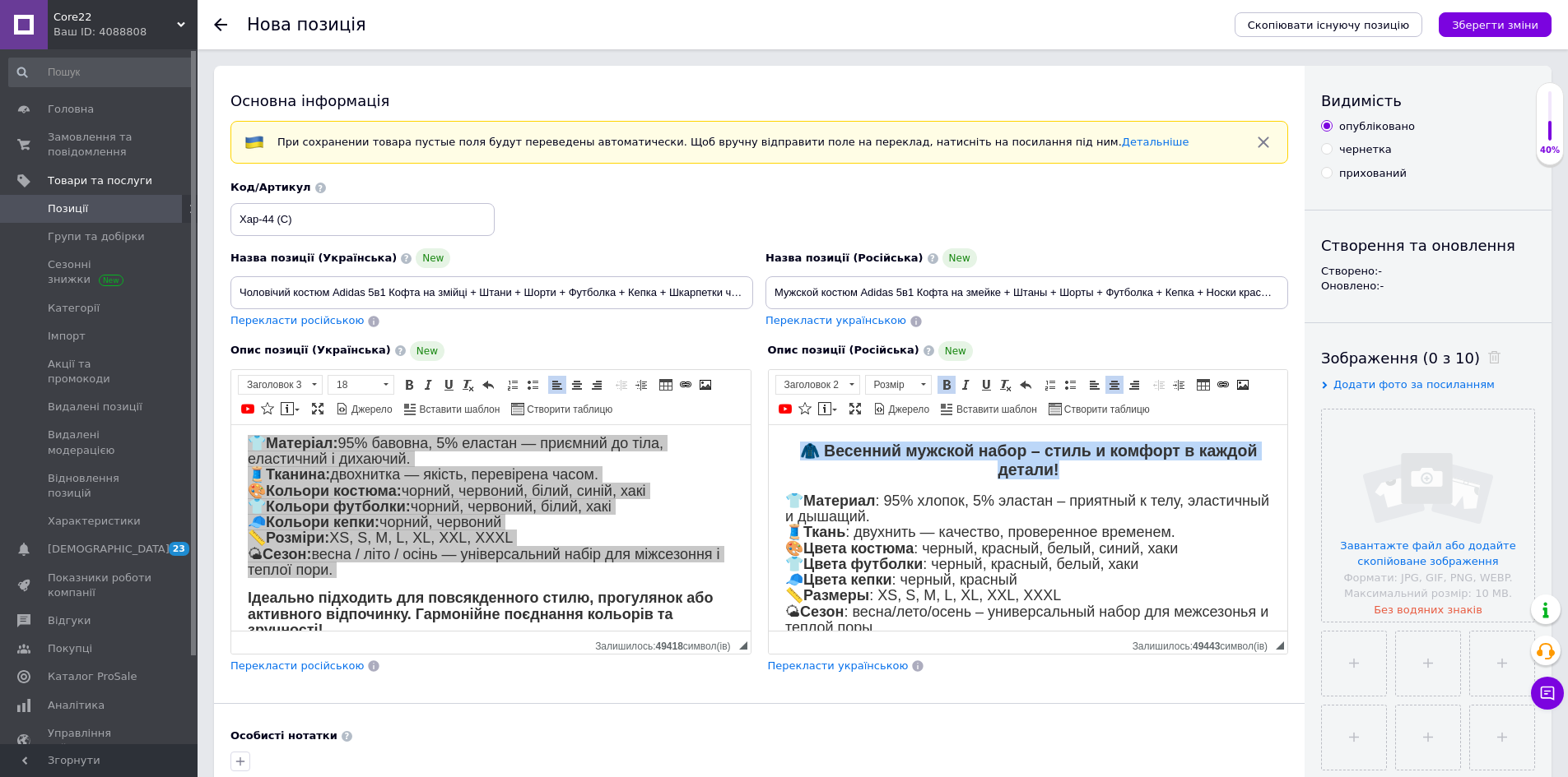
drag, startPoint x: 1024, startPoint y: 448, endPoint x: 1688, endPoint y: 811, distance: 756.7
click at [1024, 448] on strong "🧥 Весенний мужско й набор – стиль и комфорт в каждой детали!" at bounding box center [1028, 459] width 457 height 37
click at [900, 380] on span "Розмір" at bounding box center [891, 384] width 49 height 18
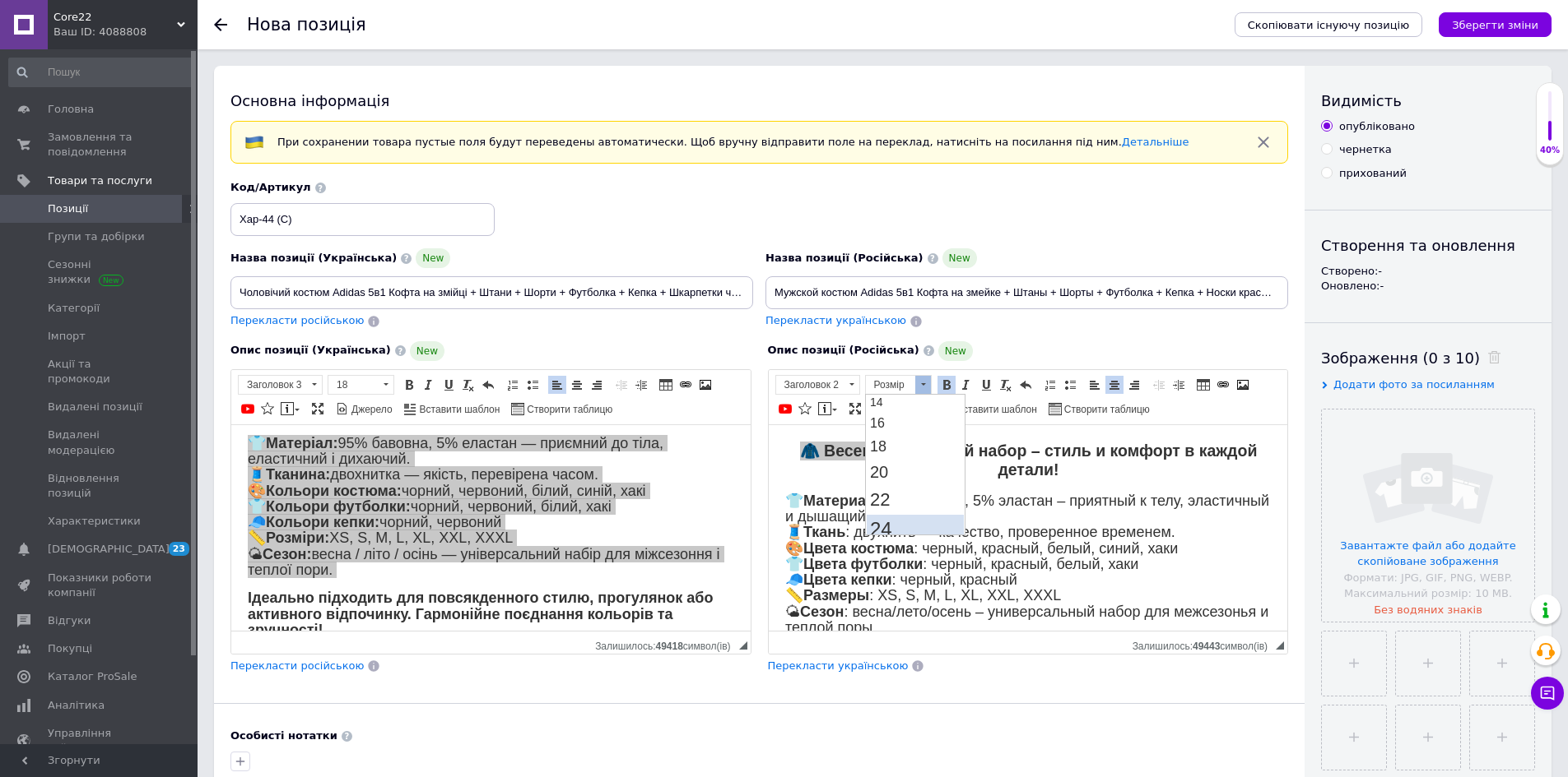
scroll to position [164, 0]
click at [906, 499] on link "24" at bounding box center [914, 504] width 97 height 29
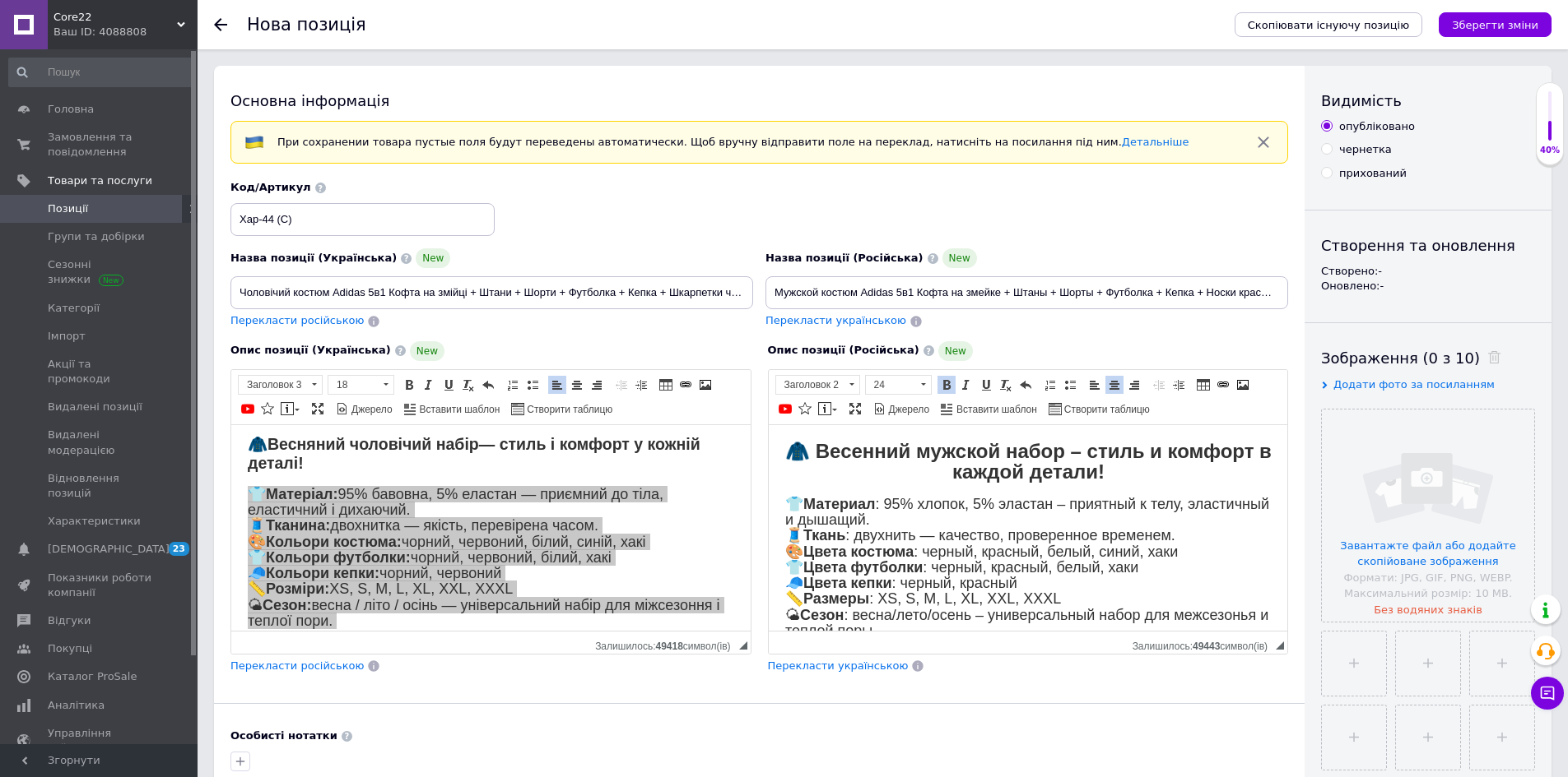
scroll to position [0, 0]
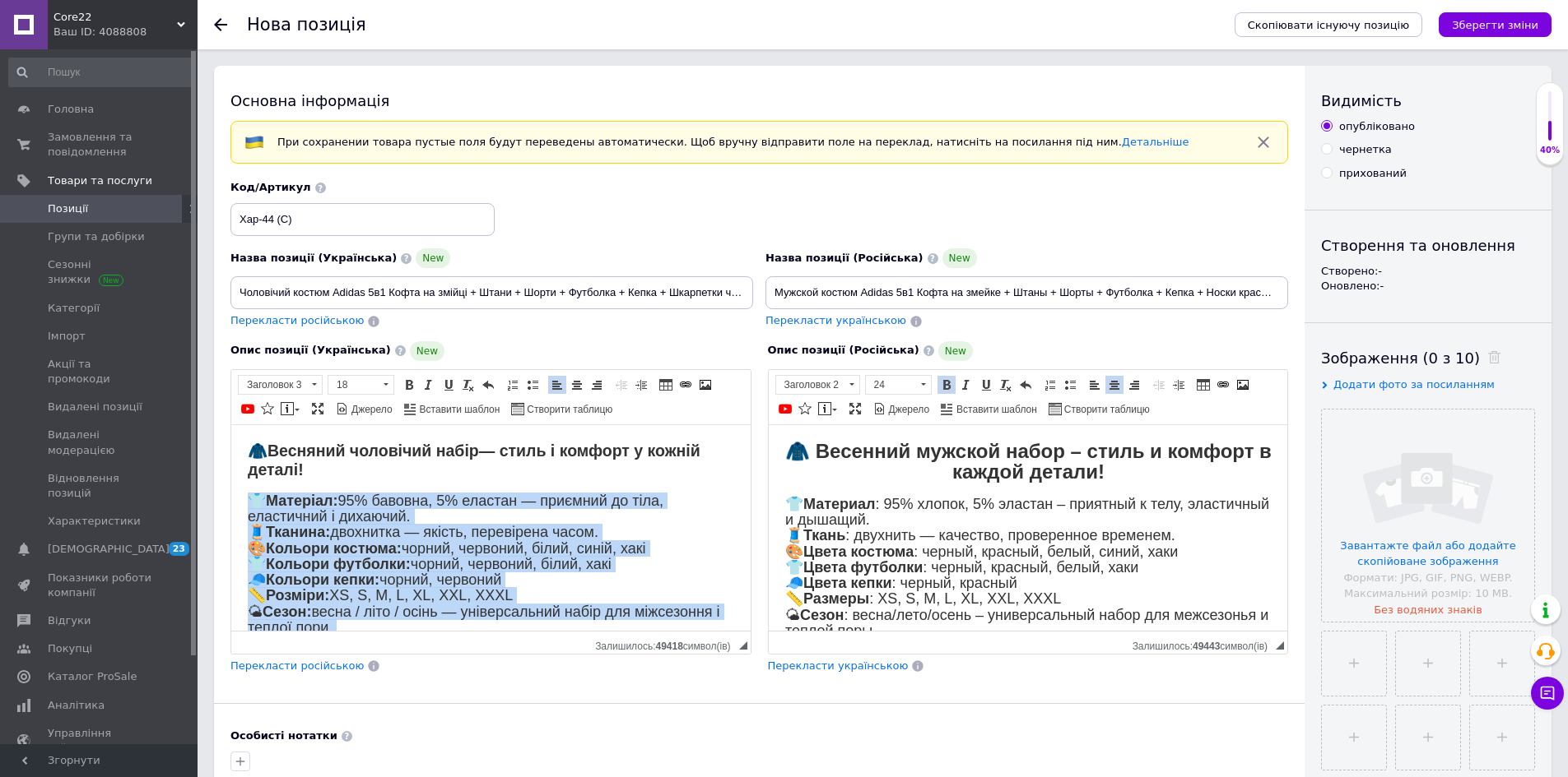
click at [587, 453] on strong "🧥 Весняний чоловічий набір — стиль і комфорт у кожній деталі!" at bounding box center [473, 459] width 452 height 37
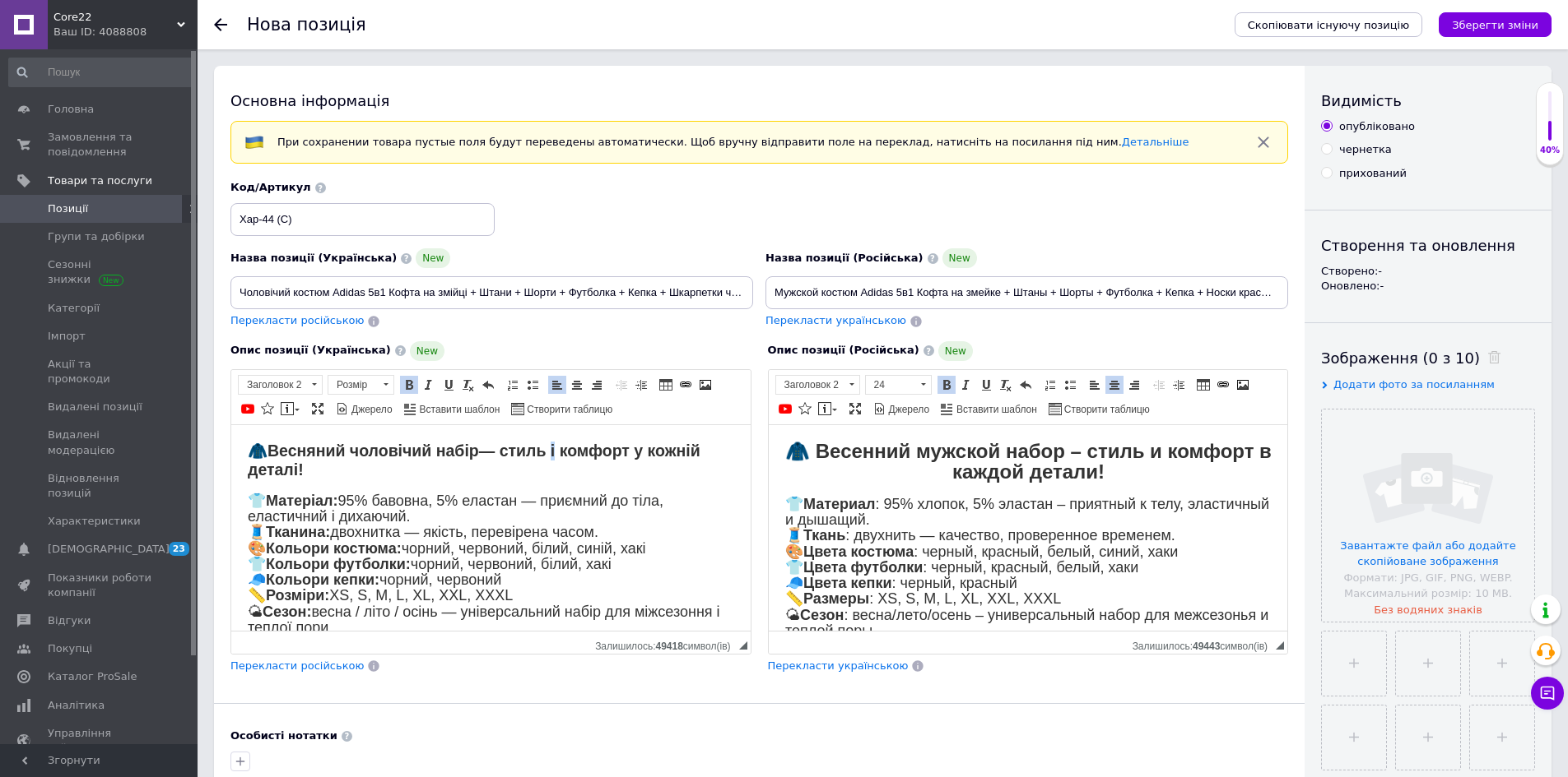
click at [587, 453] on strong "🧥 Весняний чоловічий набір — стиль і комфорт у кожній деталі!" at bounding box center [473, 459] width 452 height 37
click at [586, 453] on strong "🧥 Весняний чоловічий набір — стиль і комфорт у кожній деталі!" at bounding box center [473, 459] width 452 height 37
click at [418, 376] on link "Жирний Сполучення клавіш Ctrl+B" at bounding box center [408, 384] width 18 height 18
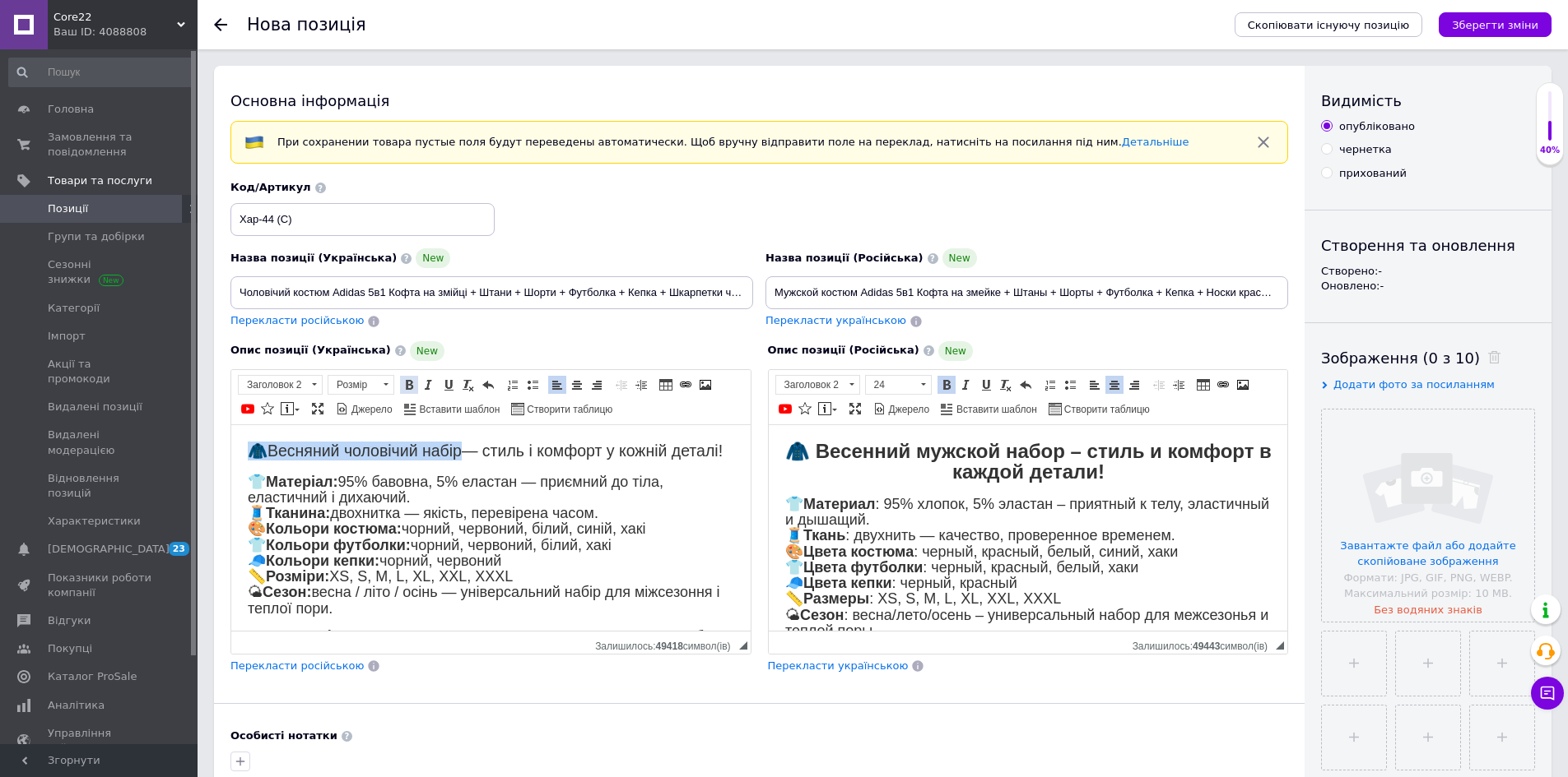
click at [407, 382] on span at bounding box center [409, 385] width 13 height 13
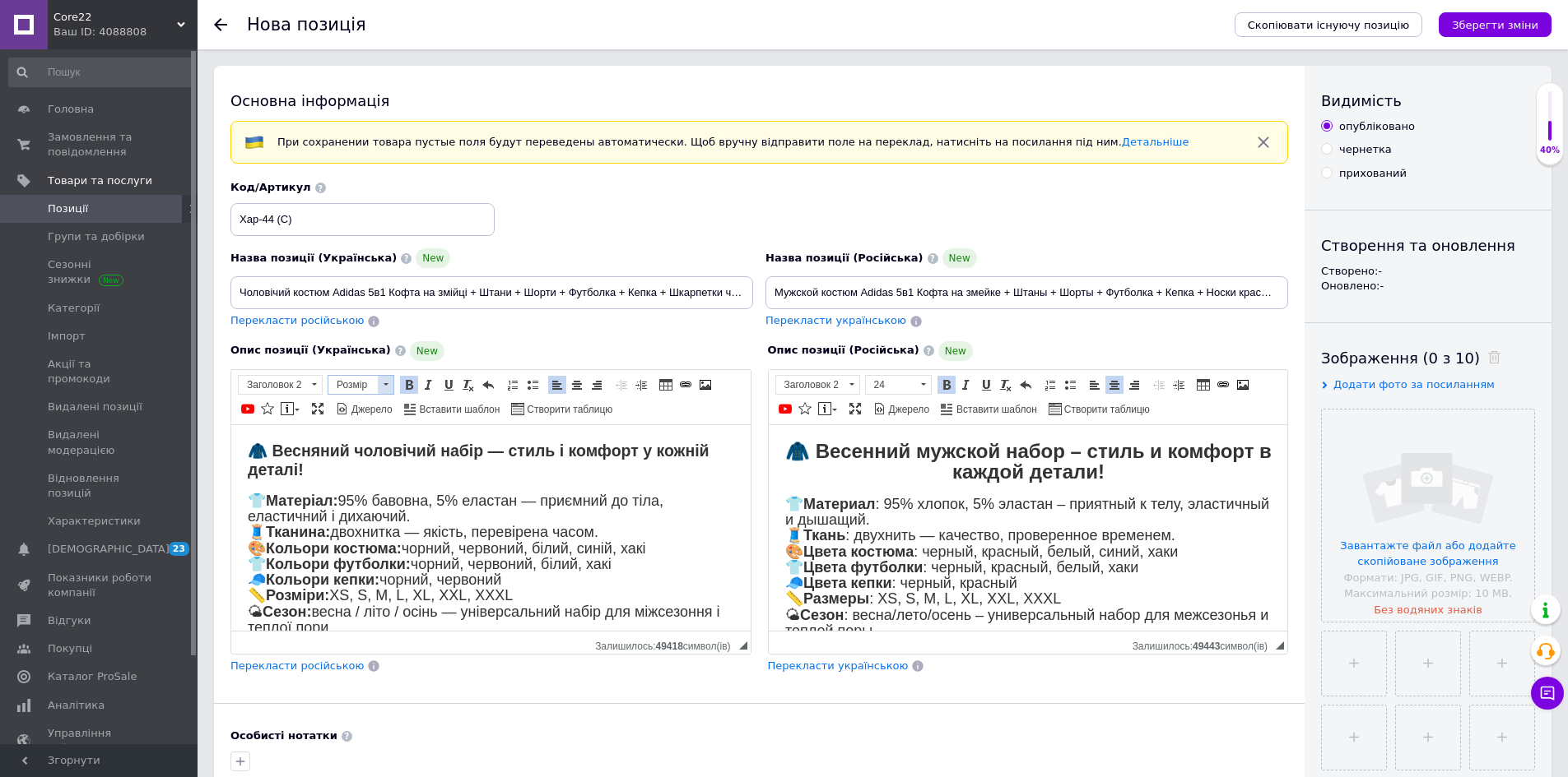
click at [359, 384] on span "Розмір" at bounding box center [353, 384] width 49 height 18
click at [397, 506] on link "24" at bounding box center [378, 504] width 97 height 29
click at [1411, 499] on input "file" at bounding box center [1427, 515] width 213 height 212
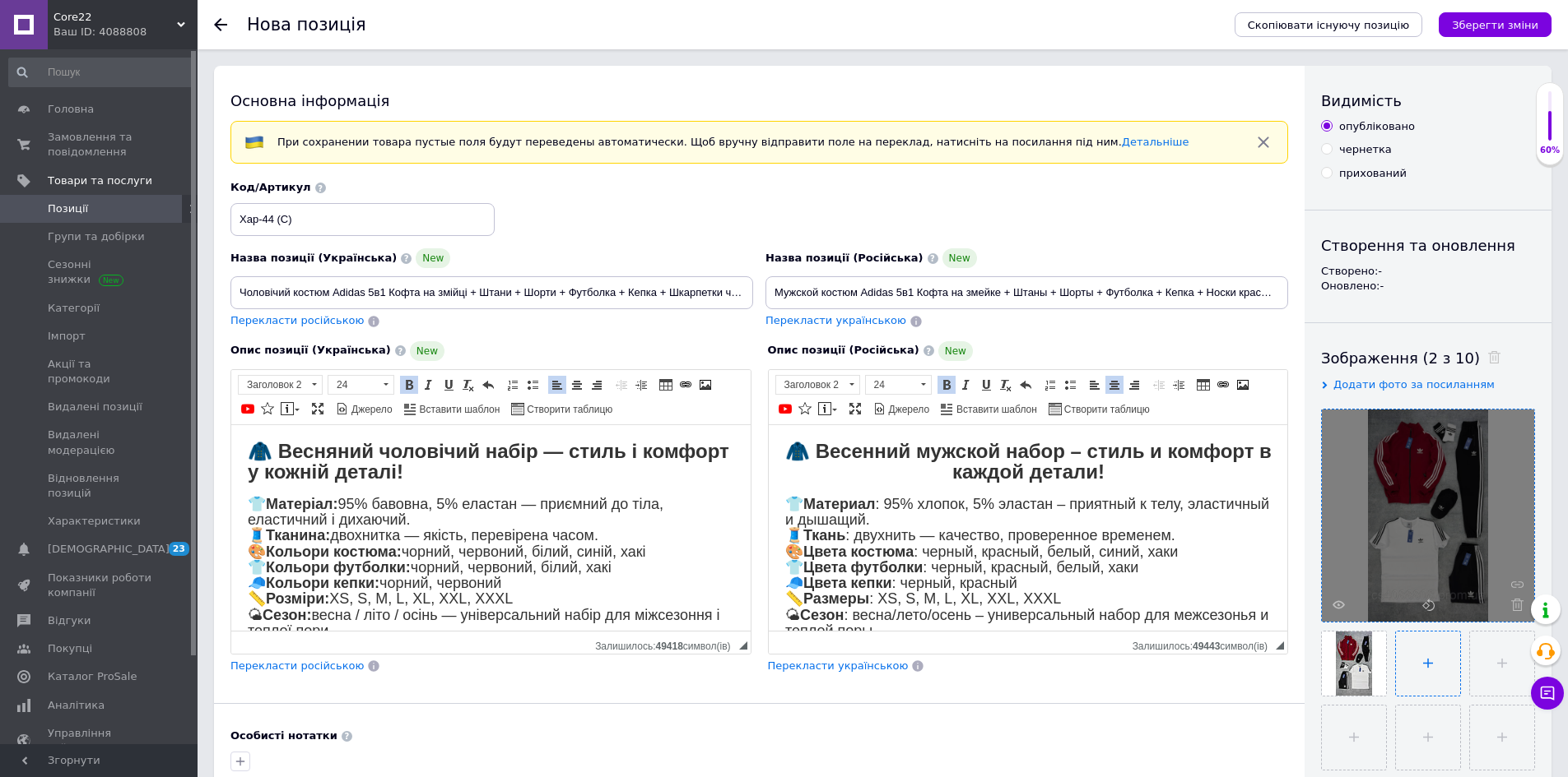
click at [1423, 687] on input "file" at bounding box center [1428, 664] width 64 height 64
type input "C:\fakepath\photo_2025-05-28_08-52-24 (2).jpg"
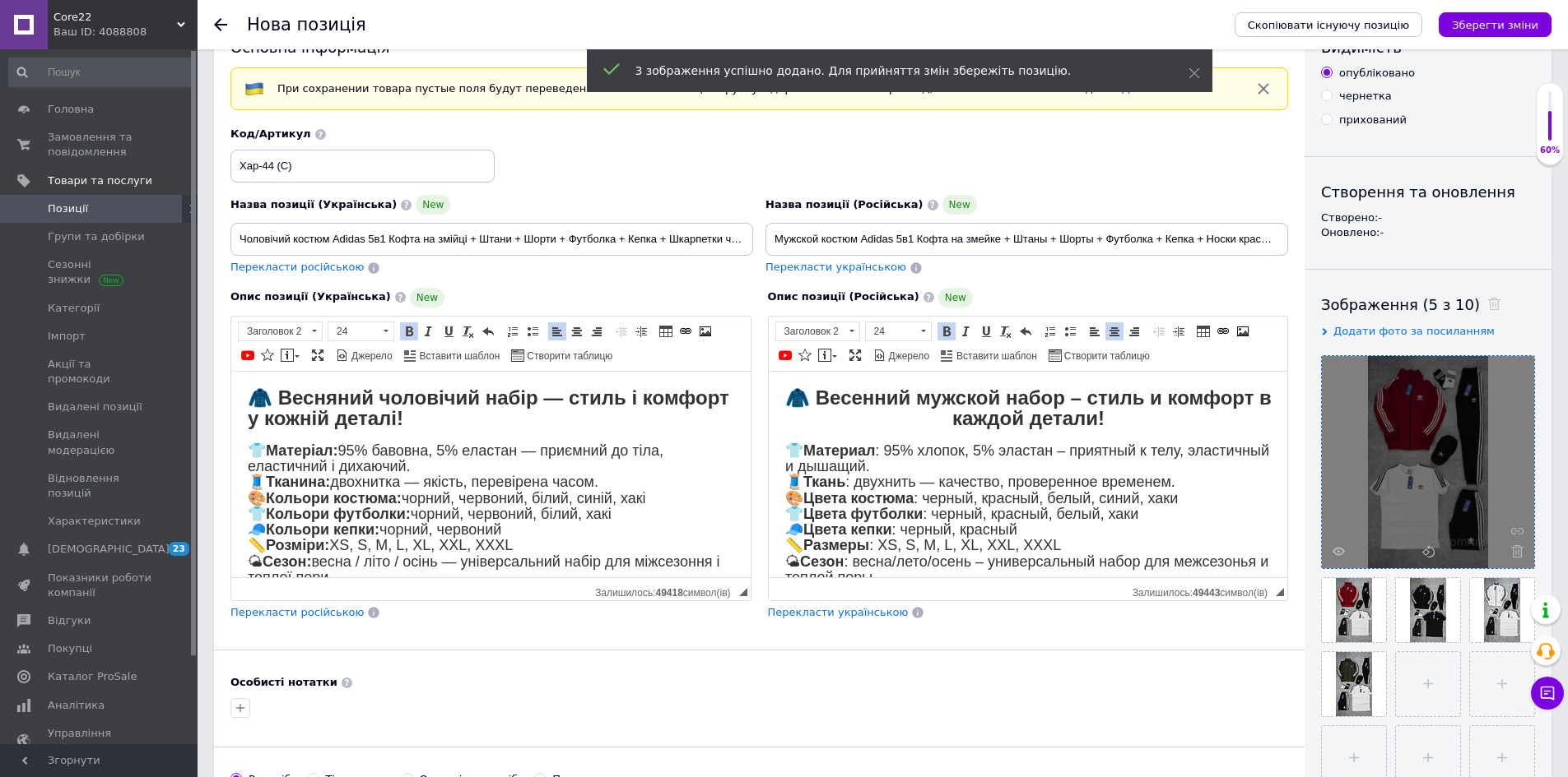
scroll to position [82, 0]
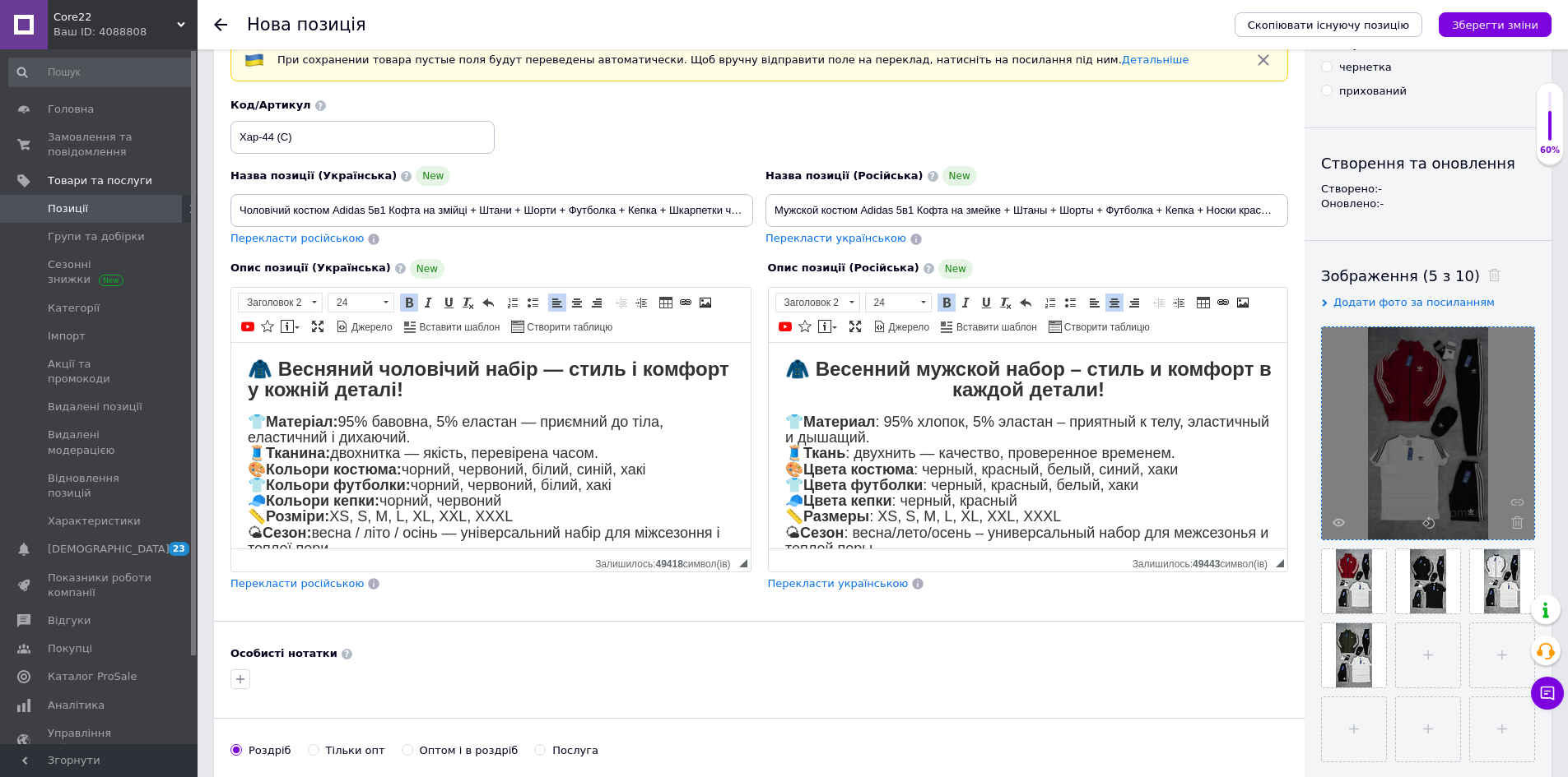
click at [1525, 524] on div at bounding box center [1427, 433] width 213 height 212
click at [1513, 521] on icon at bounding box center [1517, 522] width 12 height 12
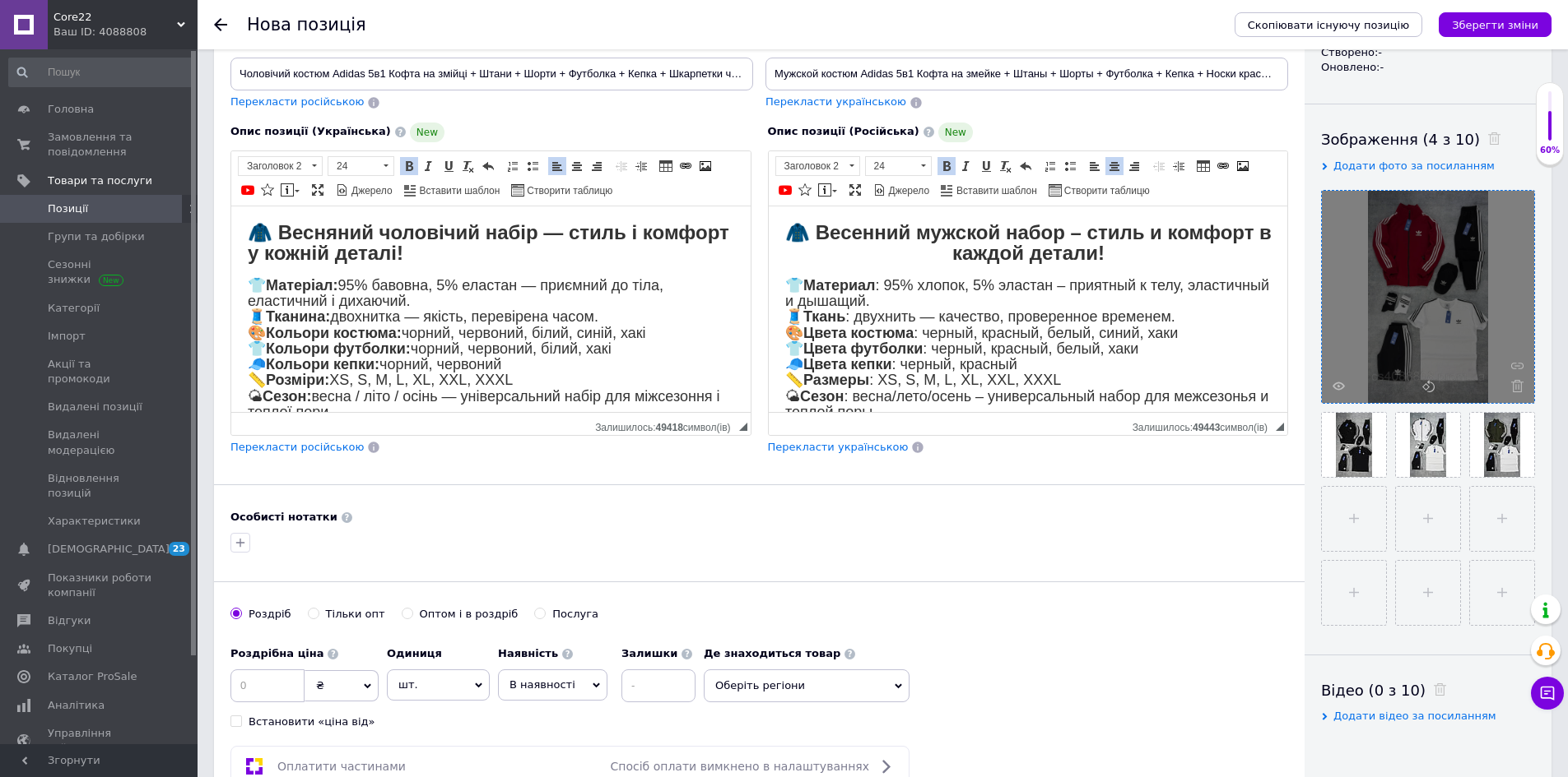
scroll to position [246, 0]
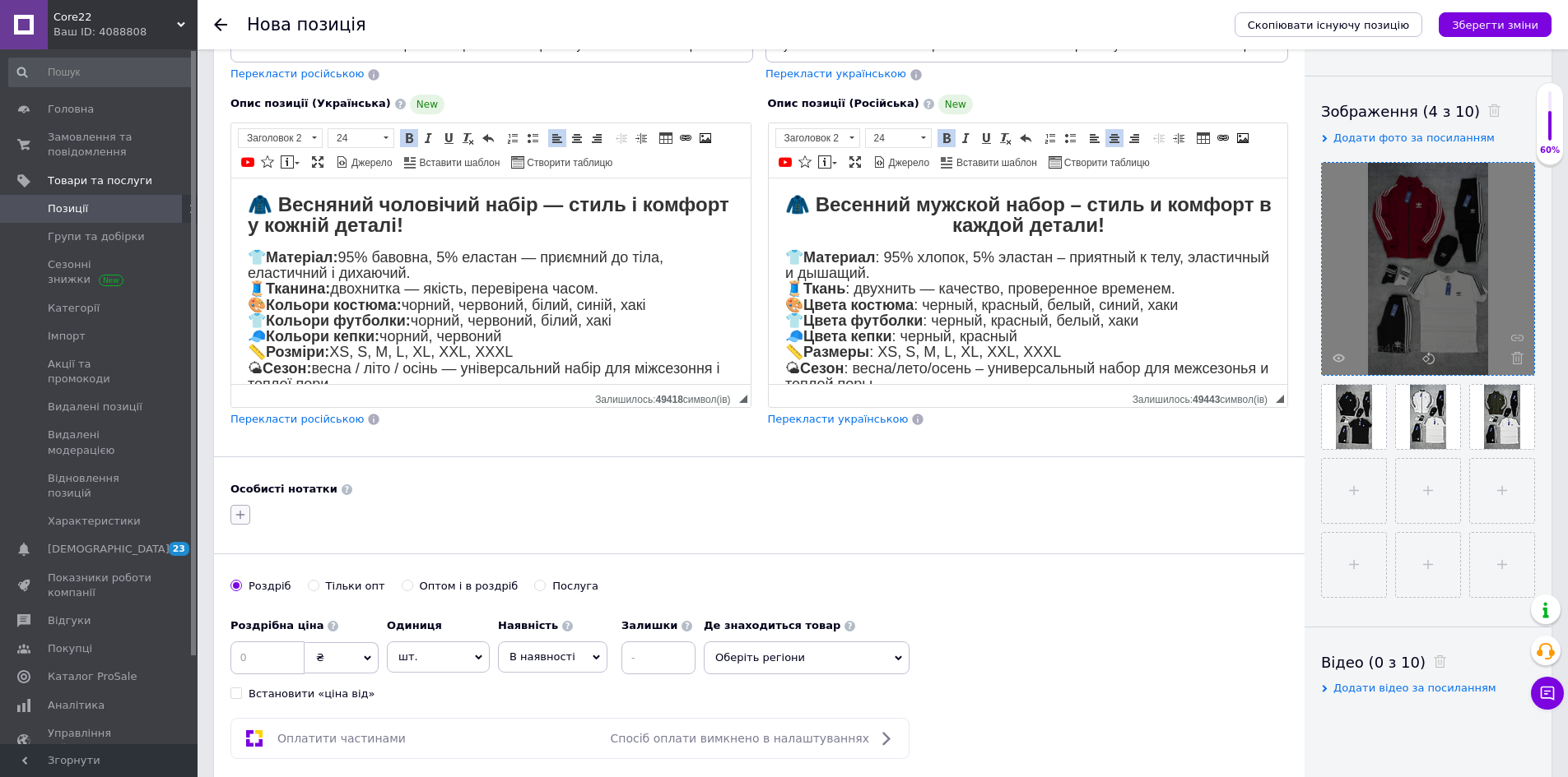
click at [240, 510] on icon "button" at bounding box center [240, 515] width 13 height 13
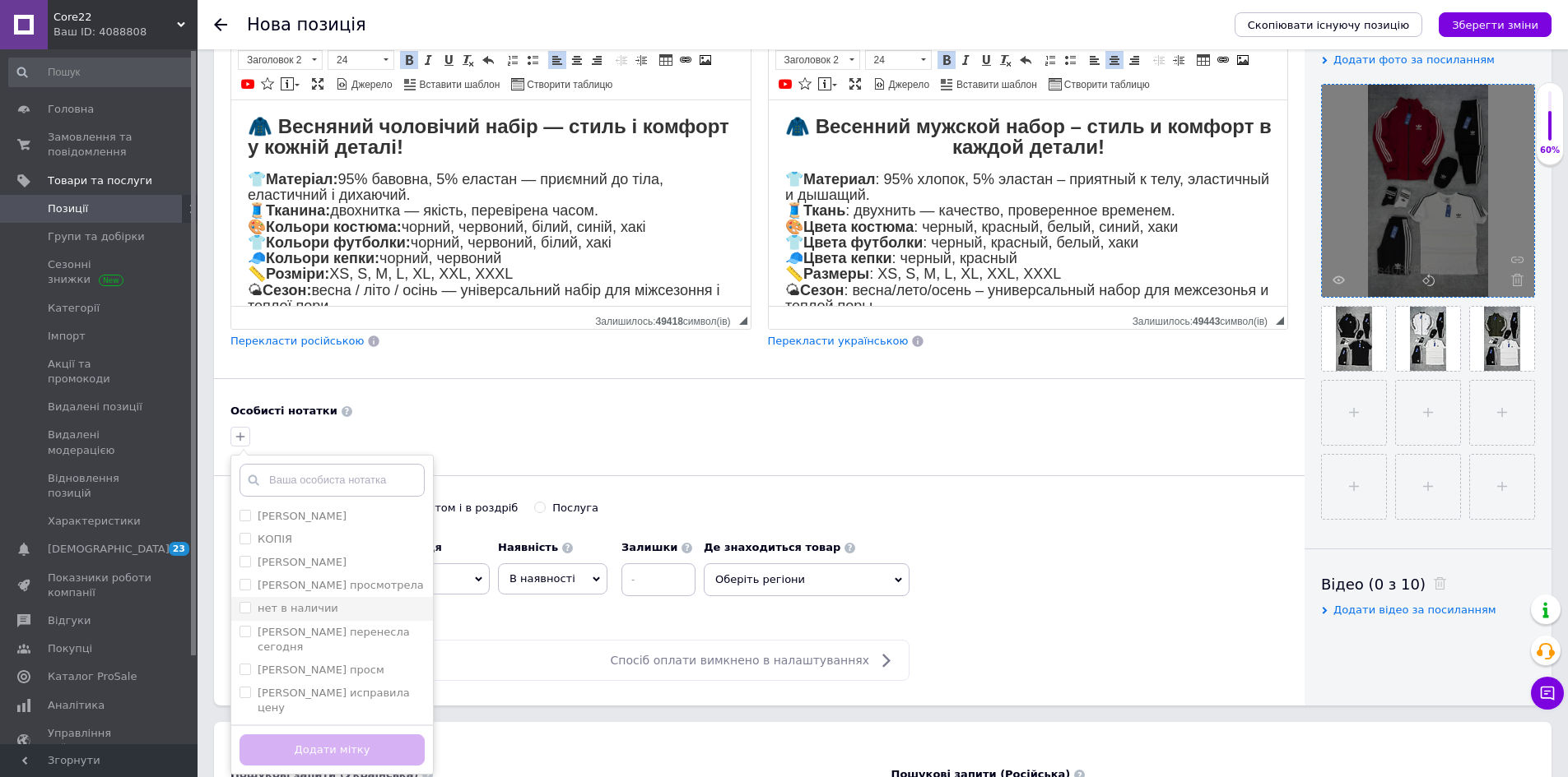
scroll to position [329, 0]
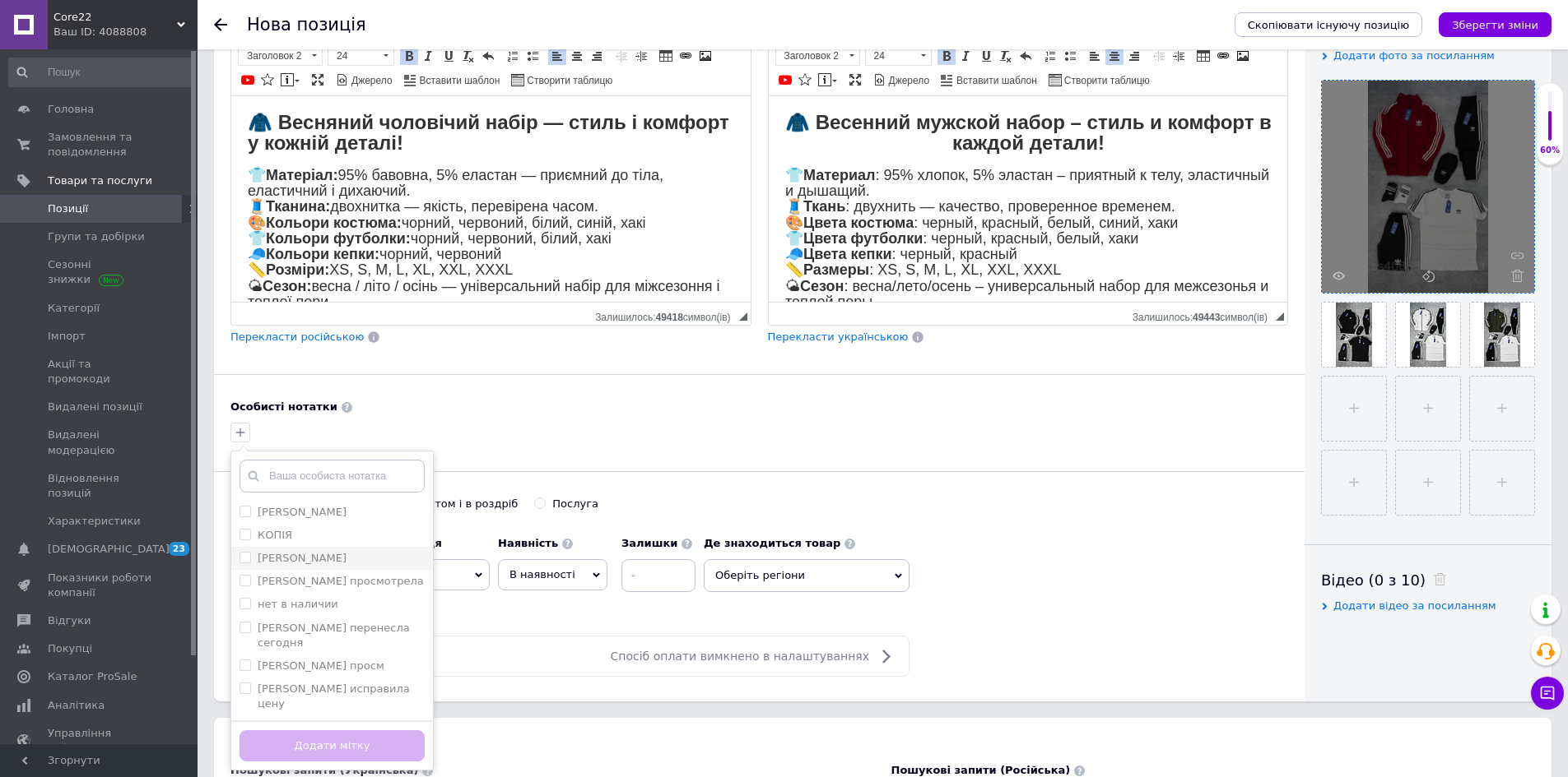
click at [318, 555] on div "[PERSON_NAME]" at bounding box center [332, 559] width 185 height 15
checkbox input "true"
click at [379, 731] on button "Додати мітку" at bounding box center [332, 747] width 185 height 32
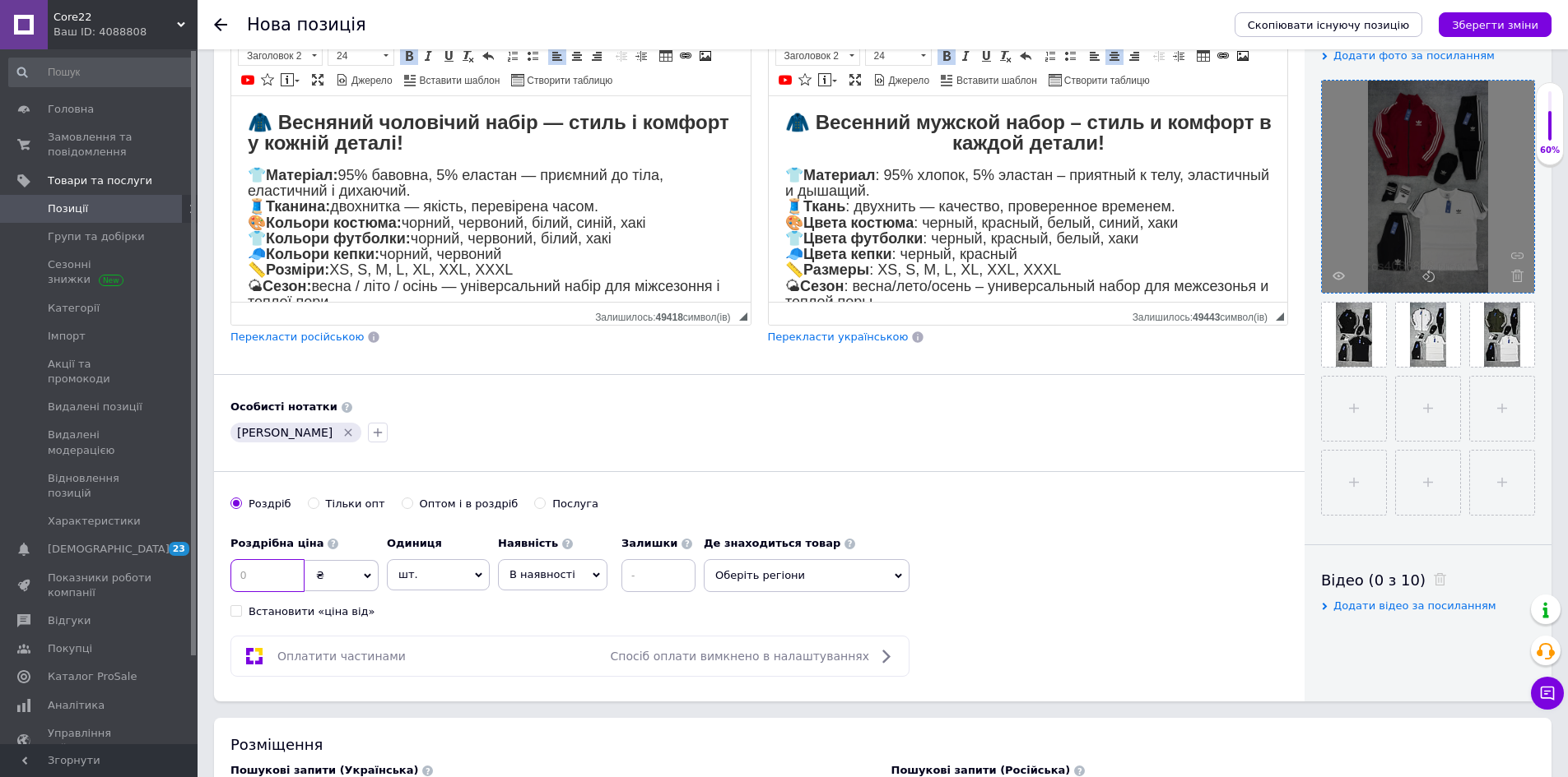
drag, startPoint x: 259, startPoint y: 579, endPoint x: 230, endPoint y: 579, distance: 29.0
click at [234, 579] on input at bounding box center [267, 576] width 74 height 33
type input "3482"
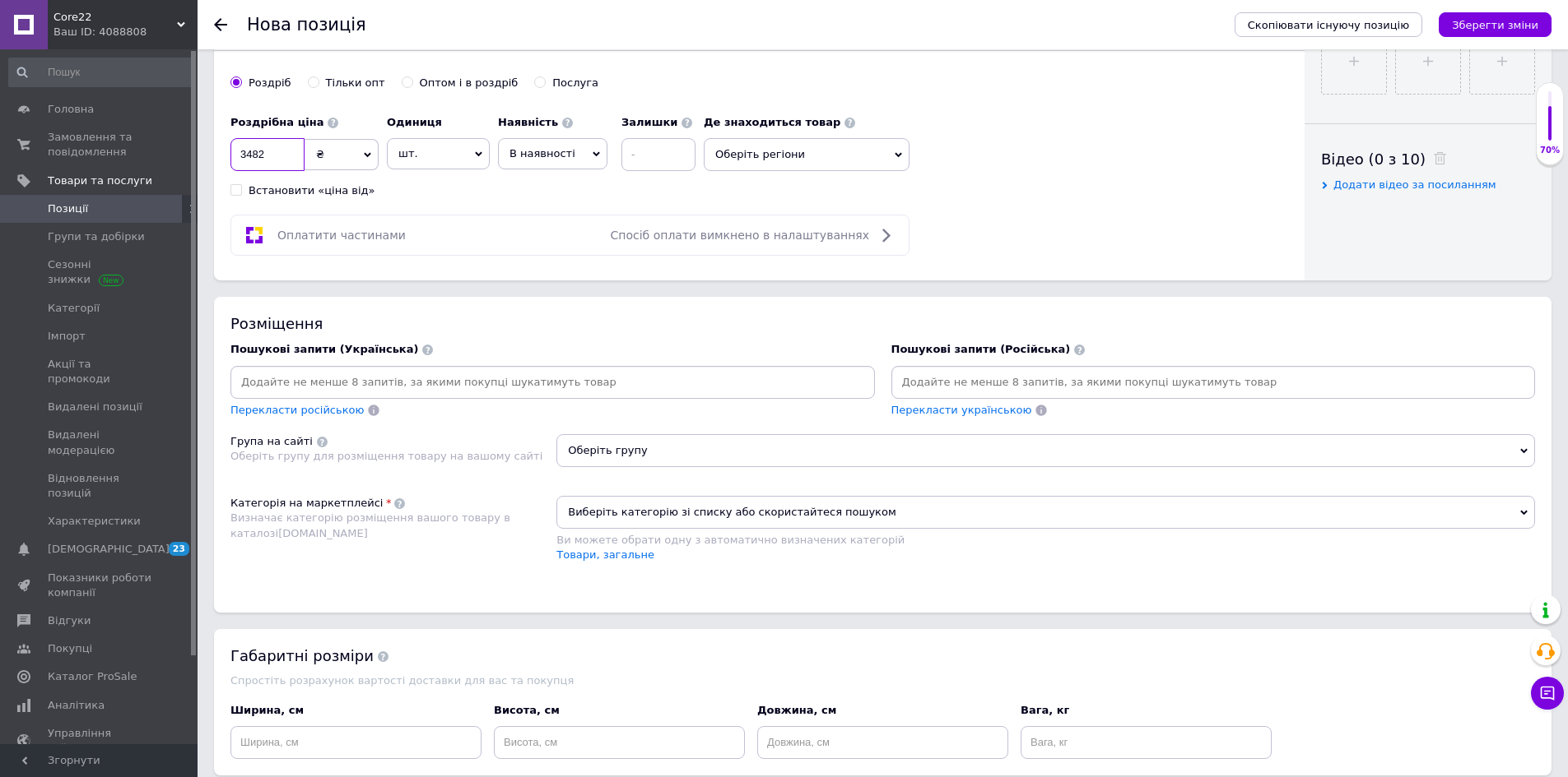
scroll to position [822, 0]
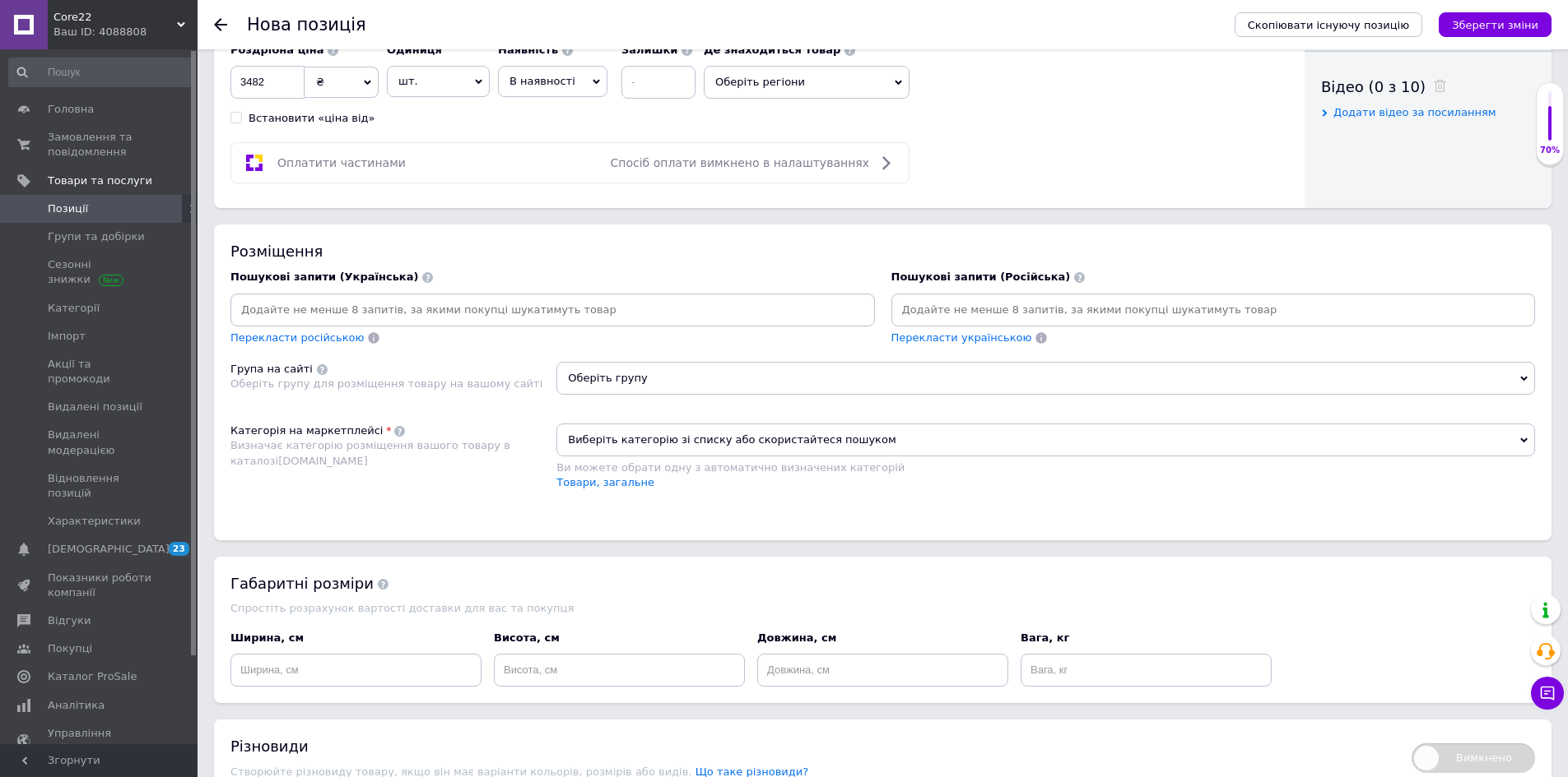
click at [976, 315] on input at bounding box center [1213, 310] width 638 height 25
paste input "Мужской спортивный костюм adidas×"
type input "Мужской спортивный костюм adidas"
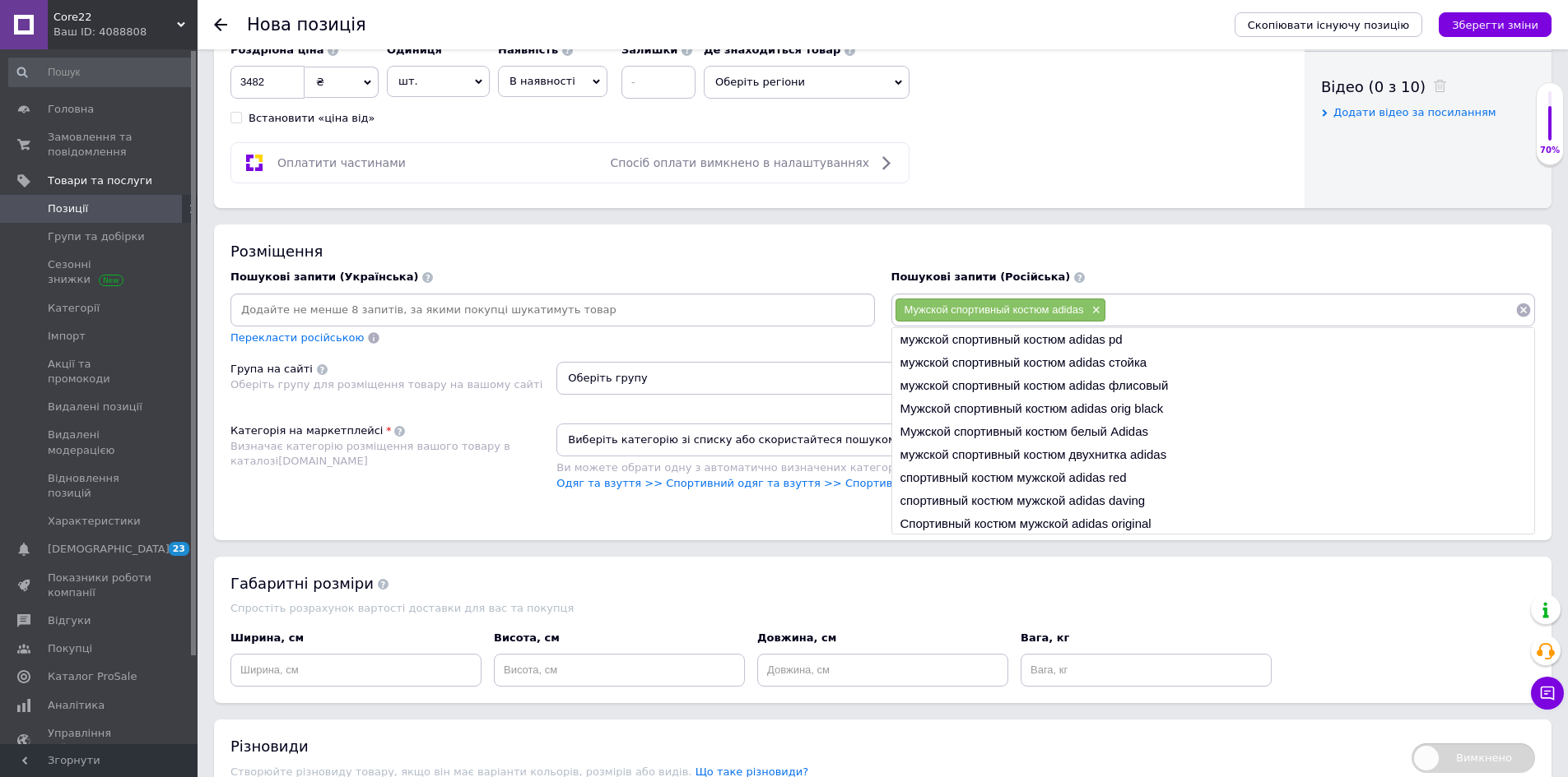
paste input "Мужской спортивный костюм адидас×"
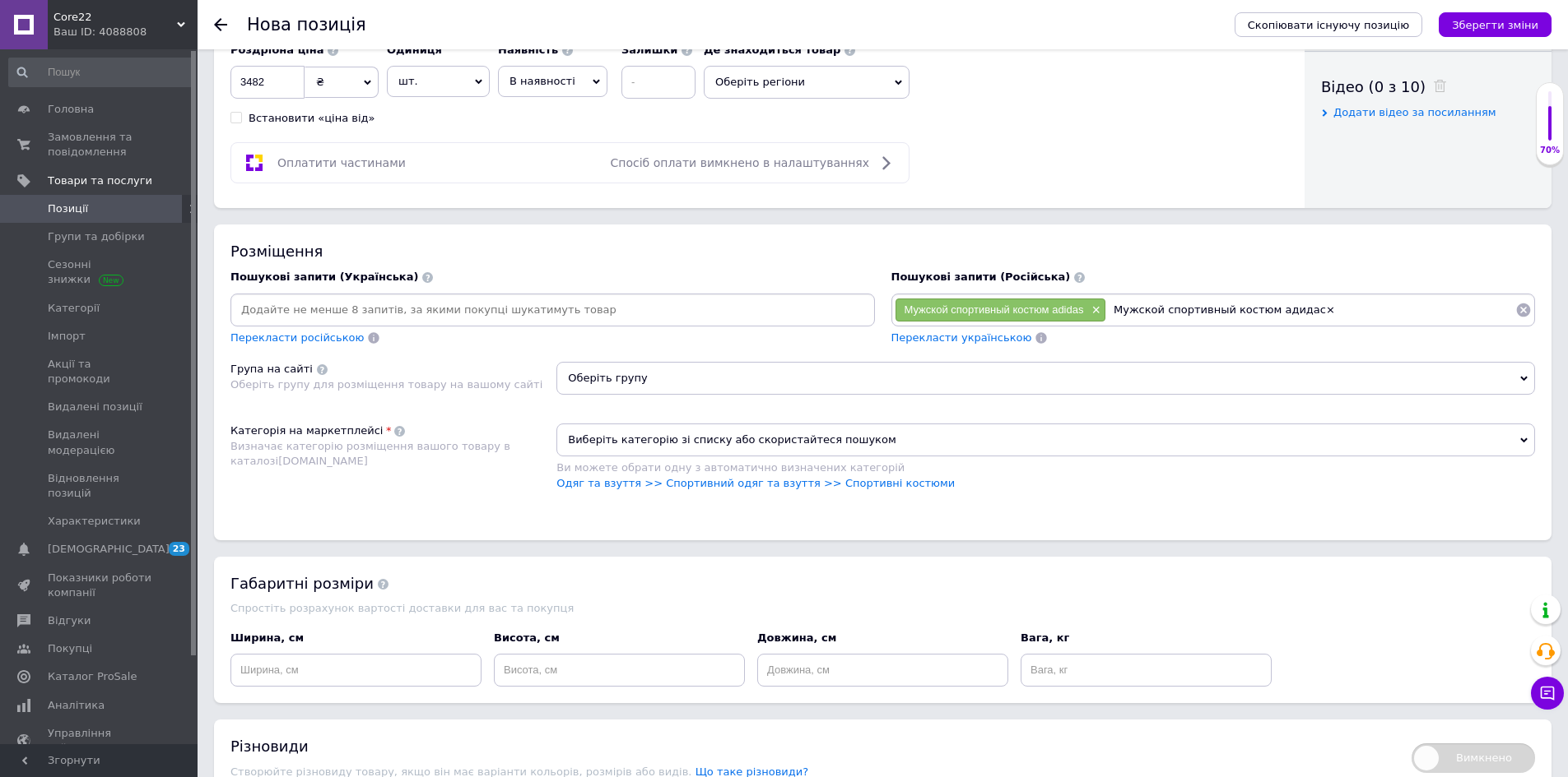
type input "Мужской спортивный костюм адидас"
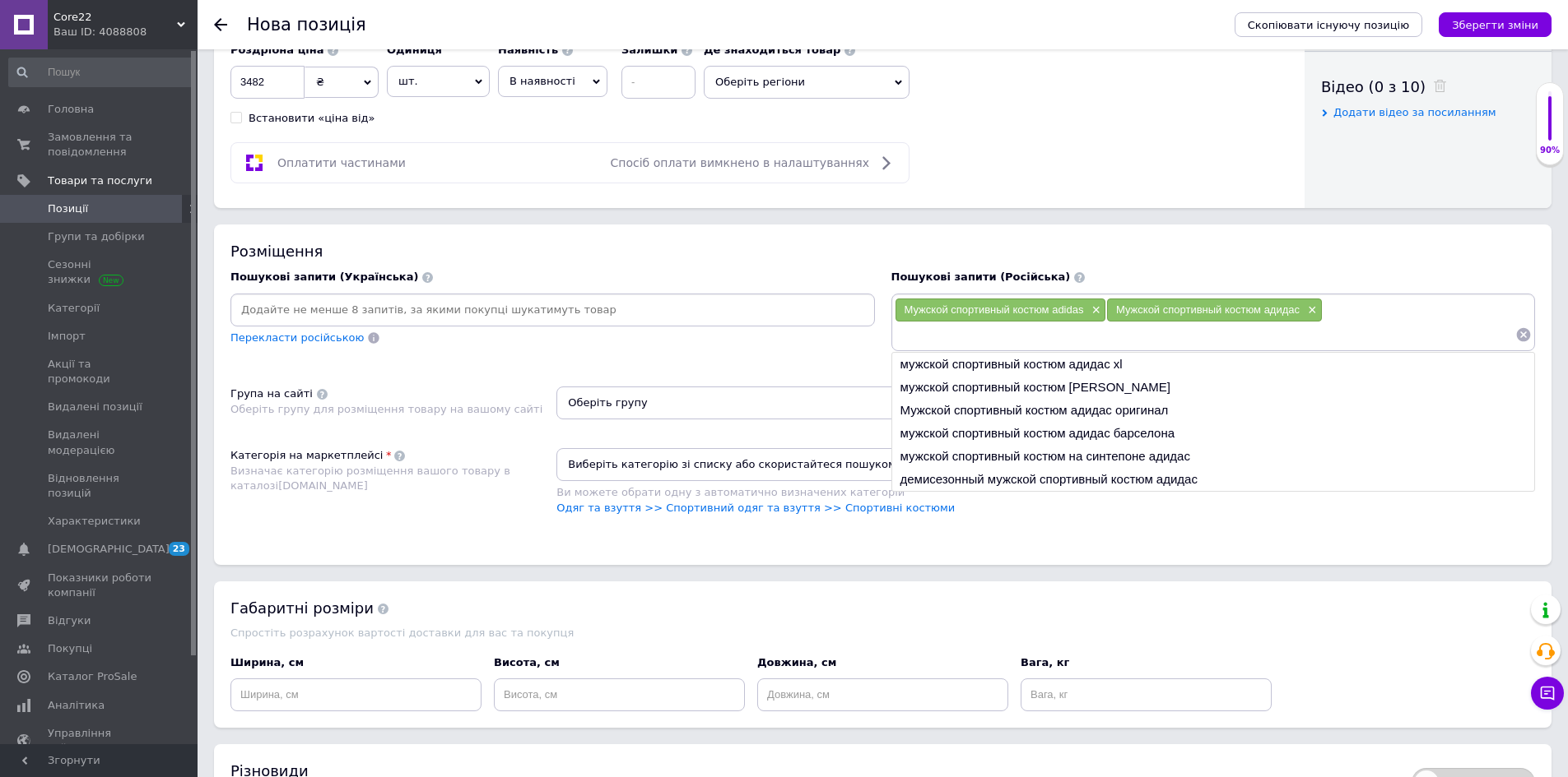
paste input "Мужской спортивный костюм с молнией×"
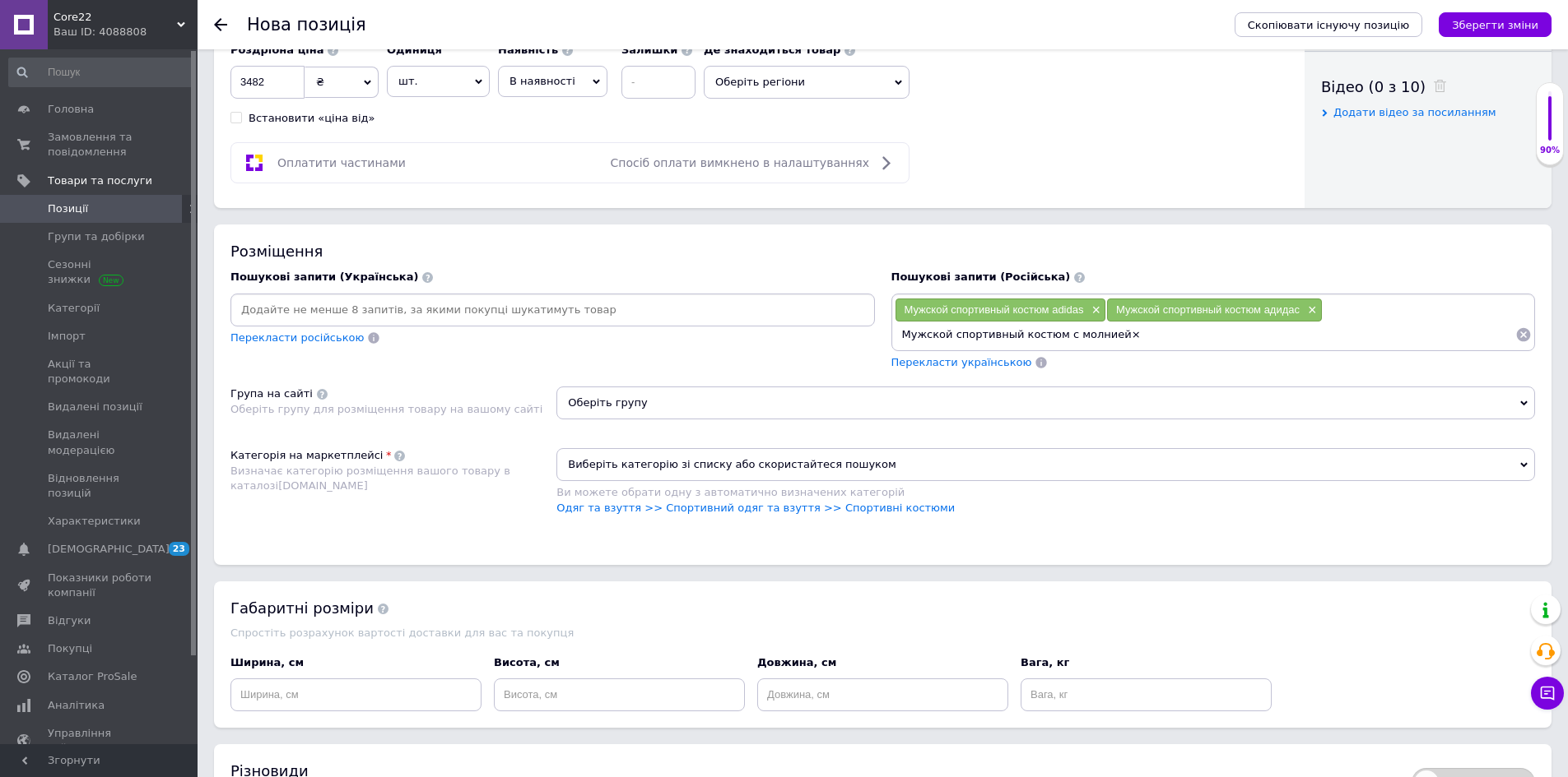
type input "Мужской спортивный костюм с молнией"
type input "Мужской спортивный костюм адидас с молнией"
paste input "Спортивный костюм адидас мужской×"
type input "Спортивный костюм адидас мужской"
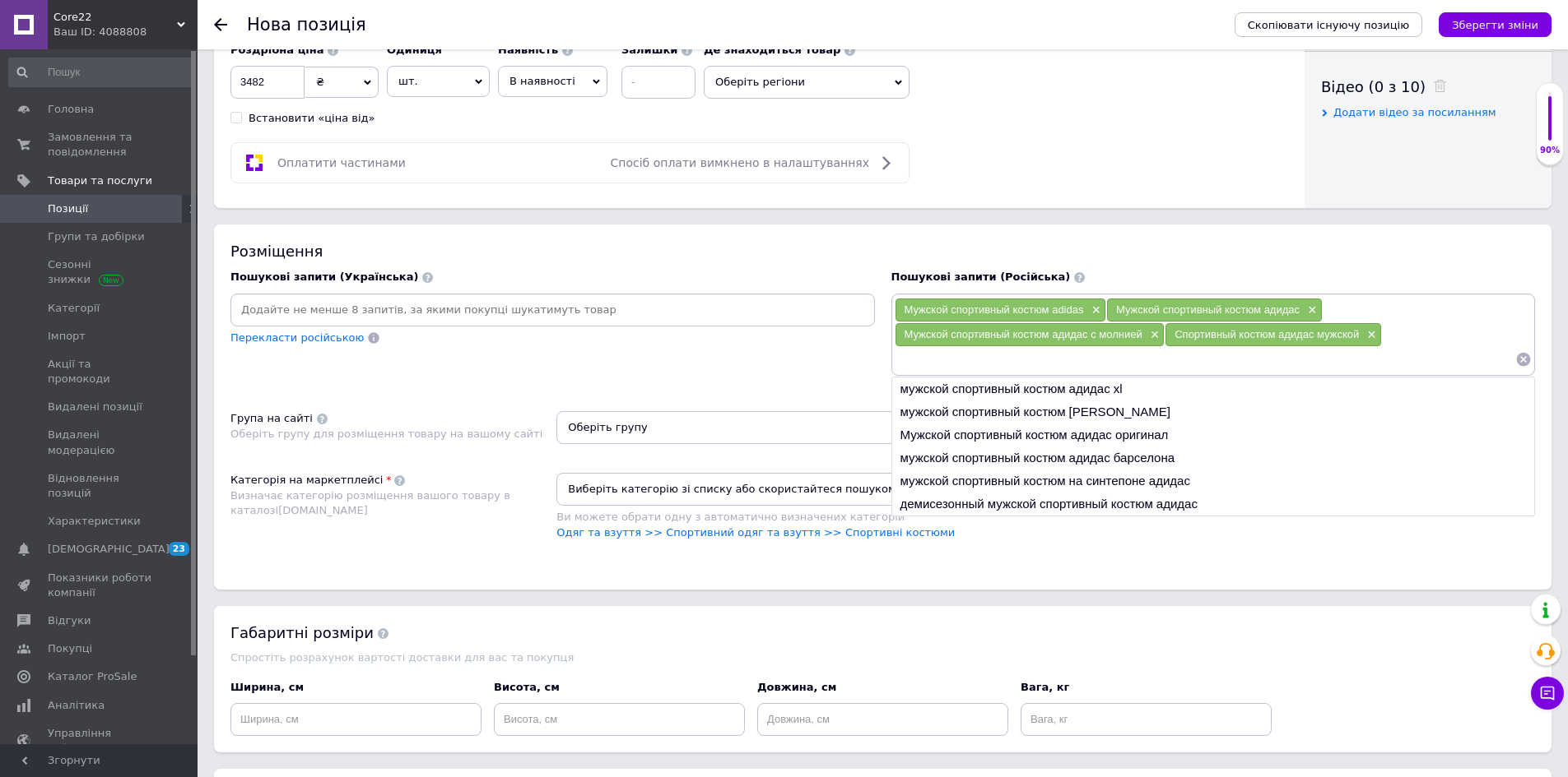
paste input "Спортивный костюм мужской адидас×"
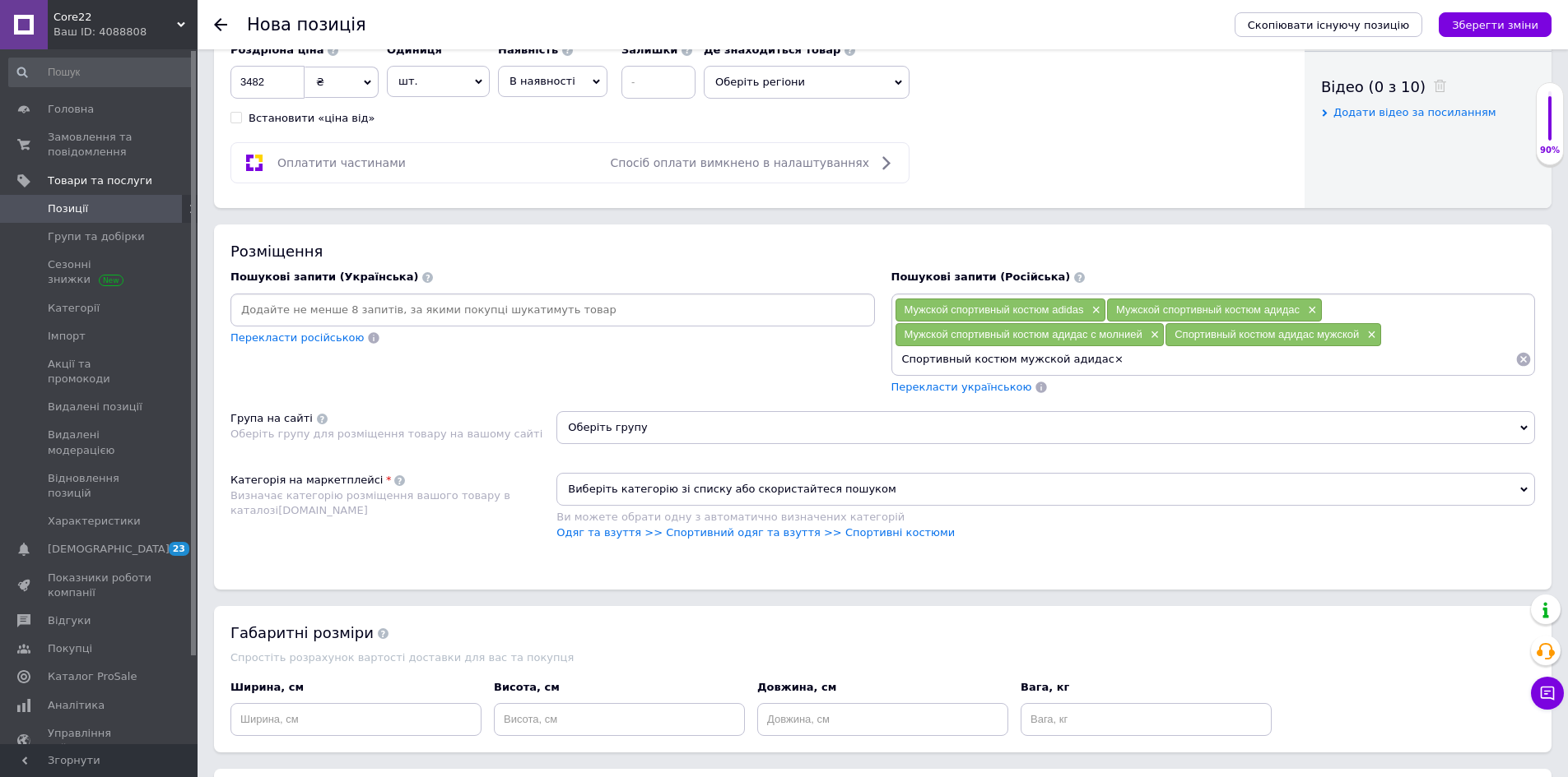
type input "Спортивный костюм мужской адидас"
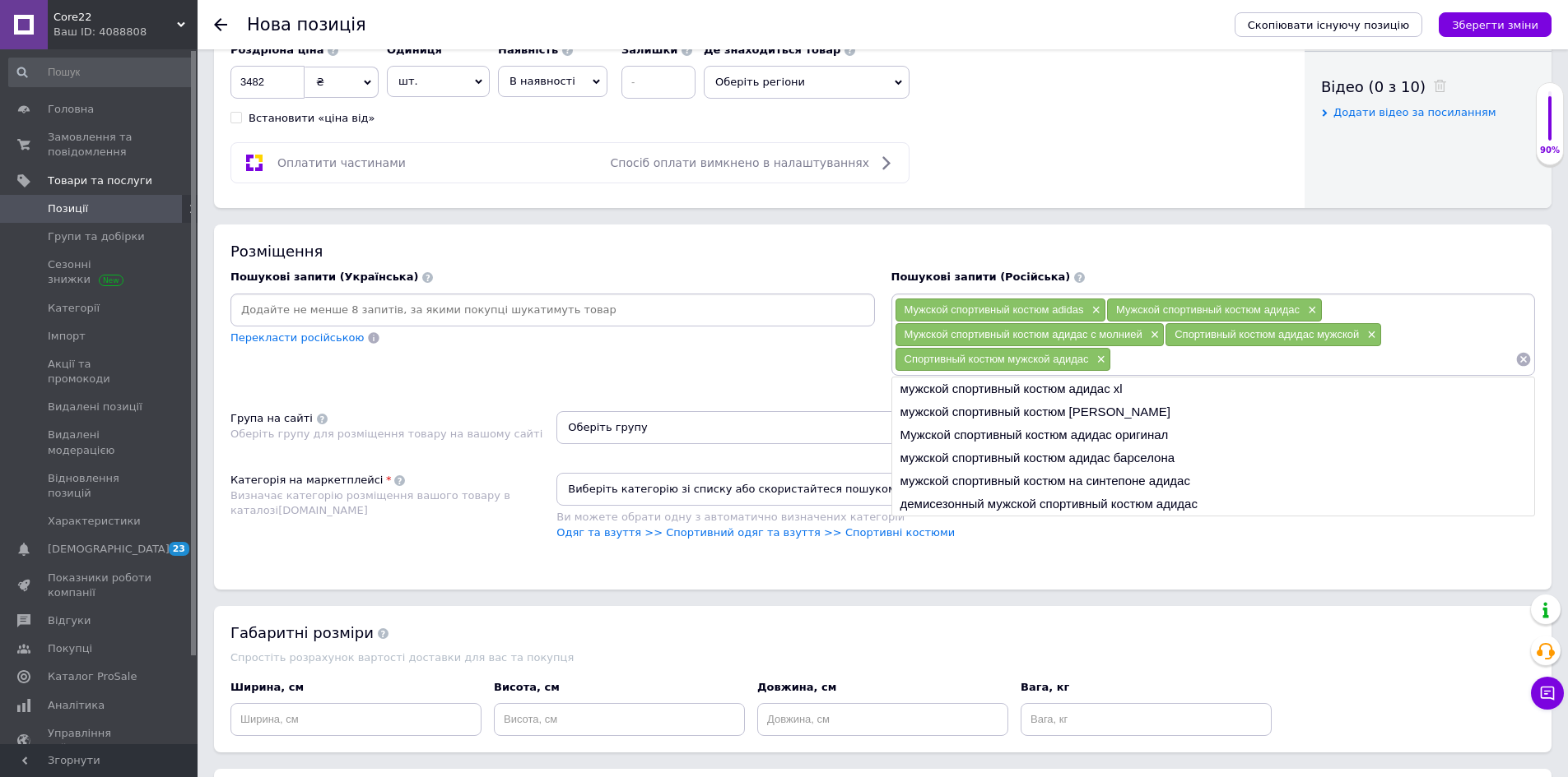
paste input "Спортивный костюм адидас мужской синий×"
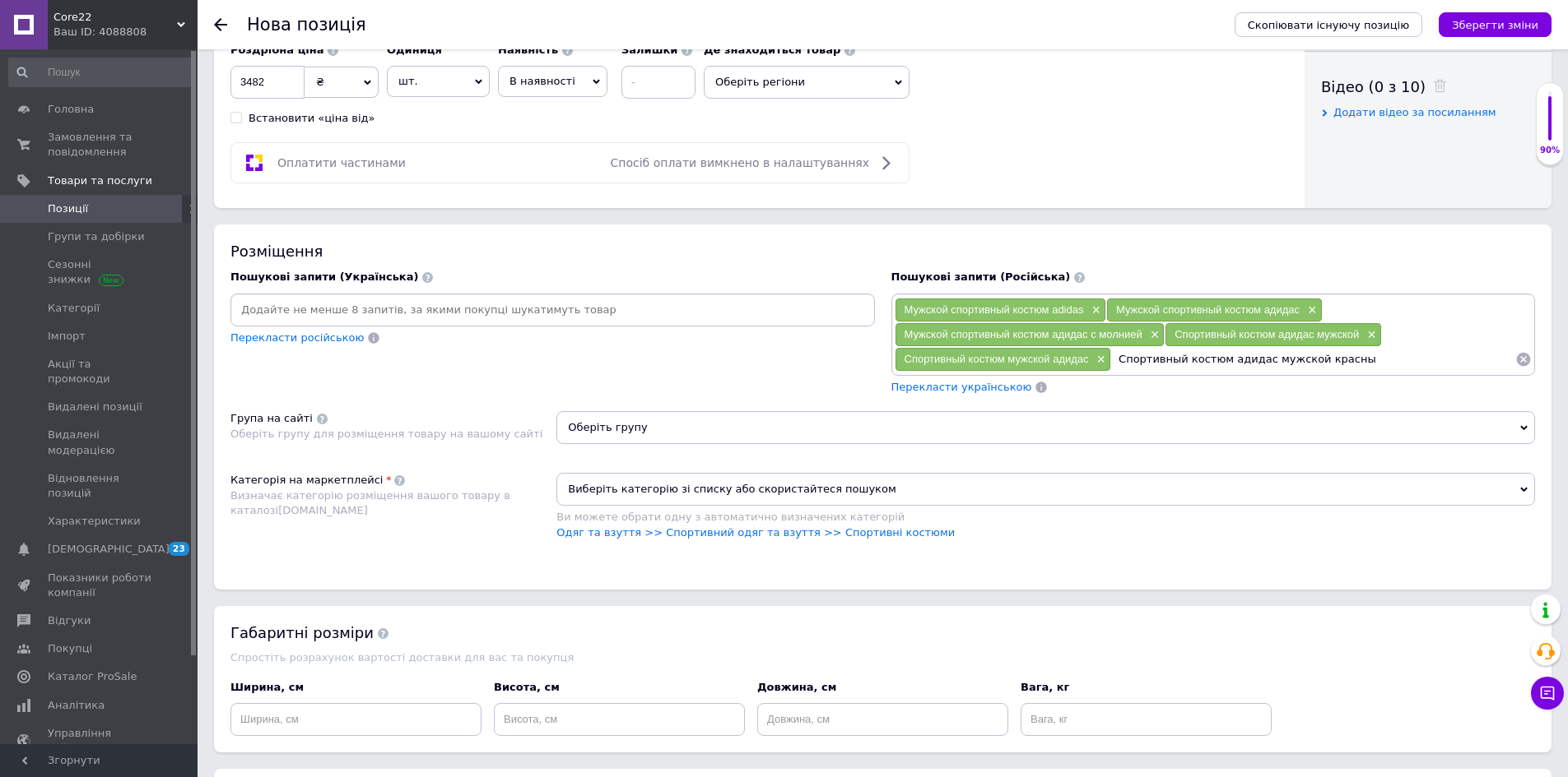
type input "Спортивный костюм адидас мужской красный"
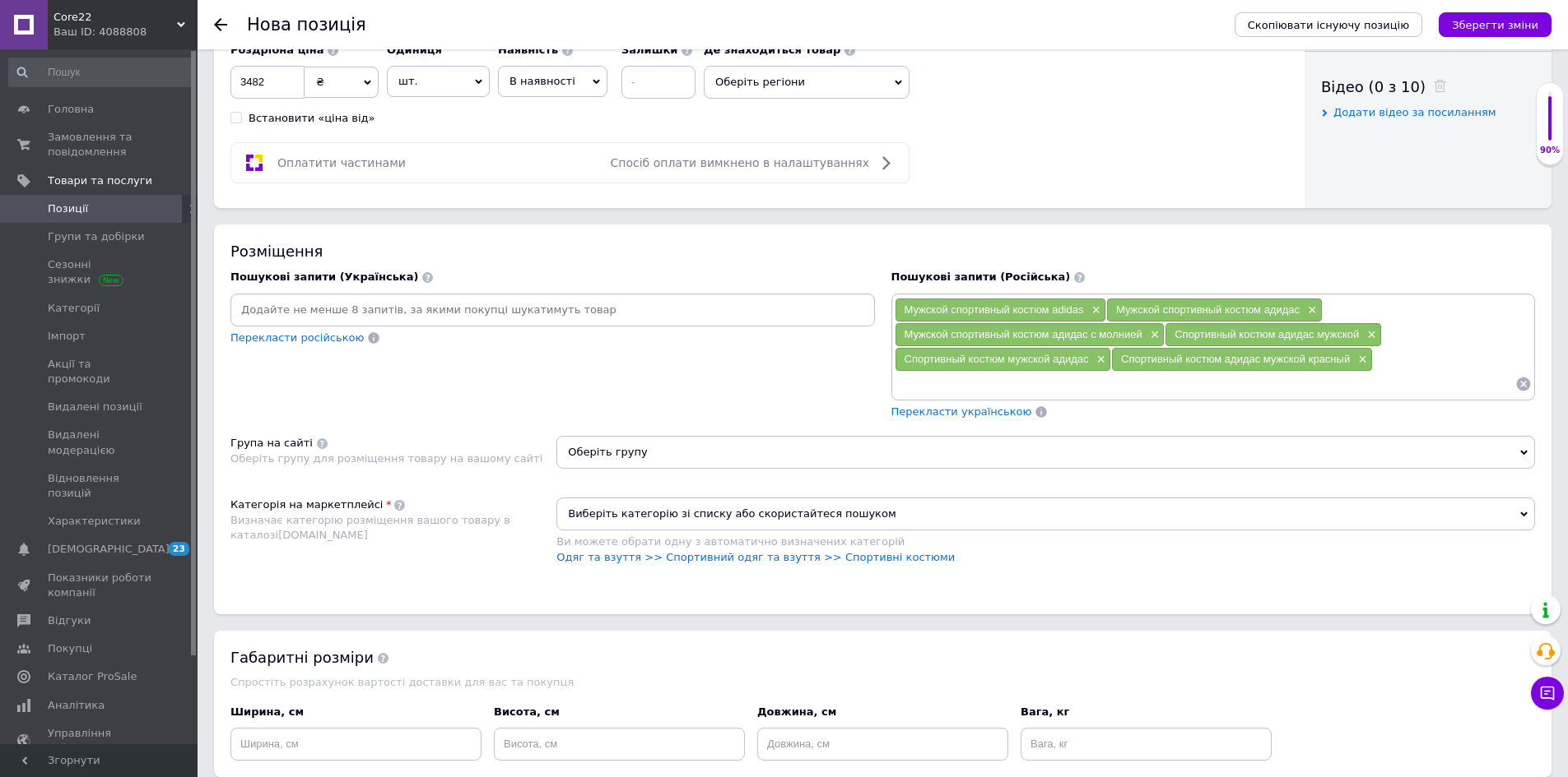
paste input "Красный костюм адидас мужской×"
type input "Красный костюм адидас мужской"
paste input "Спортивный костюм adidas мужской×"
type input "Спортивный костюм adidas мужской"
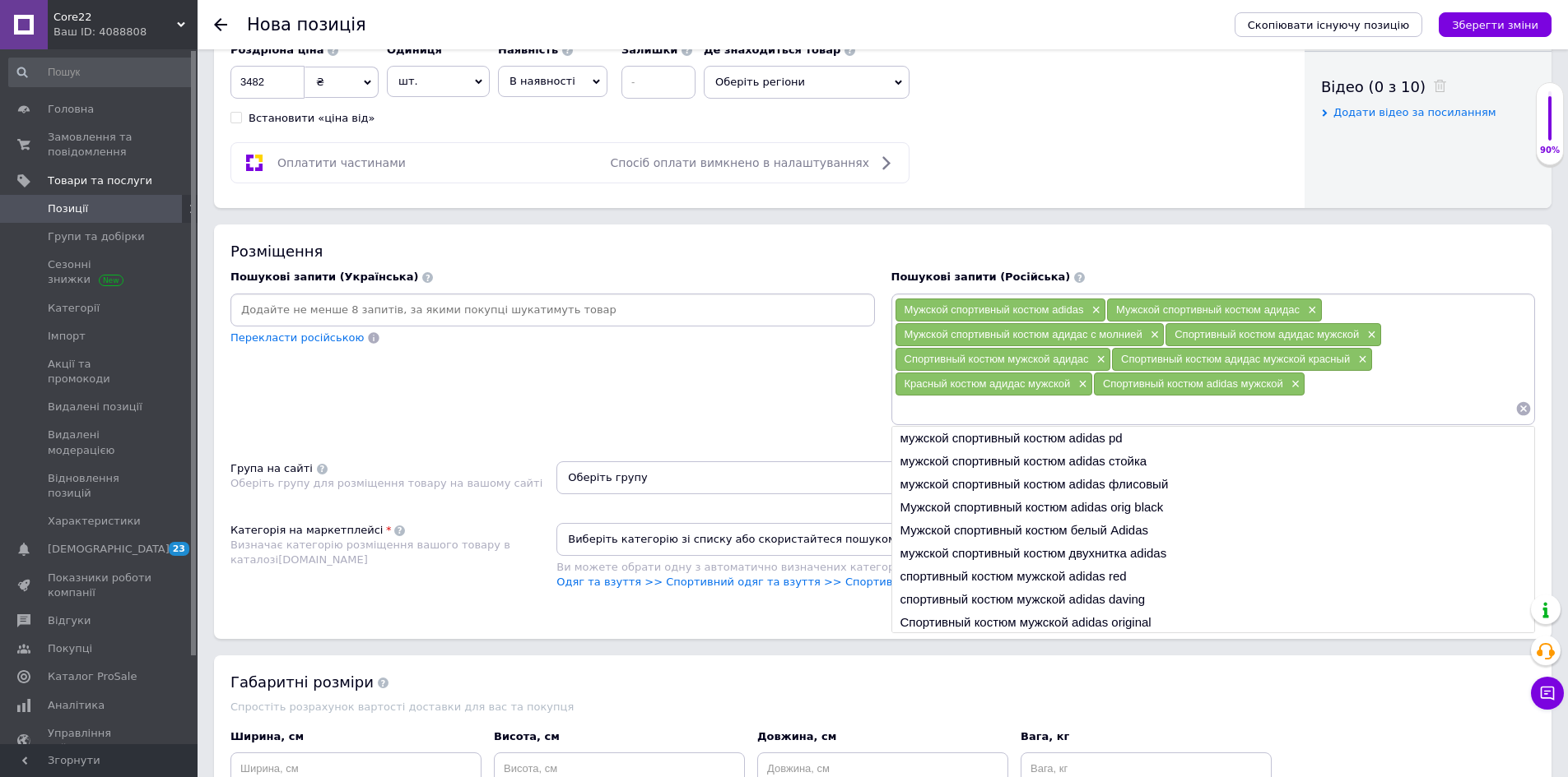
paste input "Спортивный костюм мужской adidas×"
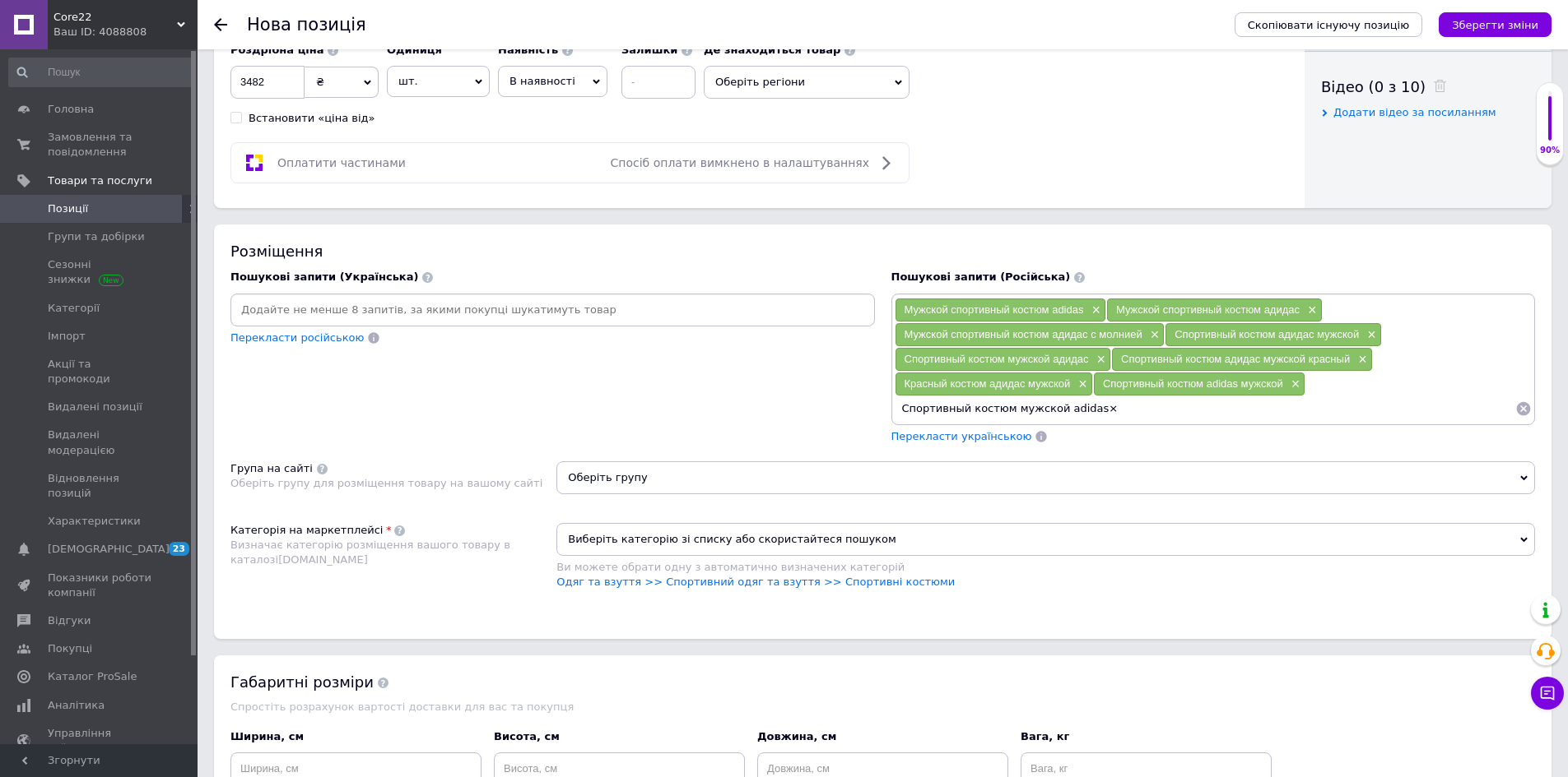
type input "Спортивный костюм мужской adidas"
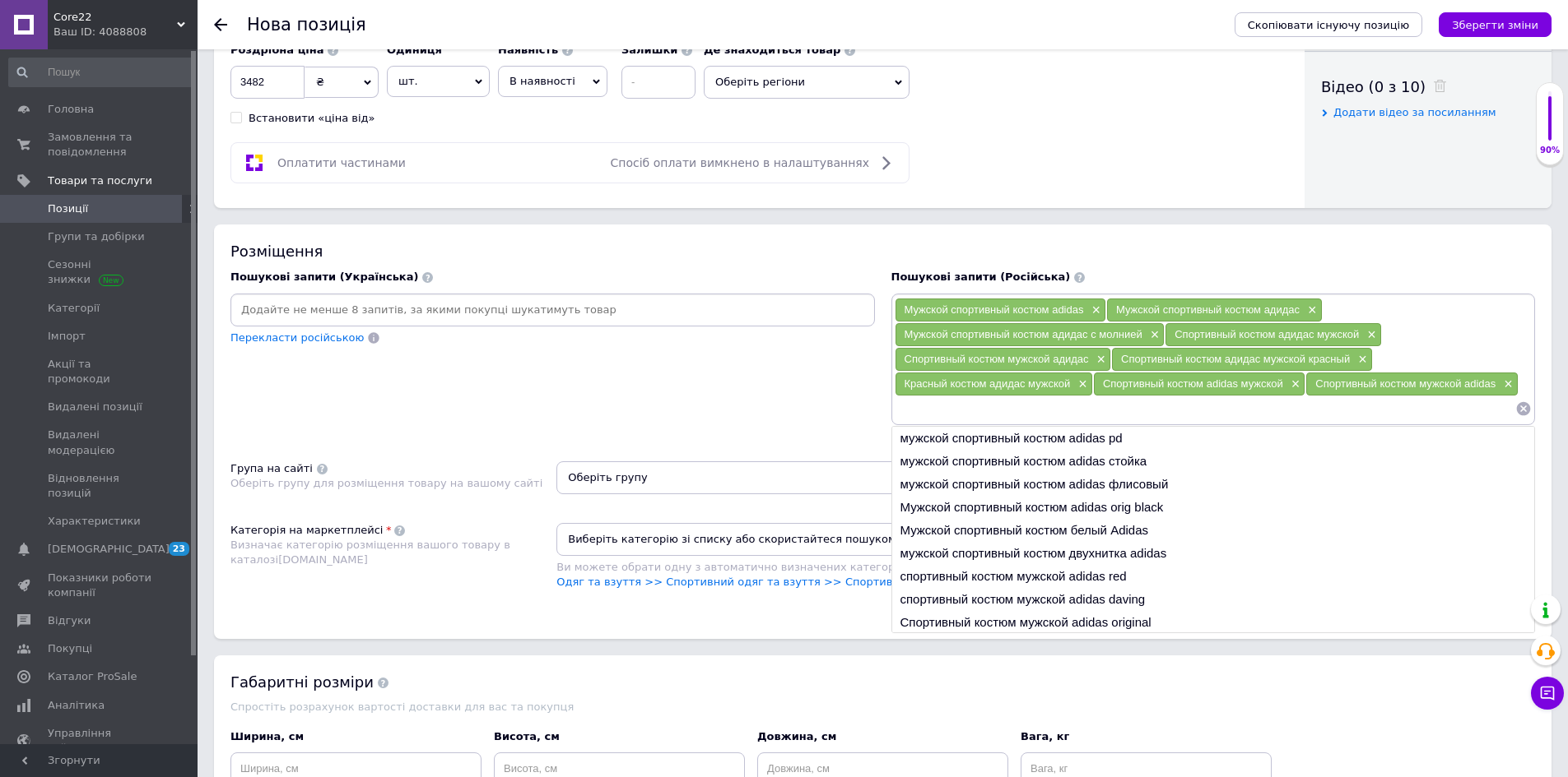
paste input "Спортивный мужской костюм адидас×"
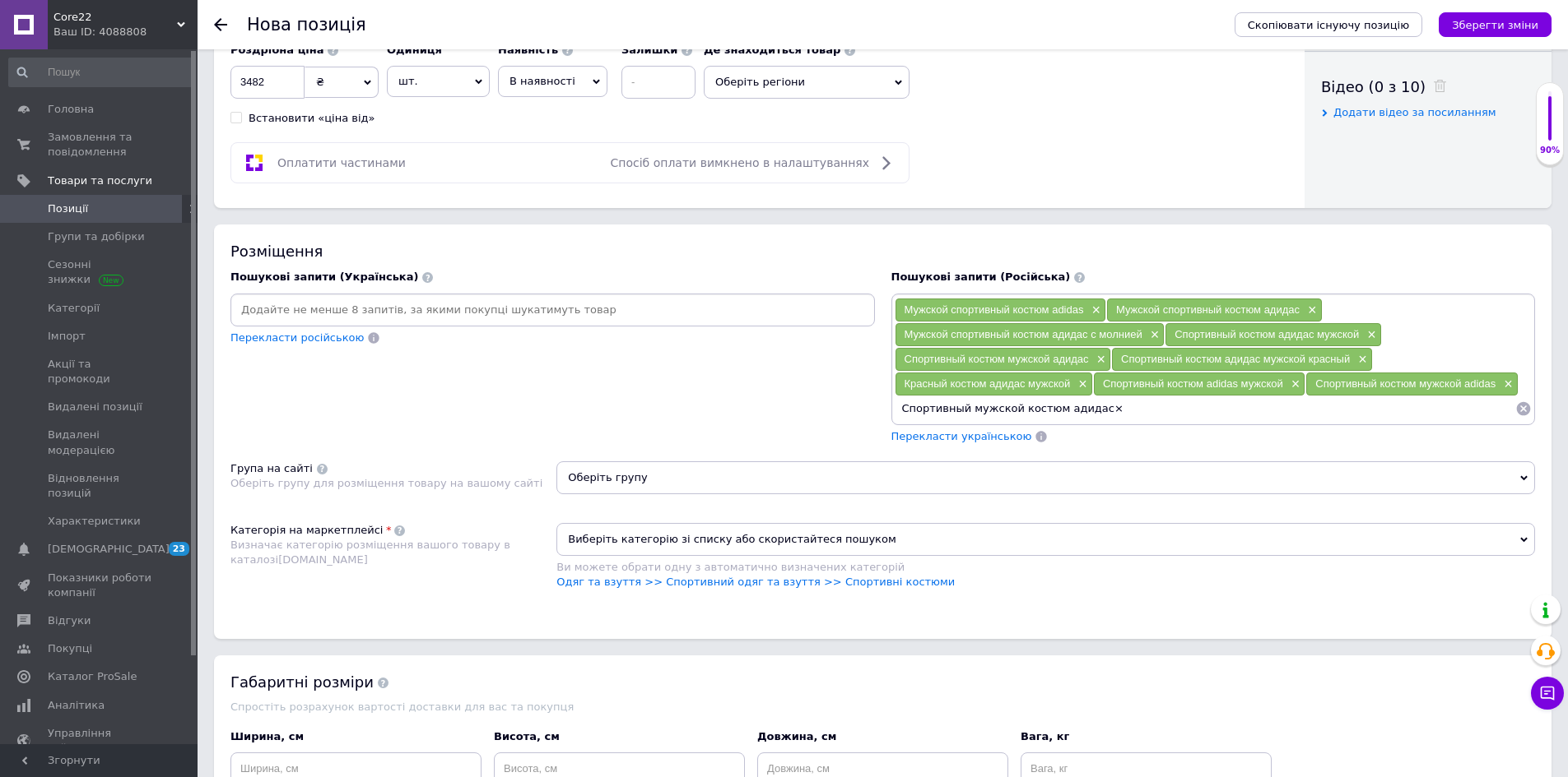
type input "Спортивный мужской костюм адидас"
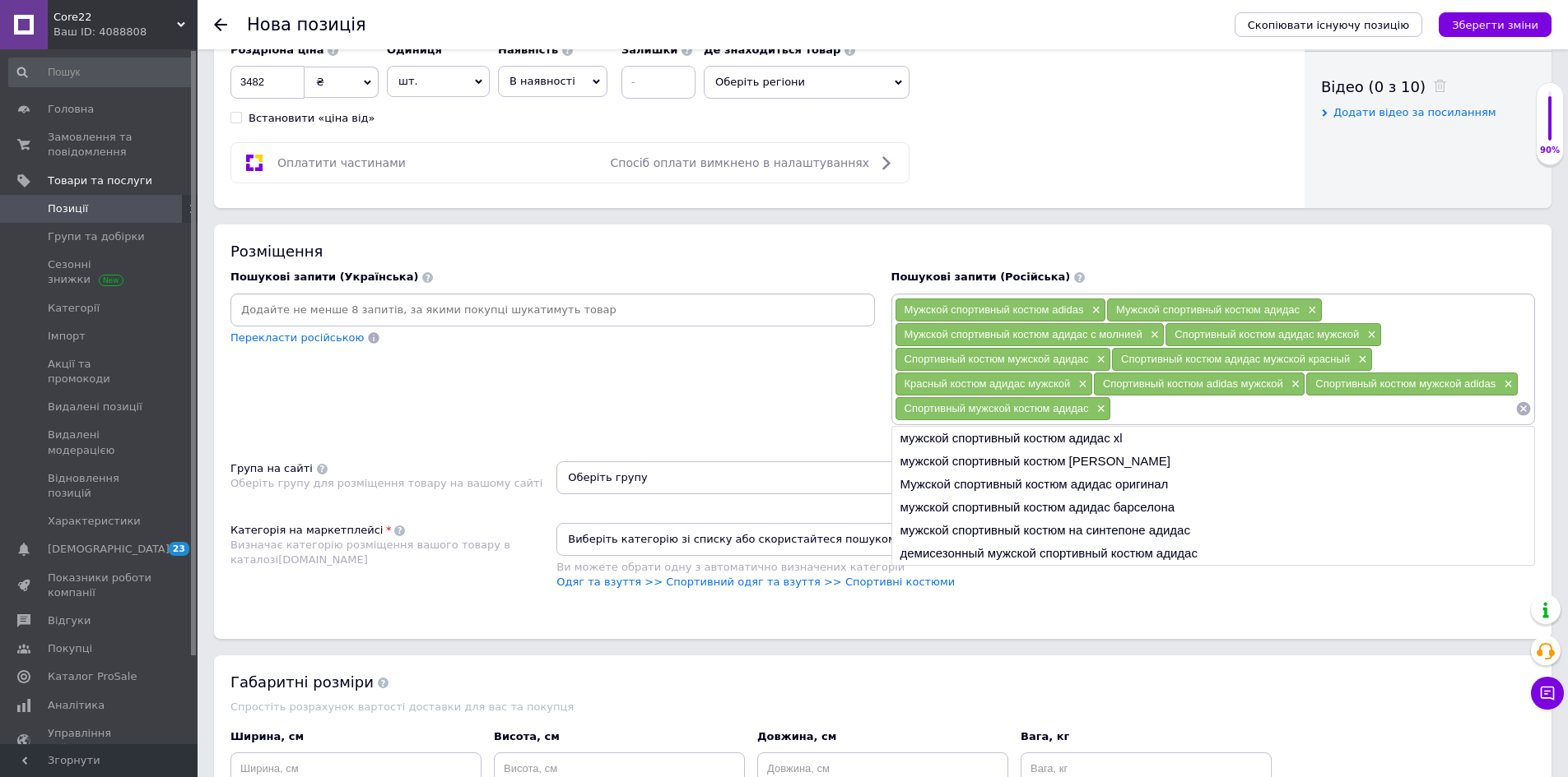
paste input "Костюм адидас красный мужской×"
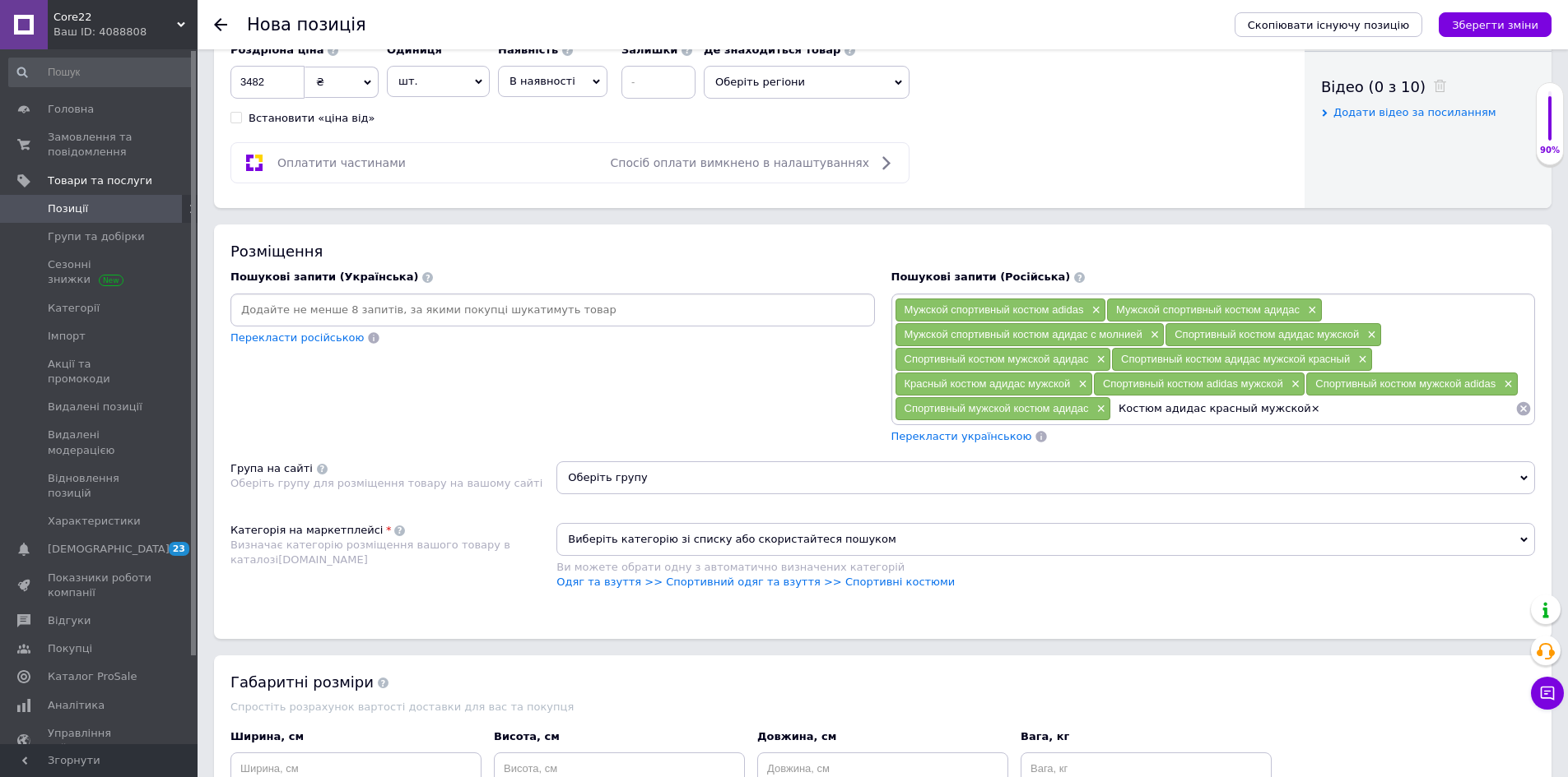
type input "Костюм адидас красный мужской"
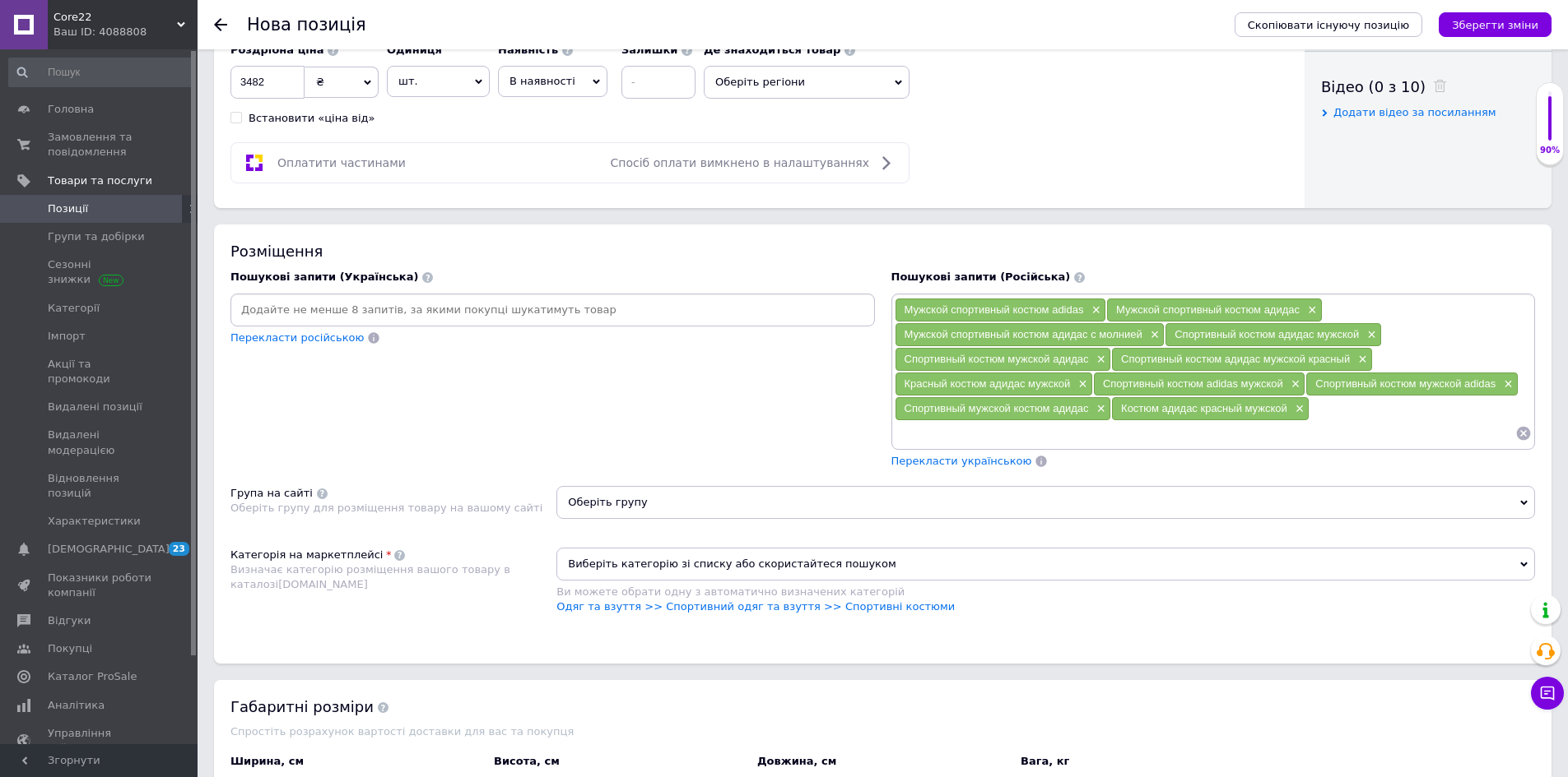
paste input "Белый костюм адидас мужской×"
type input "Белый костюм адидас мужской"
click at [913, 430] on input "Белый костюм адидас мужской" at bounding box center [1205, 433] width 622 height 25
click at [1066, 308] on span "Мужской спортивный костюм adidas" at bounding box center [995, 310] width 179 height 12
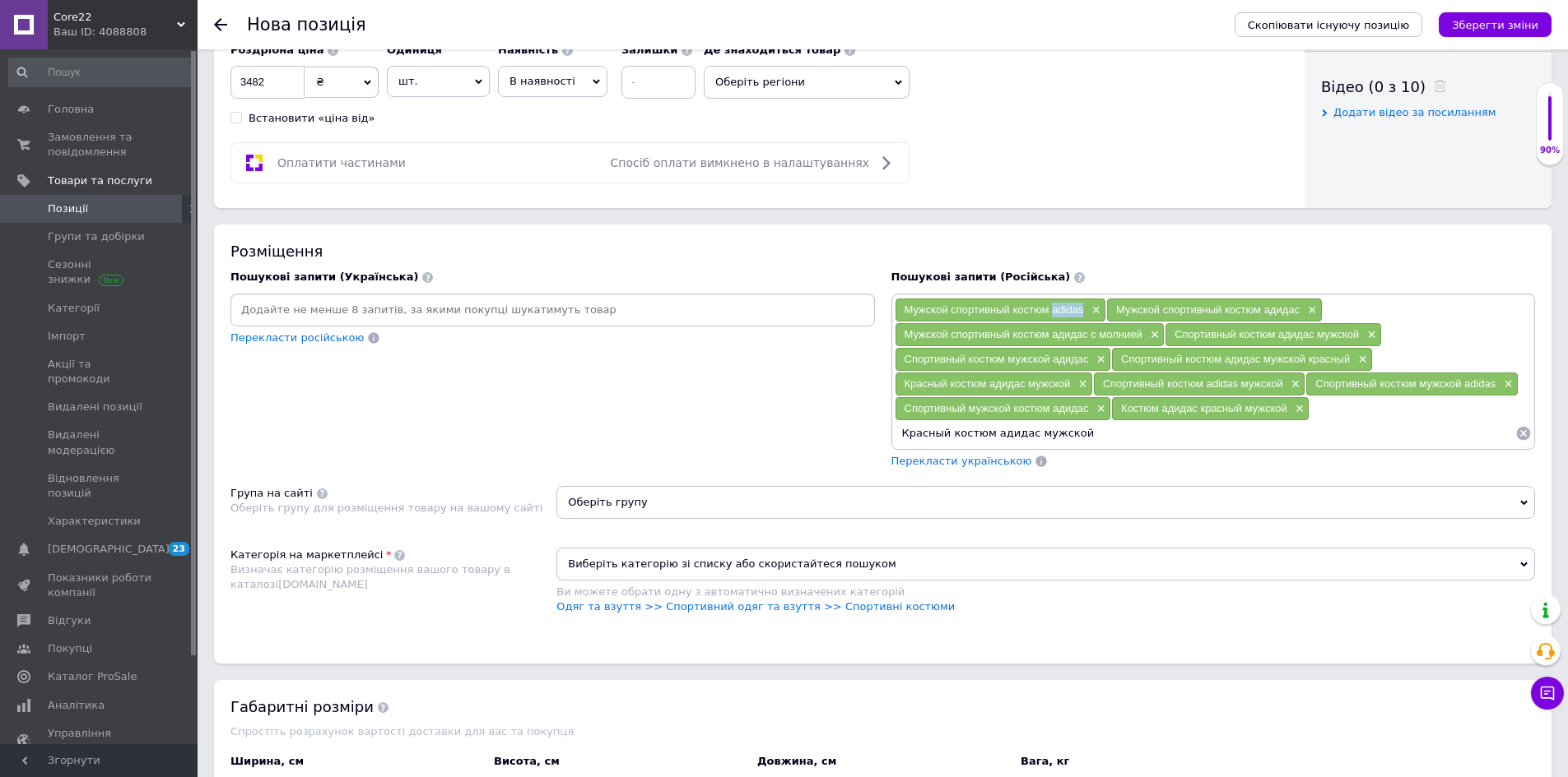
click at [1066, 308] on span "Мужской спортивный костюм adidas" at bounding box center [995, 310] width 179 height 12
copy span "adidas"
click at [993, 425] on input "Красный костюм адидас мужской" at bounding box center [1205, 433] width 622 height 25
paste input "adidas"
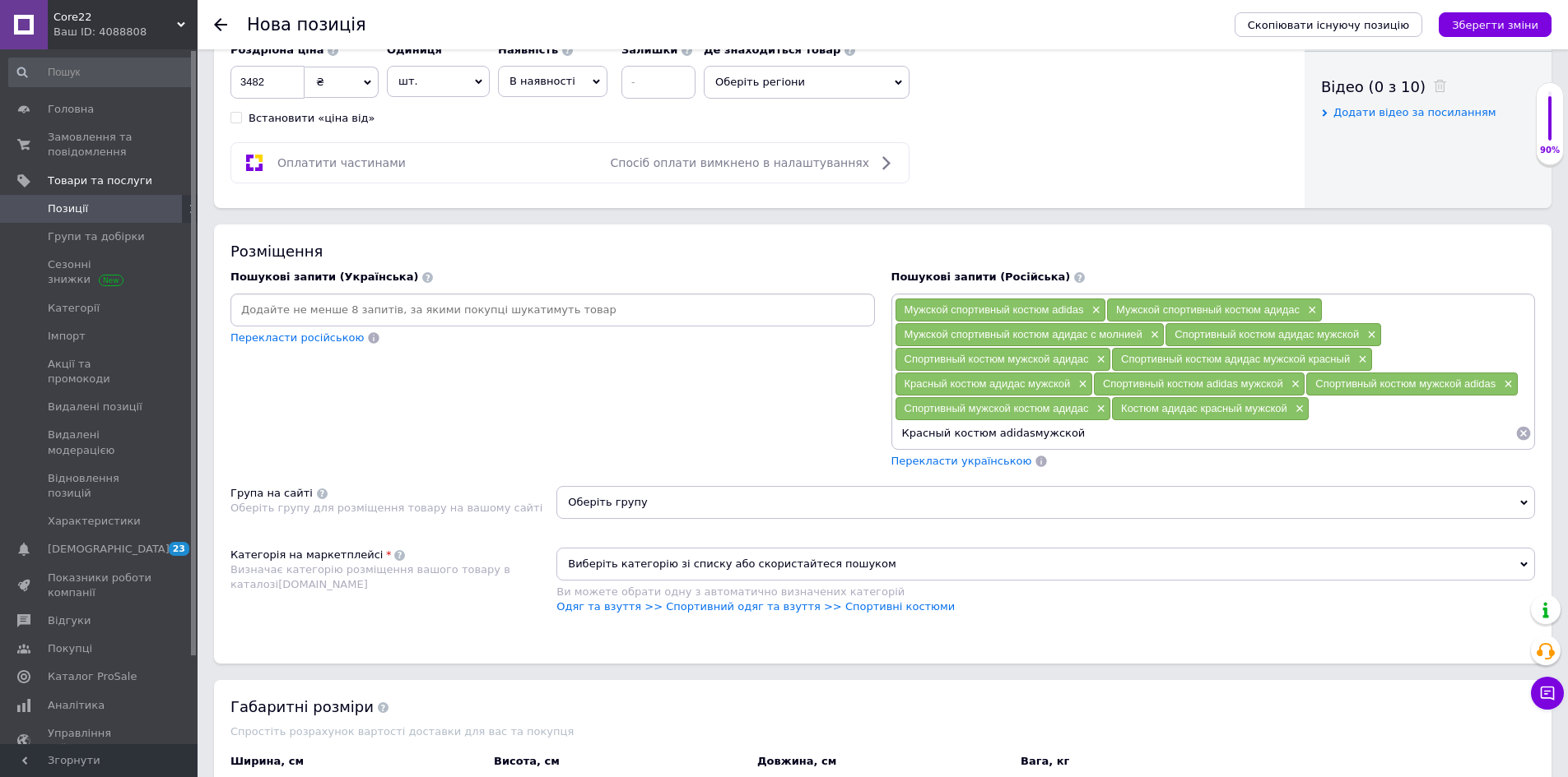
type input "Красный костюм adidas мужской"
paste input "Костюм спортивный адидас мужской×"
type input "Костюм спортивный адидас мужской"
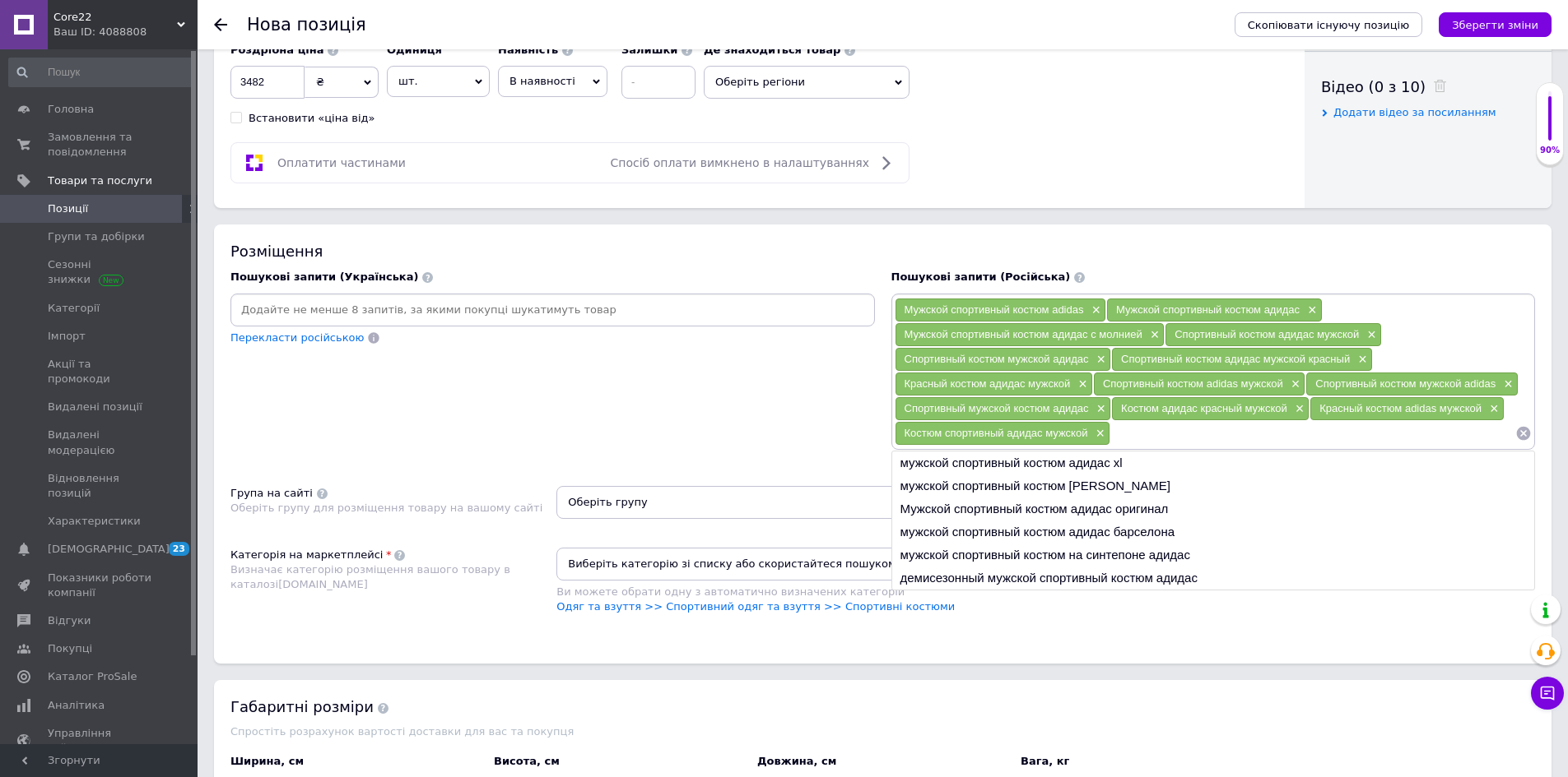
paste input "Костюм адидас синий мужской×"
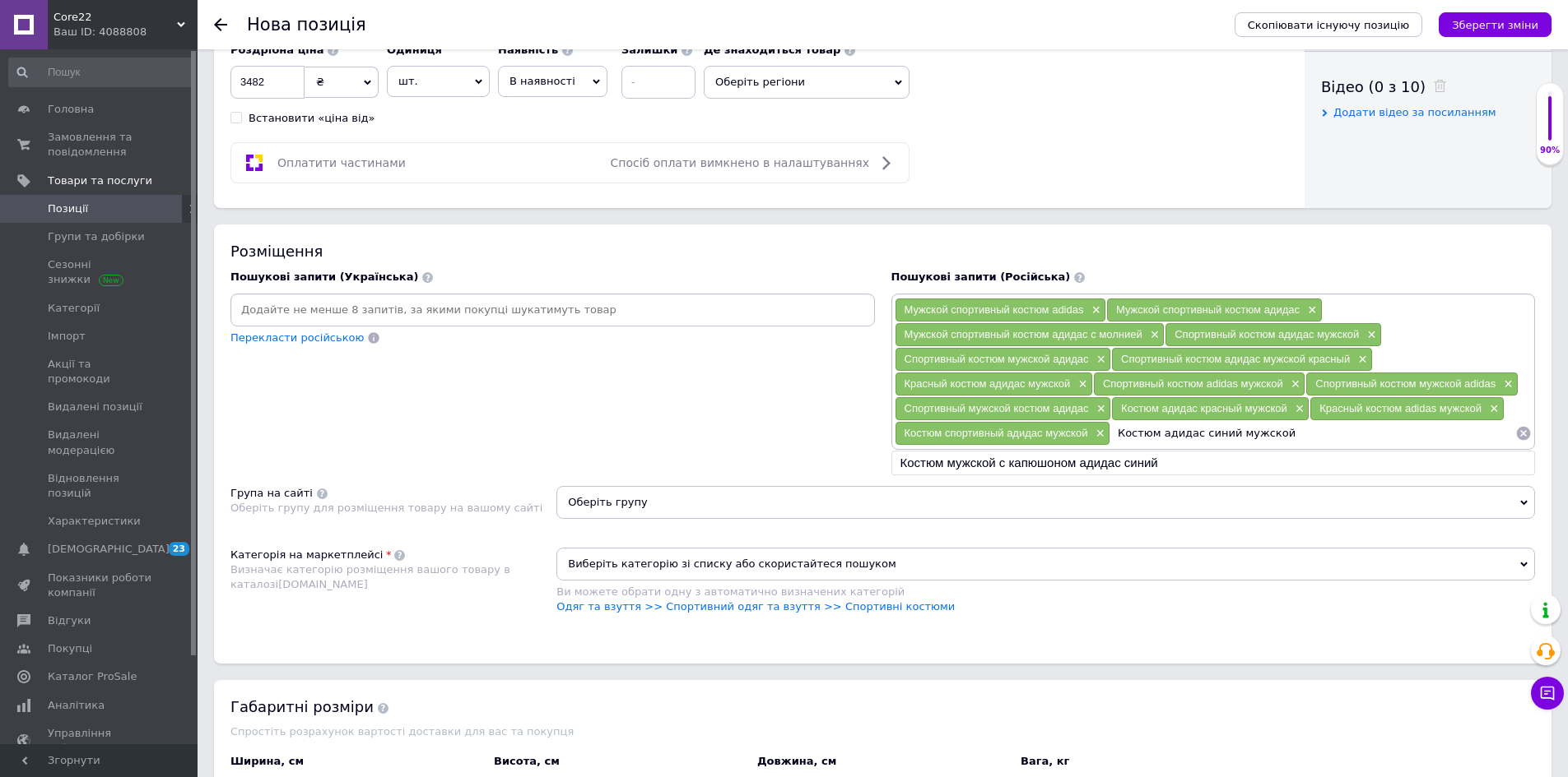
click at [1211, 431] on input "Костюм адидас синий мужской" at bounding box center [1312, 433] width 405 height 25
click at [1123, 436] on input "Костюм адидас красный мужской" at bounding box center [1312, 433] width 405 height 25
type input "костюм адидас красный мужской"
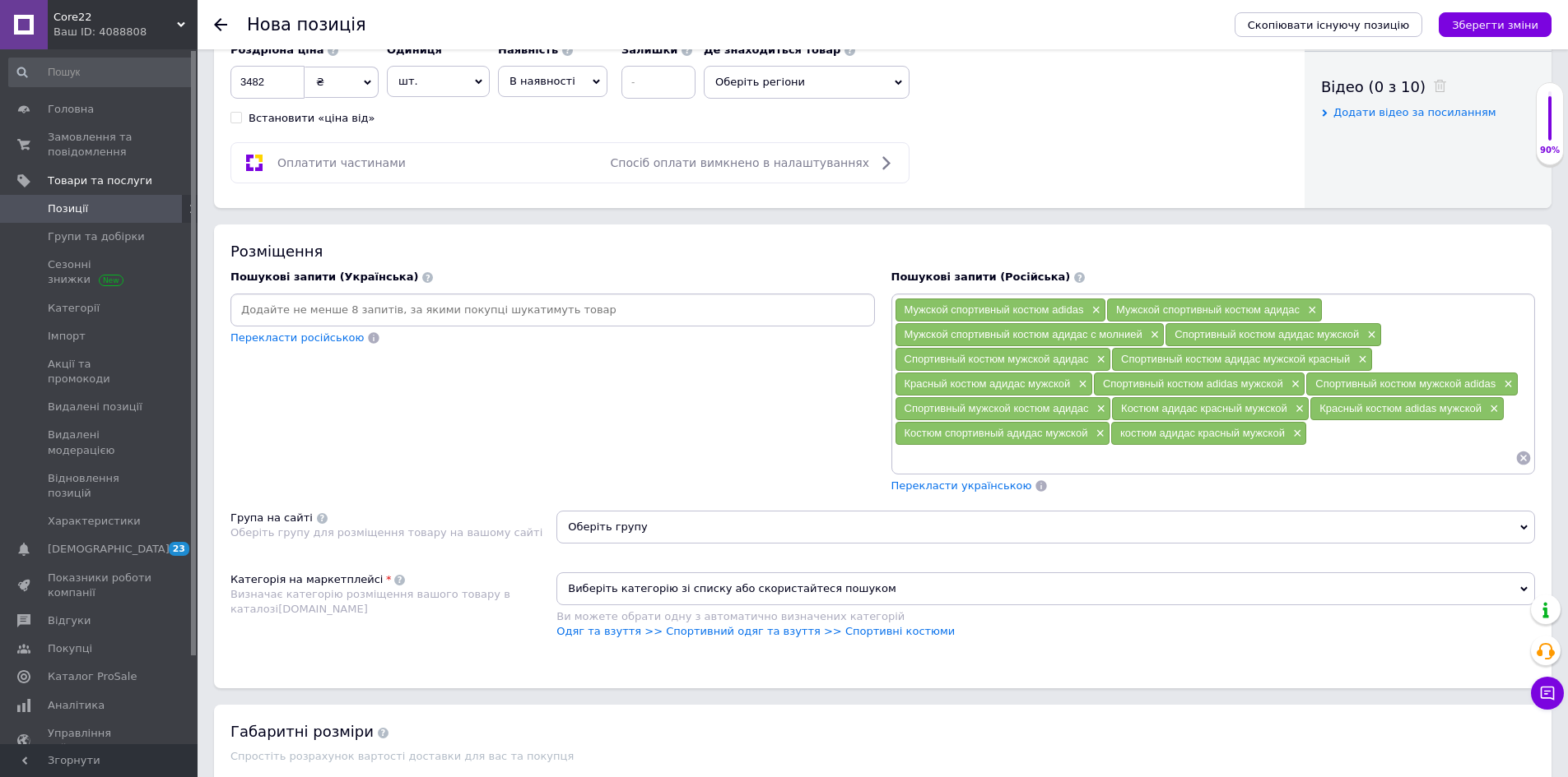
paste input "Красный спортивный костюм адидас мужской×"
type input "Красный спортивный костюм адидас мужской"
paste input "Мужской спортивный костюм adidas без капюшона×"
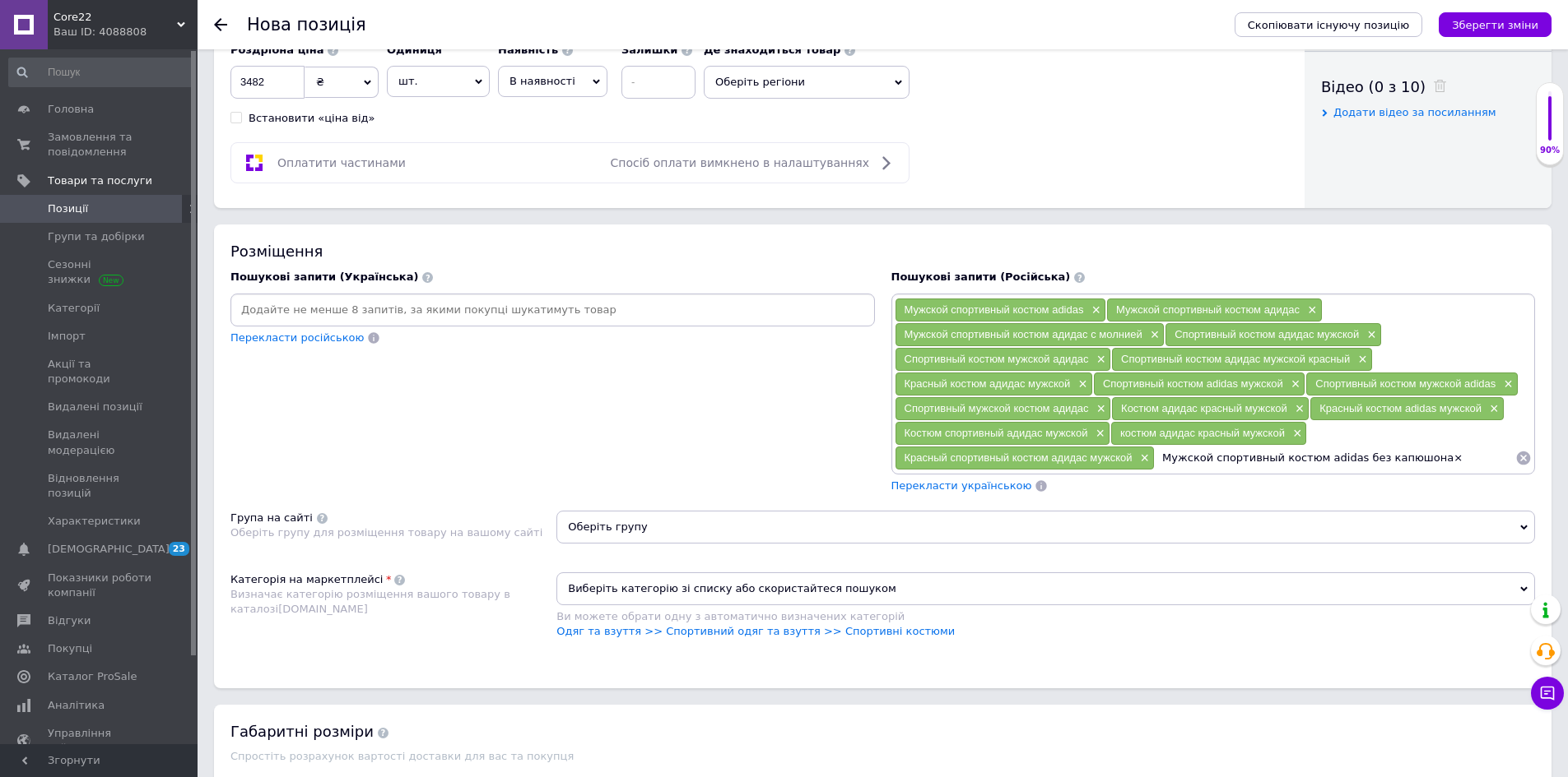
type input "Мужской спортивный костюм adidas без капюшона"
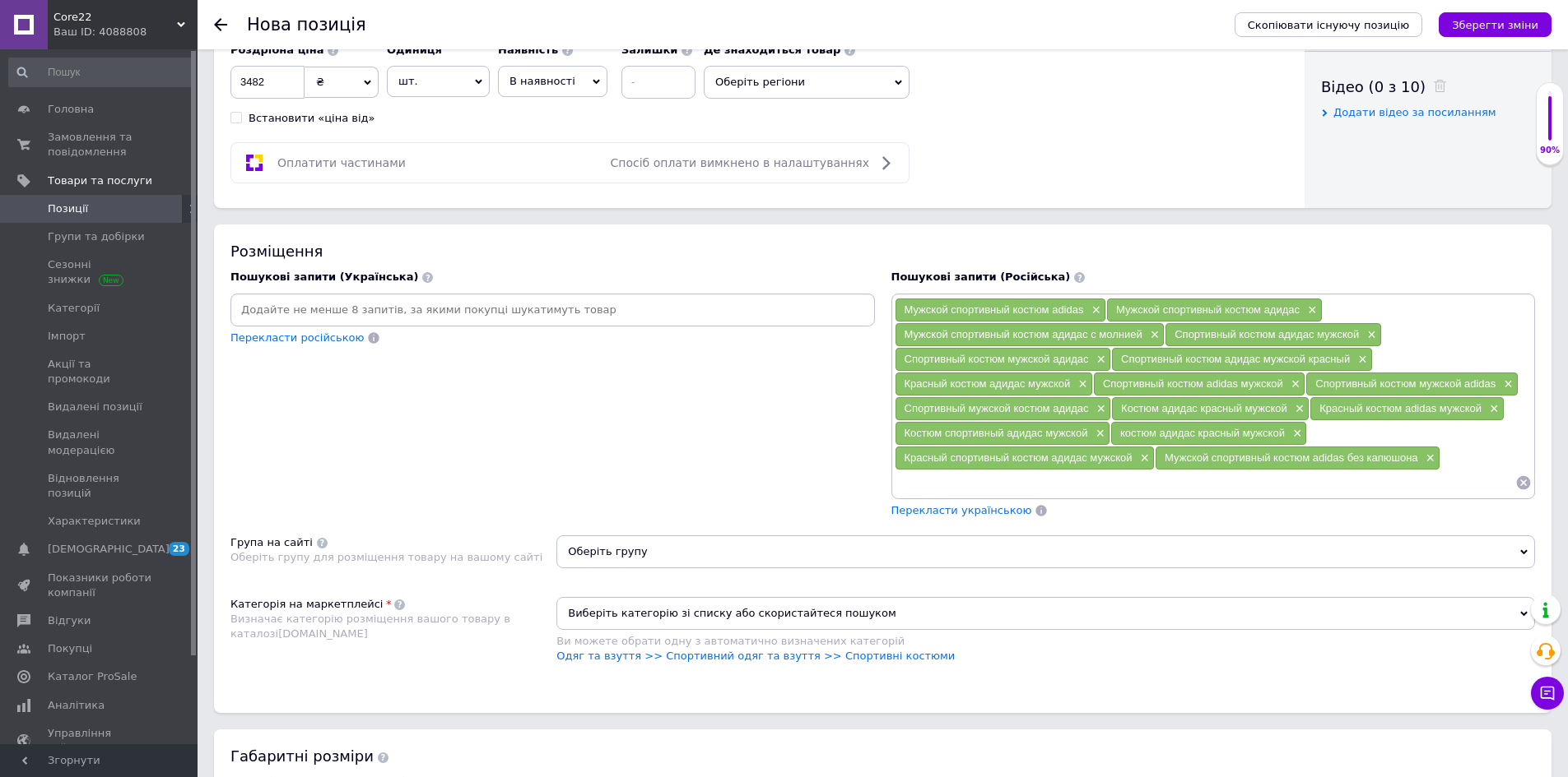
paste input "Мужской спортивный костюм адидас без капюшона×"
type input "Мужской спортивный костюм адидас без капюшона"
paste input "Мужской весенний спортивный костюм adidas×"
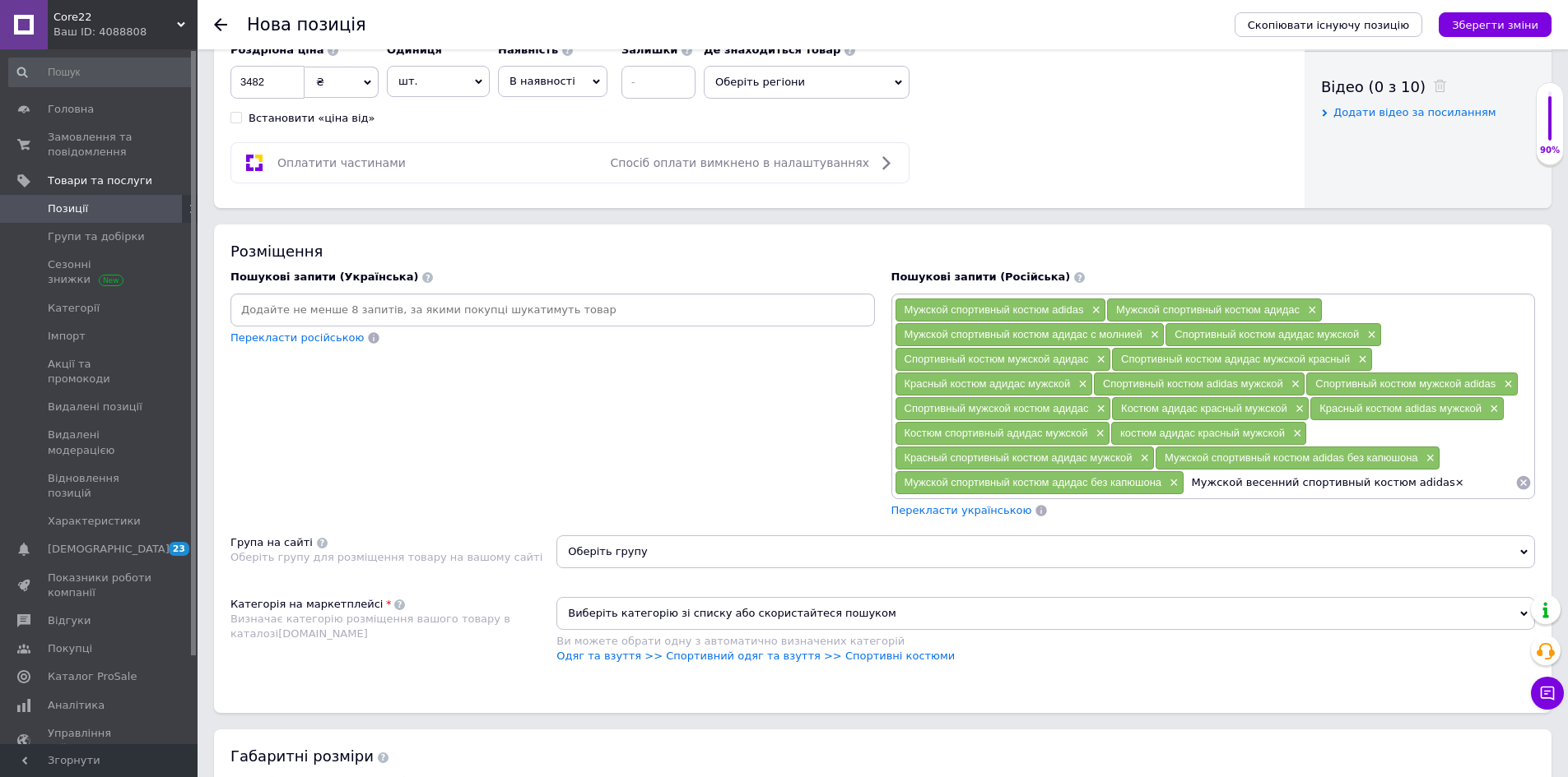
type input "Мужской весенний спортивный костюм adidas"
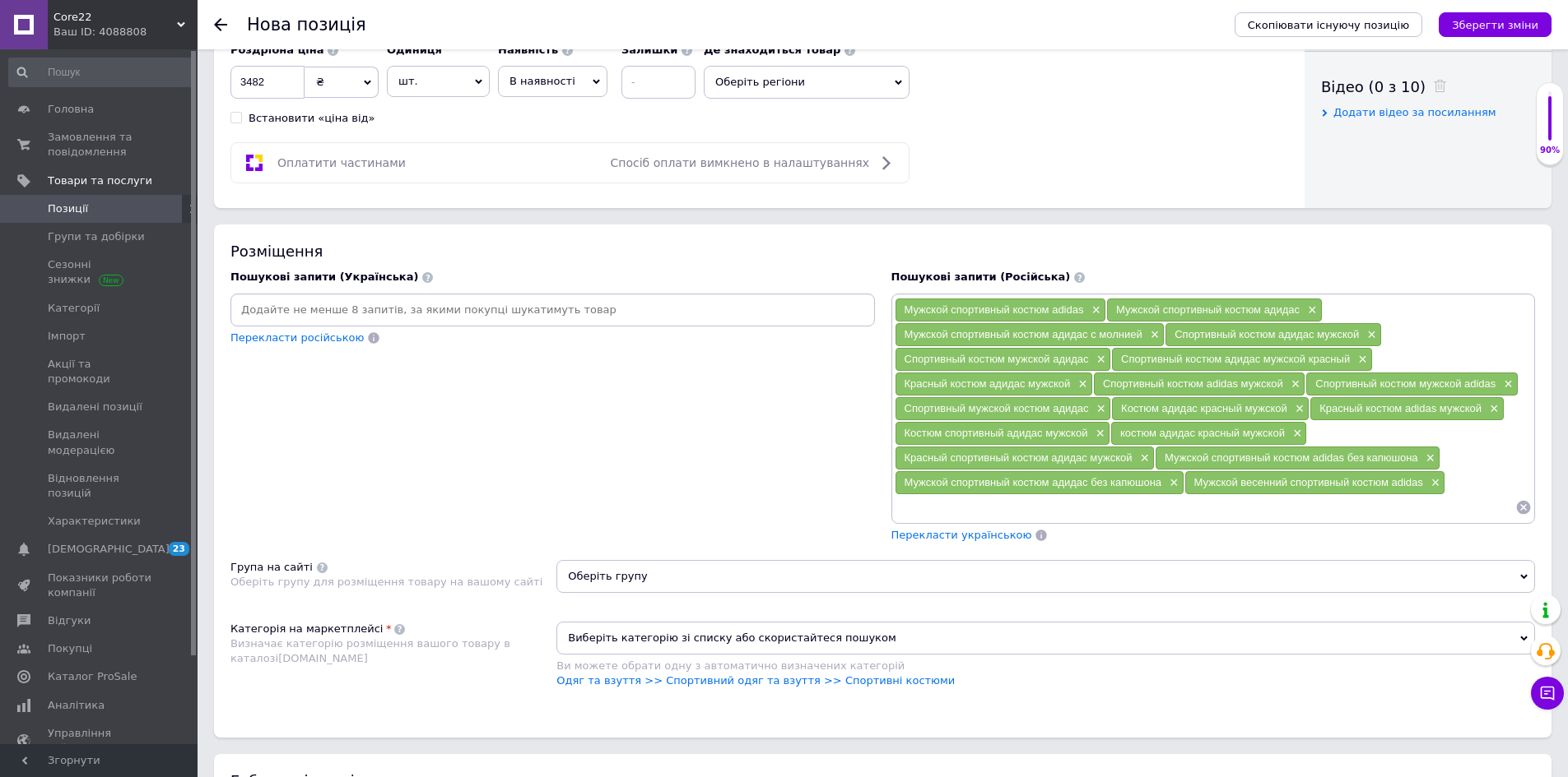
click at [589, 304] on input at bounding box center [552, 310] width 638 height 25
paste input "Чоловічий спортивний костюм adidas×"
type input "Чоловічий спортивний костюм adidas"
paste input "Чоловічий спортивний костюм Адідас×"
type input "Чоловічий спортивний костюм Адідас"
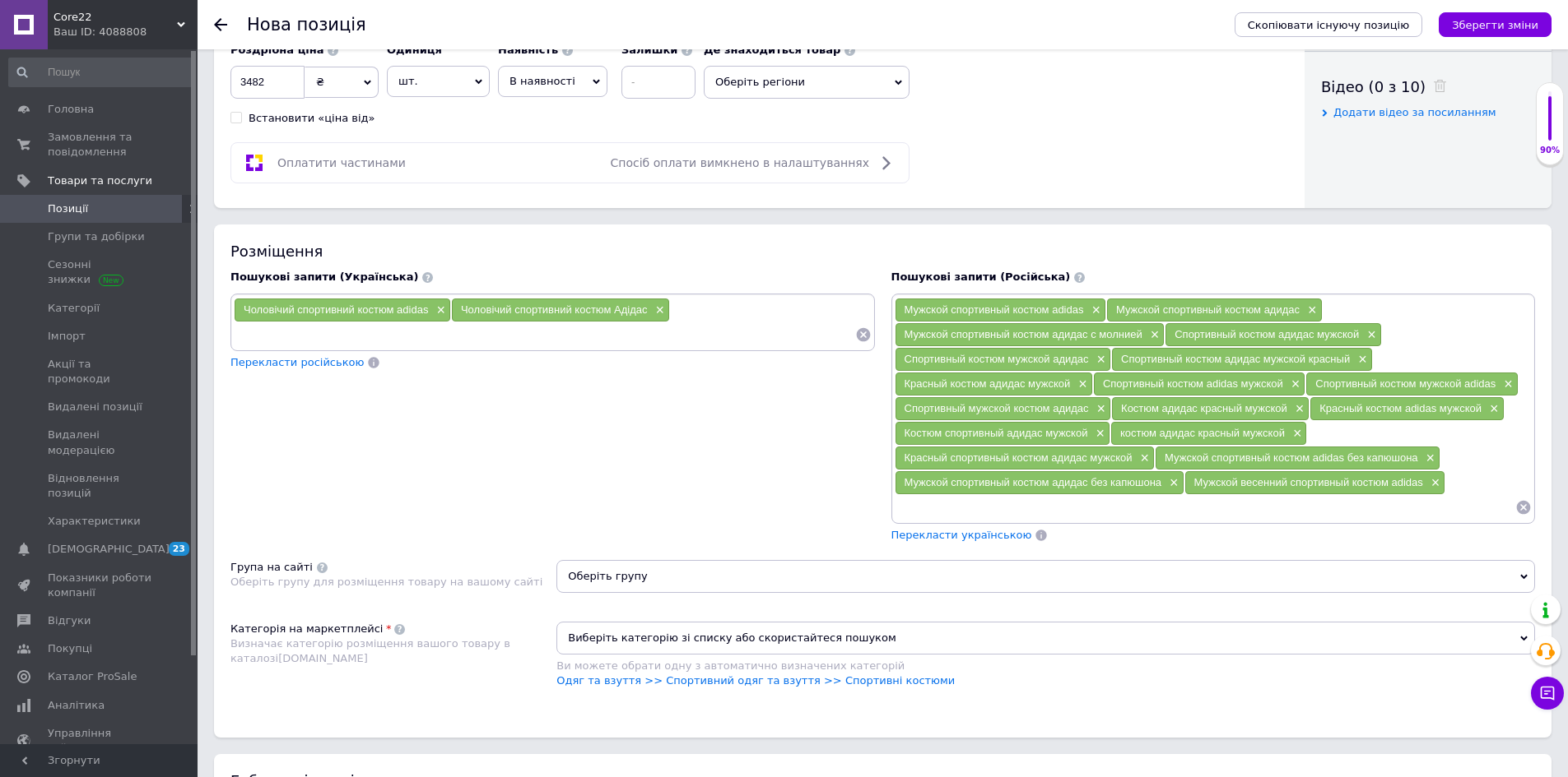
paste input "Чоловічий спортивний костюм з блискавкою×"
type input "Чоловічий спортивний костюм з блискавкою"
paste input "Чоловічий спортивний костюм адідас з блискавкою×"
type input "Чоловічий спортивний костюм адідас з блискавкою"
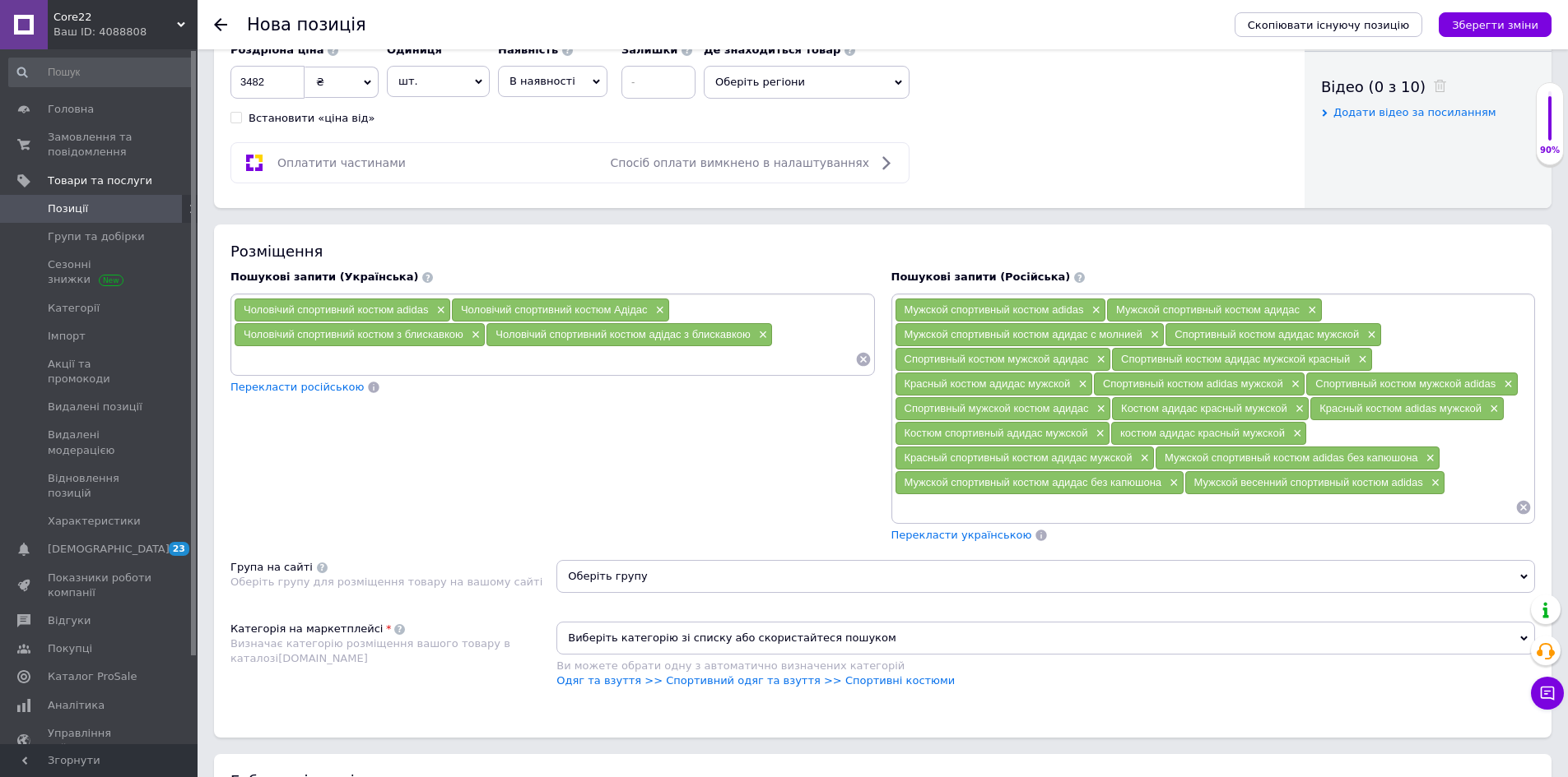
paste input "Спортивний костюм Адідас чоловічий×"
type input "Спортивний костюм Адідас чоловічий"
paste input "Спортивний костюм чоловічий адідас×"
type input "Спортивний костюм чоловічий адідас"
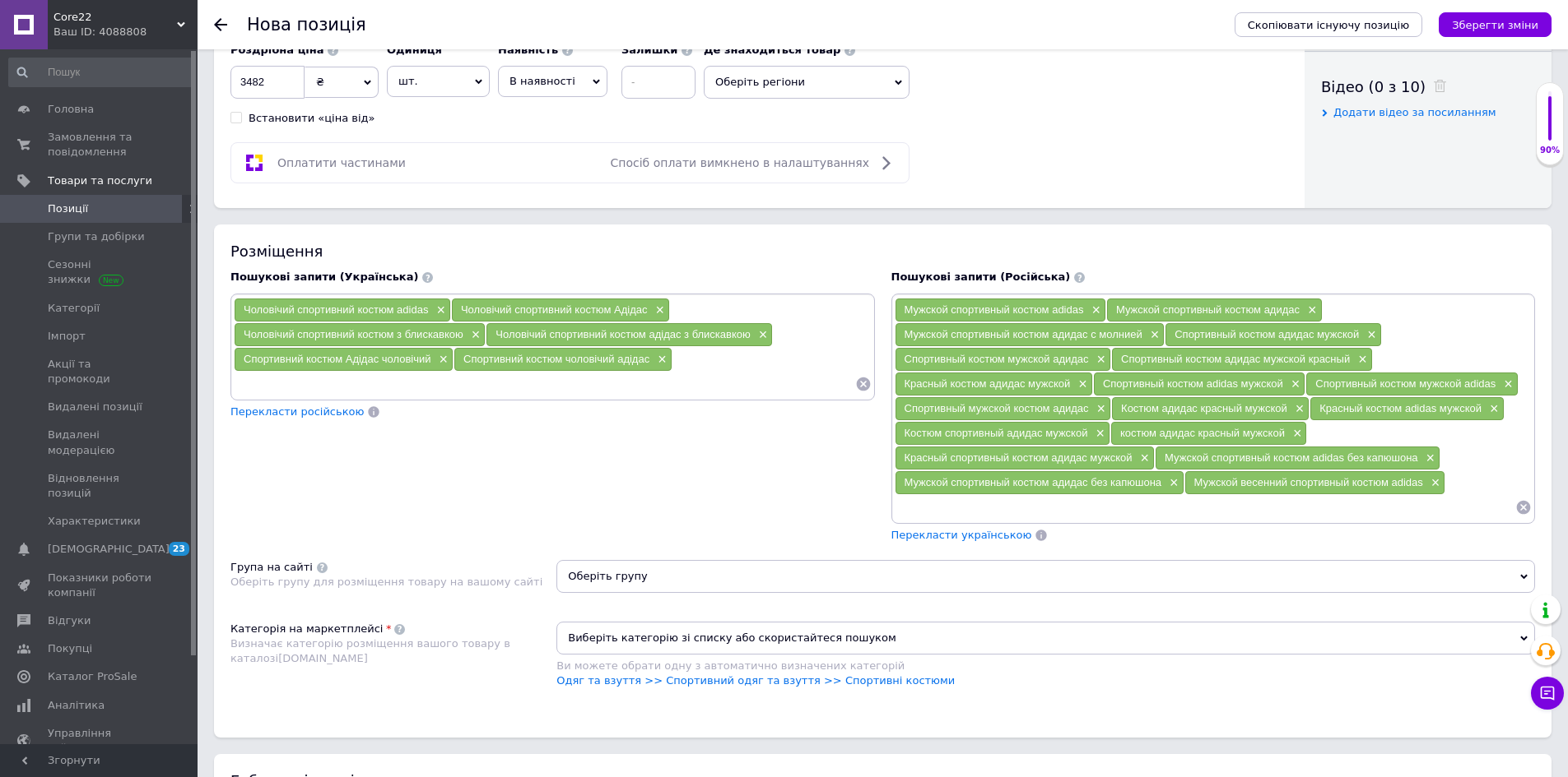
paste input "Спортивний костюм адідас чоловічий синій×"
type input "Спортивний костюм адідас чоловічий червоний"
paste input "Червоний костюм адідас чоловічий×"
type input "Червоний костюм адідас чоловічий"
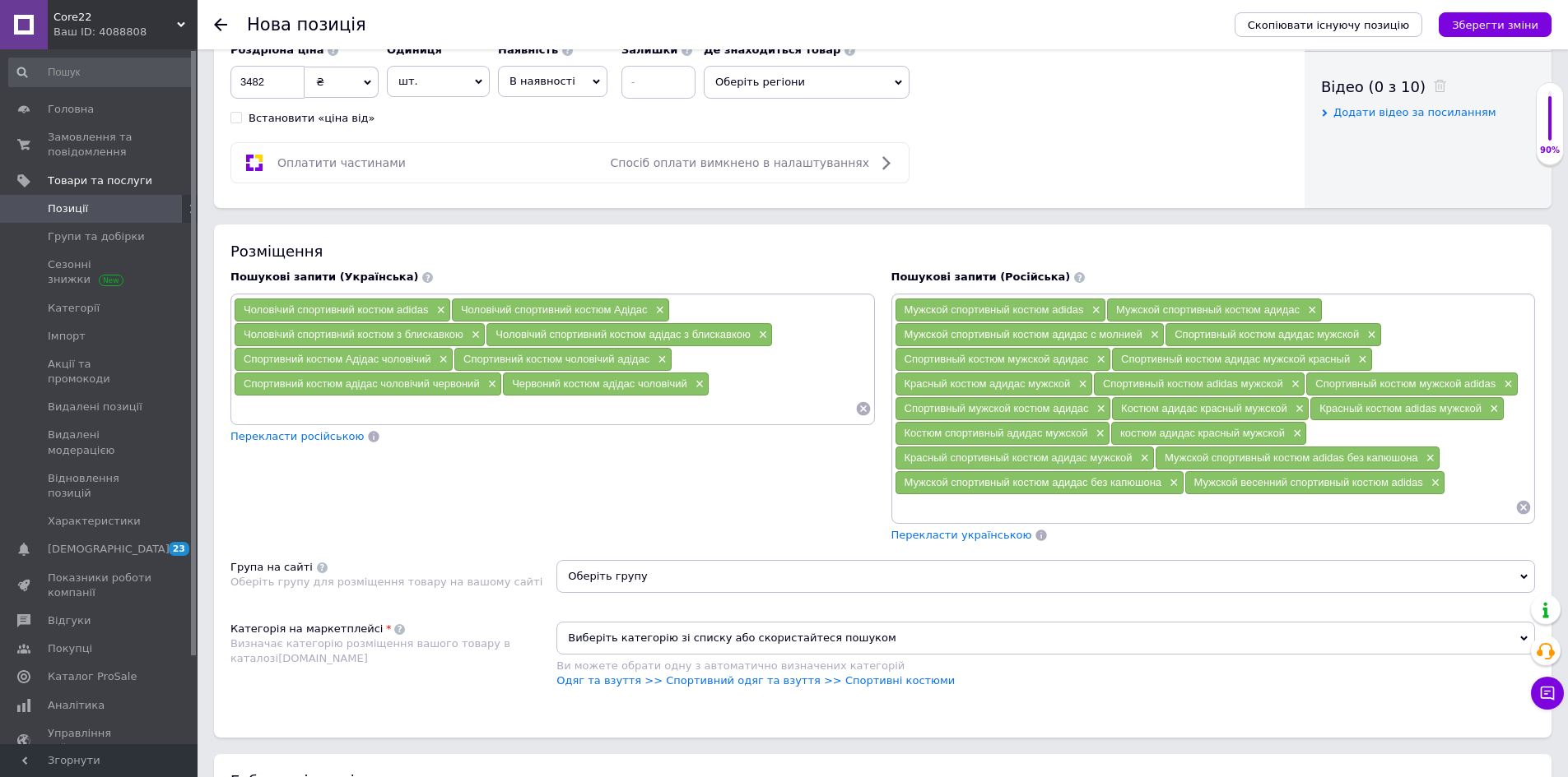
paste input "Спортивний костюм adidas чоловічий×"
type input "Спортивний костюм adidas чоловічий"
paste input "Спортивний костюм чоловічий adidas×"
type input "Спортивний костюм чоловічий adidas"
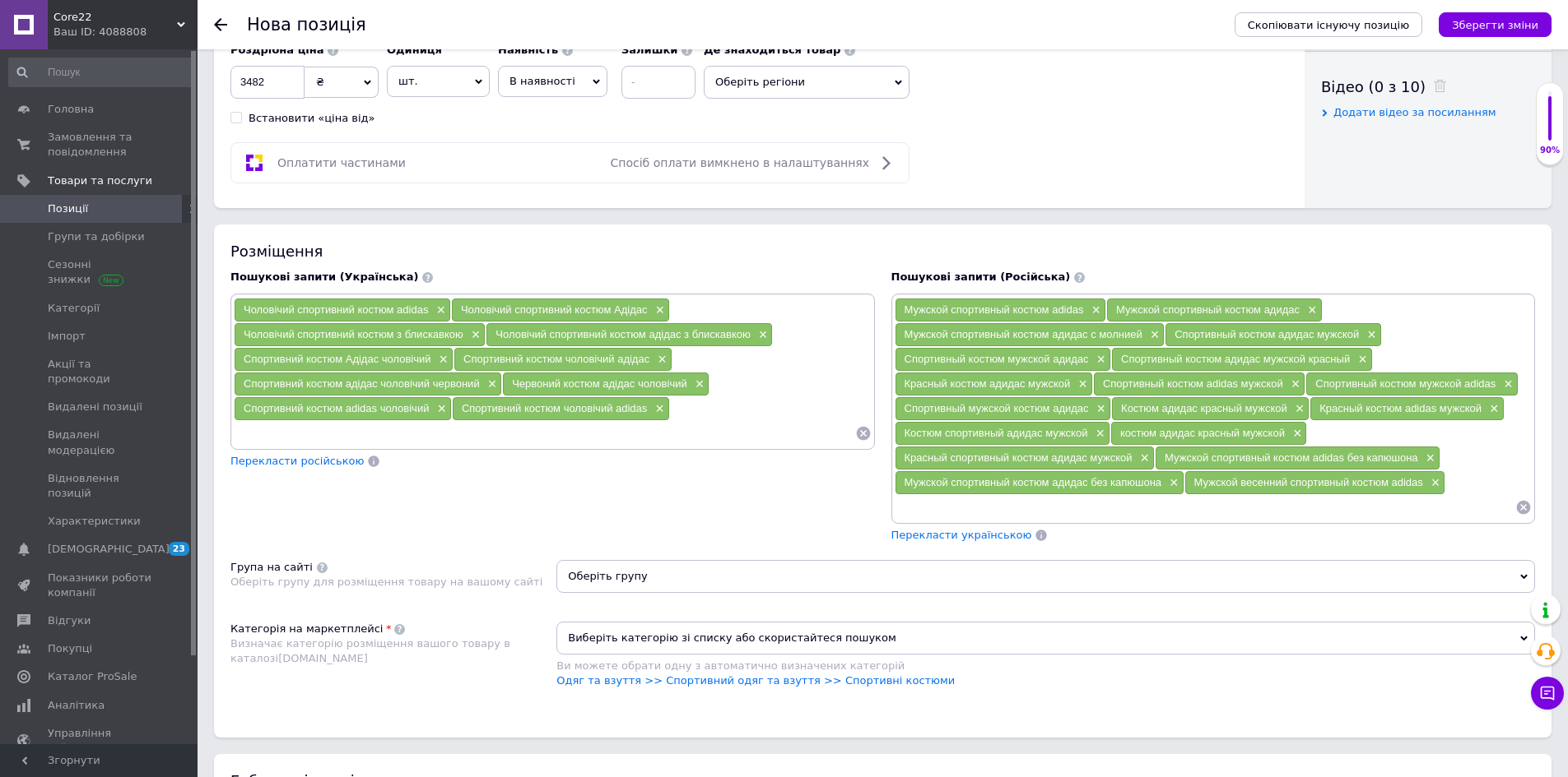
paste input "Спортивний чоловічий костюм Адідас×"
type input "Спортивний чоловічий костюм Адідас"
paste input "Костюм адідас червоний чоловічий×"
type input "Костюм адідас червоний чоловічий"
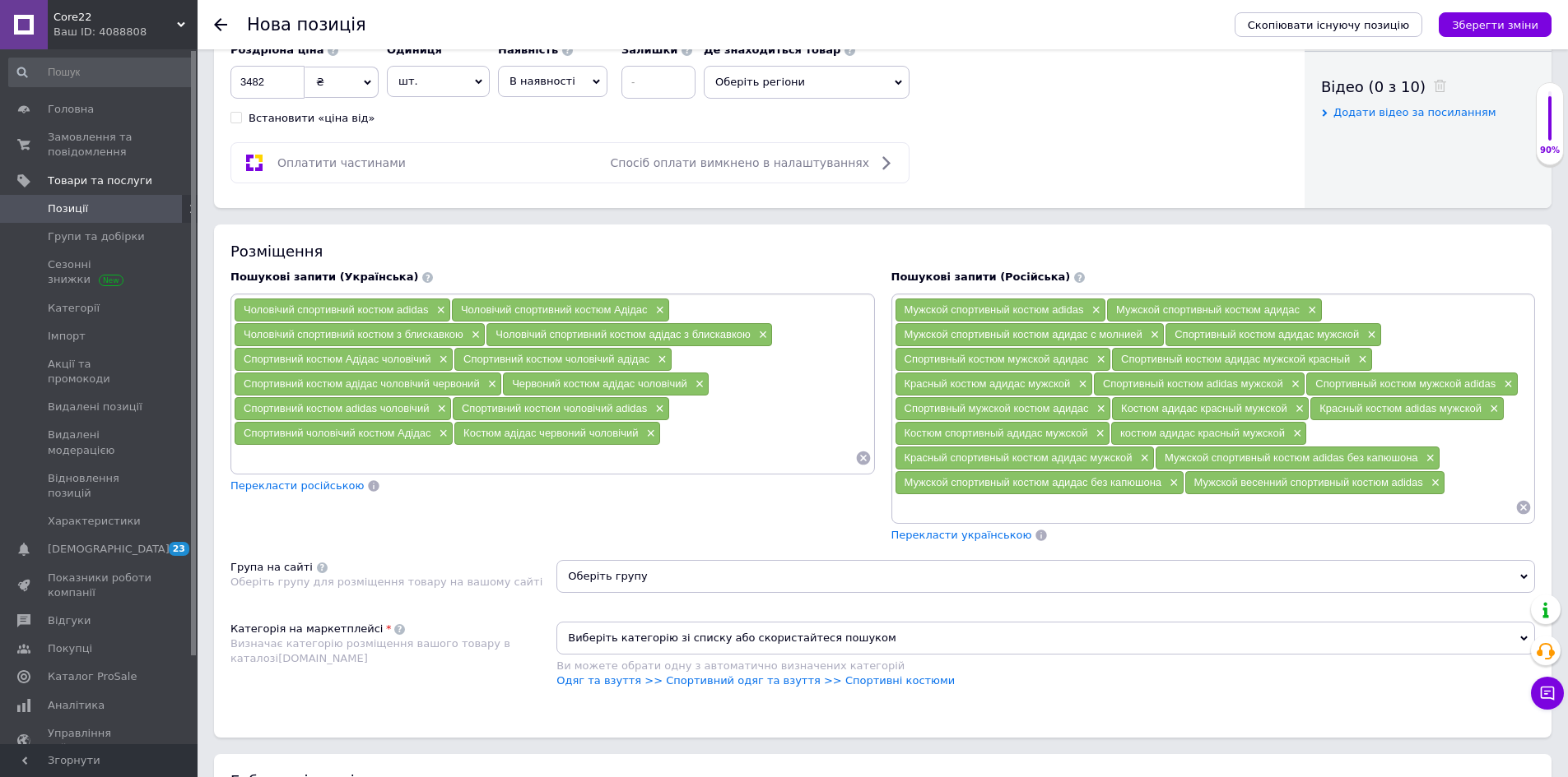
paste input "Білий костюм адідас чоловічий×"
click at [247, 465] on input "Білий костюм адідас чоловічий×" at bounding box center [544, 458] width 622 height 25
type input "Красный костюм адідас чоловічий×"
type input "Красный костюм [PERSON_NAME]"
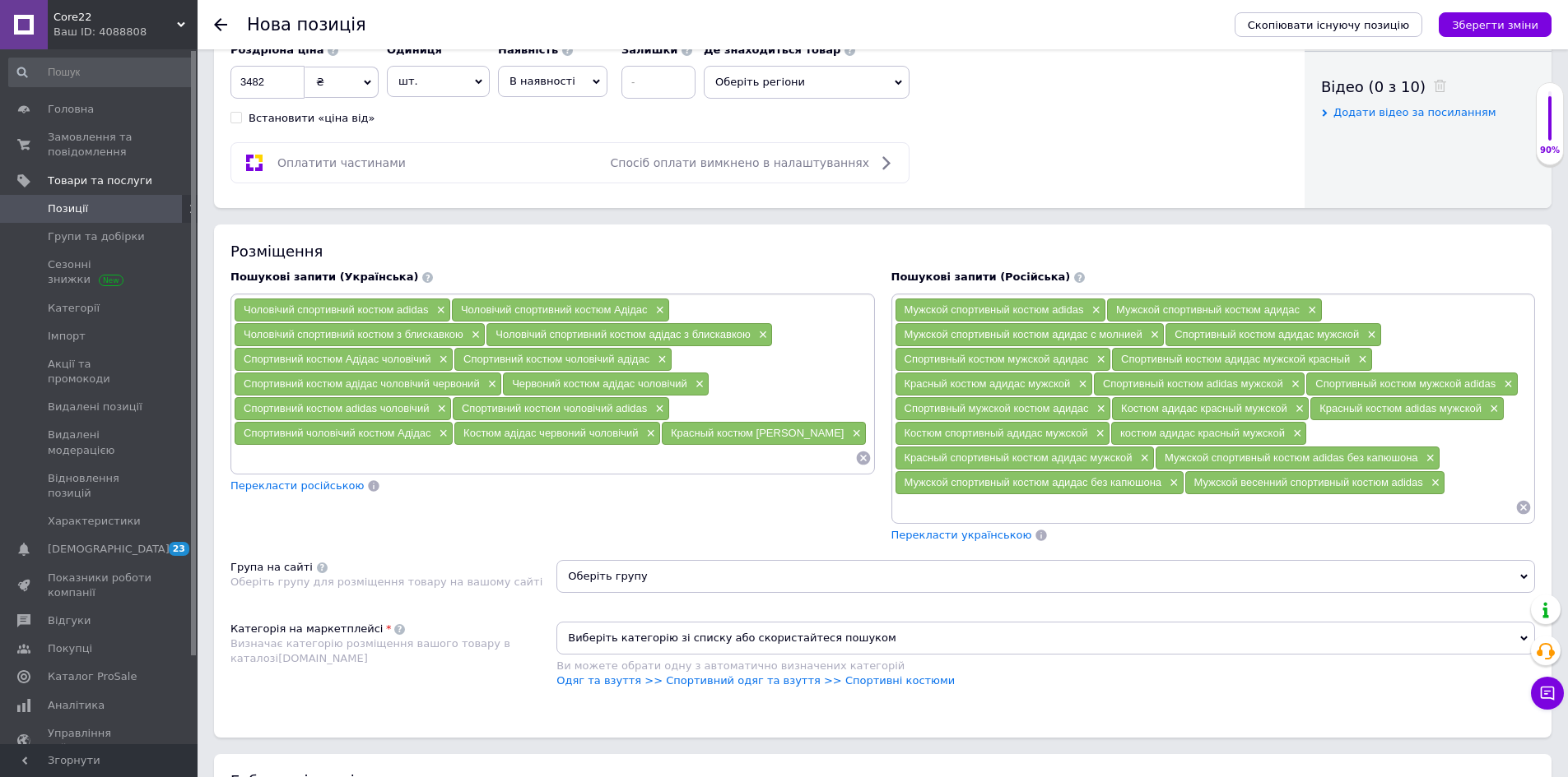
paste input "Костюм спортивний адідас чоловічий×"
type input "Костюм спортивний адідас чоловічий"
paste input "Костюм адідас синій чоловічий×"
click at [540, 455] on input "Костюм адідас синій чоловічий×" at bounding box center [652, 458] width 403 height 25
drag, startPoint x: 540, startPoint y: 455, endPoint x: 541, endPoint y: 473, distance: 18.0
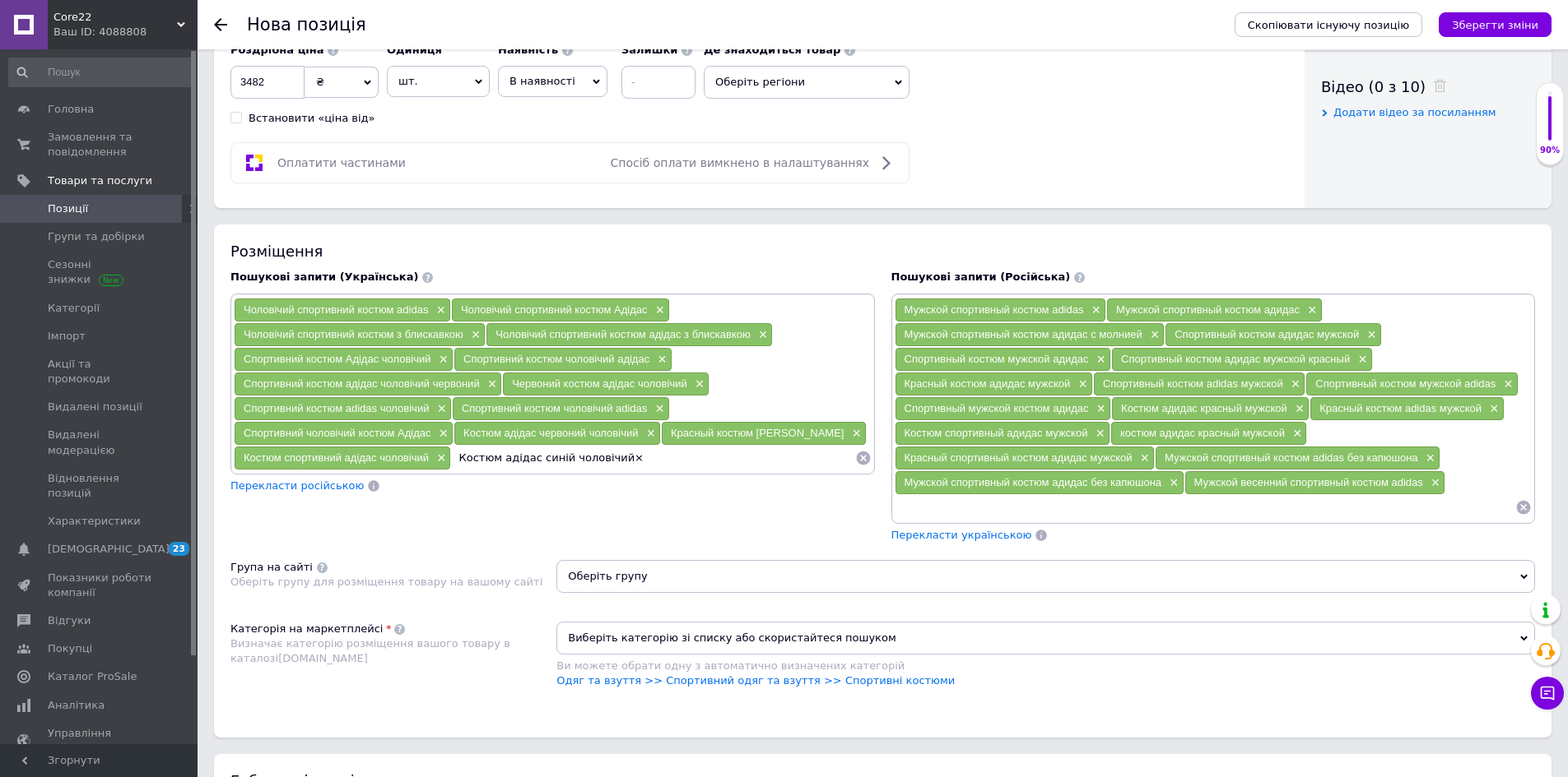
click at [540, 455] on input "Костюм адідас синій чоловічий×" at bounding box center [652, 458] width 403 height 25
click at [684, 460] on input "Костюм адідас красный чоловічий×" at bounding box center [652, 458] width 403 height 25
type input "Костюм адідас красный чоловічий"
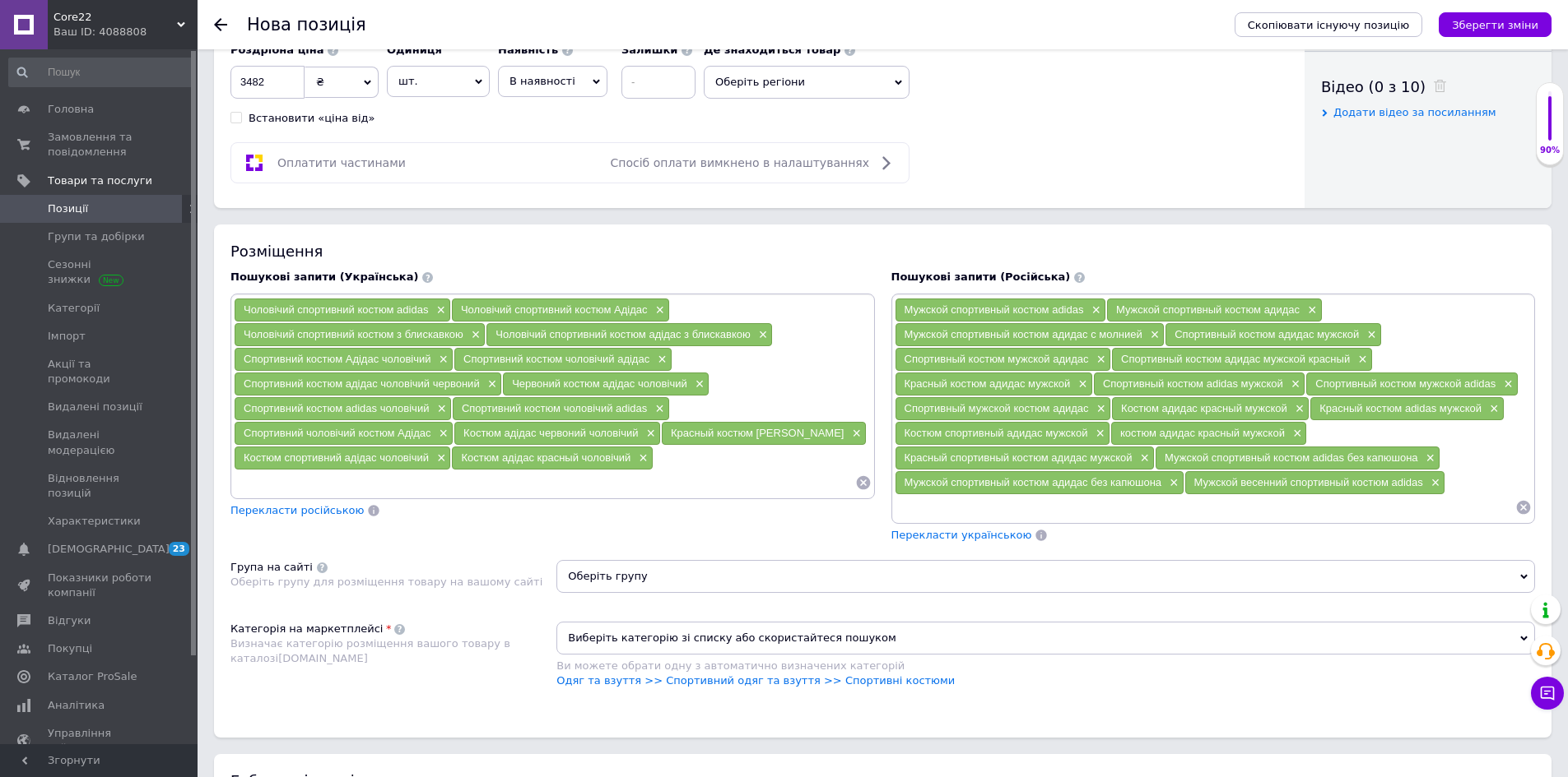
paste input "Костюм адідас чорний чоловічий×"
click at [568, 452] on span "Костюм адідас красный чоловічий" at bounding box center [545, 457] width 169 height 12
copy span "красный"
click at [339, 485] on input "Костюм адідас чорний чоловічий×" at bounding box center [544, 482] width 622 height 25
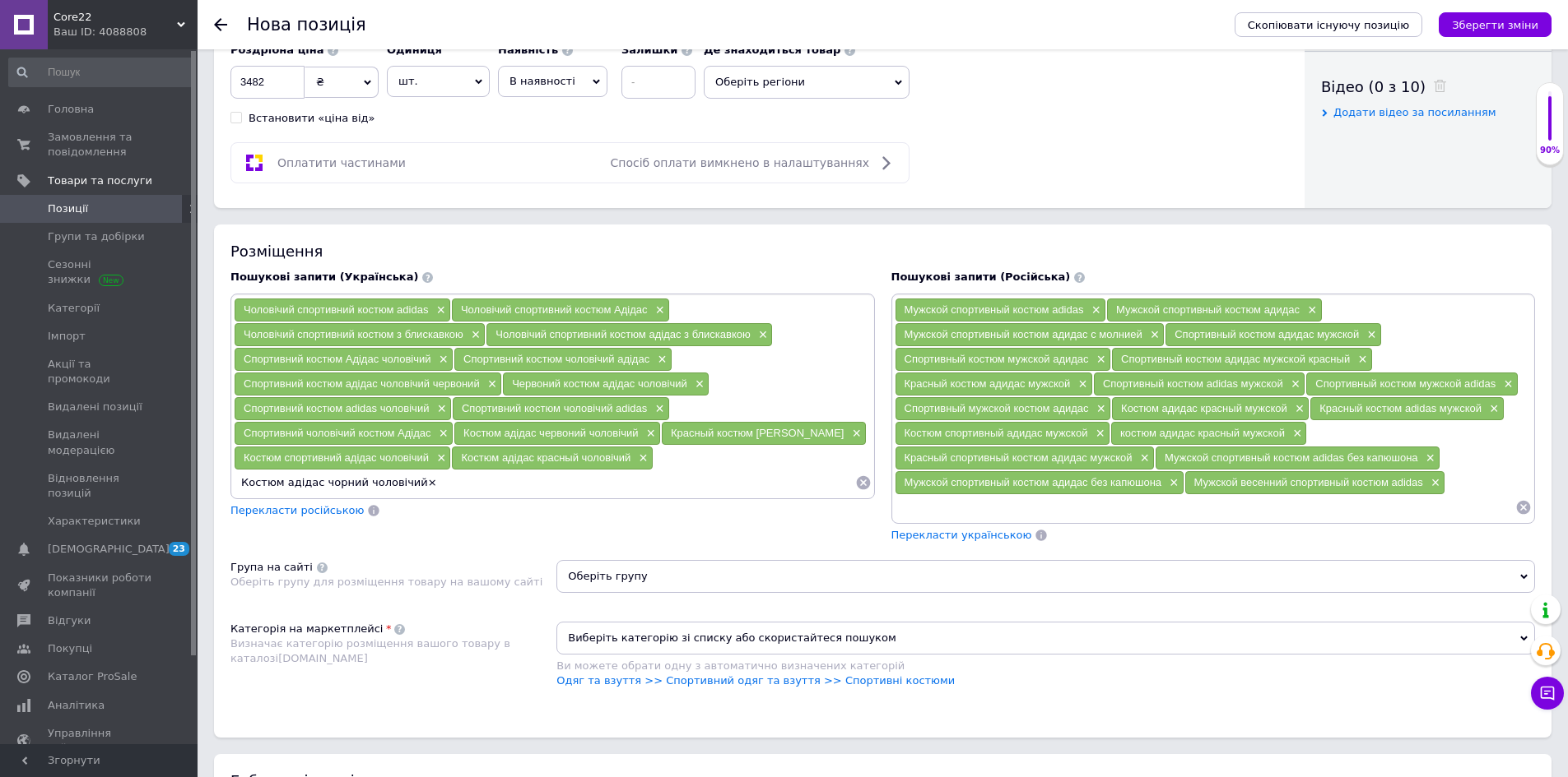
click at [339, 485] on input "Костюм адідас чорний чоловічий×" at bounding box center [544, 482] width 622 height 25
paste input "красны"
click at [431, 484] on input "Костюм адідас красный чоловічий×" at bounding box center [544, 482] width 622 height 25
type input "Костюм адідас красный чоловічий"
paste input "Червоний спортивний костюм Адідас чоловічий×"
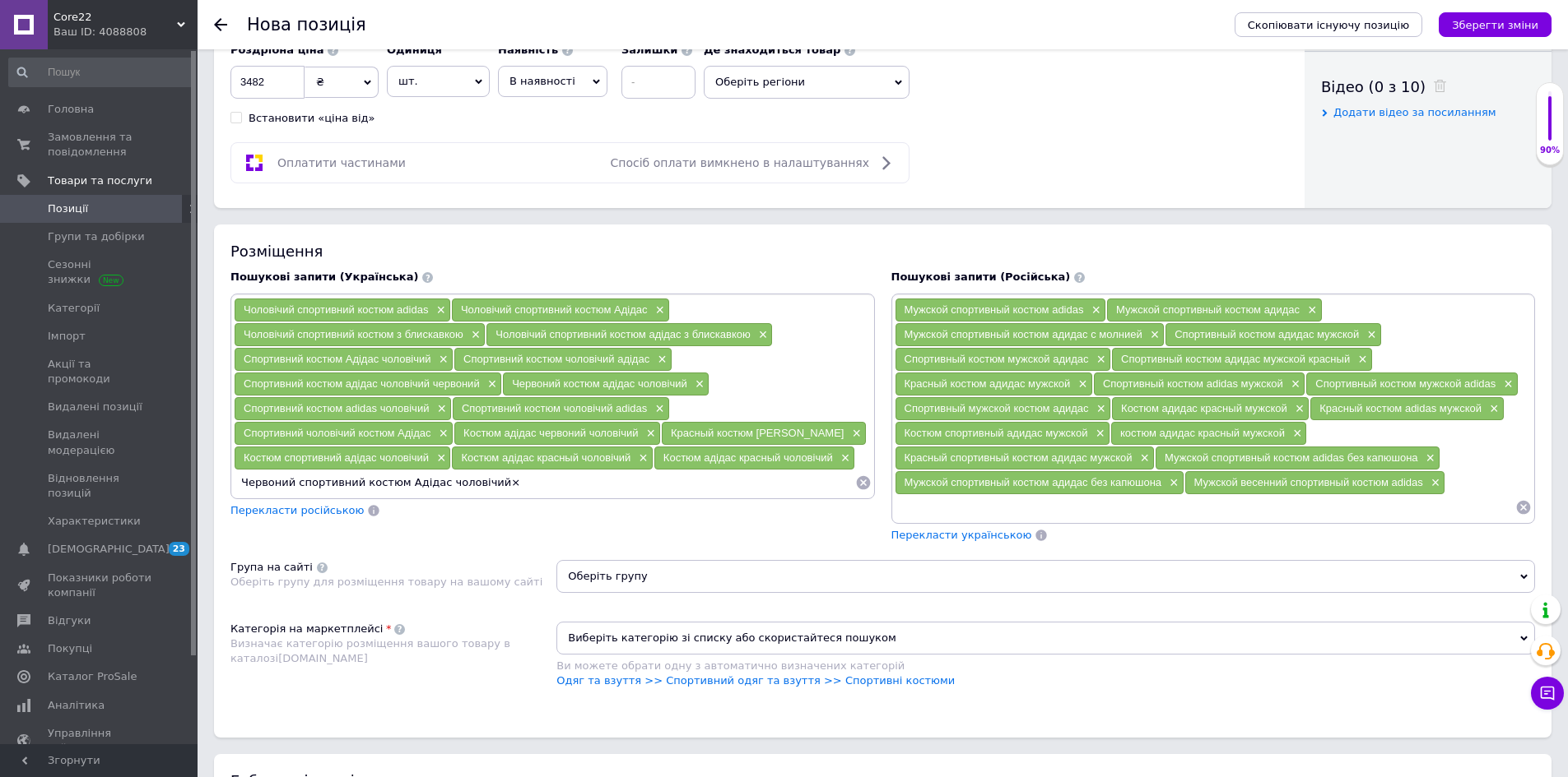
type input "Червоний спортивний костюм Адідас чоловічий"
paste input "Чоловічий спортивний костюм adidas без капюшона×"
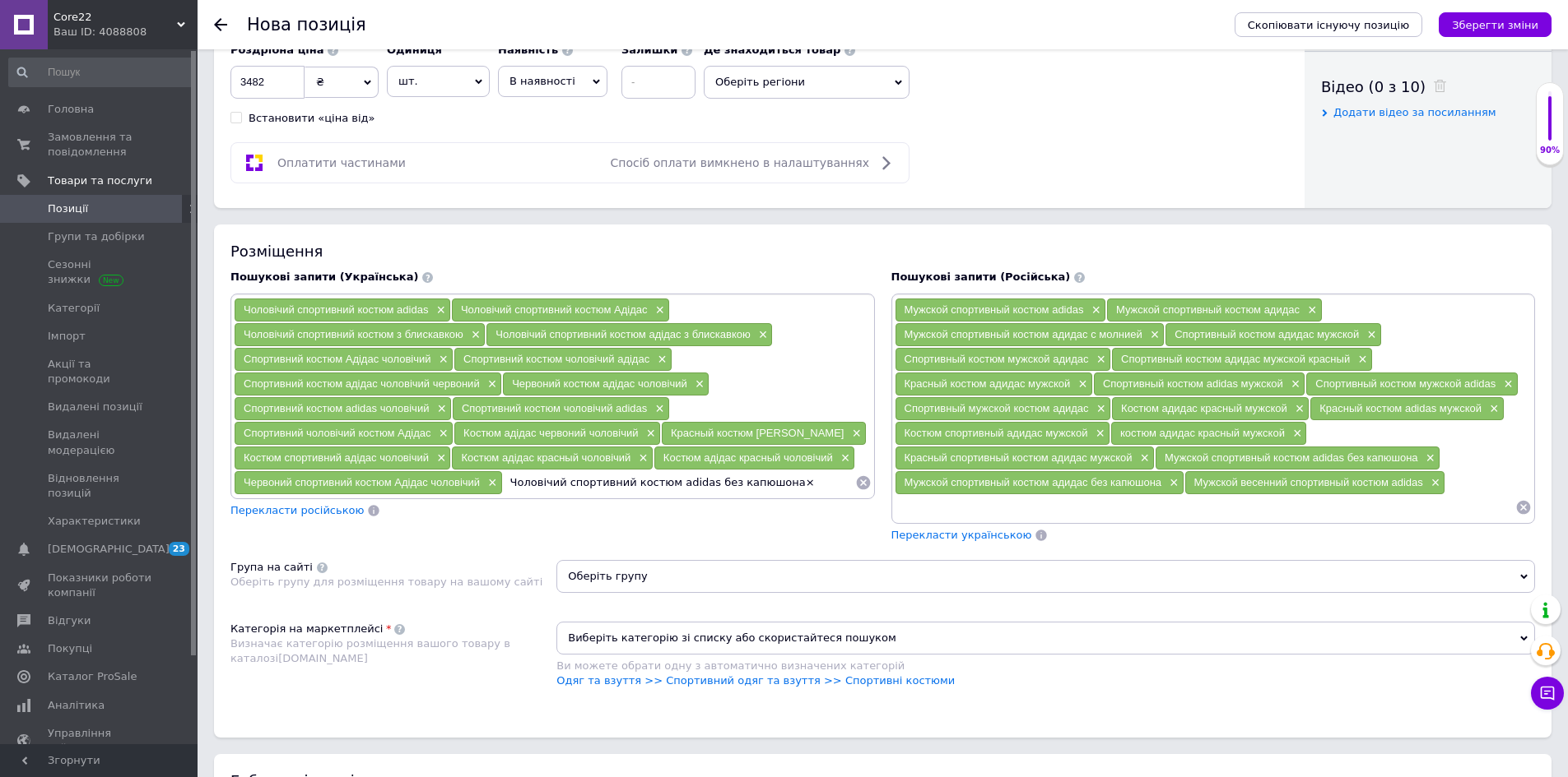
type input "Чоловічий спортивний костюм adidas без капюшона"
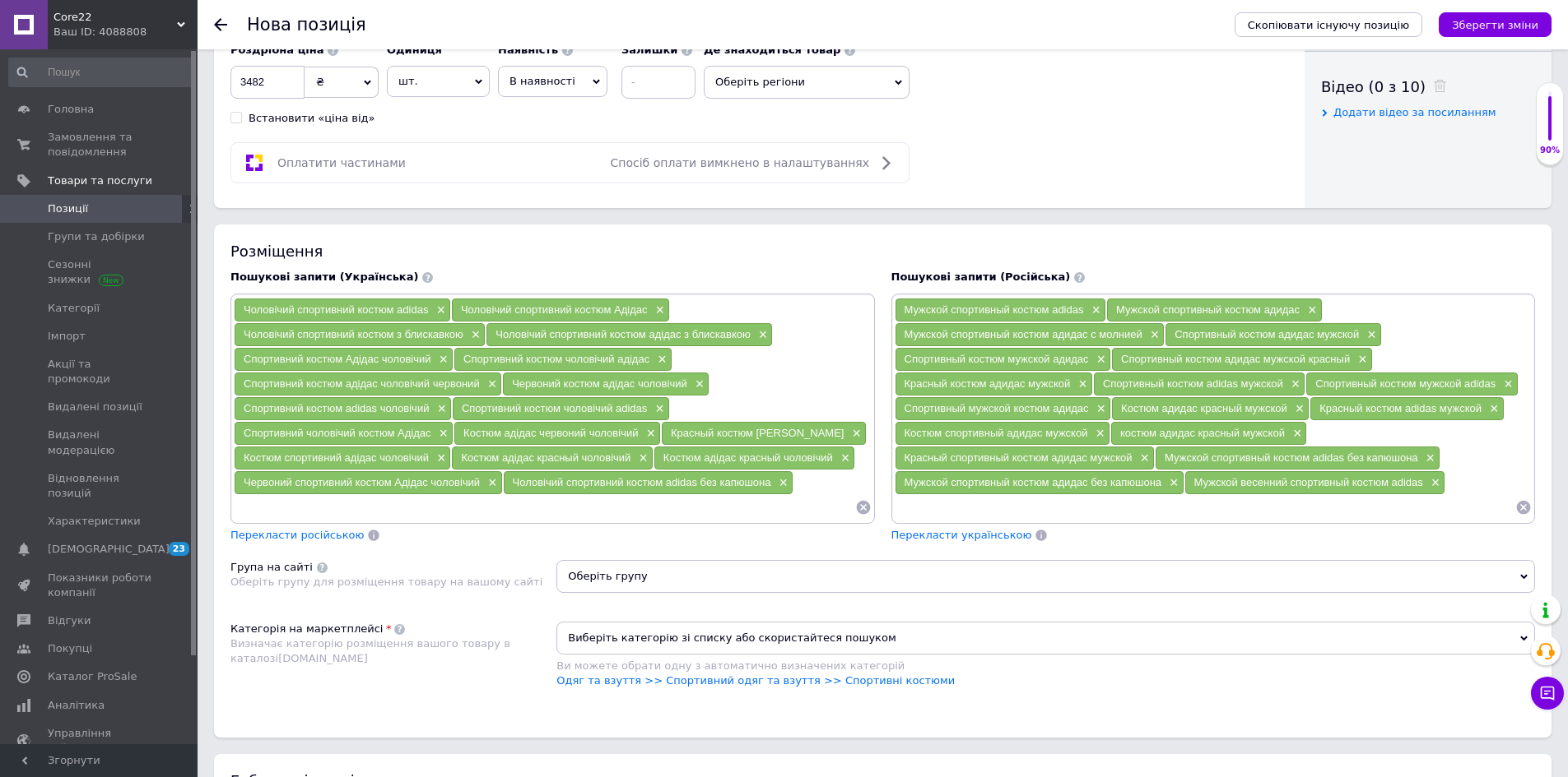
paste input "Чоловічий спортивний костюм адідас без капюшона×"
type input "Чоловічий спортивний костюм адідас без капюшона"
paste input "Чоловічий весняний спортивний костюм adidas×"
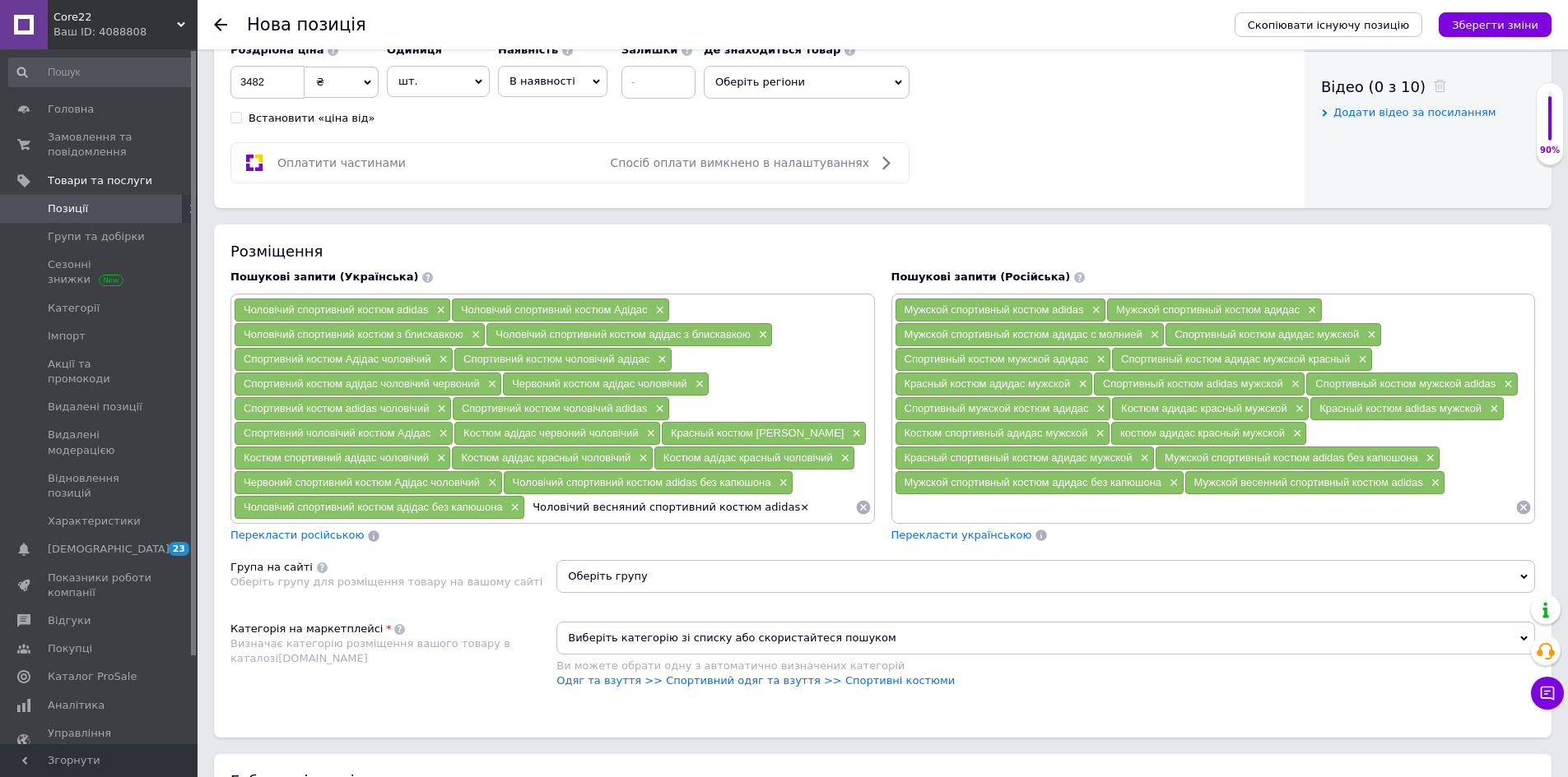
type input "Чоловічий весняний спортивний костюм adidas"
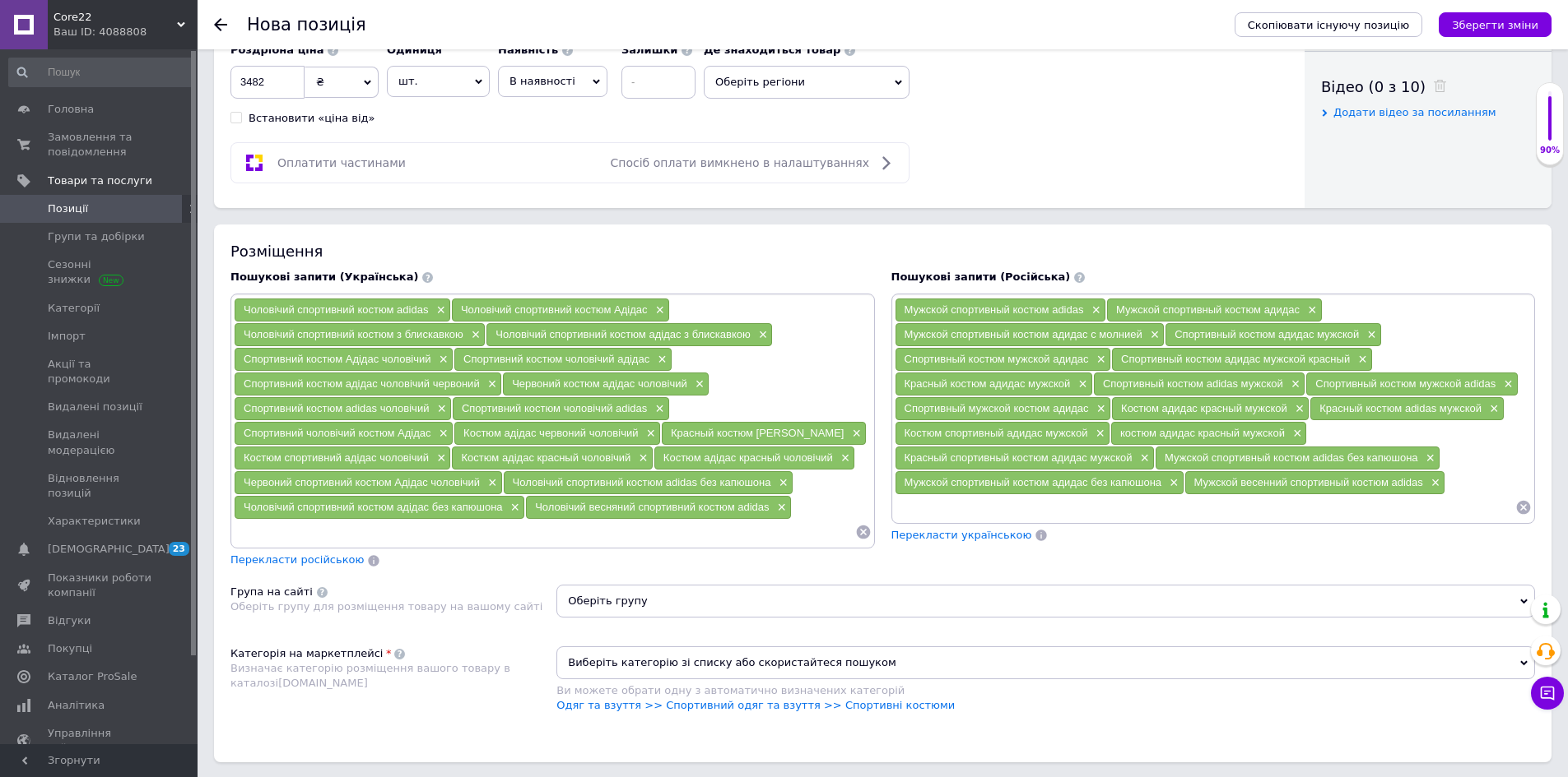
click at [684, 594] on span "Оберіть групу" at bounding box center [1046, 601] width 979 height 33
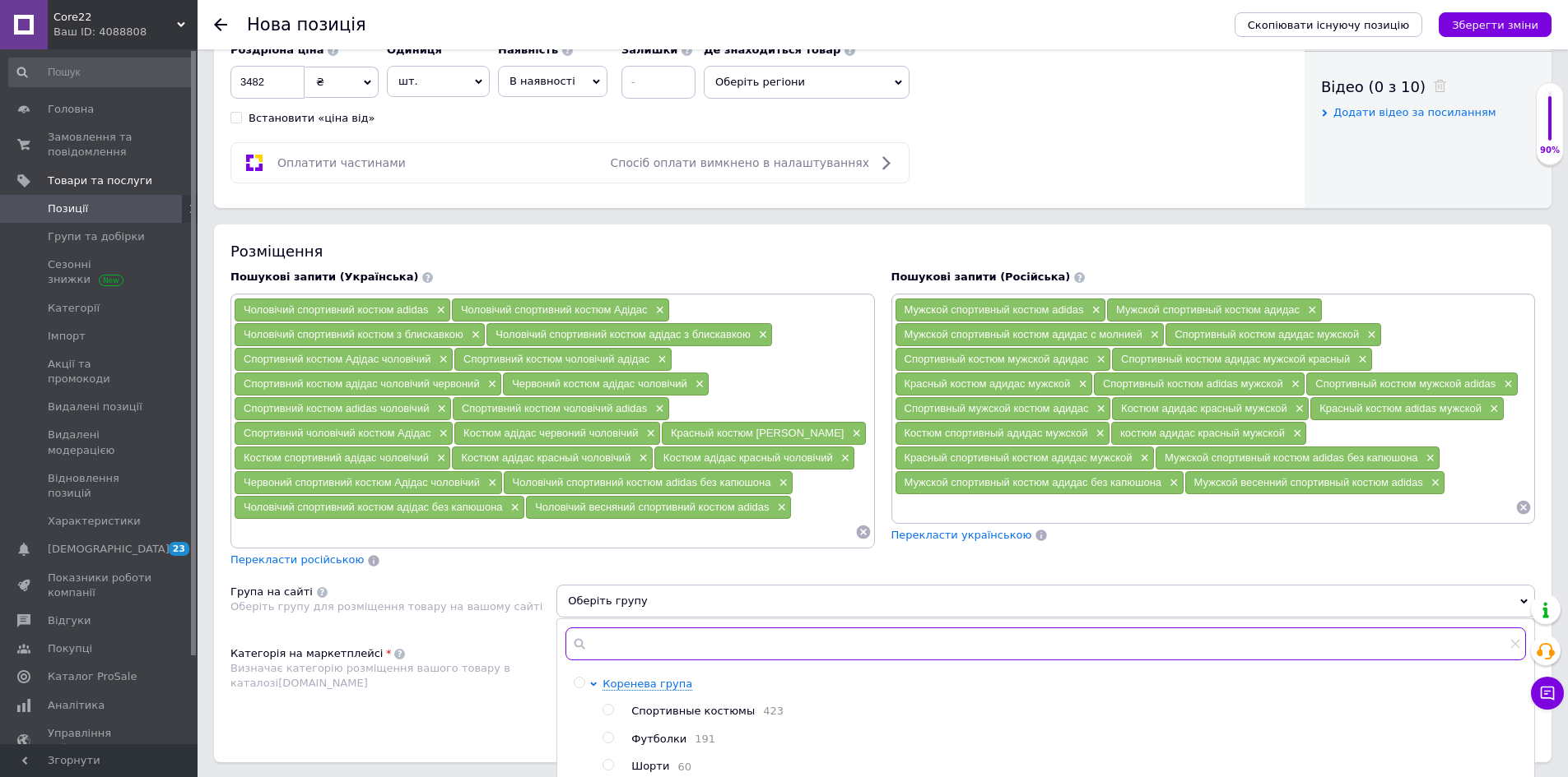
click at [701, 641] on input "text" at bounding box center [1046, 644] width 961 height 33
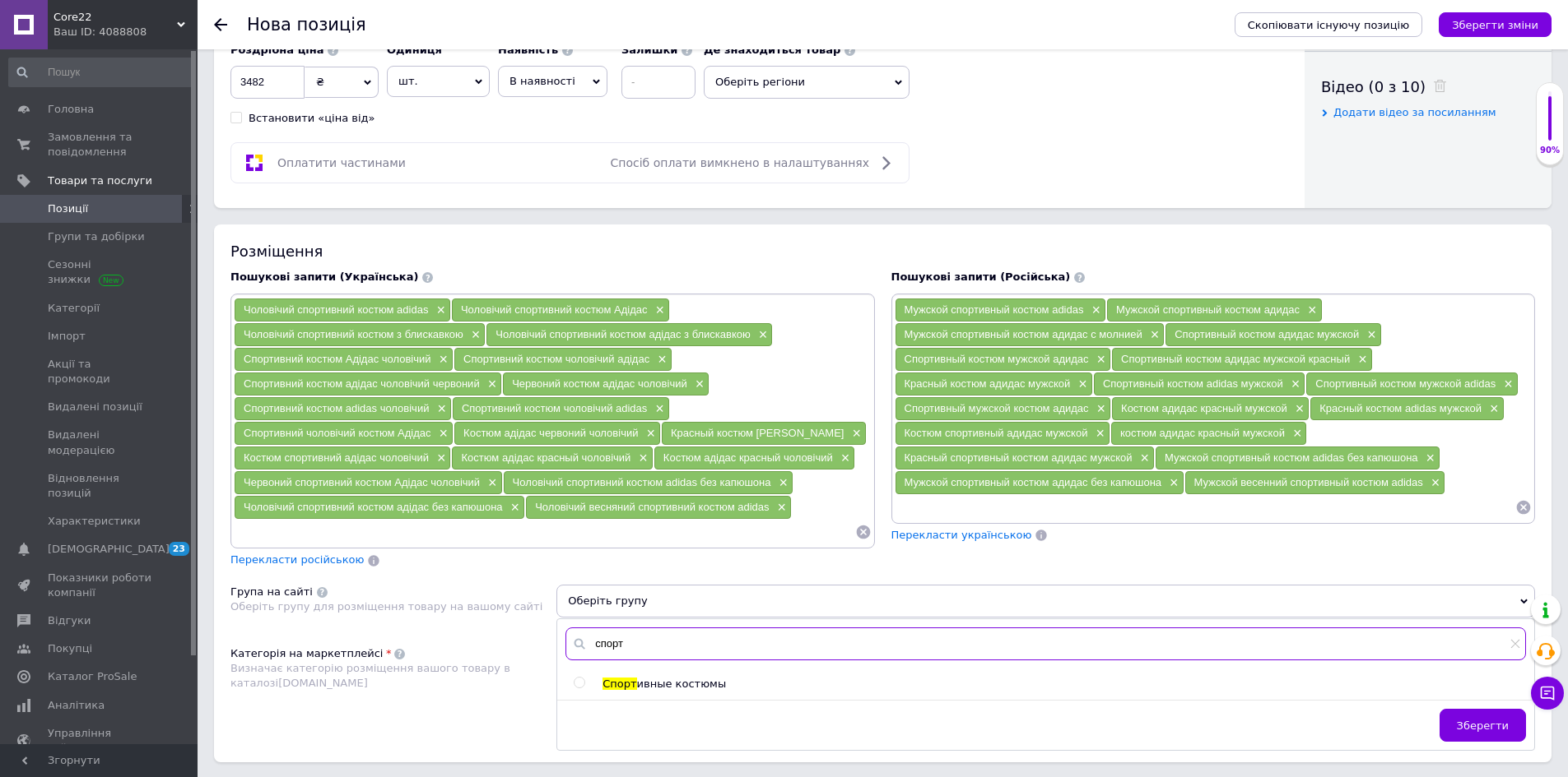
type input "спорт"
click at [681, 684] on span "ивные костюмы" at bounding box center [681, 684] width 90 height 12
radio input "true"
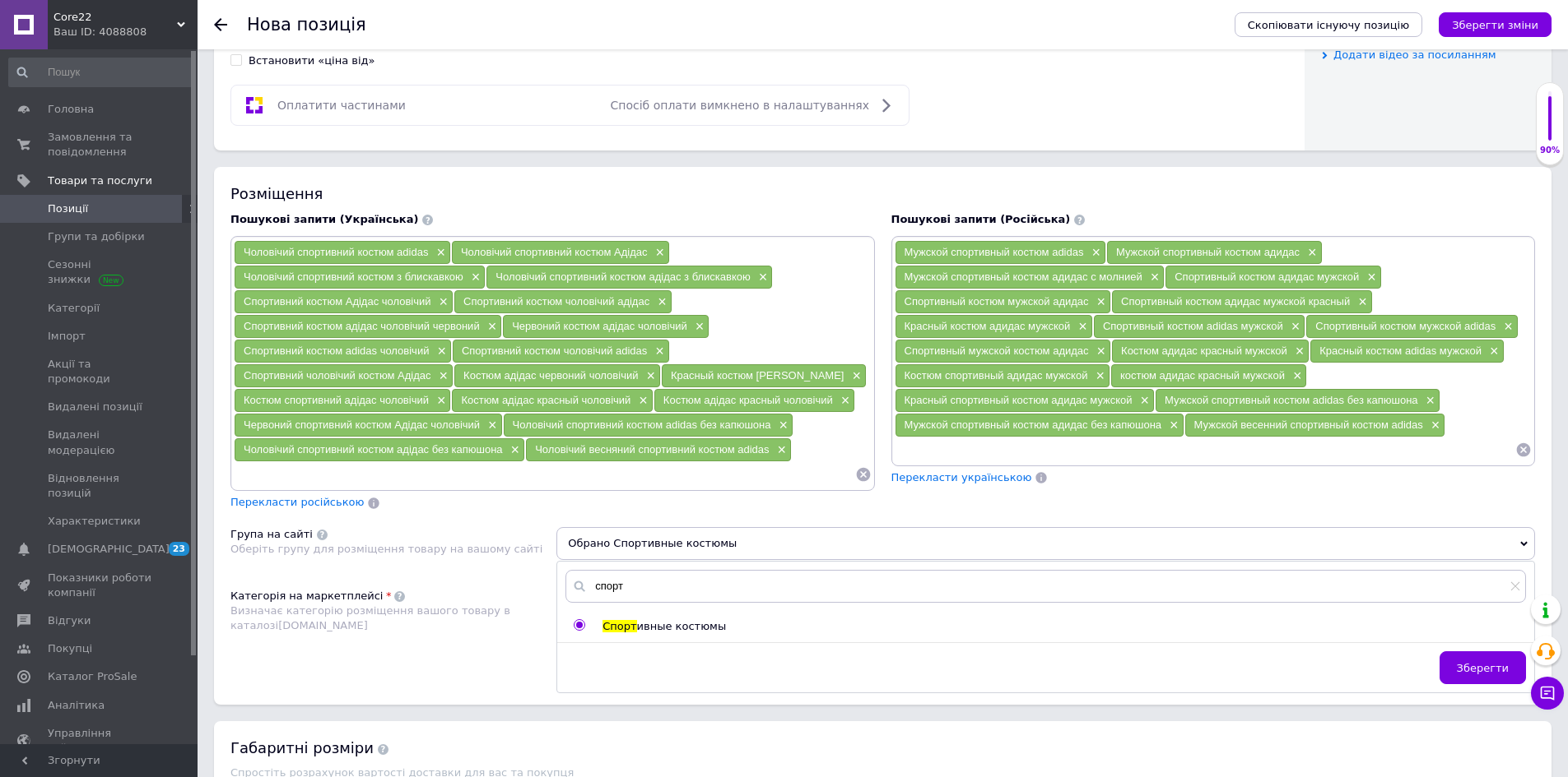
scroll to position [904, 0]
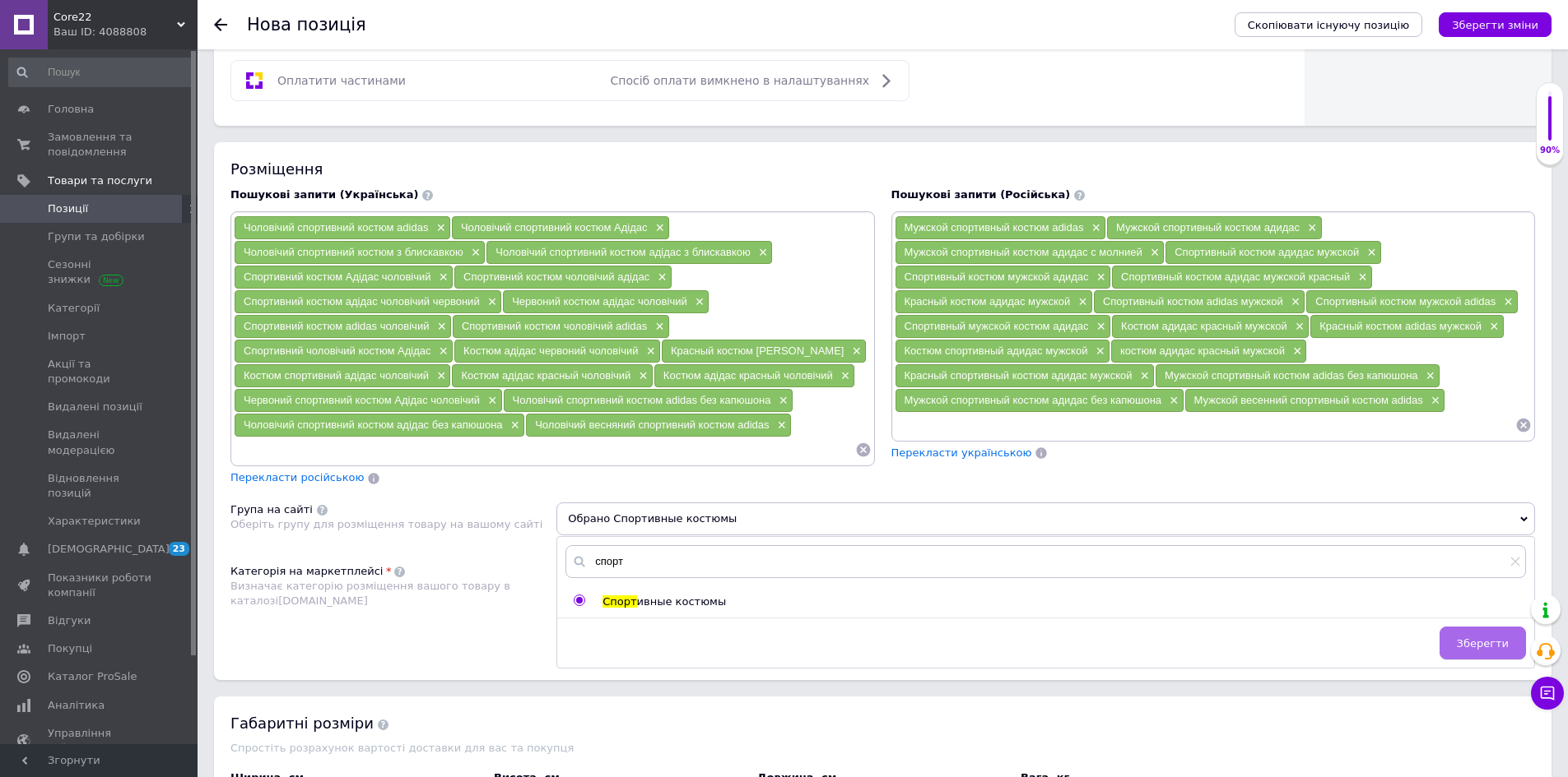
click at [1491, 649] on span "Зберегти" at bounding box center [1482, 643] width 52 height 12
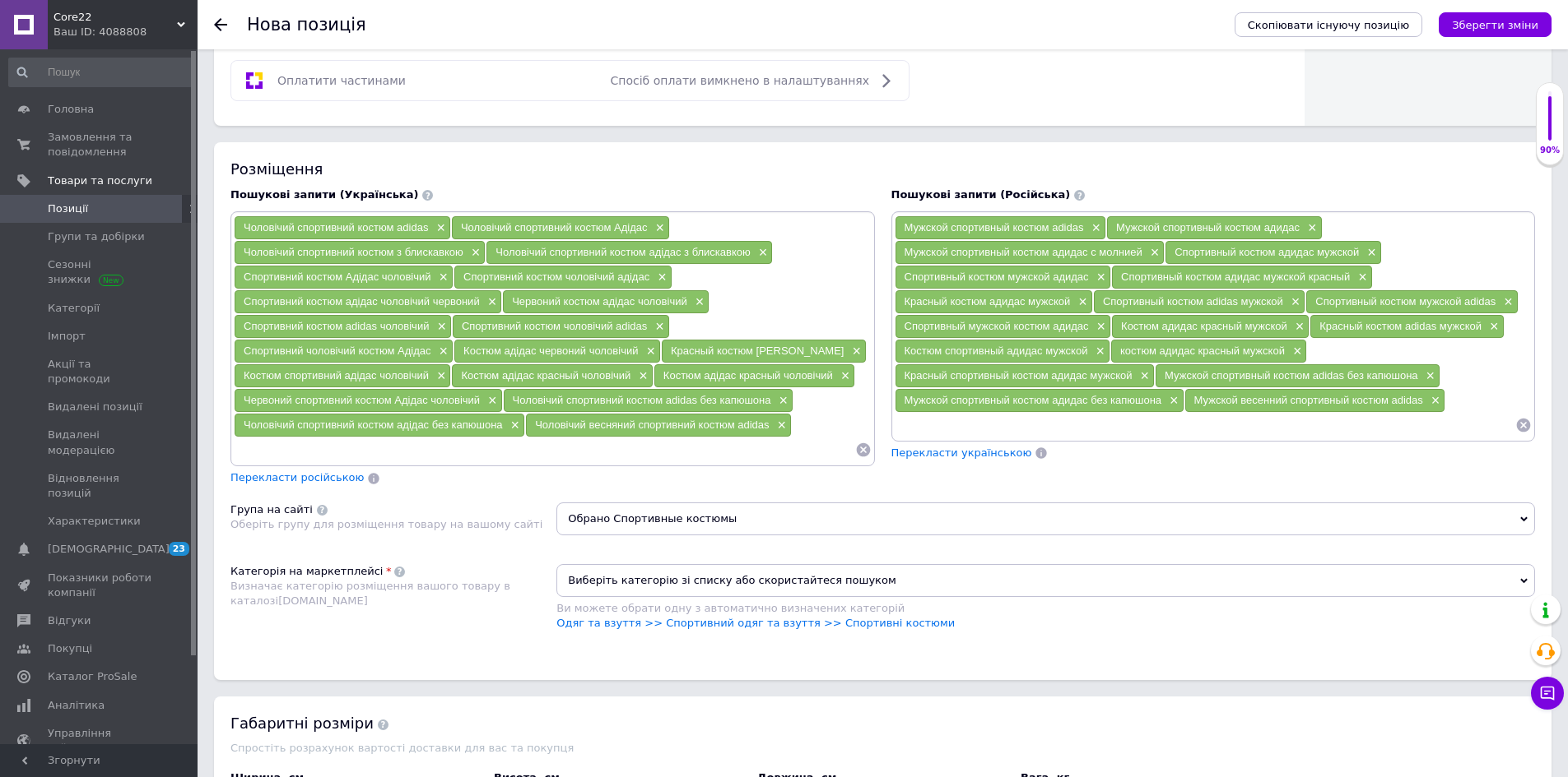
click at [658, 578] on span "Виберіть категорію зі списку або скористайтеся пошуком" at bounding box center [1046, 581] width 979 height 33
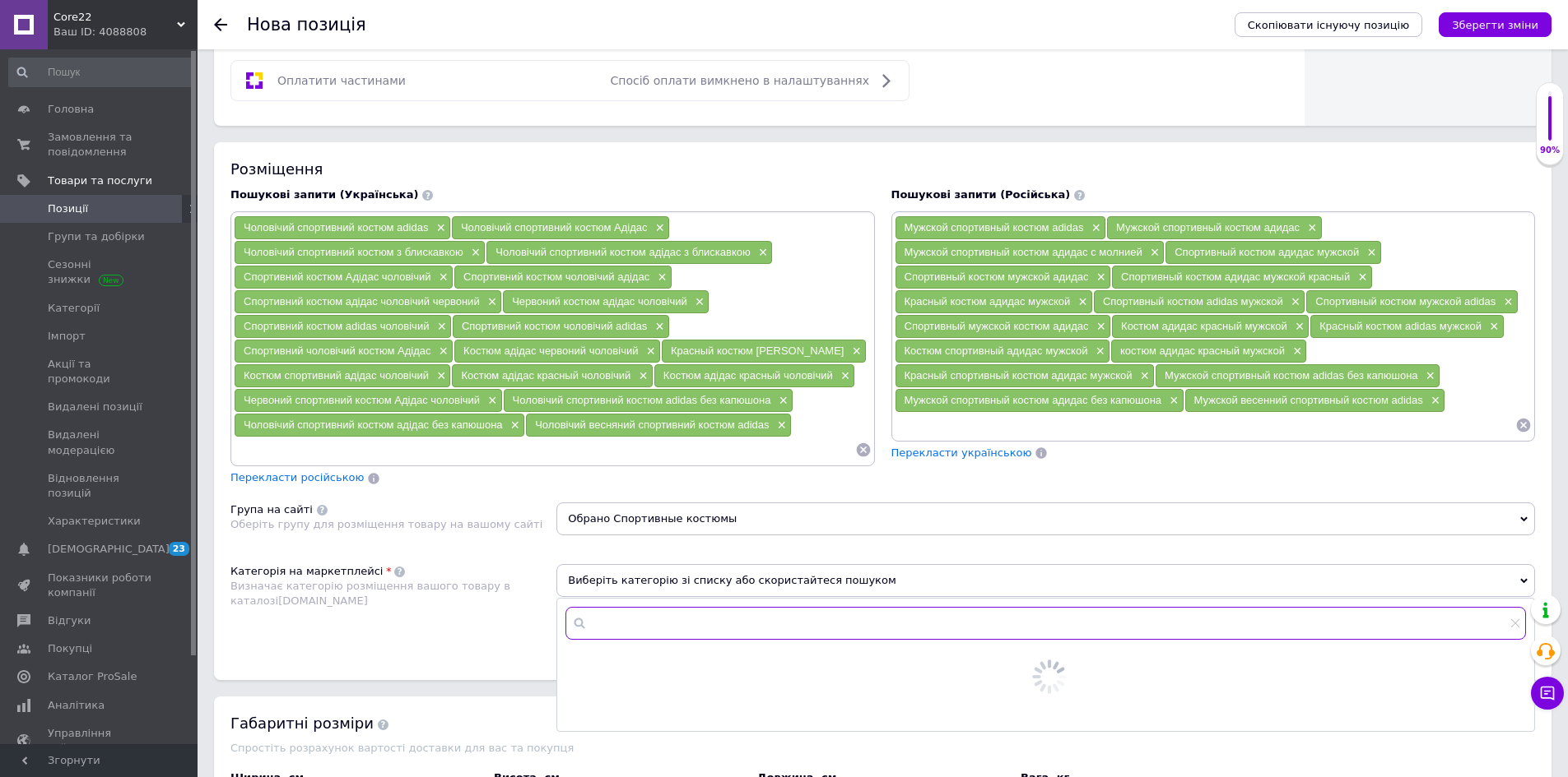
click at [635, 623] on input "text" at bounding box center [1046, 623] width 961 height 33
type input "кост"
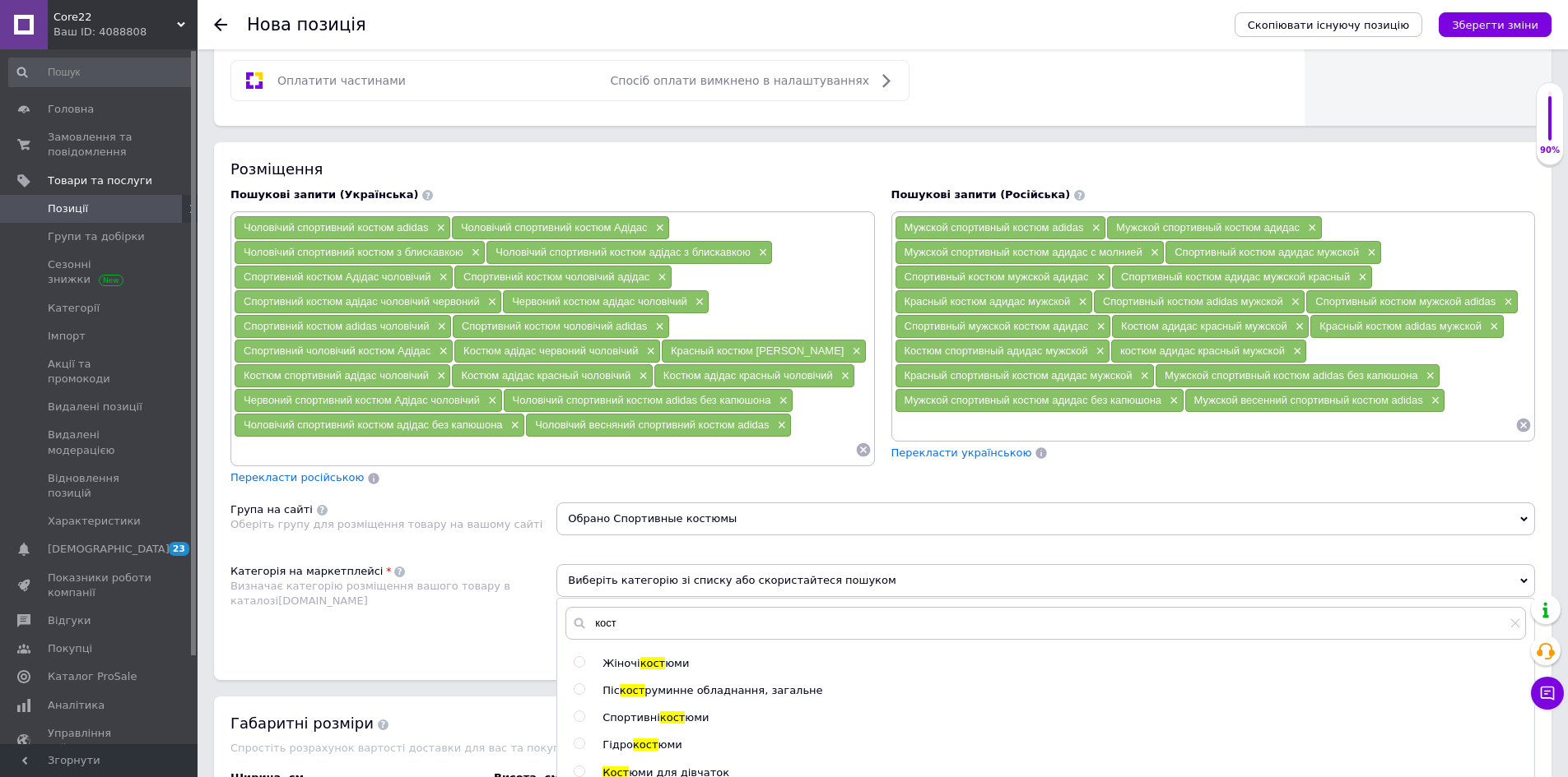
click at [660, 724] on span "кост" at bounding box center [673, 718] width 26 height 12
radio input "true"
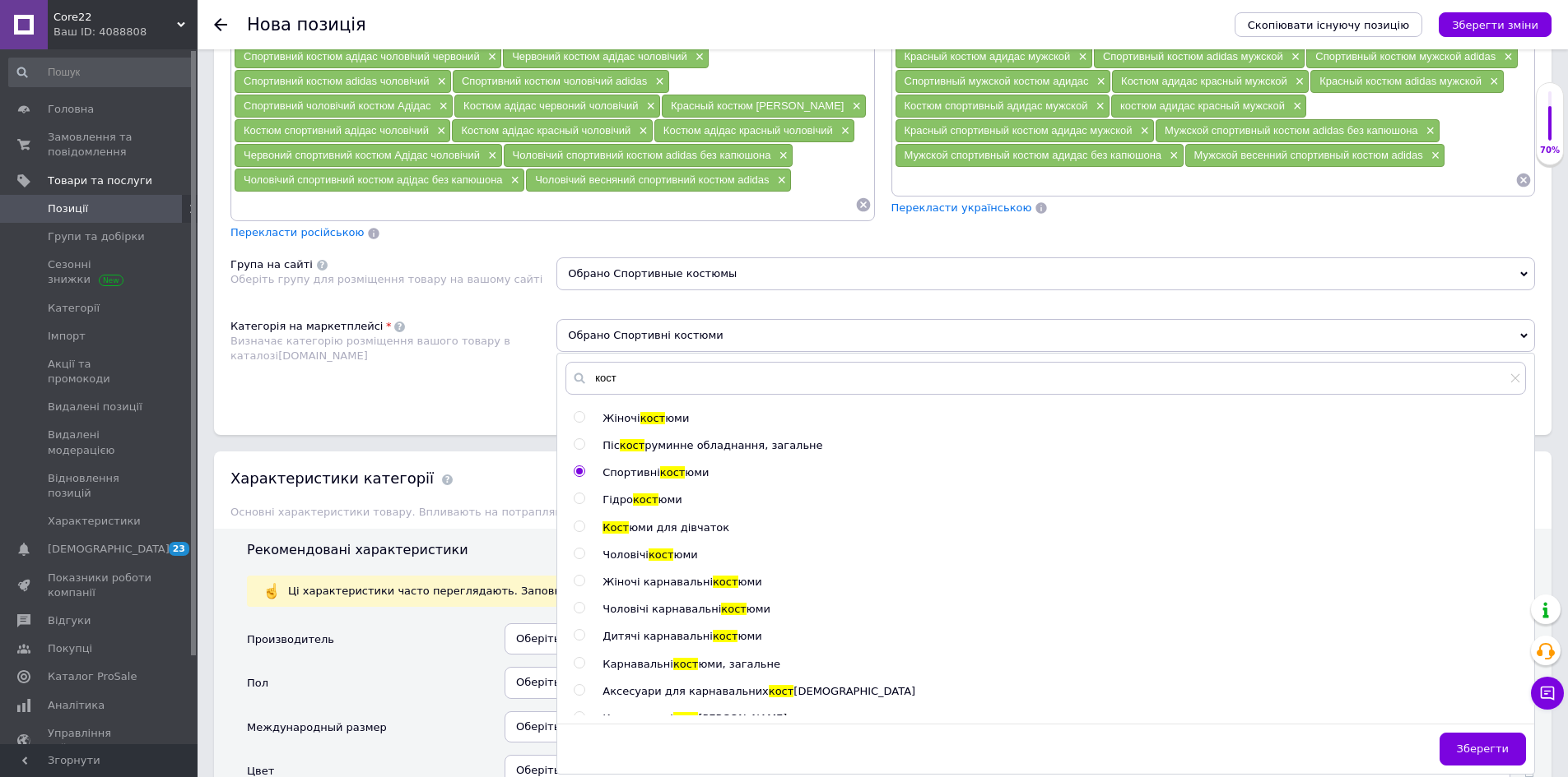
scroll to position [1152, 0]
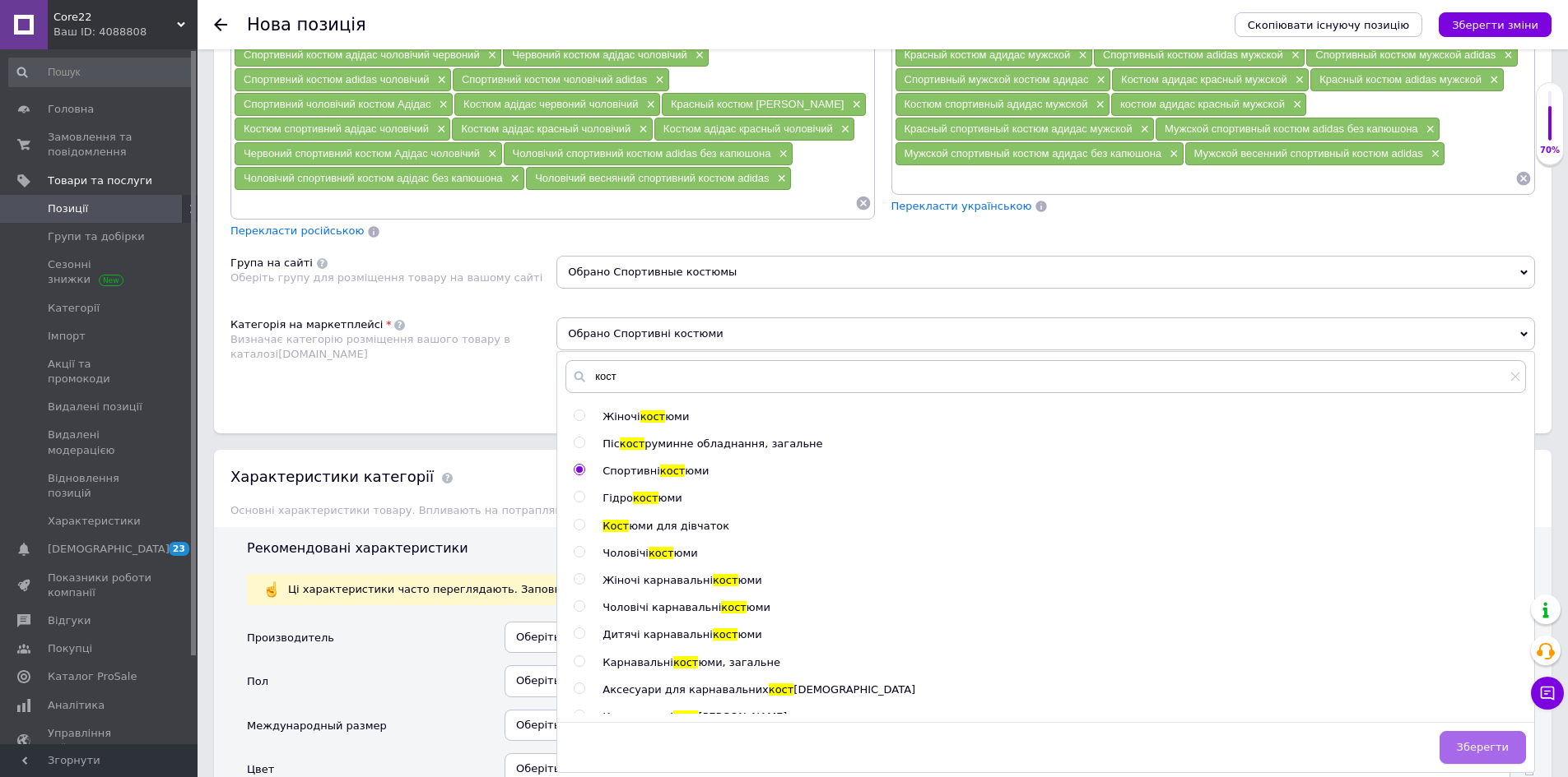
click at [1488, 756] on button "Зберегти" at bounding box center [1482, 748] width 86 height 33
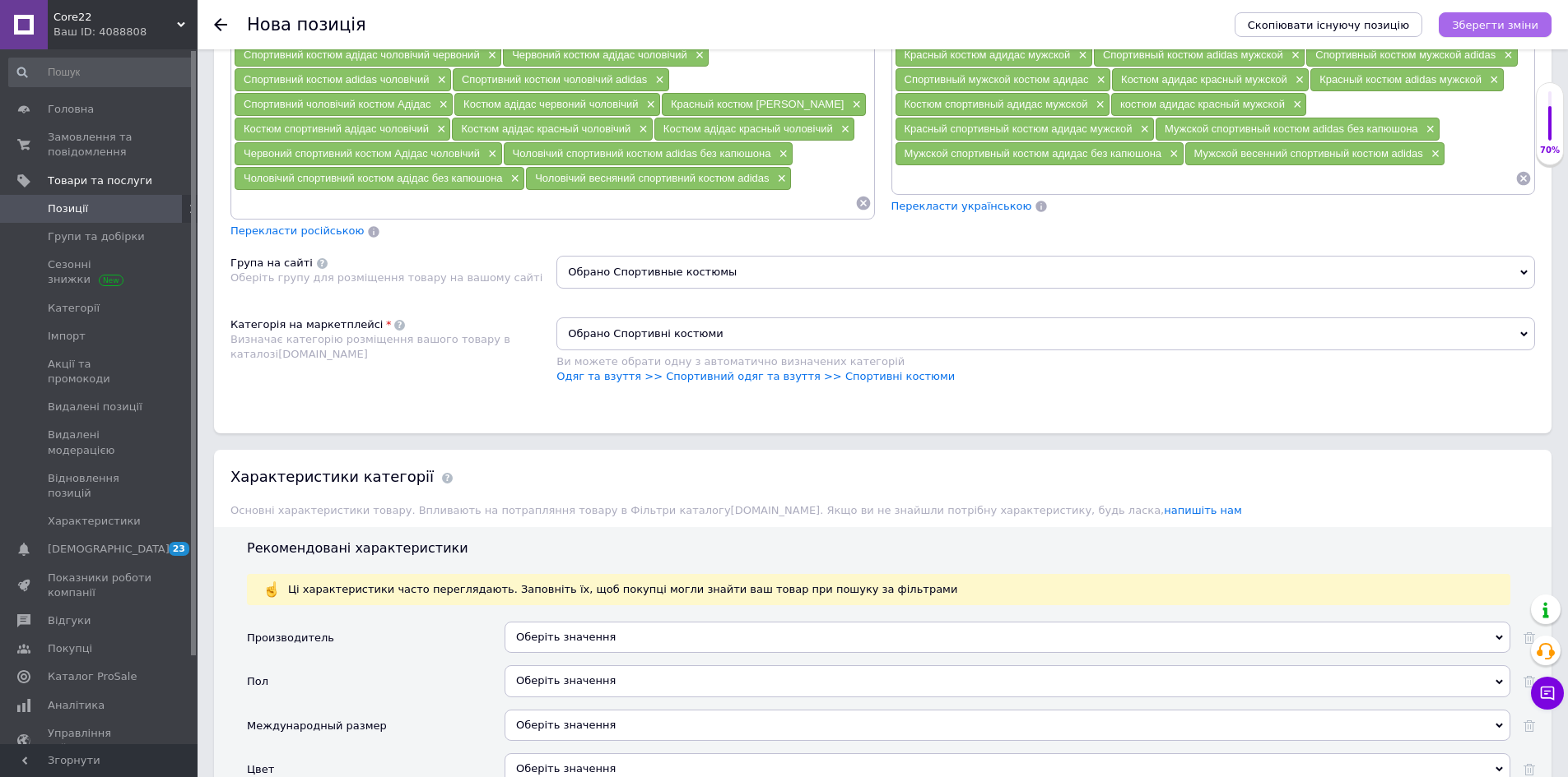
click at [1501, 27] on icon "Зберегти зміни" at bounding box center [1494, 25] width 86 height 12
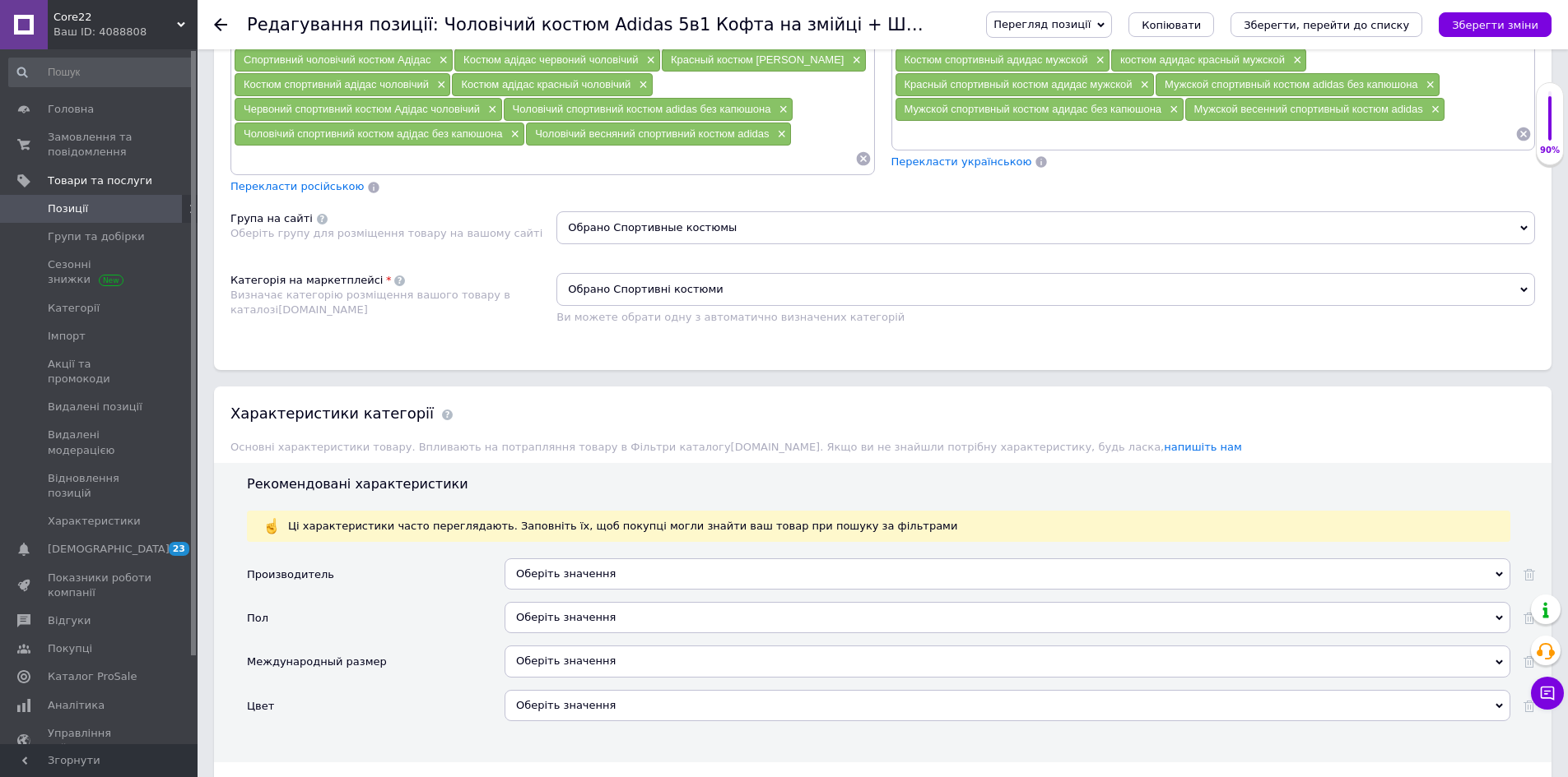
scroll to position [1234, 0]
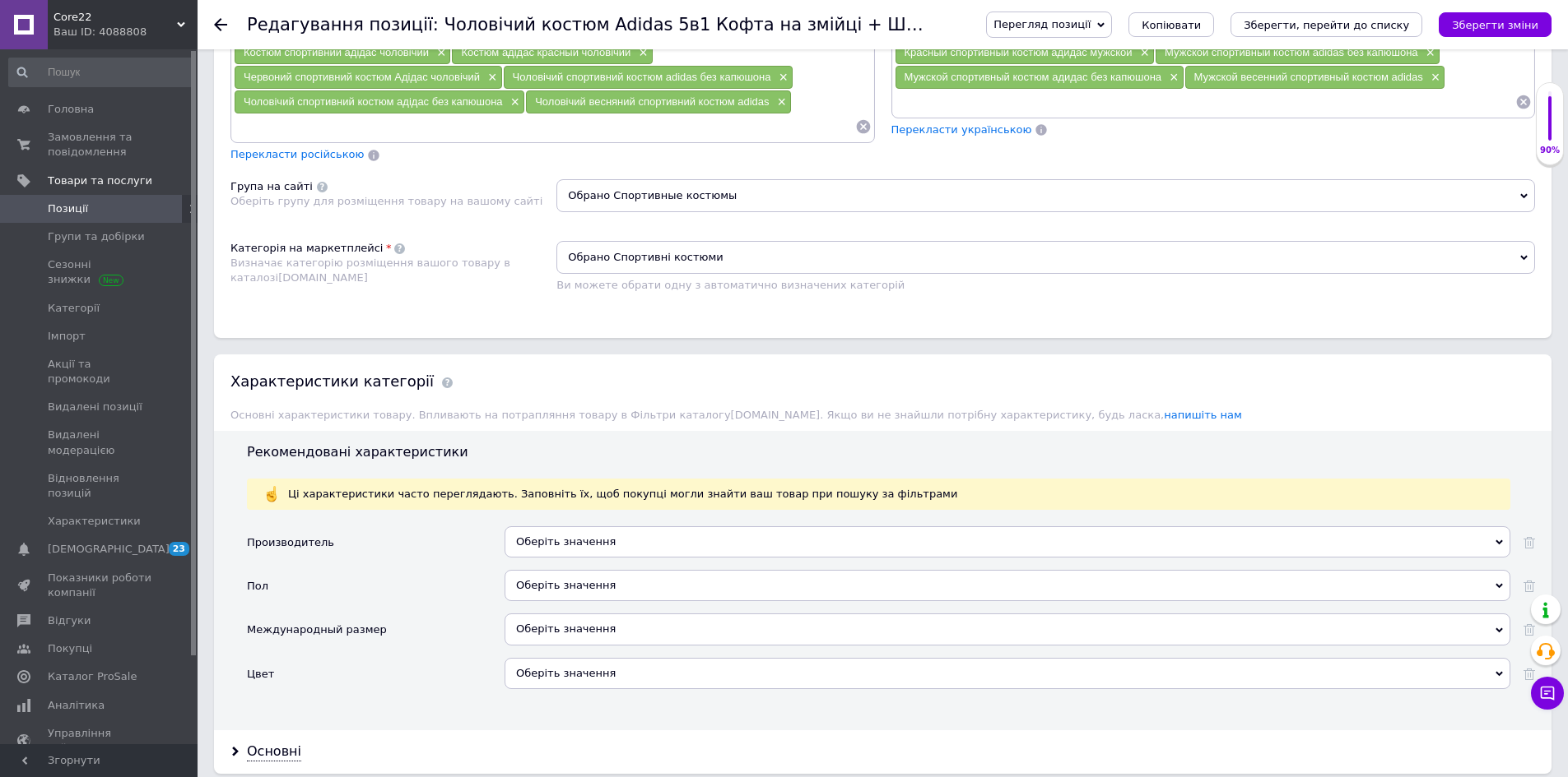
click at [583, 547] on div "Оберіть значення" at bounding box center [1007, 542] width 1006 height 31
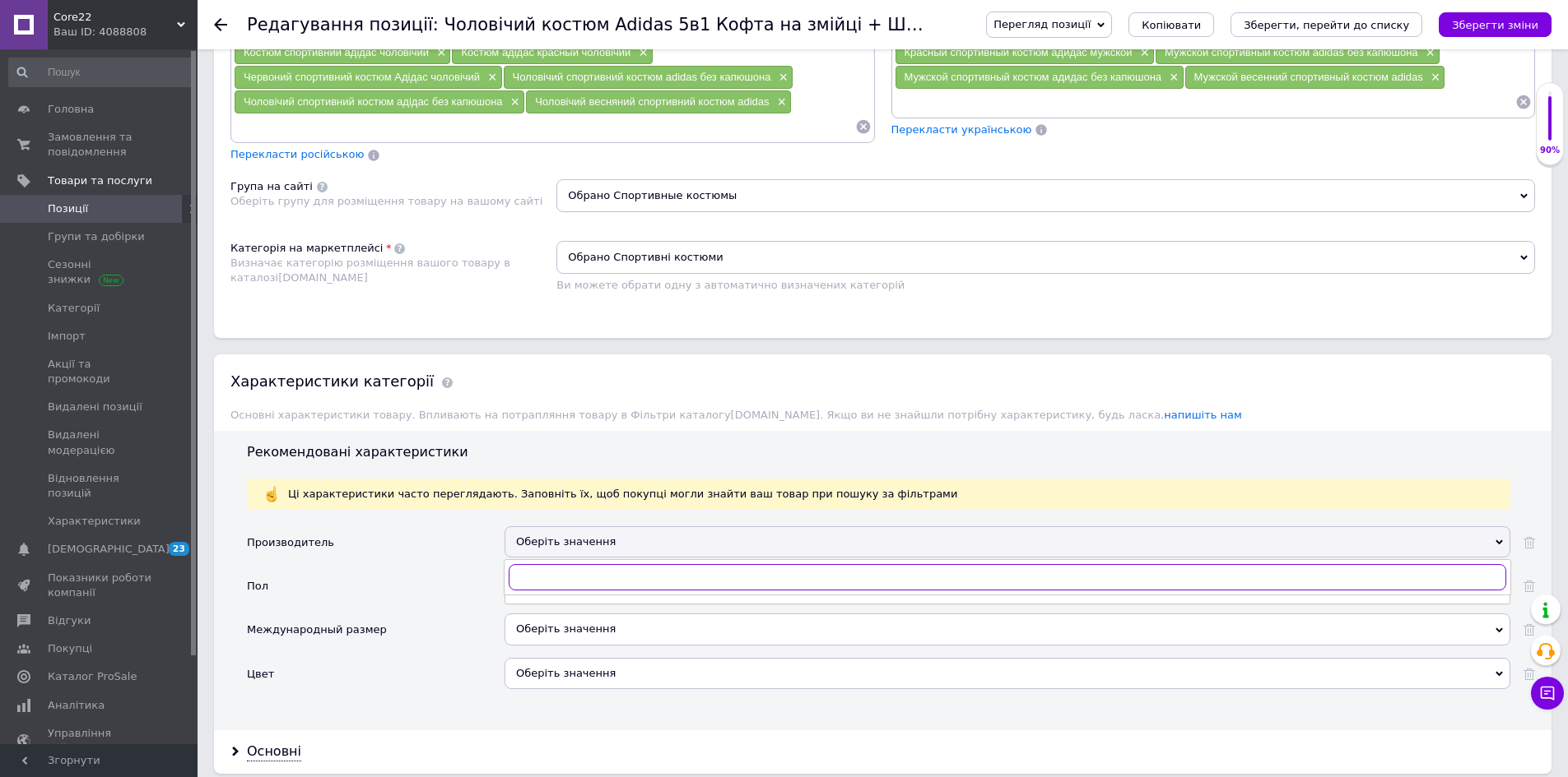
paste input "adidas"
type input "adidas"
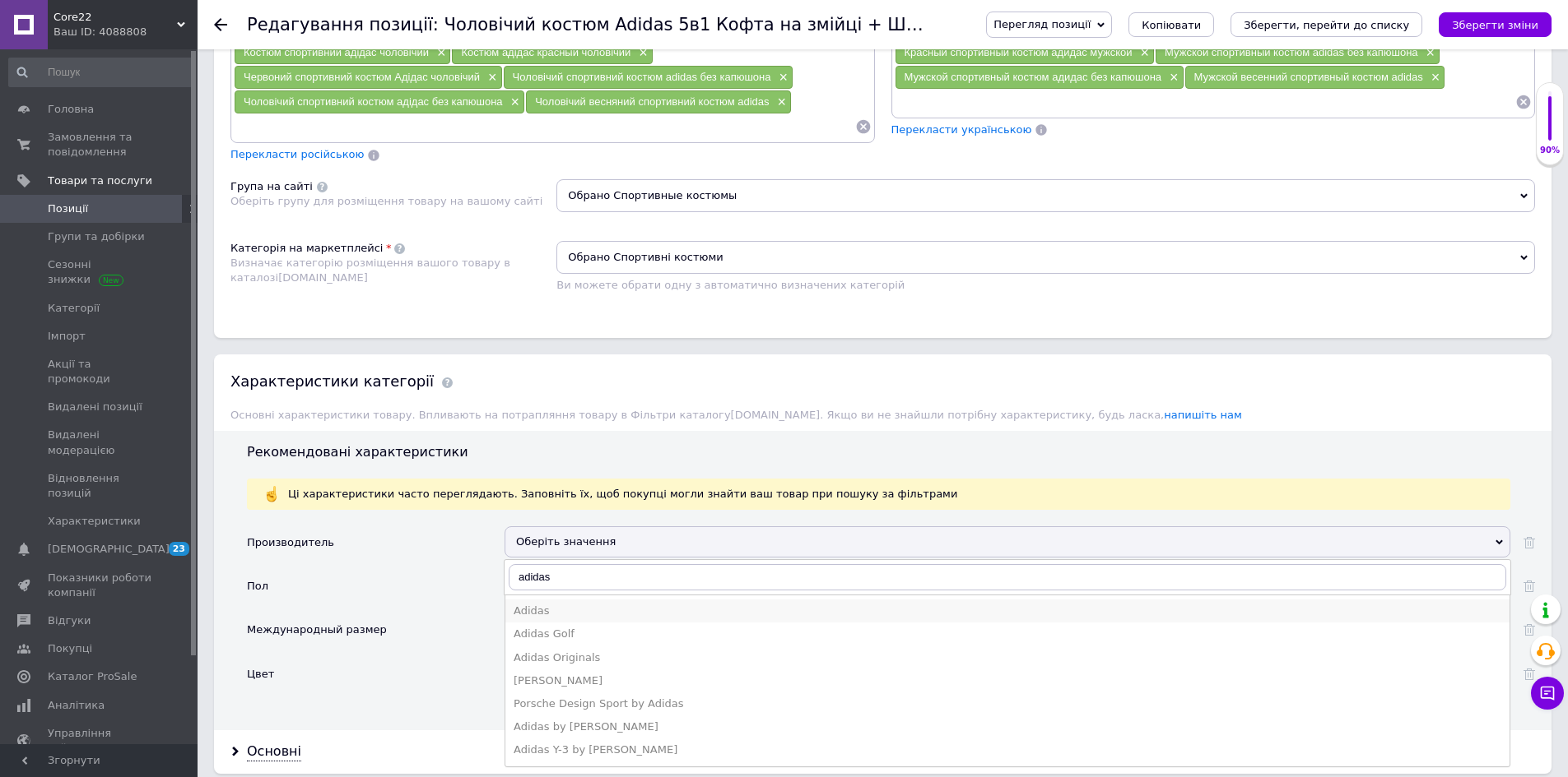
click at [559, 614] on div "Adidas" at bounding box center [1008, 612] width 988 height 15
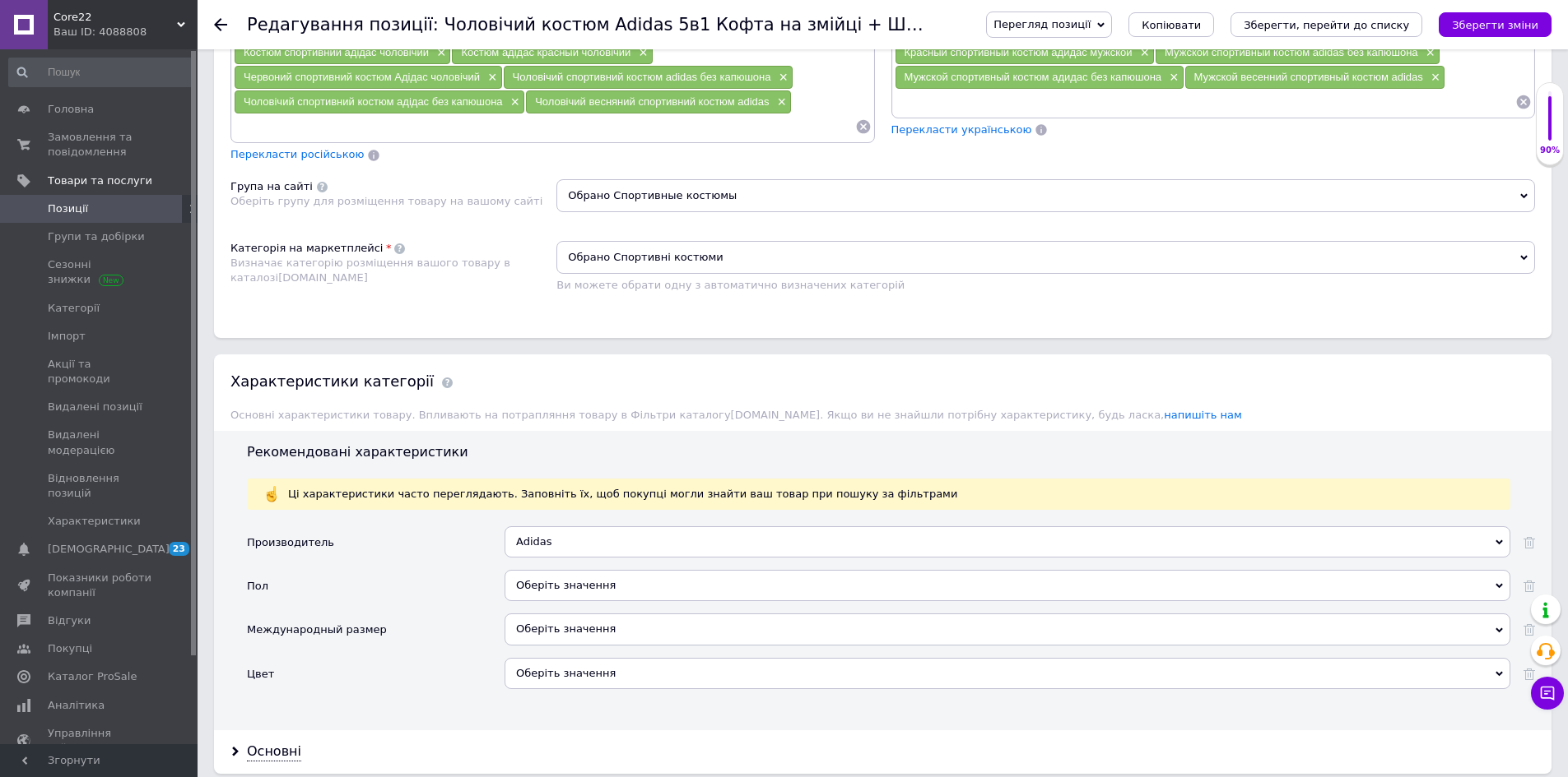
click at [597, 596] on div "Оберіть значення" at bounding box center [1007, 585] width 1006 height 31
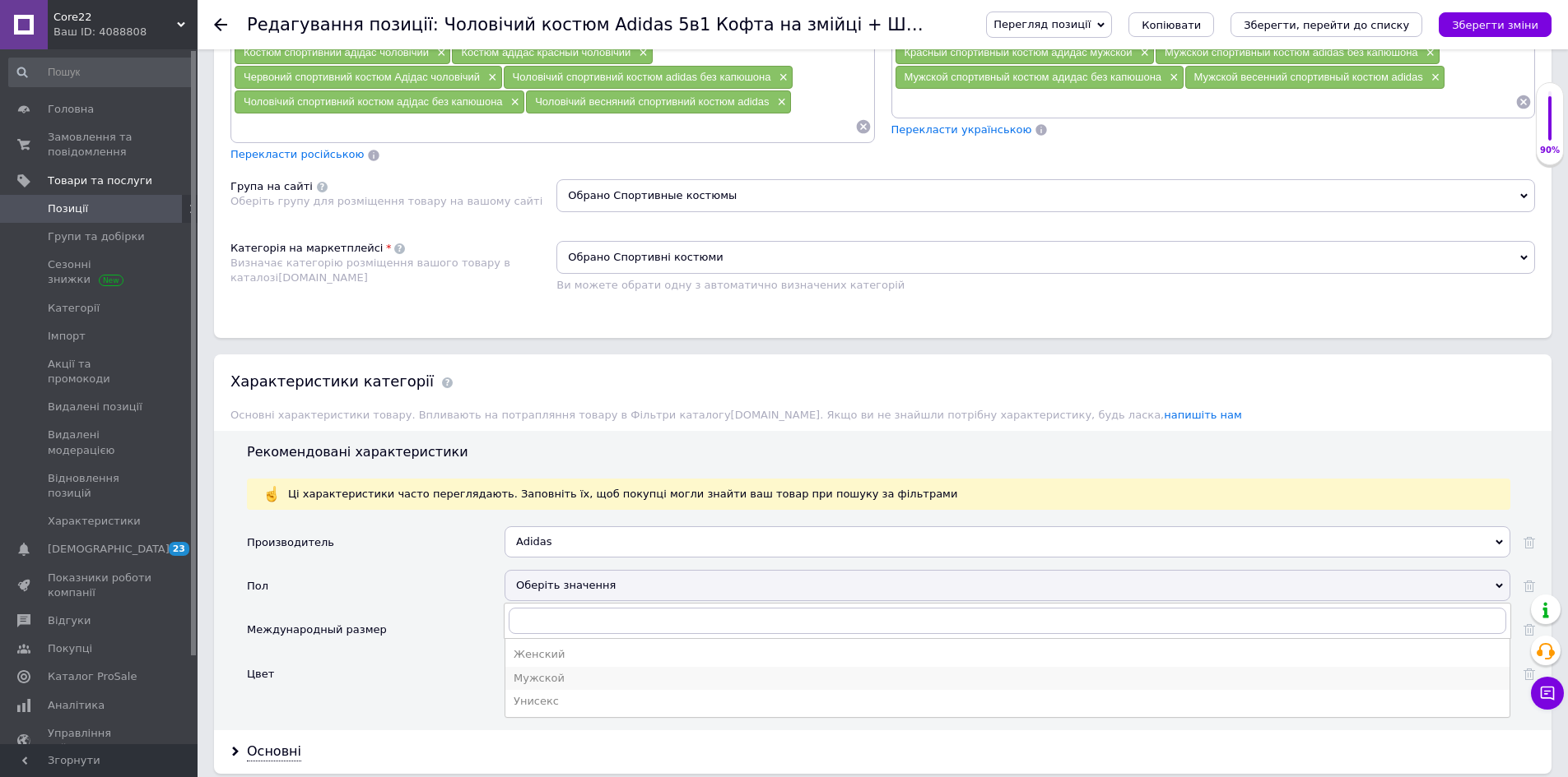
click at [576, 668] on li "Мужской" at bounding box center [1007, 679] width 1004 height 23
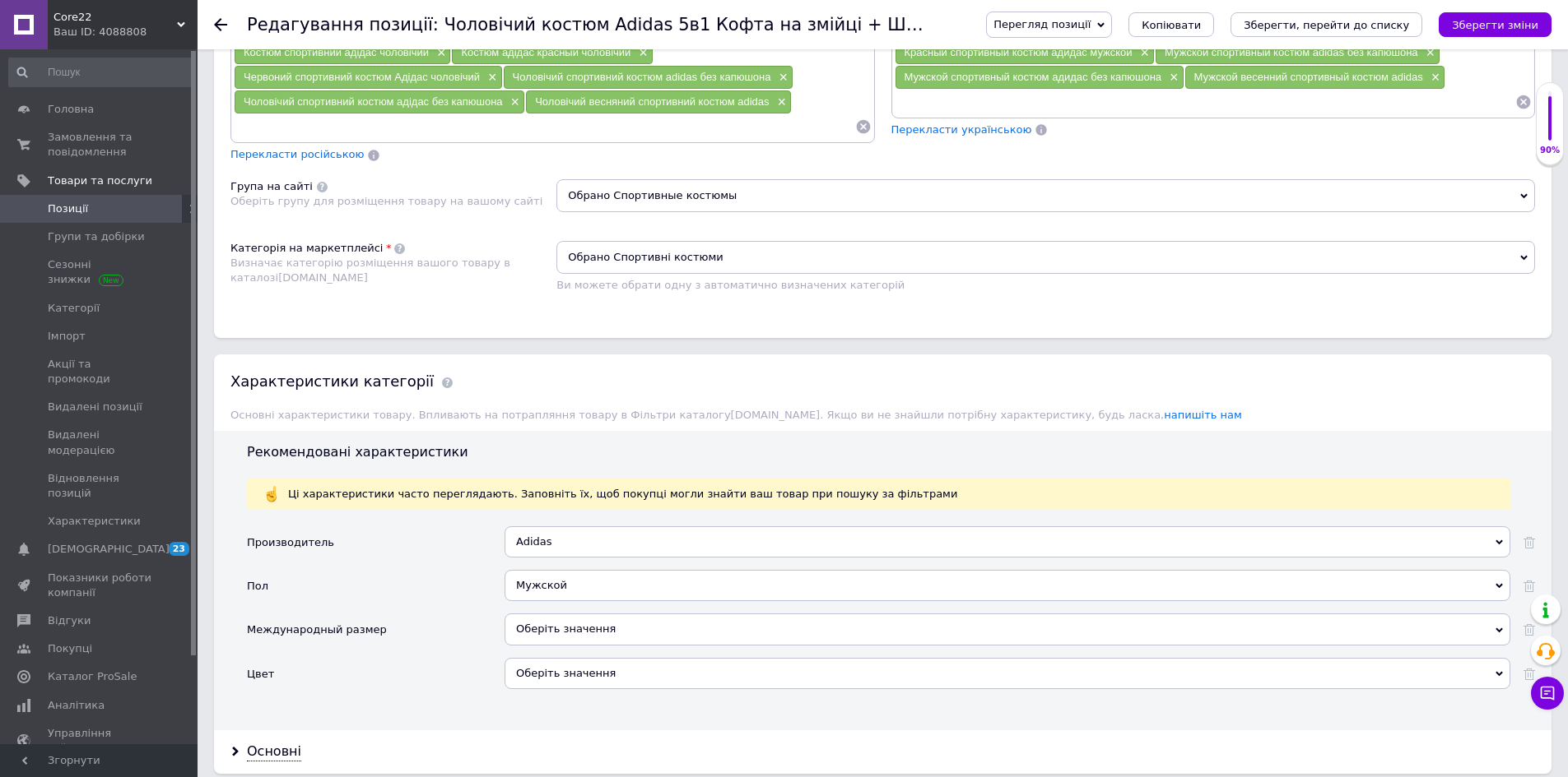
click at [546, 628] on div "Оберіть значення" at bounding box center [1007, 629] width 1006 height 31
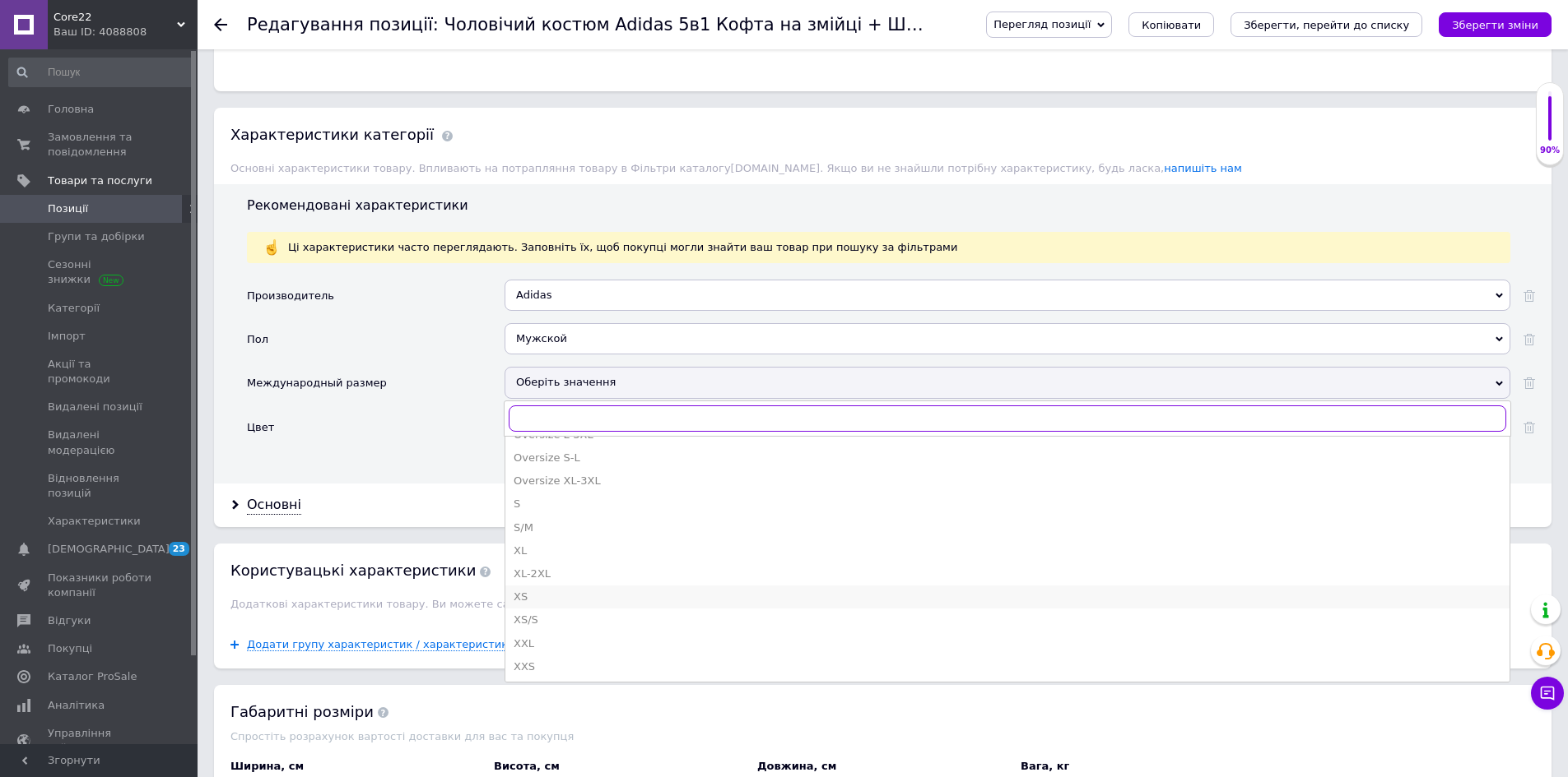
scroll to position [575, 0]
click at [565, 575] on div "XS" at bounding box center [1008, 573] width 988 height 15
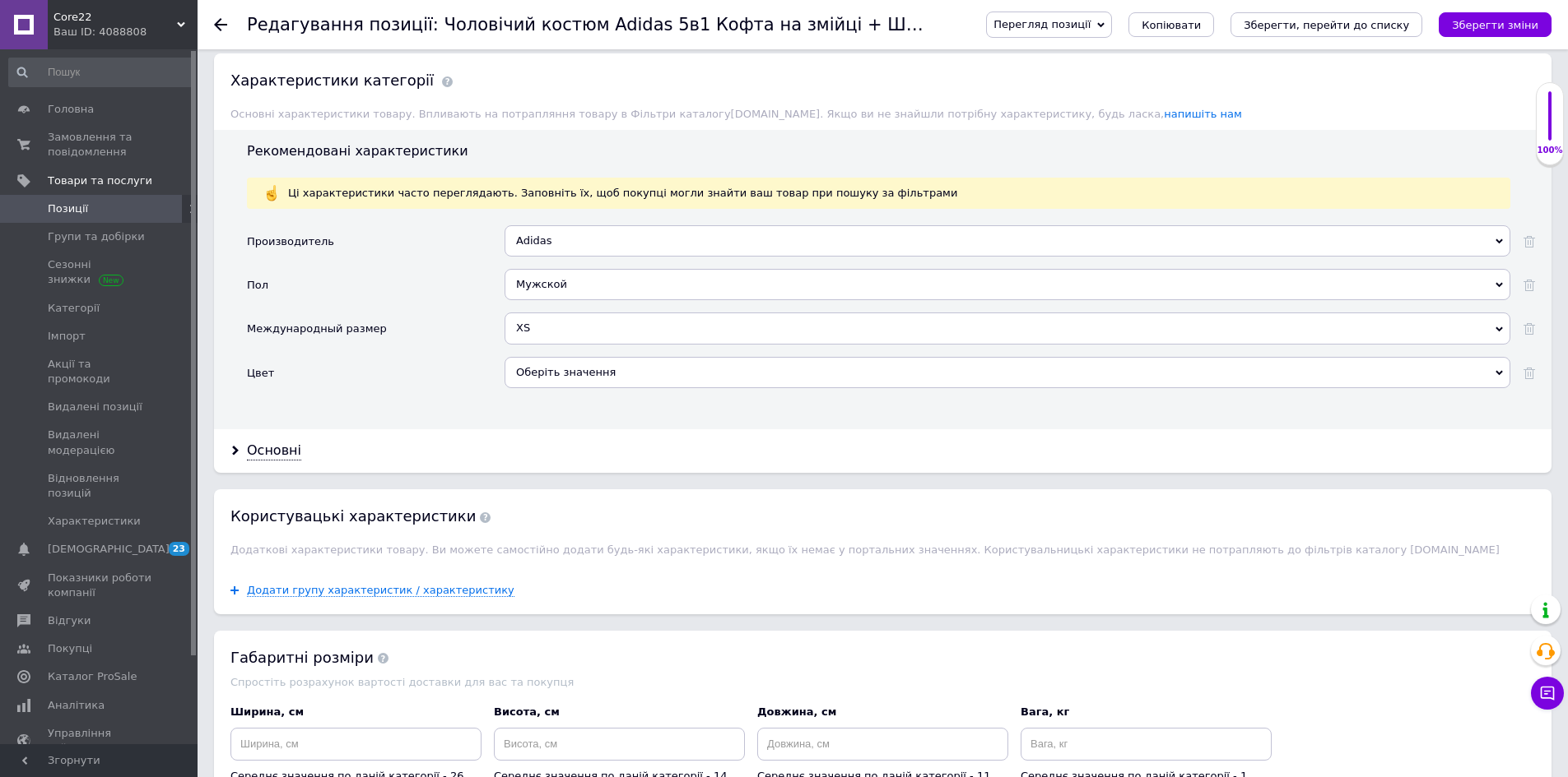
scroll to position [1563, 0]
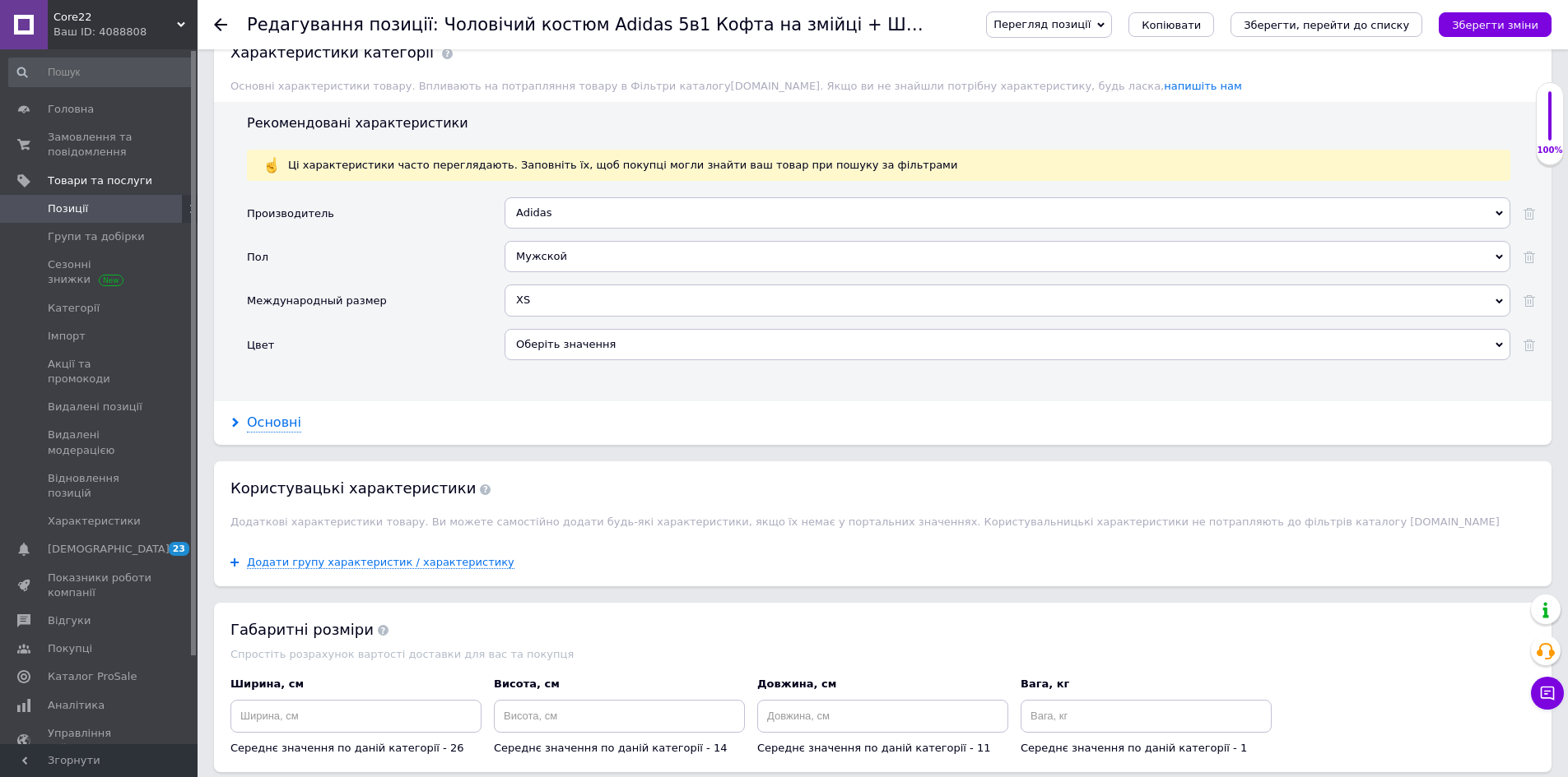
click at [269, 426] on div "Основні" at bounding box center [274, 423] width 55 height 19
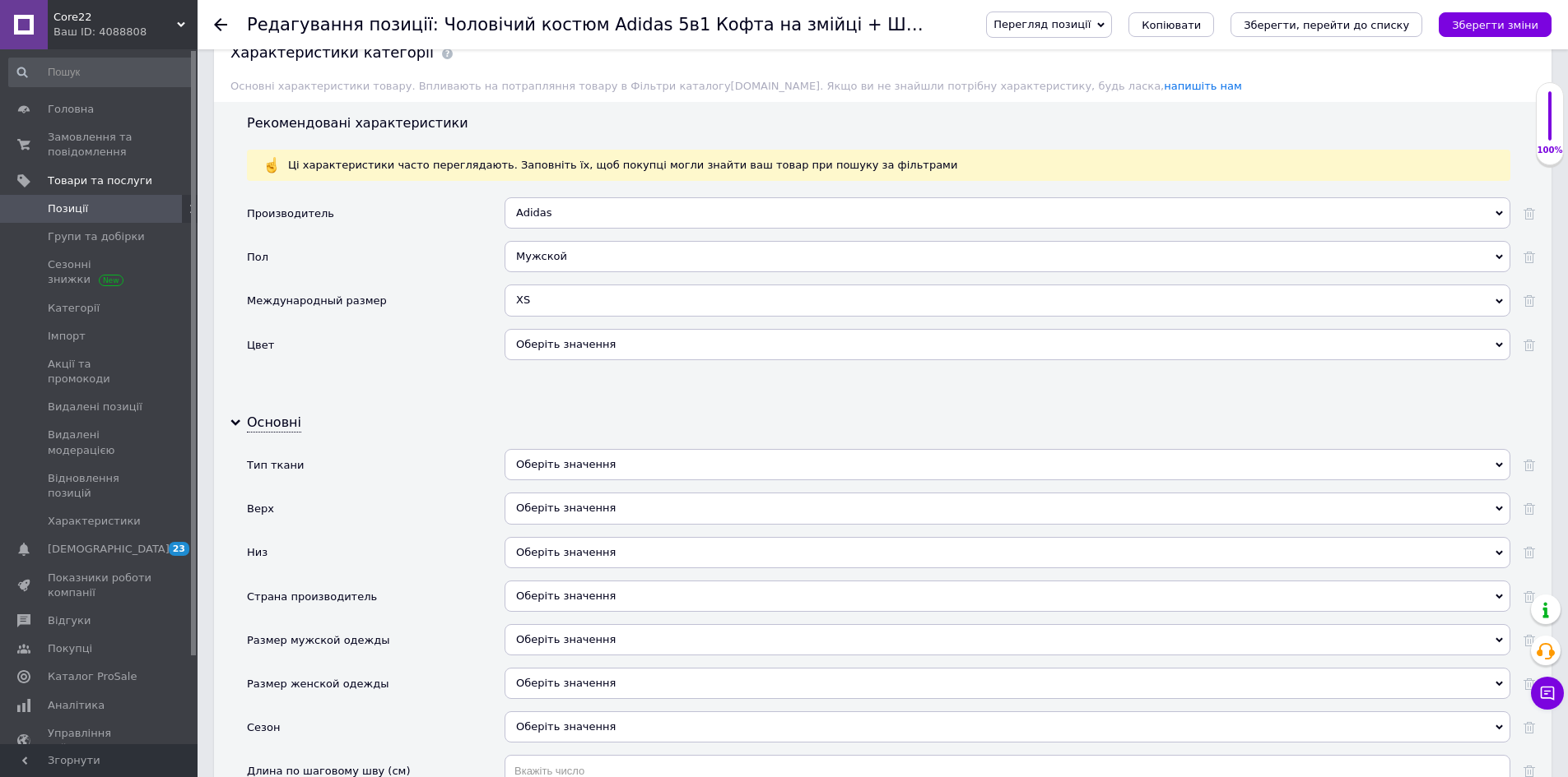
click at [607, 461] on div "Оберіть значення" at bounding box center [1007, 465] width 1006 height 31
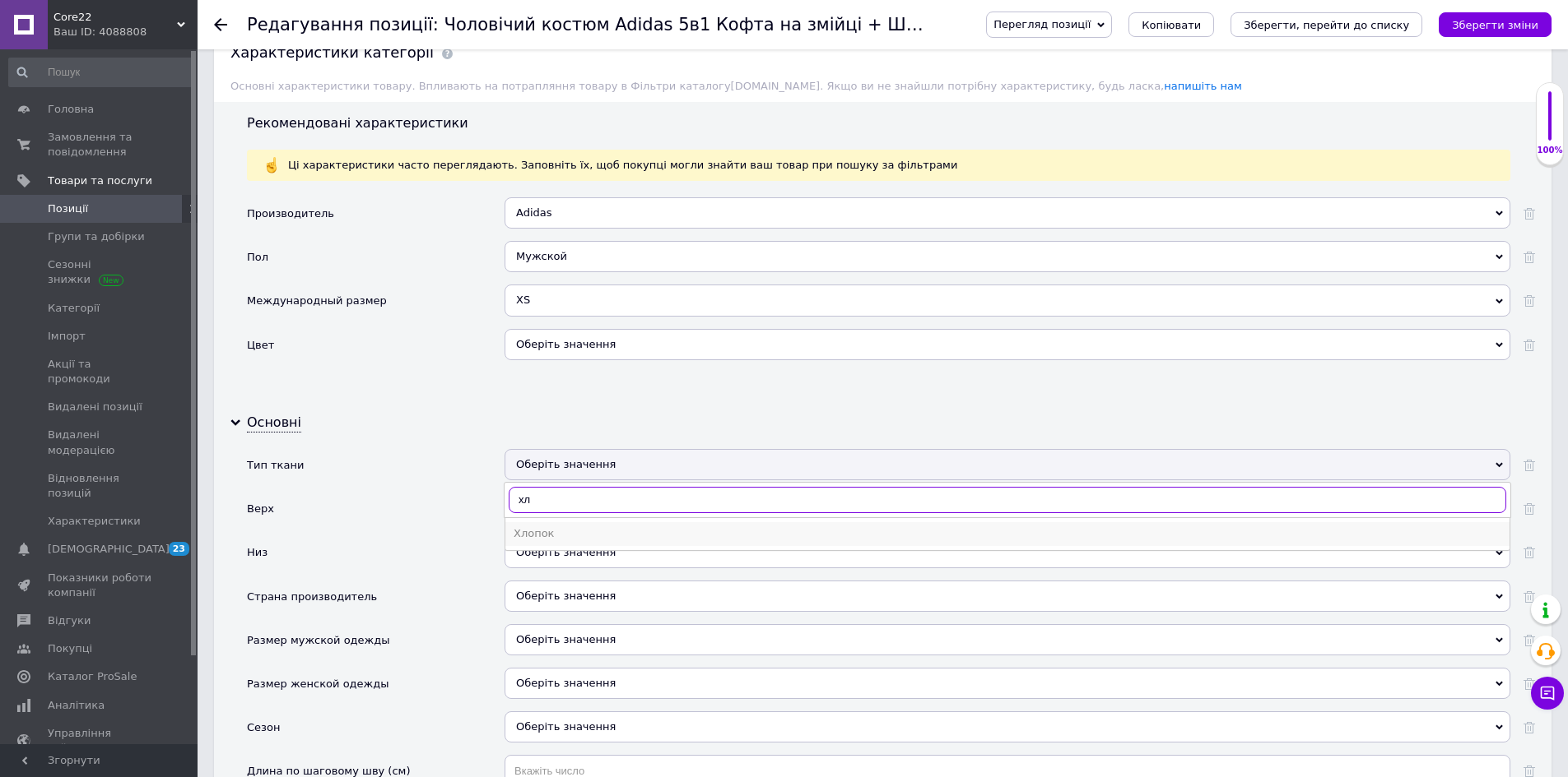
type input "хл"
click at [602, 536] on div "Хлопок" at bounding box center [1008, 534] width 988 height 15
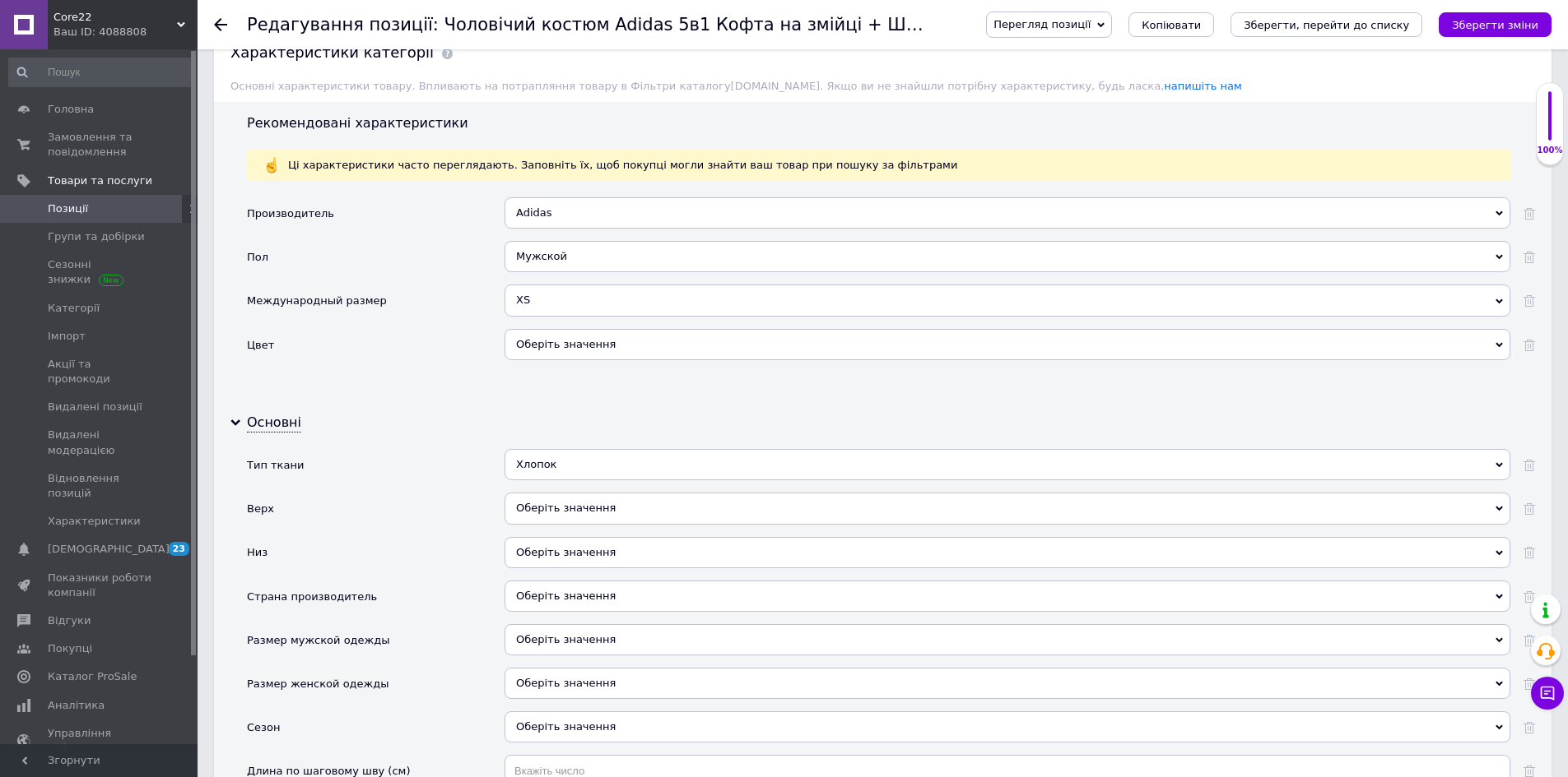
click at [604, 509] on div "Оберіть значення" at bounding box center [1007, 508] width 1006 height 31
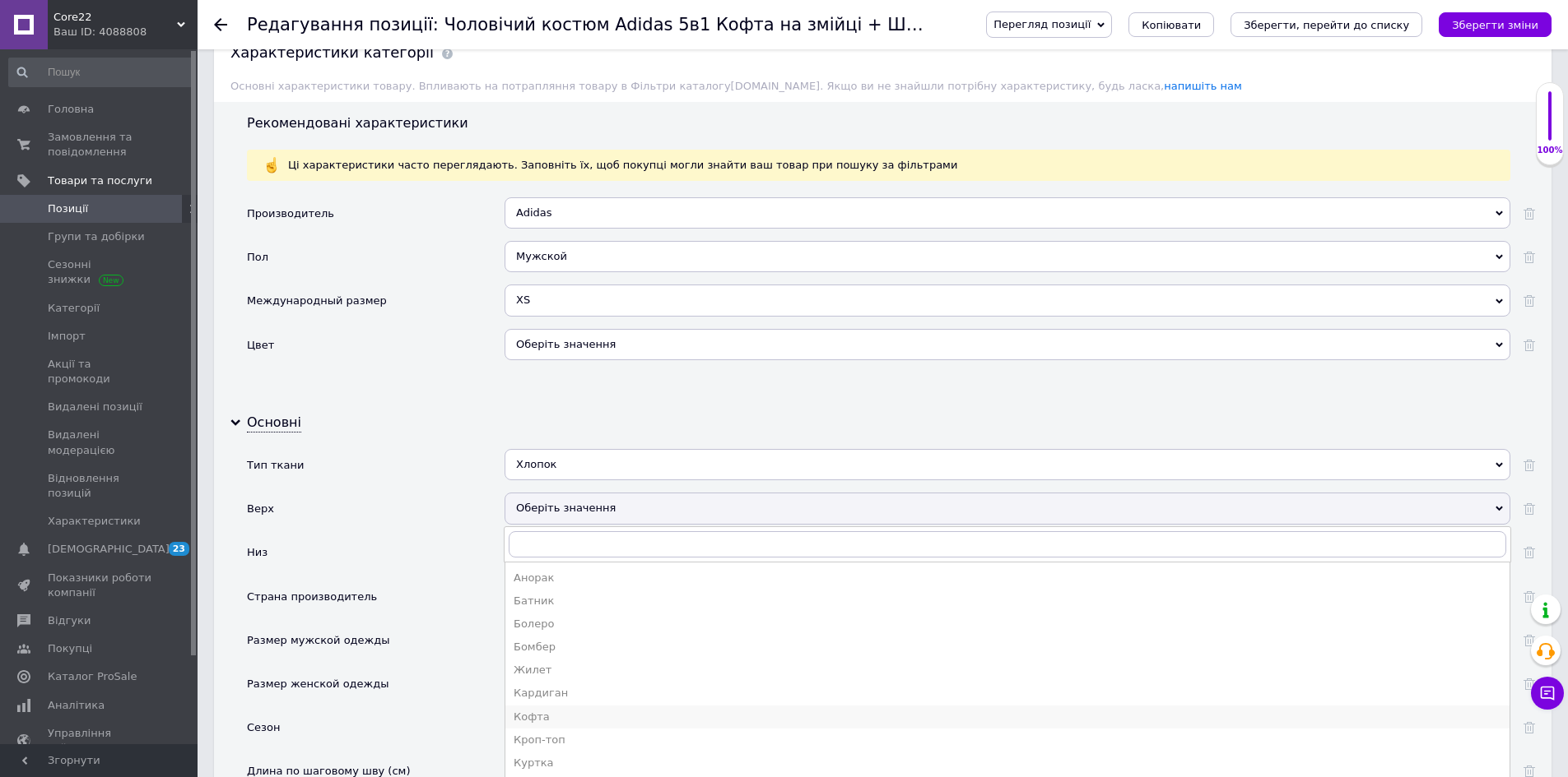
click at [585, 718] on div "Кофта" at bounding box center [1008, 718] width 988 height 15
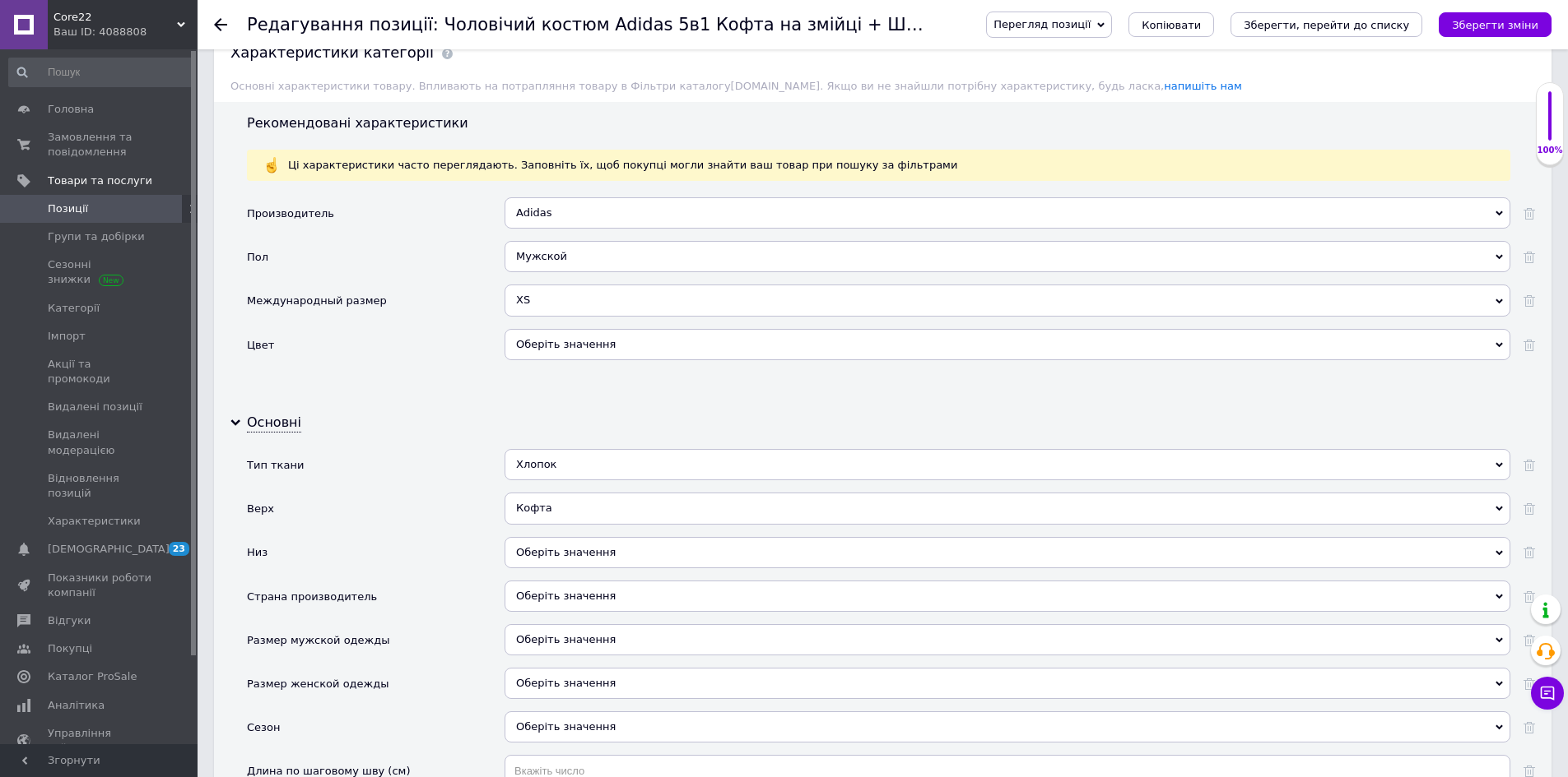
click at [561, 497] on div "Кофта" at bounding box center [1007, 508] width 1006 height 31
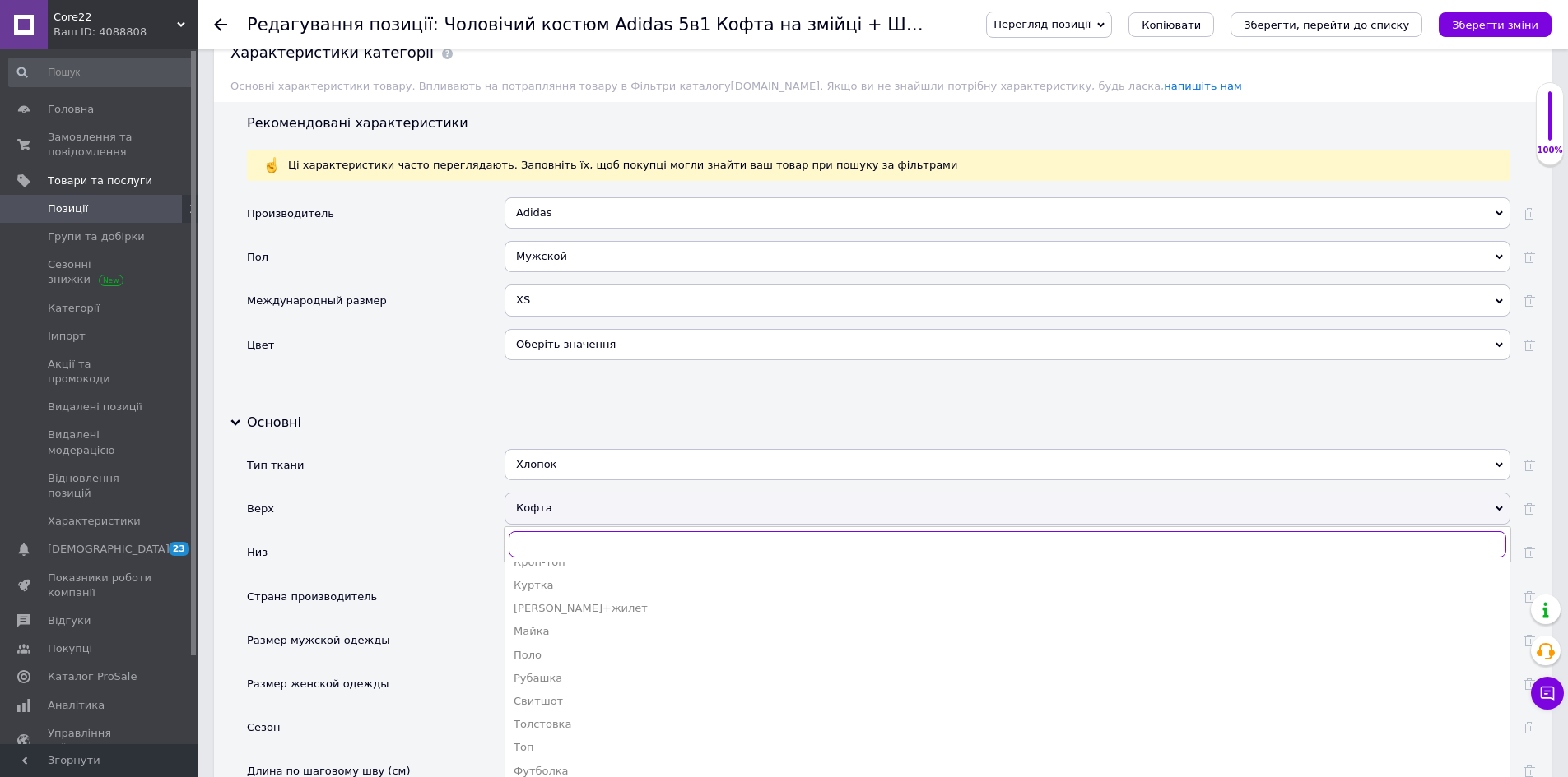
scroll to position [180, 0]
click at [284, 540] on div "Низ" at bounding box center [375, 559] width 258 height 43
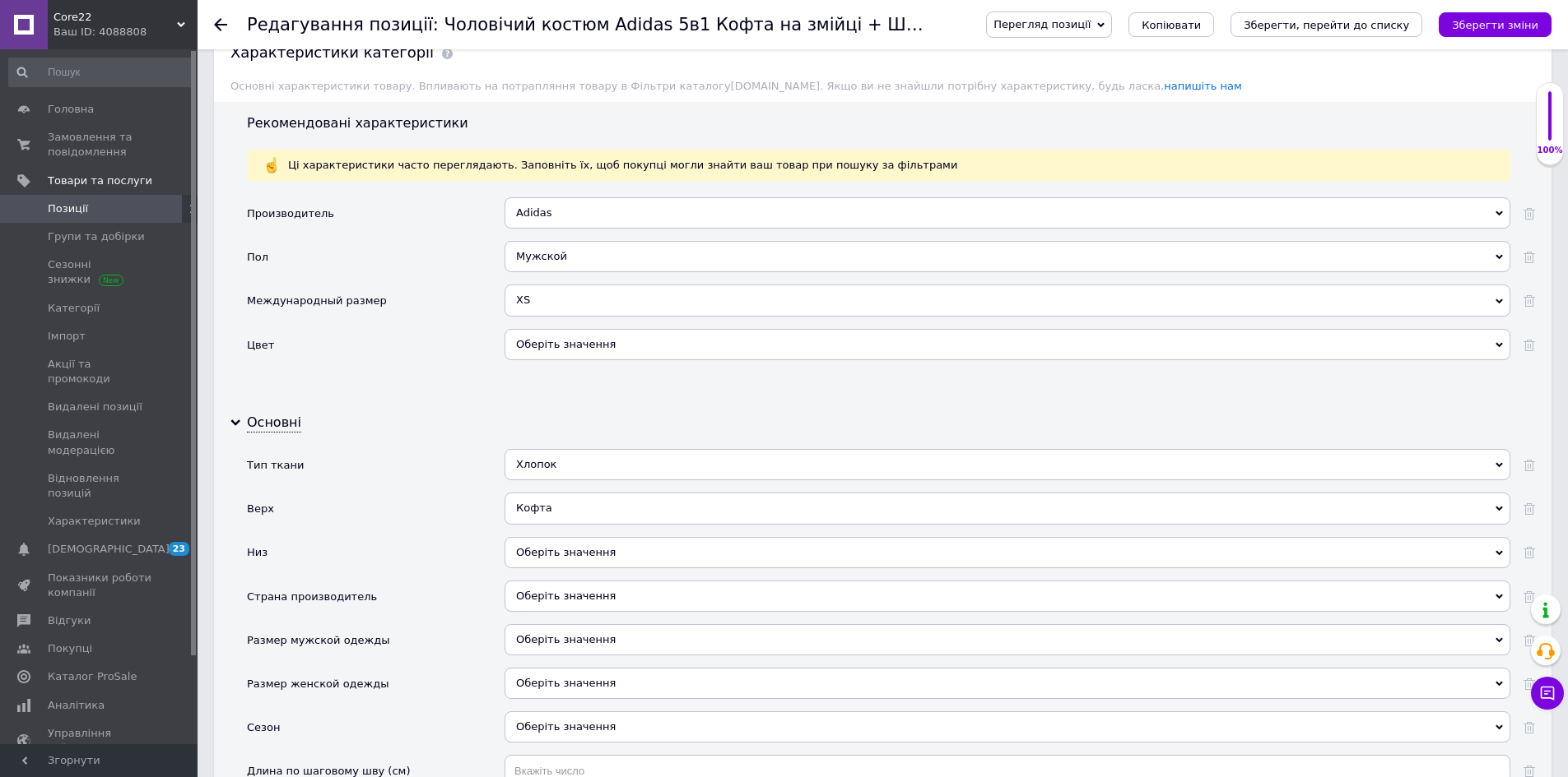
click at [532, 562] on div "Оберіть значення" at bounding box center [1007, 552] width 1006 height 31
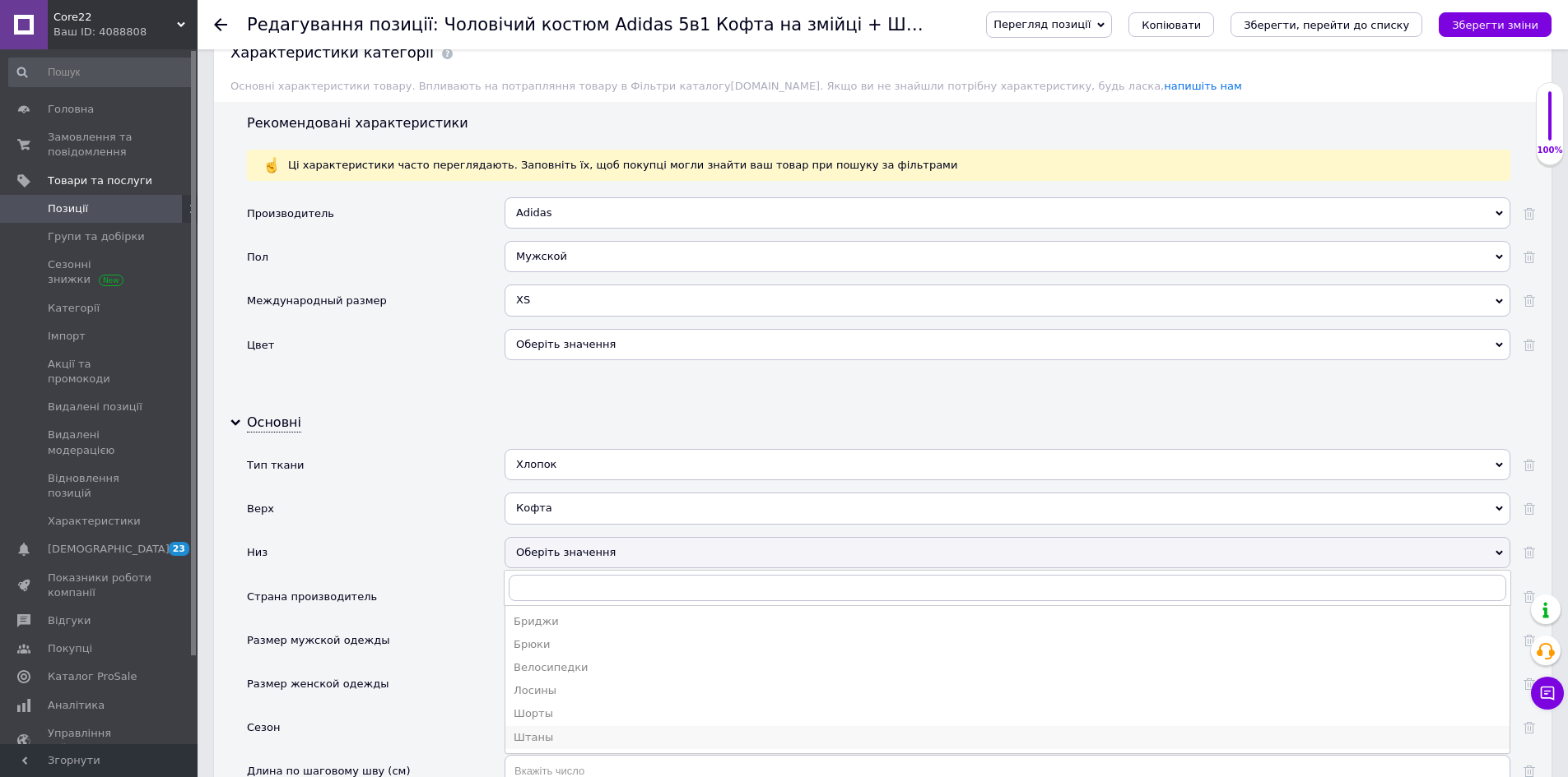
click at [567, 732] on div "Штаны" at bounding box center [1008, 738] width 988 height 15
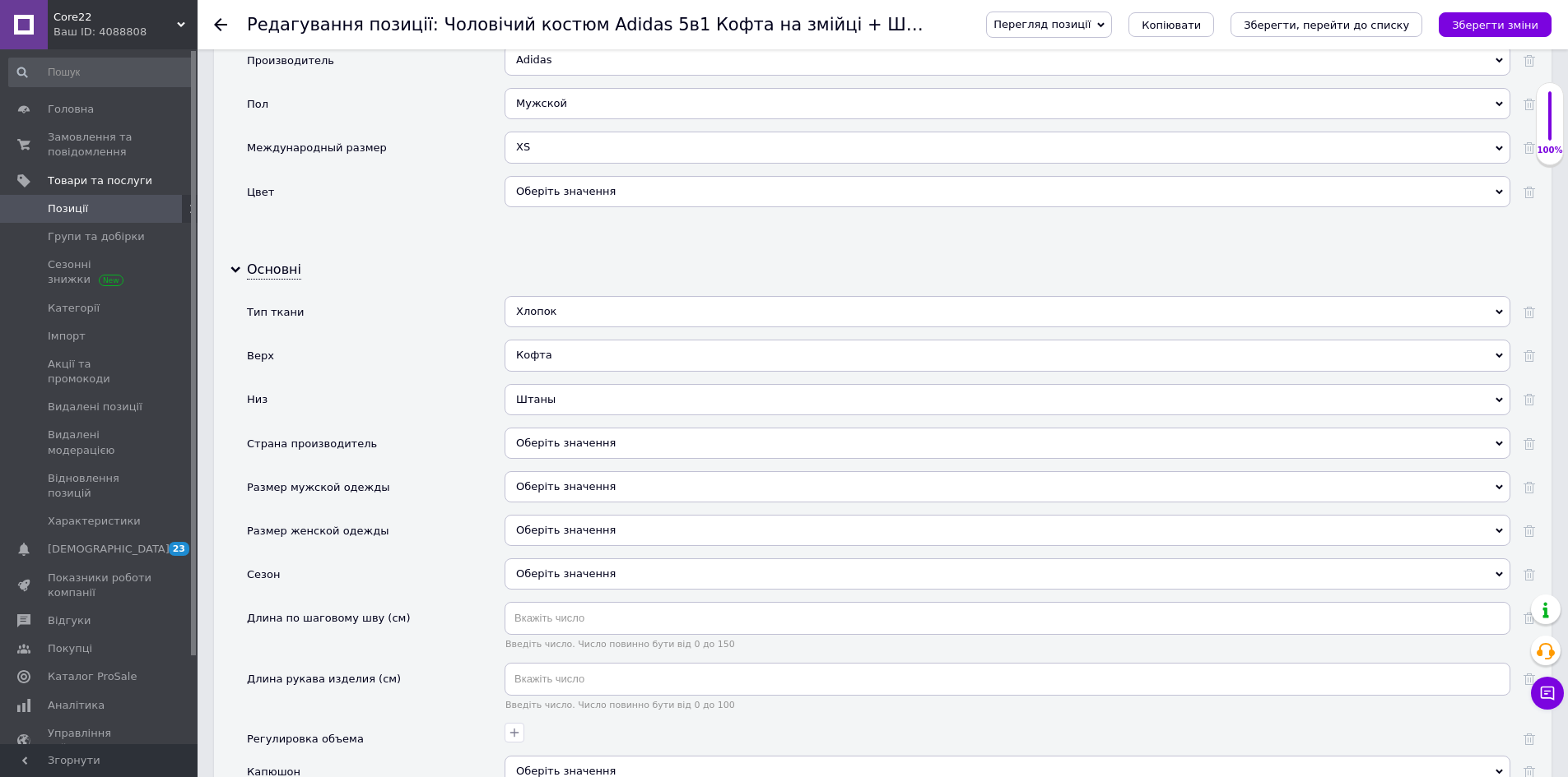
scroll to position [1728, 0]
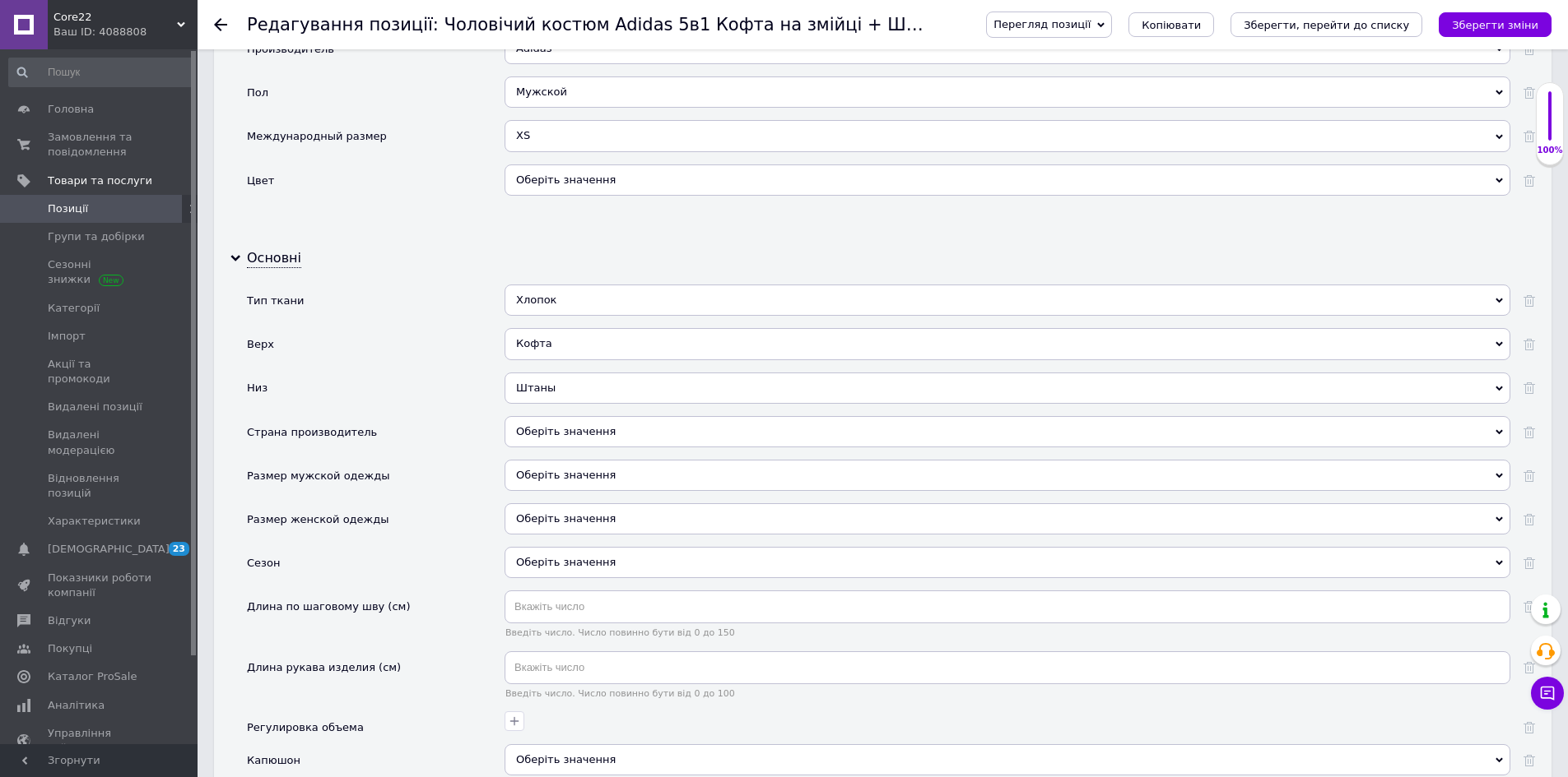
click at [561, 571] on div "Оберіть значення" at bounding box center [1007, 562] width 1006 height 31
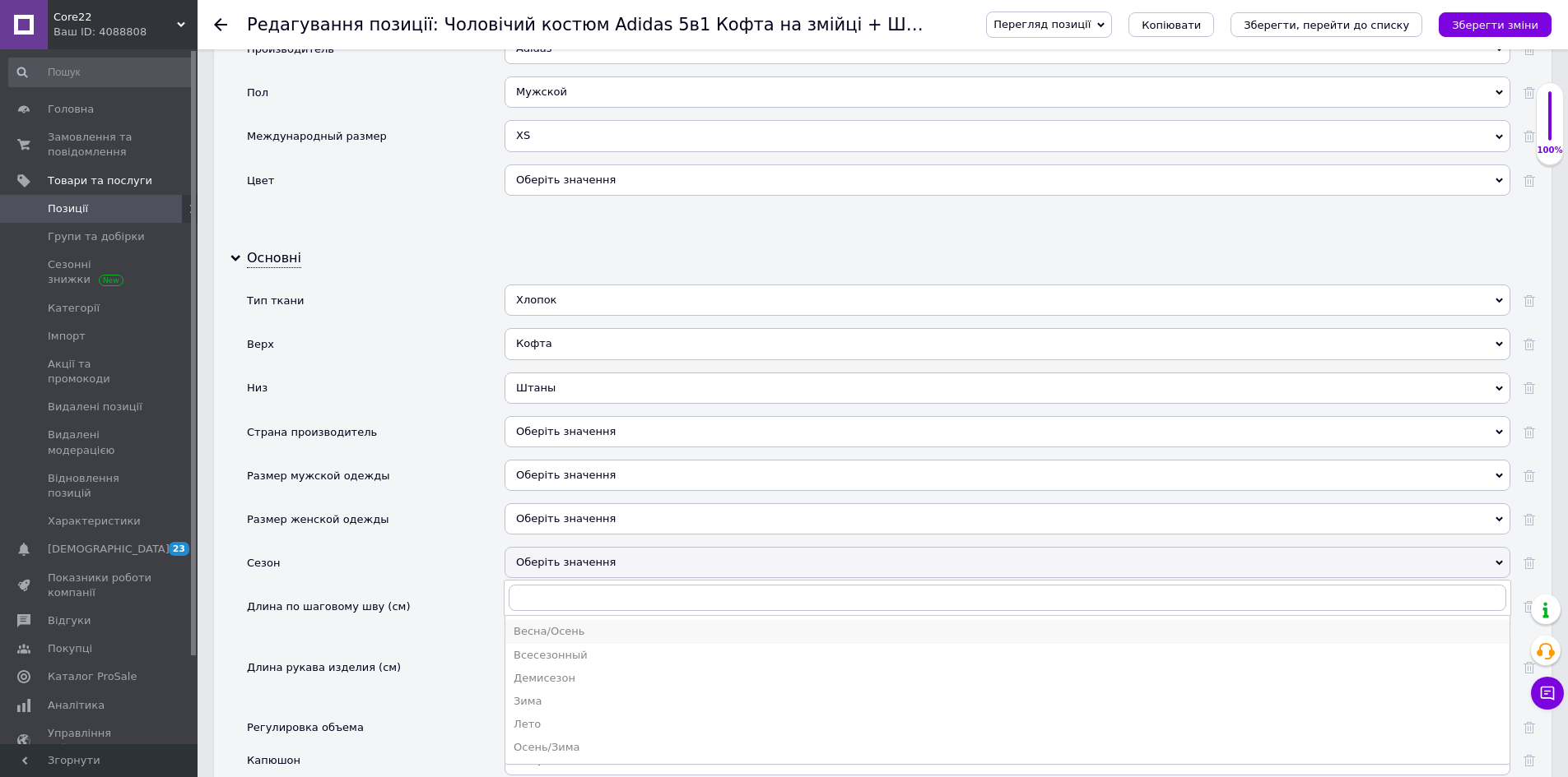
click at [596, 638] on div "Весна/Осень" at bounding box center [1008, 632] width 988 height 15
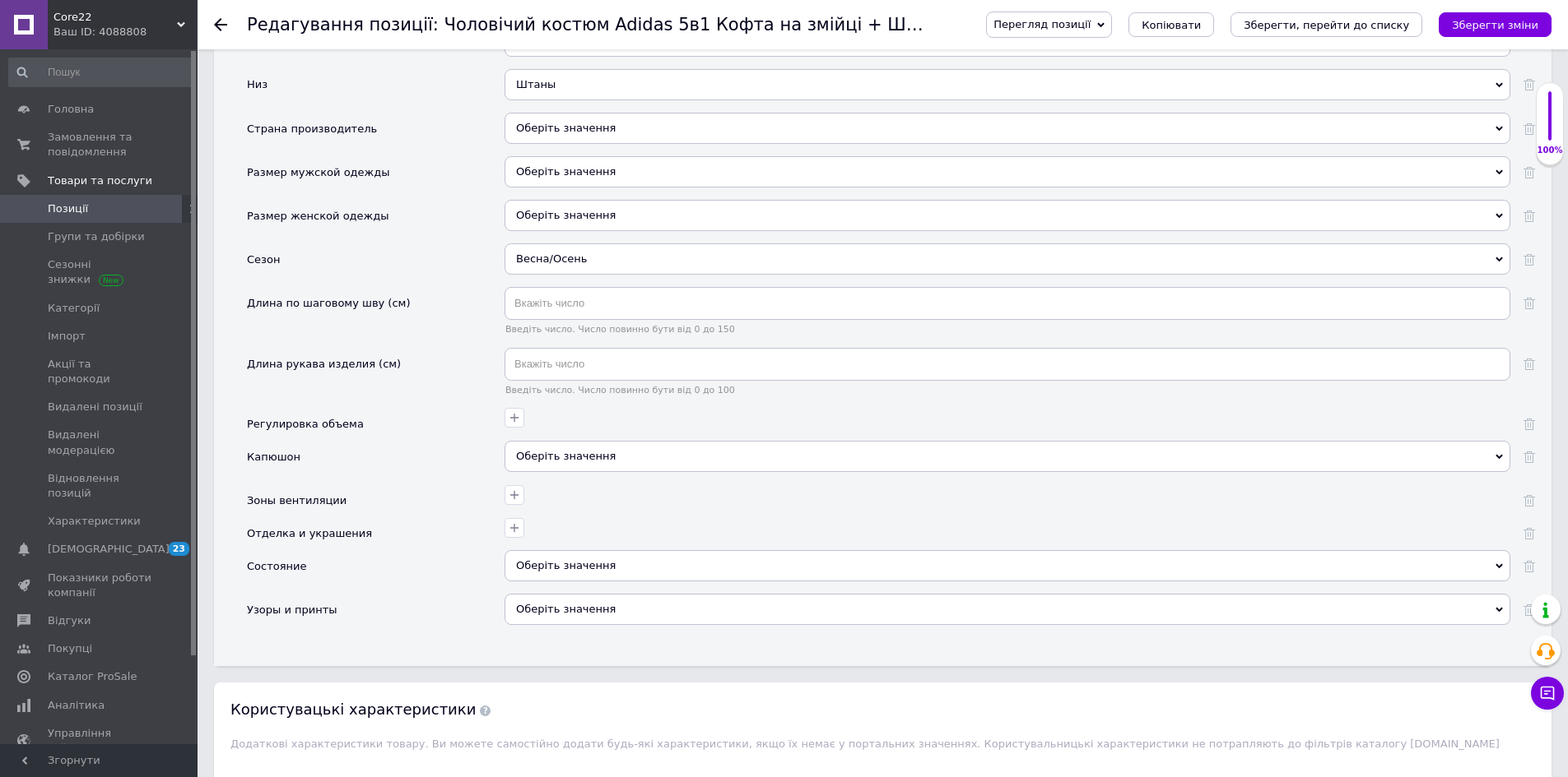
scroll to position [2056, 0]
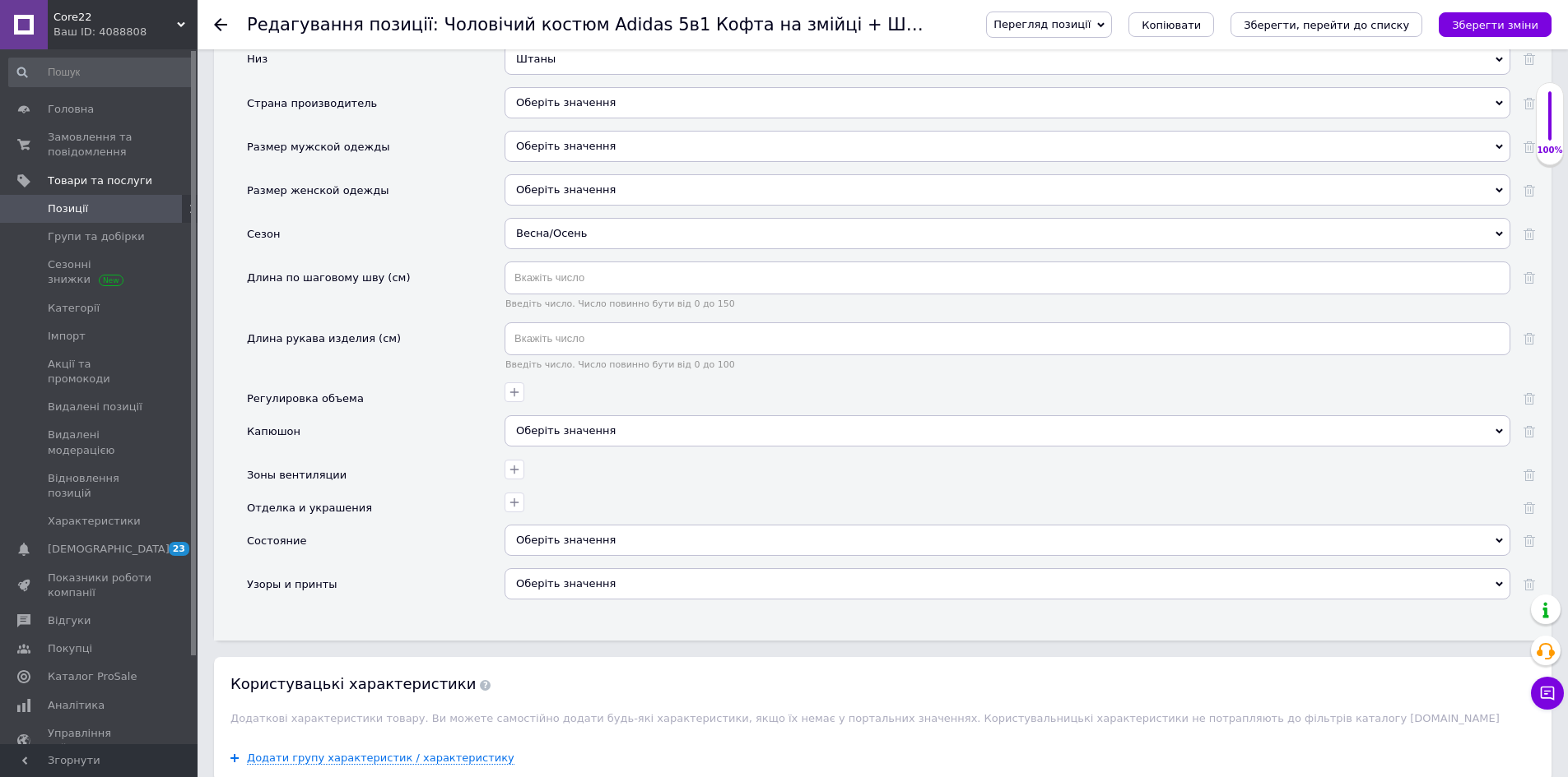
click at [607, 432] on div "Оберіть значення" at bounding box center [1007, 431] width 1006 height 31
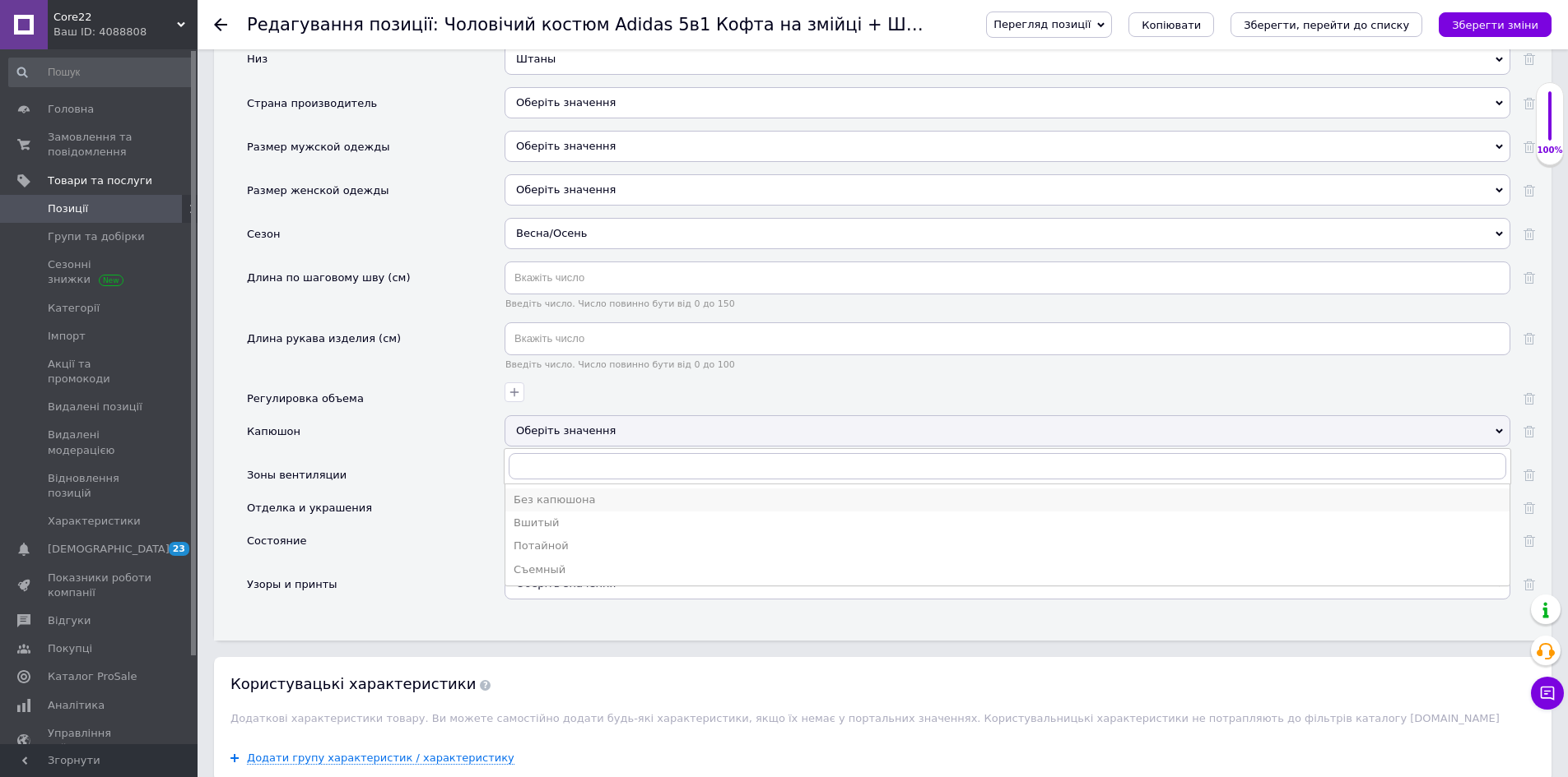
click at [598, 502] on div "Без капюшона" at bounding box center [1008, 500] width 988 height 15
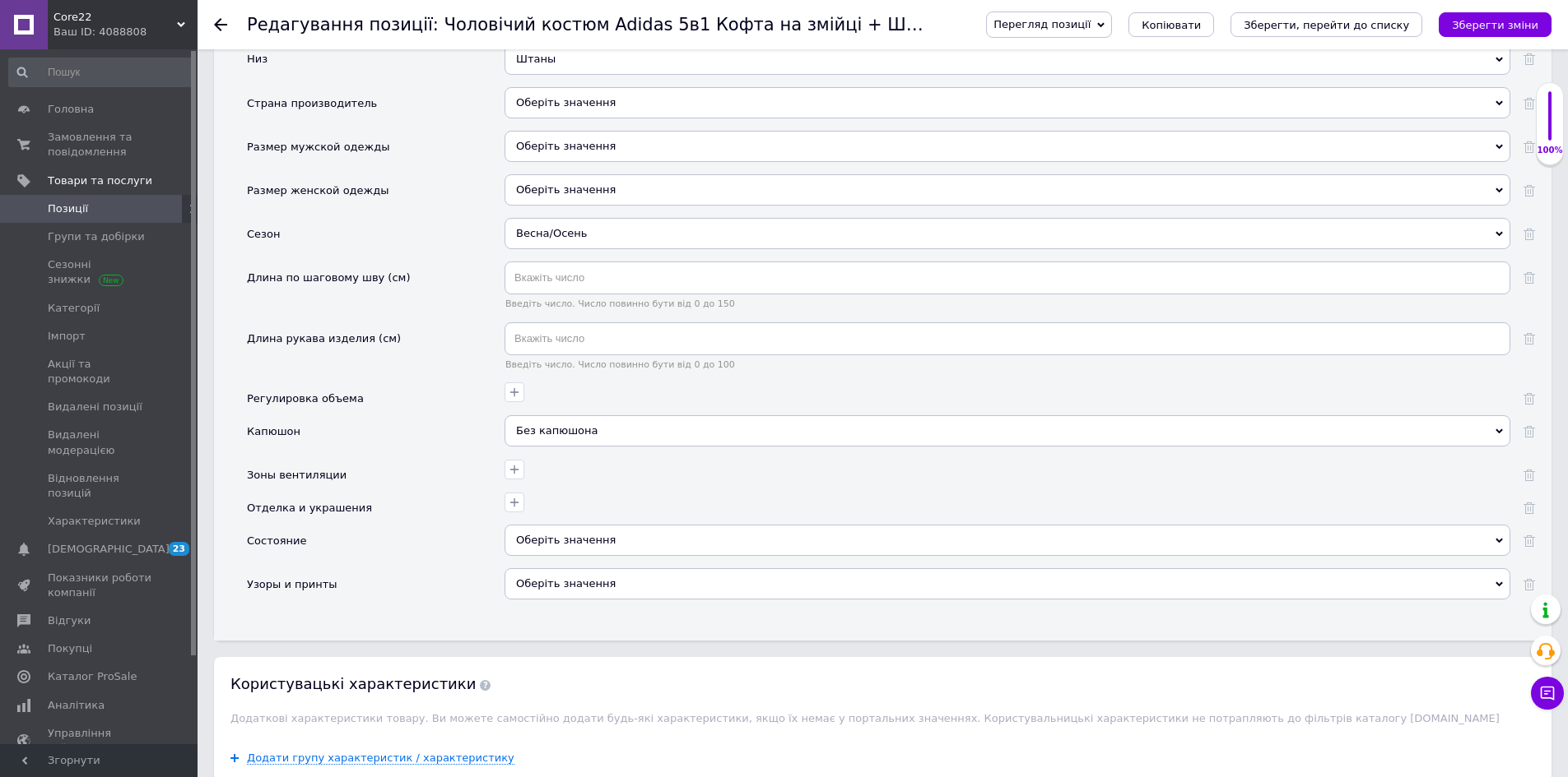
click at [575, 547] on div "Оберіть значення" at bounding box center [1007, 540] width 1006 height 31
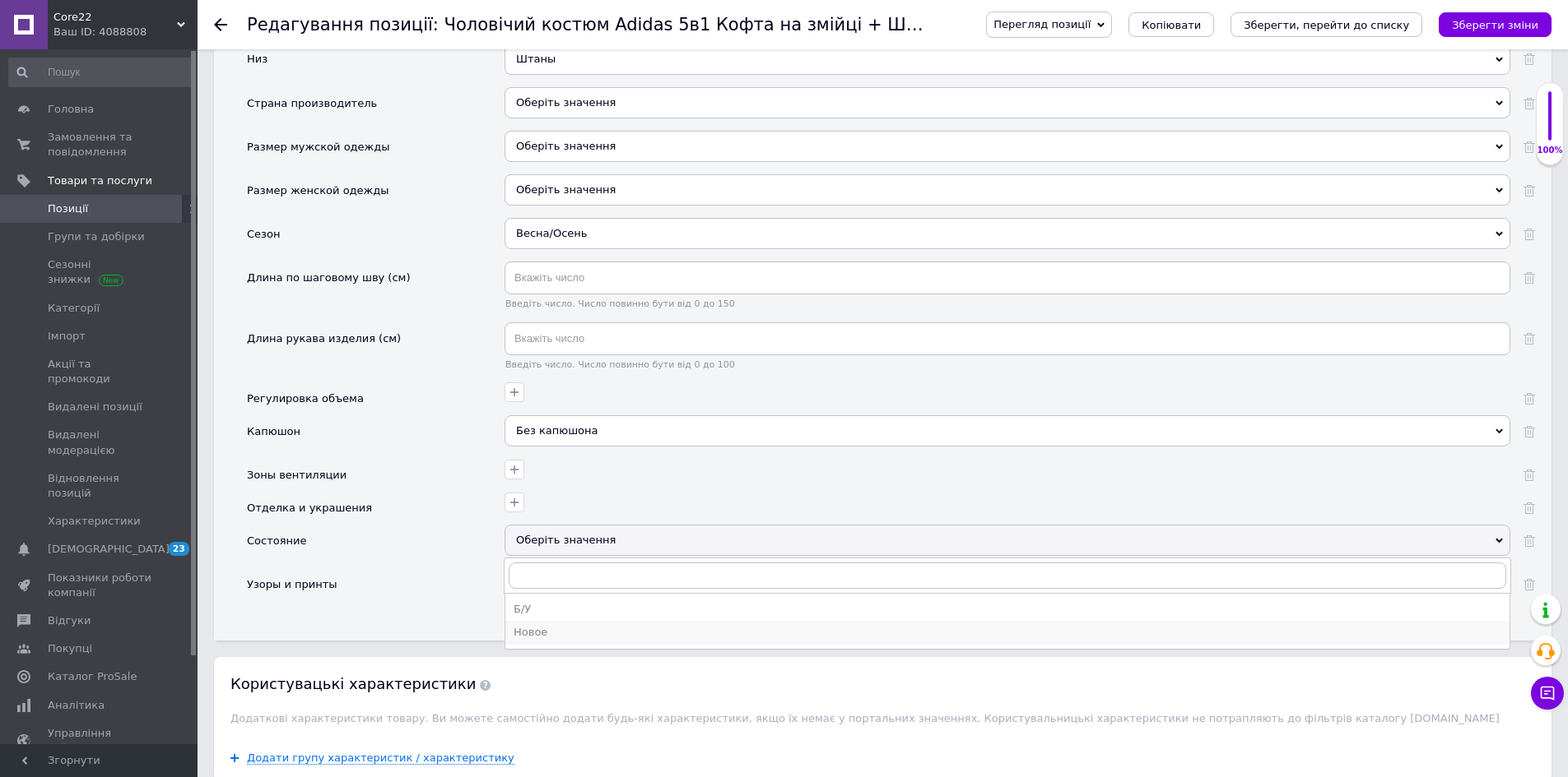
click at [586, 632] on div "Новое" at bounding box center [1008, 633] width 988 height 15
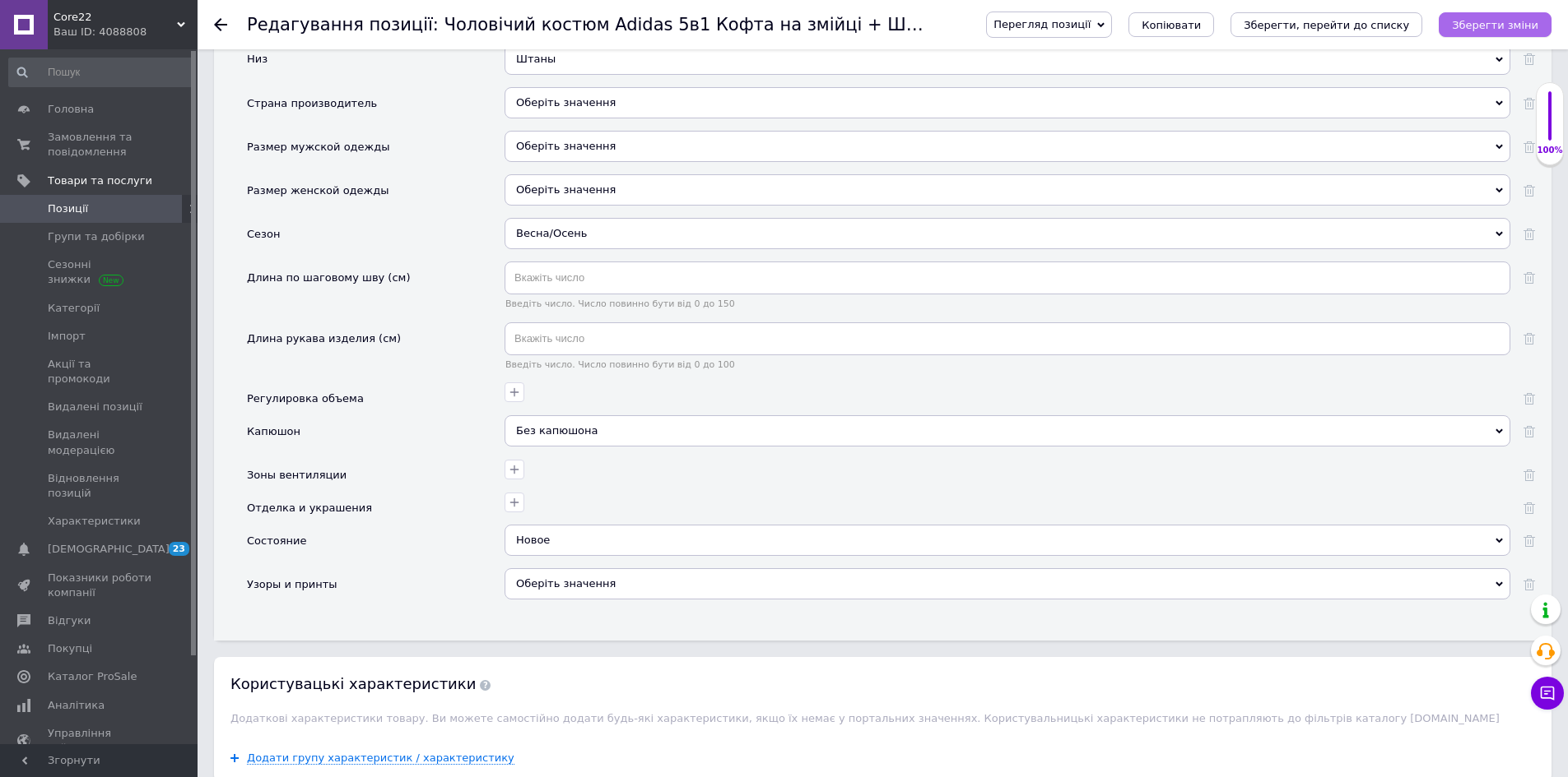
click at [1520, 23] on icon "Зберегти зміни" at bounding box center [1494, 25] width 86 height 12
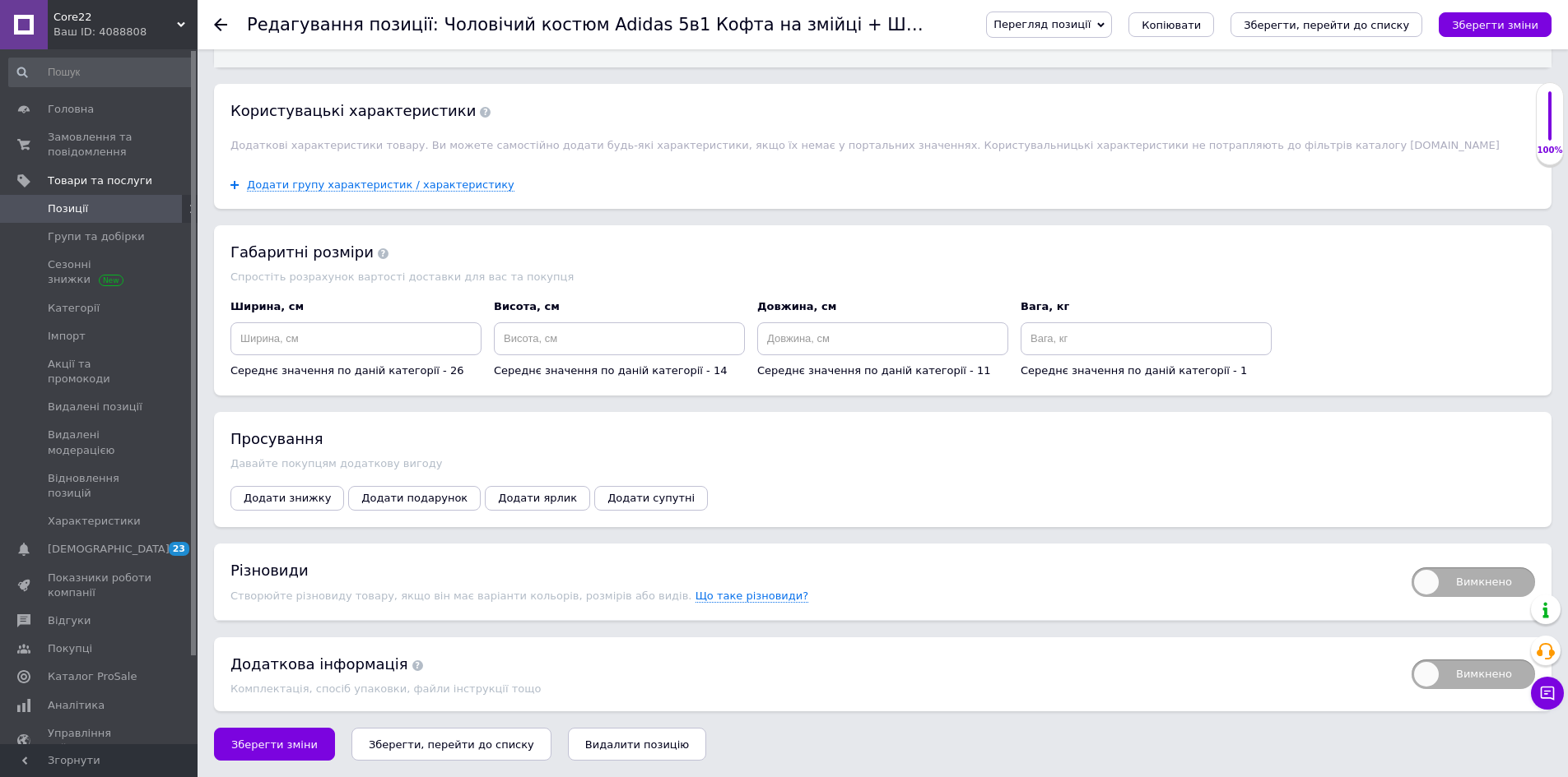
scroll to position [2636, 0]
click at [1478, 567] on span "Вимкнено" at bounding box center [1473, 582] width 124 height 29
click at [1411, 566] on input "Вимкнено" at bounding box center [1406, 562] width 10 height 10
checkbox input "true"
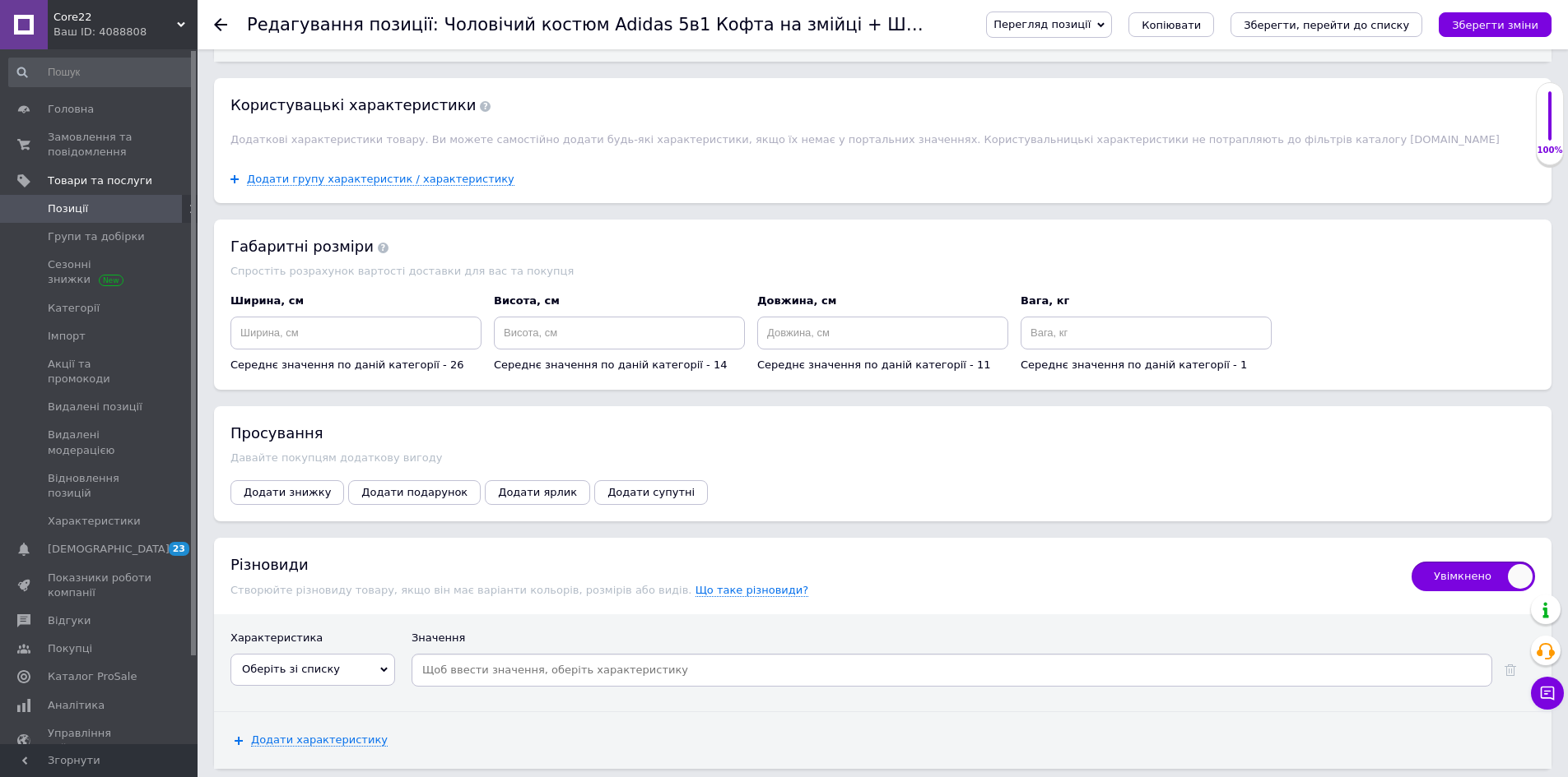
scroll to position [2789, 0]
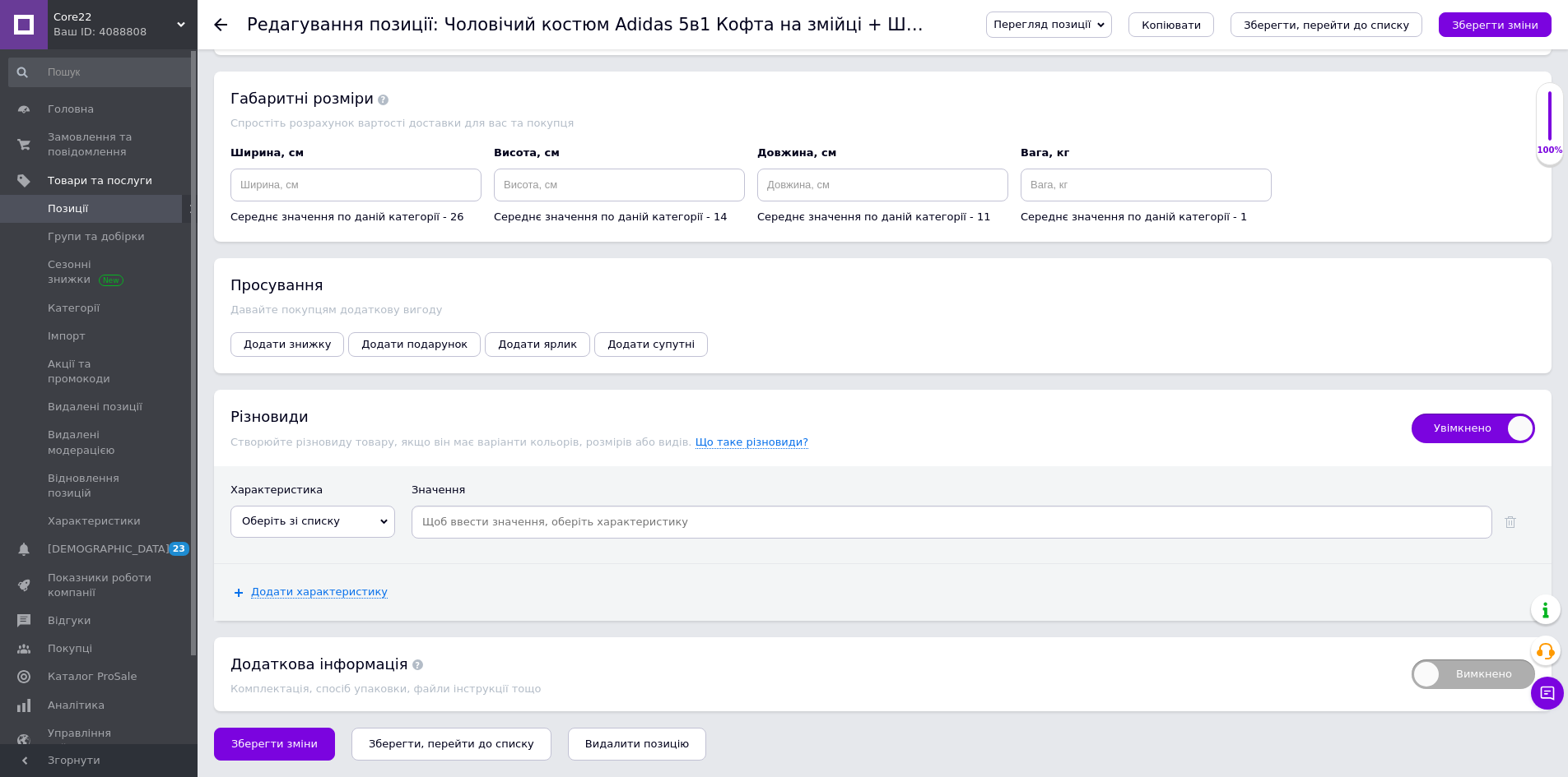
click at [346, 521] on span "Оберіть зі списку" at bounding box center [313, 521] width 164 height 31
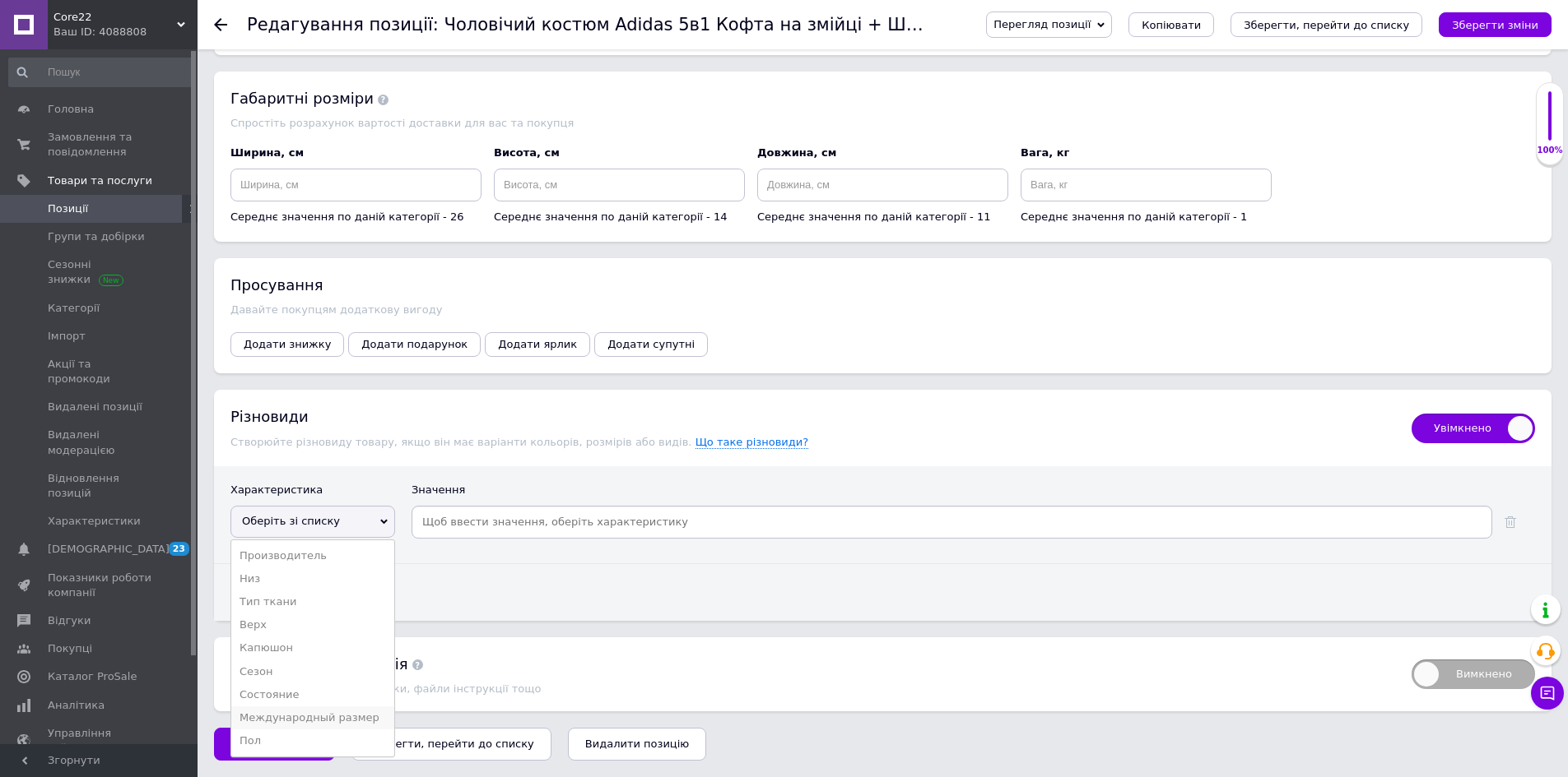
click at [366, 712] on li "Международный размер" at bounding box center [313, 718] width 163 height 23
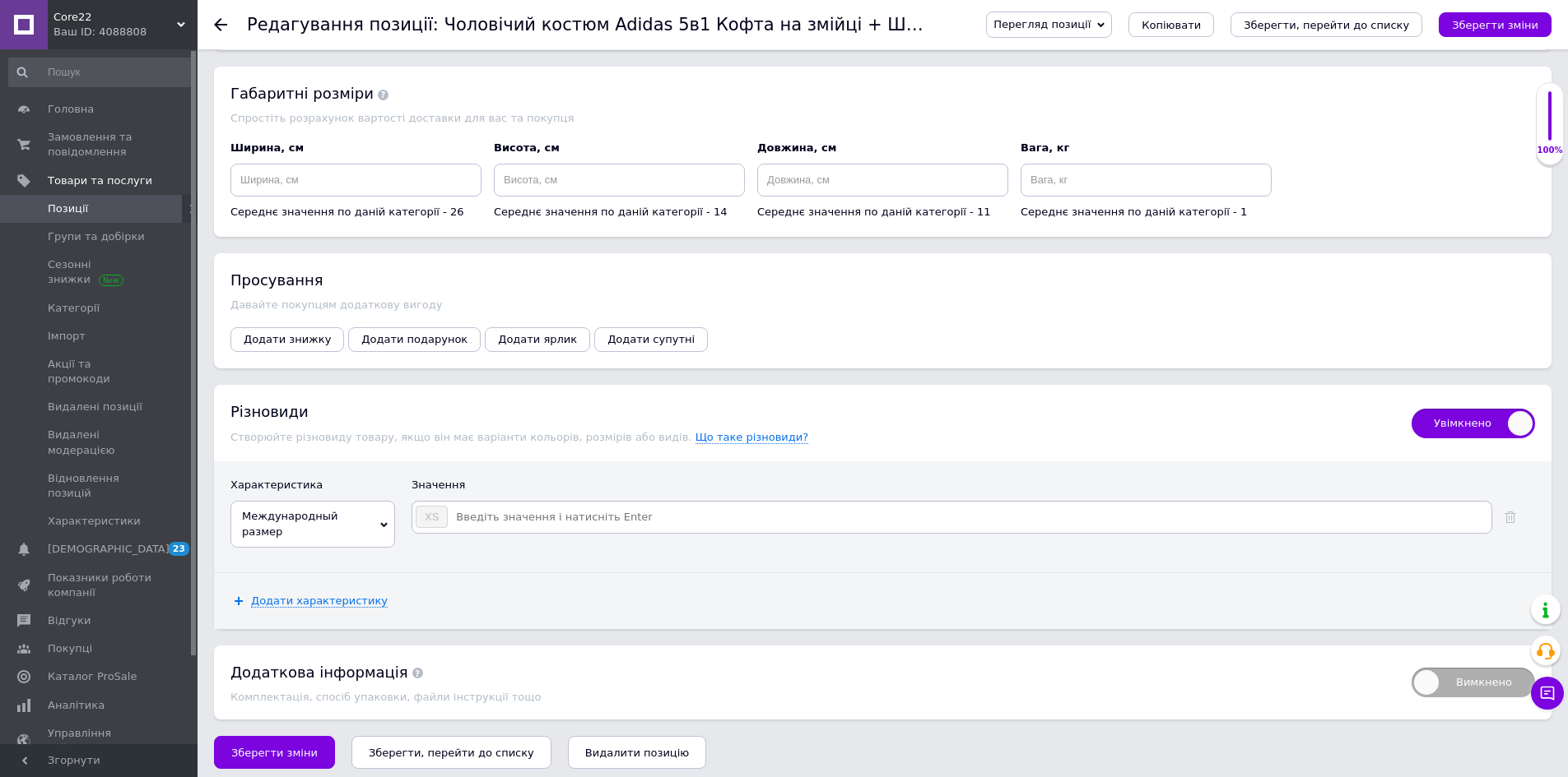
click at [489, 520] on input at bounding box center [968, 517] width 1040 height 25
type input "S"
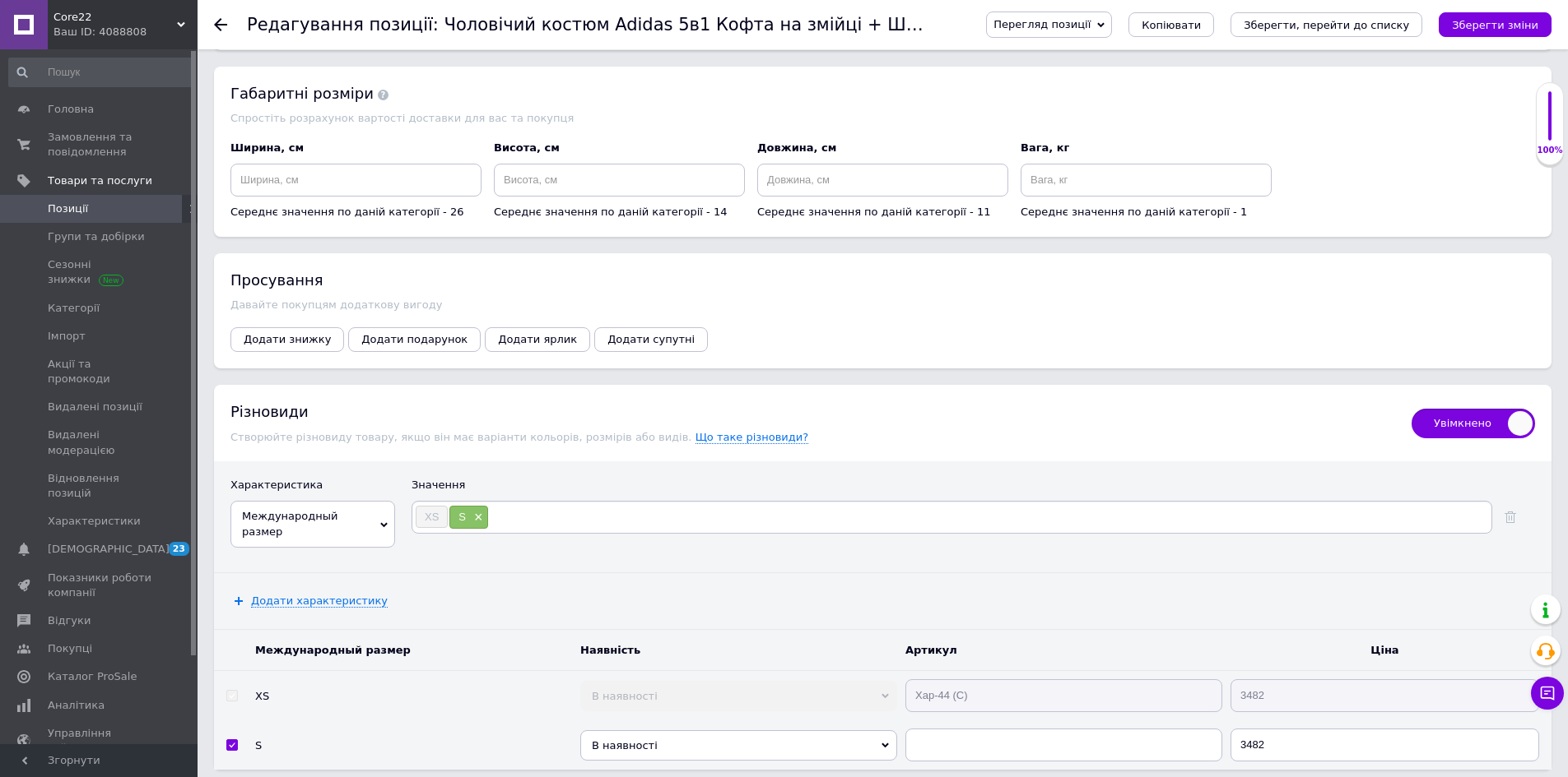
type input "M"
type input "L"
type input "XL"
type input "XXL"
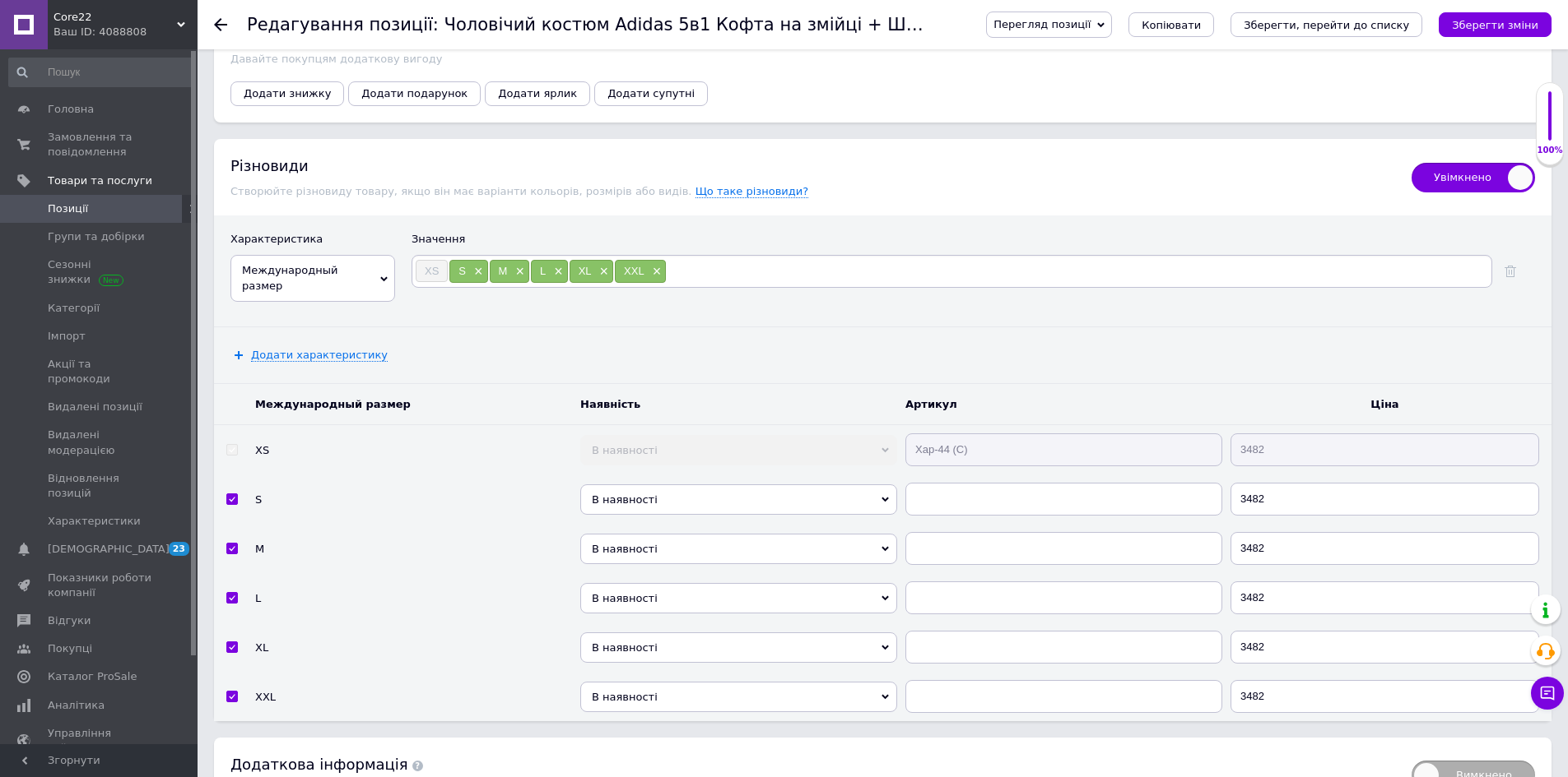
scroll to position [3035, 0]
click at [975, 508] on input "text" at bounding box center [1063, 498] width 316 height 33
paste input "Хар-44 (C)"
type input "Хар-44 (C)"
drag, startPoint x: 995, startPoint y: 562, endPoint x: 1009, endPoint y: 605, distance: 45.2
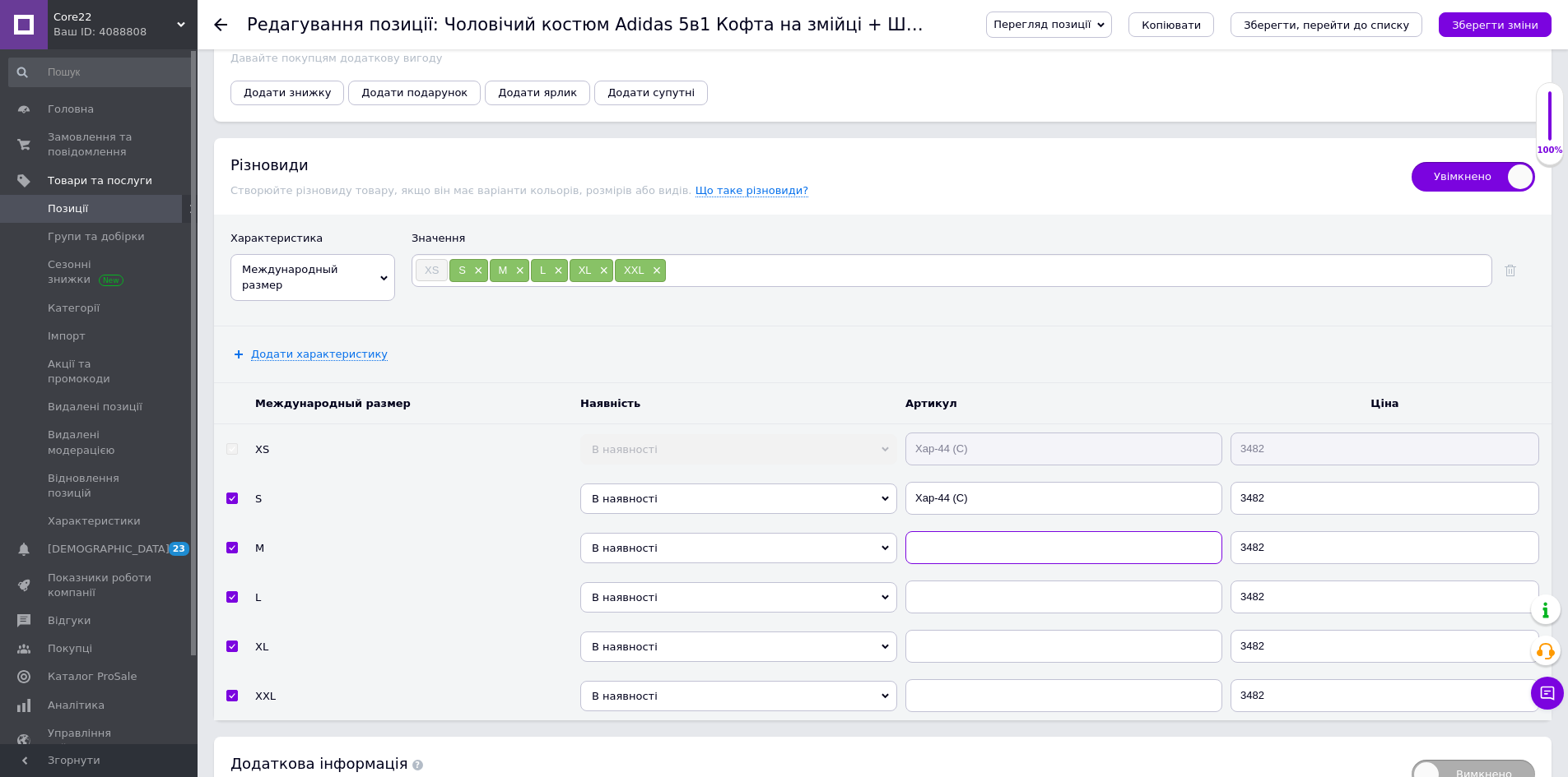
click at [995, 563] on input "text" at bounding box center [1063, 548] width 316 height 33
paste input "Хар-44 (C)"
type input "Хар-44 (C)"
click at [1007, 611] on input "text" at bounding box center [1063, 597] width 316 height 33
paste input "Хар-44 (C)"
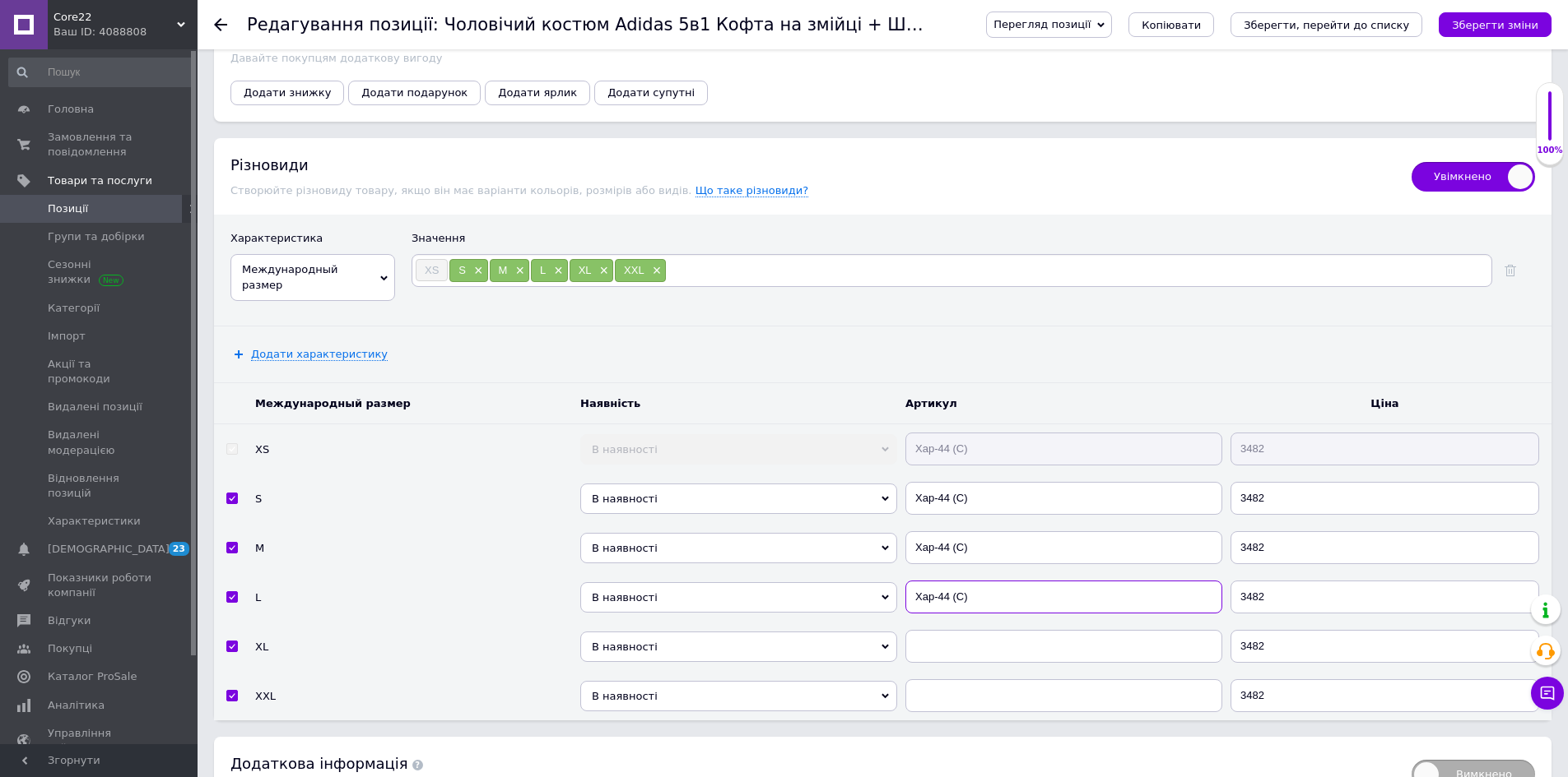
type input "Хар-44 (C)"
click at [1003, 667] on td at bounding box center [1064, 647] width 325 height 49
click at [1013, 659] on input "text" at bounding box center [1063, 646] width 316 height 33
paste input "Хар-44 (C)"
type input "Хар-44 (C)"
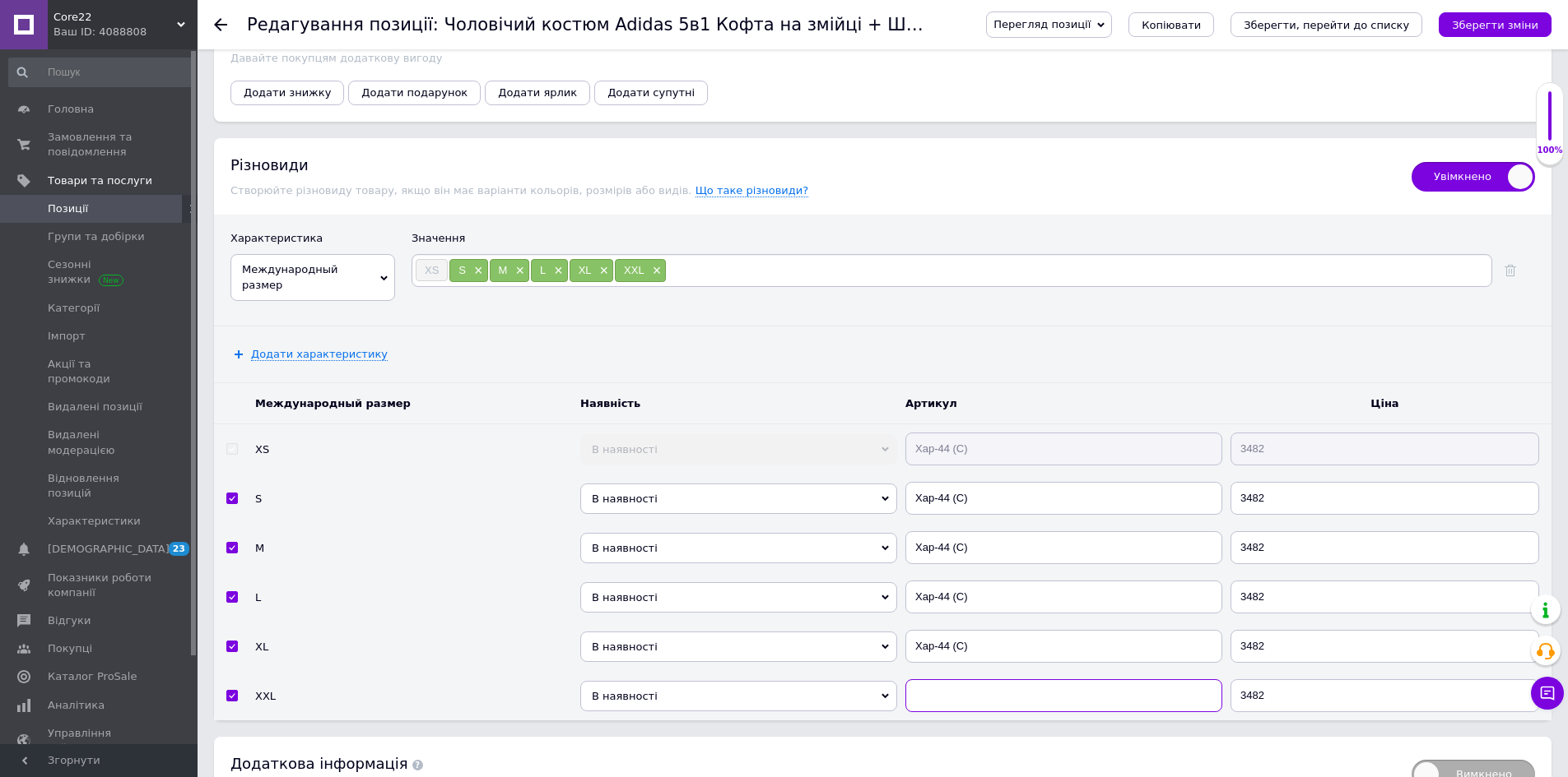
click at [1020, 703] on input "text" at bounding box center [1063, 696] width 316 height 33
paste input "Хар-44 (C)"
type input "Хар-44 (C)"
click at [1488, 25] on icon "Зберегти зміни" at bounding box center [1494, 25] width 86 height 12
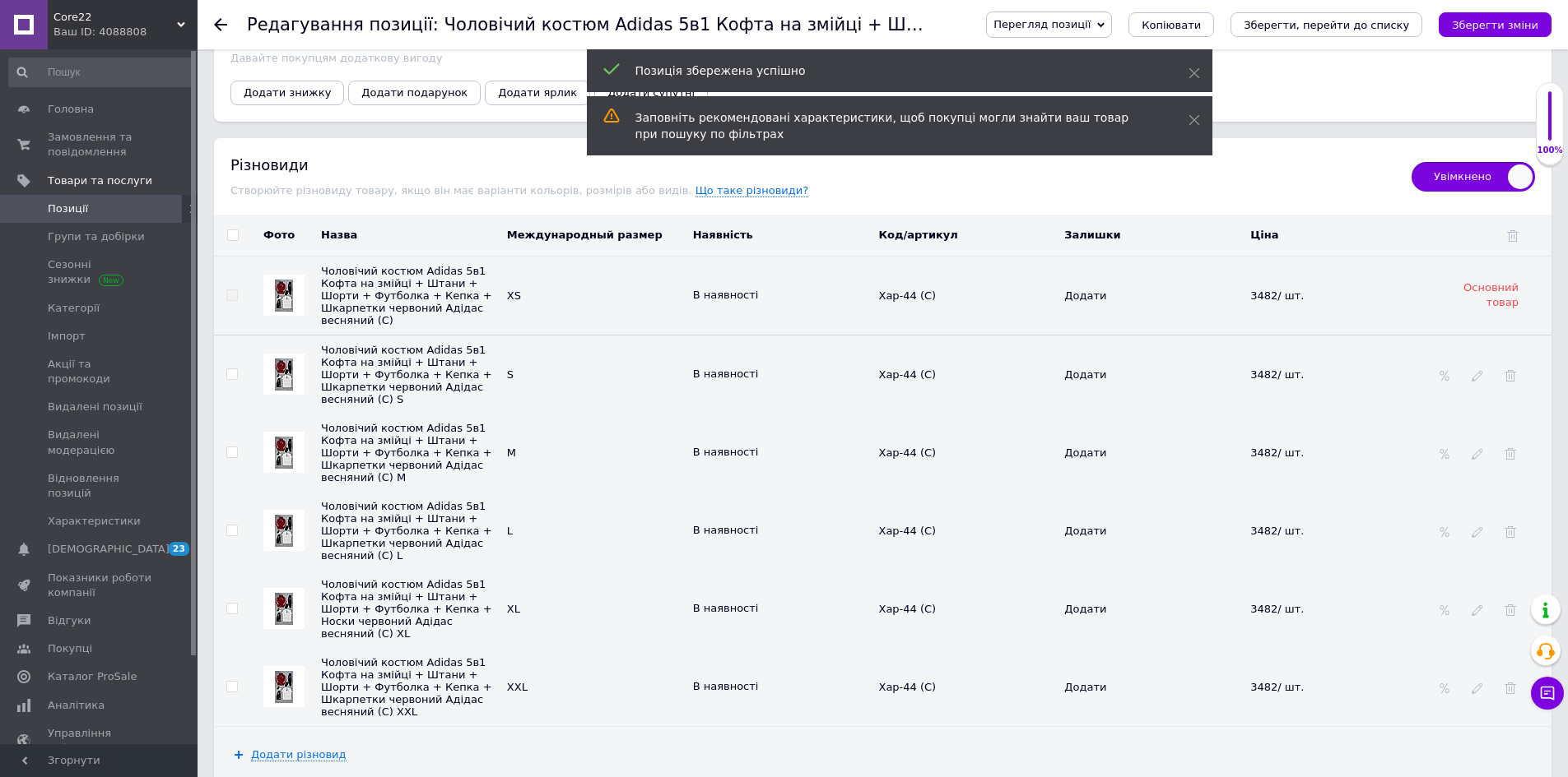
click at [285, 364] on img at bounding box center [283, 375] width 18 height 32
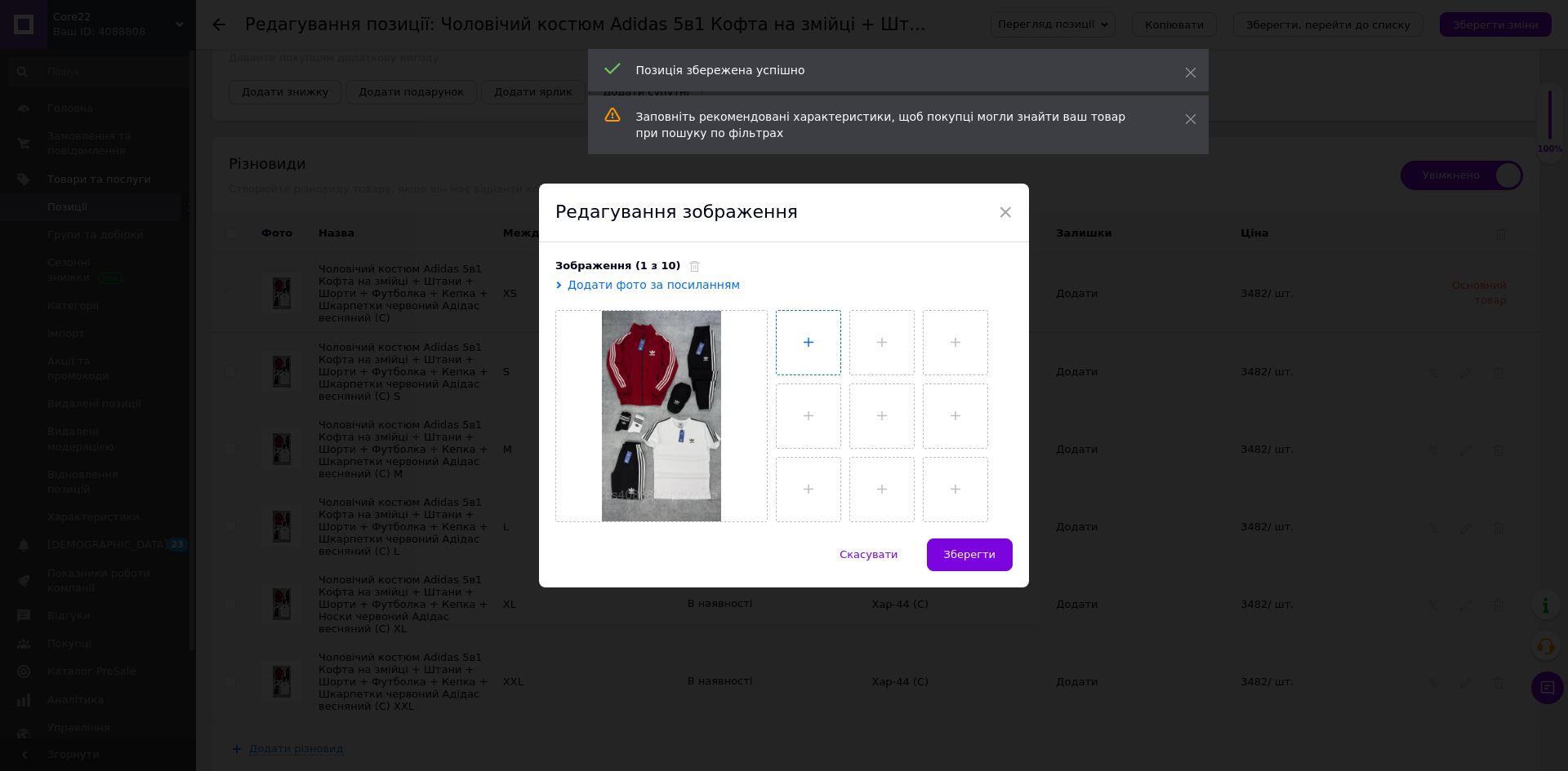
click at [822, 334] on input "file" at bounding box center [809, 343] width 64 height 64
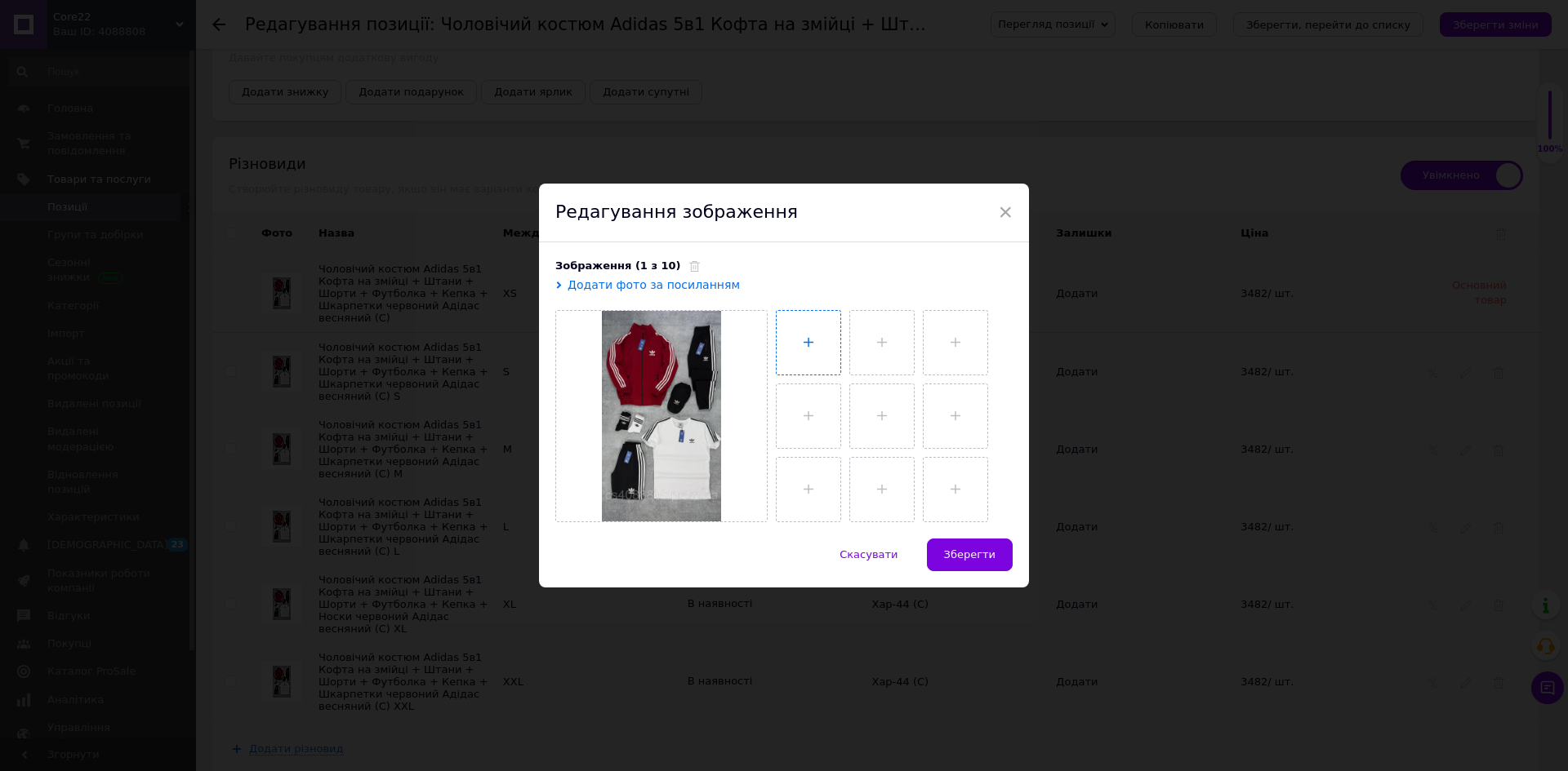
type input "C:\fakepath\photo_2025-05-28_08-52-24 (2).jpg"
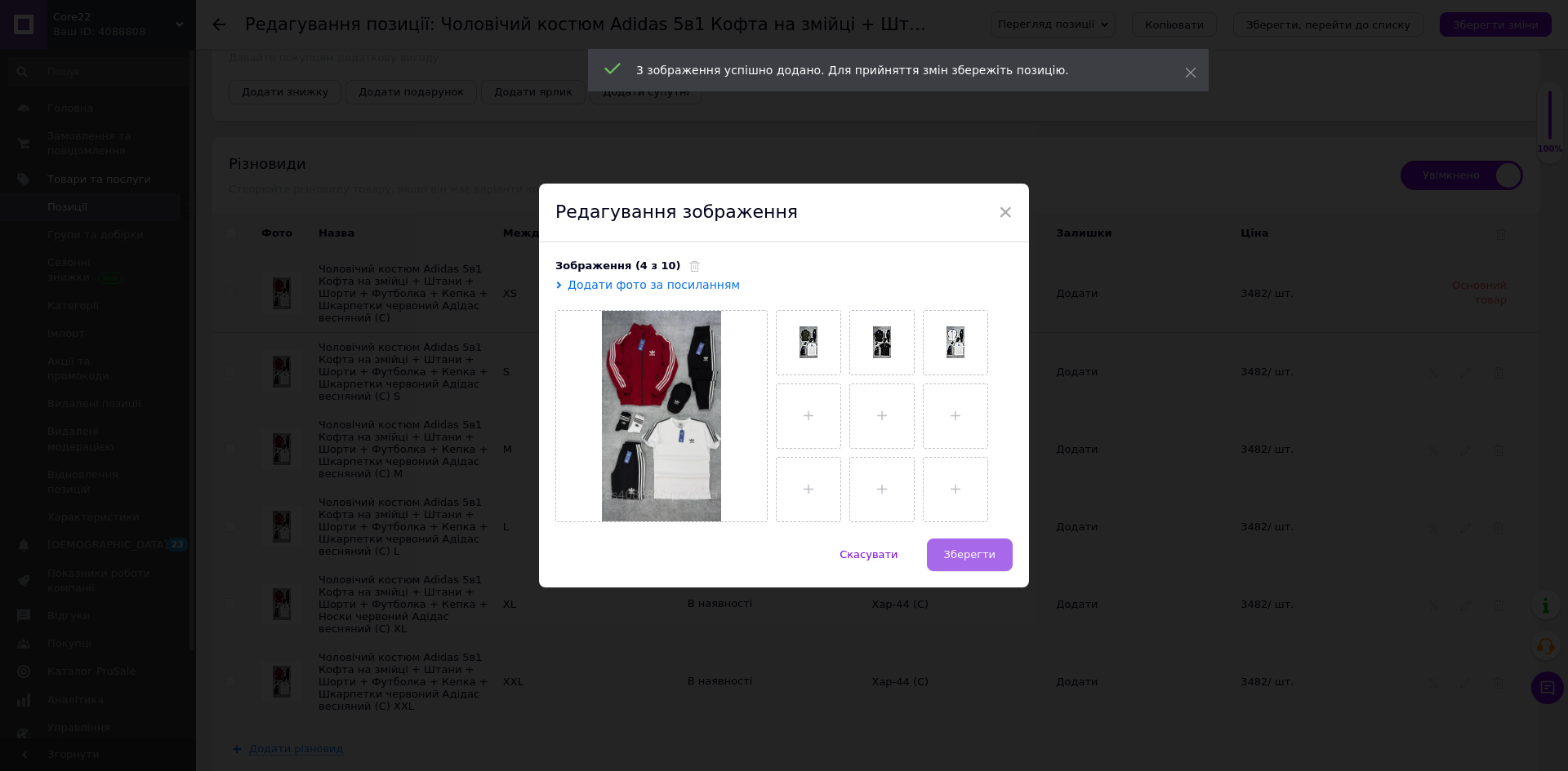
click at [976, 550] on span "Зберегти" at bounding box center [969, 555] width 52 height 12
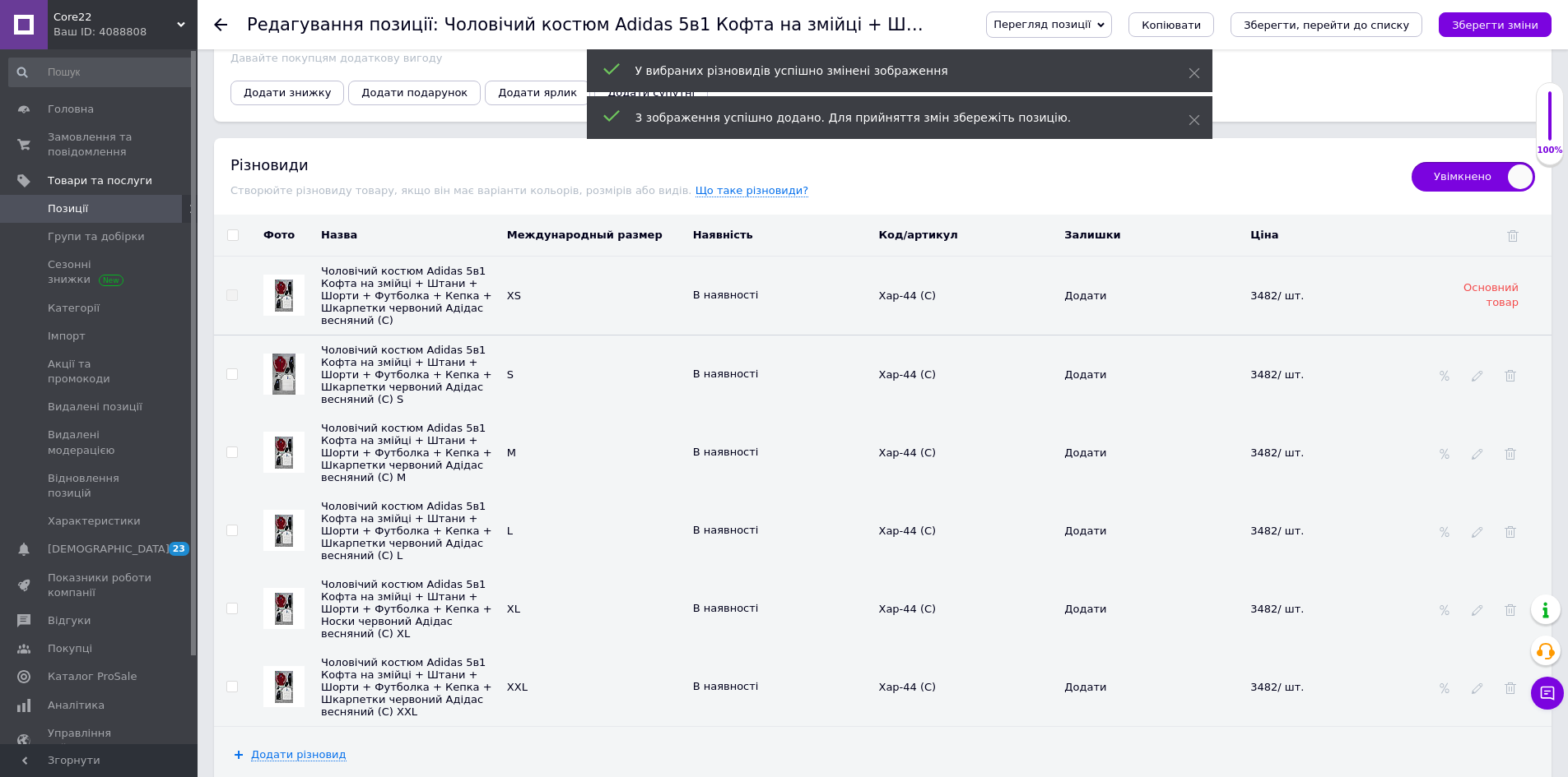
click at [275, 437] on img at bounding box center [283, 453] width 18 height 32
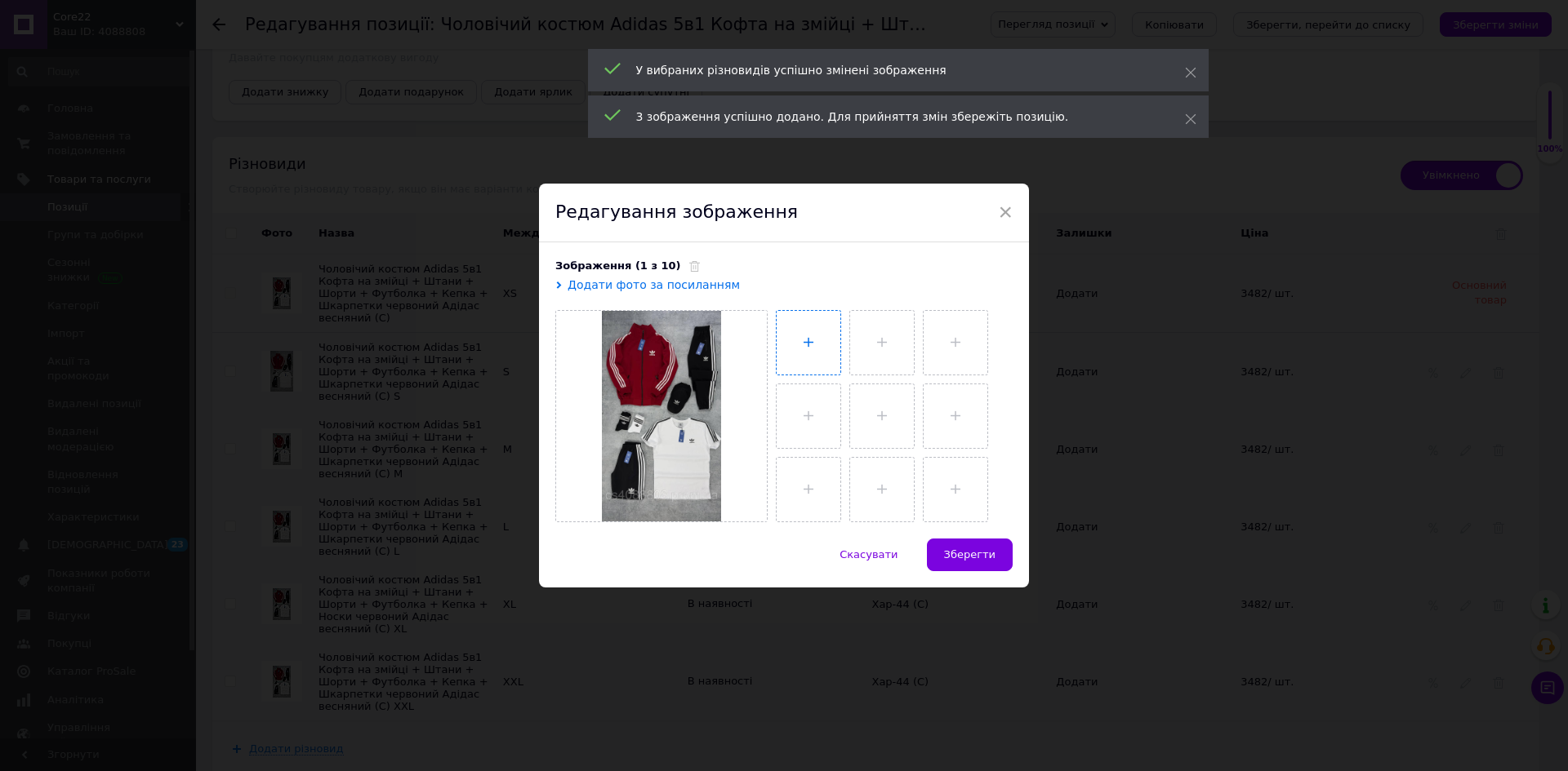
drag, startPoint x: 825, startPoint y: 344, endPoint x: 829, endPoint y: 358, distance: 14.6
click at [826, 343] on input "file" at bounding box center [809, 343] width 64 height 64
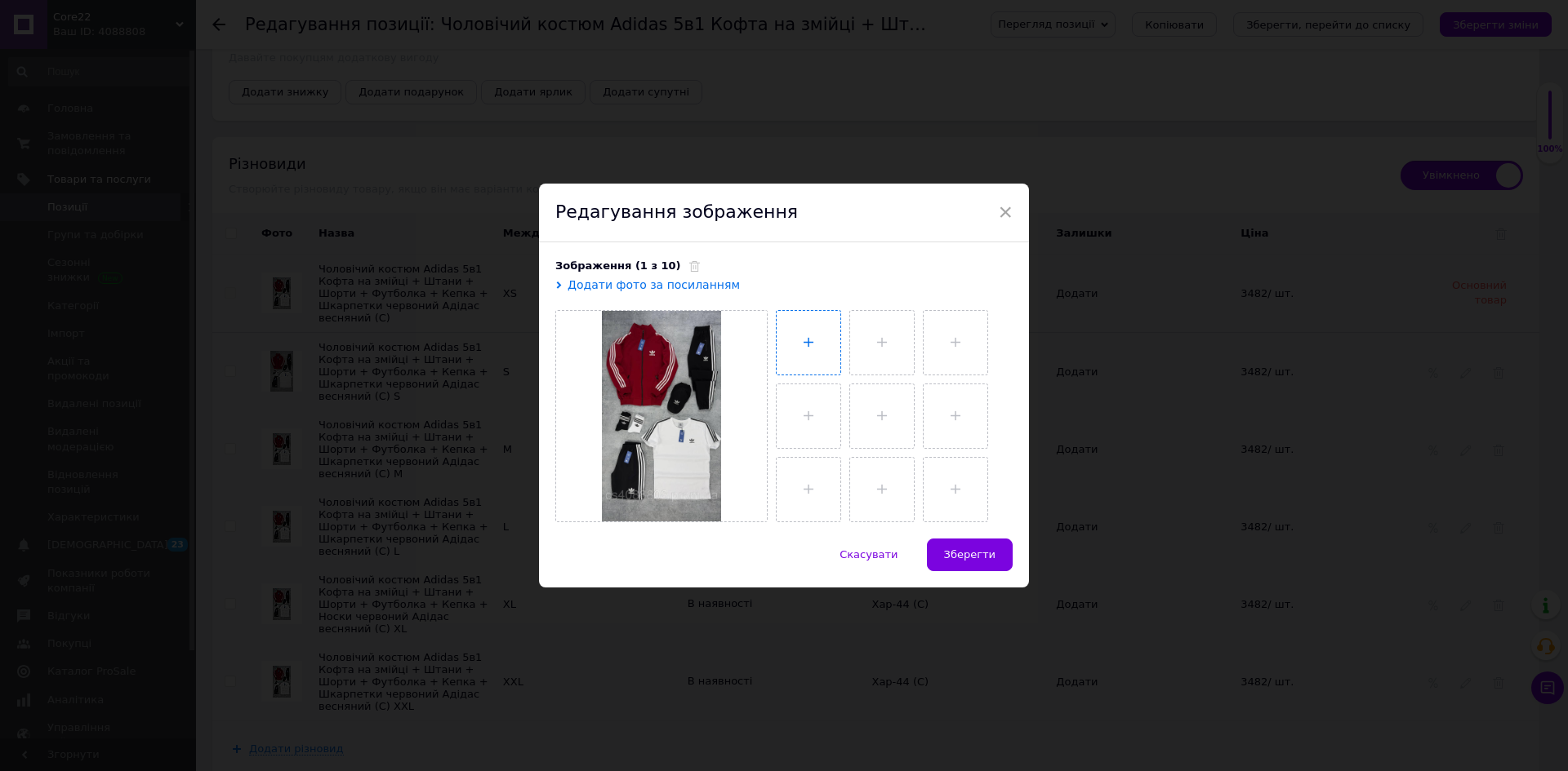
type input "C:\fakepath\photo_2025-05-28_08-52-25.jpg"
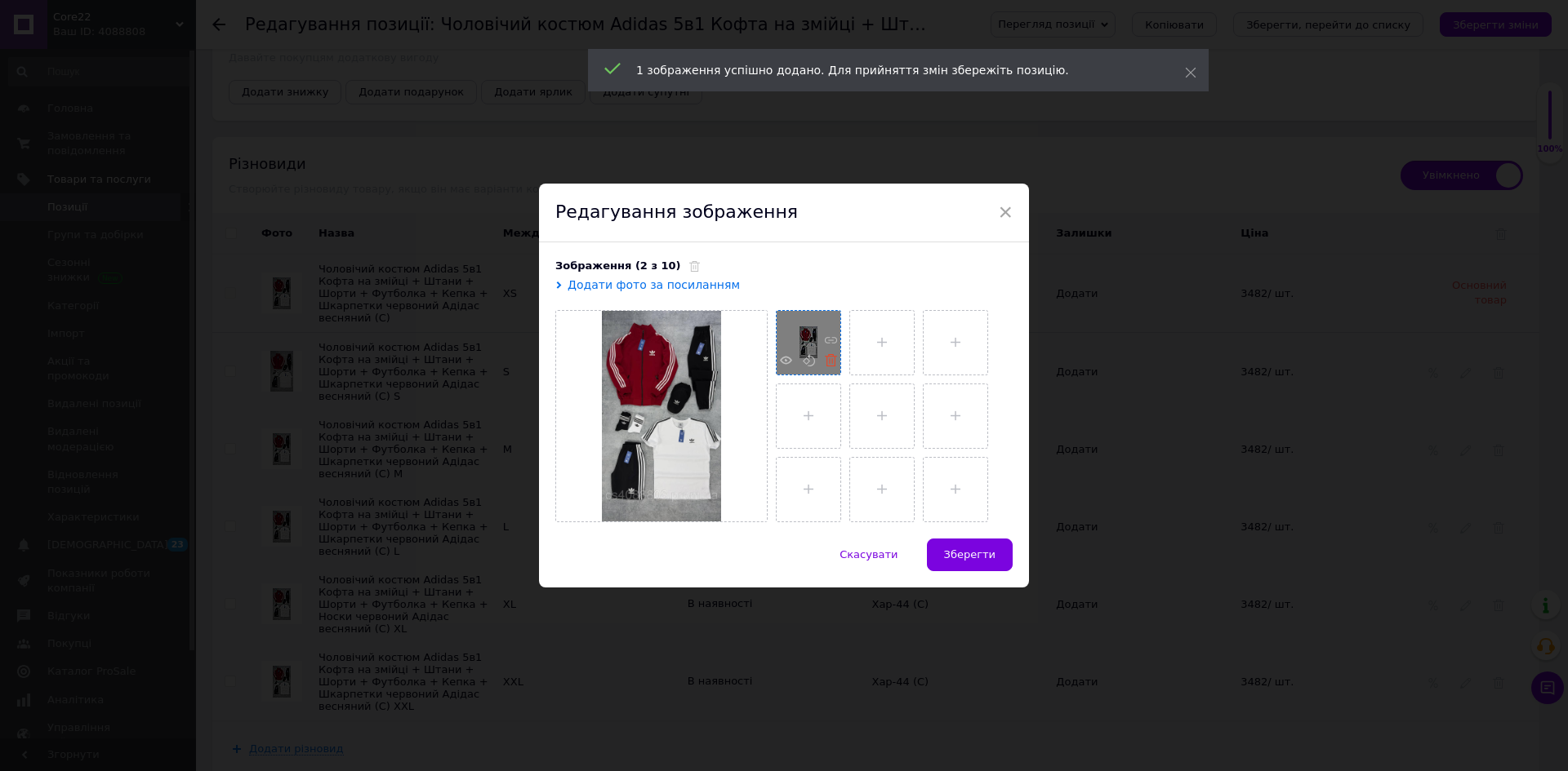
click at [830, 359] on icon at bounding box center [830, 360] width 12 height 12
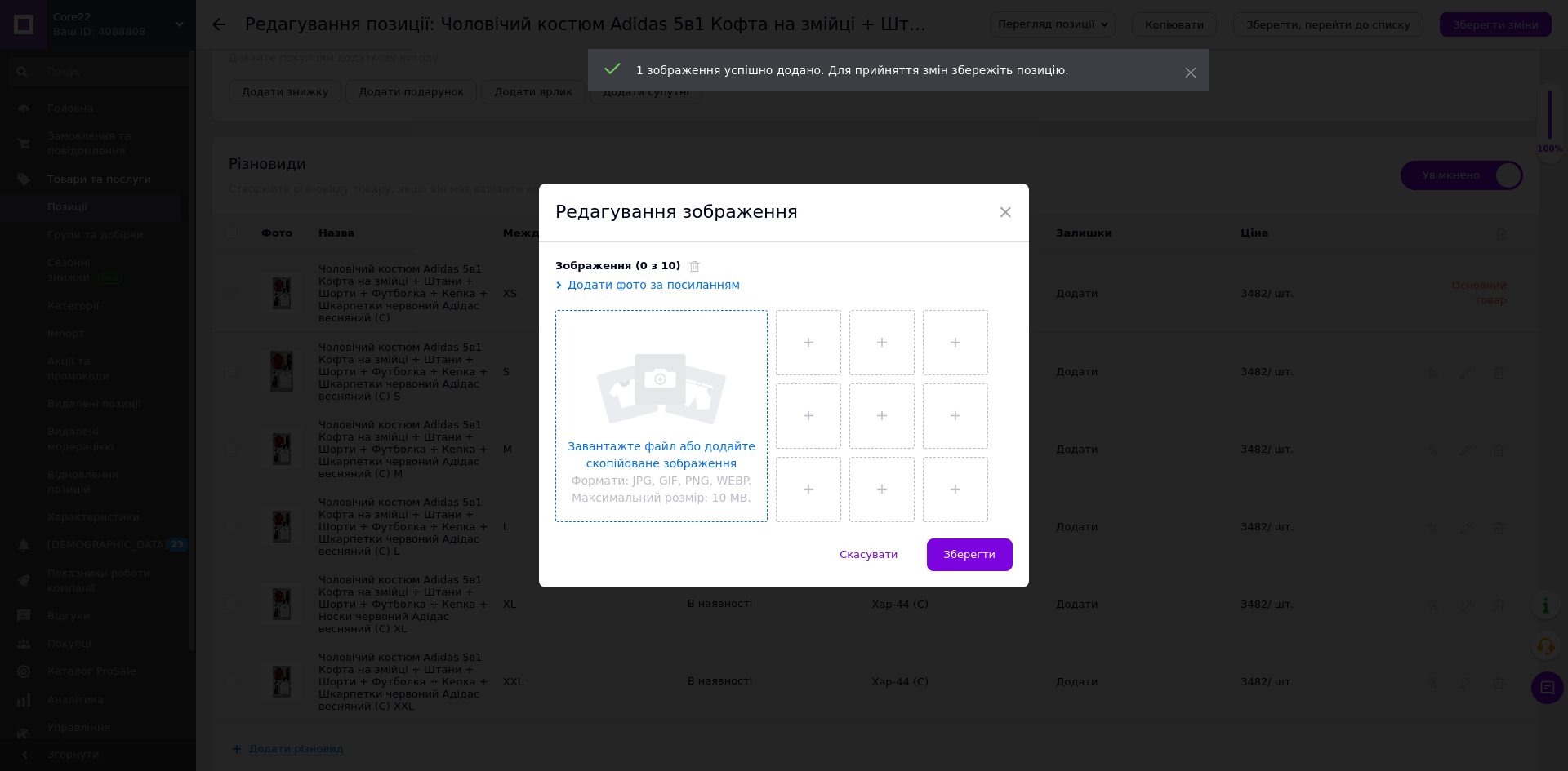
click at [602, 375] on input "file" at bounding box center [661, 416] width 211 height 211
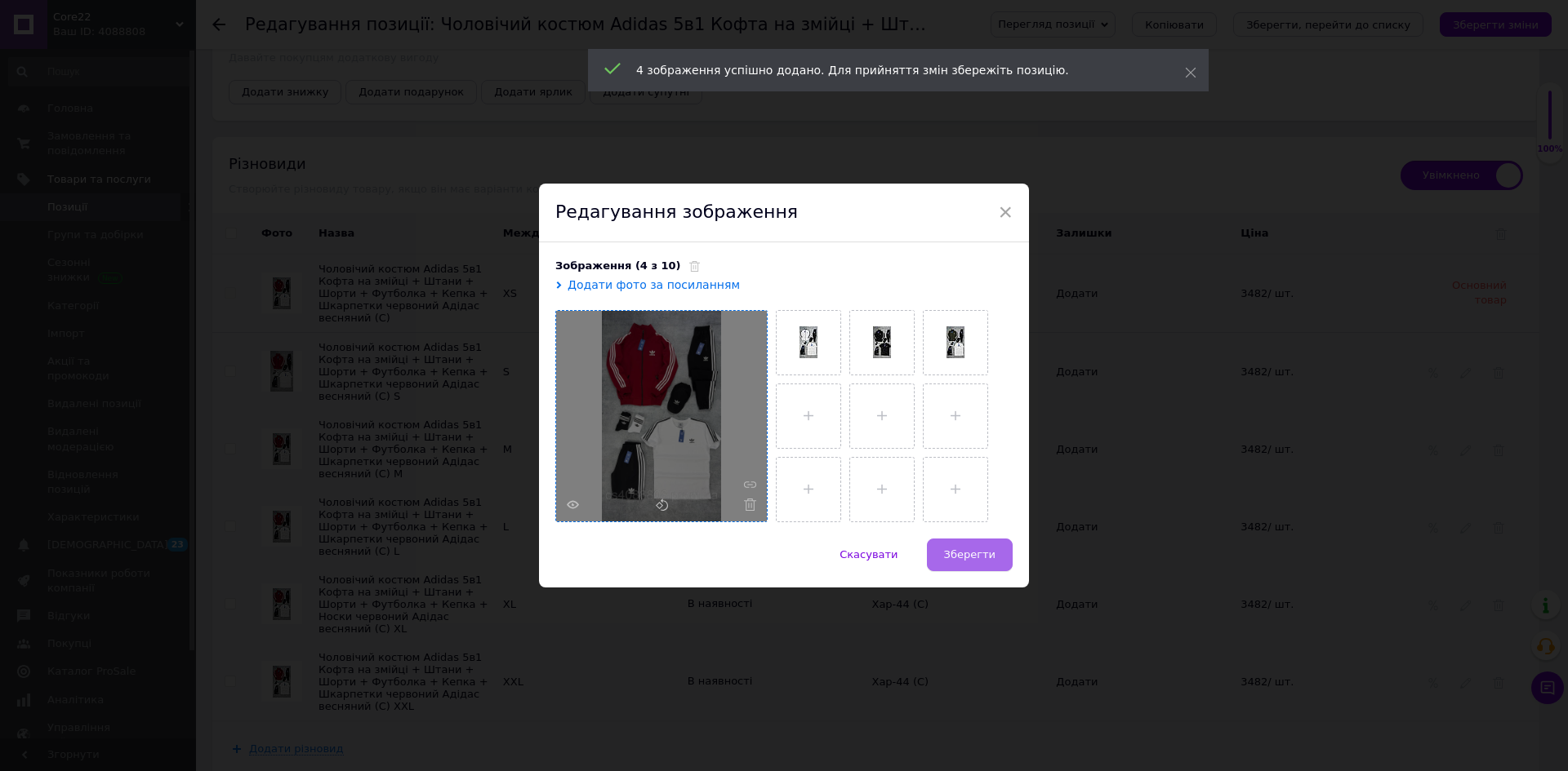
click at [973, 556] on span "Зберегти" at bounding box center [969, 555] width 52 height 12
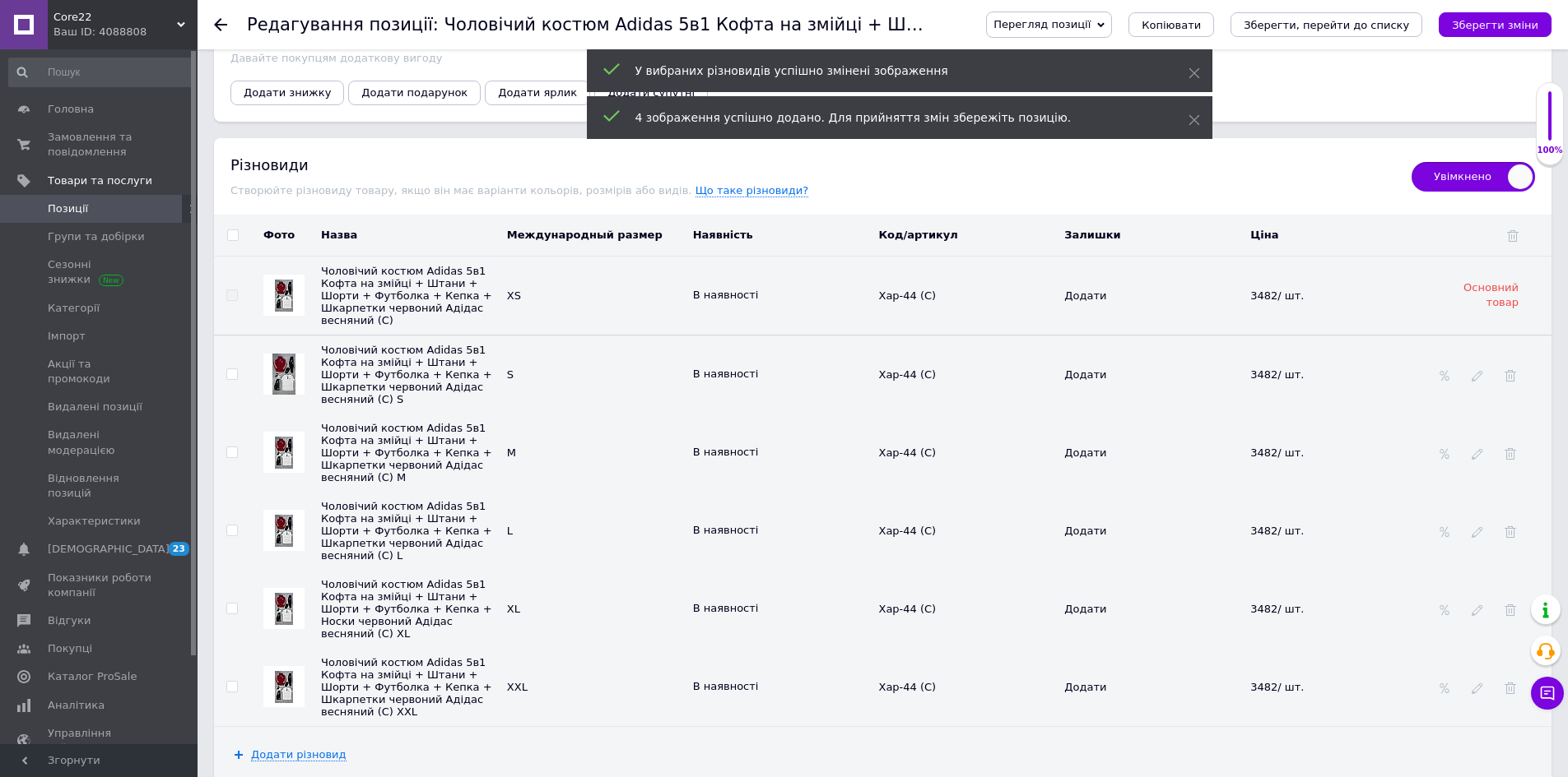
click at [289, 515] on img at bounding box center [283, 531] width 18 height 32
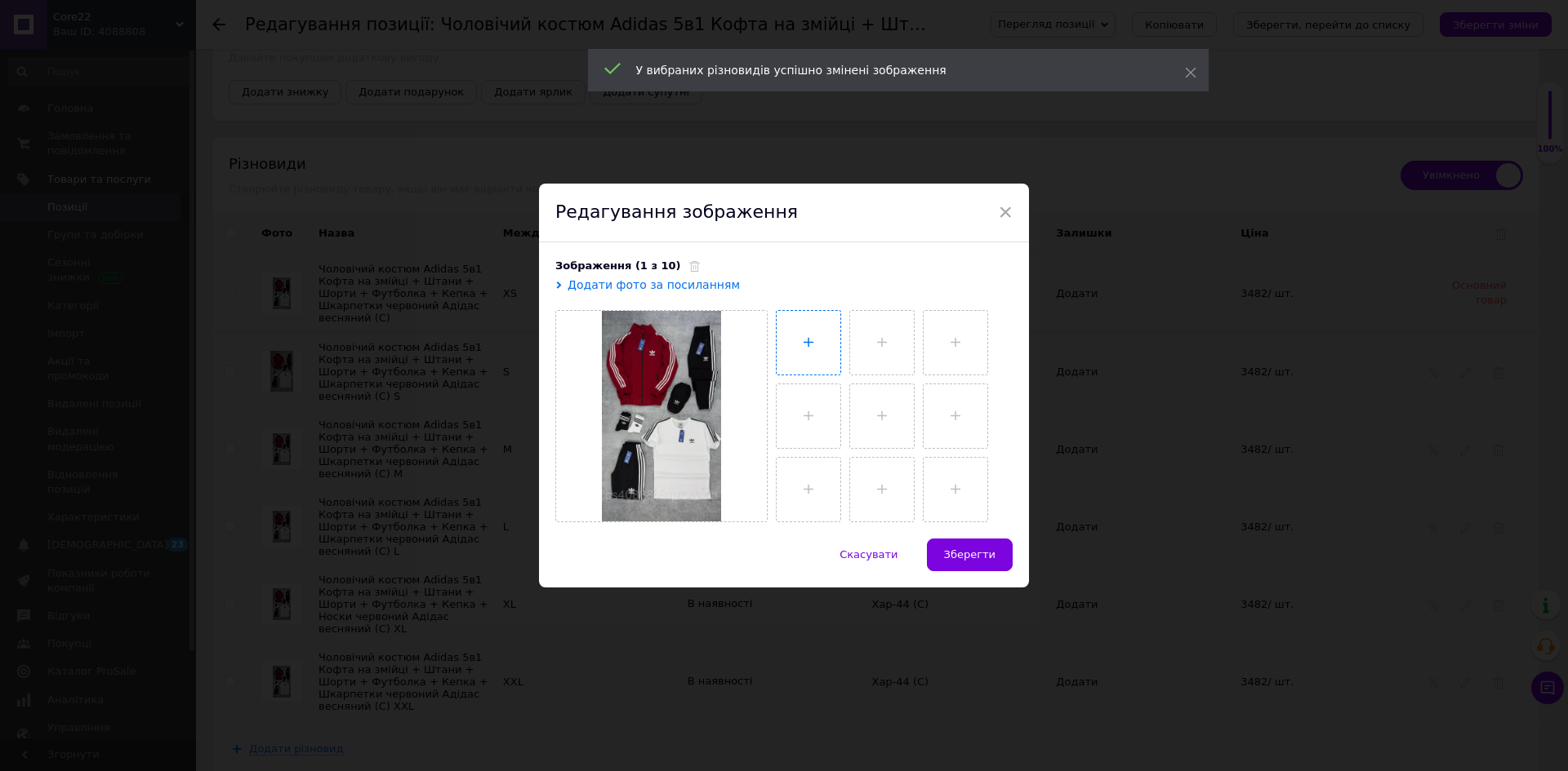
click at [829, 341] on input "file" at bounding box center [809, 343] width 64 height 64
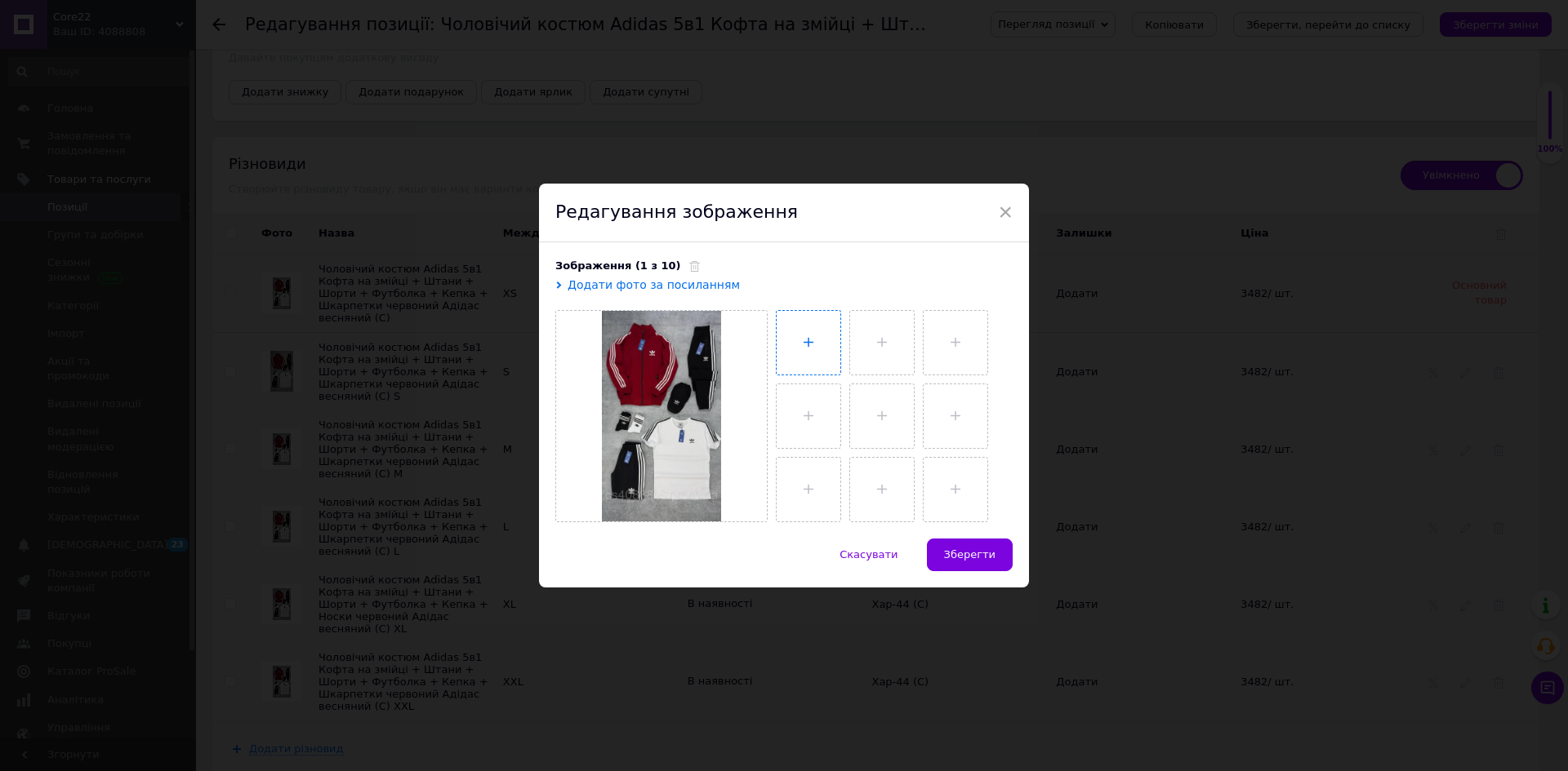
type input "C:\fakepath\photo_2025-05-28_08-52-24 (2).jpg"
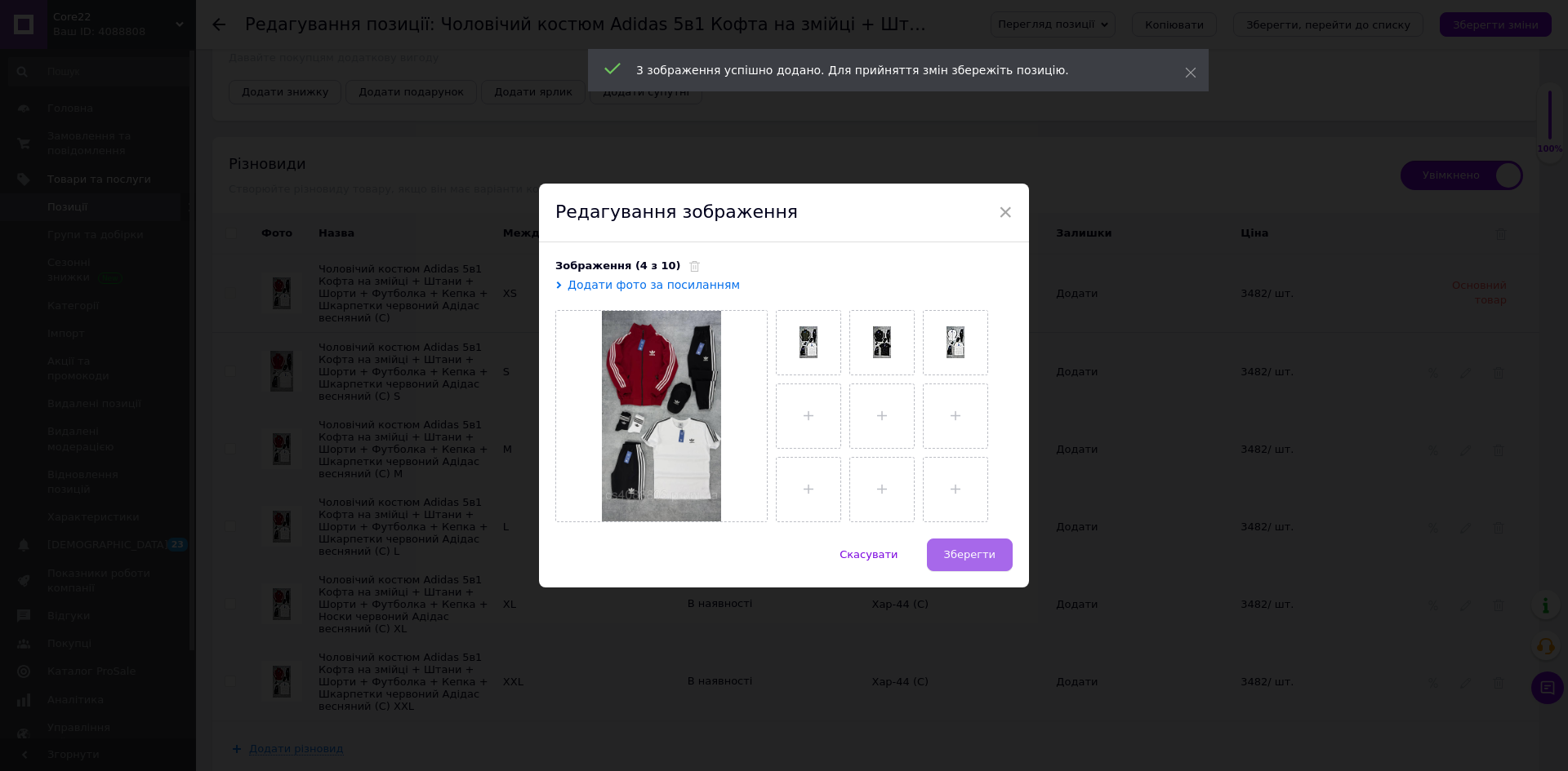
click at [970, 546] on button "Зберегти" at bounding box center [969, 555] width 85 height 33
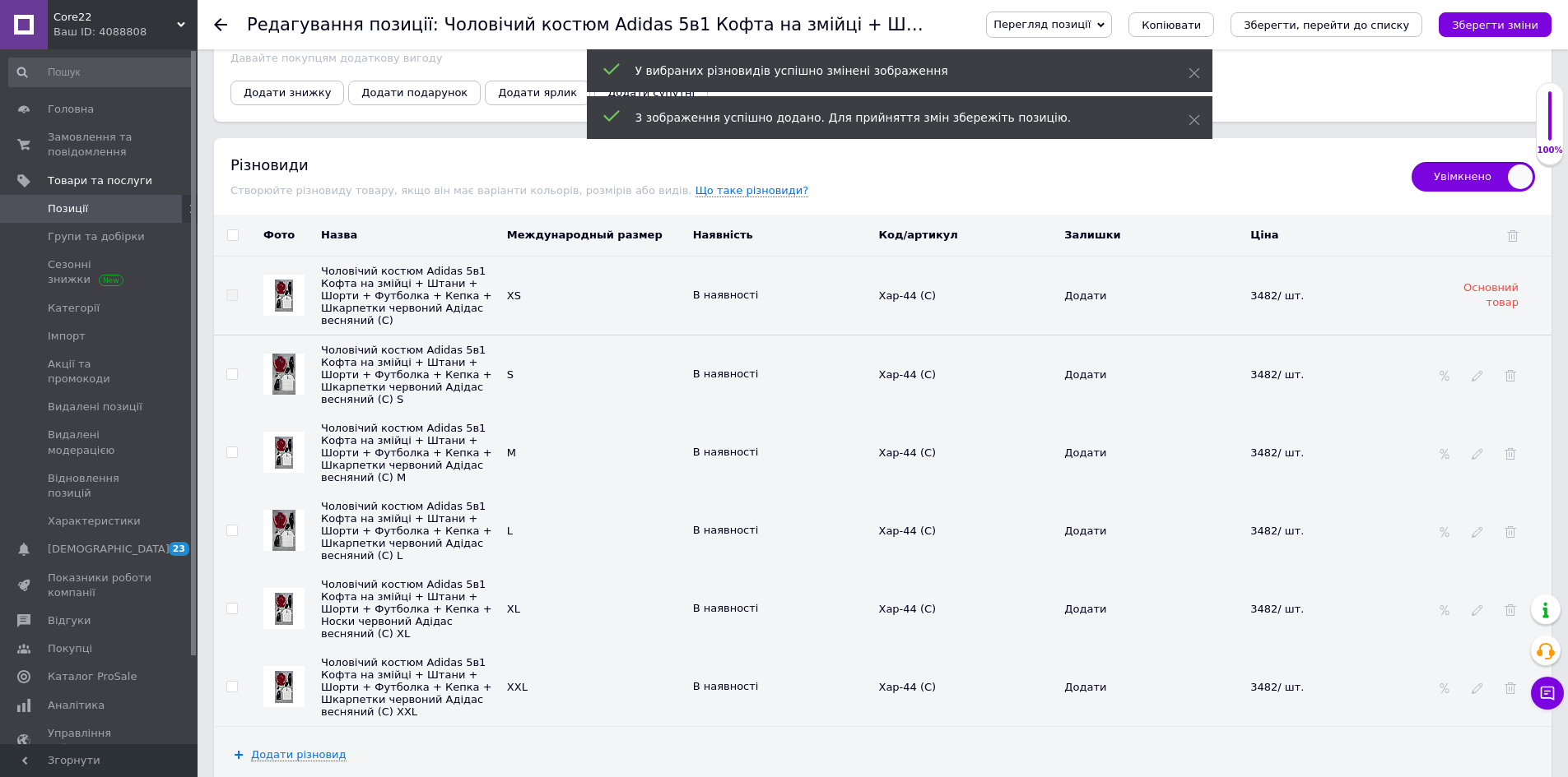
click at [270, 588] on div at bounding box center [284, 609] width 42 height 42
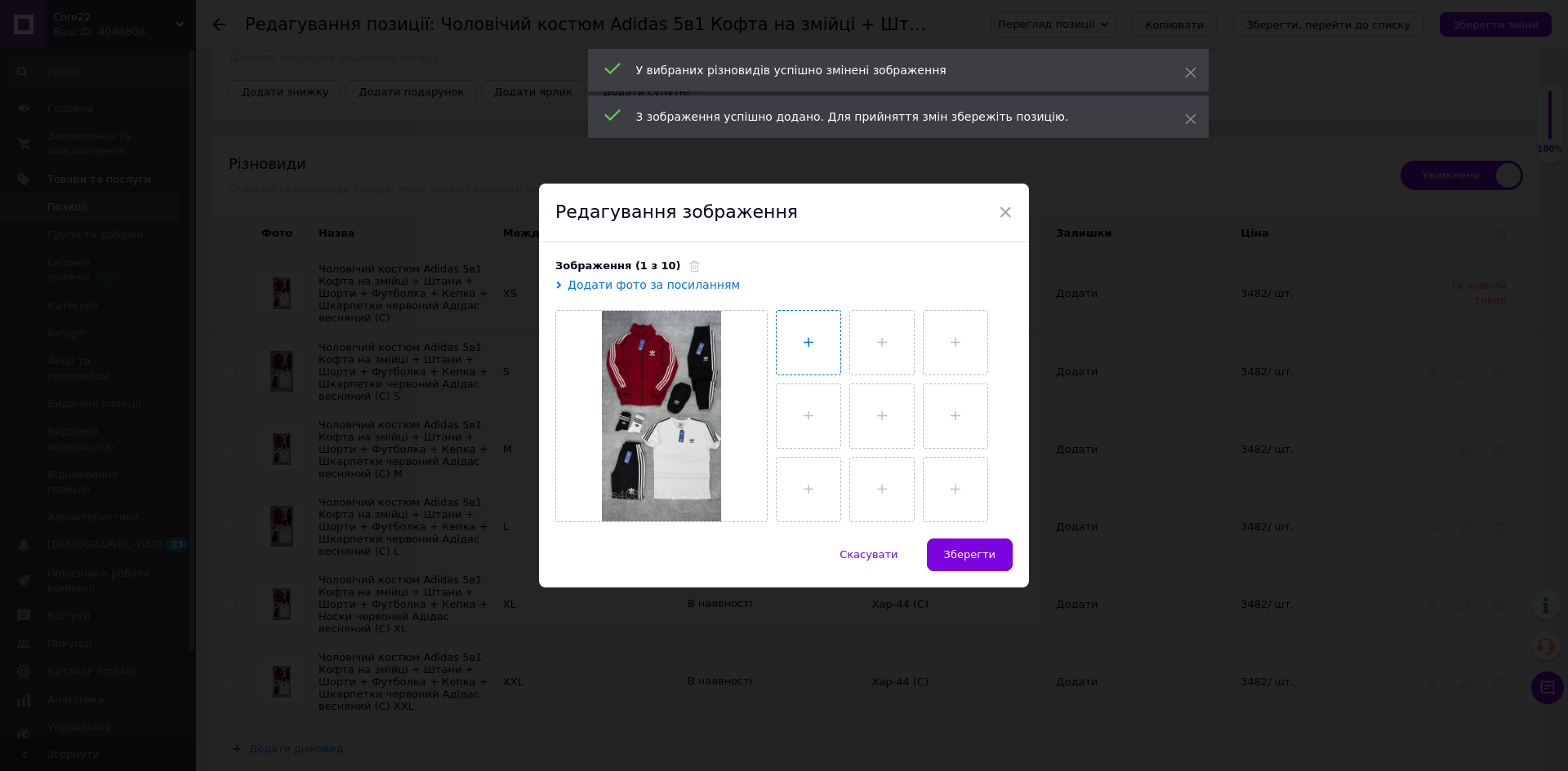
click at [825, 346] on input "file" at bounding box center [809, 343] width 64 height 64
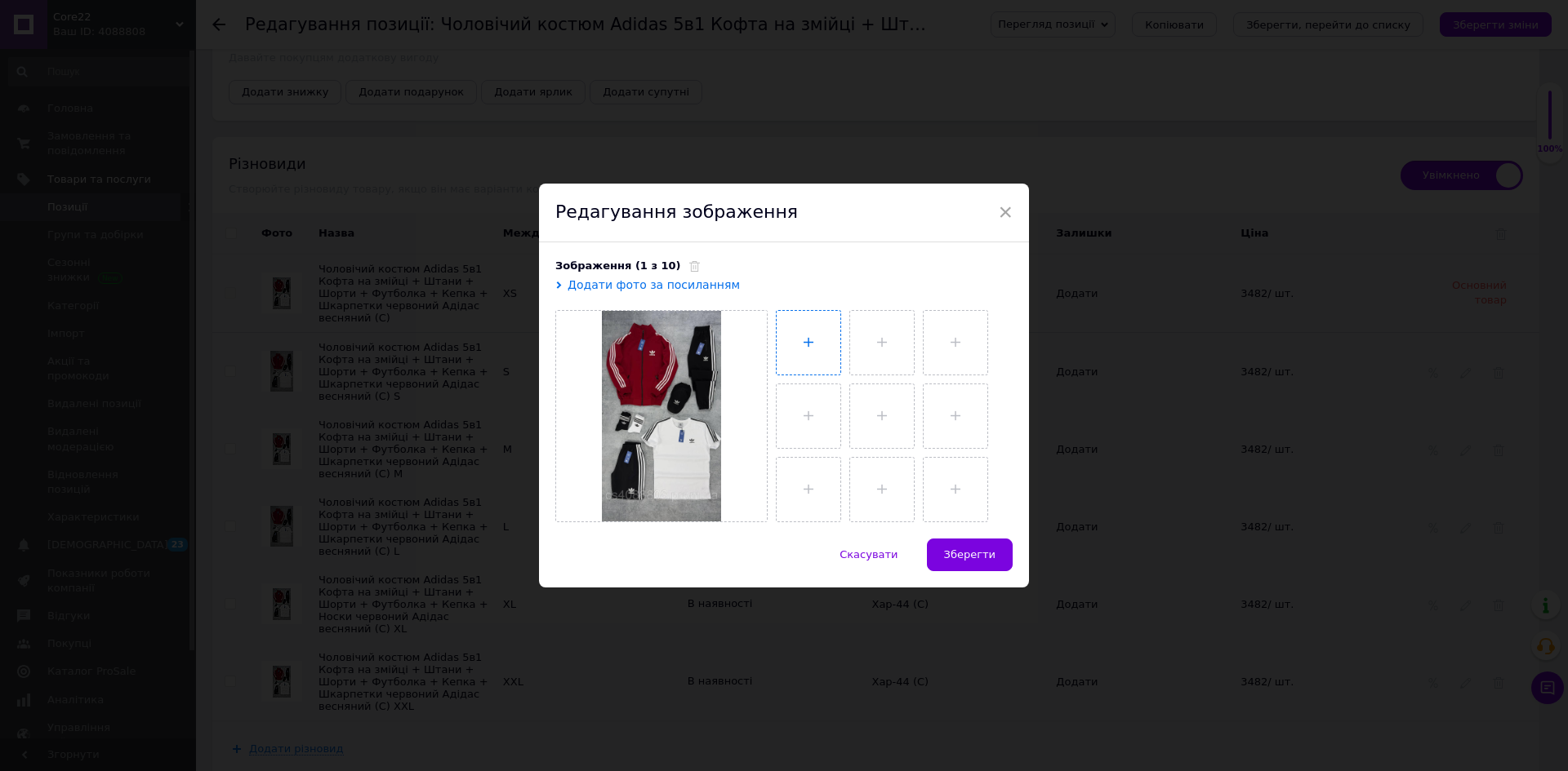
type input "C:\fakepath\photo_2025-05-28_08-52-24 (2).jpg"
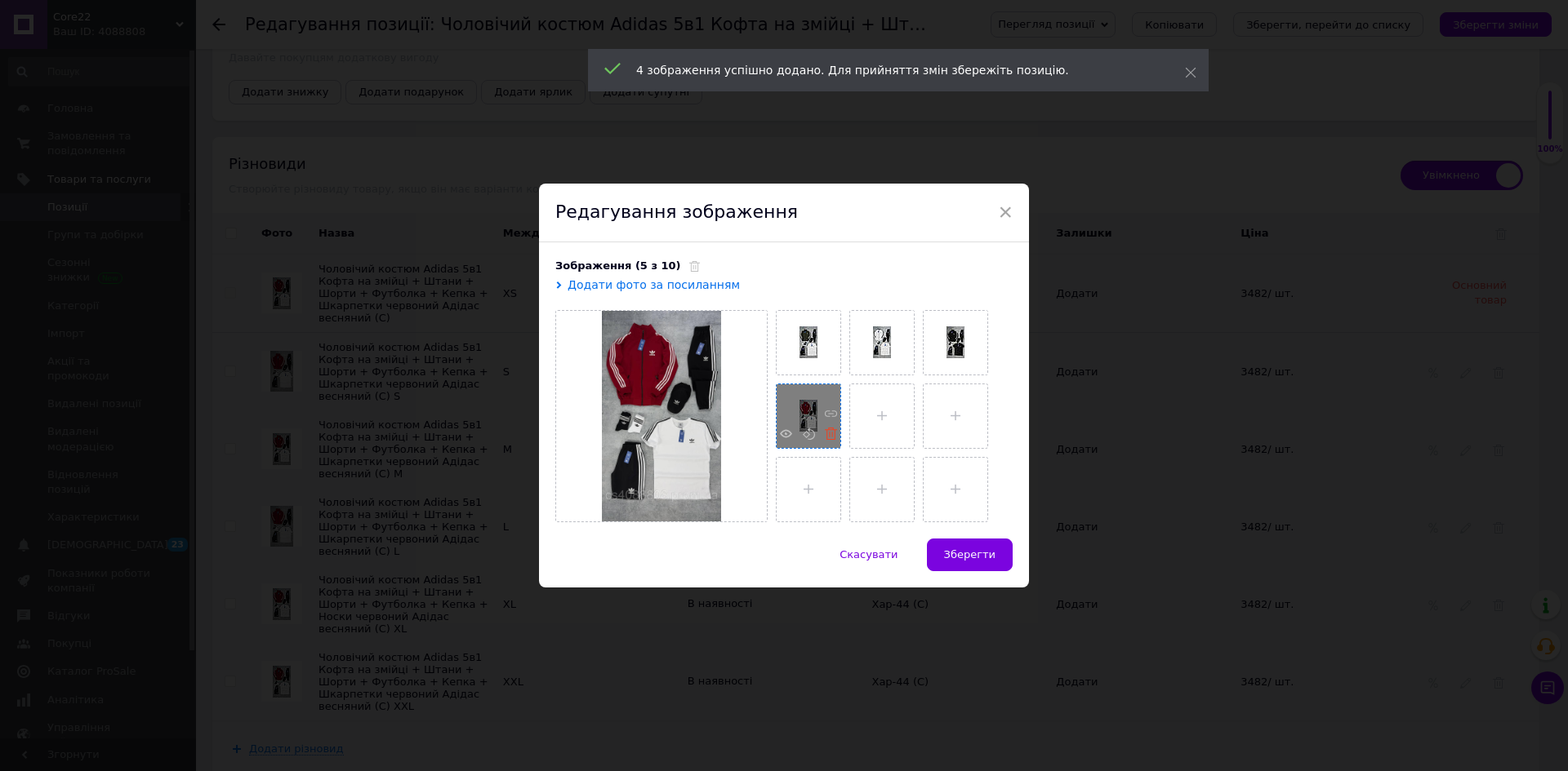
click at [829, 440] on icon at bounding box center [830, 434] width 12 height 12
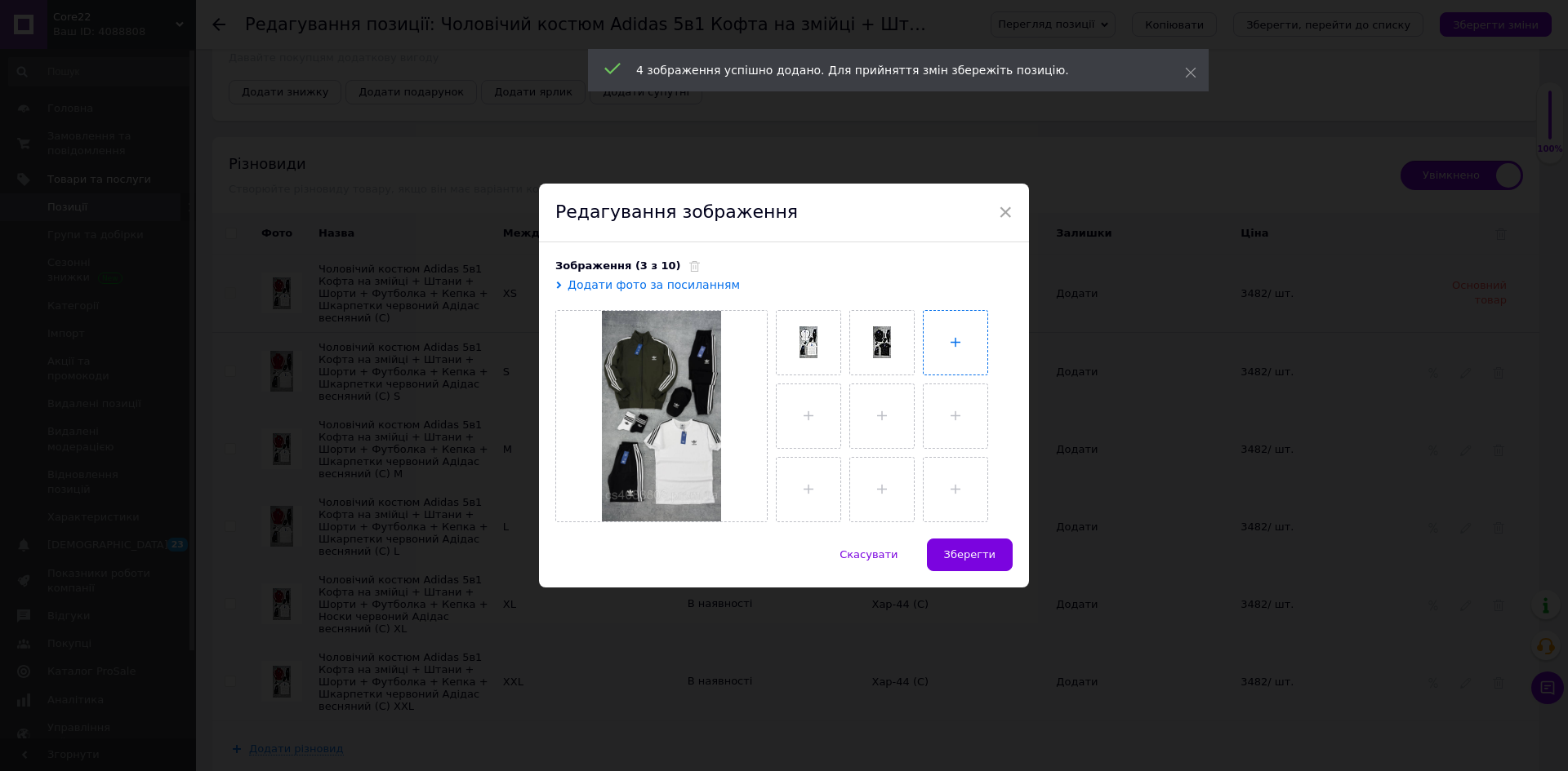
click at [935, 345] on input "file" at bounding box center [955, 343] width 64 height 64
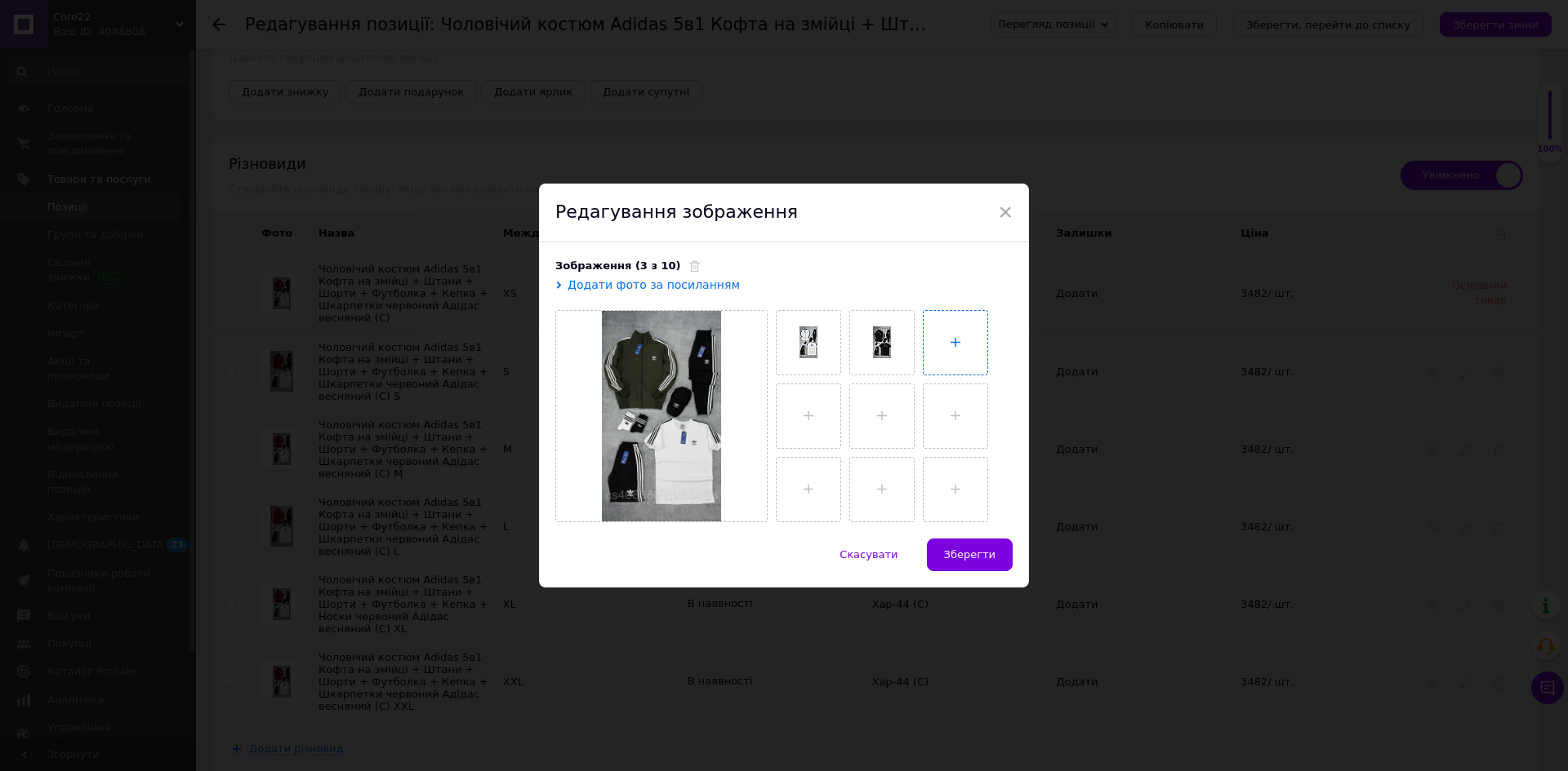
type input "C:\fakepath\photo_2025-05-28_08-52-25.jpg"
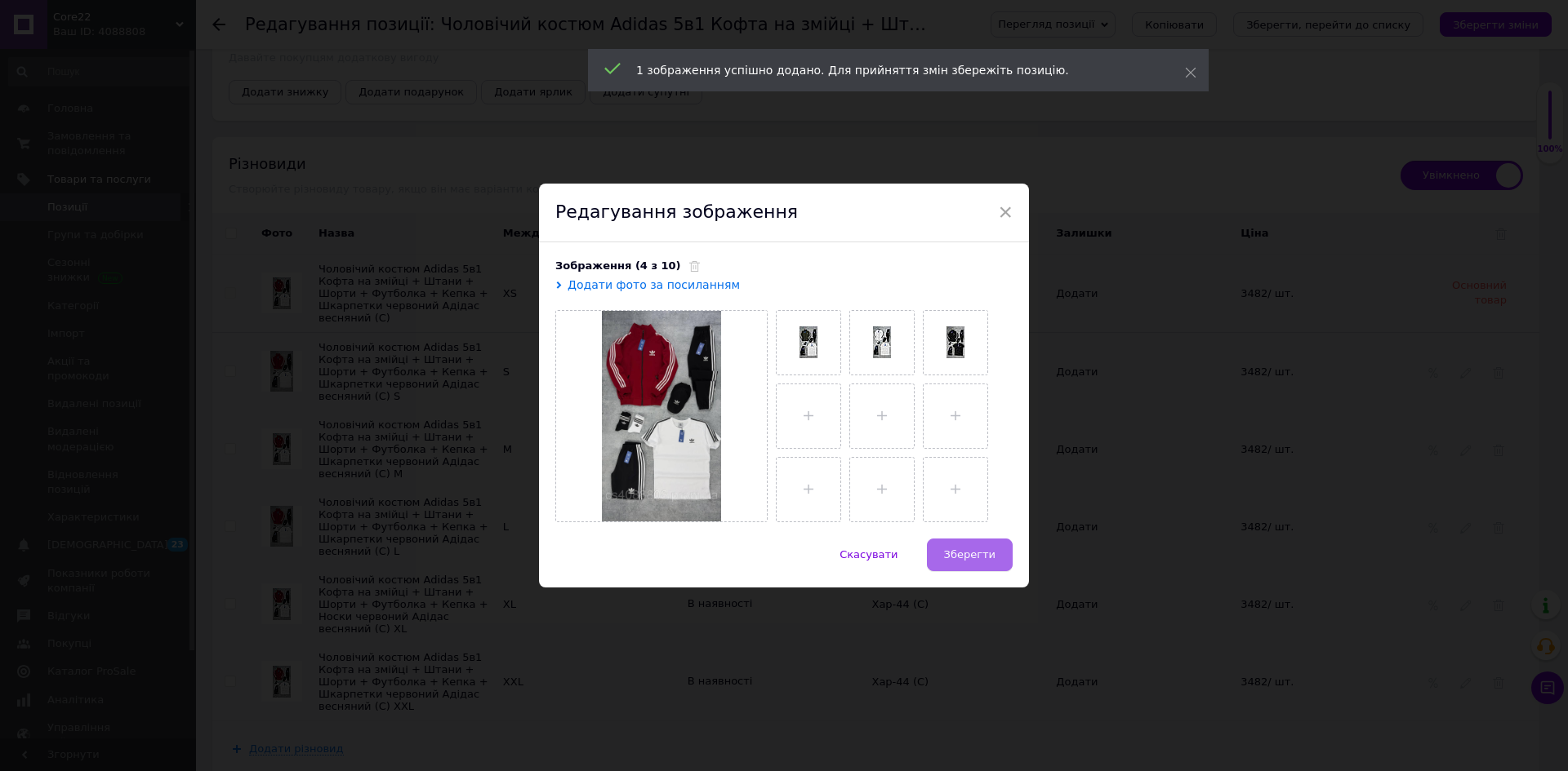
click at [971, 553] on span "Зберегти" at bounding box center [969, 555] width 52 height 12
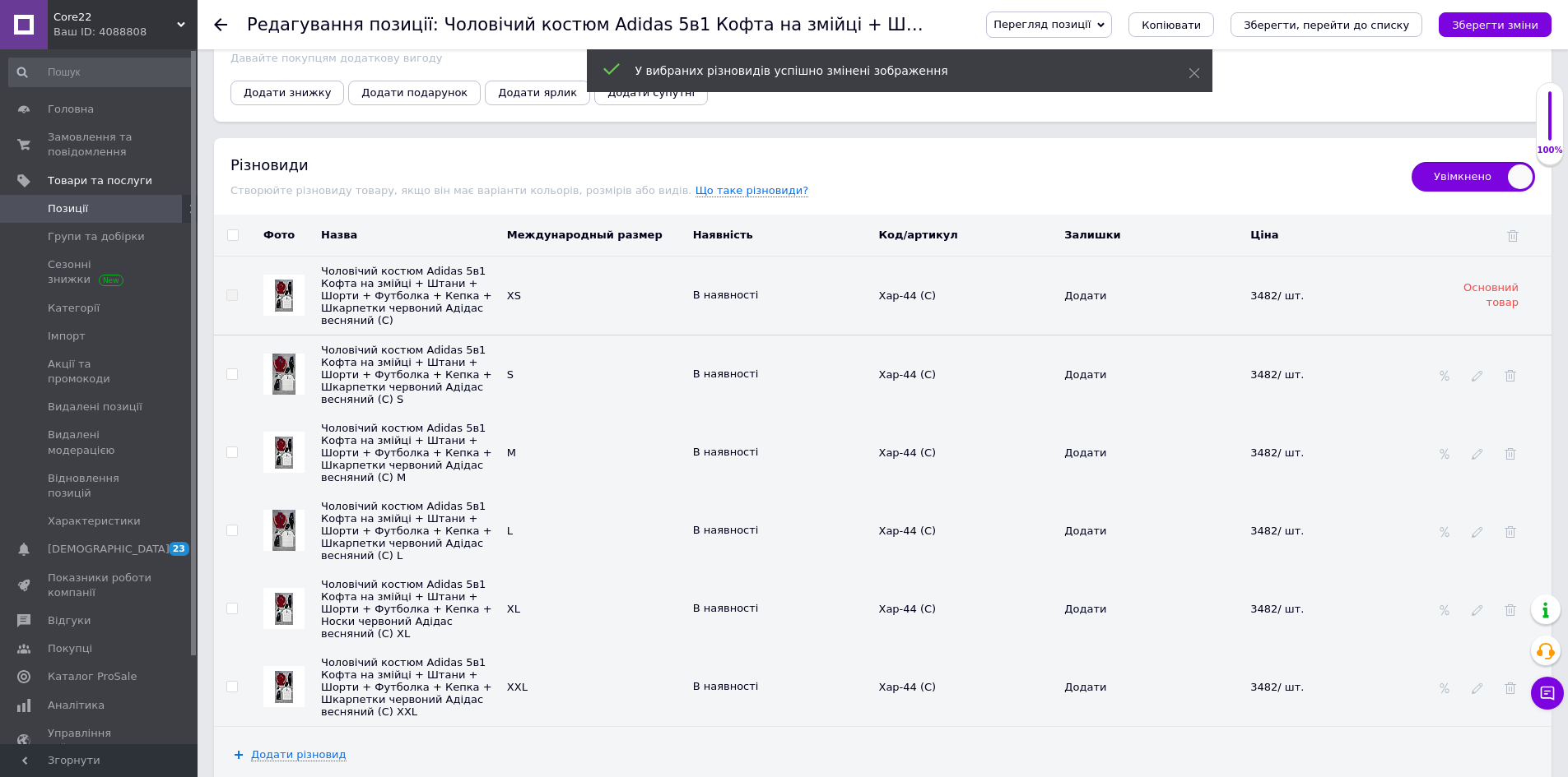
click at [281, 596] on img at bounding box center [283, 609] width 18 height 32
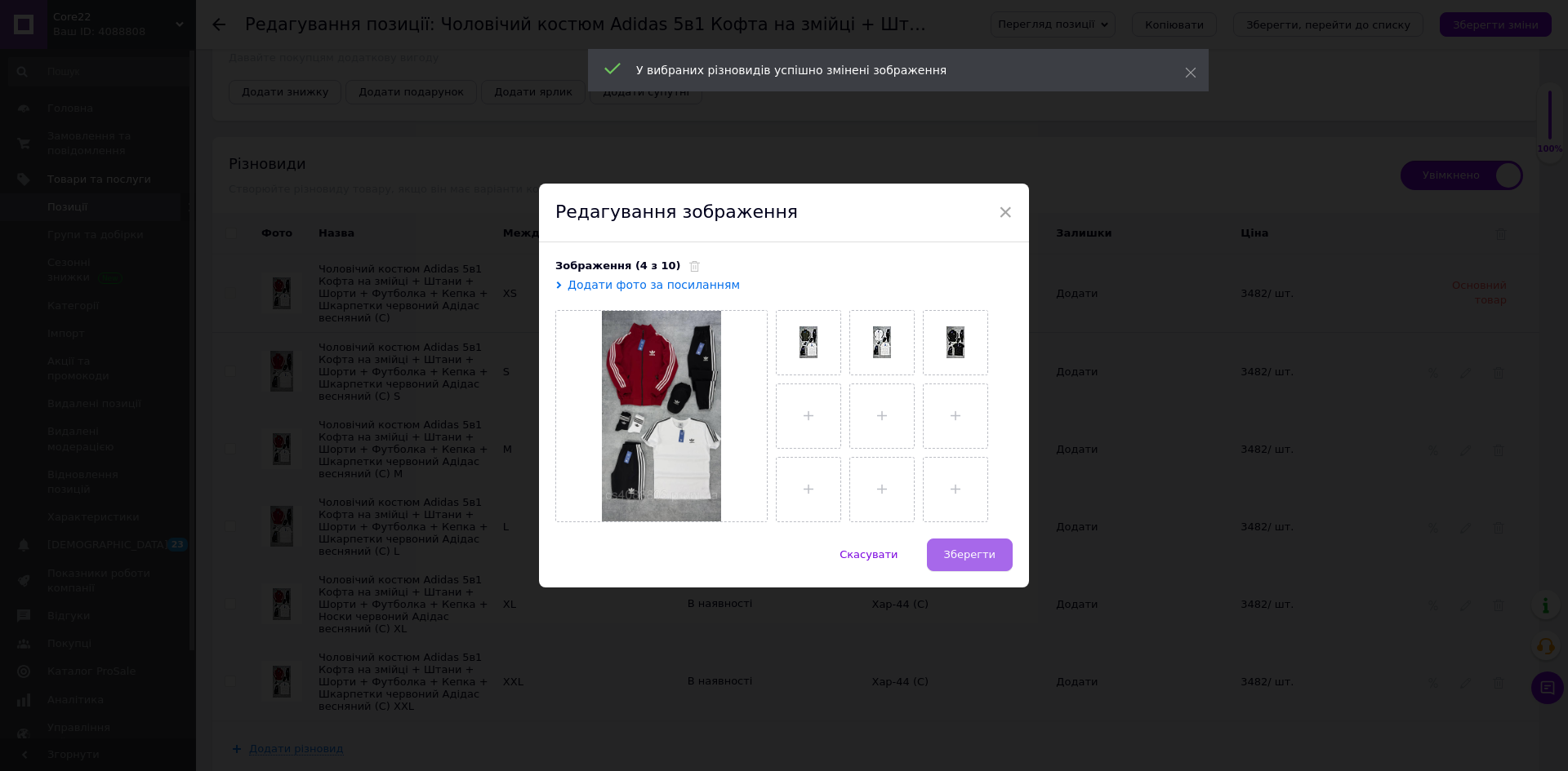
click at [960, 545] on button "Зберегти" at bounding box center [969, 555] width 85 height 33
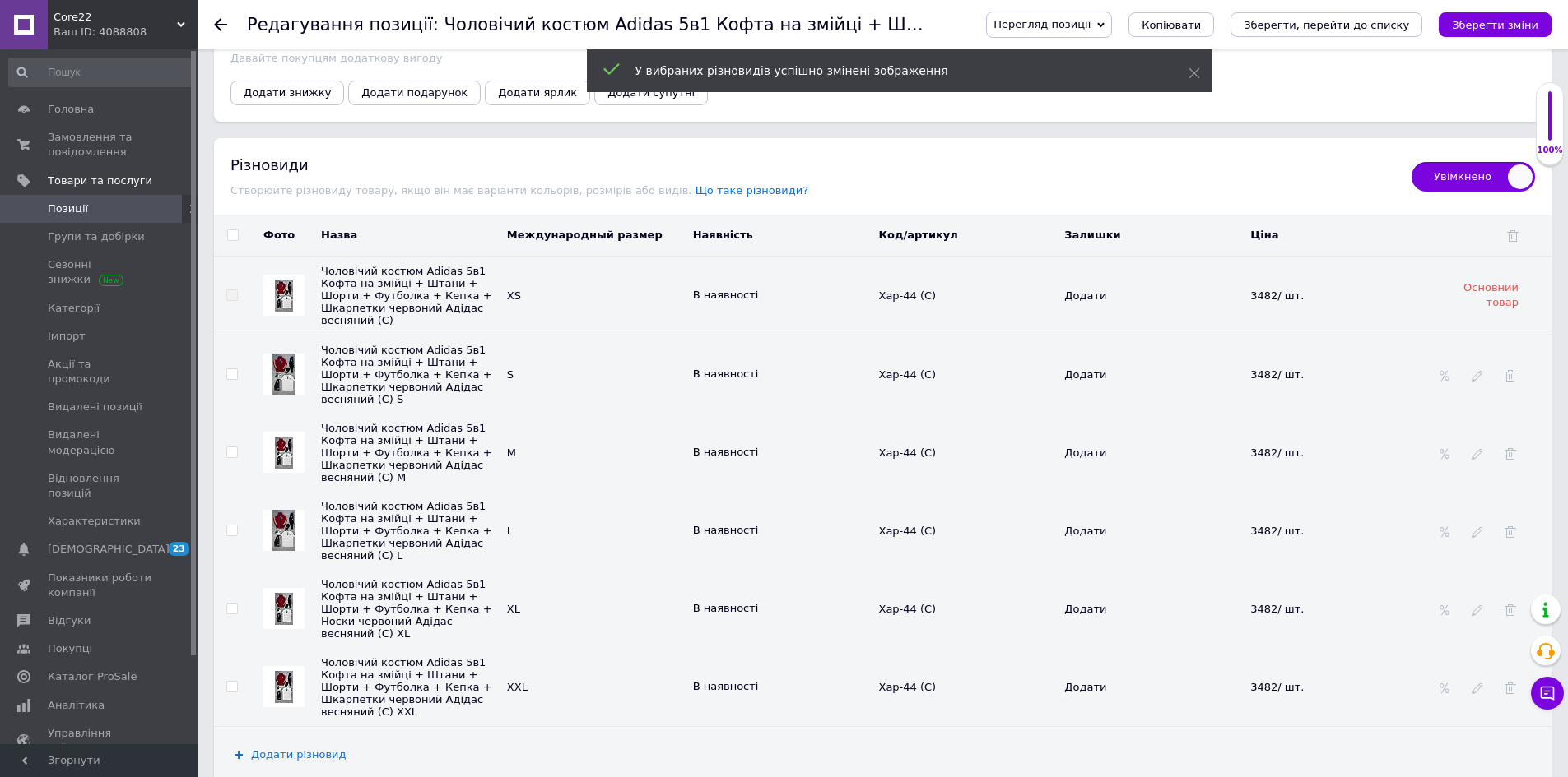
click at [286, 671] on img at bounding box center [283, 687] width 18 height 32
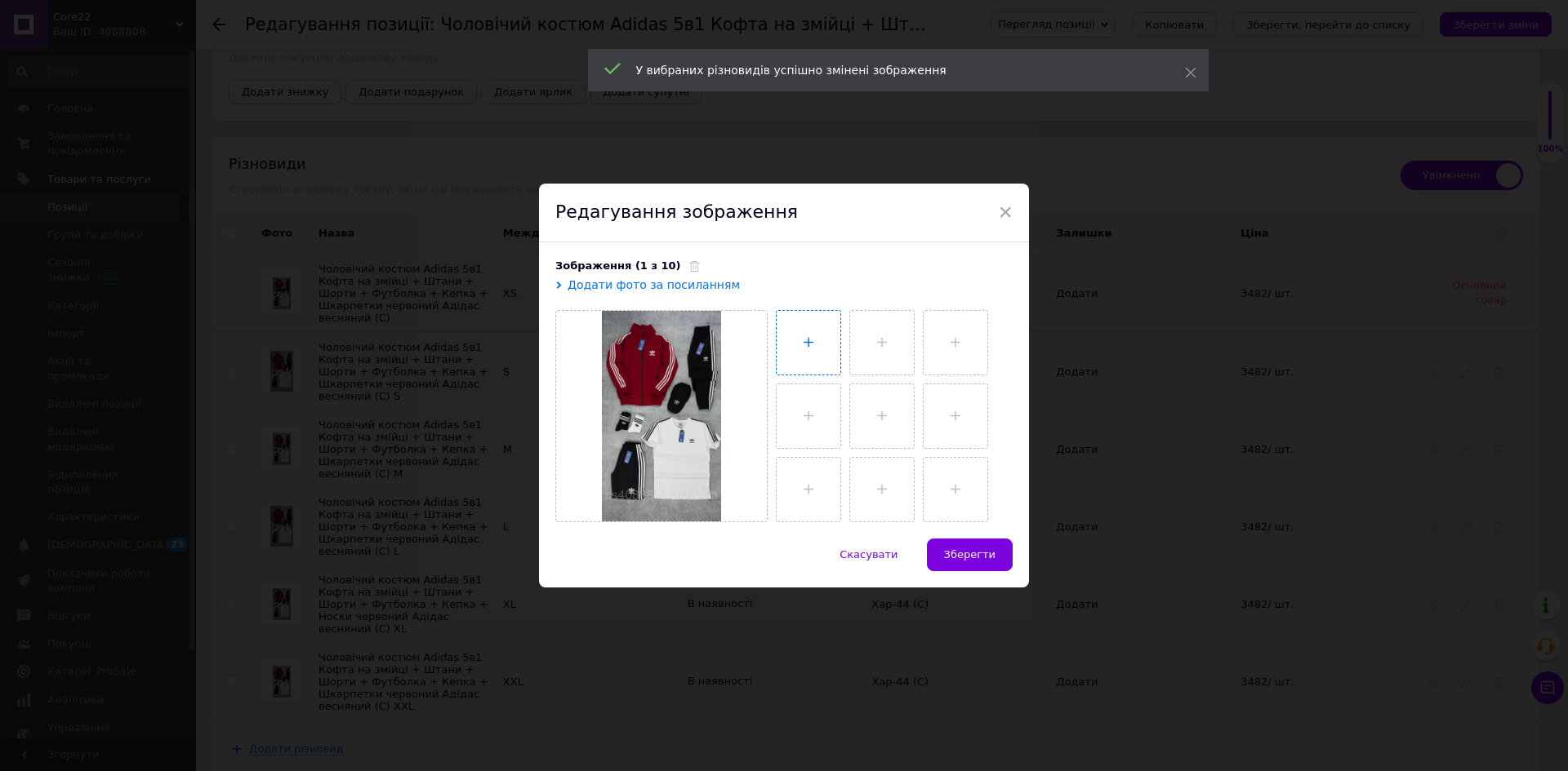
click at [789, 336] on input "file" at bounding box center [809, 343] width 64 height 64
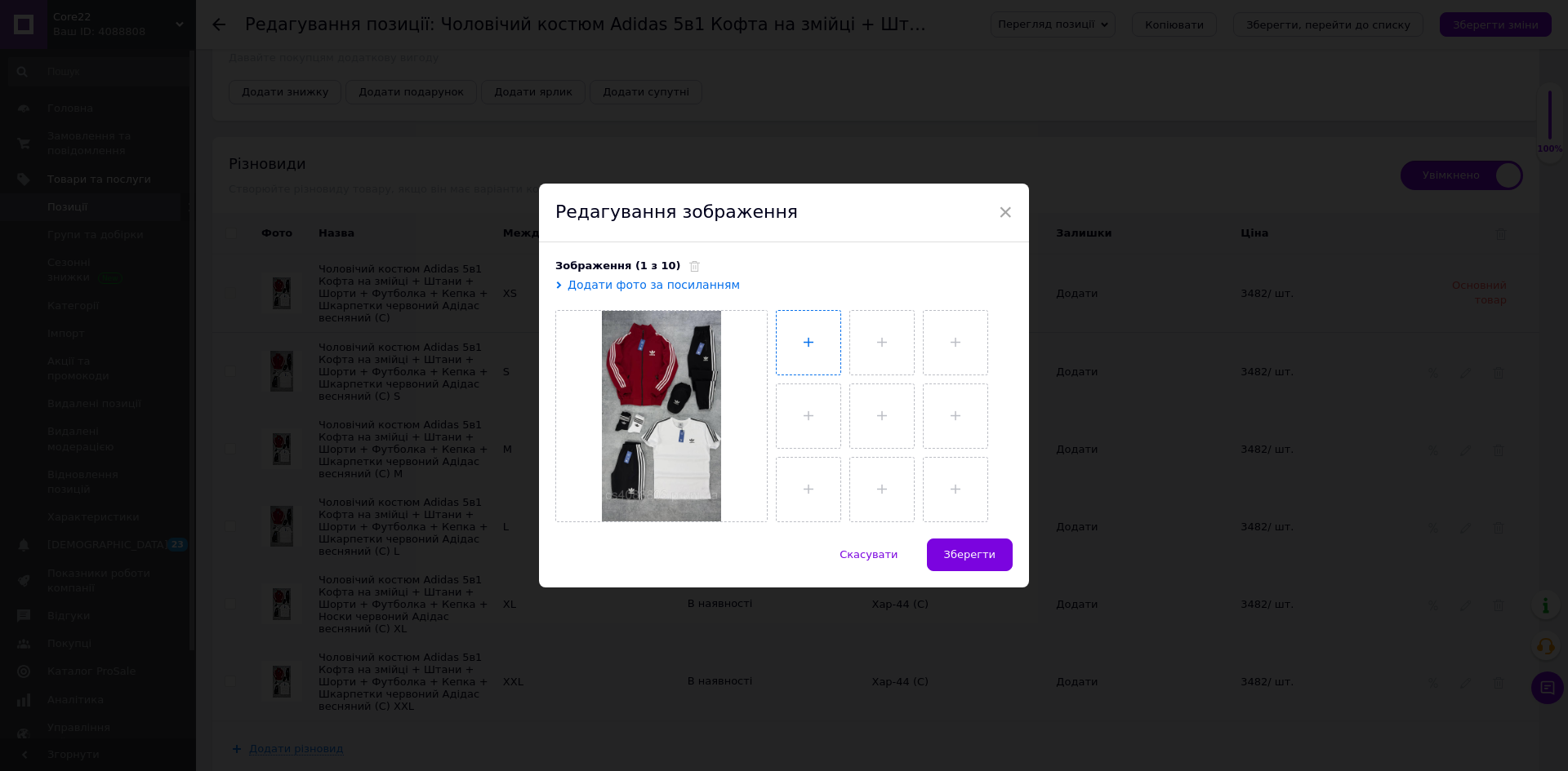
type input "C:\fakepath\photo_2025-05-28_08-52-24 (2).jpg"
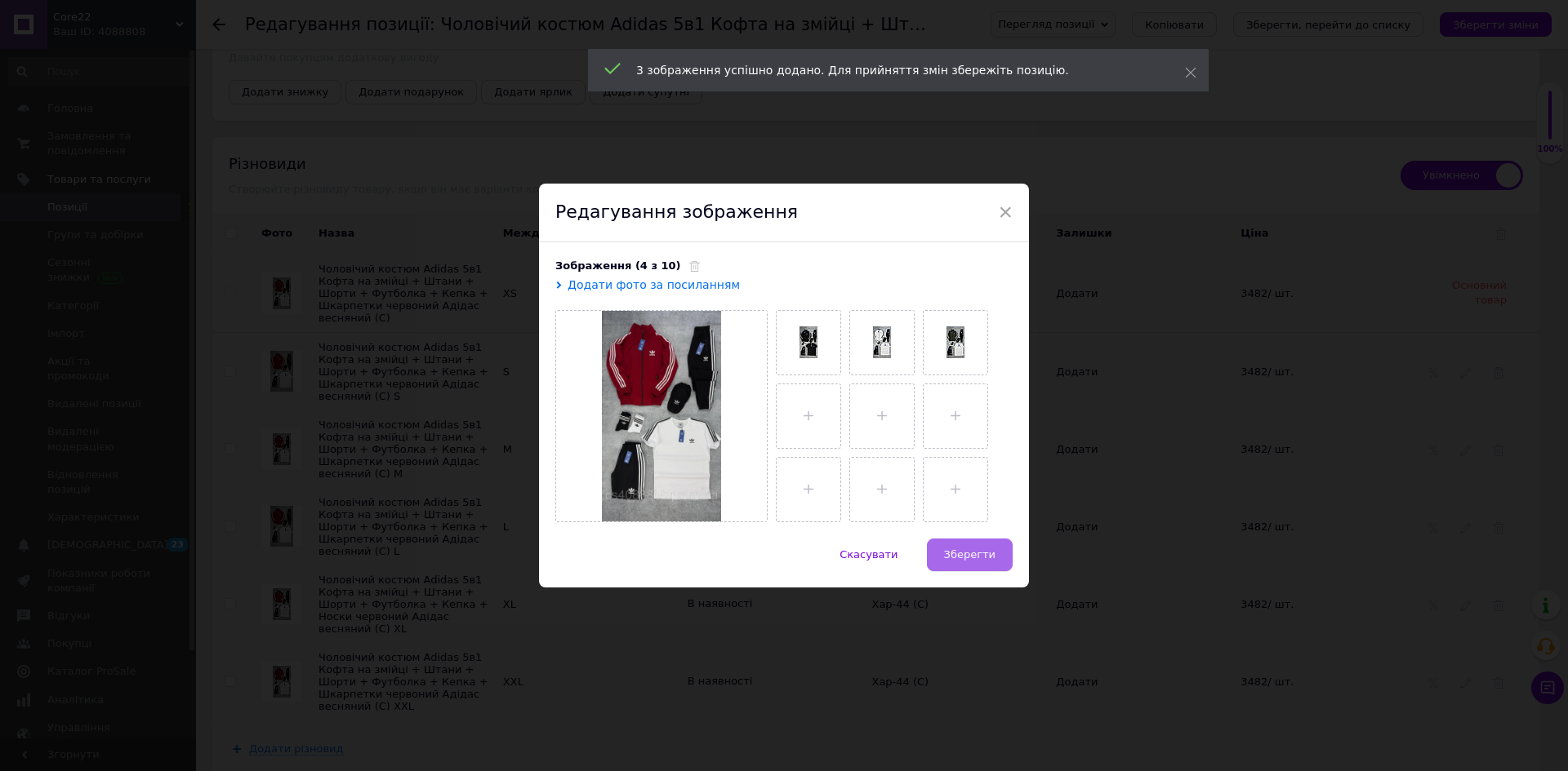
click at [970, 549] on span "Зберегти" at bounding box center [969, 555] width 52 height 12
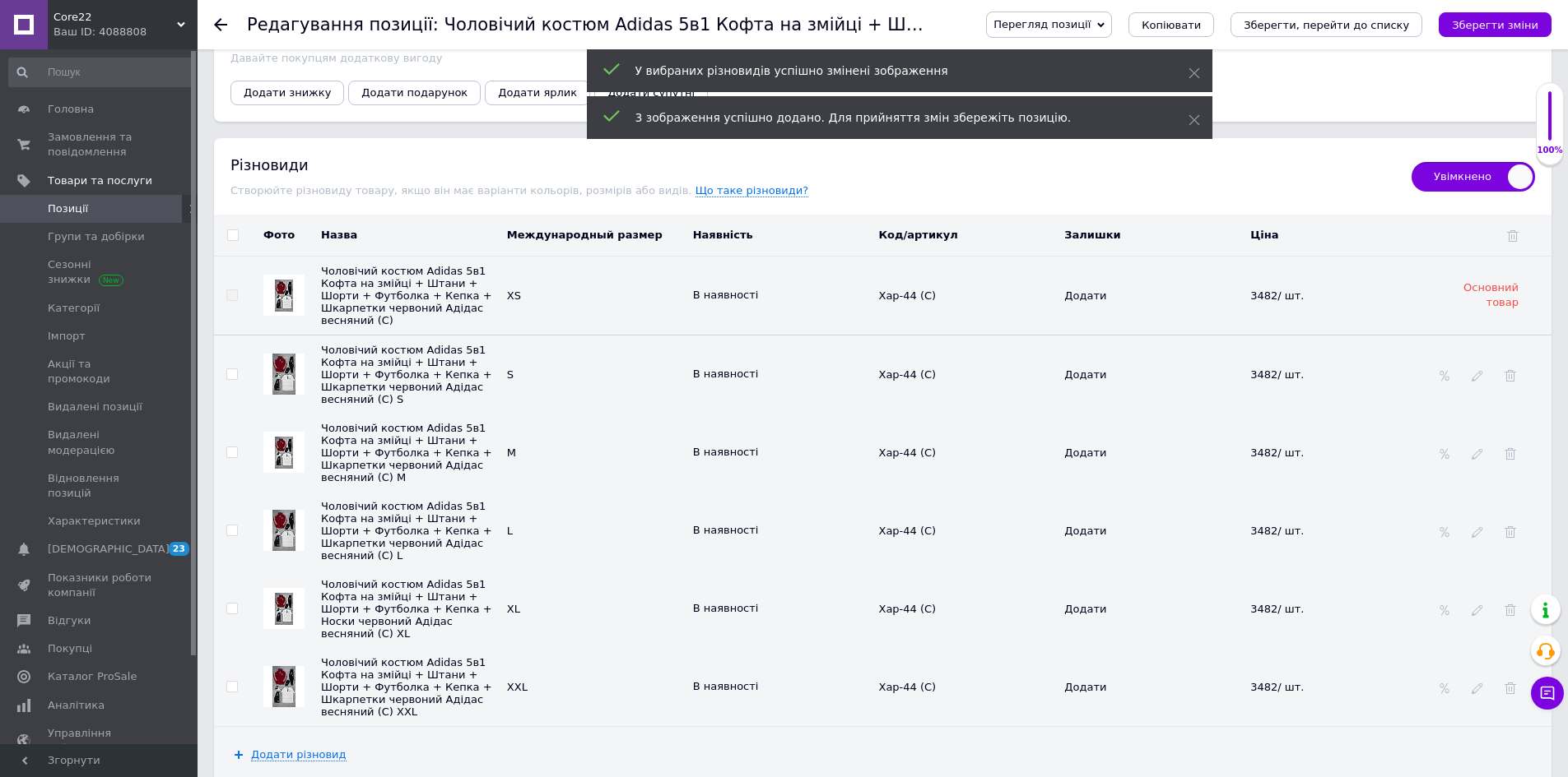
scroll to position [2871, 0]
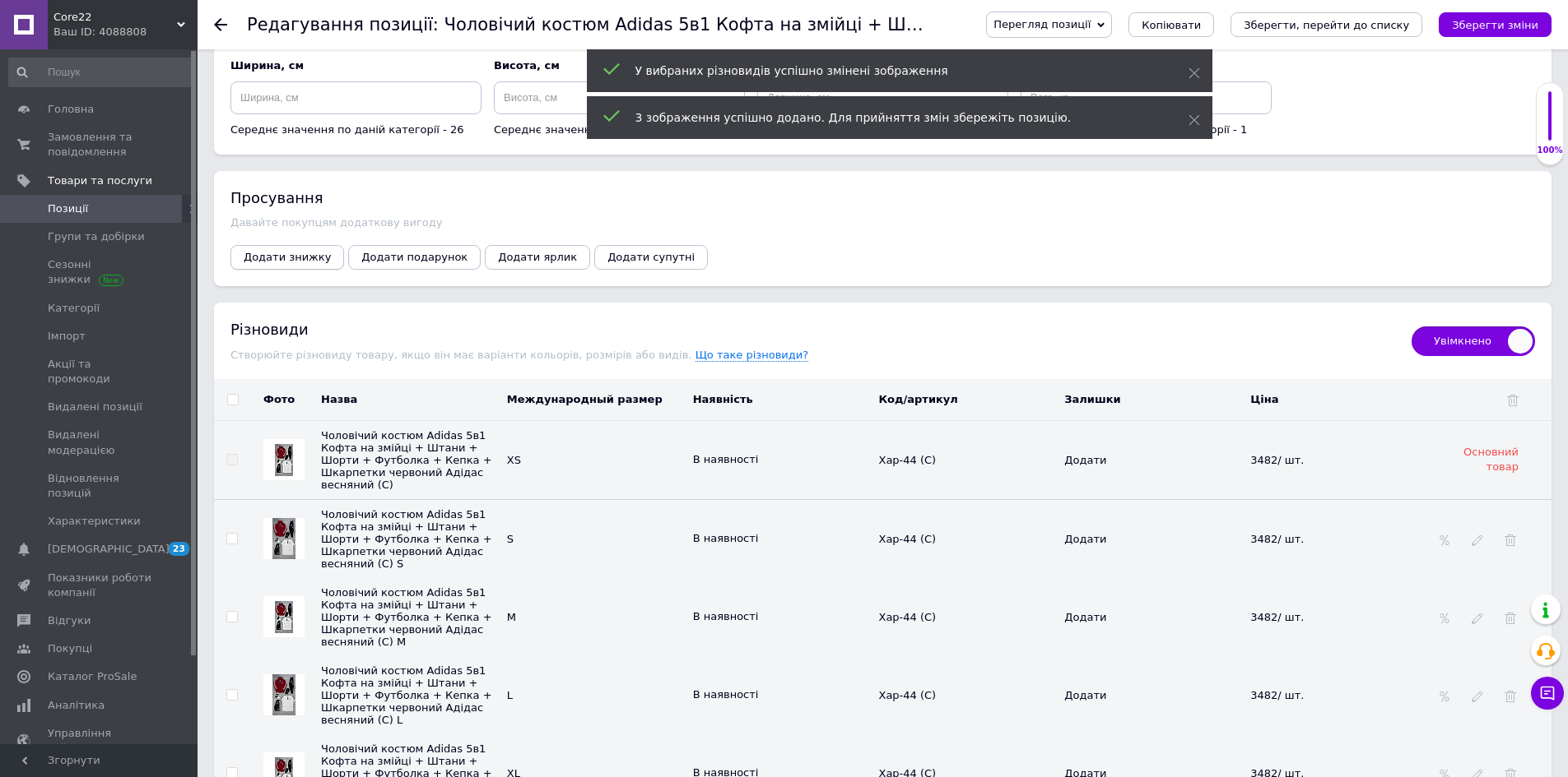
click at [287, 263] on span "Додати знижку" at bounding box center [287, 257] width 87 height 12
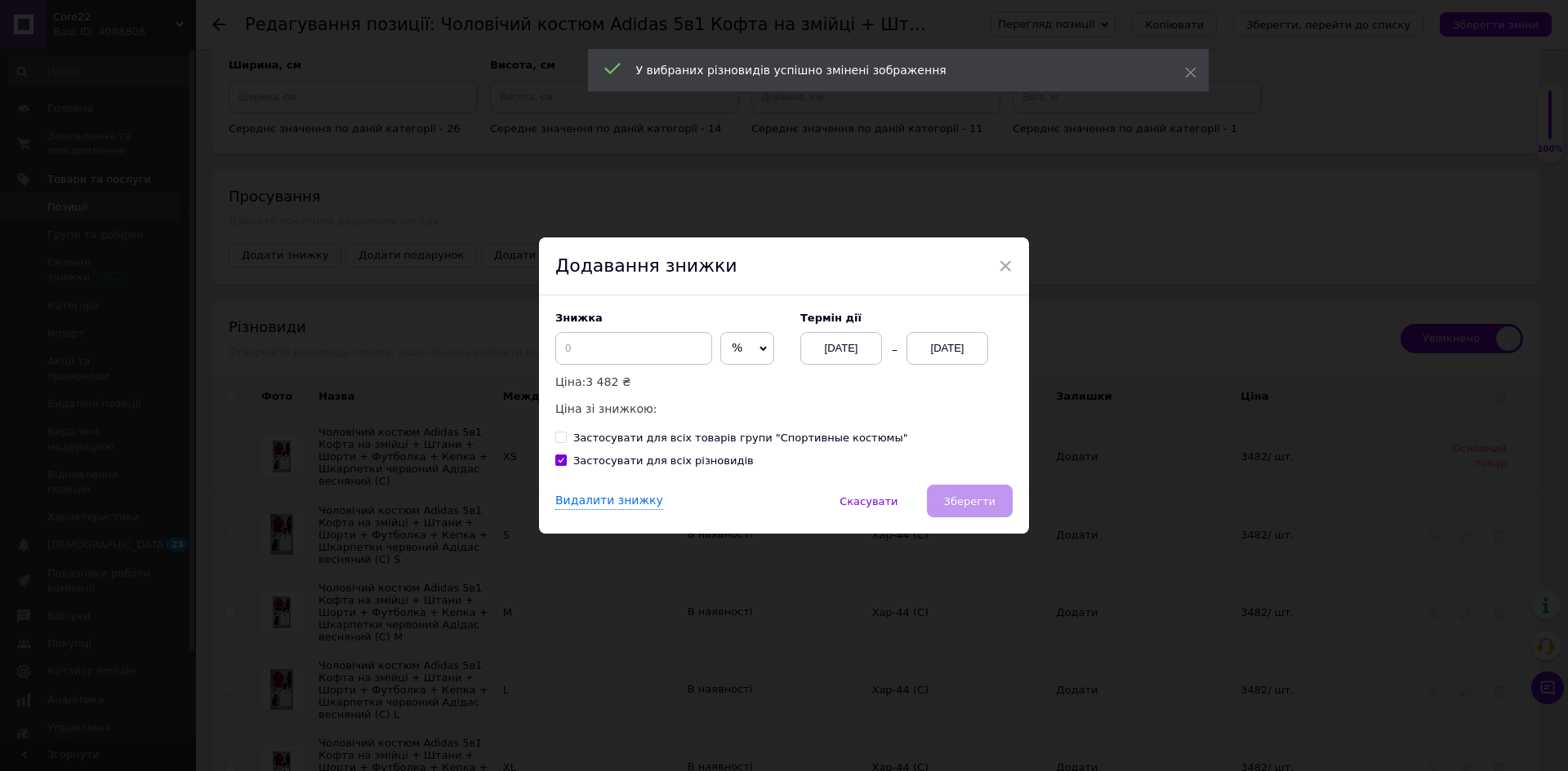
click at [962, 355] on div "[DATE]" at bounding box center [947, 348] width 82 height 33
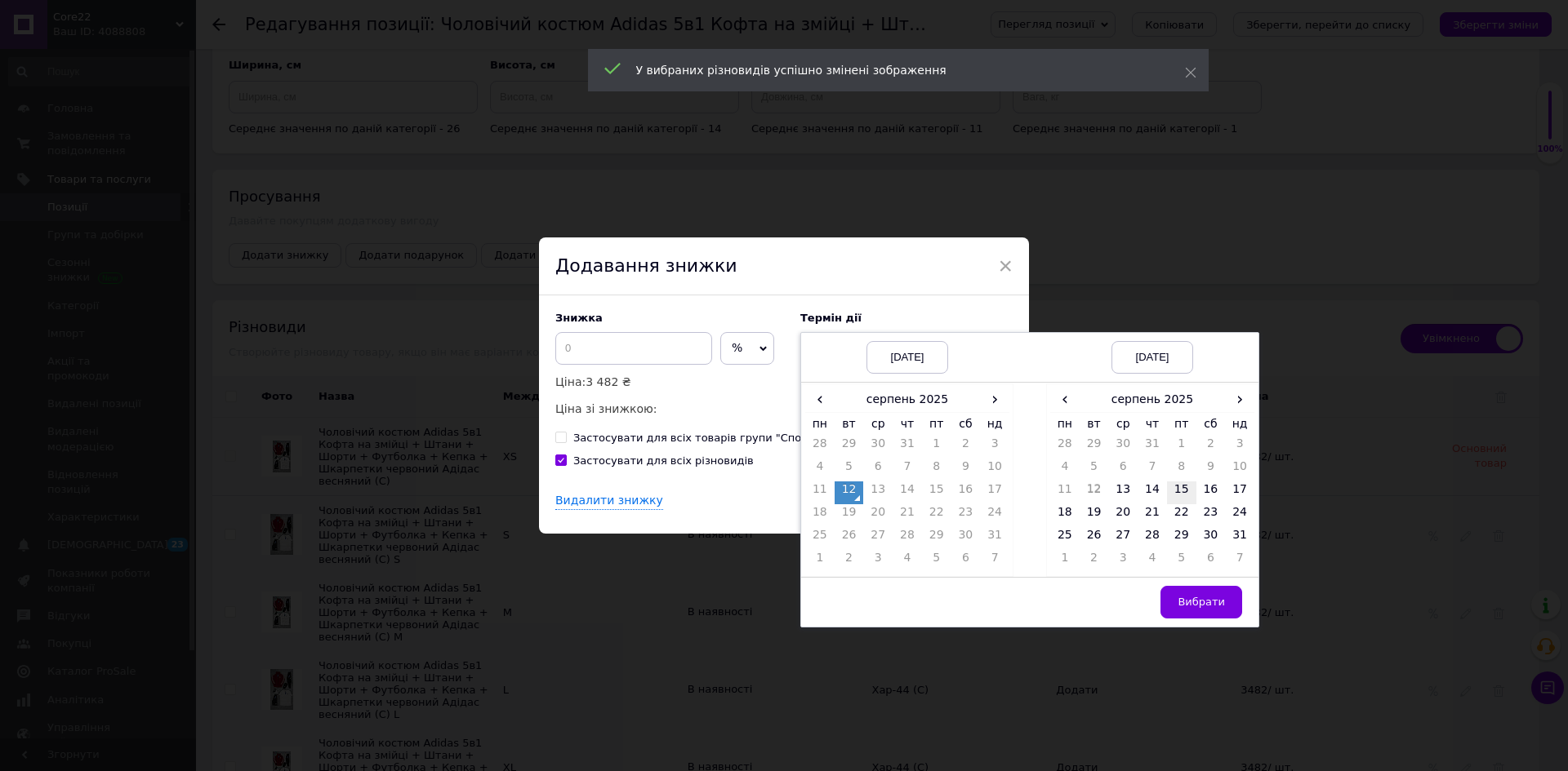
click at [1184, 485] on td "15" at bounding box center [1181, 493] width 29 height 22
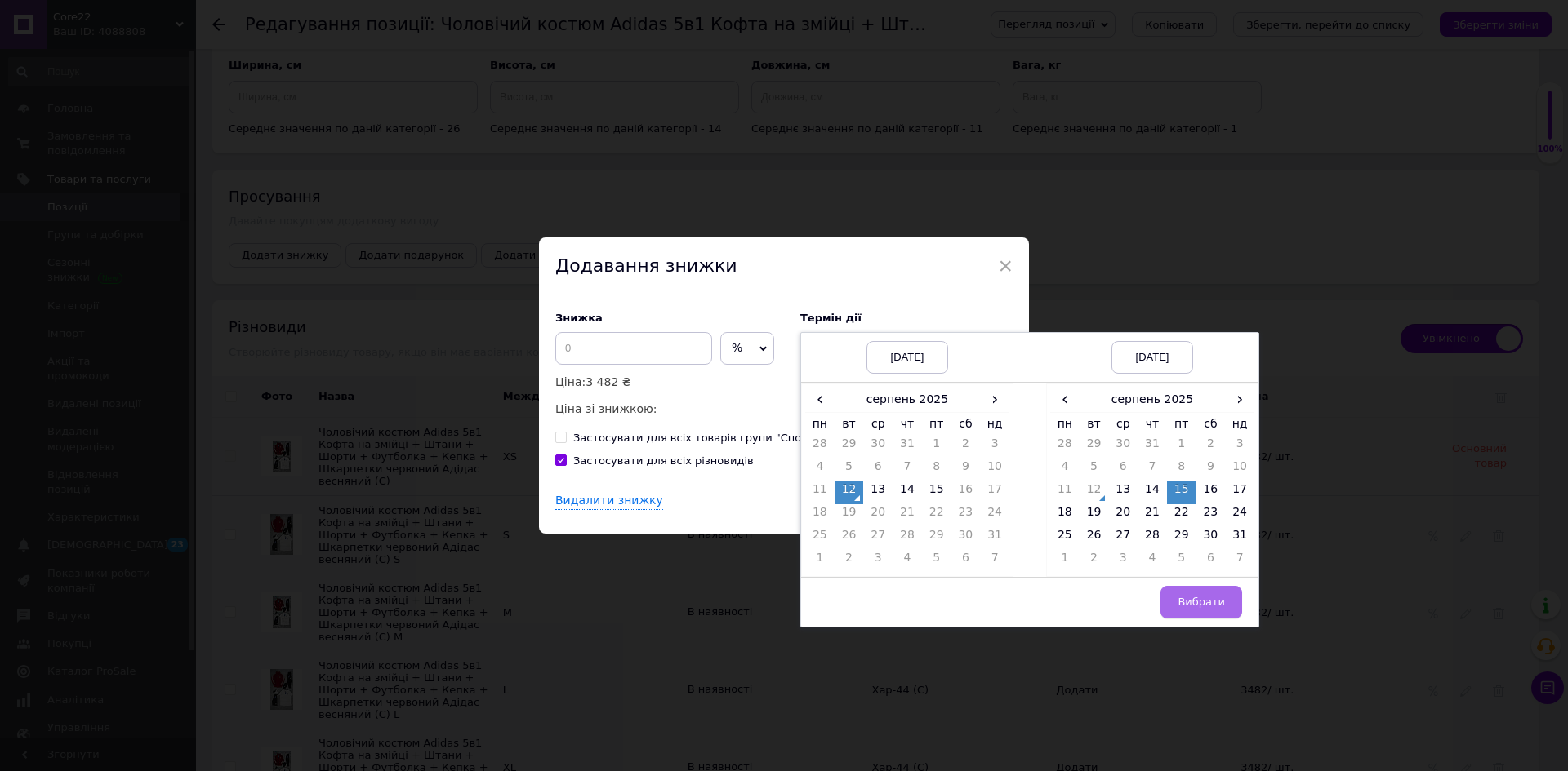
click at [1219, 595] on button "Вибрати" at bounding box center [1201, 602] width 82 height 33
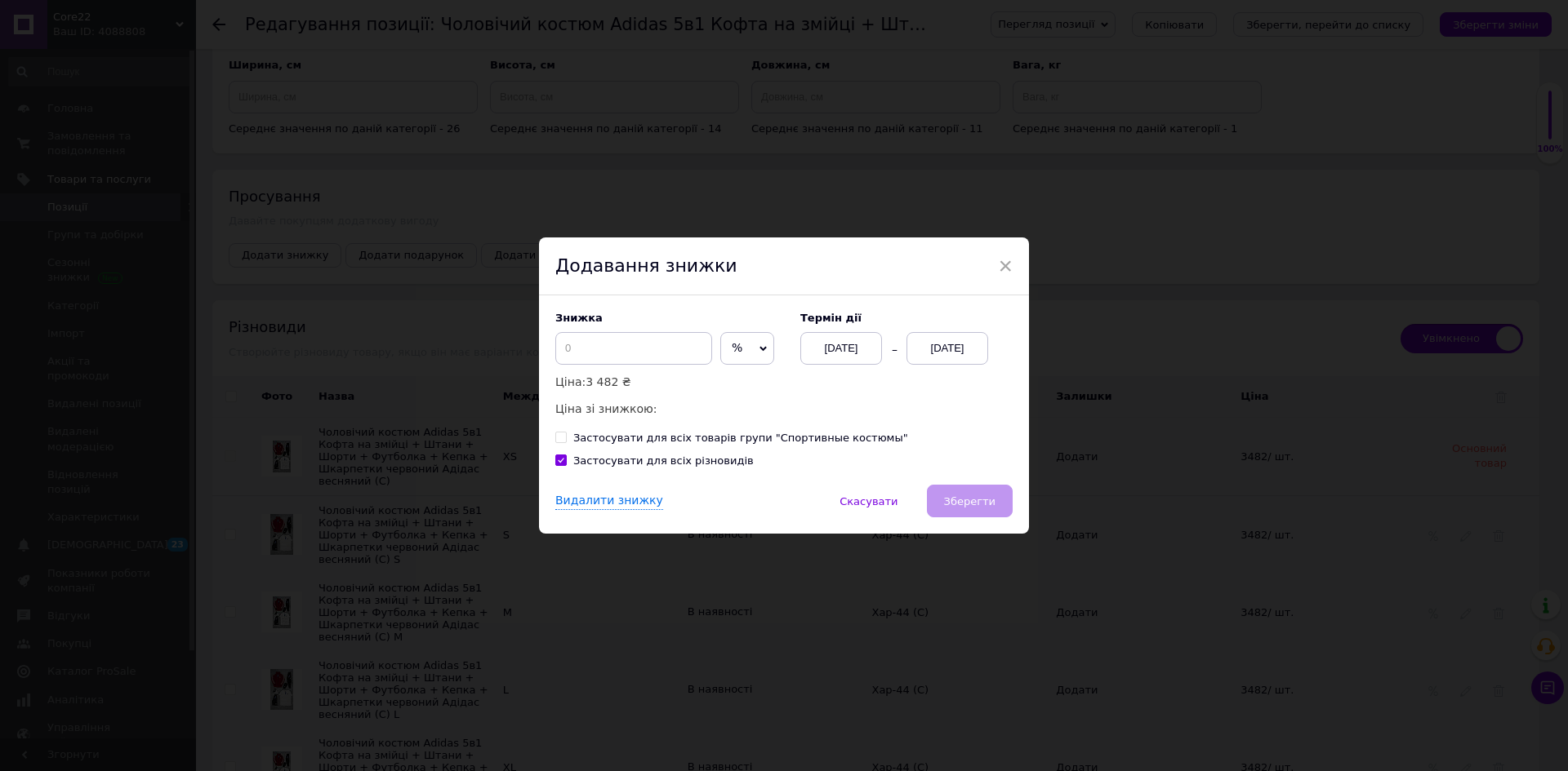
click at [747, 348] on span "%" at bounding box center [748, 348] width 54 height 33
click at [746, 382] on li "₴" at bounding box center [747, 382] width 52 height 22
click at [674, 346] on input at bounding box center [634, 348] width 157 height 33
type input "803"
click at [975, 505] on span "Зберегти" at bounding box center [969, 501] width 52 height 12
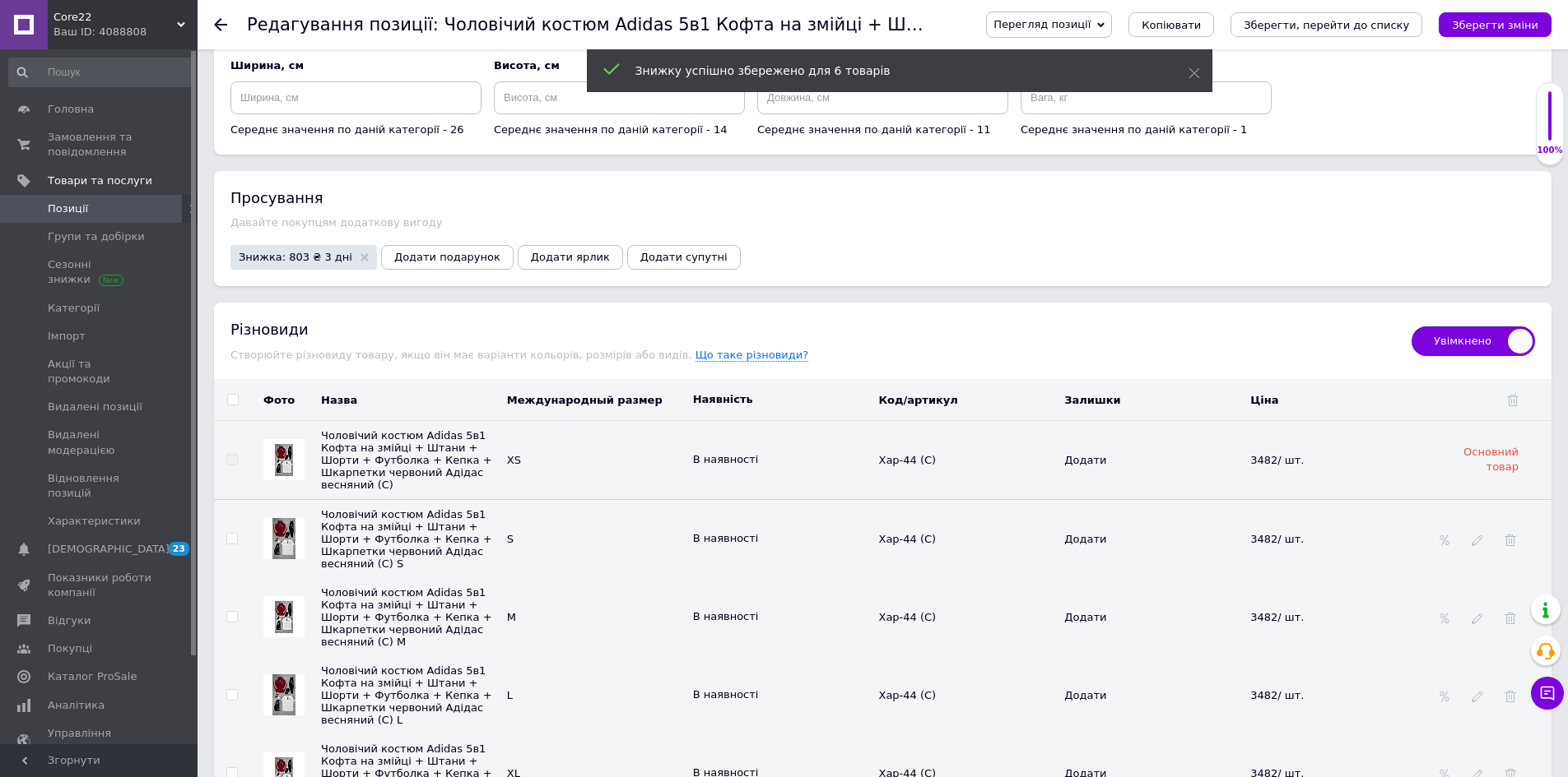
click at [1518, 24] on icon "Зберегти зміни" at bounding box center [1494, 25] width 86 height 12
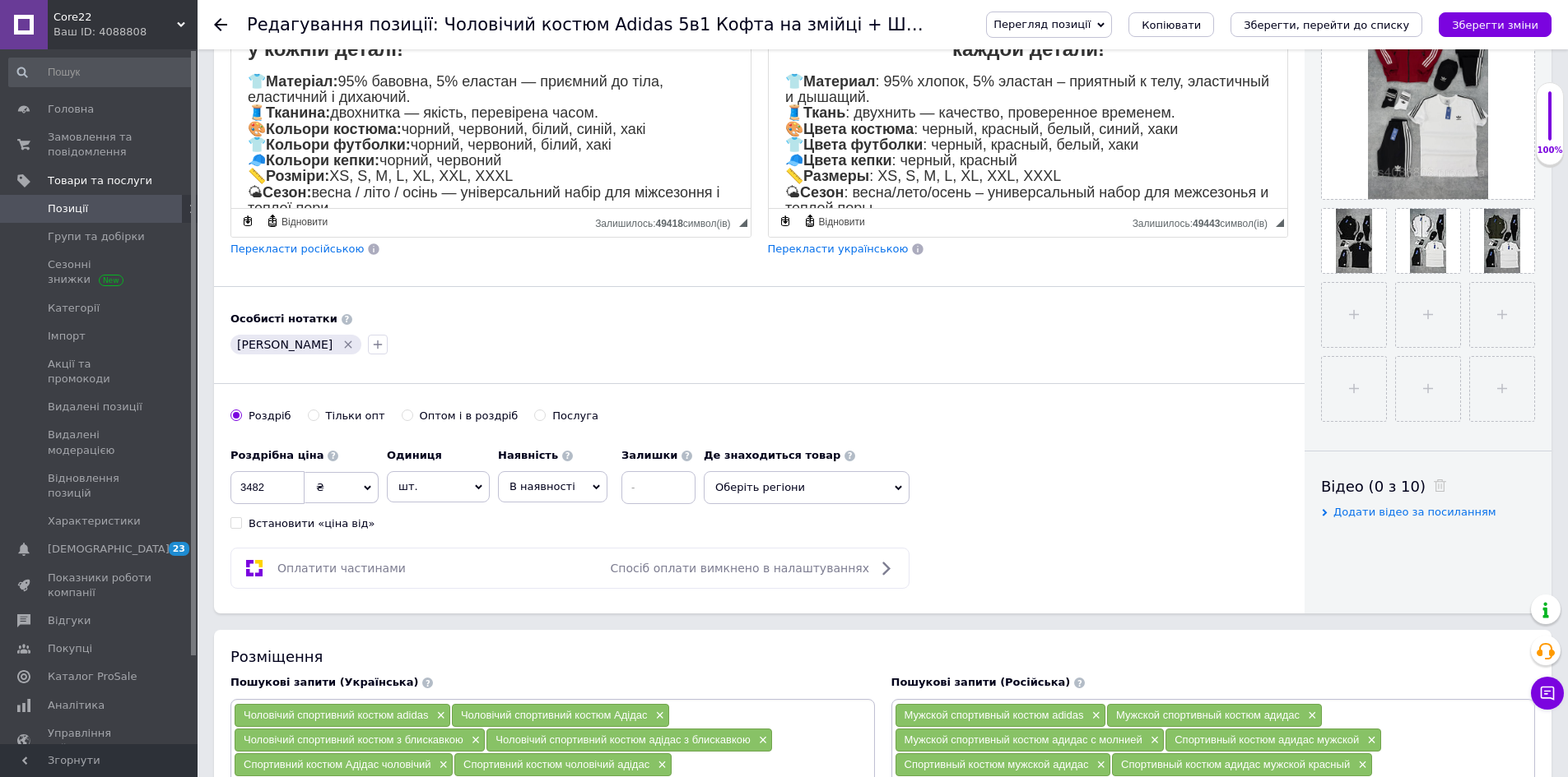
scroll to position [239, 0]
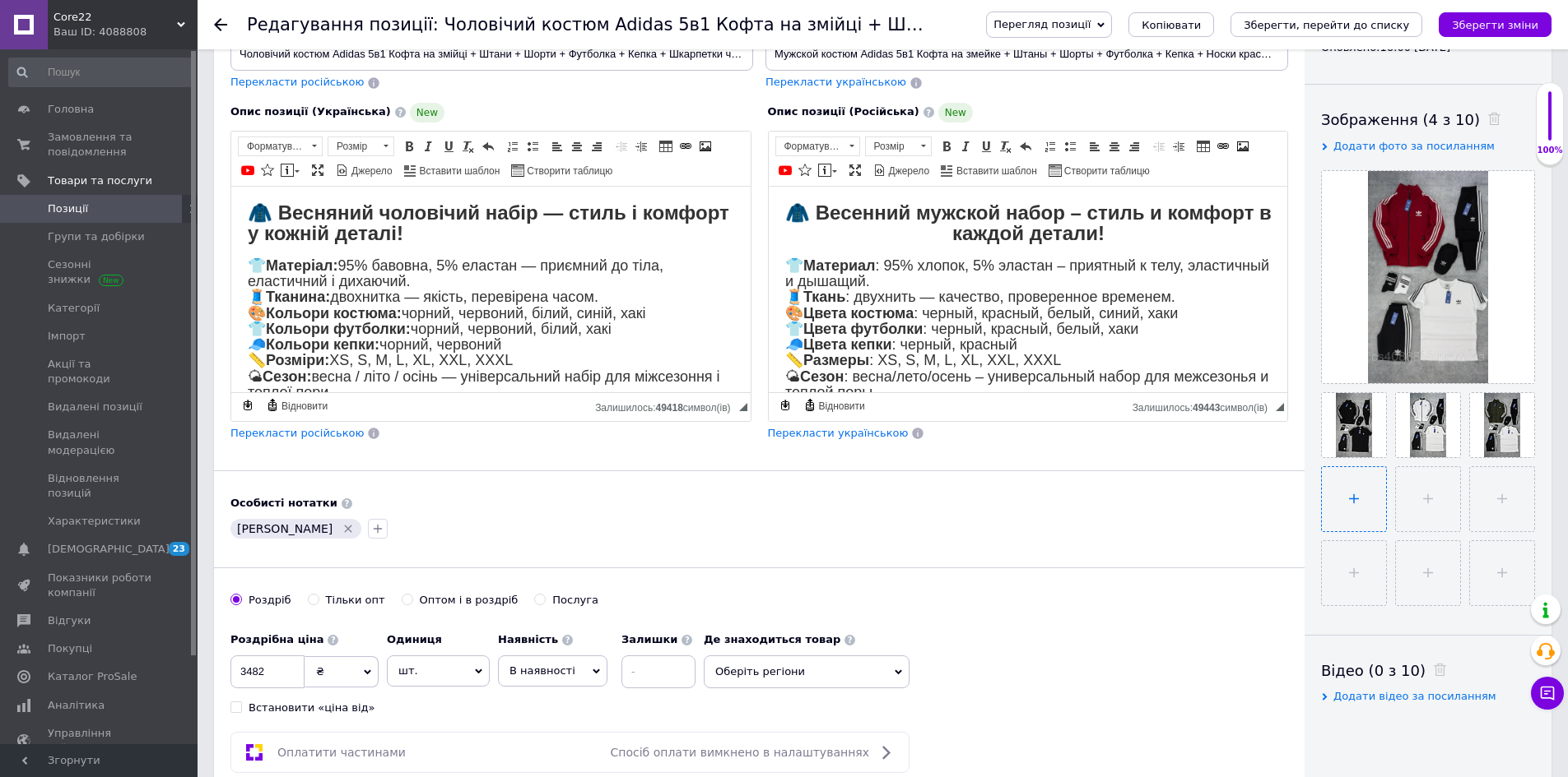
click at [1371, 489] on input "file" at bounding box center [1354, 499] width 64 height 64
type input "C:\fakepath\photo_2025-05-28_08-52-26 (2).jpg"
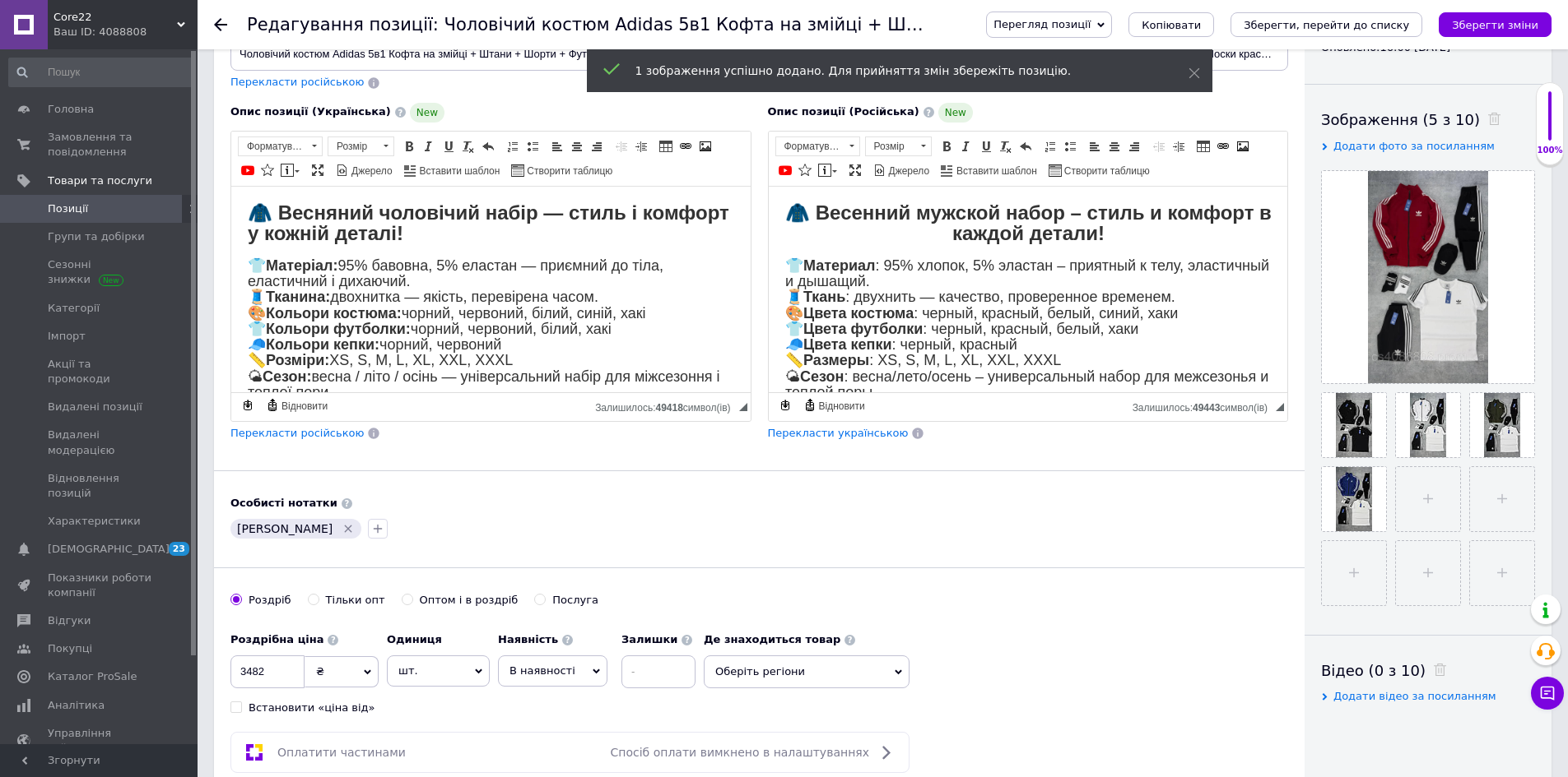
click at [1491, 25] on icon "Зберегти зміни" at bounding box center [1494, 25] width 86 height 12
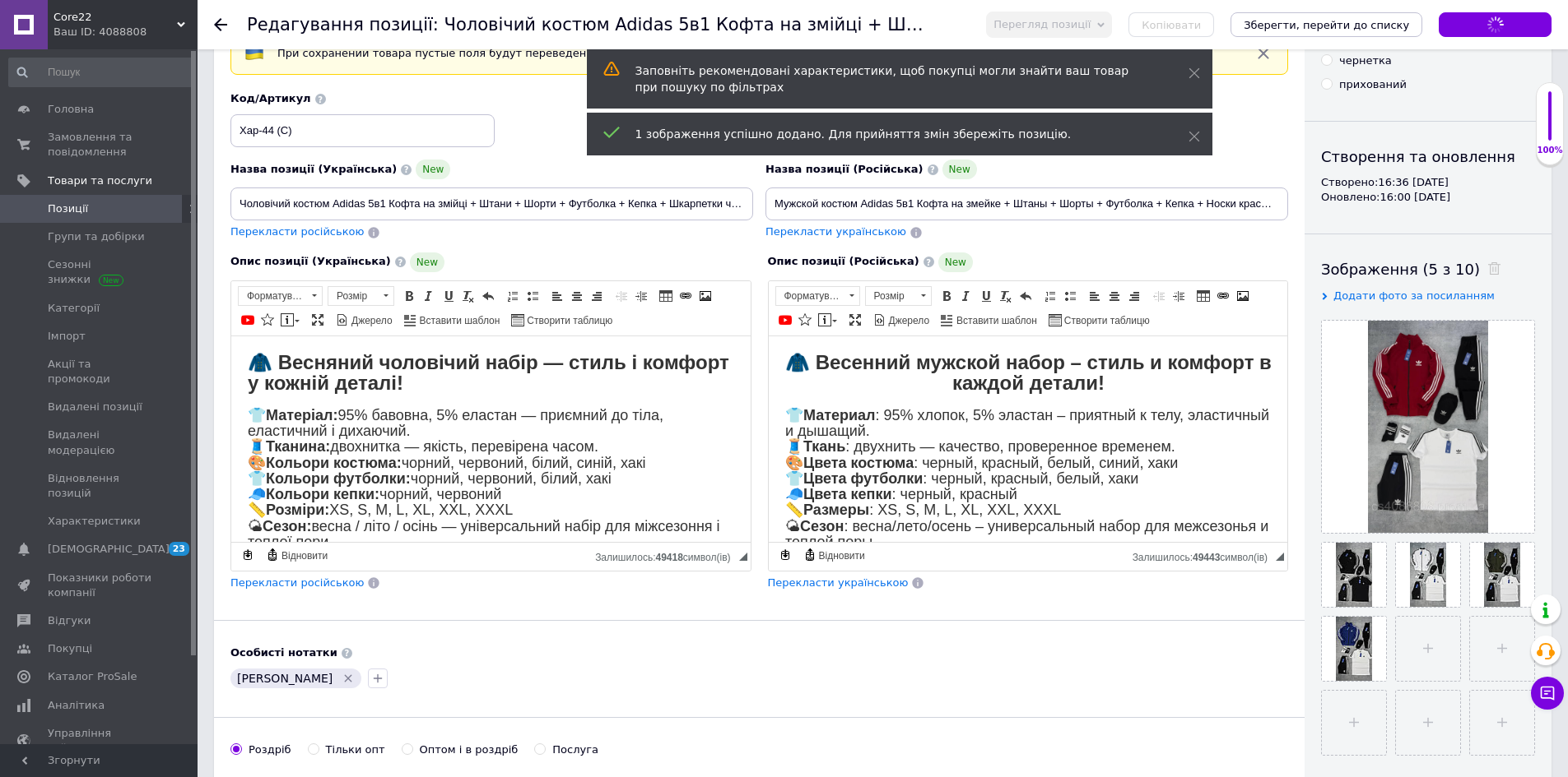
scroll to position [0, 0]
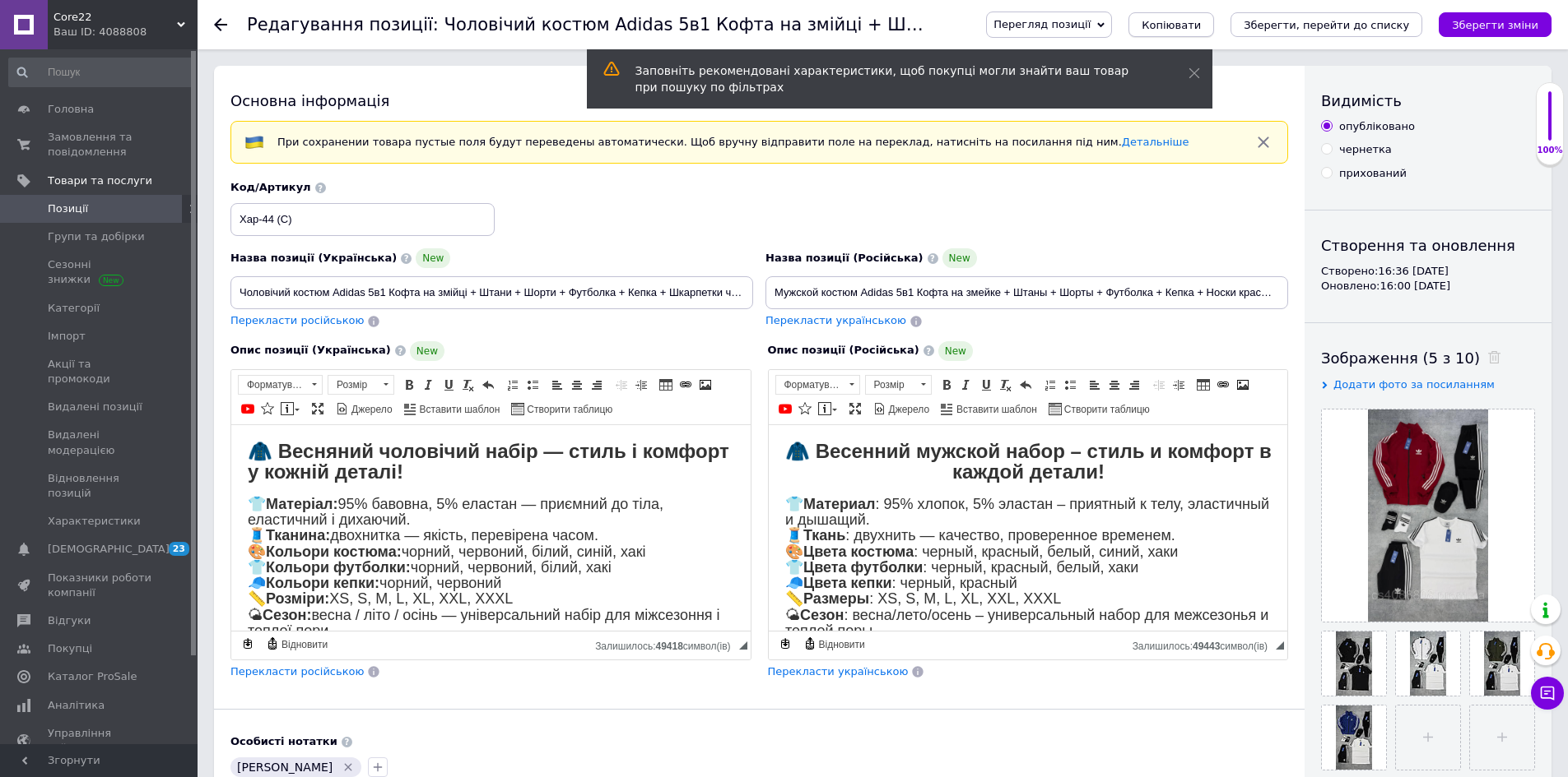
click at [1201, 21] on span "Копіювати" at bounding box center [1171, 25] width 60 height 12
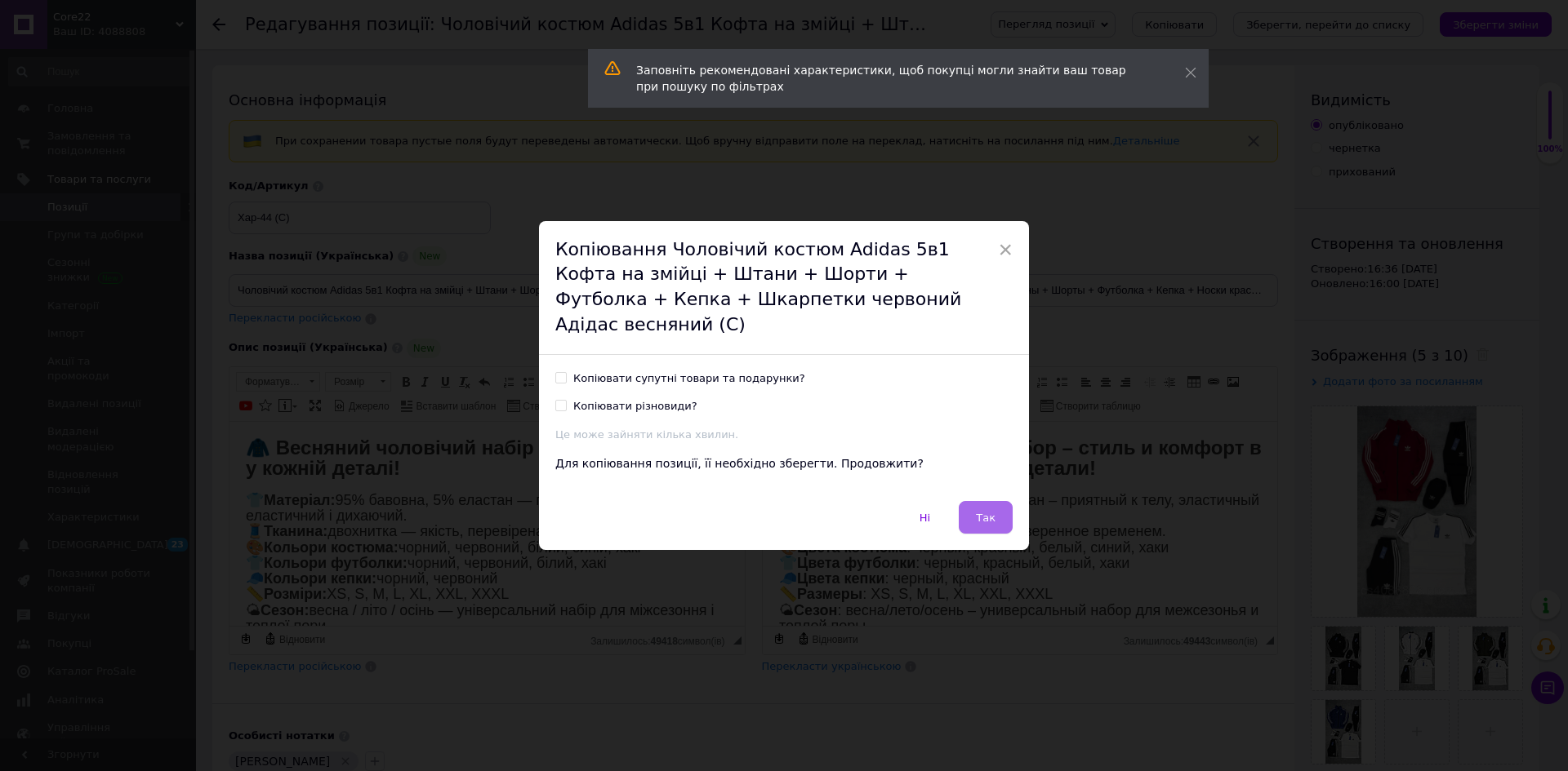
click at [980, 512] on button "Так" at bounding box center [986, 517] width 54 height 33
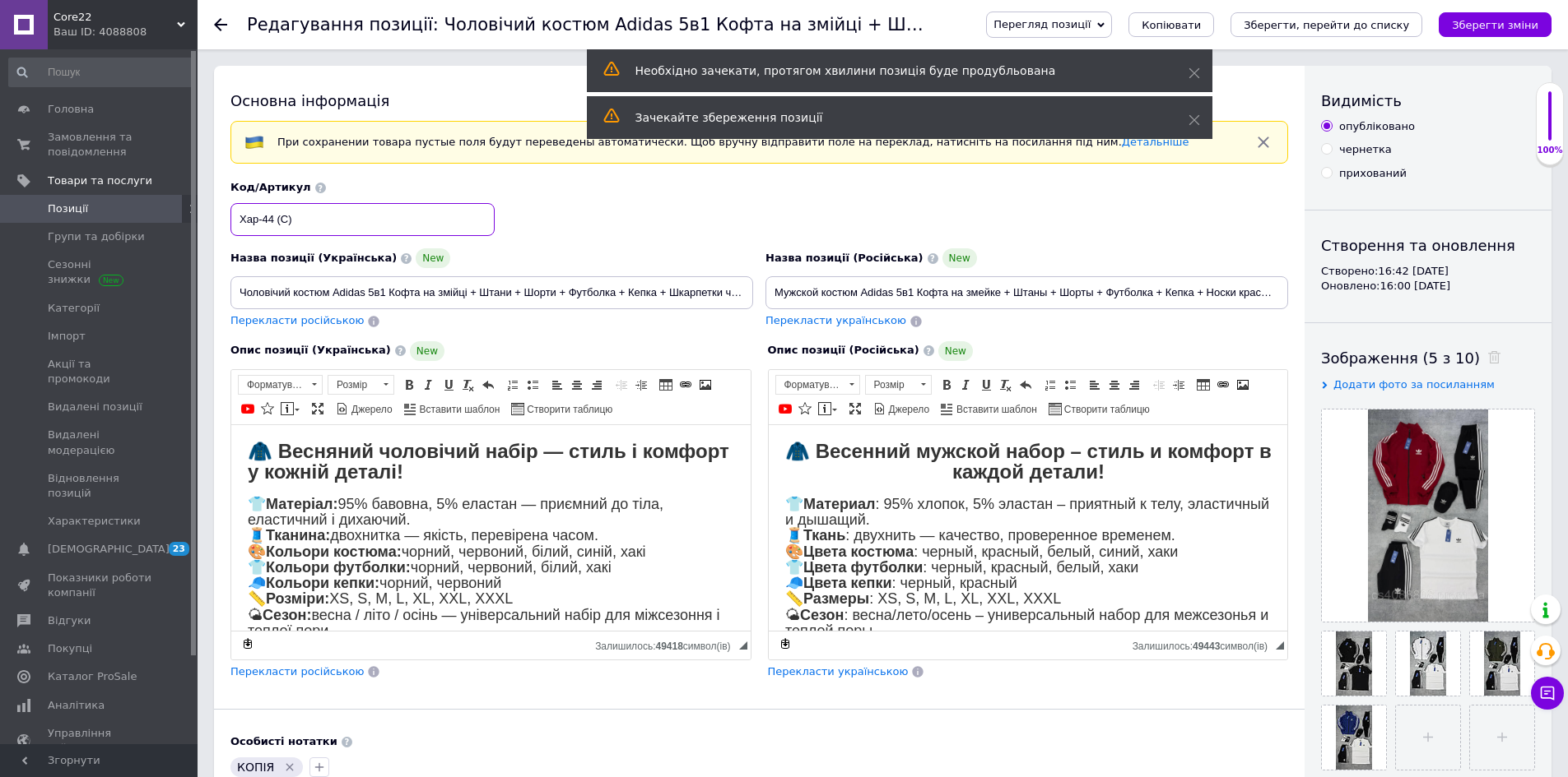
drag, startPoint x: 276, startPoint y: 221, endPoint x: 235, endPoint y: 221, distance: 41.0
click at [235, 221] on input "Хар-44 (C)" at bounding box center [363, 219] width 264 height 33
paste input "540"
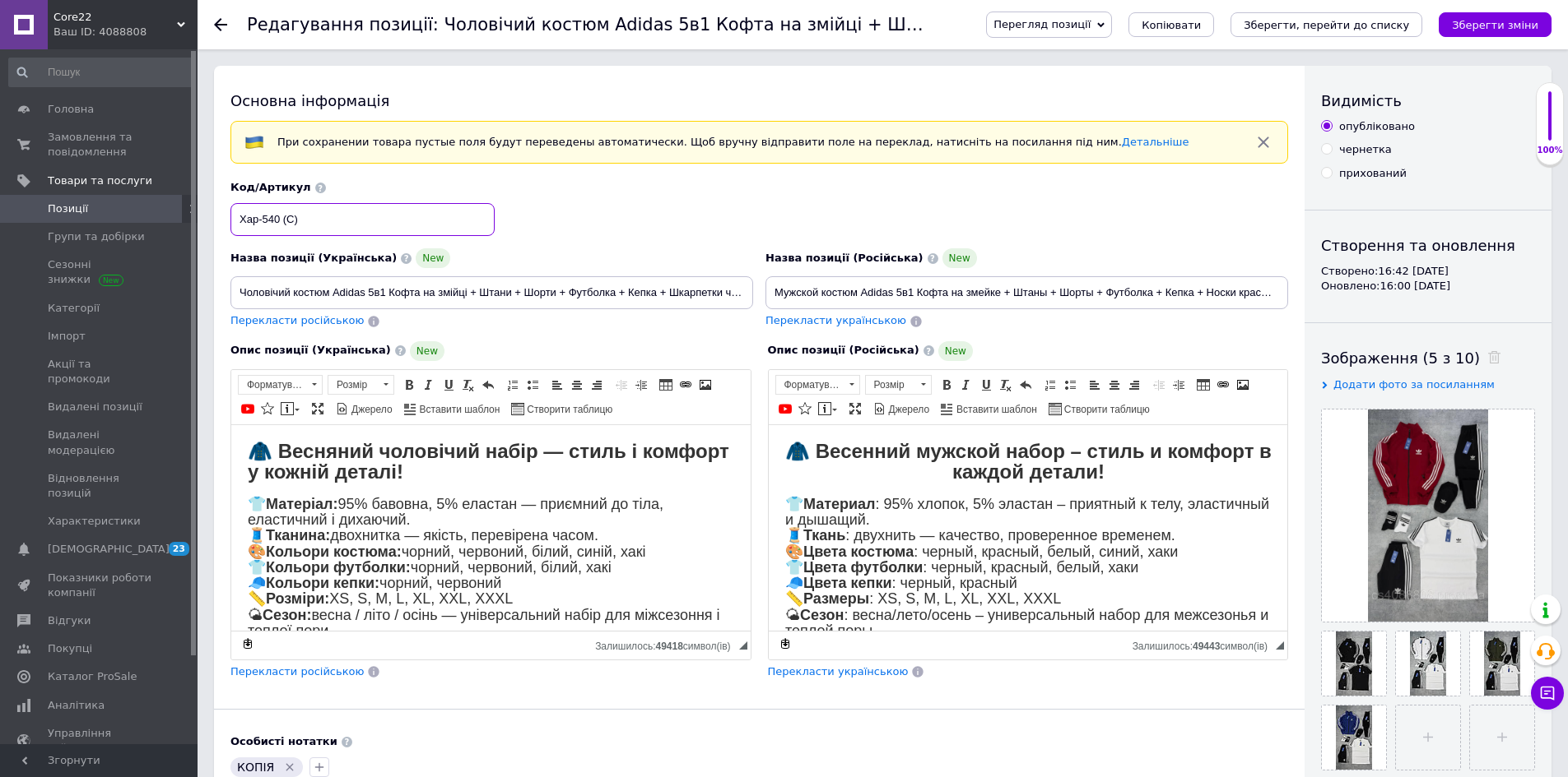
type input "Хар-540 (C)"
drag, startPoint x: 500, startPoint y: 291, endPoint x: 741, endPoint y: 285, distance: 241.1
click at [741, 285] on input "Чоловічий костюм Adidas 5в1 Кофта на змійці + Штани + Шорти + Футболка + Кепка …" at bounding box center [491, 293] width 522 height 33
click at [596, 291] on input "Чоловічий костюм Adidas 5в1 Кофта на змійці + Штани + Шорти + Футболка + Кепка …" at bounding box center [491, 293] width 522 height 33
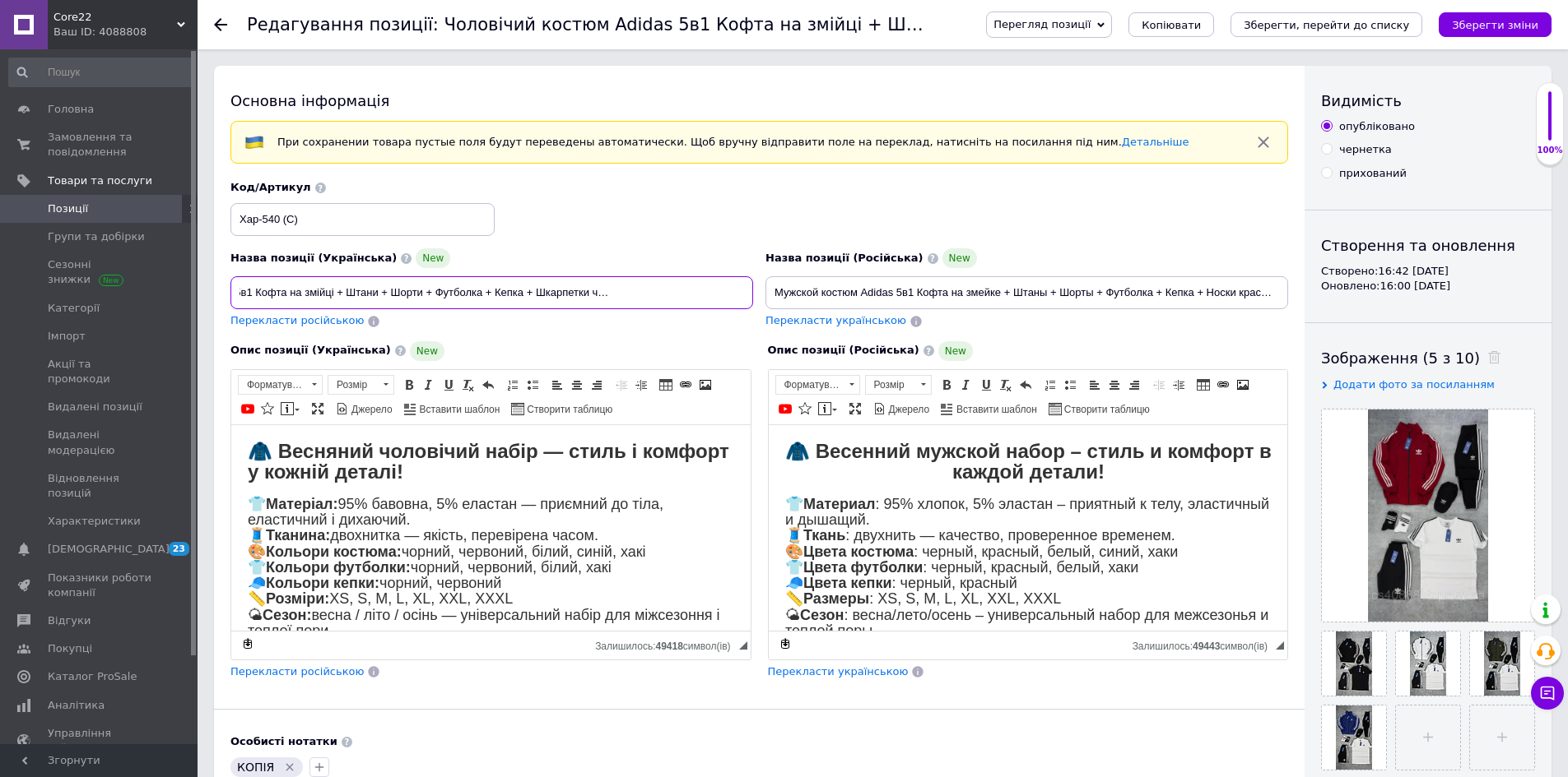
click at [596, 291] on input "Чоловічий костюм Adidas 5в1 Кофта на змійці + Штани + Шорти + Футболка + Кепка …" at bounding box center [491, 293] width 522 height 33
type input "Чоловічий костюм Adidas 5в1 Кофта на змійці + Штани + Шорти + Футболка + Кепка …"
click at [1253, 292] on input "Мужской костюм Adidas 5в1 Кофта на змейке + Штаны + Шорты + Футболка + Кепка + …" at bounding box center [1026, 293] width 522 height 33
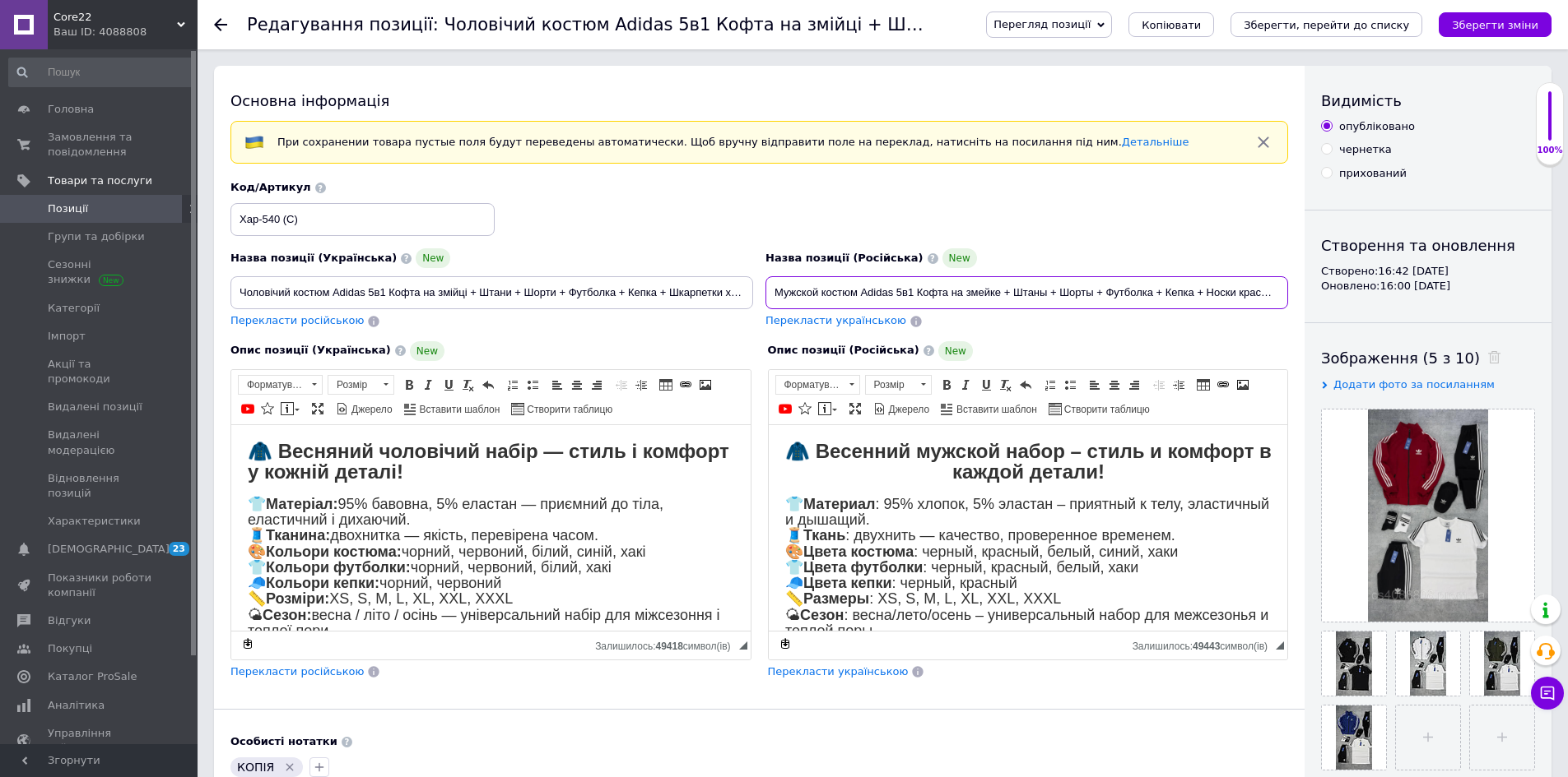
click at [1253, 292] on input "Мужской костюм Adidas 5в1 Кофта на змейке + Штаны + Шорты + Футболка + Кепка + …" at bounding box center [1026, 293] width 522 height 33
click at [1265, 295] on input "Мужской костюм Adidas 5в1 Кофта на змейке + Штаны + Шорты + Футболка + Кепка + …" at bounding box center [1026, 293] width 522 height 33
type input "Мужской костюм Adidas 5в1 Кофта на змейке + Штаны + Шорты + Футболка + Кепка + …"
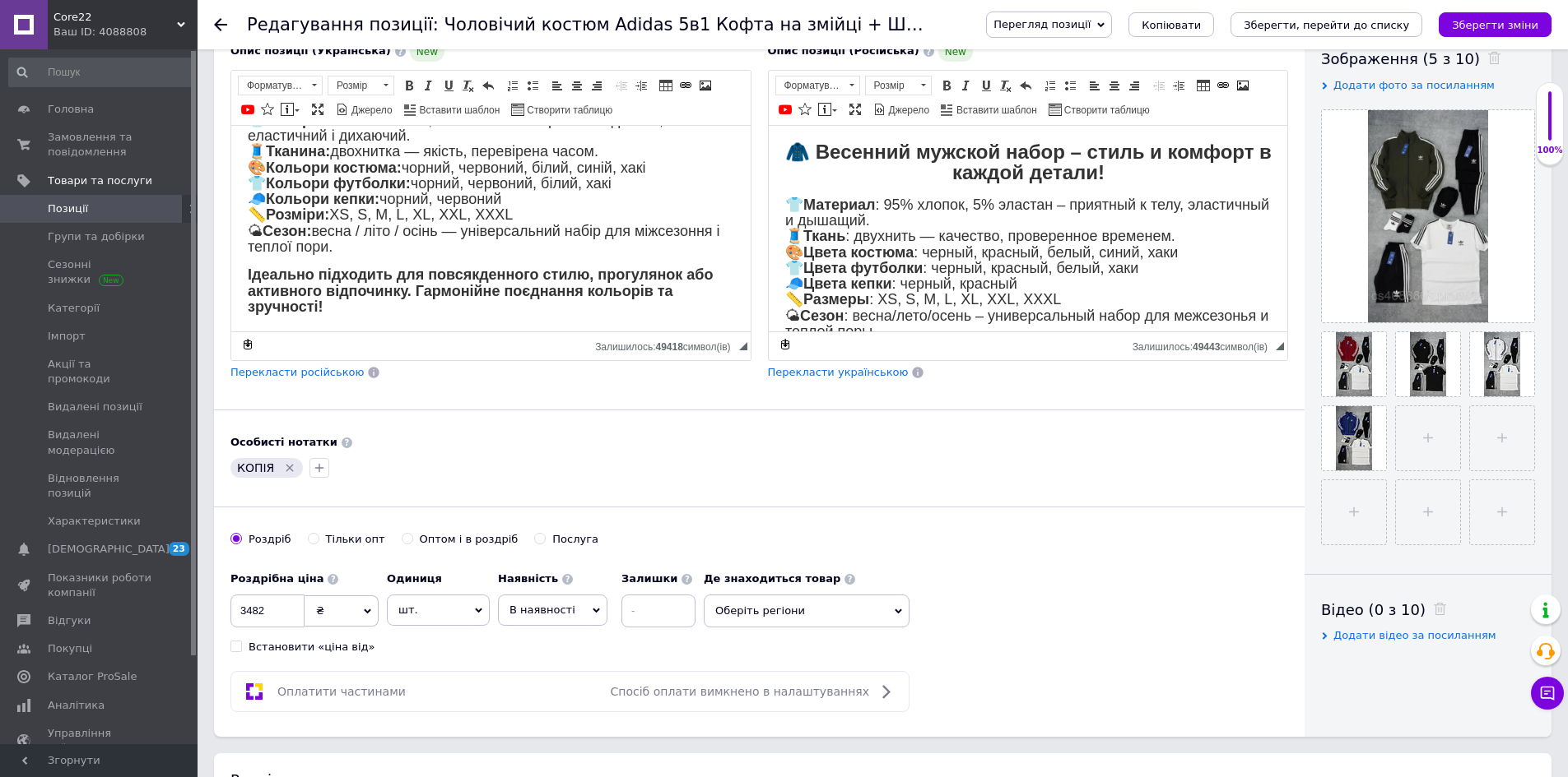
scroll to position [329, 0]
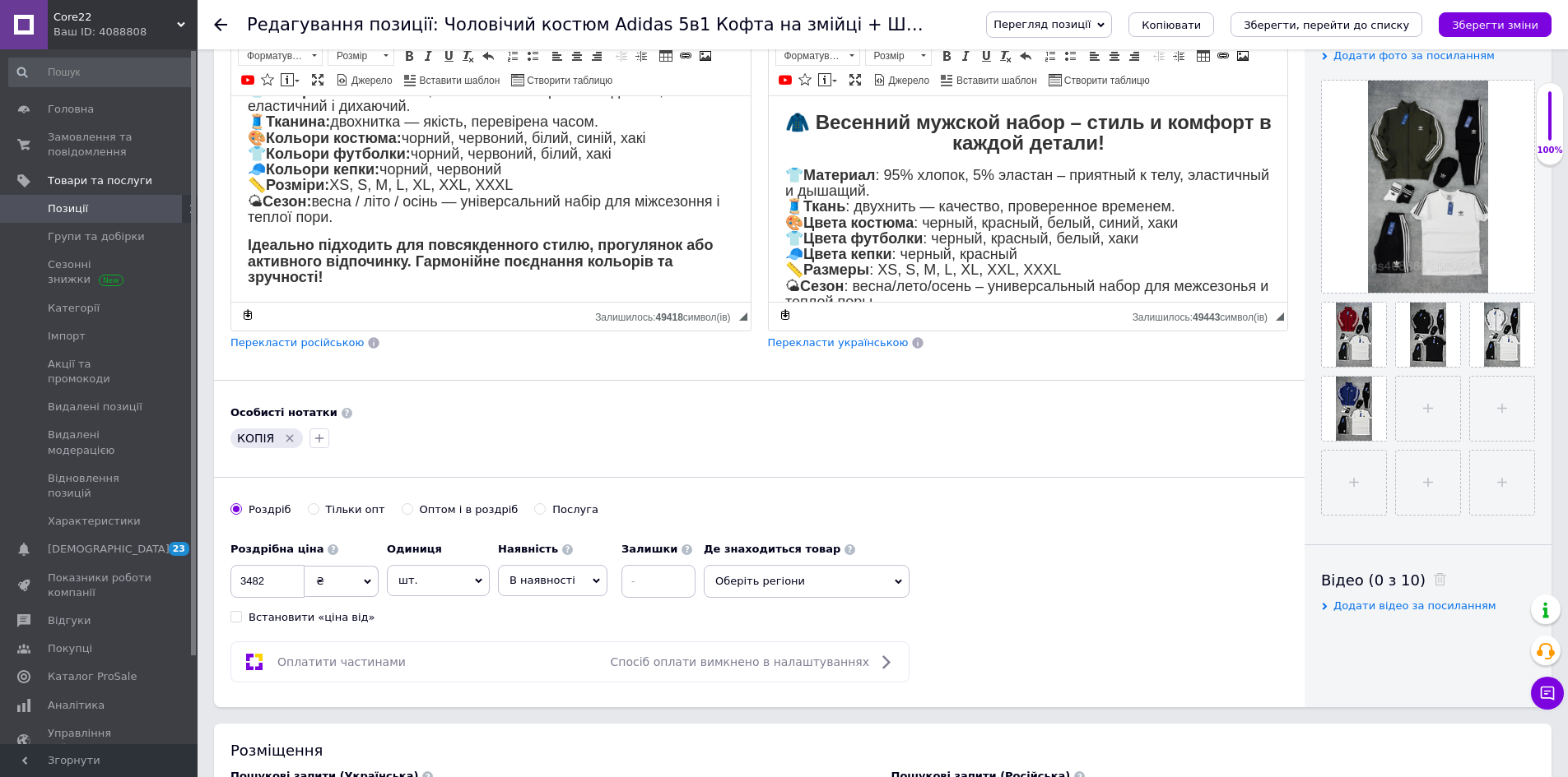
click at [283, 441] on icon "Видалити мітку" at bounding box center [290, 438] width 13 height 13
click at [232, 436] on button "button" at bounding box center [240, 438] width 20 height 20
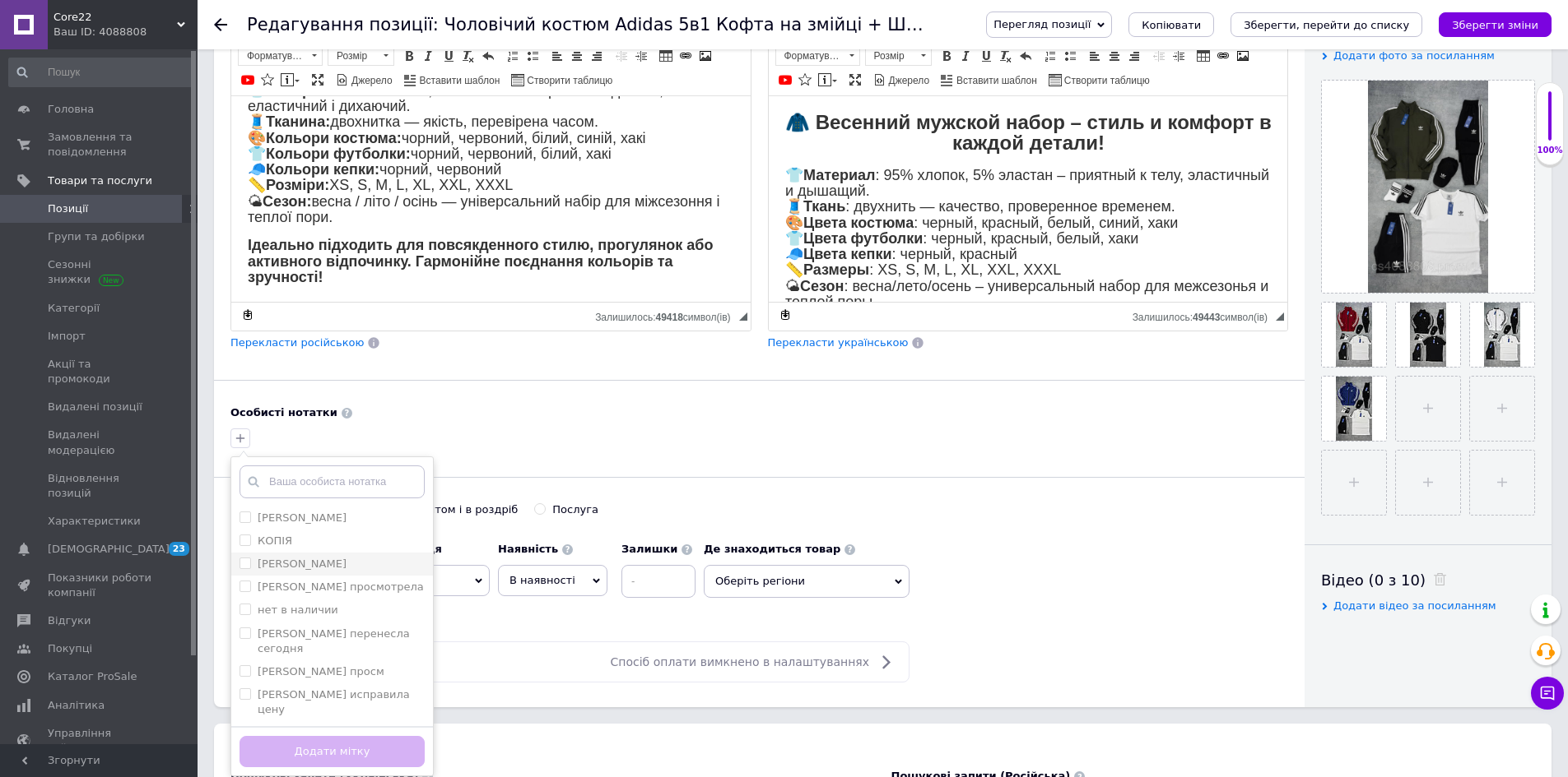
click at [304, 553] on li "[PERSON_NAME]" at bounding box center [332, 565] width 201 height 23
checkbox input "true"
click at [384, 736] on button "Додати мітку" at bounding box center [332, 752] width 185 height 32
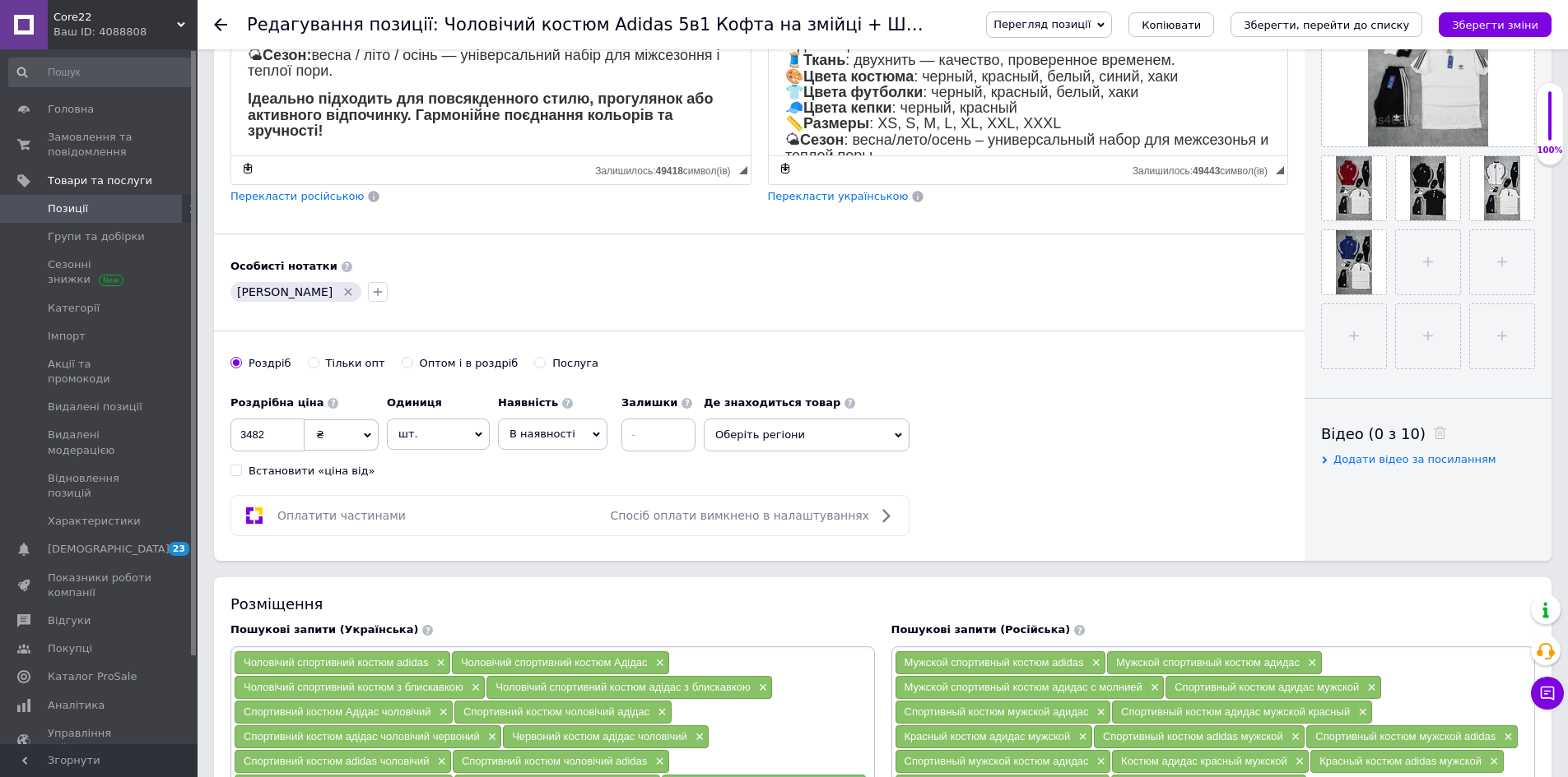
scroll to position [822, 0]
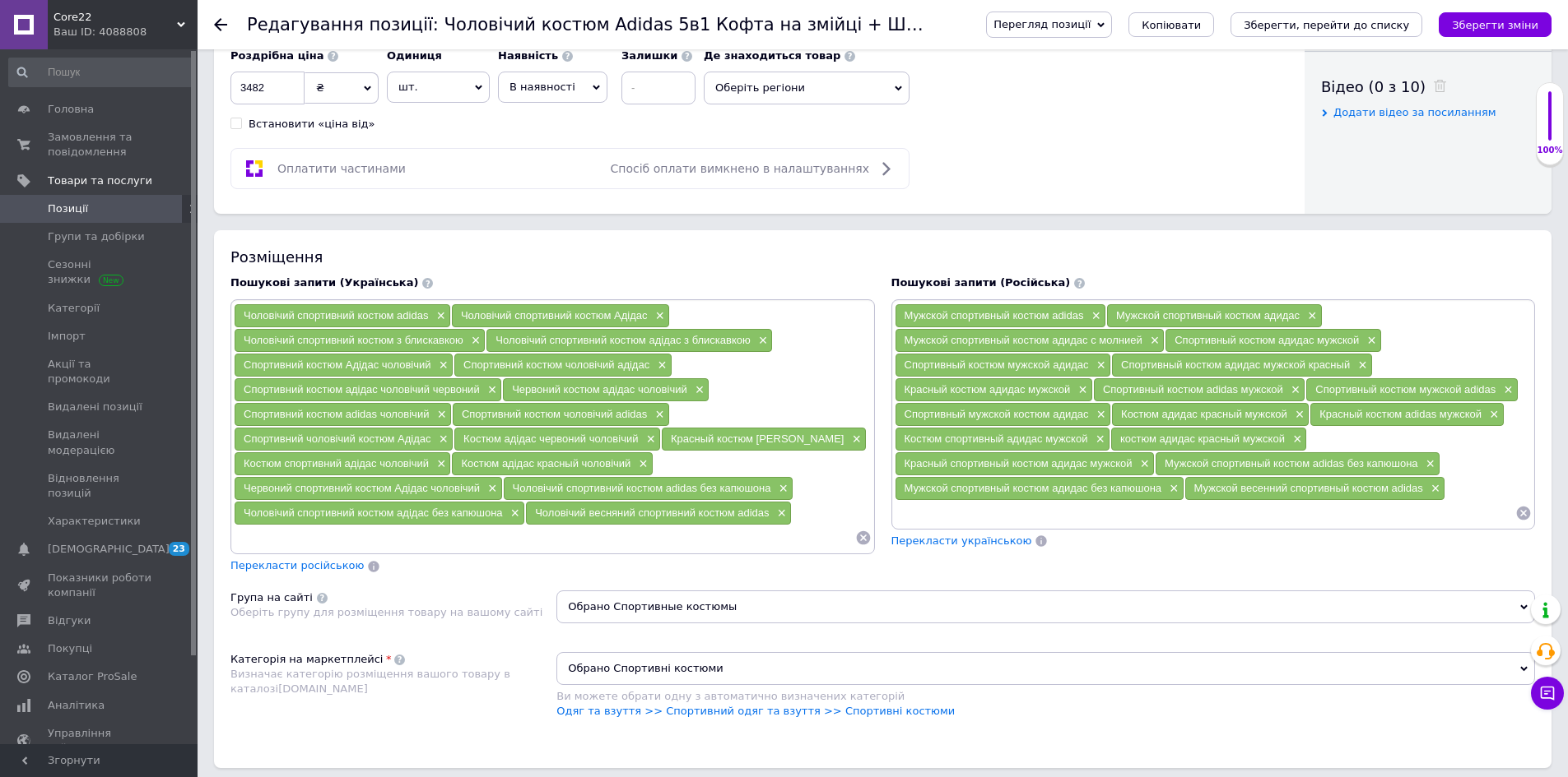
click at [972, 539] on span "Перекласти українською" at bounding box center [962, 540] width 141 height 12
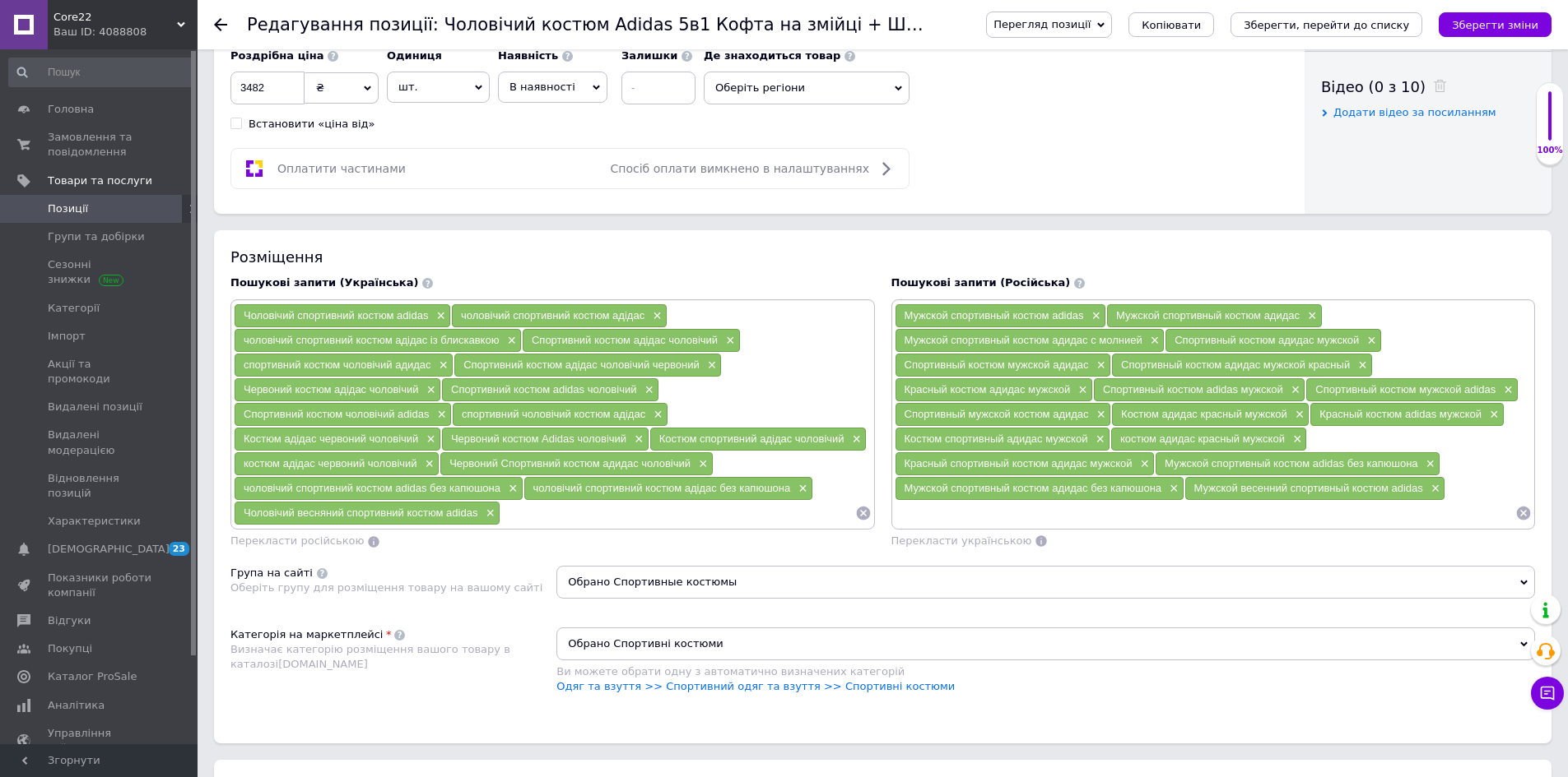
drag, startPoint x: 1117, startPoint y: 364, endPoint x: 1355, endPoint y: 354, distance: 238.2
click at [1355, 354] on div "Спортивный костюм адидас мужской красный ×" at bounding box center [1241, 365] width 260 height 23
copy span "Спортивный костюм адидас мужской красный"
click at [1360, 359] on span "×" at bounding box center [1360, 365] width 13 height 14
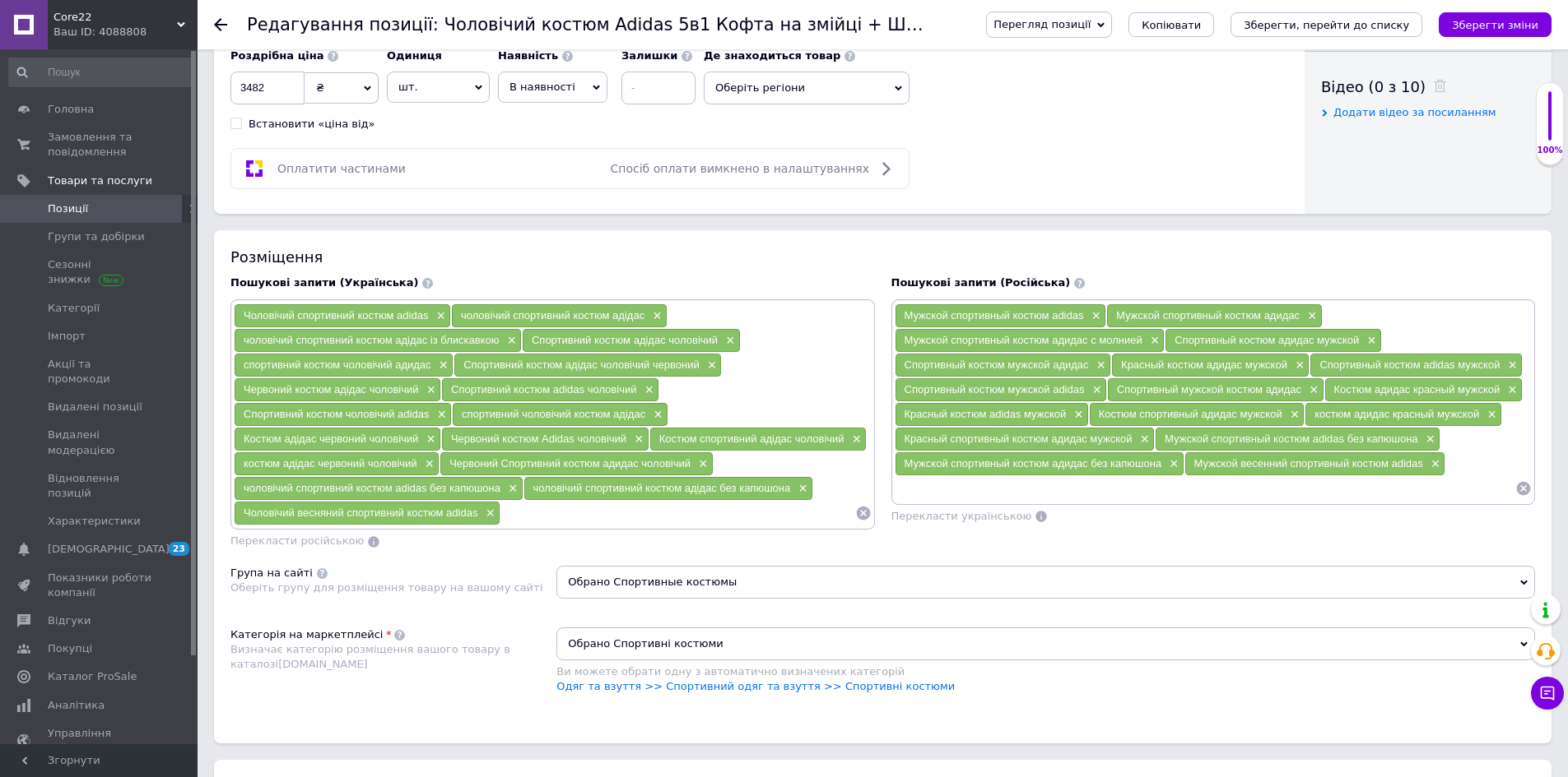
click at [1074, 497] on input at bounding box center [1205, 489] width 622 height 25
paste input "Спортивный костюм адидас мужской красный"
click at [1110, 494] on input "Спортивный костюм адидас мужской красный" at bounding box center [1205, 489] width 622 height 25
type input "Спортивный костюм адидас мужской хаки"
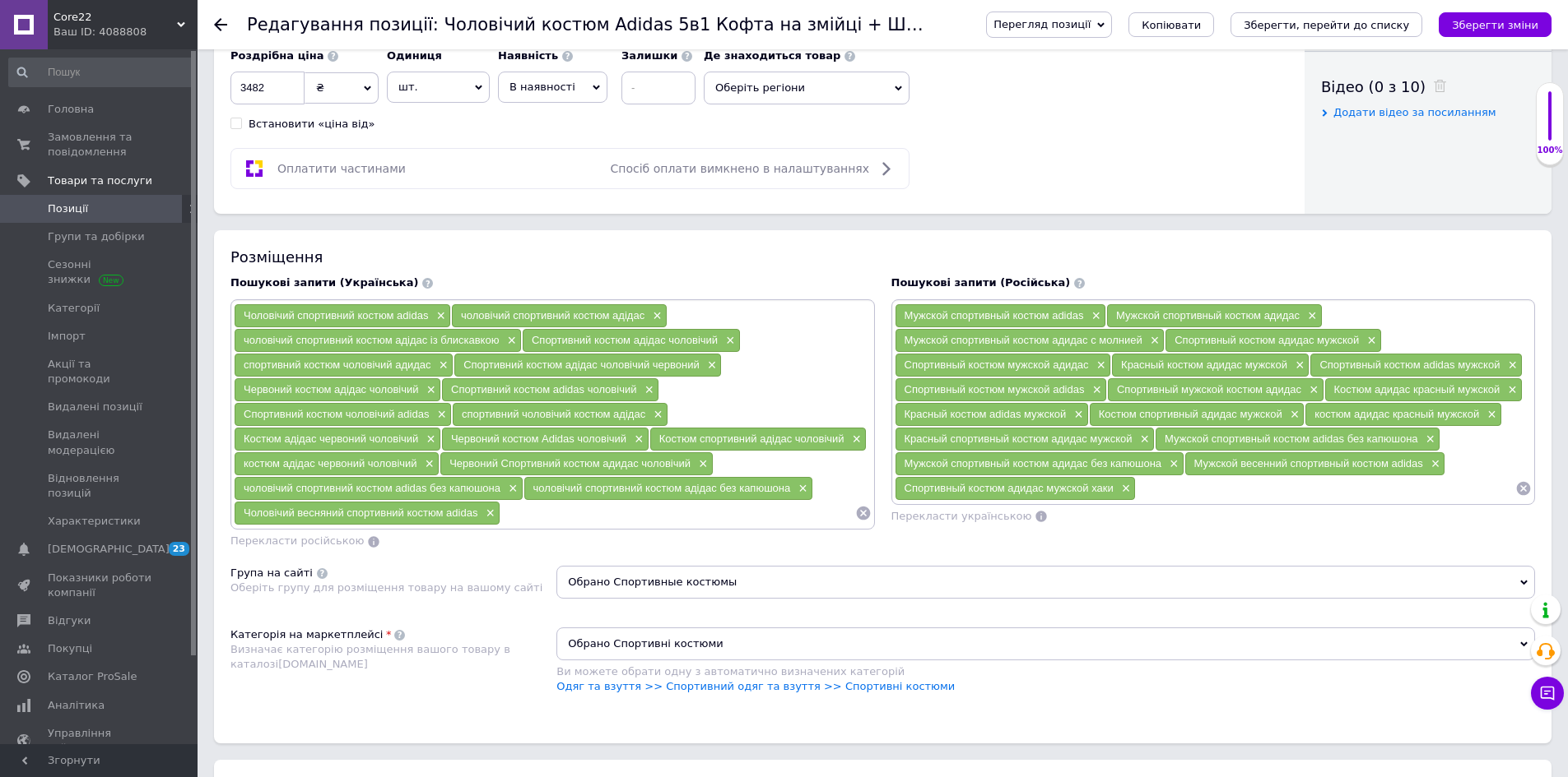
drag, startPoint x: 1329, startPoint y: 389, endPoint x: 1499, endPoint y: 391, distance: 170.0
click at [1499, 391] on div "Костюм адидас красный мужской ×" at bounding box center [1423, 390] width 196 height 23
copy span "Костюм адидас красный мужской"
click at [1509, 387] on span "×" at bounding box center [1510, 390] width 13 height 14
click at [1169, 488] on input at bounding box center [1325, 489] width 380 height 25
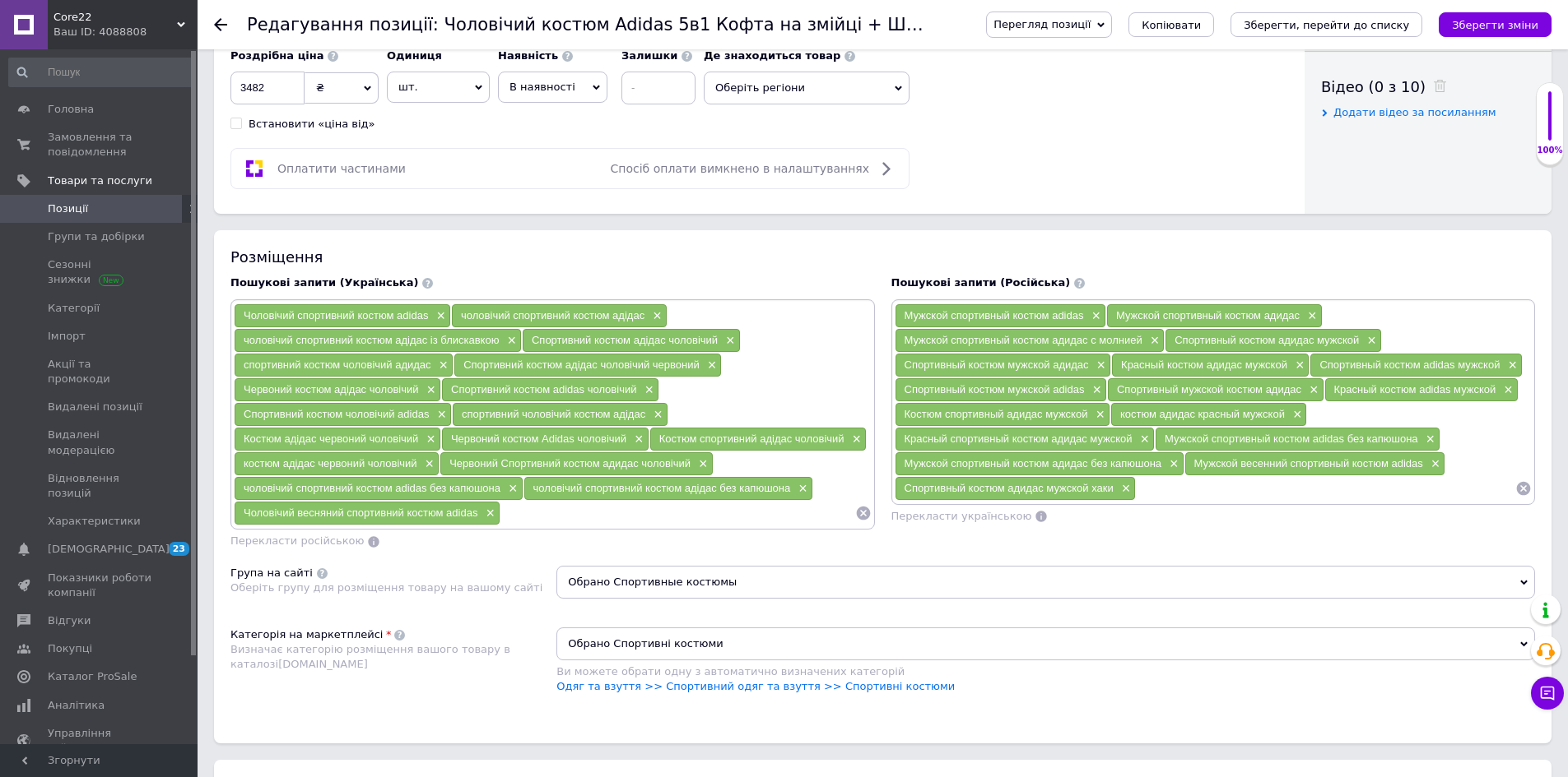
paste input "Костюм адидас красный мужской"
click at [1245, 489] on input "Костюм адидас красный мужской" at bounding box center [1325, 489] width 380 height 25
click at [1243, 489] on input "Костюм адидас красный мужской" at bounding box center [1325, 489] width 380 height 25
type input "Костюм адидас хаки мужской"
drag, startPoint x: 1116, startPoint y: 417, endPoint x: 1285, endPoint y: 415, distance: 169.0
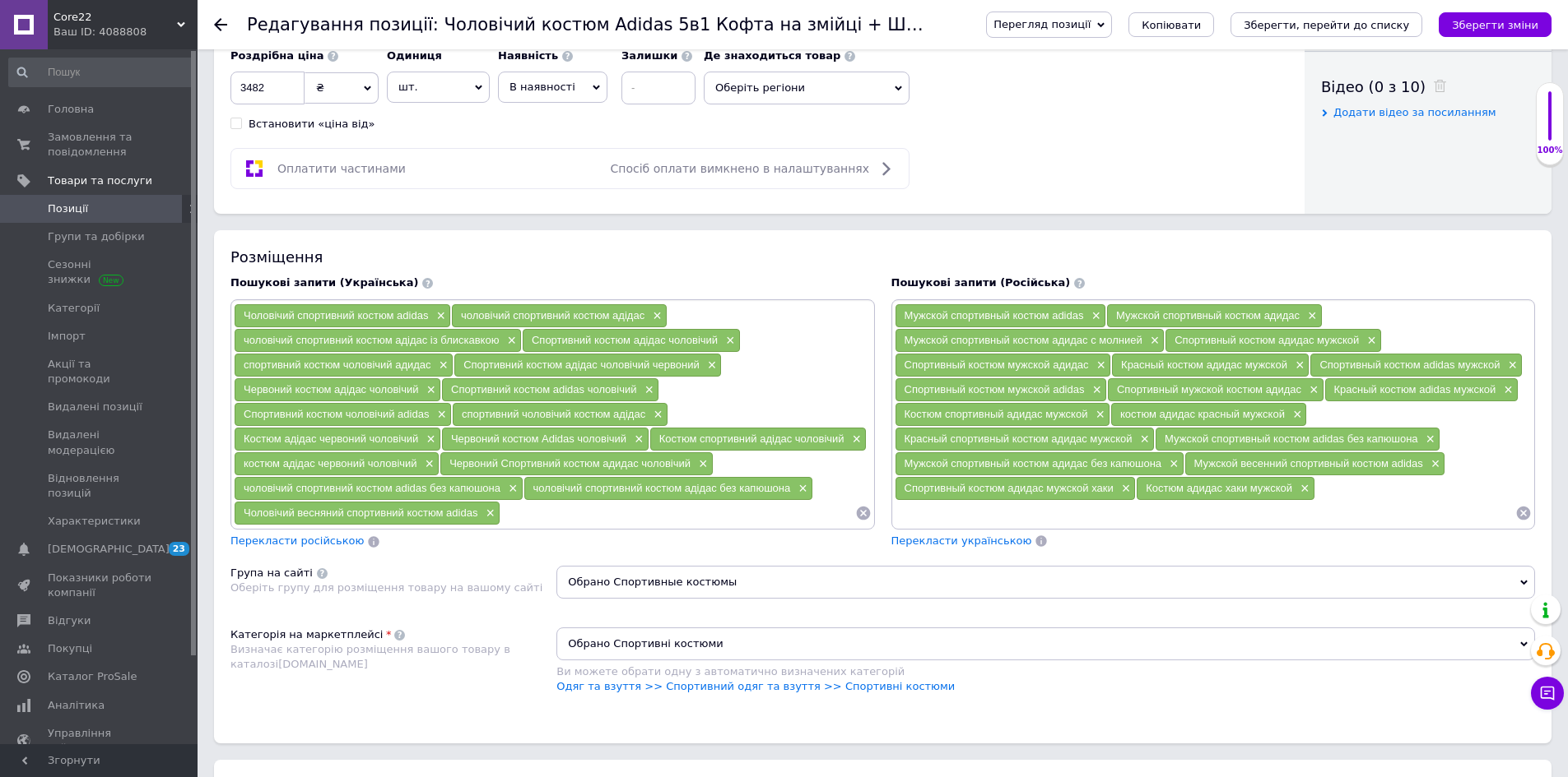
click at [1285, 415] on div "костюм адидас красный мужской ×" at bounding box center [1208, 414] width 196 height 23
copy span "костюм адидас красный мужской"
click at [1295, 415] on span "×" at bounding box center [1296, 414] width 13 height 14
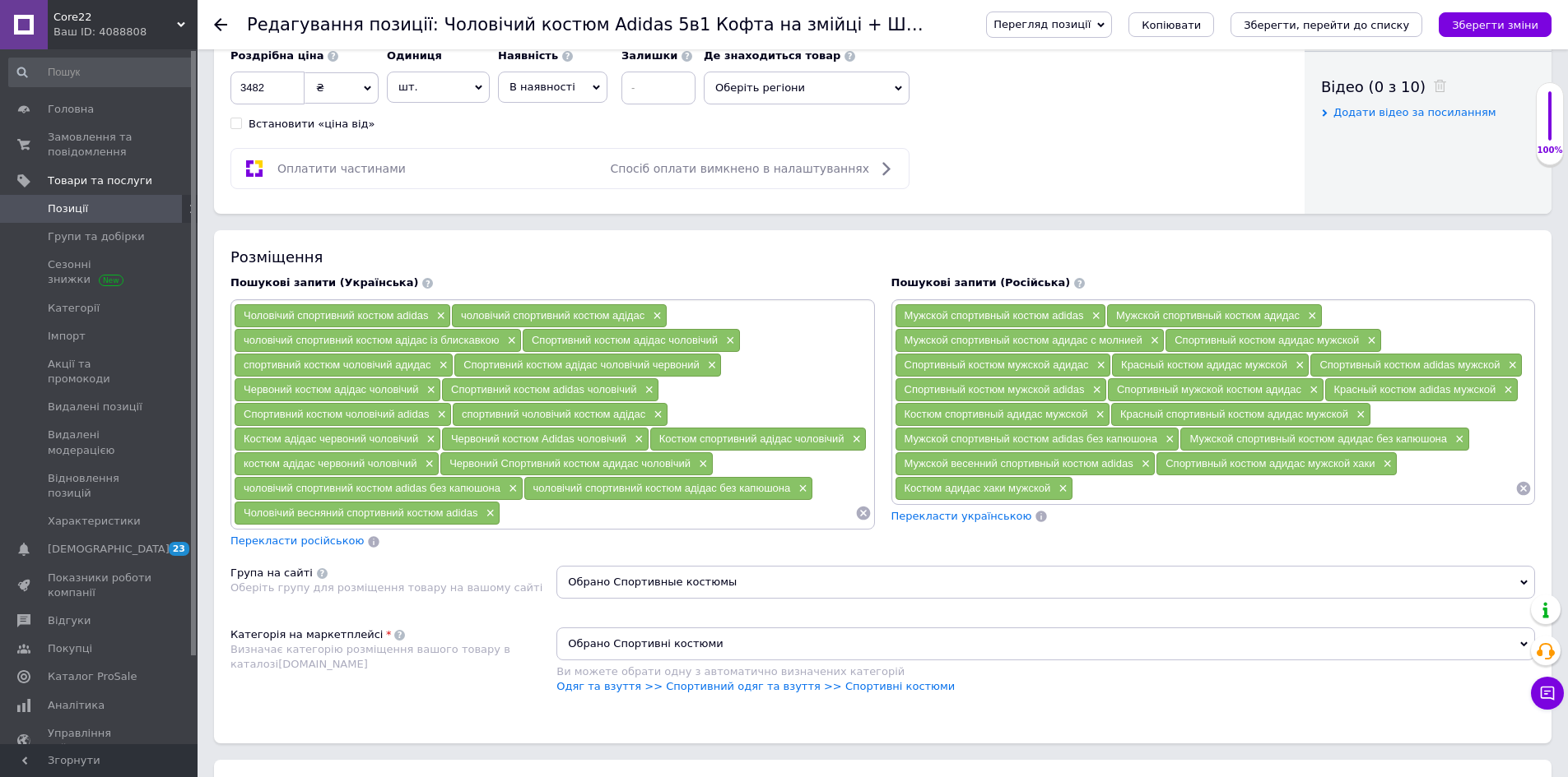
click at [1120, 482] on input at bounding box center [1294, 489] width 442 height 25
paste input "костюм адидас красный мужской"
click at [1171, 488] on input "костюм адидас красный мужской" at bounding box center [1294, 489] width 442 height 25
type input "костюм [PERSON_NAME] мужской"
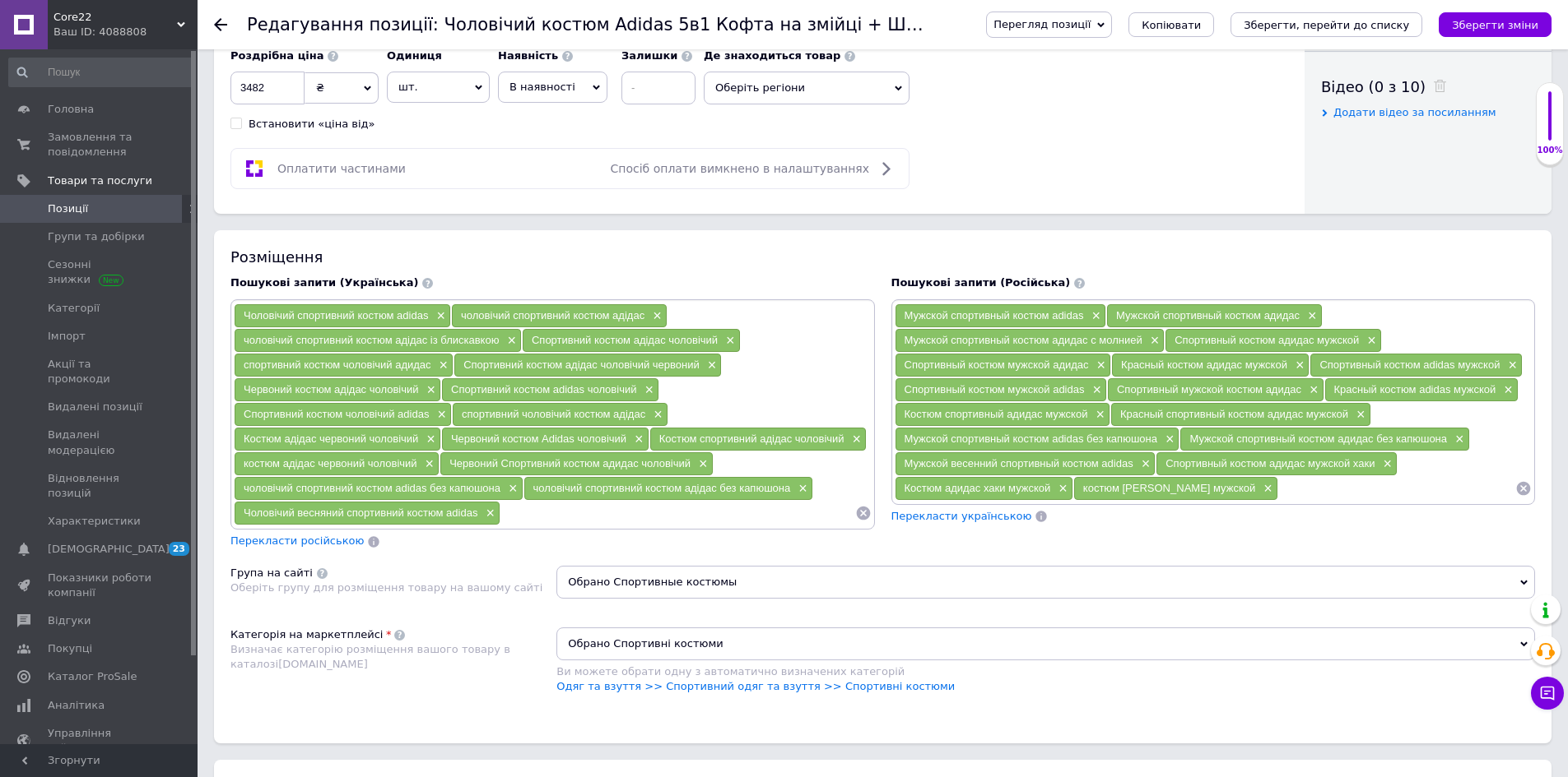
drag, startPoint x: 1110, startPoint y: 412, endPoint x: 1355, endPoint y: 405, distance: 245.1
click at [1355, 405] on div "Красный спортивный костюм адидас мужской ×" at bounding box center [1240, 414] width 259 height 23
copy span "Красный спортивный костюм адидас мужской"
drag, startPoint x: 1357, startPoint y: 409, endPoint x: 1245, endPoint y: 503, distance: 146.2
click at [1357, 410] on span "×" at bounding box center [1359, 414] width 13 height 14
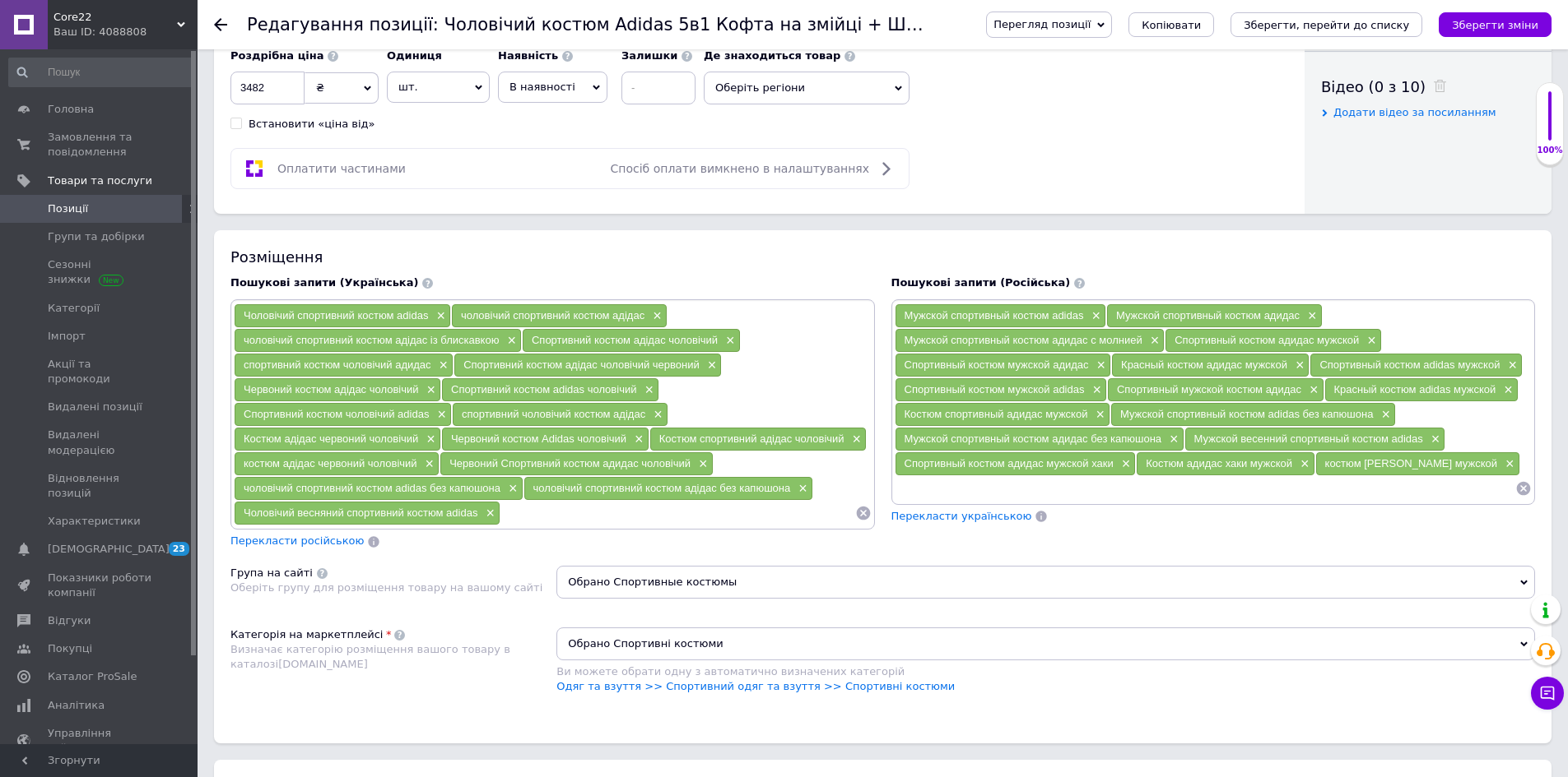
drag, startPoint x: 1195, startPoint y: 488, endPoint x: 1081, endPoint y: 489, distance: 114.0
click at [1194, 488] on input at bounding box center [1205, 489] width 622 height 25
paste input "Красный спортивный костюм адидас мужской"
click at [905, 486] on input "Красный спортивный костюм адидас мужской" at bounding box center [1205, 489] width 622 height 25
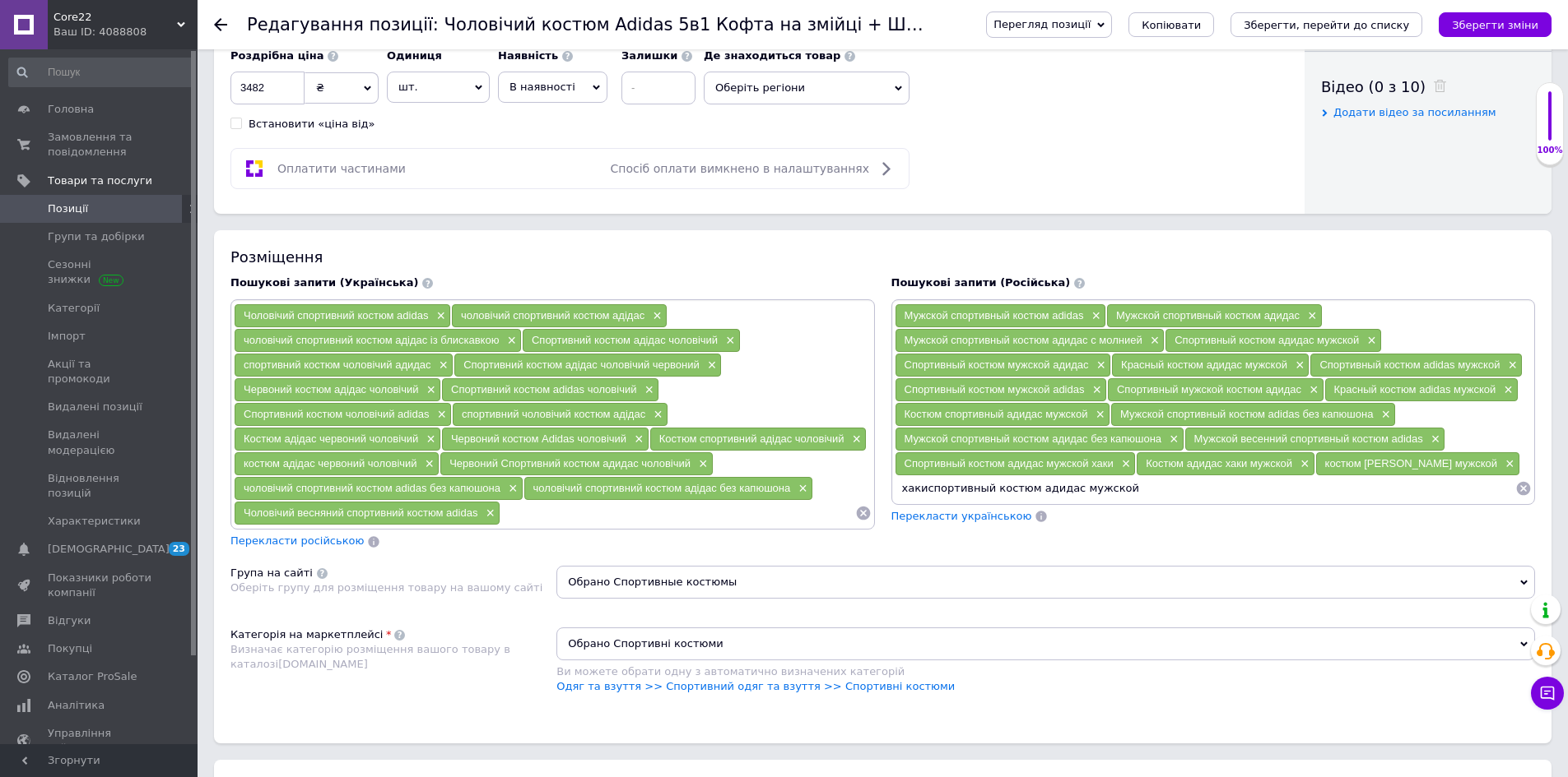
type input "хаки спортивный костюм адидас мужской"
drag, startPoint x: 461, startPoint y: 363, endPoint x: 697, endPoint y: 362, distance: 236.0
click at [697, 362] on div "Спортивний костюм адідас чоловічий червоний ×" at bounding box center [588, 365] width 266 height 23
copy span "Спортивний костюм адідас чоловічий червоний"
click at [712, 364] on span "×" at bounding box center [710, 365] width 13 height 14
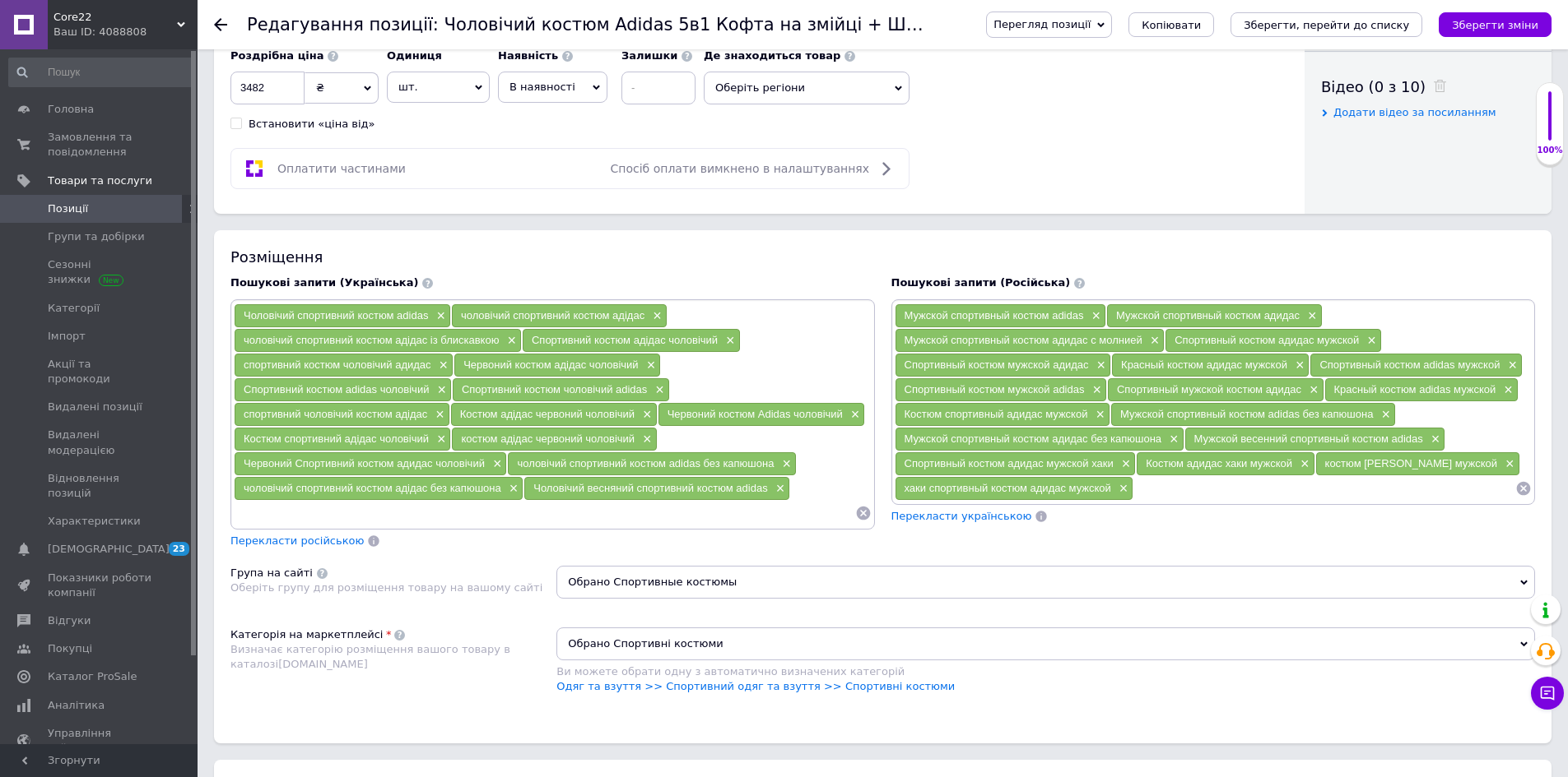
click at [594, 512] on input at bounding box center [544, 514] width 622 height 25
paste input "Спортивний костюм адідас чоловічий червоний"
type input "Спортивний костюм адідас чоловічий хакі"
drag, startPoint x: 476, startPoint y: 419, endPoint x: 637, endPoint y: 417, distance: 161.0
click at [637, 417] on div "Костюм адідас червоний чоловічий ×" at bounding box center [554, 414] width 206 height 23
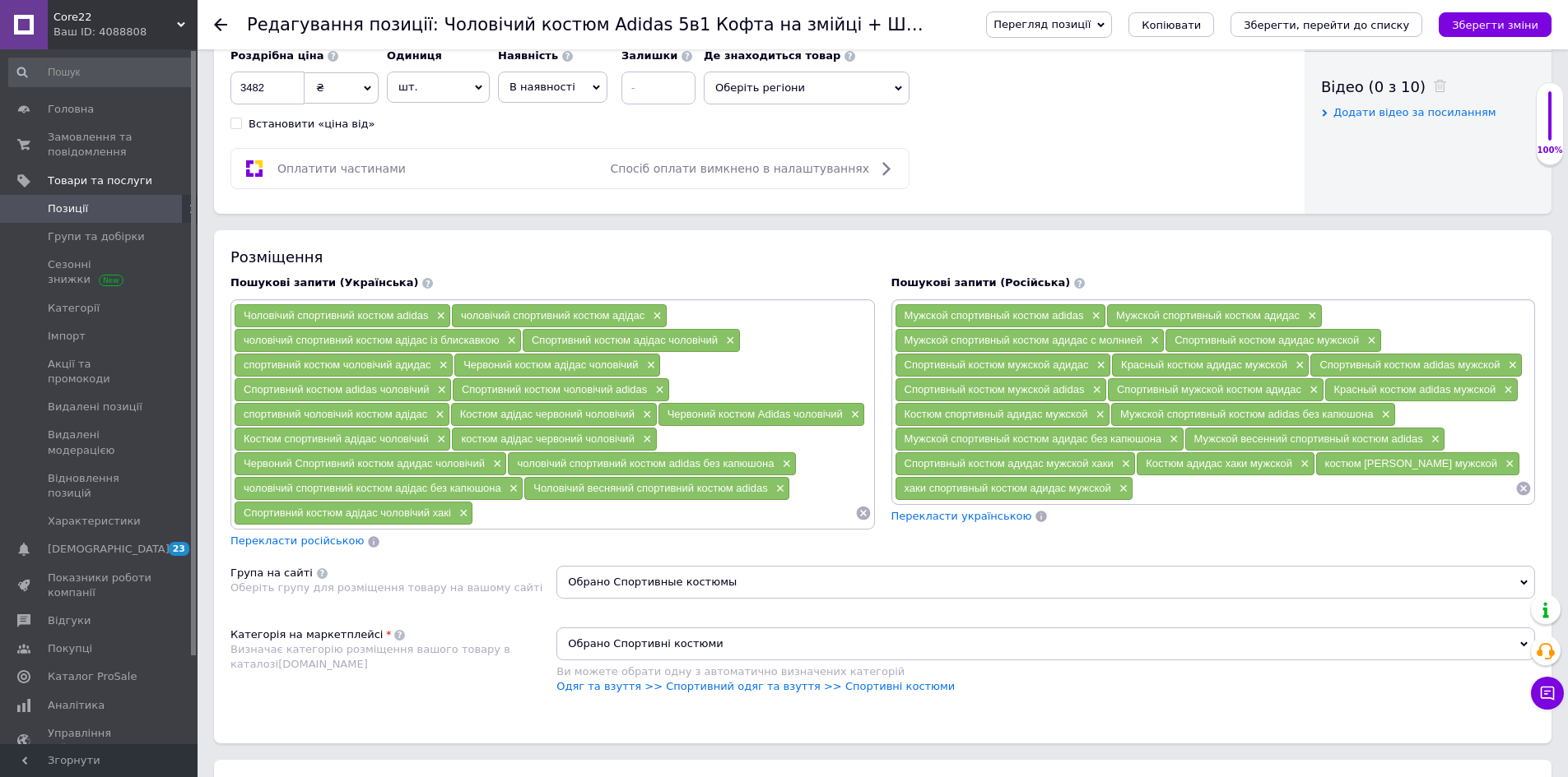
copy span "Костюм адідас червоний чоловічий"
click at [645, 415] on span "×" at bounding box center [645, 414] width 13 height 14
click at [542, 510] on input at bounding box center [663, 514] width 381 height 25
paste input "Костюм адідас червоний чоловічий"
click at [582, 525] on input "Костюм адідас червоний чоловічий" at bounding box center [663, 514] width 381 height 25
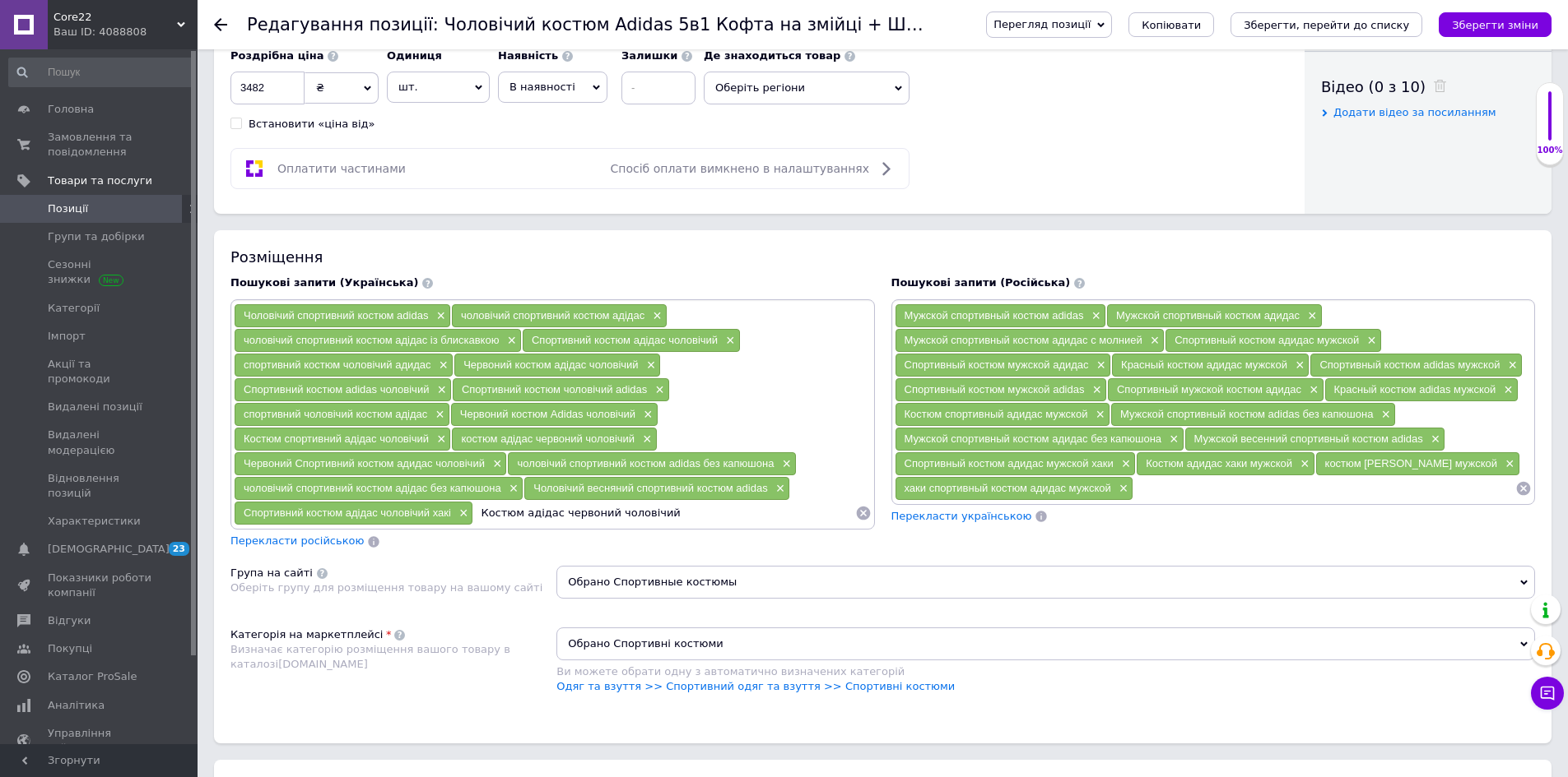
click at [582, 525] on input "Костюм адідас червоний чоловічий" at bounding box center [663, 514] width 381 height 25
type input "Костюм адідас хакі чоловічий"
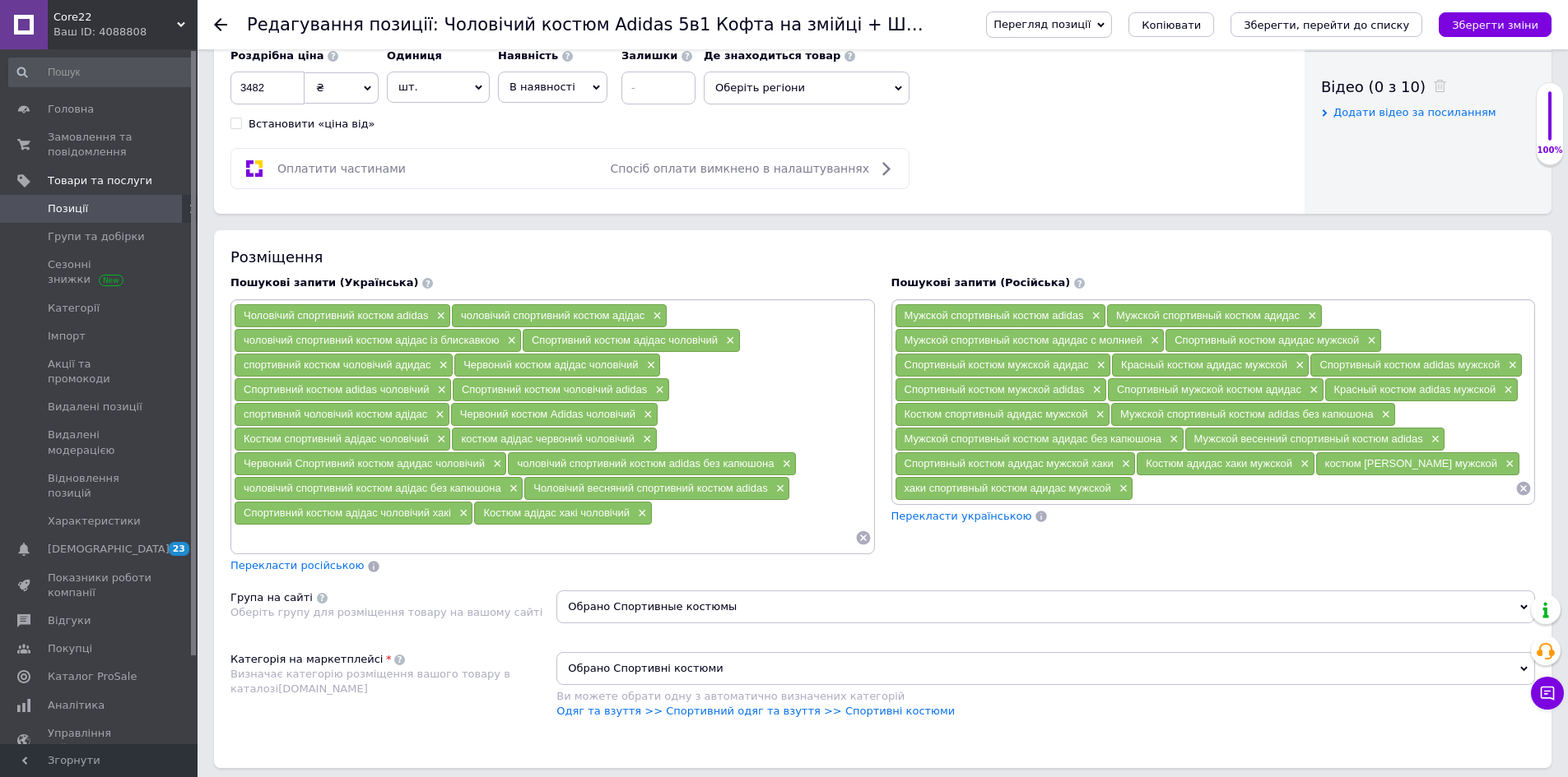
drag, startPoint x: 461, startPoint y: 439, endPoint x: 637, endPoint y: 440, distance: 176.0
click at [637, 440] on div "костюм адідас червоний чоловічий ×" at bounding box center [554, 439] width 204 height 23
copy span "костюм адідас червоний чоловічий"
click at [650, 437] on span "×" at bounding box center [645, 439] width 13 height 14
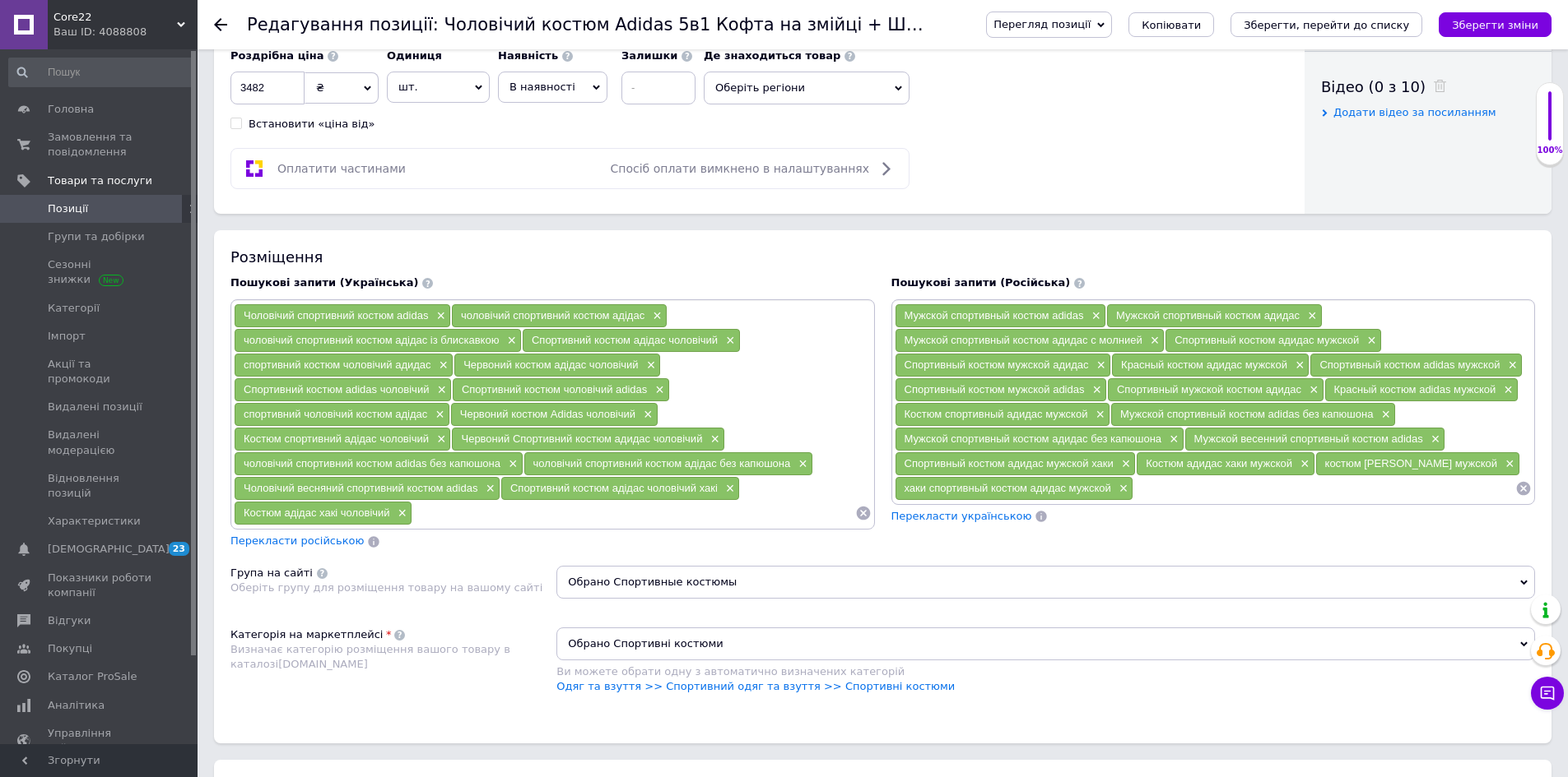
click at [563, 502] on input at bounding box center [634, 514] width 442 height 25
paste input "костюм адідас червоний чоловічий"
click at [533, 513] on input "костюм адідас червоний чоловічий" at bounding box center [634, 514] width 442 height 25
type input "костюм адідас хакі чоловічий"
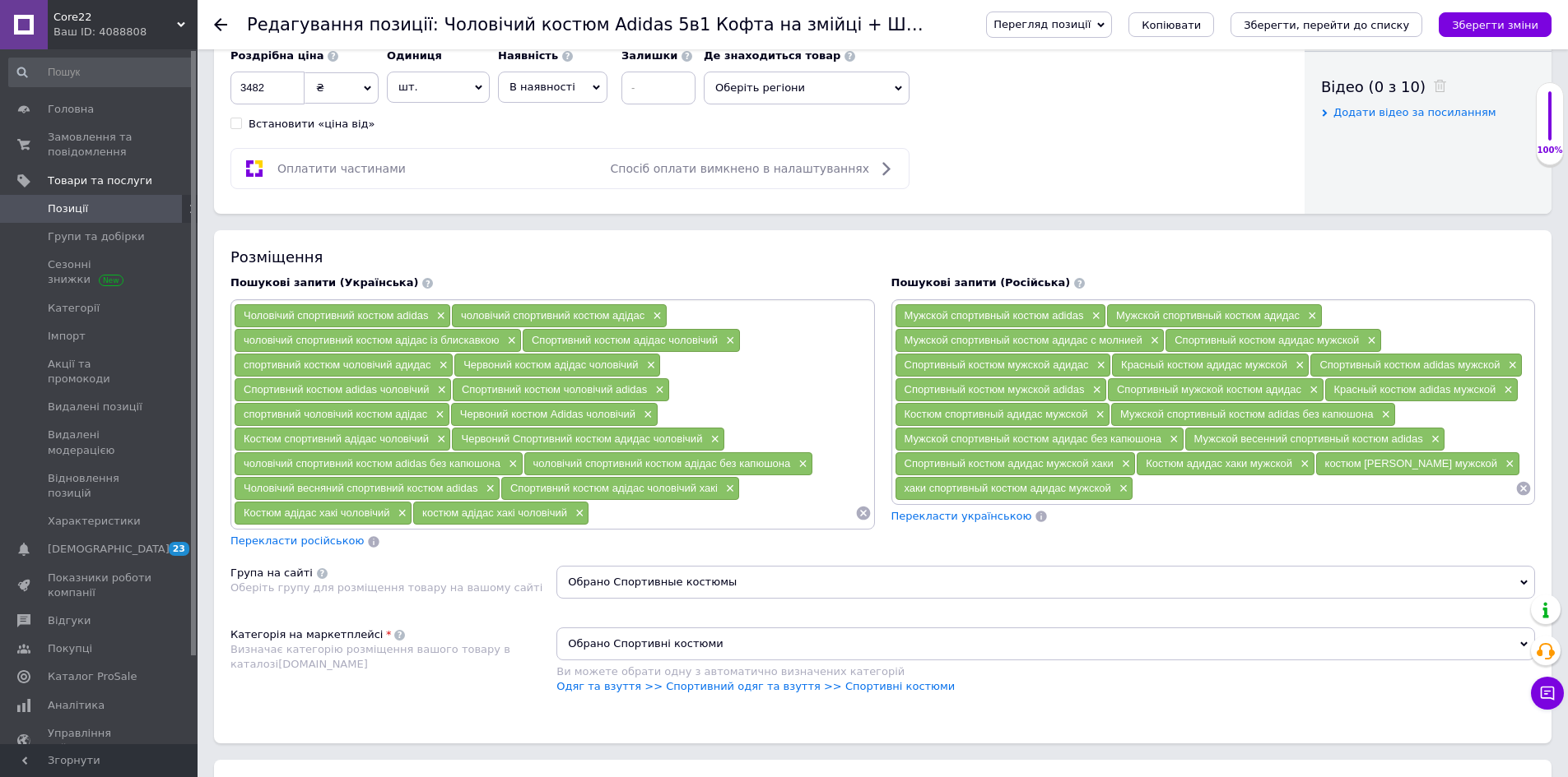
drag, startPoint x: 452, startPoint y: 442, endPoint x: 703, endPoint y: 438, distance: 251.0
click at [703, 438] on div "Червоний Спортивний костюм адидас чоловічий ×" at bounding box center [588, 439] width 272 height 23
copy span "Червоний Спортивний костюм адидас чоловічий"
click at [711, 438] on span "×" at bounding box center [713, 439] width 13 height 14
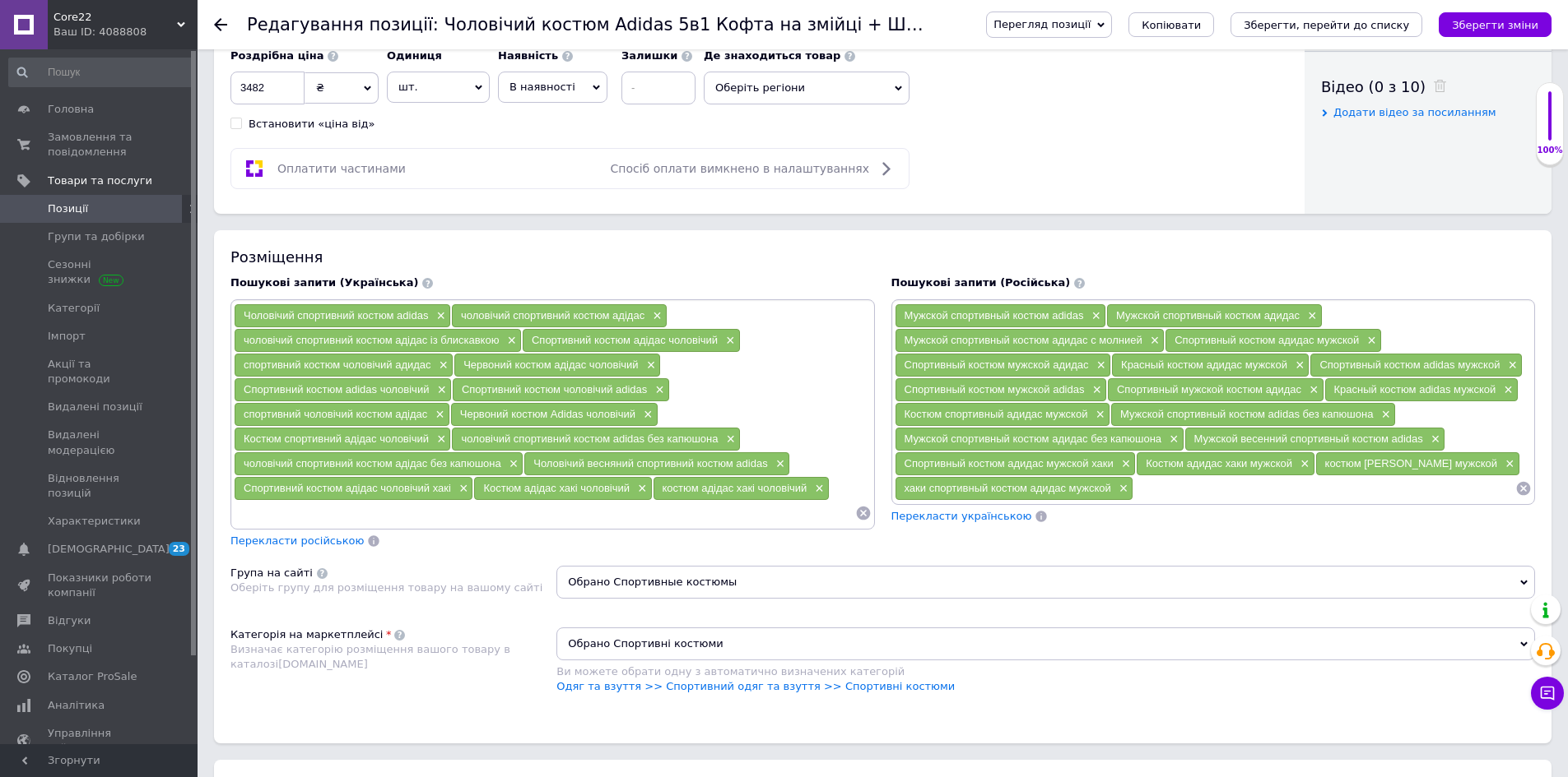
click at [620, 513] on input at bounding box center [544, 514] width 622 height 25
paste input "Червоний Спортивний костюм адидас чоловічий"
click at [281, 521] on input "Червоний Спортивний костюм адидас чоловічий" at bounding box center [544, 514] width 622 height 25
click at [456, 513] on input "Спортивний костюм адидас чоловічий" at bounding box center [544, 514] width 622 height 25
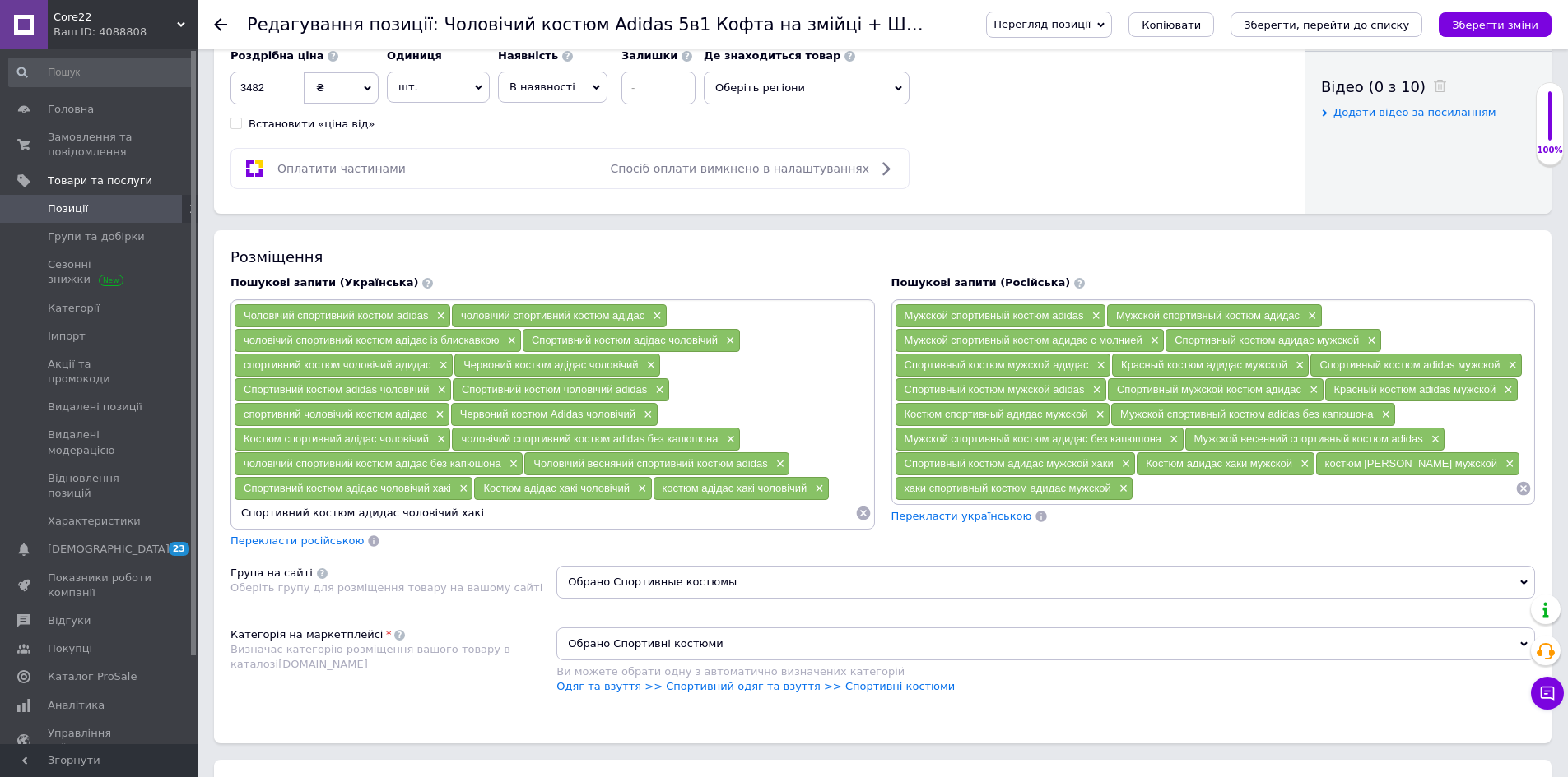
type input "Спортивний костюм адидас чоловічий хакі"
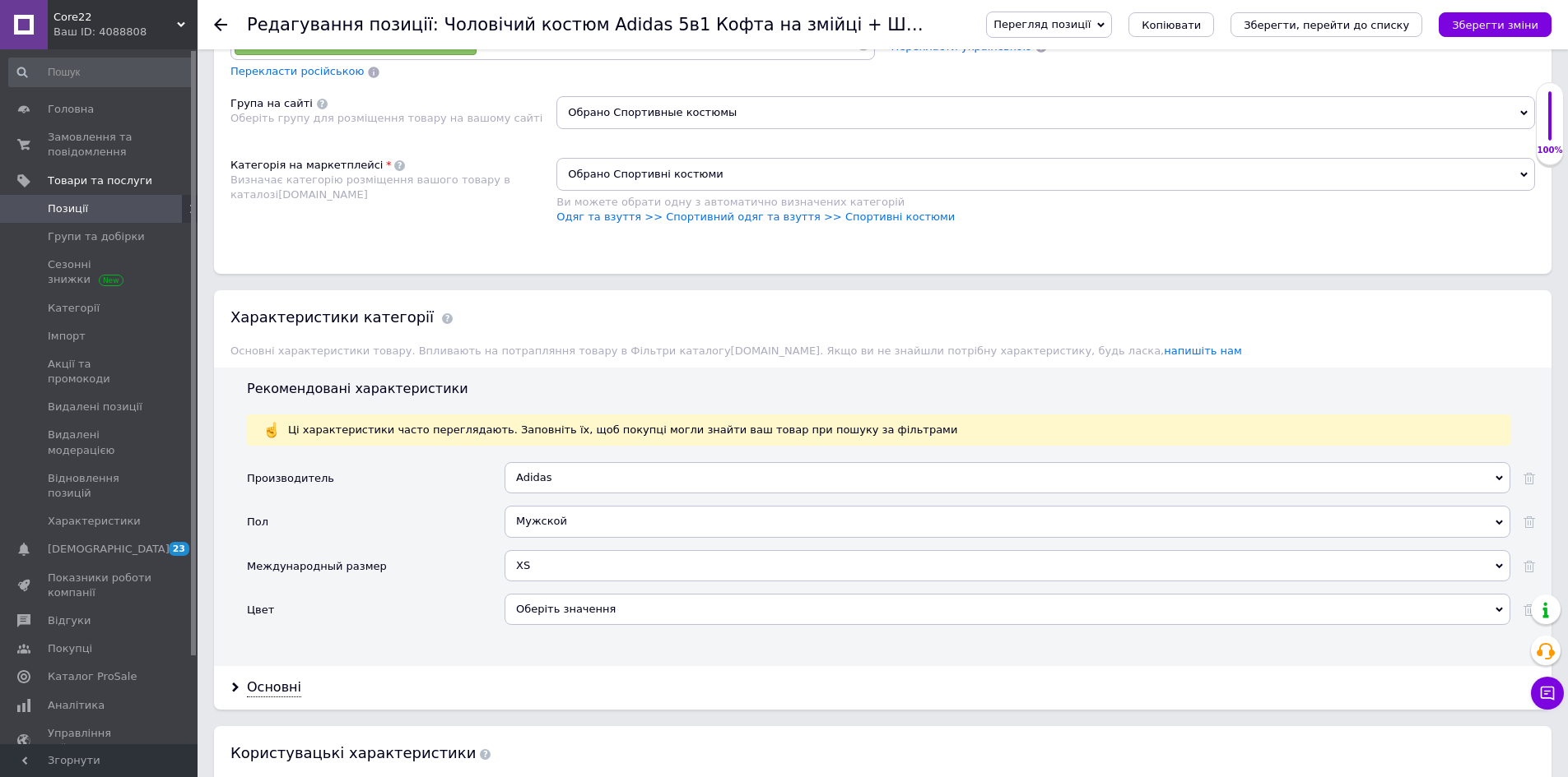
scroll to position [1316, 0]
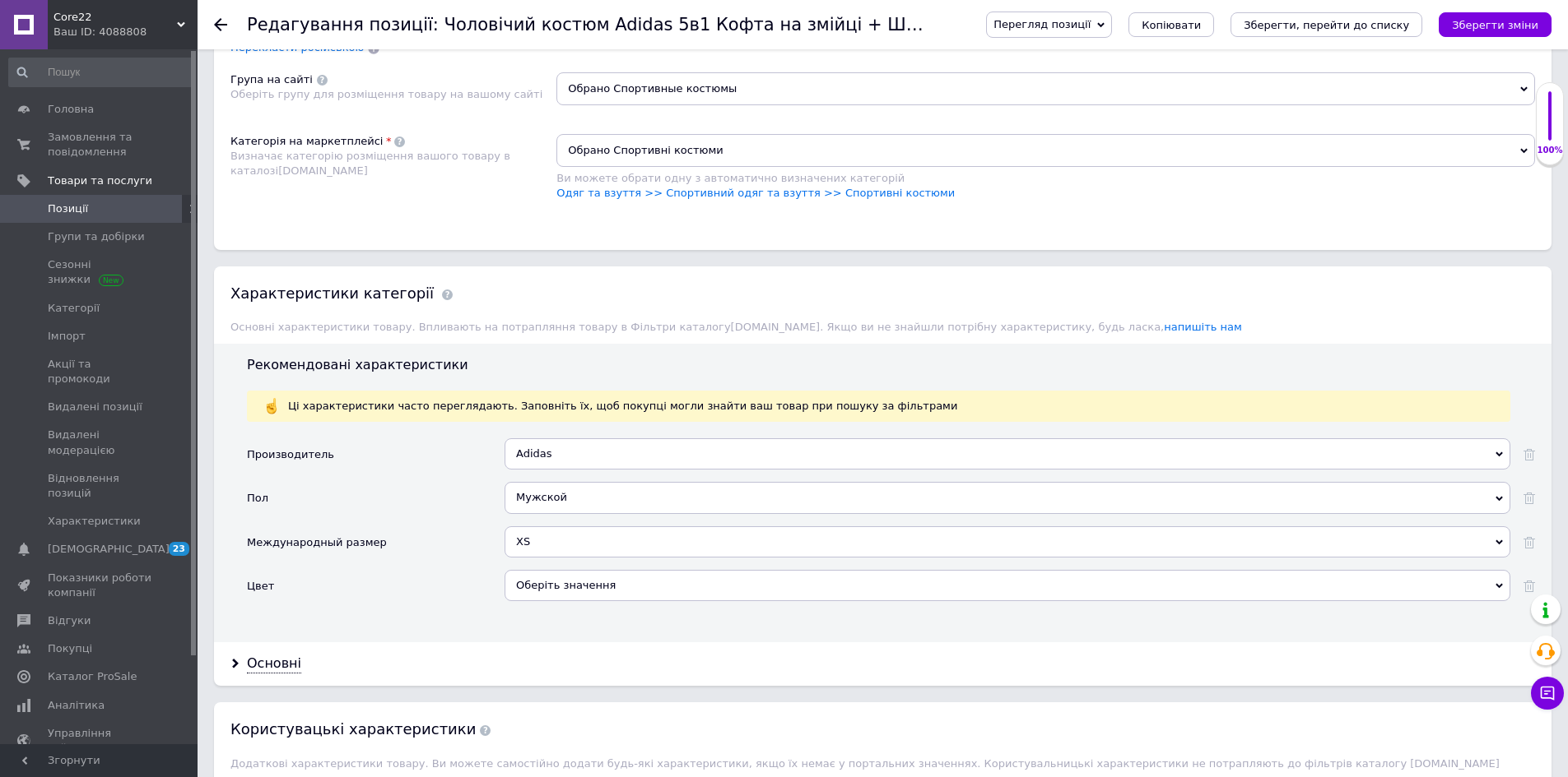
click at [600, 578] on div "Оберіть значення" at bounding box center [1007, 585] width 1006 height 31
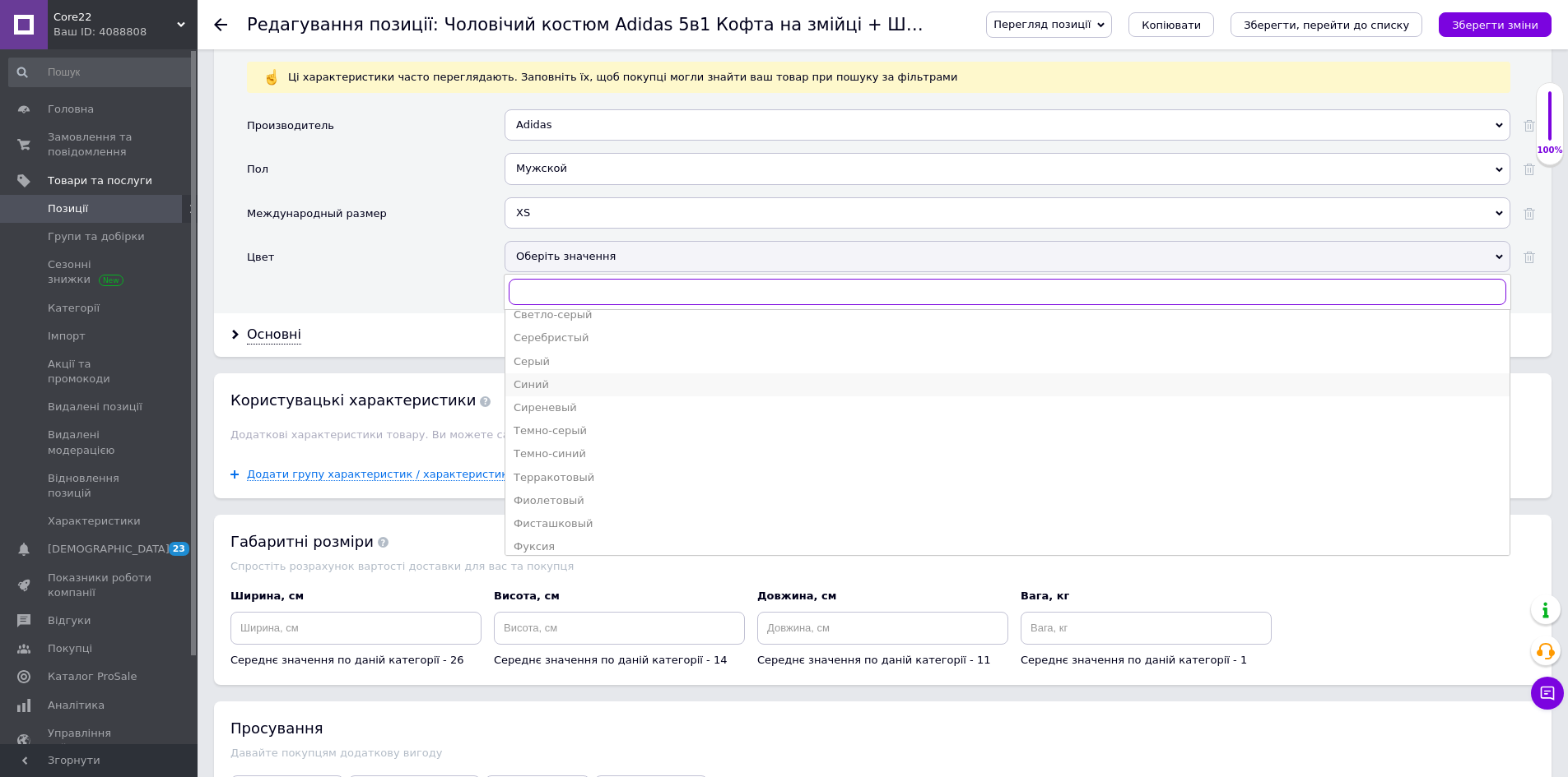
scroll to position [736, 0]
click at [574, 490] on div "Хаки" at bounding box center [1008, 494] width 988 height 15
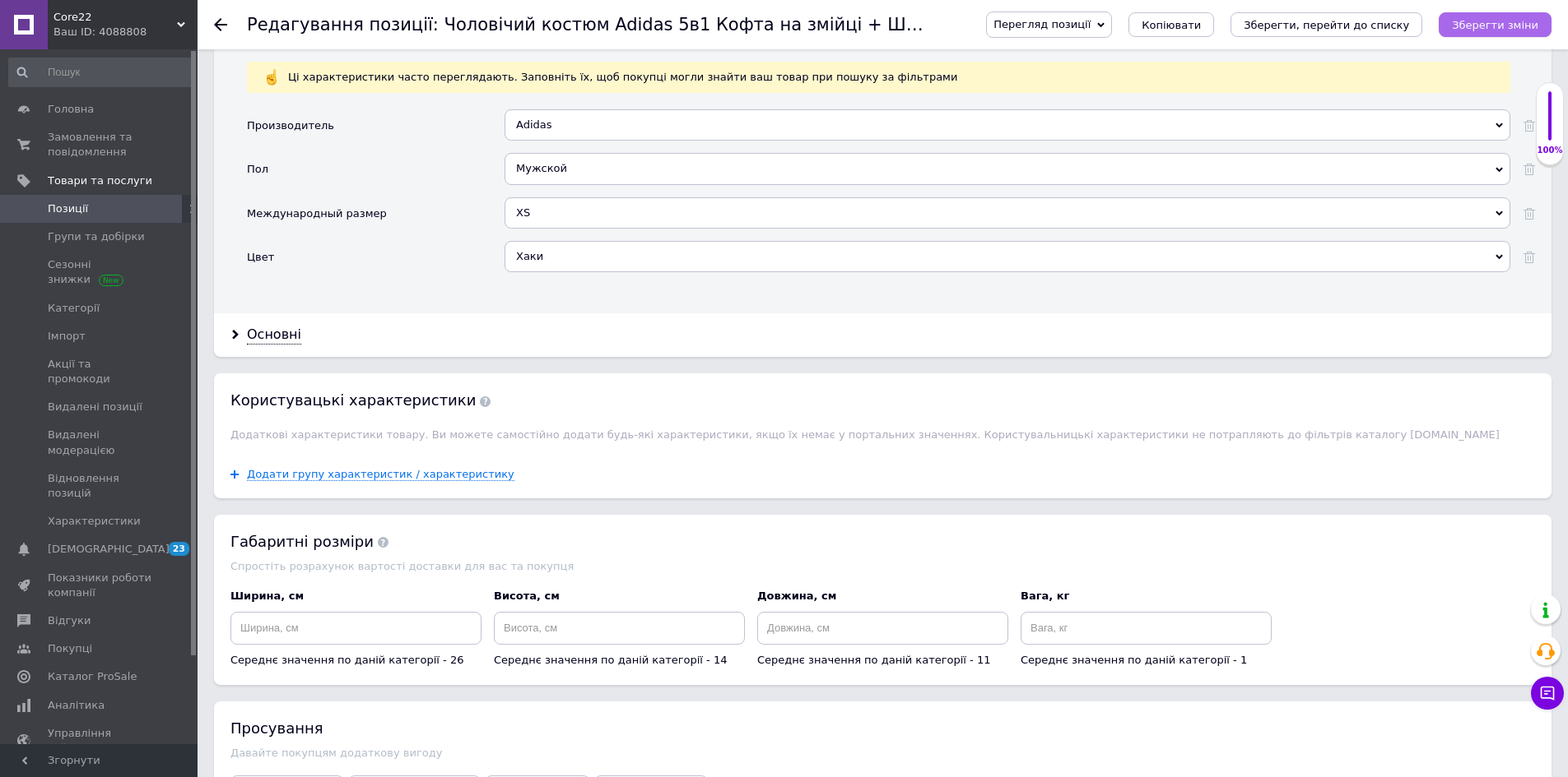
click at [1522, 21] on icon "Зберегти зміни" at bounding box center [1494, 25] width 86 height 12
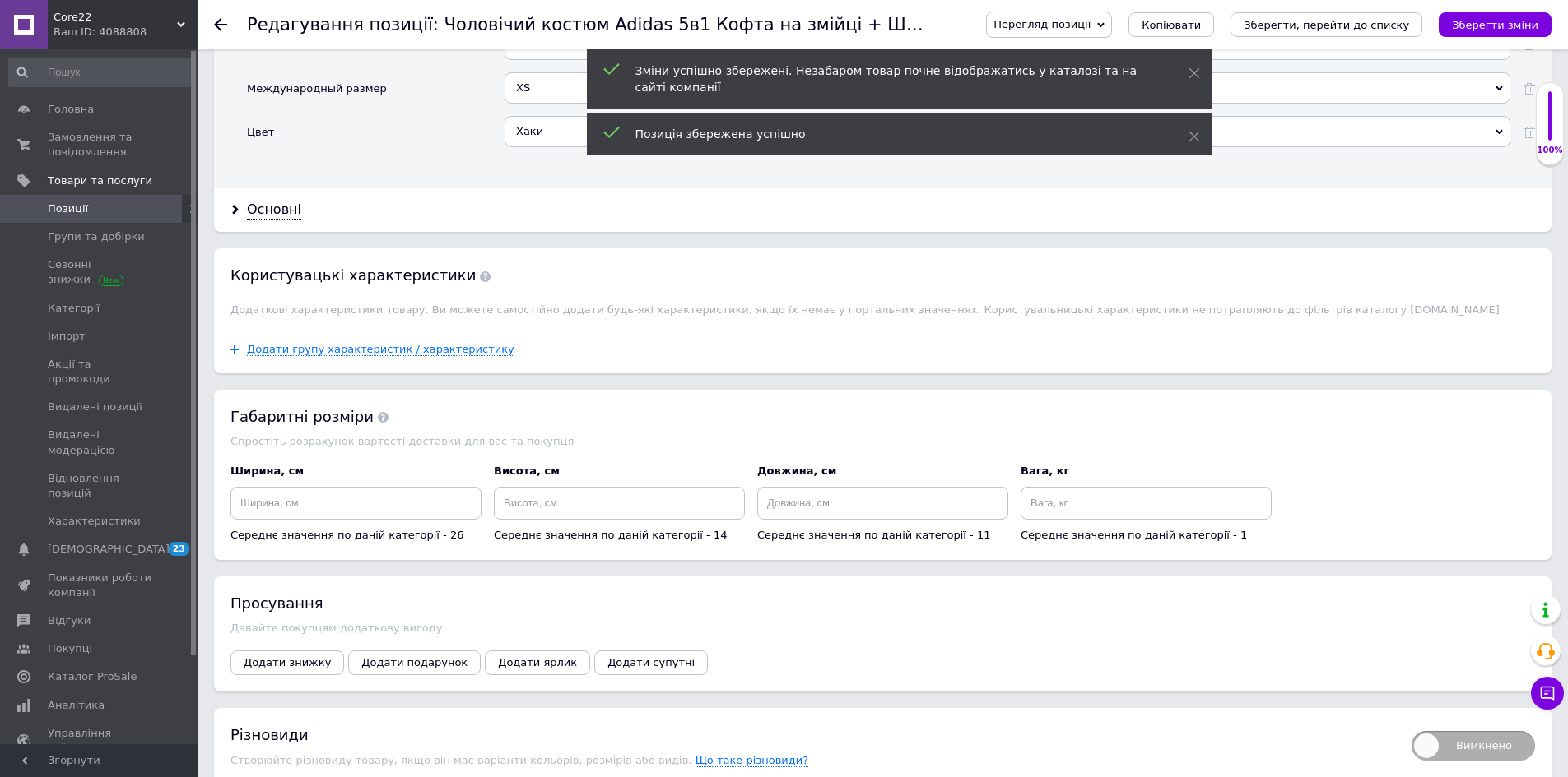
scroll to position [1940, 0]
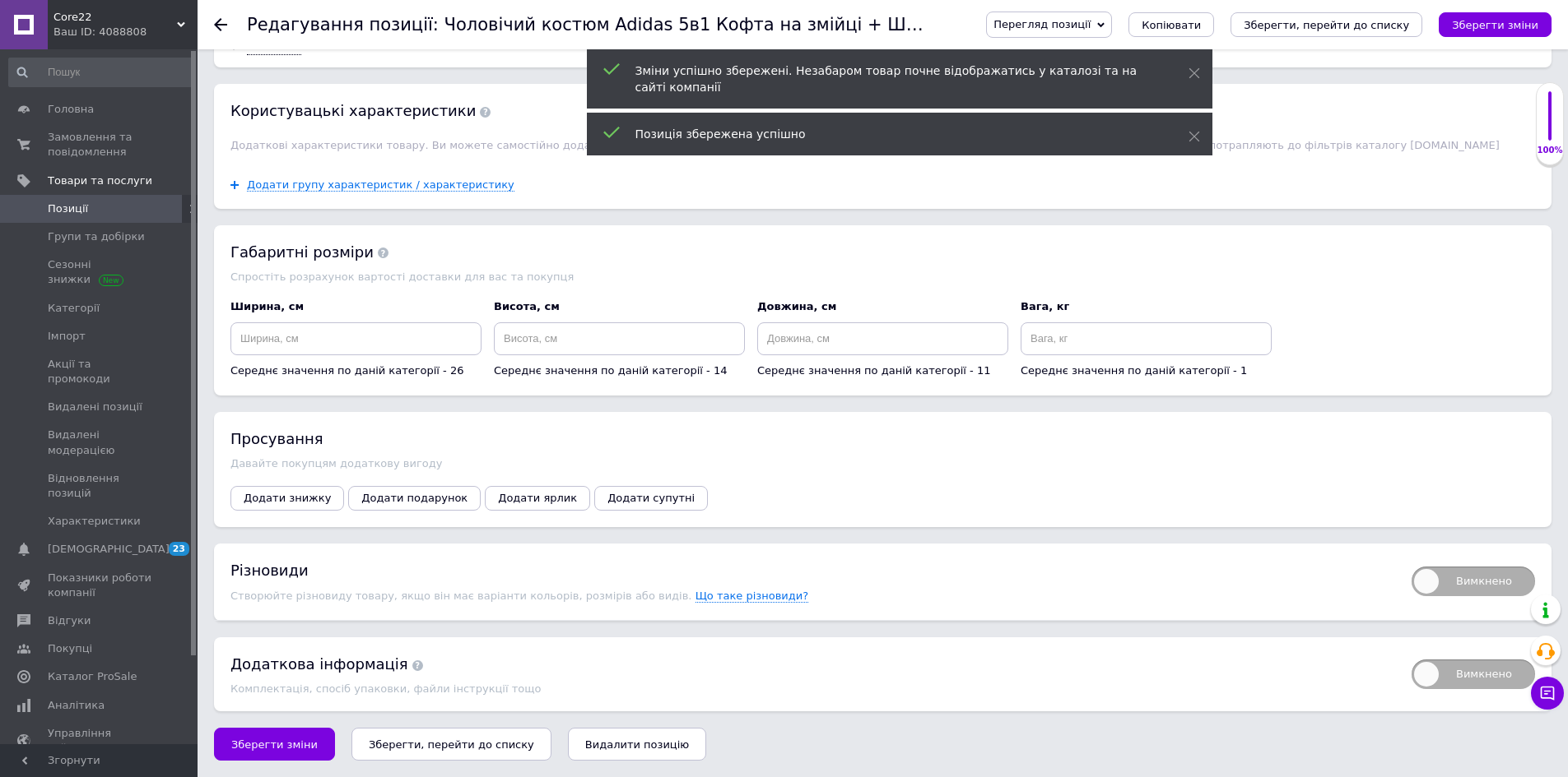
click at [1487, 560] on div "Вимкнено" at bounding box center [1465, 582] width 140 height 43
click at [1487, 581] on span "Вимкнено" at bounding box center [1473, 581] width 124 height 29
click at [1411, 566] on input "Вимкнено" at bounding box center [1406, 561] width 10 height 10
checkbox input "true"
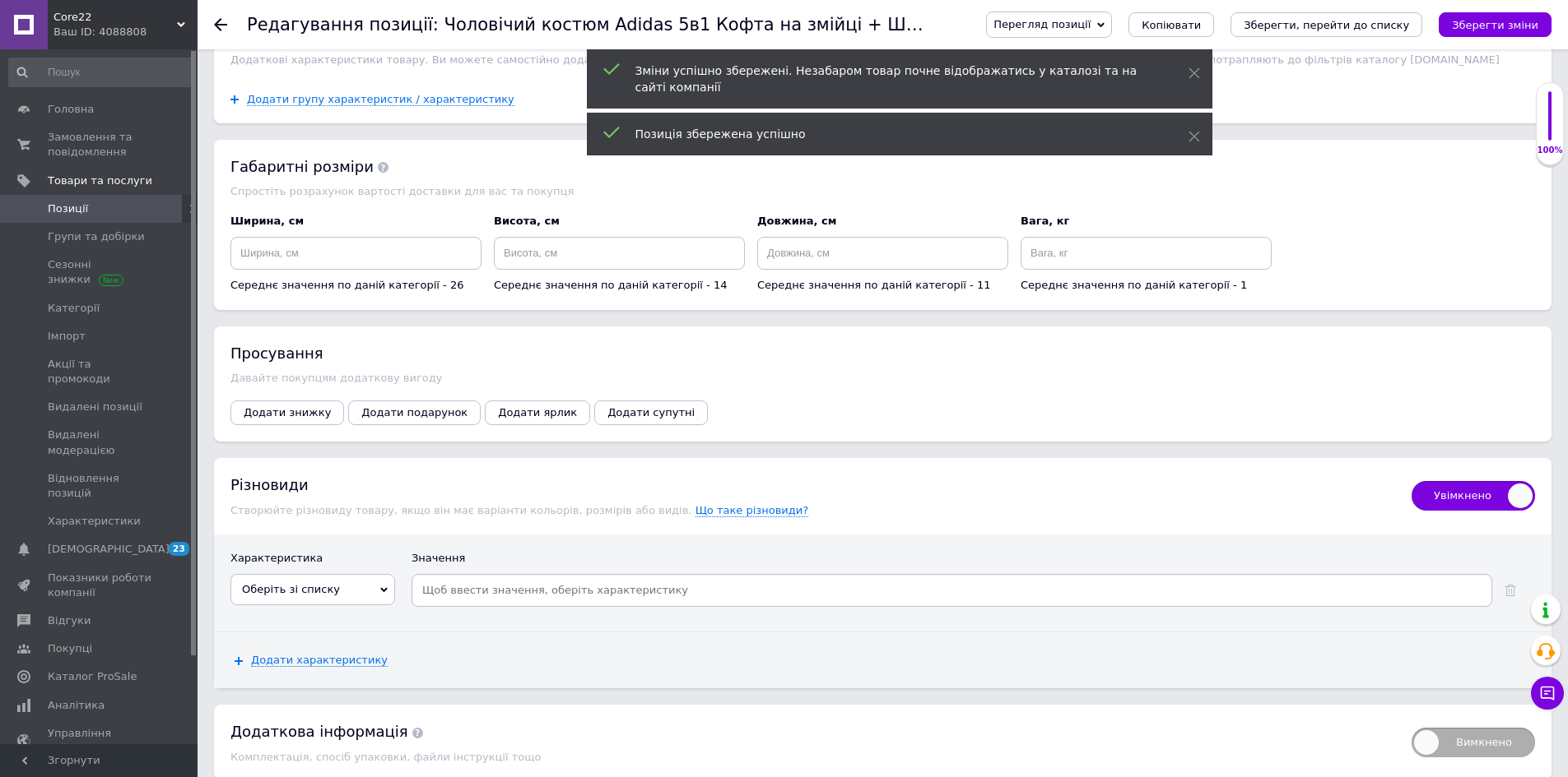
scroll to position [2094, 0]
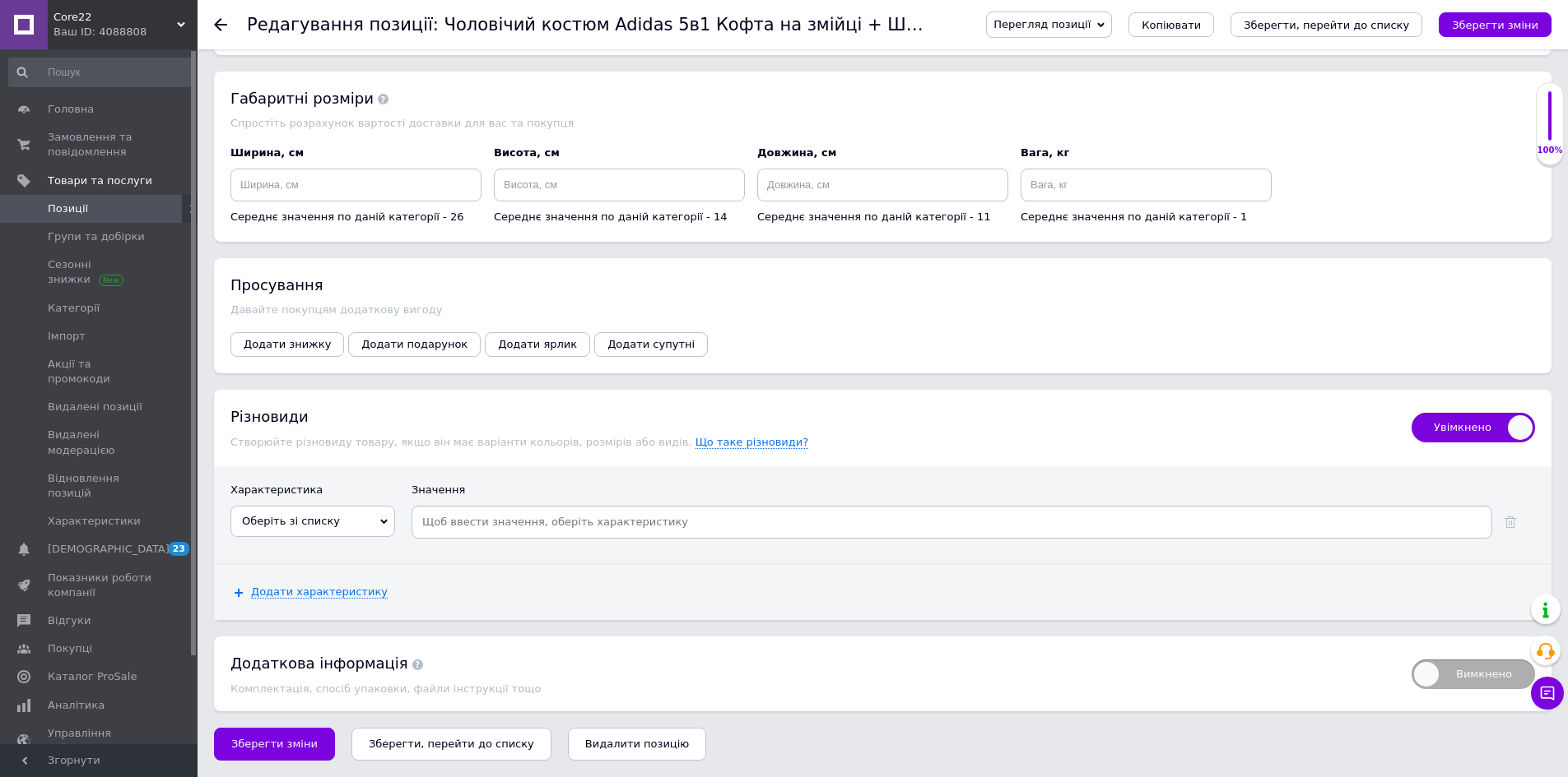
click at [358, 517] on span "Оберіть зі списку" at bounding box center [313, 521] width 164 height 31
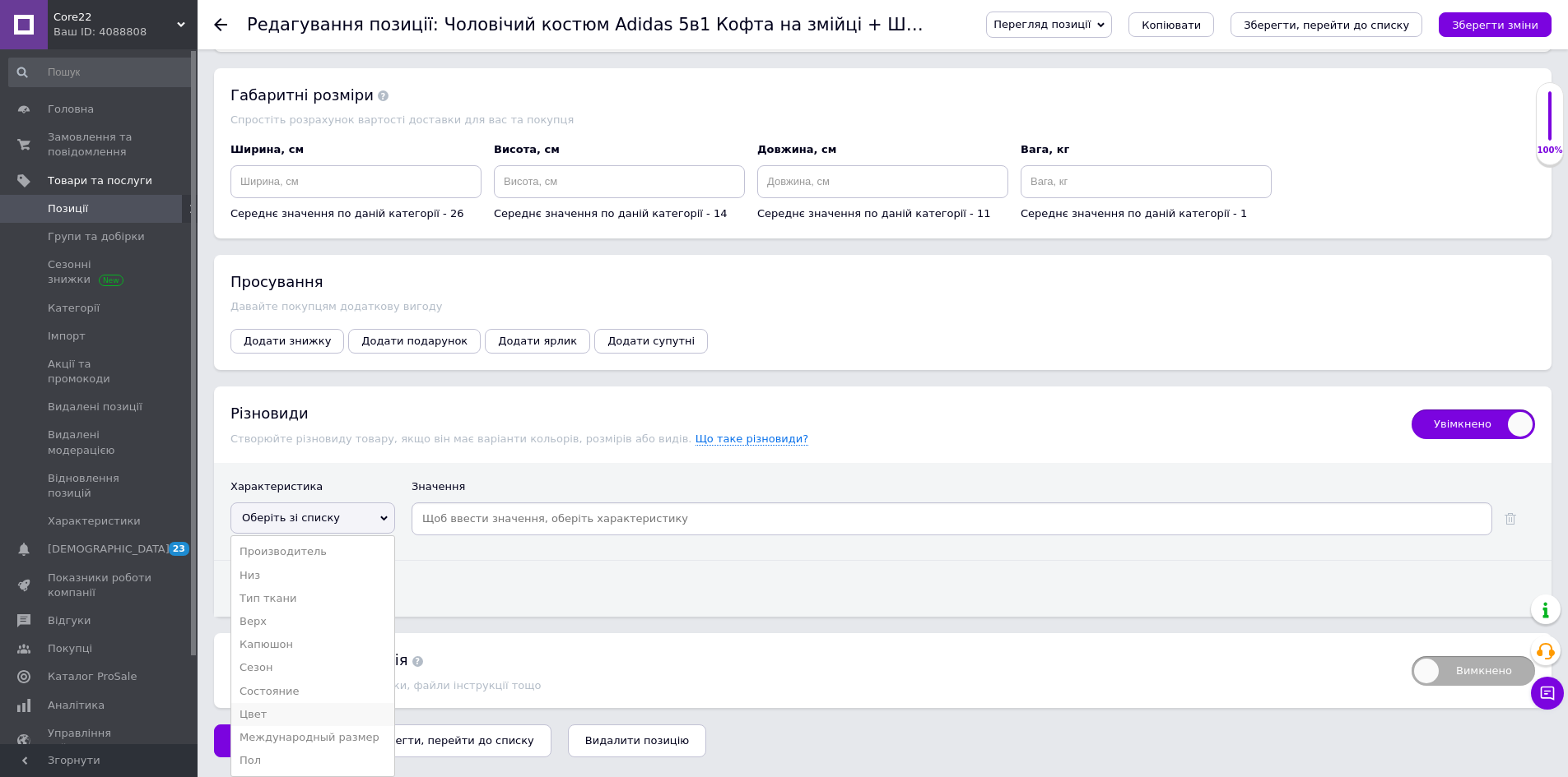
click at [372, 707] on li "Цвет" at bounding box center [313, 715] width 163 height 23
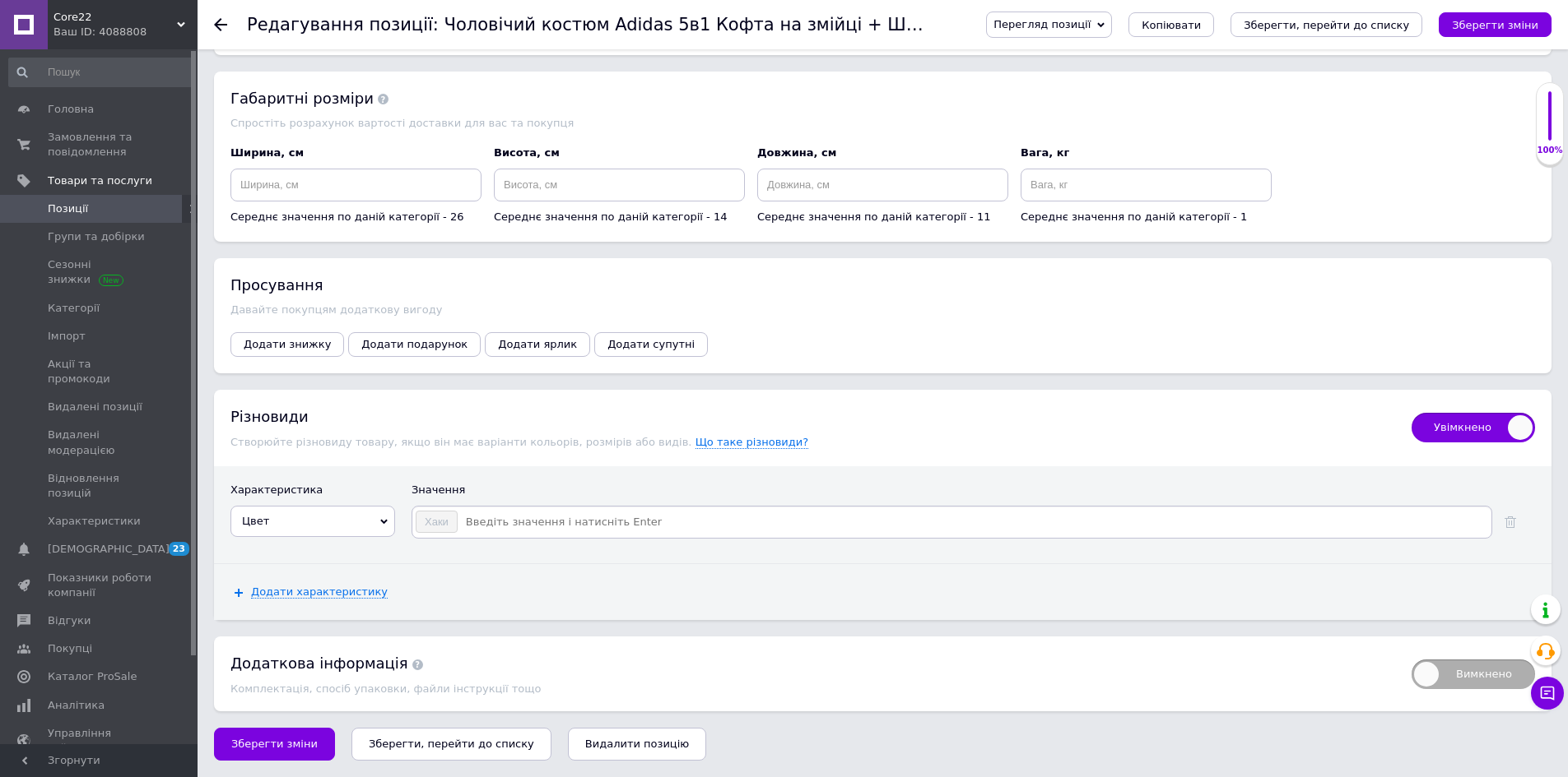
drag, startPoint x: 303, startPoint y: 528, endPoint x: 345, endPoint y: 611, distance: 93.0
click at [303, 527] on span "Цвет" at bounding box center [313, 521] width 164 height 31
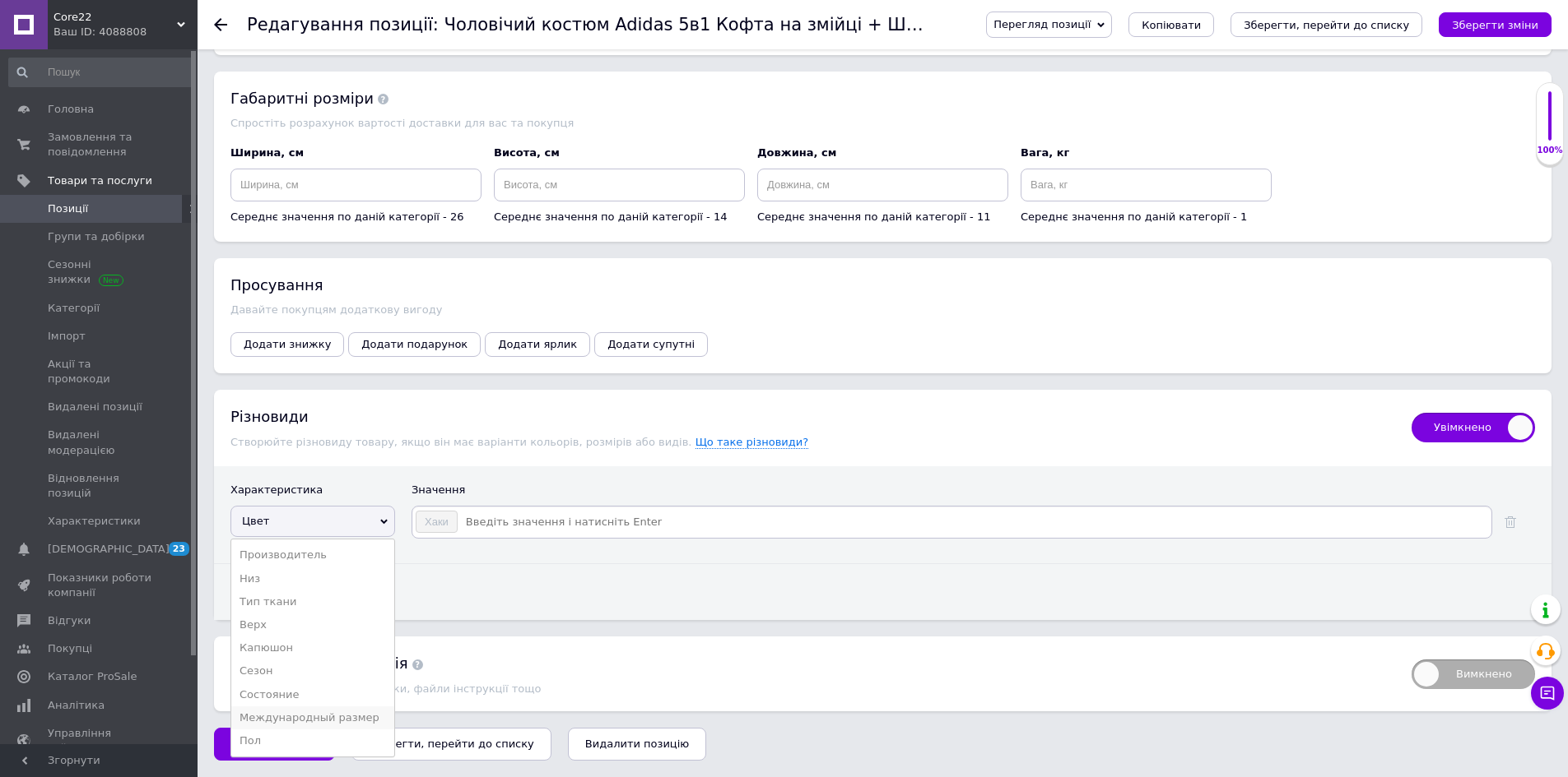
click at [368, 714] on li "Международный размер" at bounding box center [313, 718] width 163 height 23
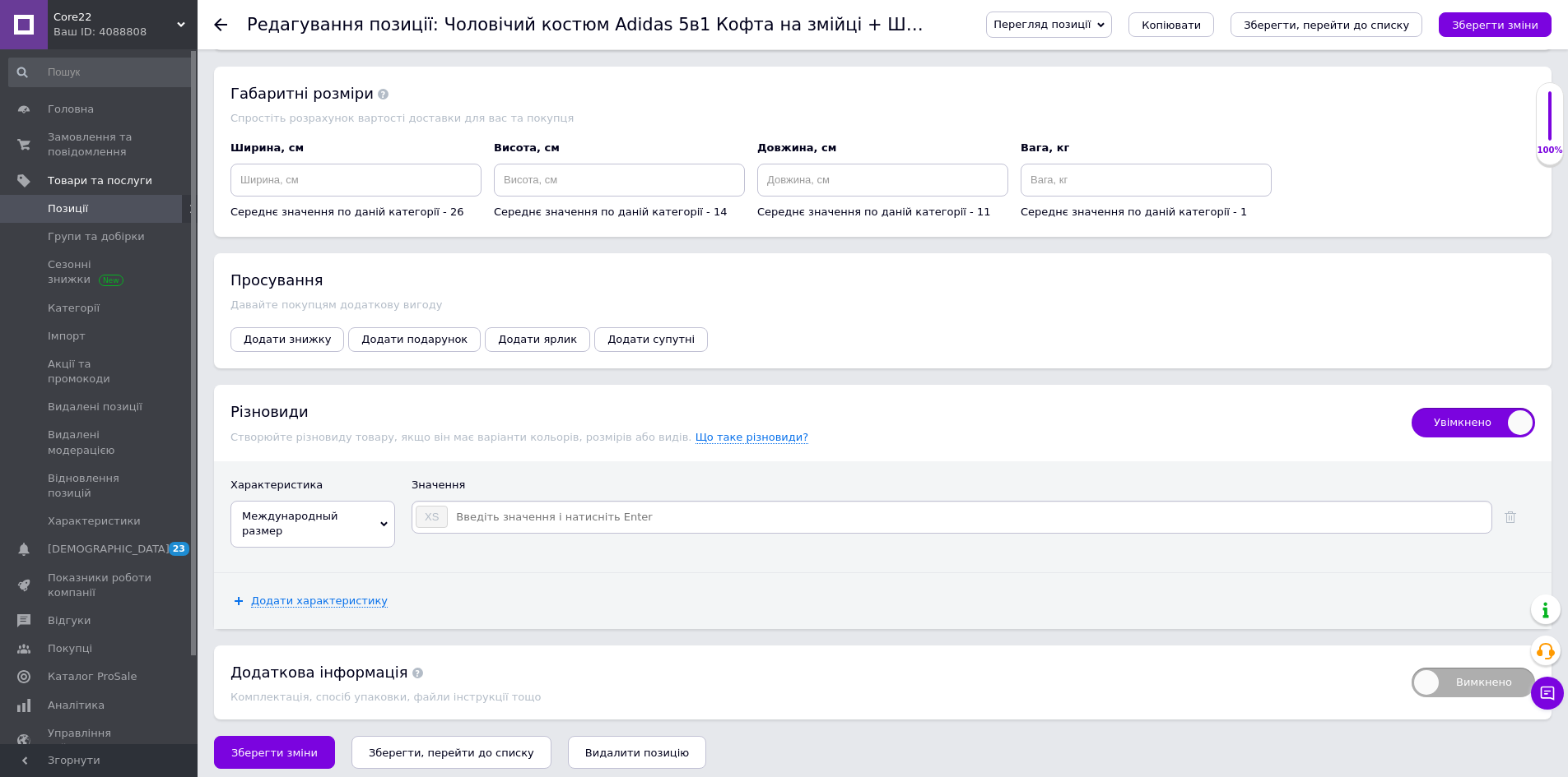
click at [501, 525] on input at bounding box center [968, 517] width 1040 height 25
type input "S"
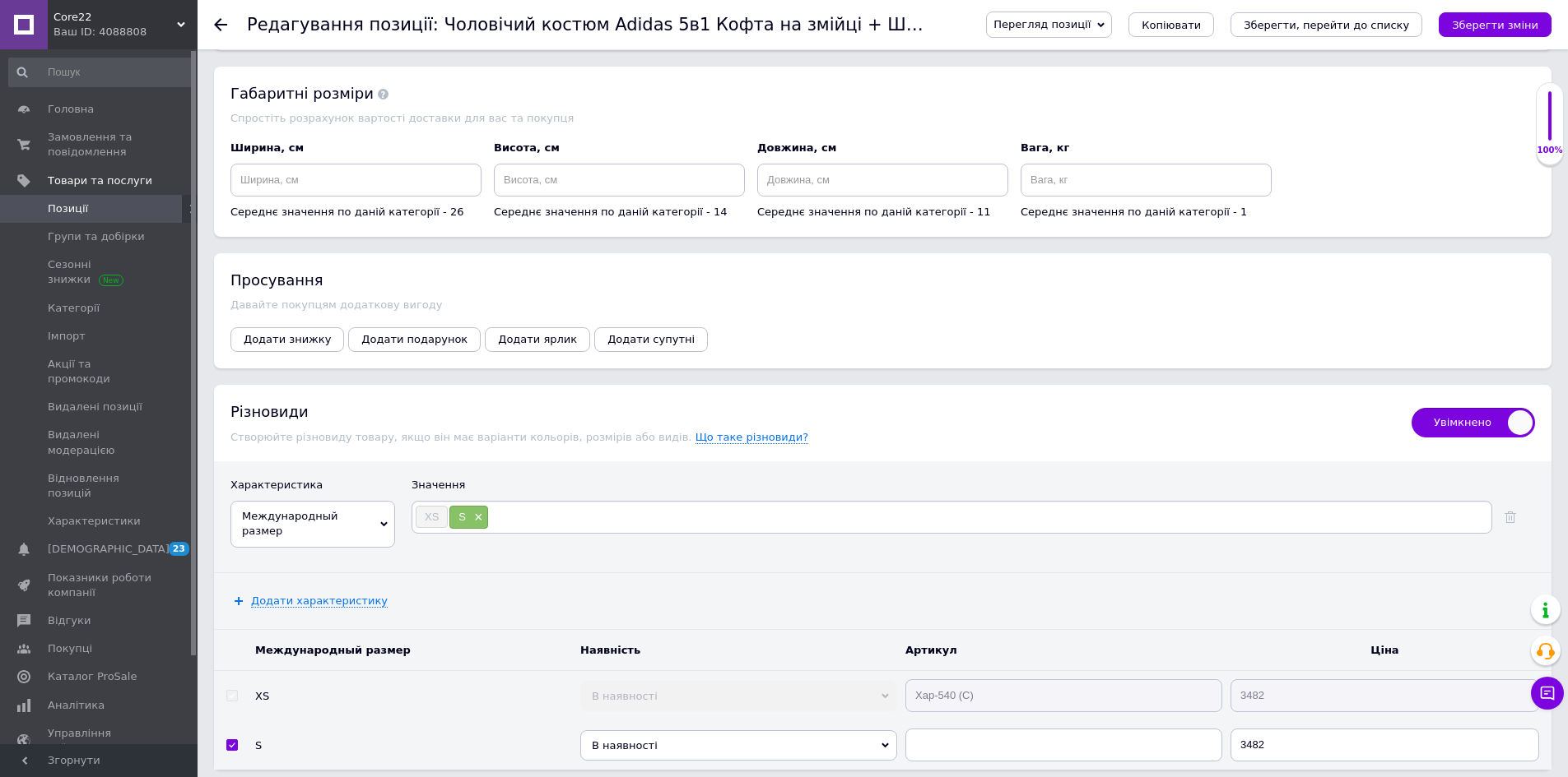
type input "M"
type input "L"
type input "XL"
type input "XXL"
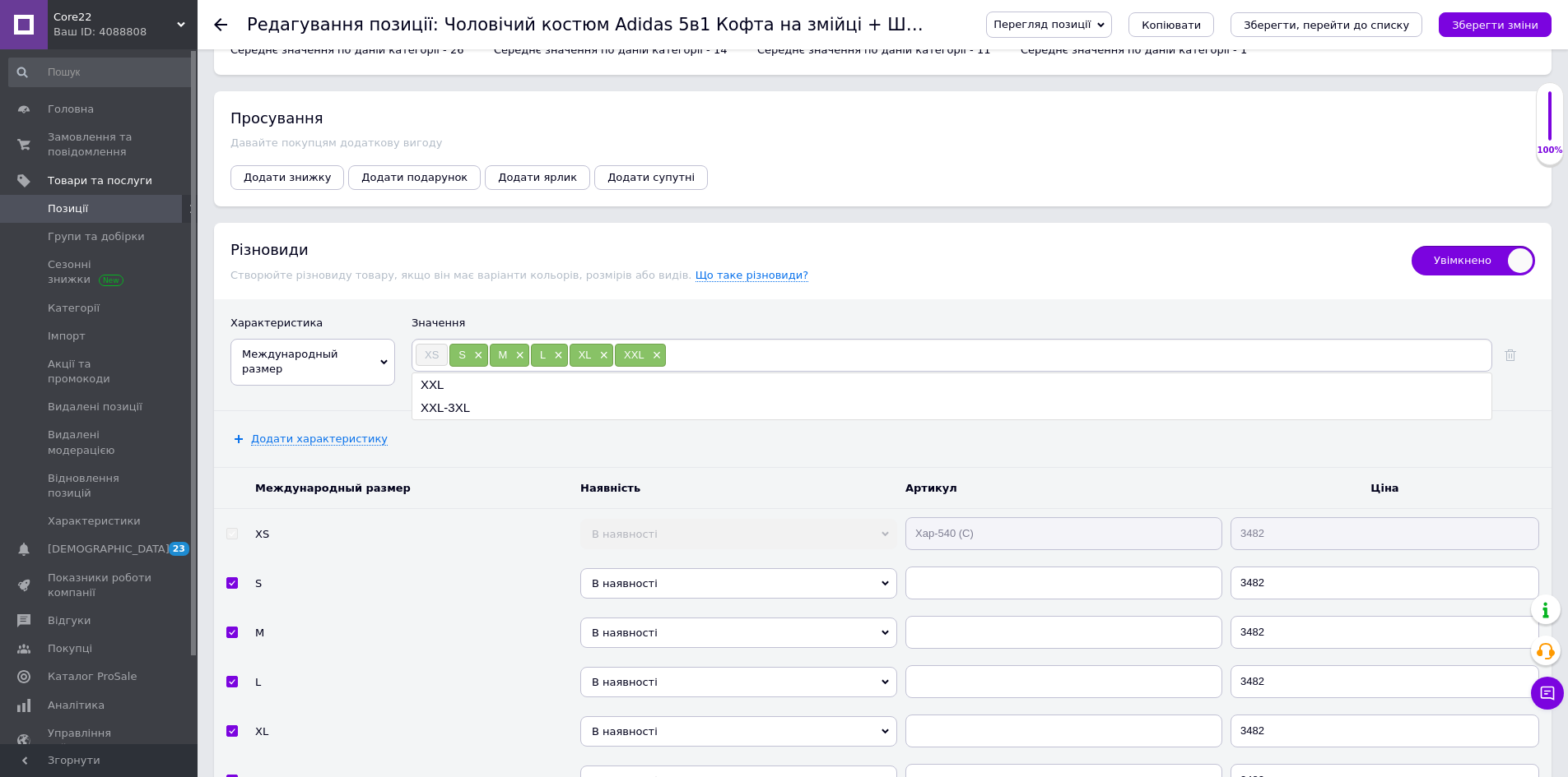
scroll to position [2340, 0]
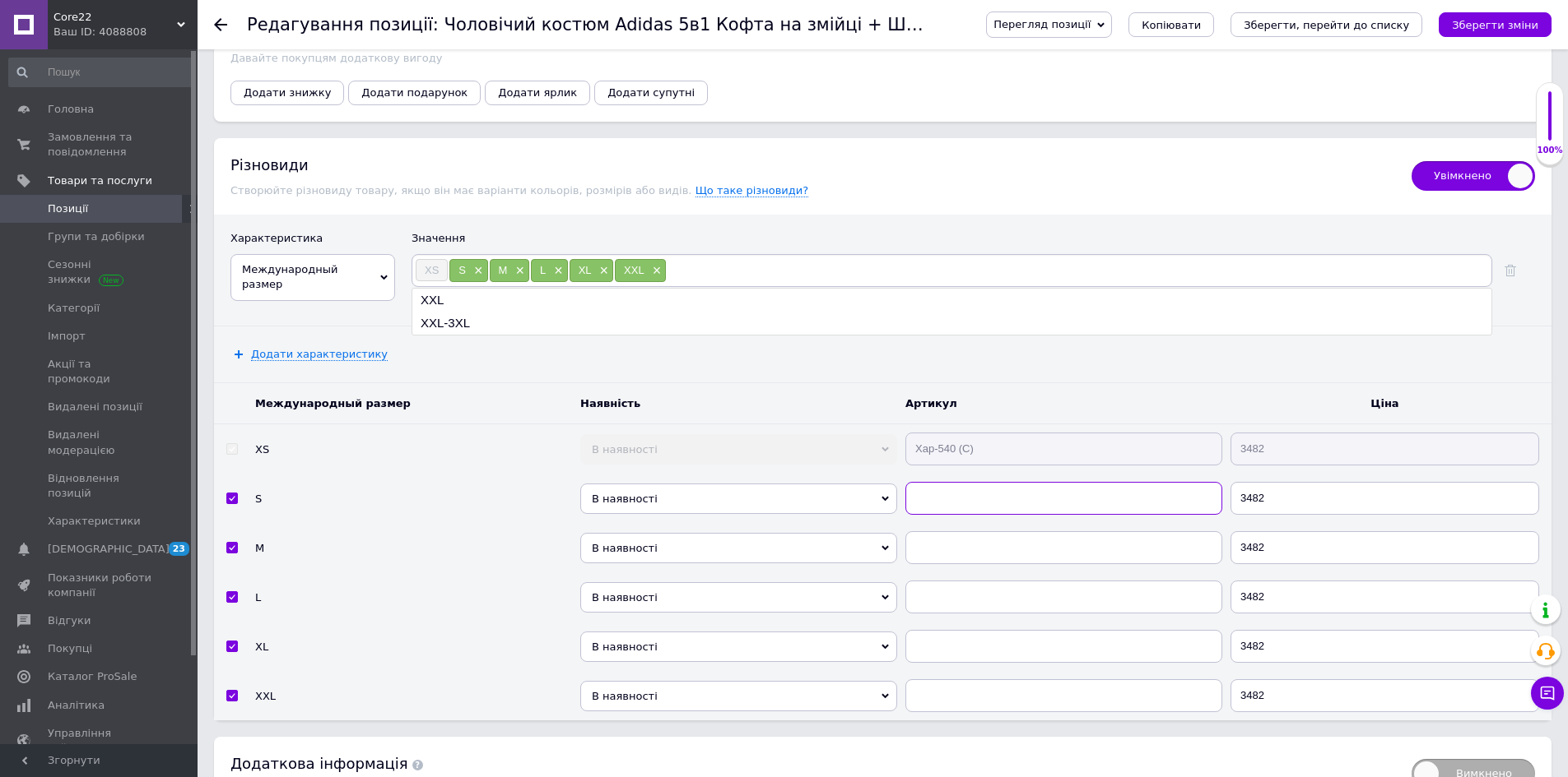
click at [977, 490] on input "text" at bounding box center [1063, 498] width 316 height 33
paste input "Хар-540 (C)"
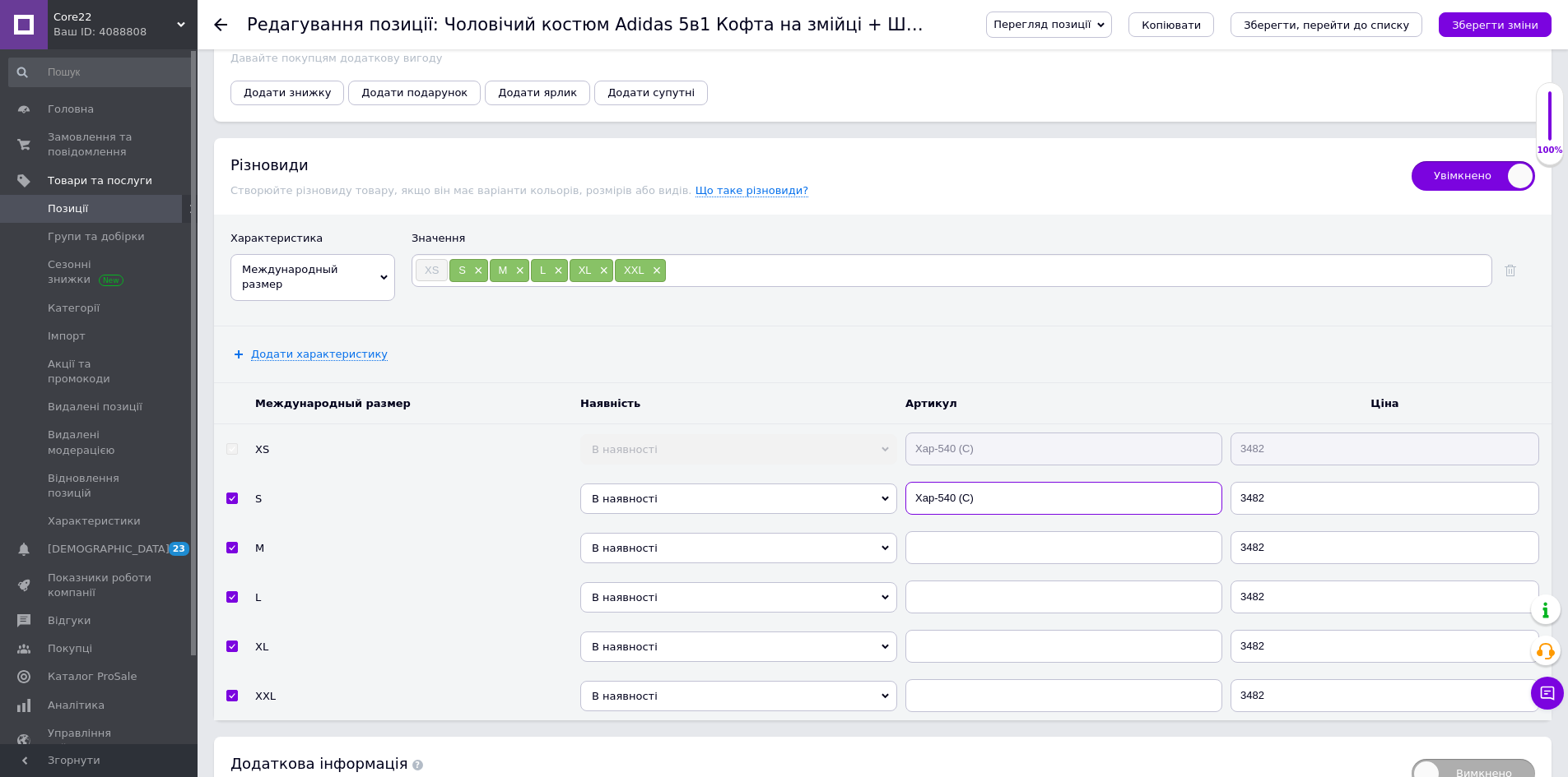
type input "Хар-540 (C)"
click at [979, 540] on input "text" at bounding box center [1063, 548] width 316 height 33
paste input "Хар-540 (C)"
type input "Хар-540 (C)"
click at [984, 610] on input "text" at bounding box center [1063, 597] width 316 height 33
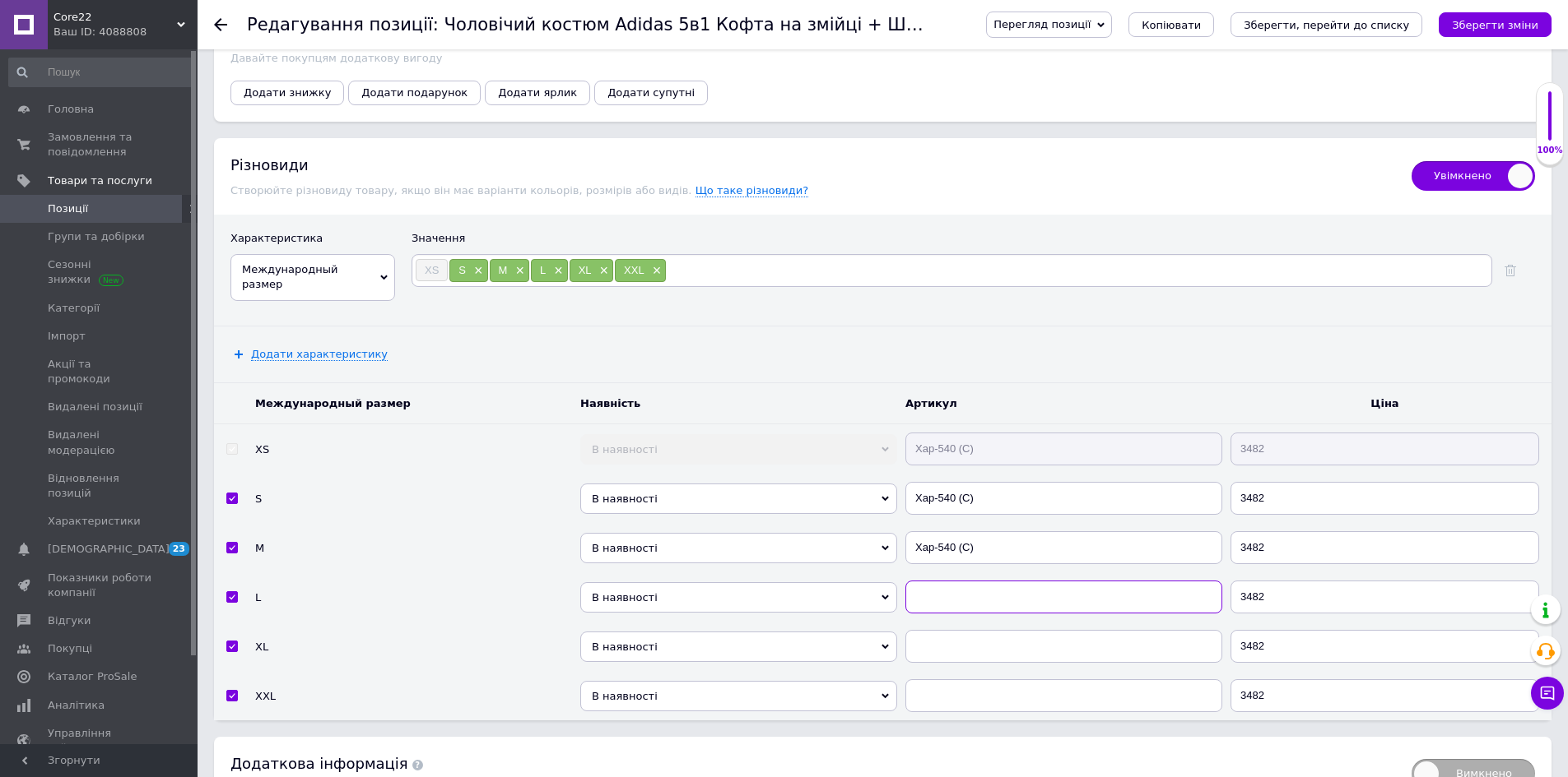
paste input "Хар-540 (C)"
type input "Хар-540 (C)"
drag, startPoint x: 988, startPoint y: 639, endPoint x: 999, endPoint y: 670, distance: 32.9
click at [988, 641] on input "text" at bounding box center [1063, 646] width 316 height 33
paste input "Хар-540 (C)"
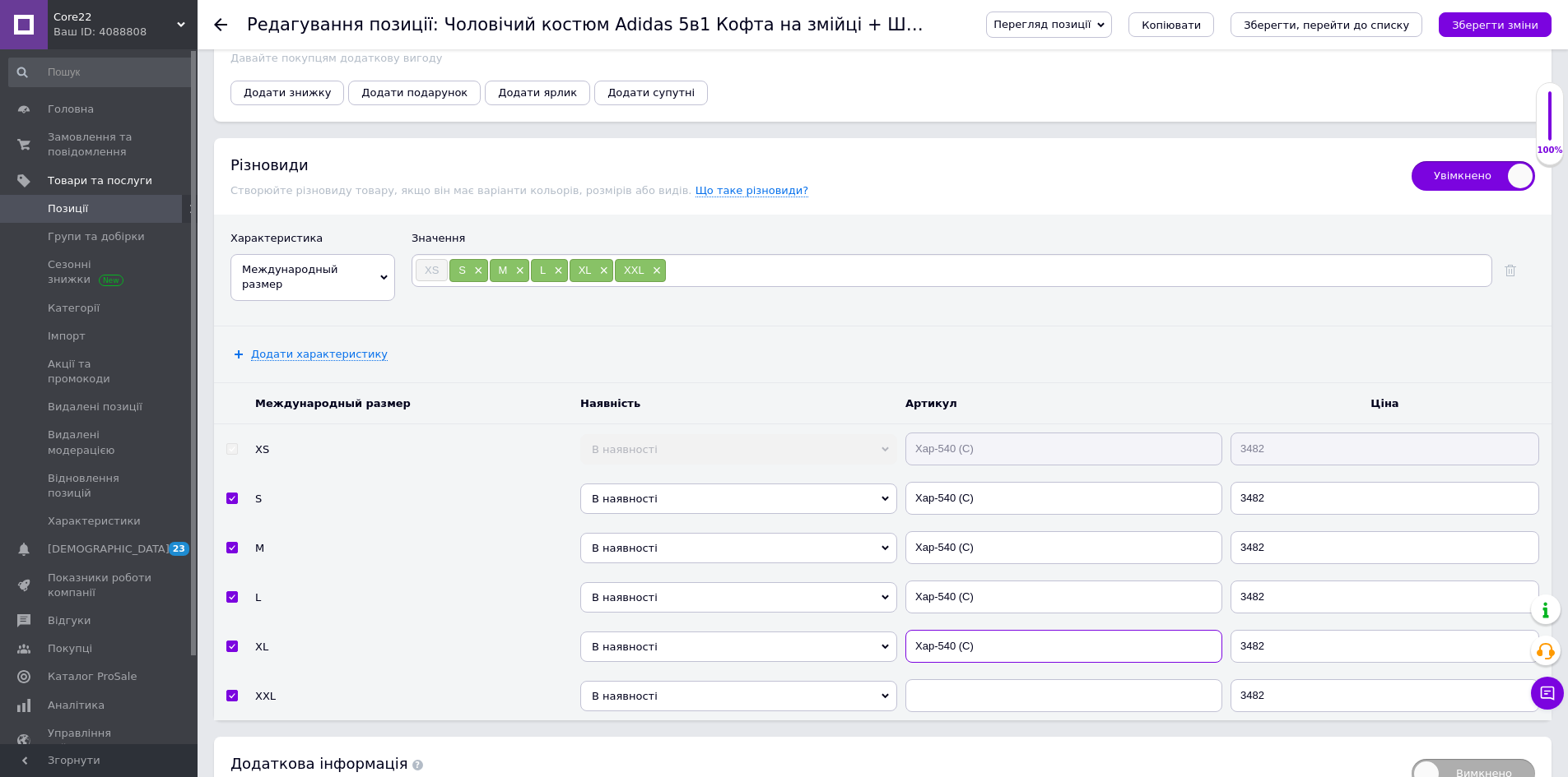
type input "Хар-540 (C)"
click at [1000, 708] on input "text" at bounding box center [1063, 696] width 316 height 33
paste input "Хар-540 (C)"
type input "Хар-540 (C)"
click at [1508, 16] on button "Зберегти зміни" at bounding box center [1494, 25] width 112 height 25
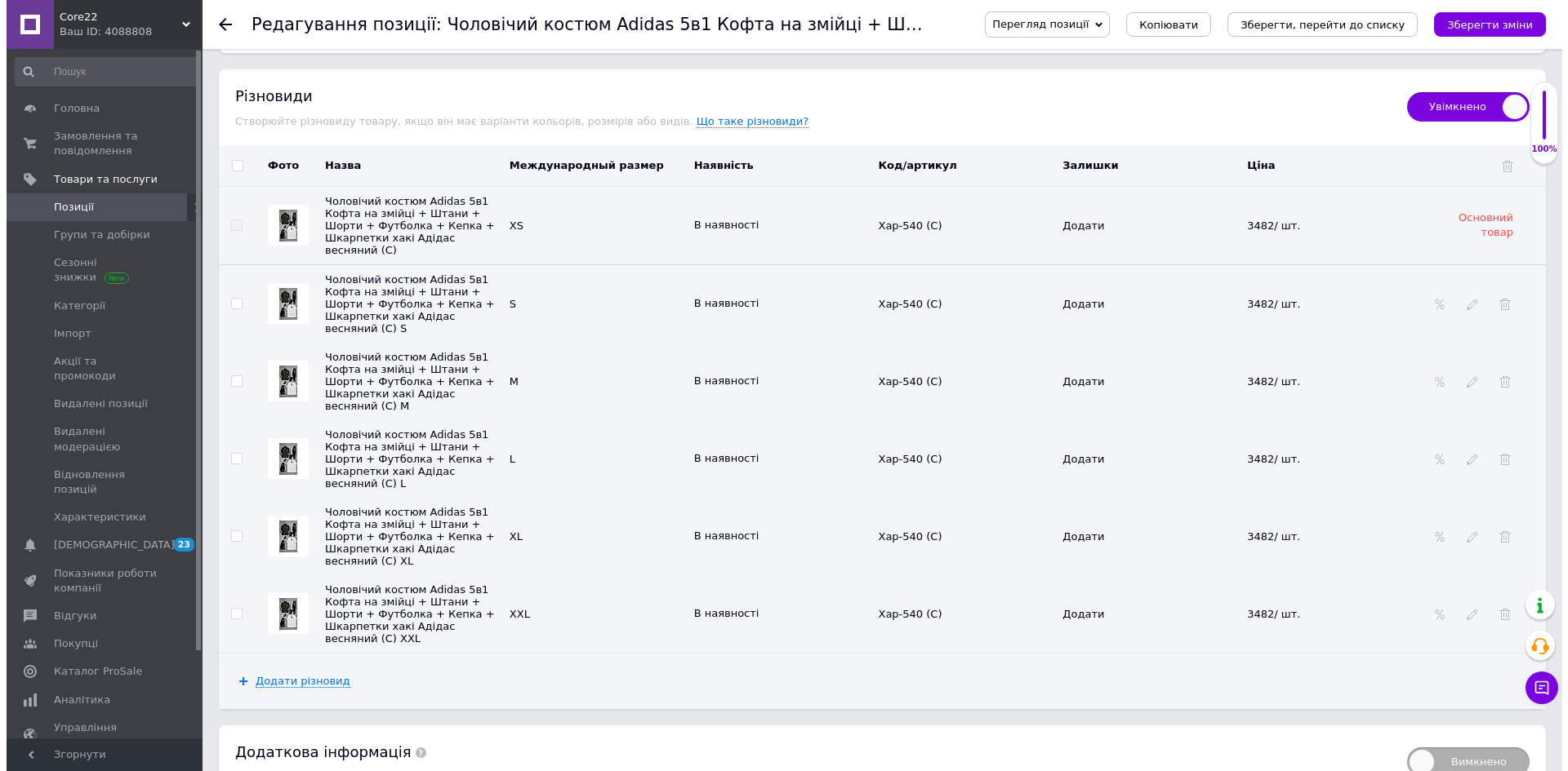
scroll to position [2454, 0]
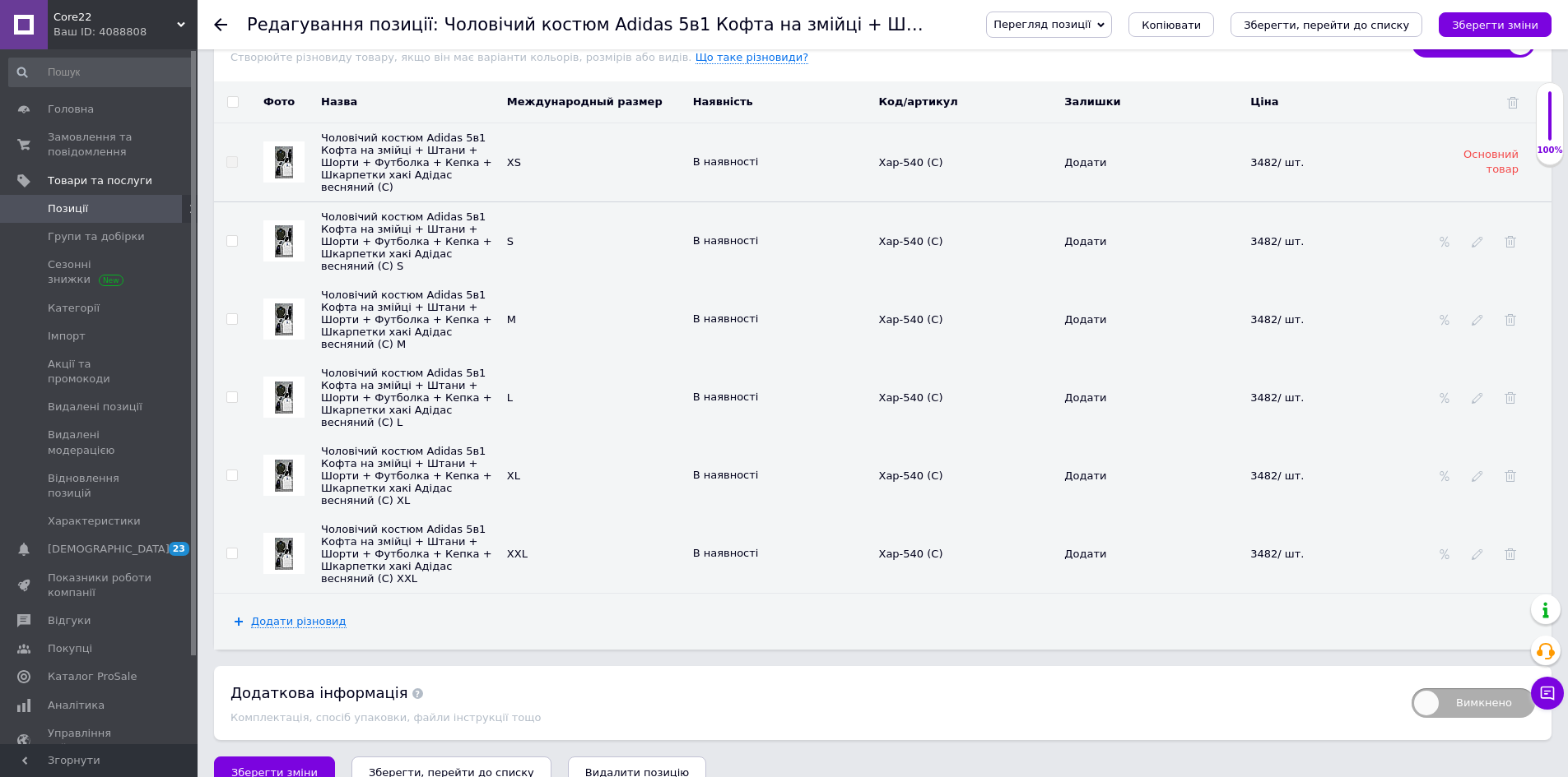
click at [287, 228] on img at bounding box center [283, 242] width 18 height 32
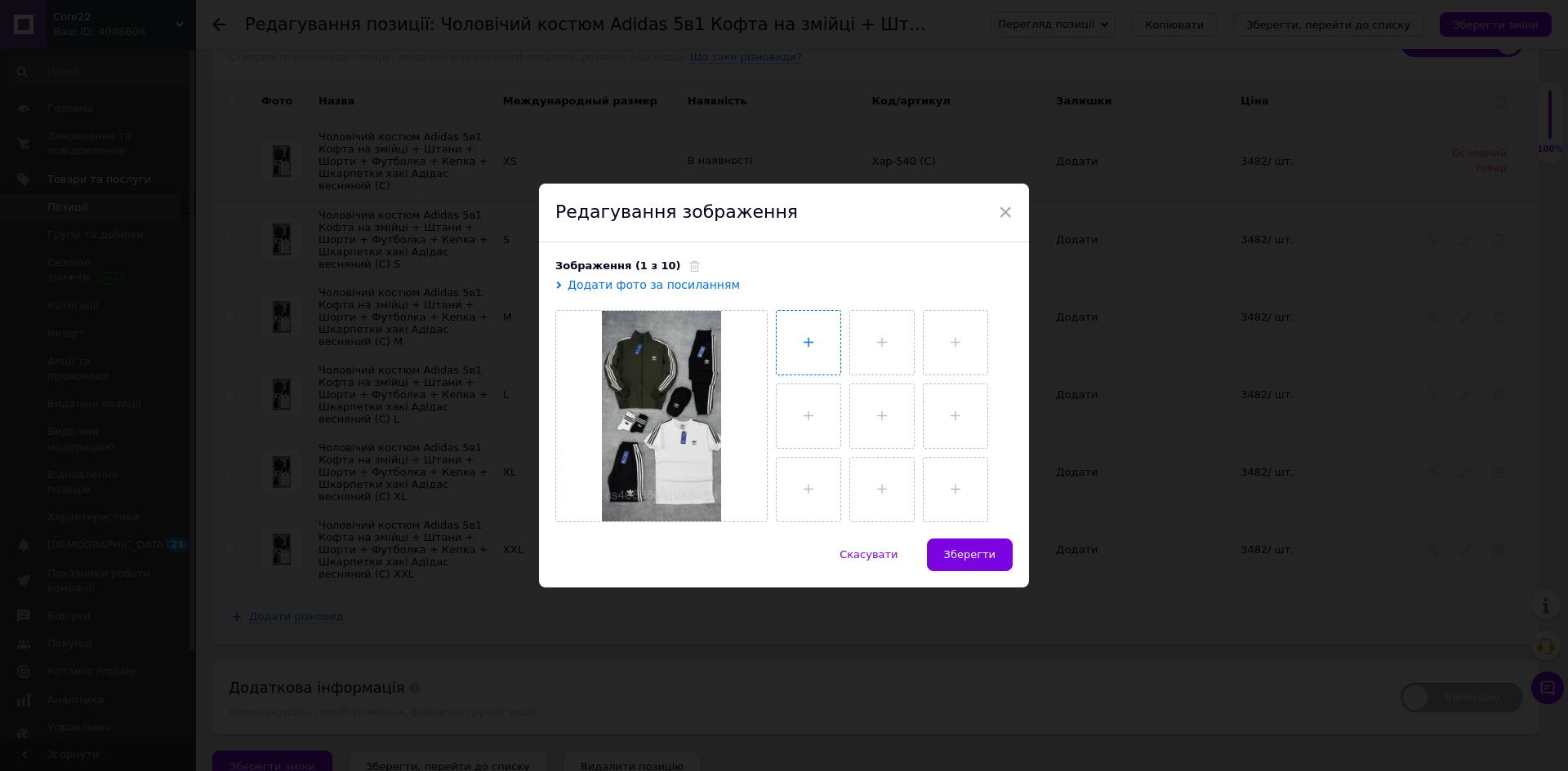
click at [790, 326] on input "file" at bounding box center [809, 343] width 64 height 64
type input "C:\fakepath\photo_2025-05-28_08-52-24 (2).jpg"
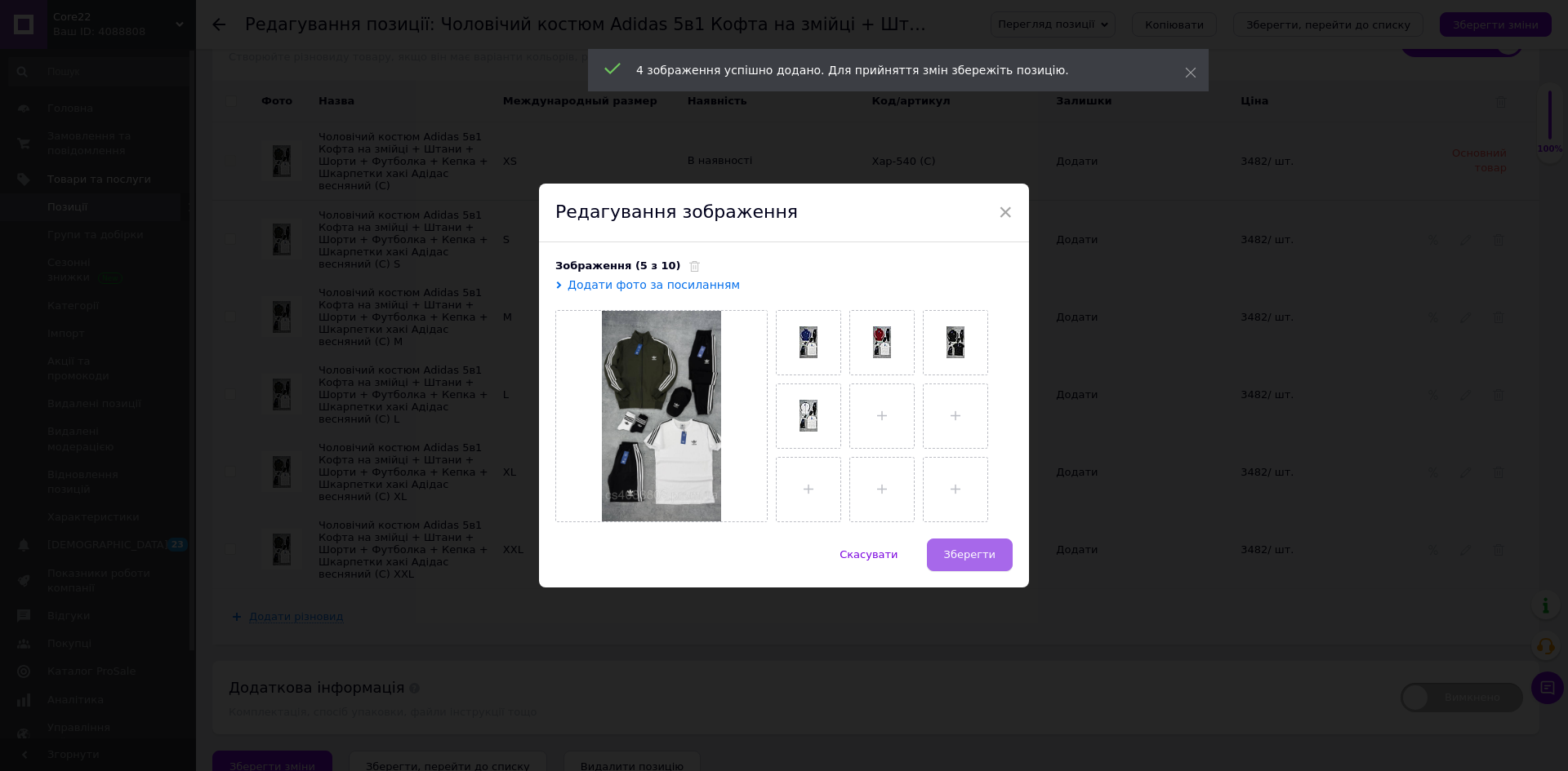
click at [978, 551] on span "Зберегти" at bounding box center [969, 555] width 52 height 12
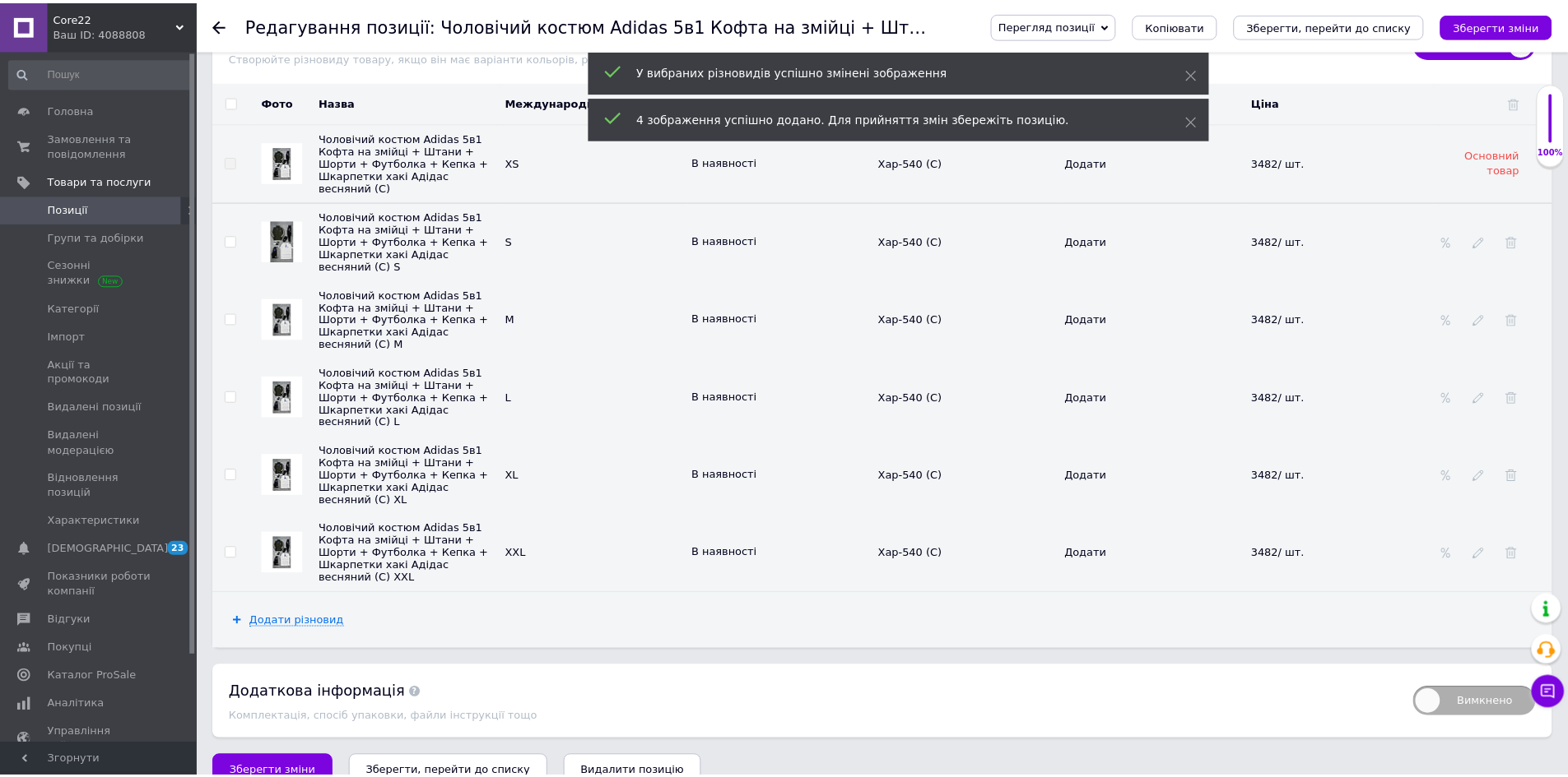
scroll to position [2473, 0]
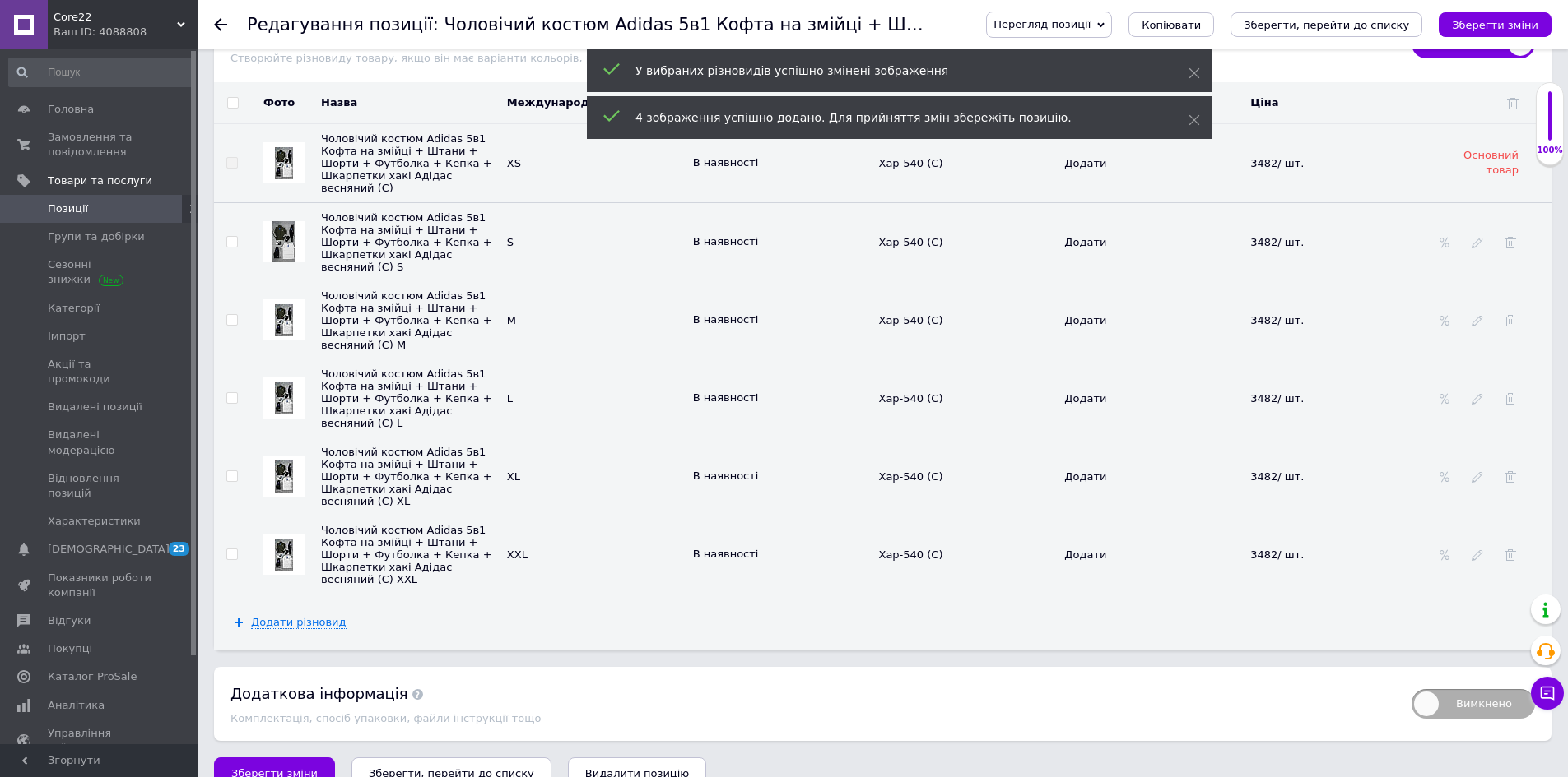
click at [273, 306] on div at bounding box center [284, 320] width 42 height 42
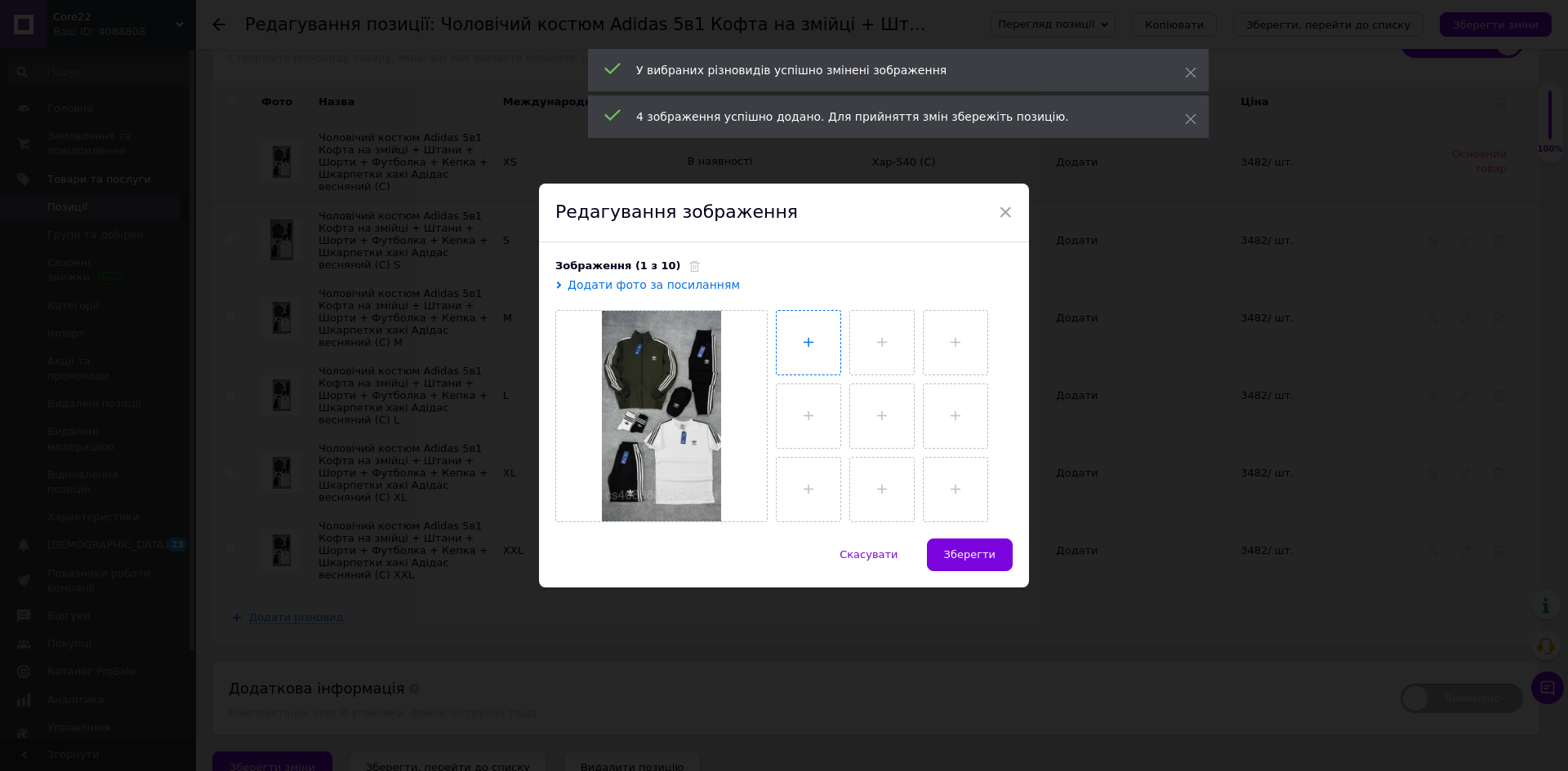
click at [790, 330] on input "file" at bounding box center [809, 343] width 64 height 64
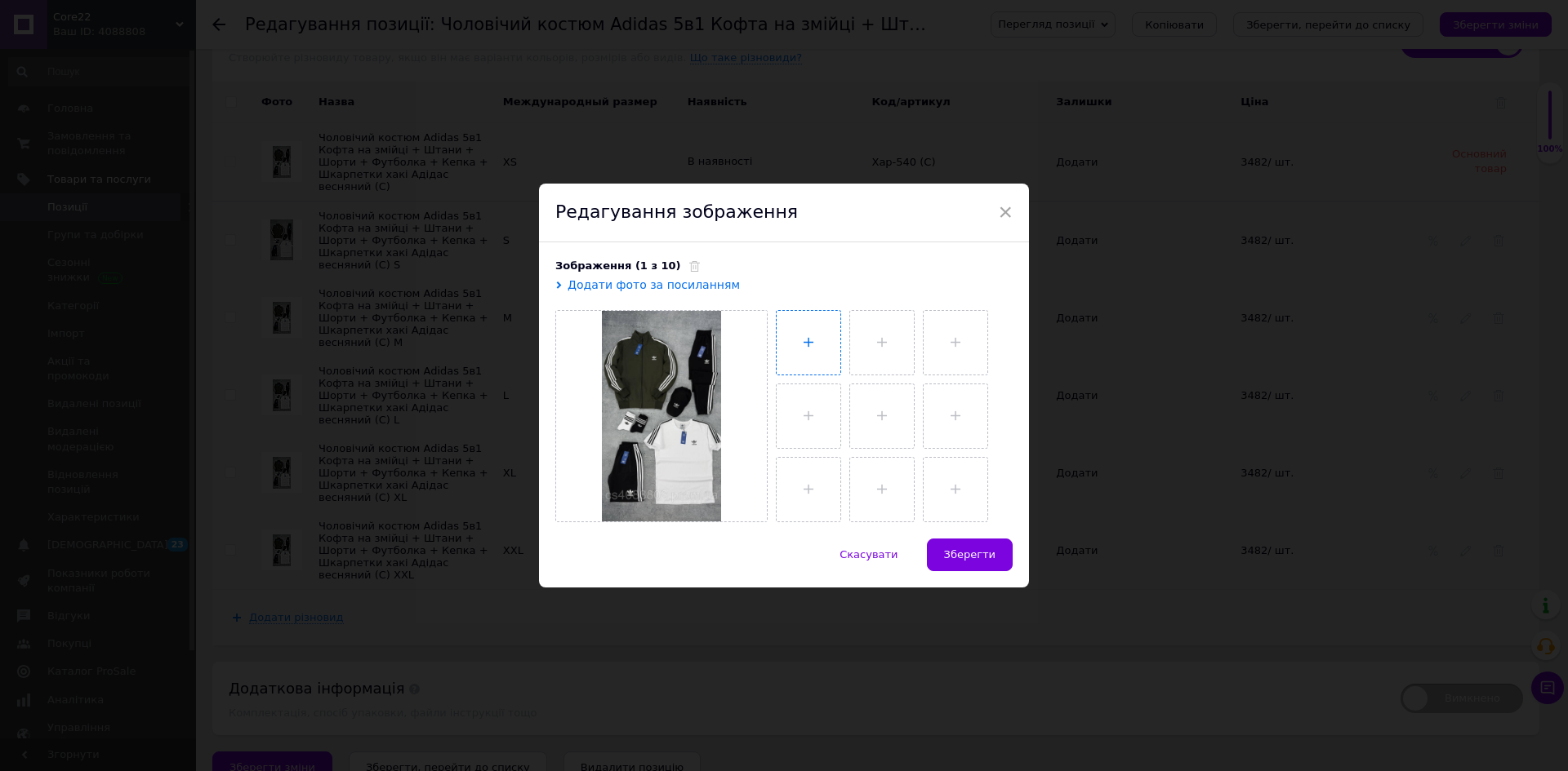
type input "C:\fakepath\photo_2025-05-28_08-52-24 (2).jpg"
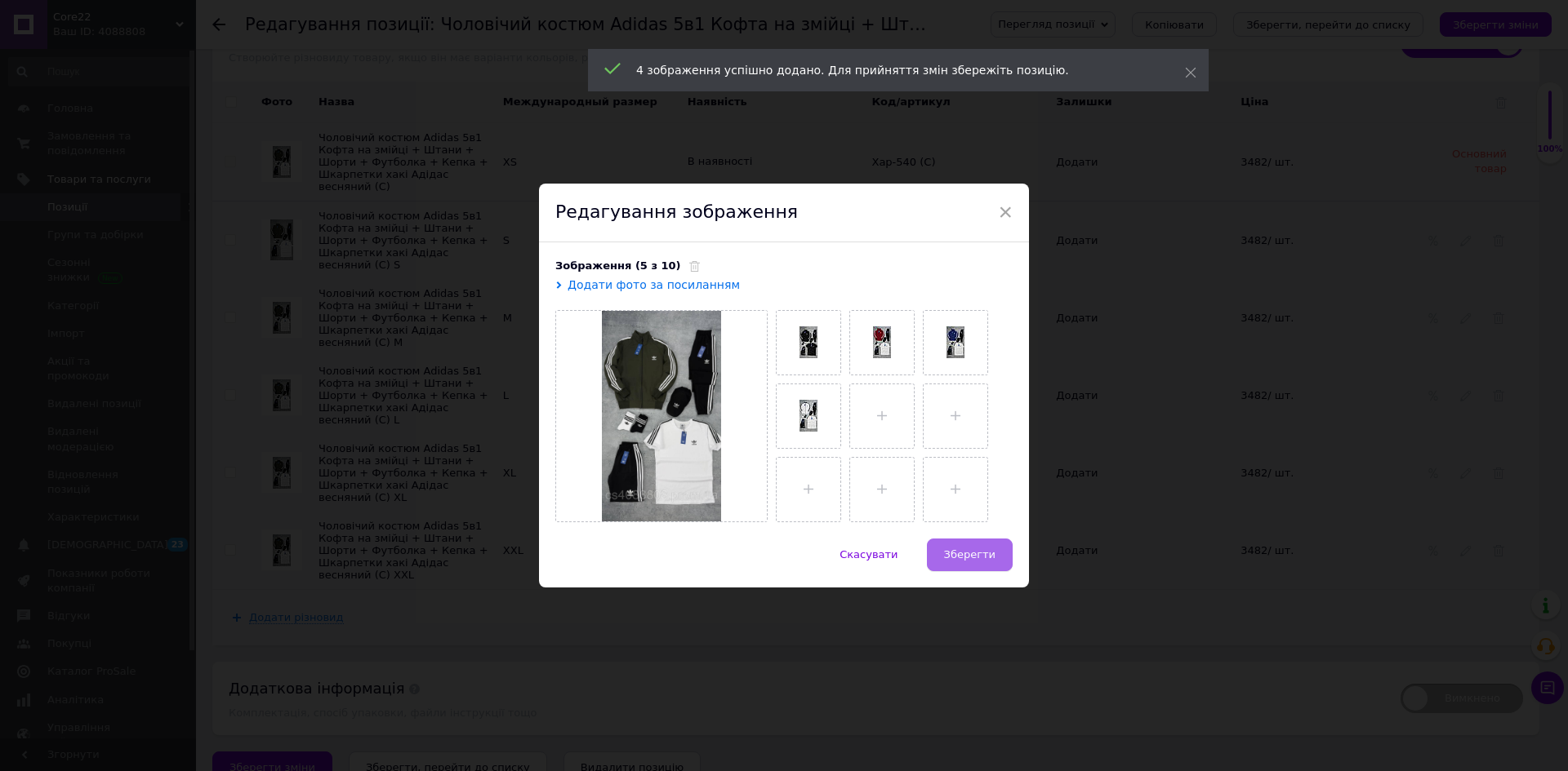
click at [972, 555] on span "Зберегти" at bounding box center [969, 555] width 52 height 12
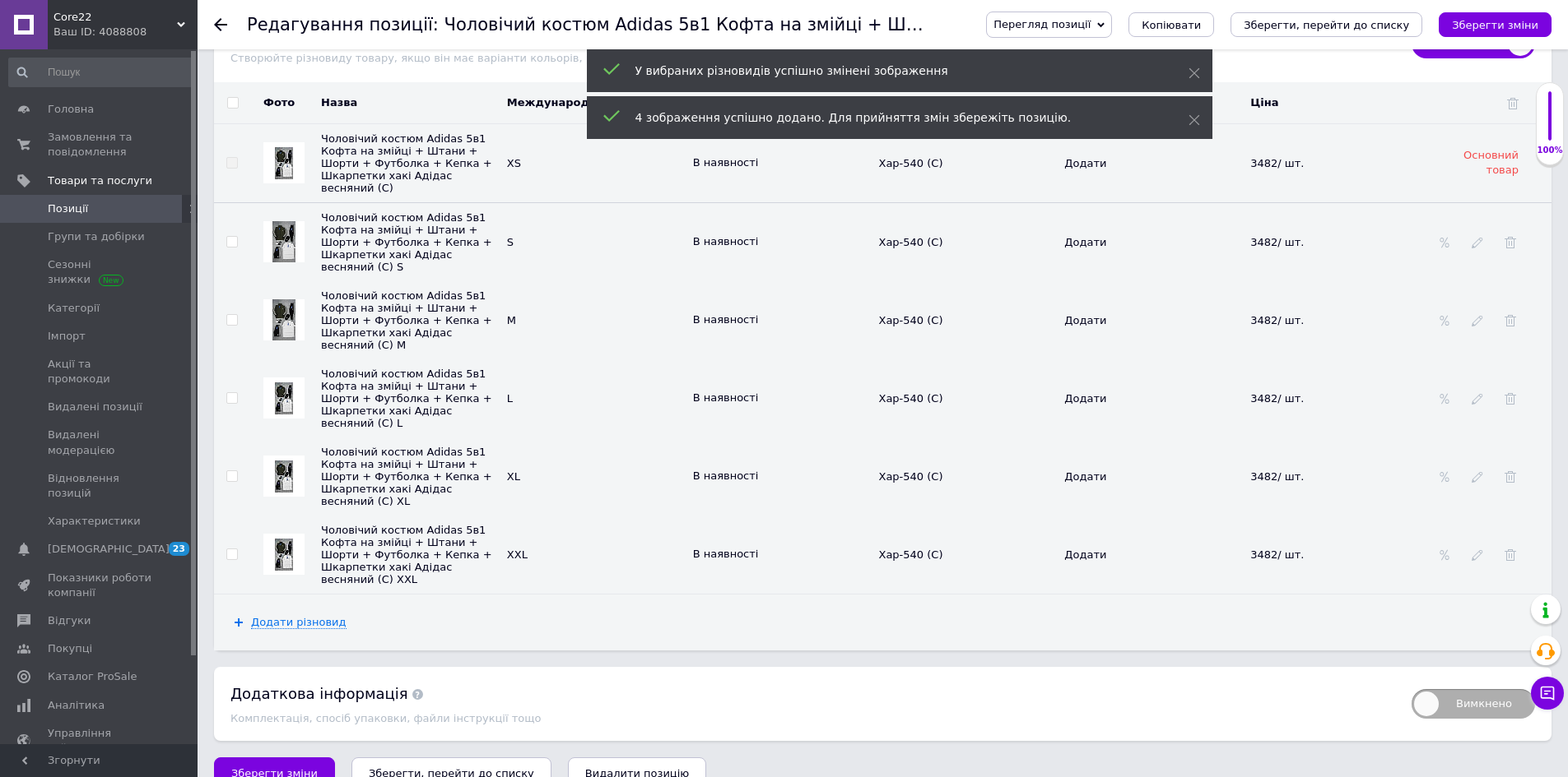
click at [281, 391] on img at bounding box center [283, 398] width 18 height 32
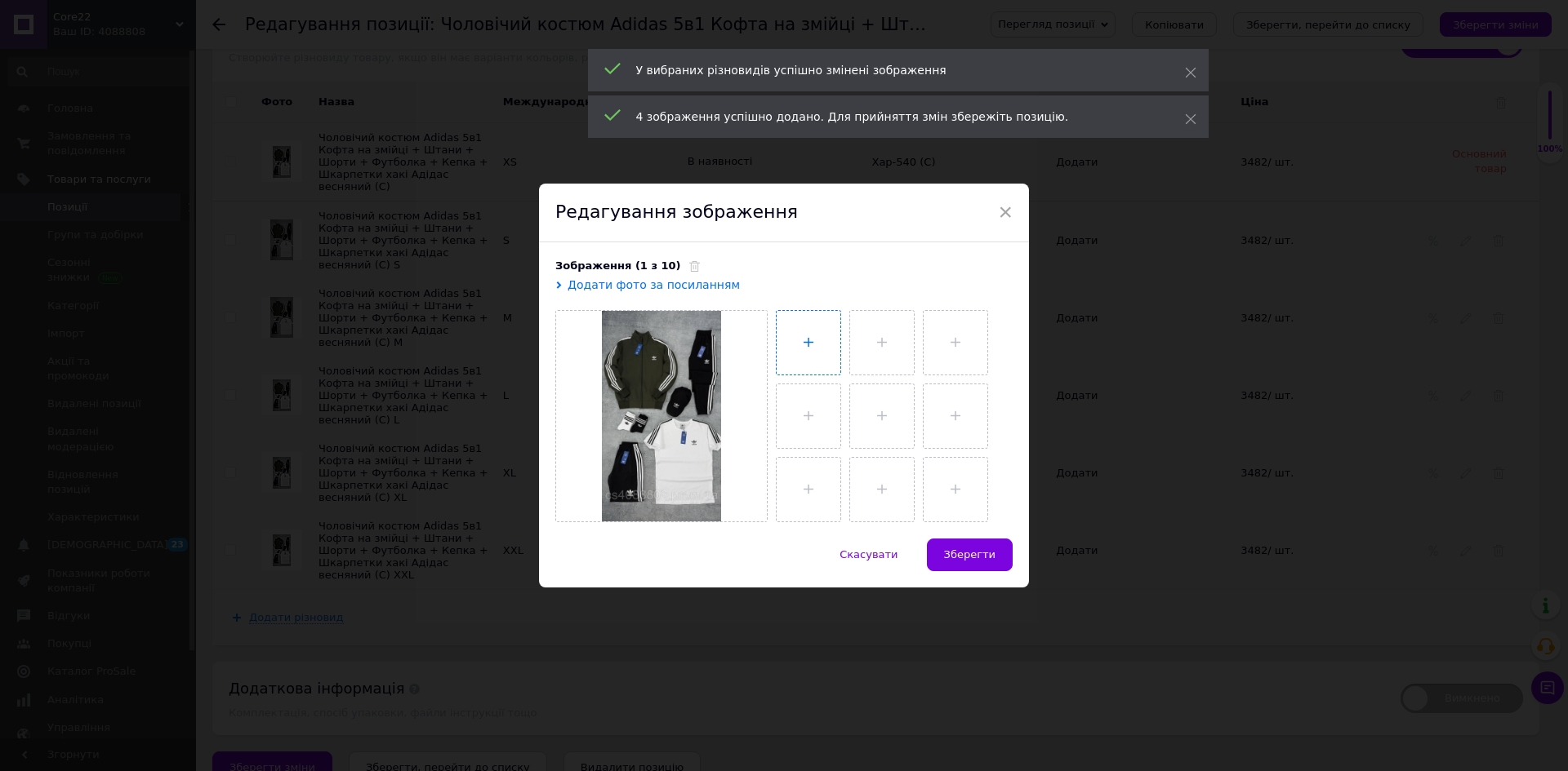
click at [784, 354] on input "file" at bounding box center [809, 343] width 64 height 64
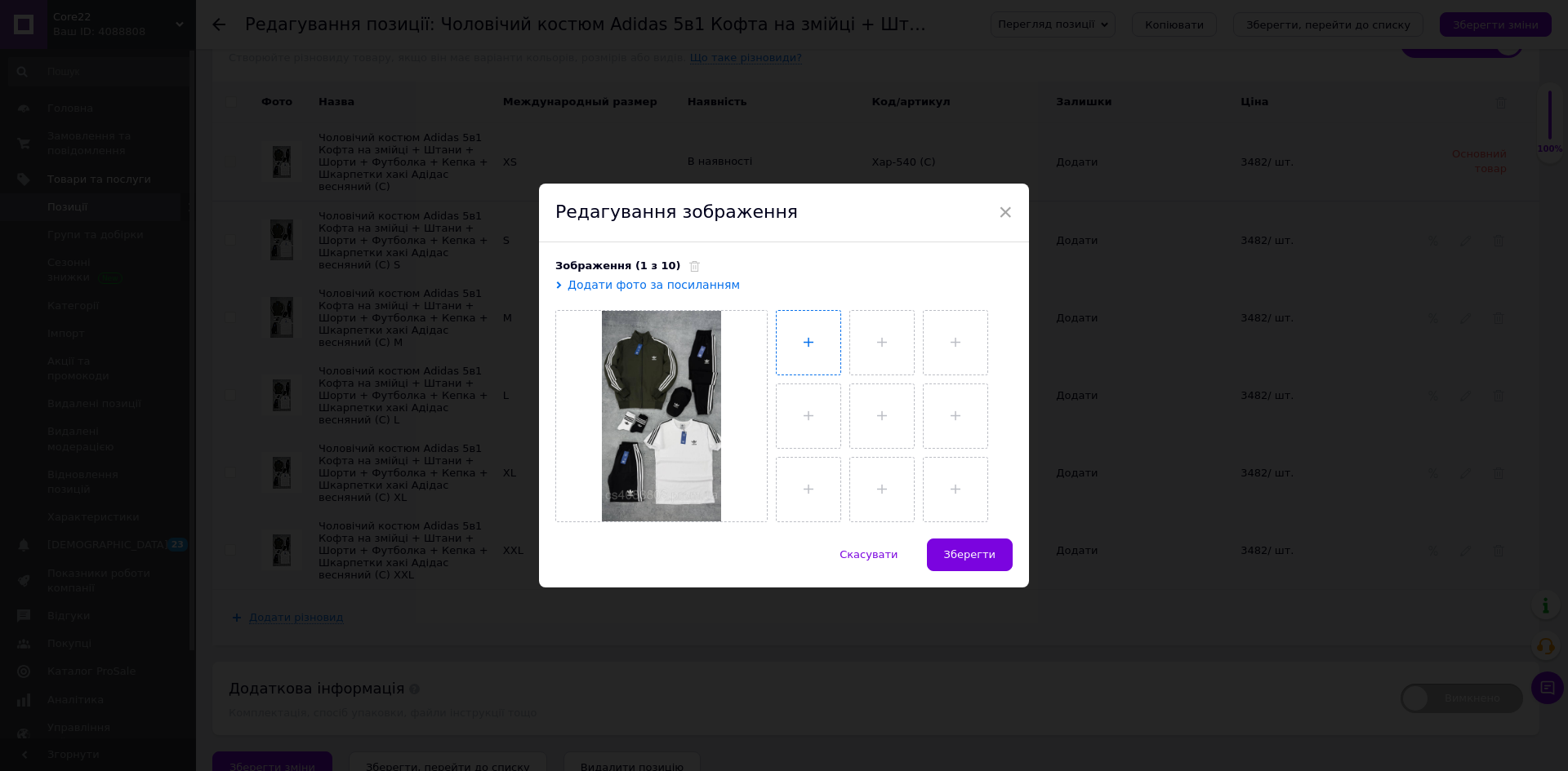
type input "C:\fakepath\photo_2025-05-28_08-52-24 (2).jpg"
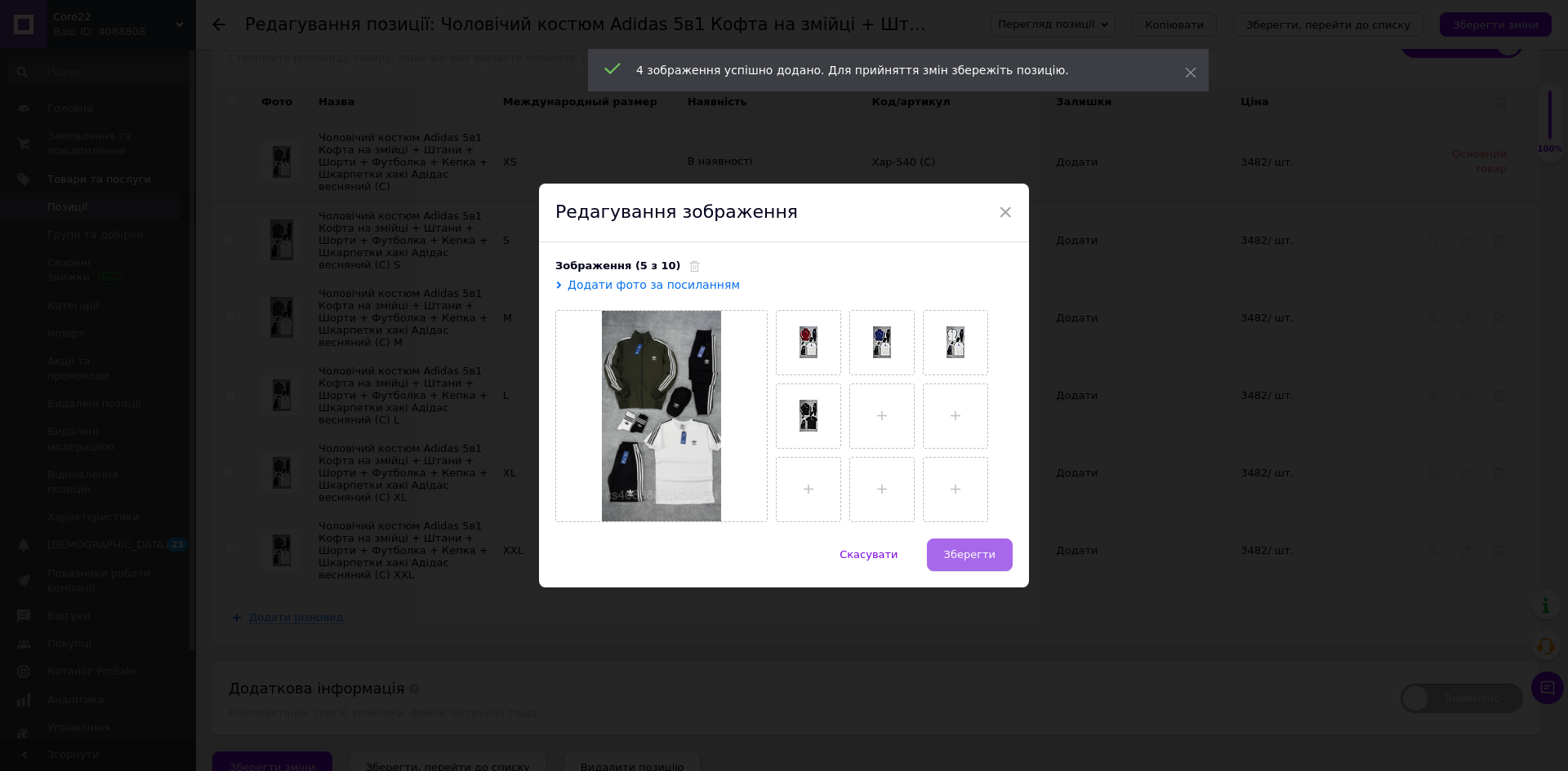
click at [985, 546] on button "Зберегти" at bounding box center [969, 555] width 85 height 33
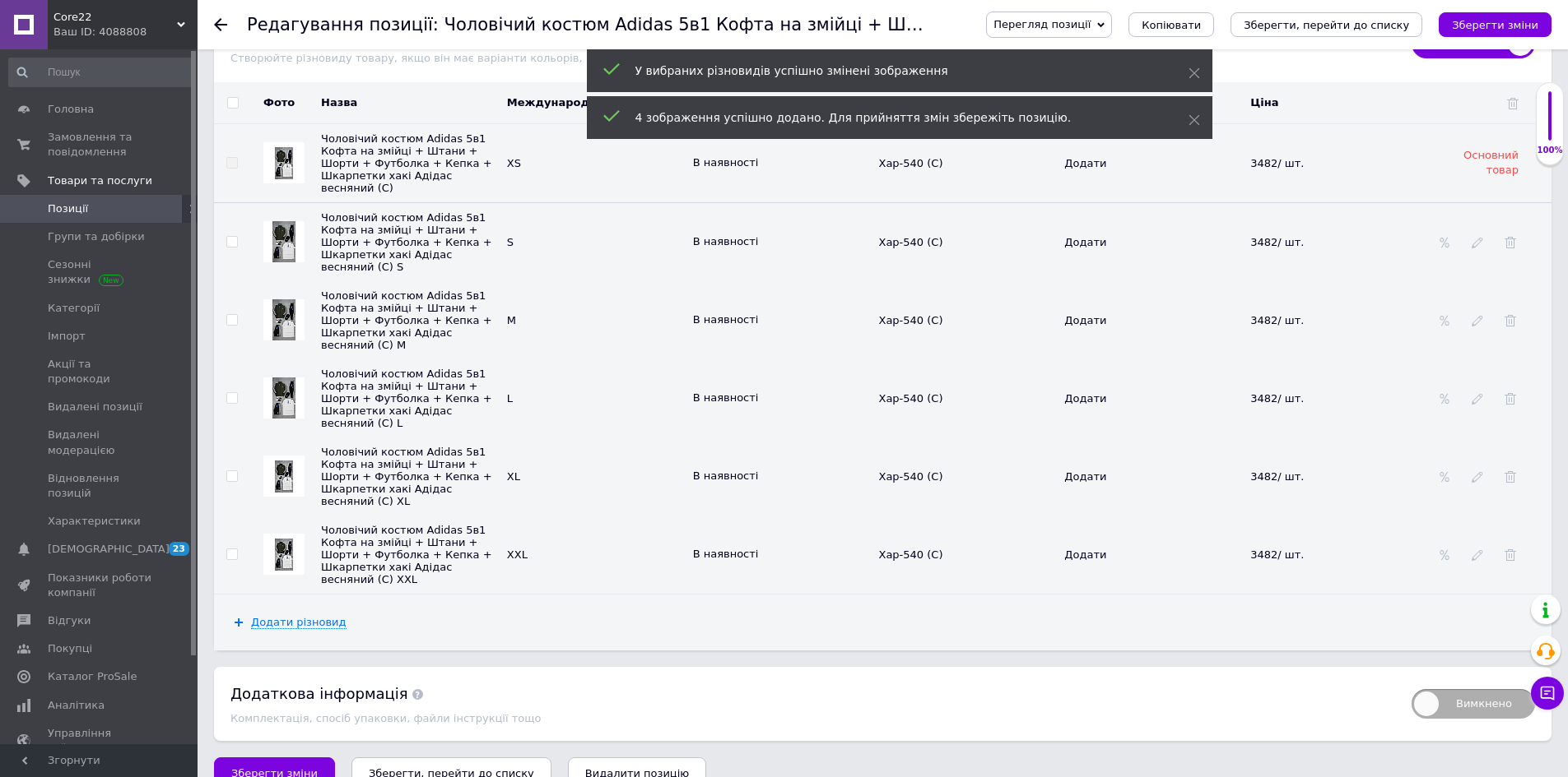
click at [280, 461] on img at bounding box center [283, 477] width 18 height 32
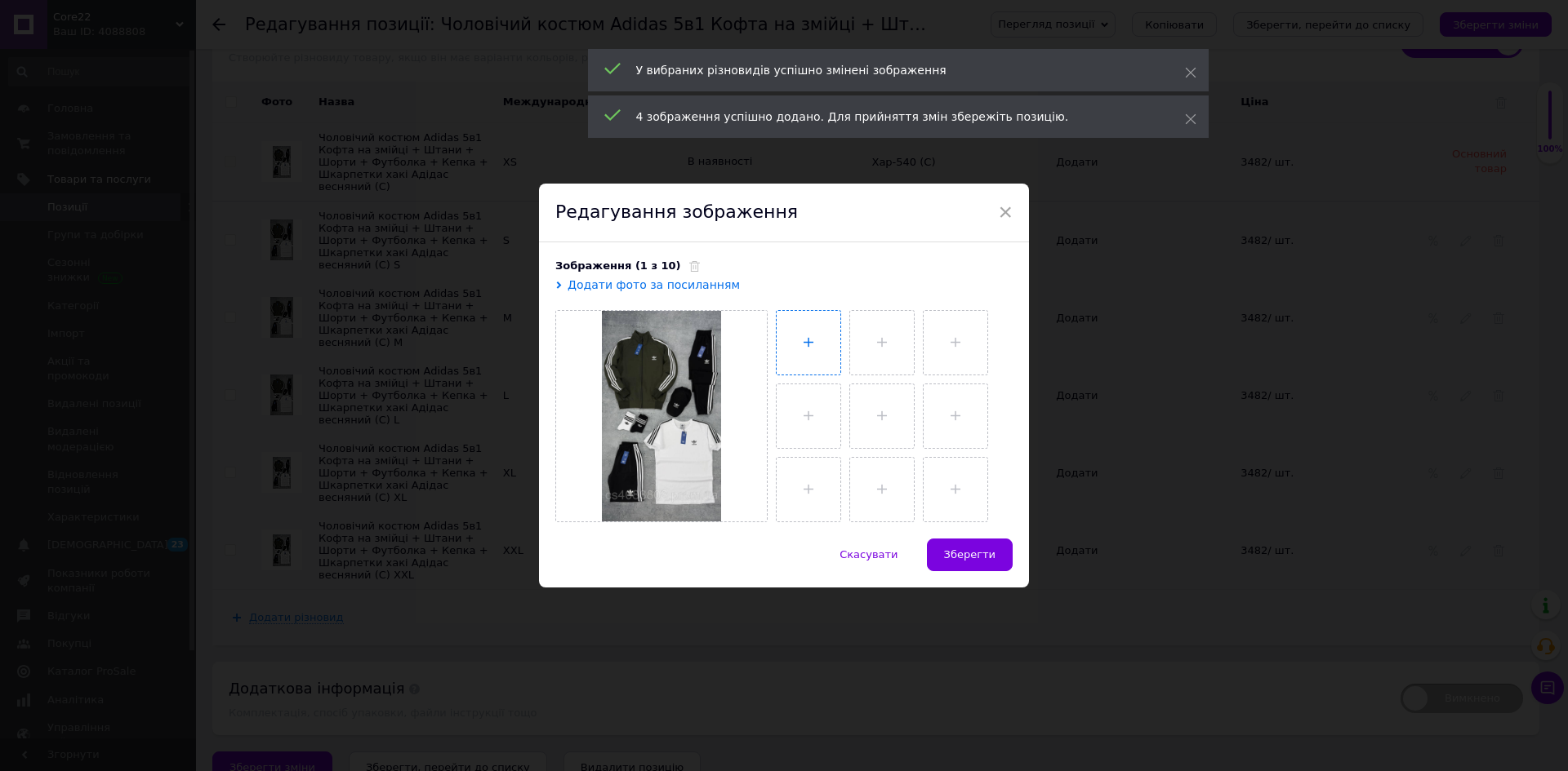
click at [809, 344] on input "file" at bounding box center [809, 343] width 64 height 64
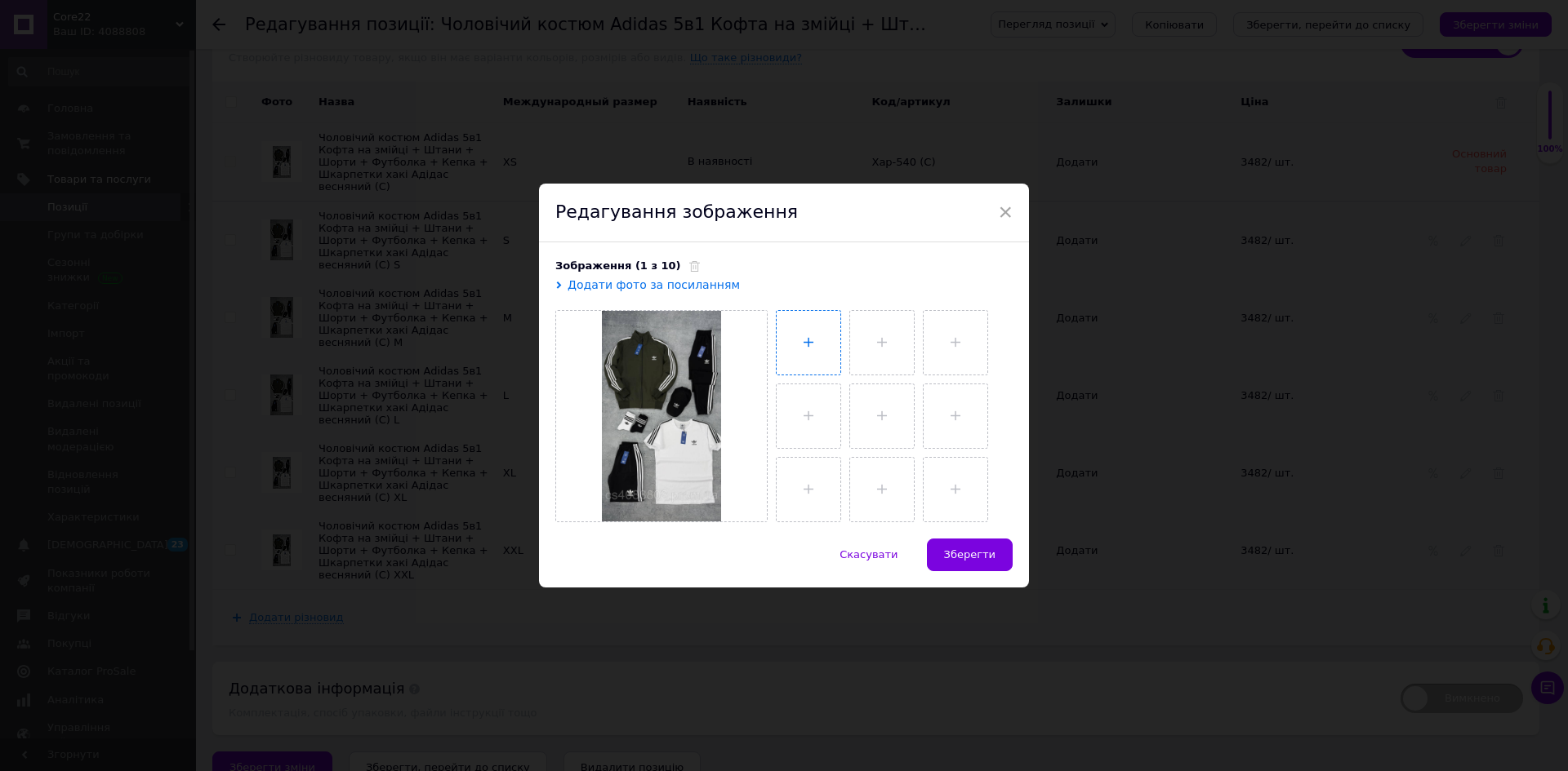
type input "C:\fakepath\photo_2025-05-28_08-52-24 (2).jpg"
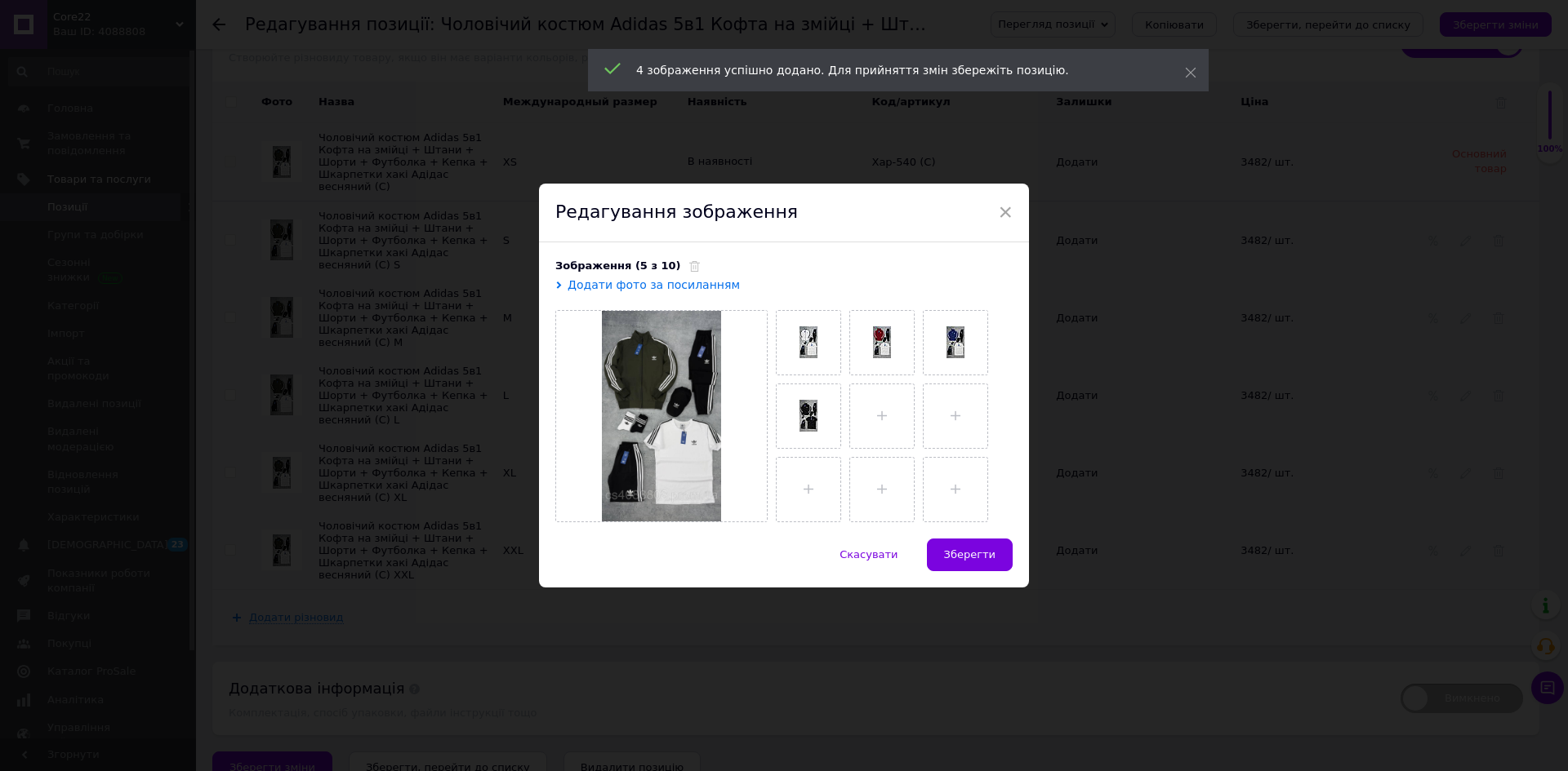
click at [977, 551] on span "Зберегти" at bounding box center [969, 555] width 52 height 12
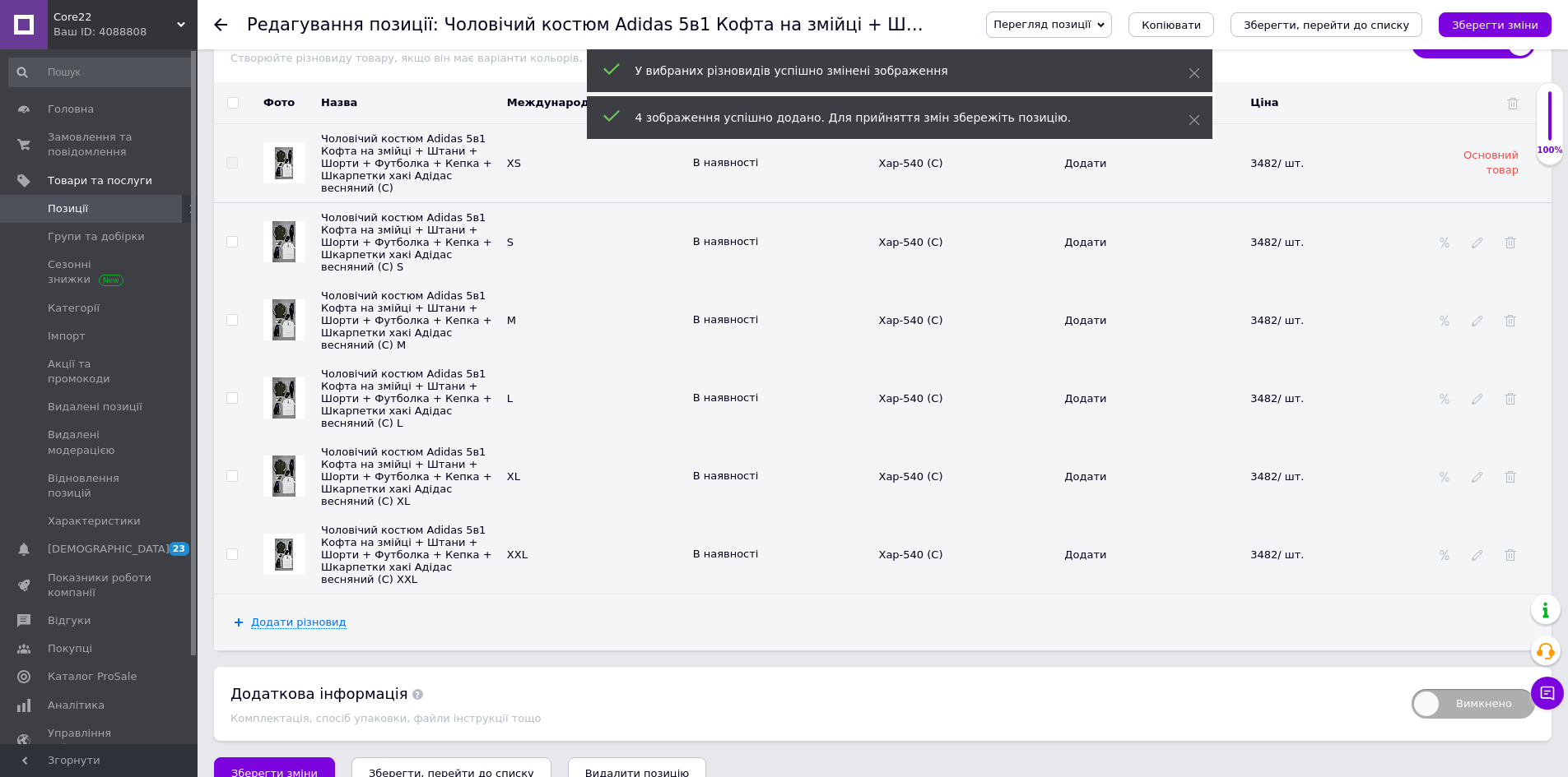
click at [291, 539] on img at bounding box center [283, 555] width 18 height 32
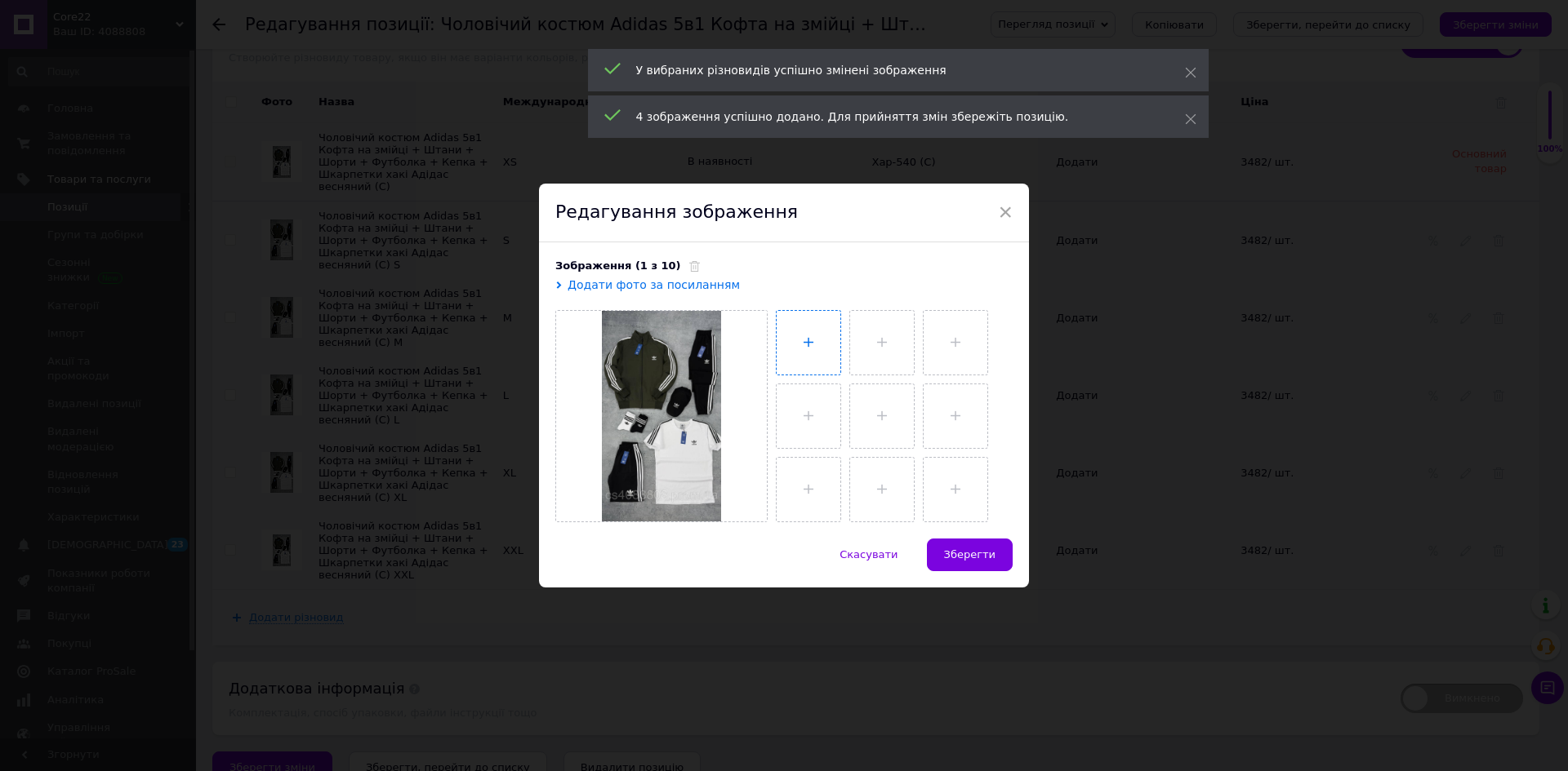
click at [807, 339] on input "file" at bounding box center [809, 343] width 64 height 64
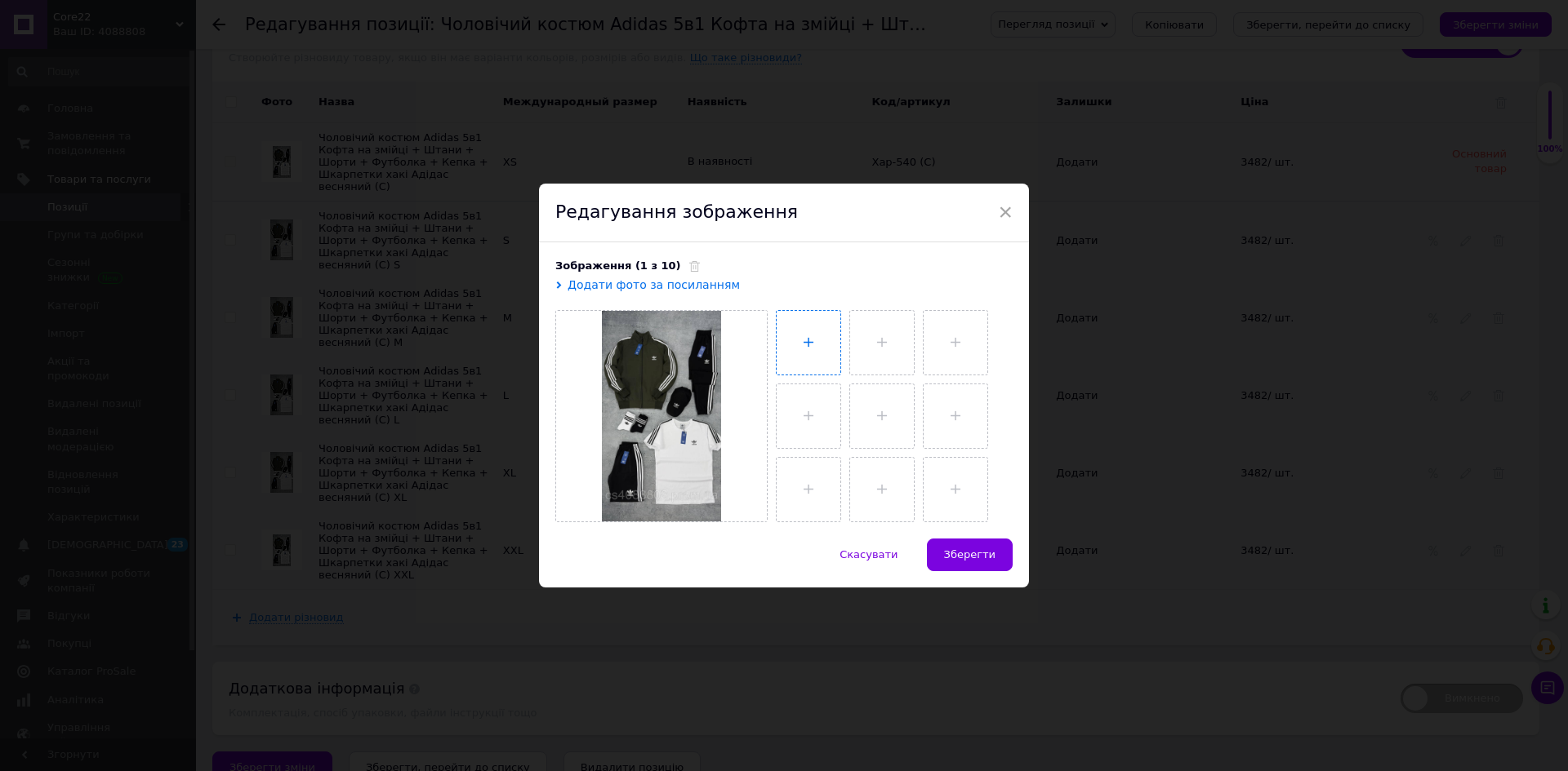
type input "C:\fakepath\photo_2025-05-28_08-52-24 (2).jpg"
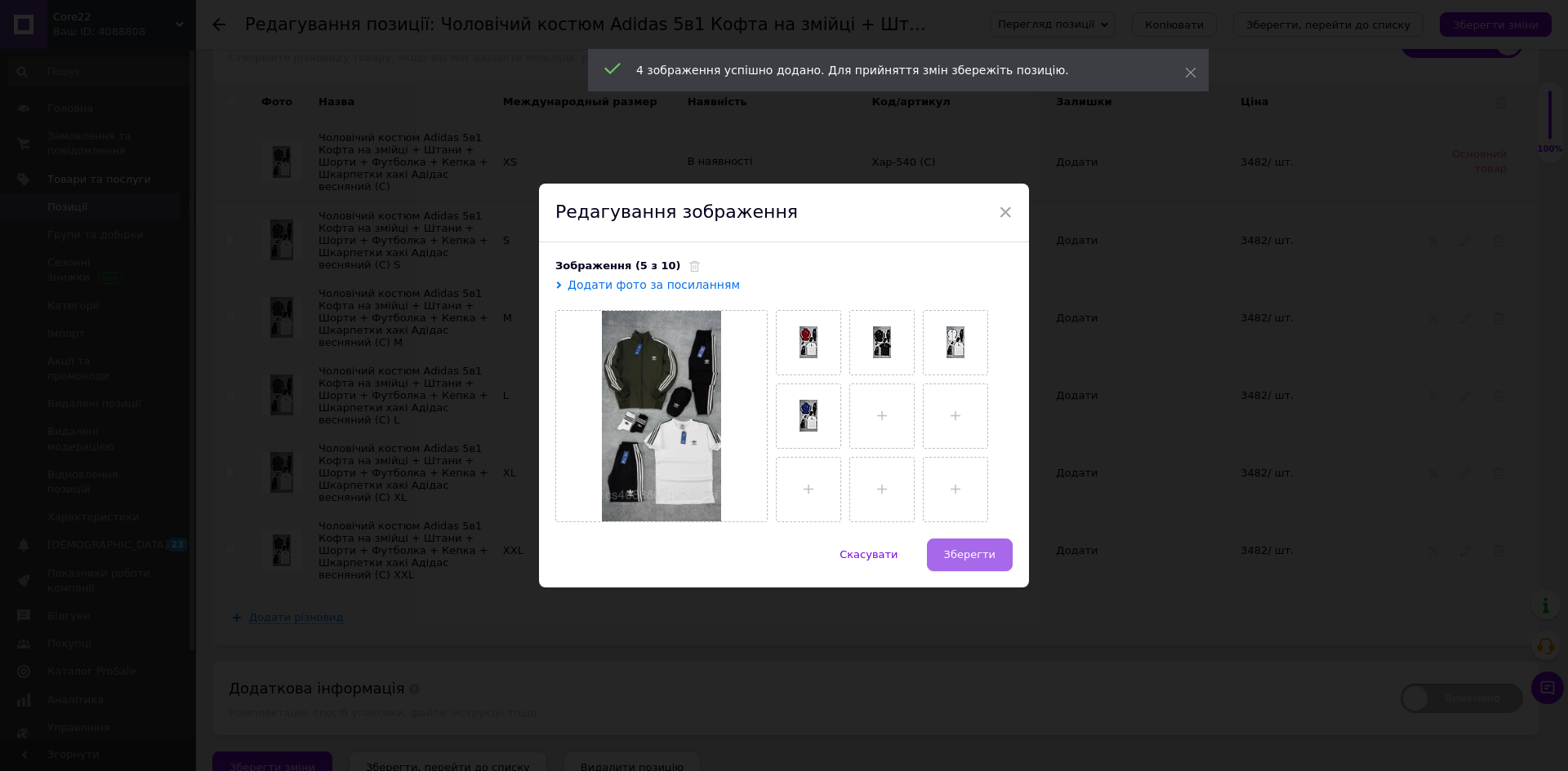
click at [977, 556] on span "Зберегти" at bounding box center [969, 555] width 52 height 12
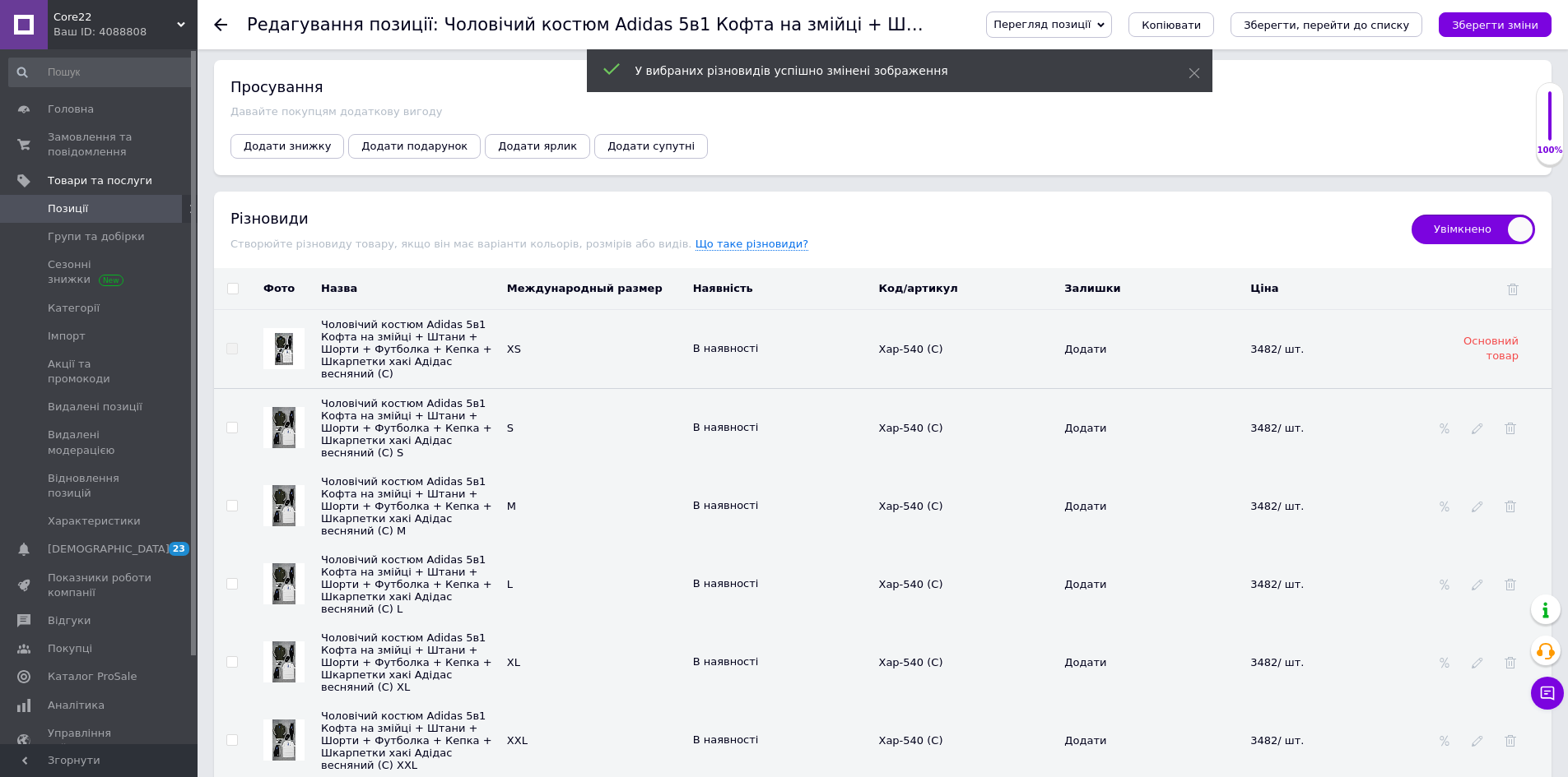
scroll to position [2226, 0]
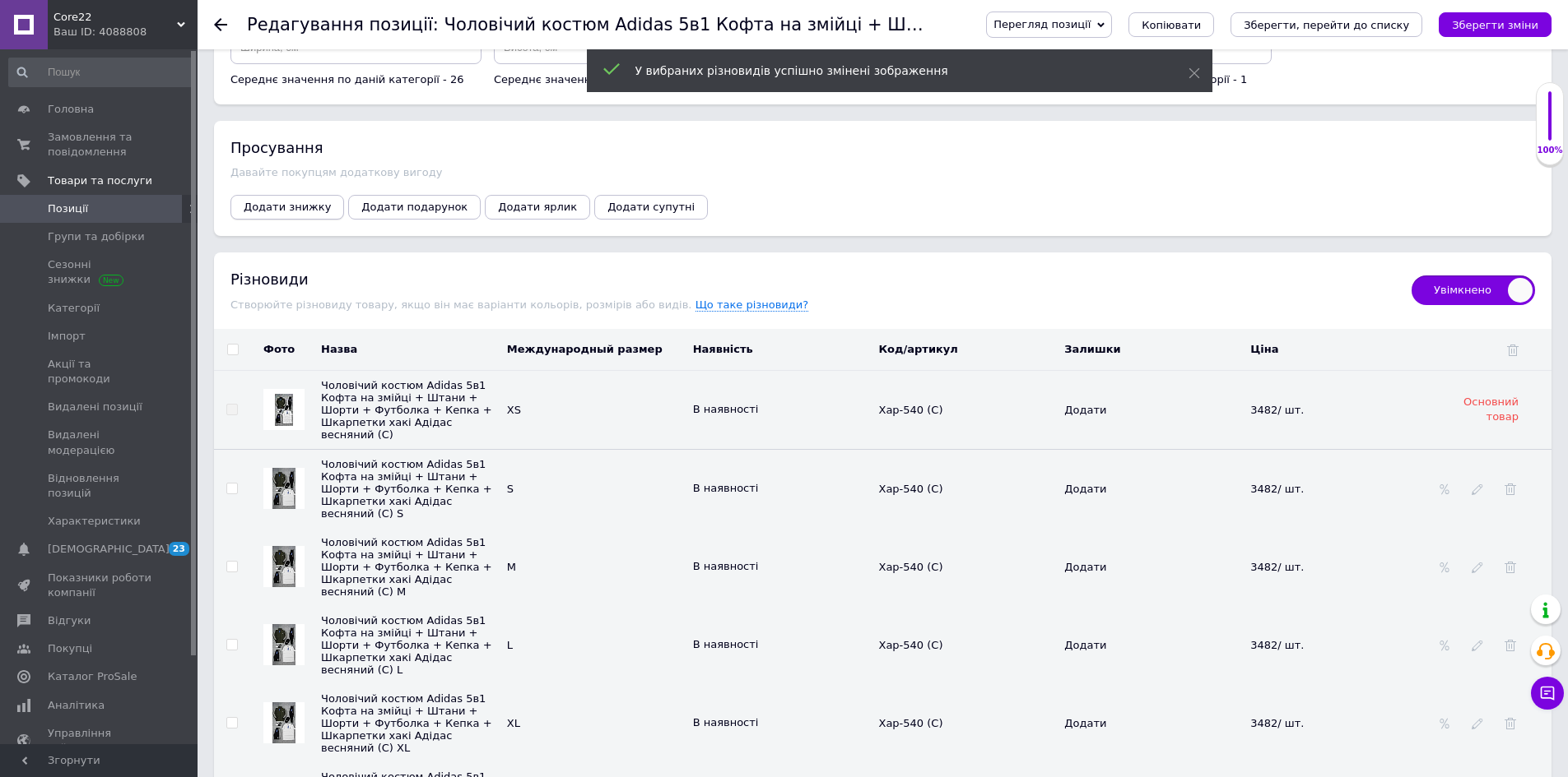
click at [279, 212] on span "Додати знижку" at bounding box center [287, 207] width 87 height 12
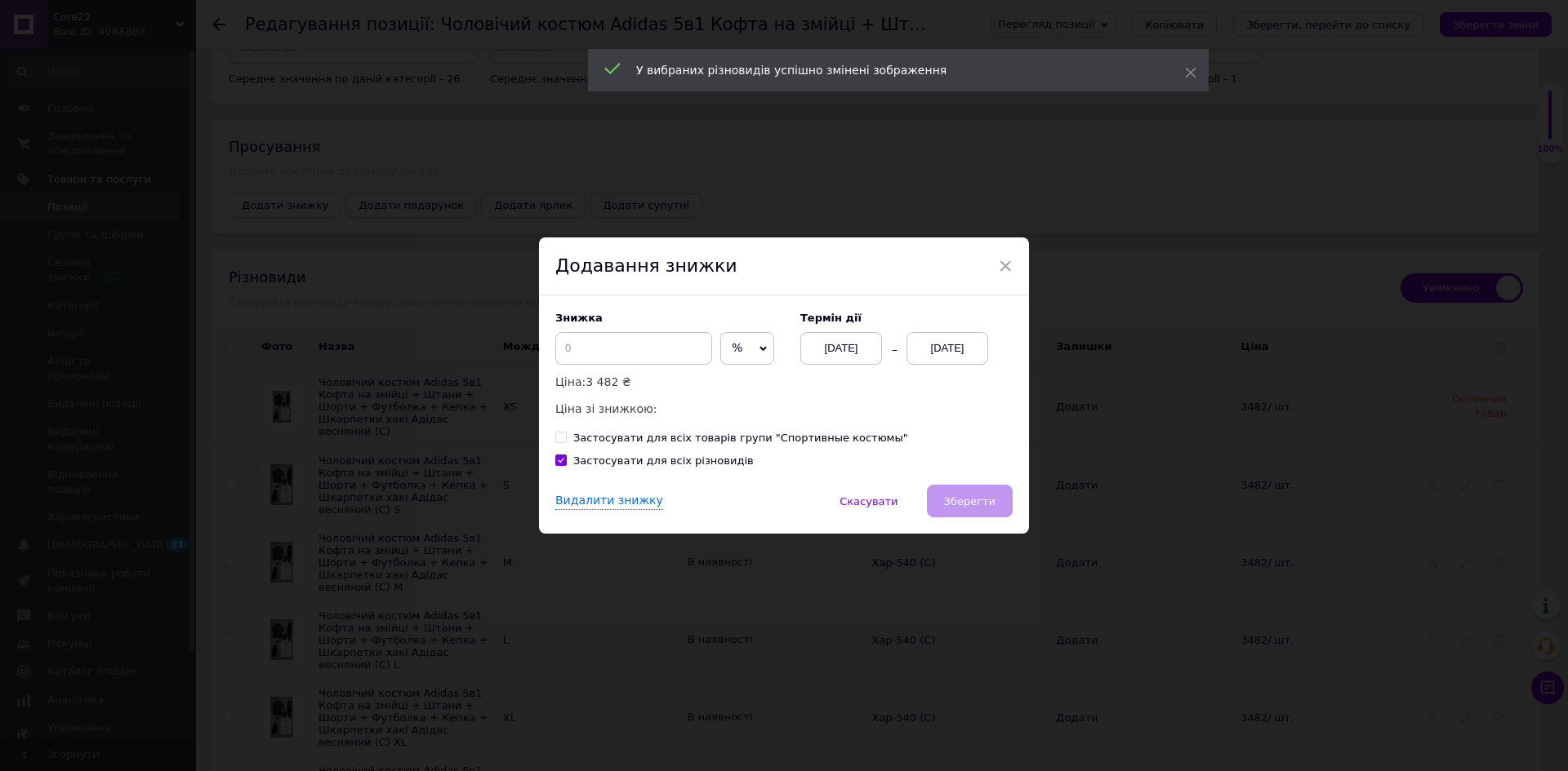
click at [918, 352] on div "[DATE]" at bounding box center [947, 348] width 82 height 33
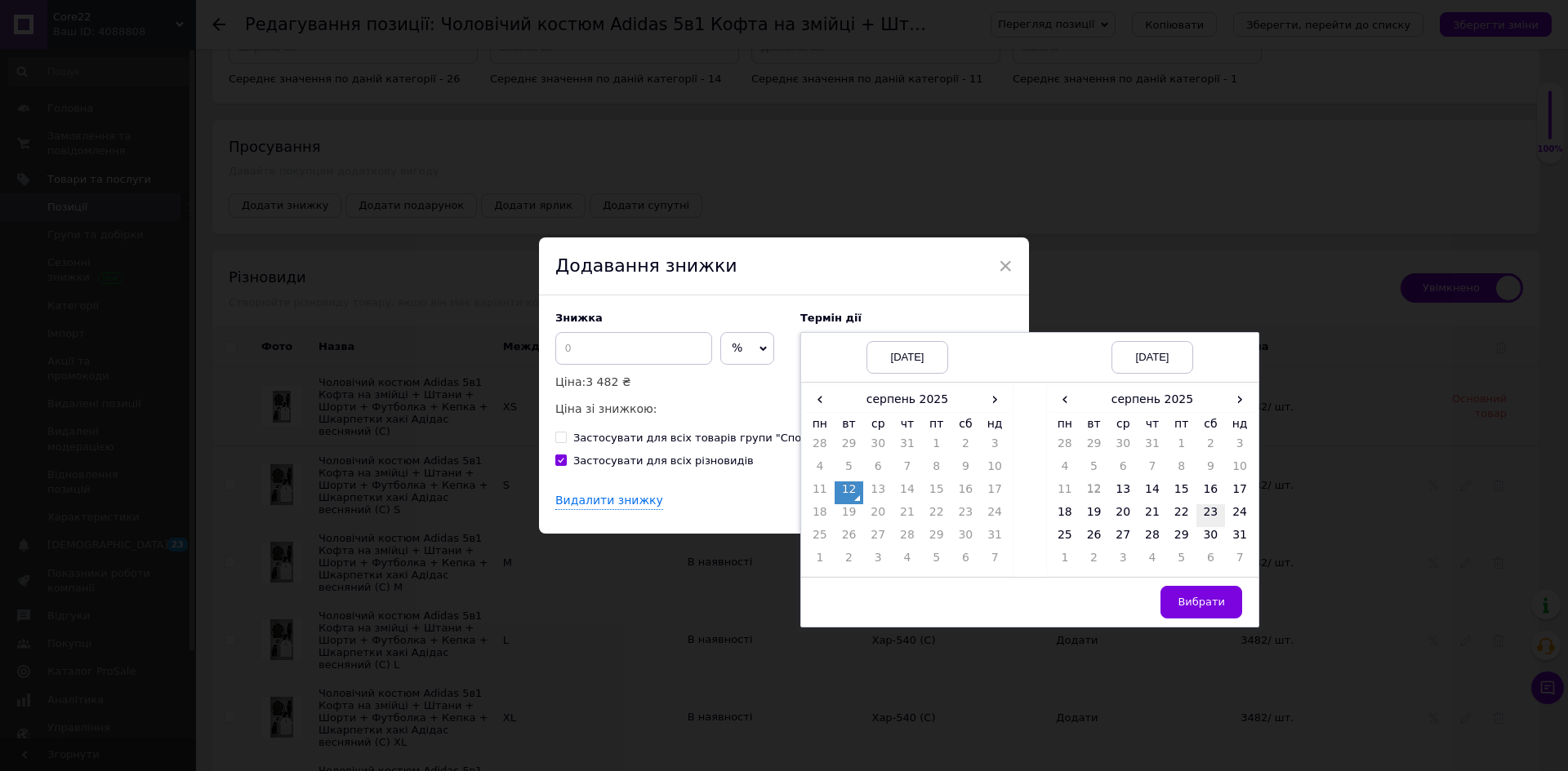
click at [1184, 492] on td "15" at bounding box center [1181, 493] width 29 height 22
drag, startPoint x: 1197, startPoint y: 599, endPoint x: 956, endPoint y: 448, distance: 284.4
click at [1197, 600] on span "Вибрати" at bounding box center [1201, 601] width 48 height 12
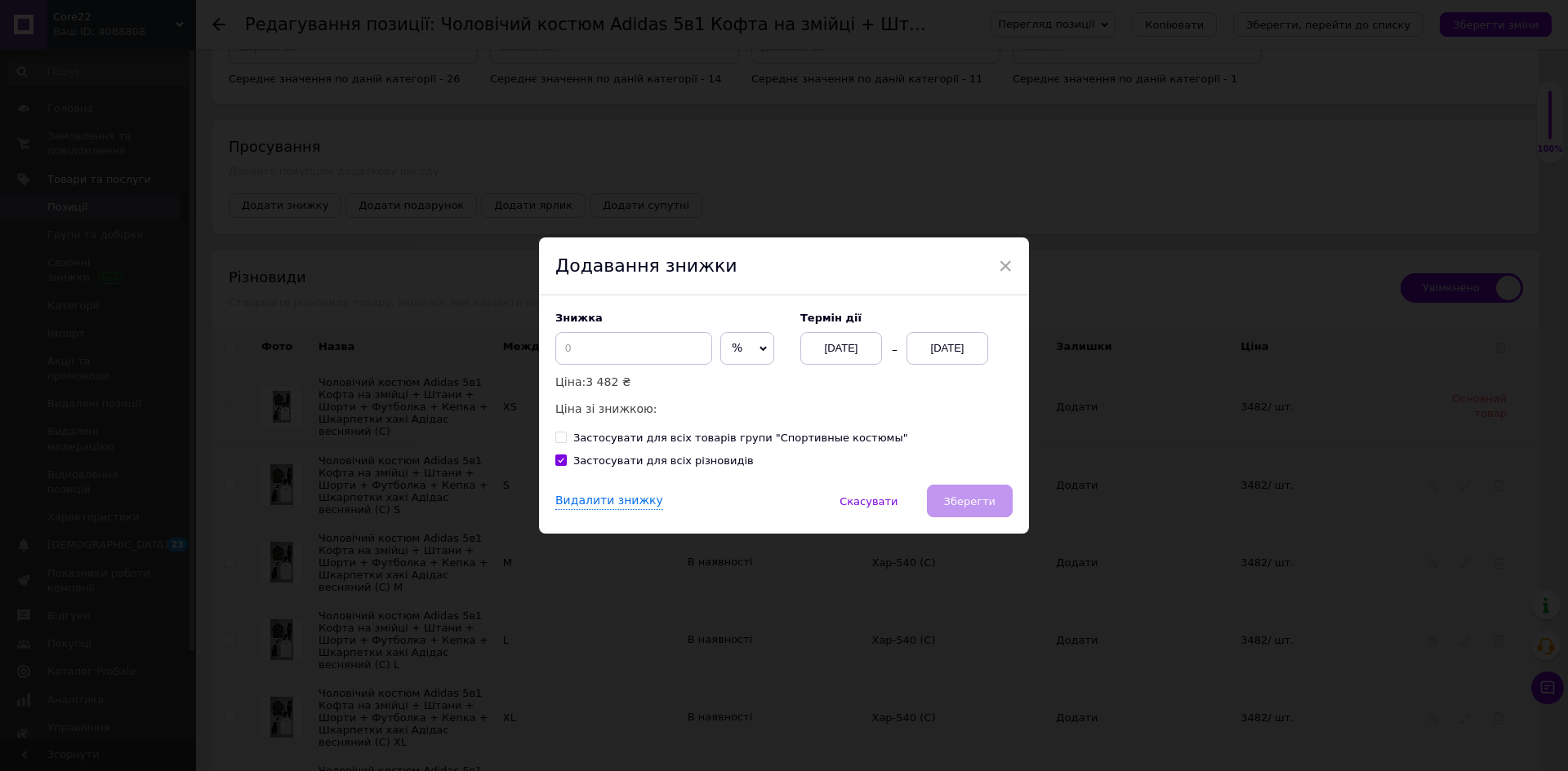
click at [748, 339] on span "%" at bounding box center [748, 348] width 54 height 33
click at [760, 376] on li "₴" at bounding box center [747, 382] width 52 height 22
click at [654, 352] on input at bounding box center [634, 348] width 157 height 33
type input "803"
click at [962, 492] on button "Зберегти" at bounding box center [969, 501] width 85 height 33
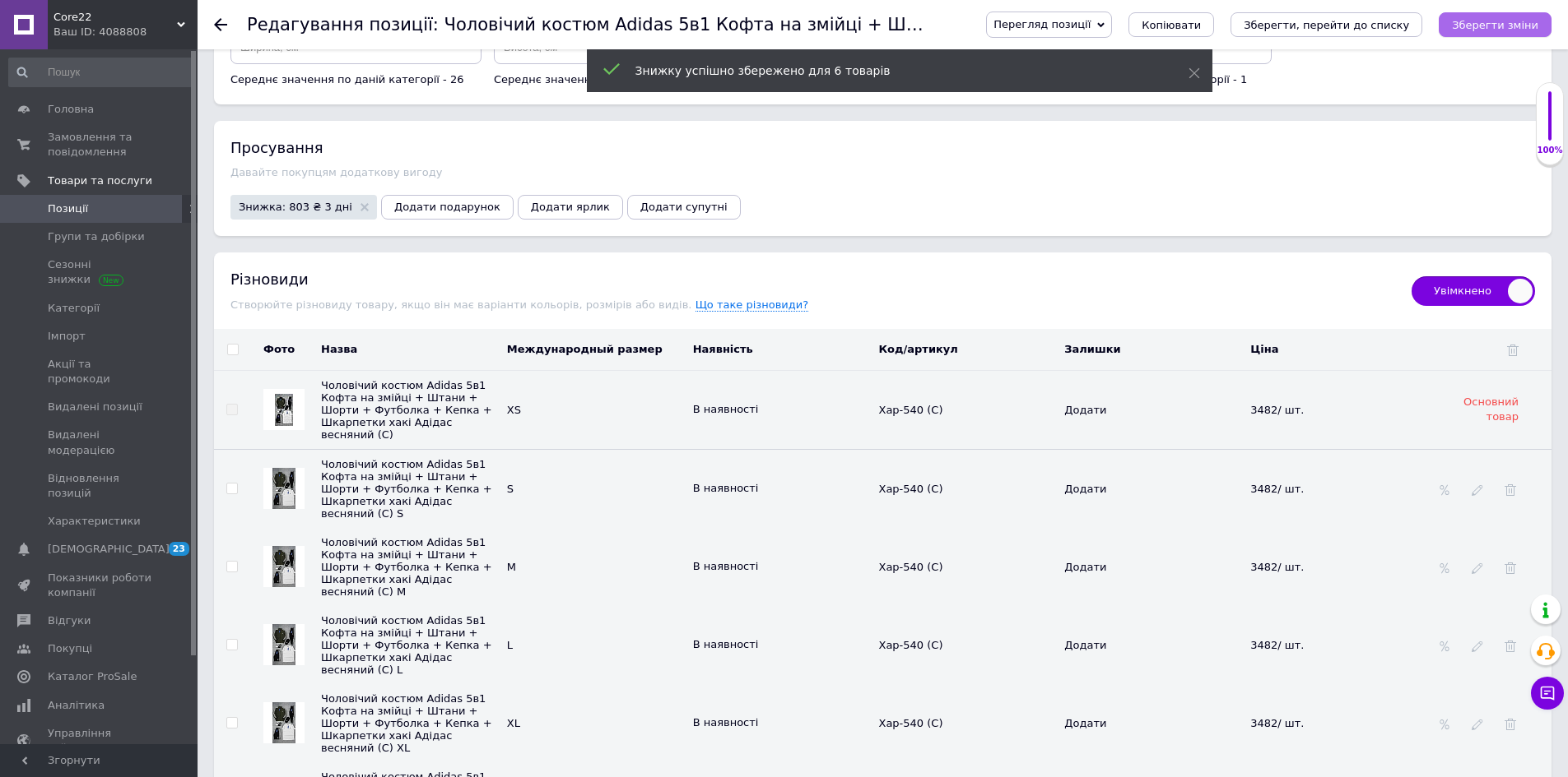
click at [1529, 28] on icon "Зберегти зміни" at bounding box center [1494, 25] width 86 height 12
